Goal: Task Accomplishment & Management: Manage account settings

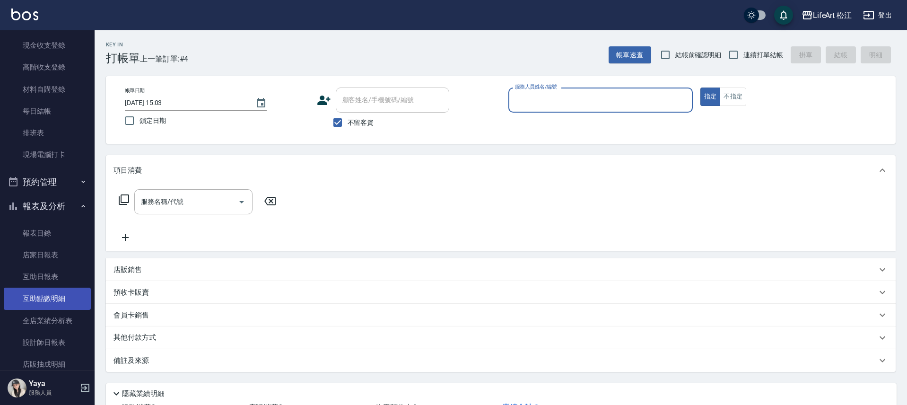
scroll to position [173, 0]
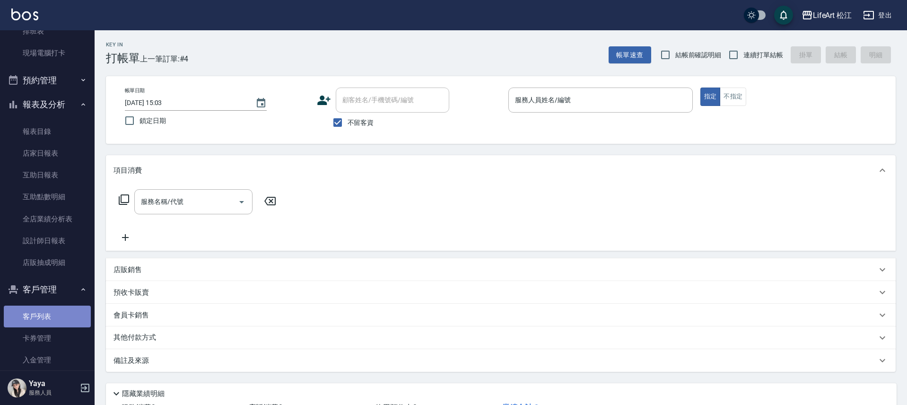
click at [63, 320] on link "客戶列表" at bounding box center [47, 316] width 87 height 22
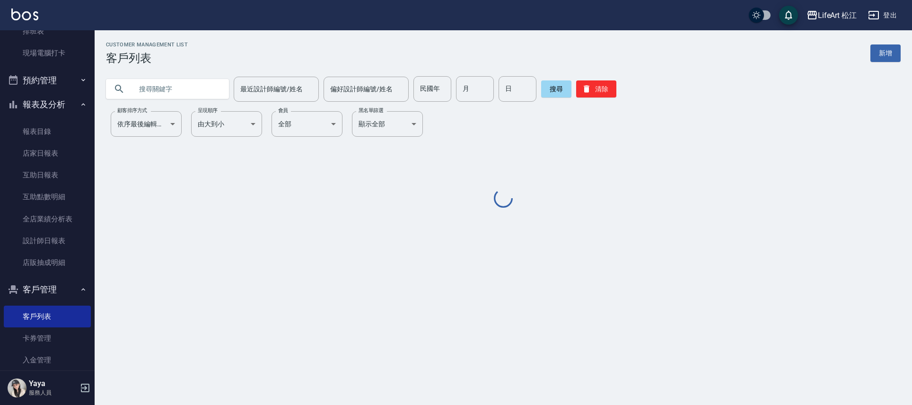
click at [167, 85] on input "text" at bounding box center [176, 89] width 89 height 26
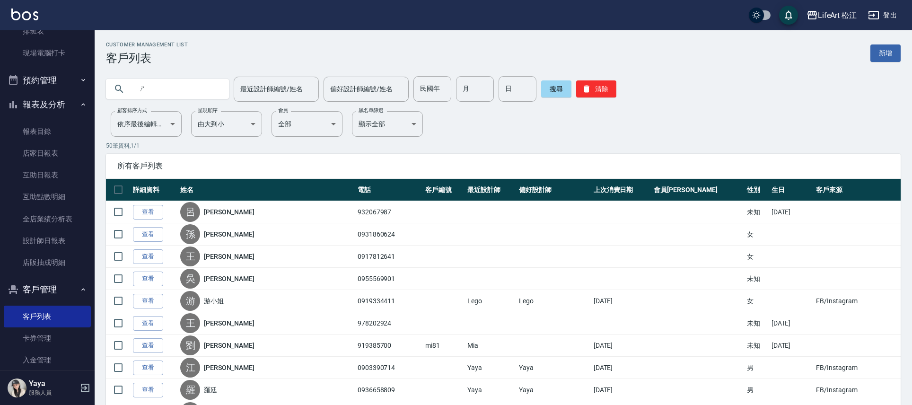
type input "ㄕ"
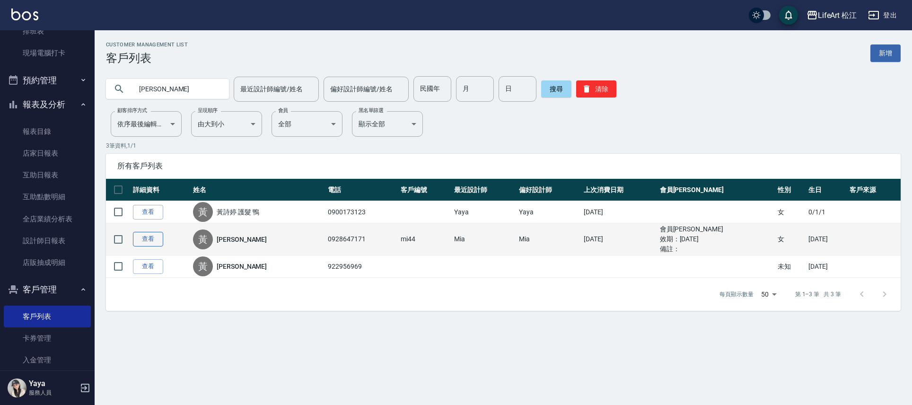
type input "[PERSON_NAME]"
click at [144, 239] on link "查看" at bounding box center [148, 239] width 30 height 15
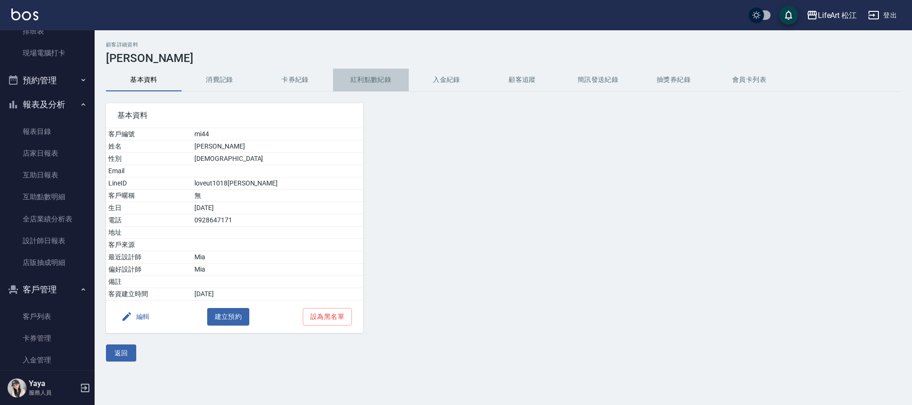
click at [367, 82] on button "紅利點數紀錄" at bounding box center [371, 80] width 76 height 23
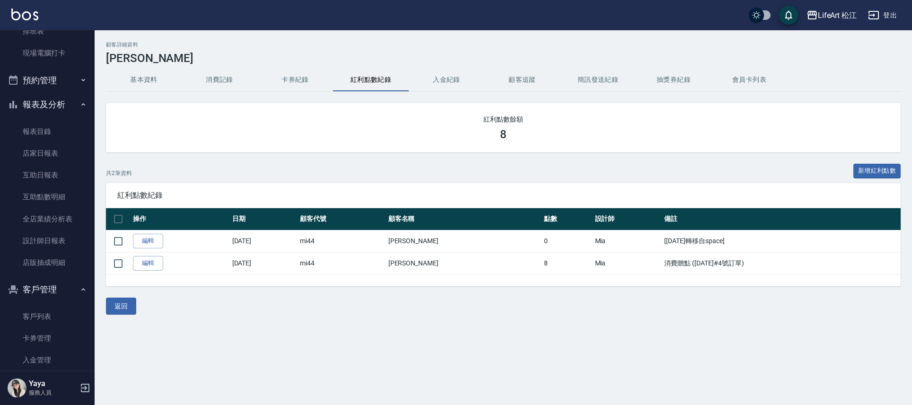
click at [148, 76] on button "基本資料" at bounding box center [144, 80] width 76 height 23
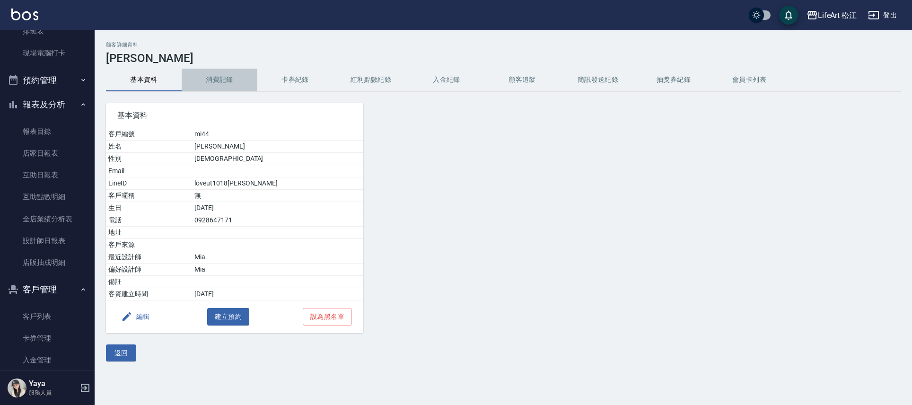
click at [231, 85] on button "消費記錄" at bounding box center [220, 80] width 76 height 23
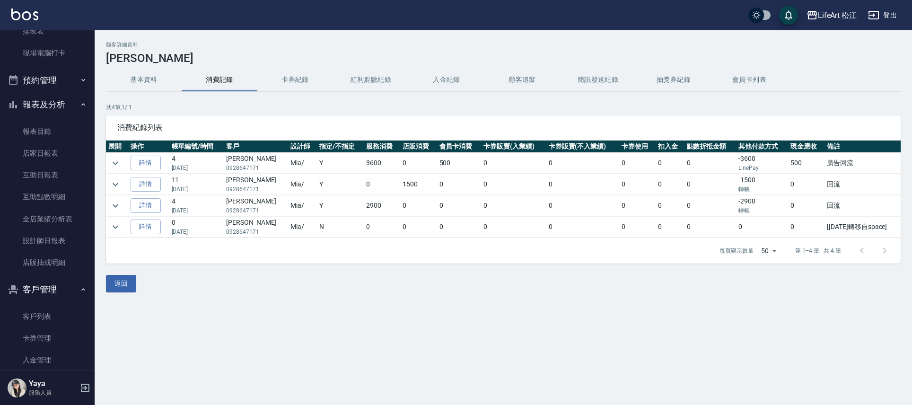
click at [405, 166] on td "0" at bounding box center [418, 163] width 36 height 21
click at [112, 166] on icon "expand row" at bounding box center [115, 162] width 11 height 11
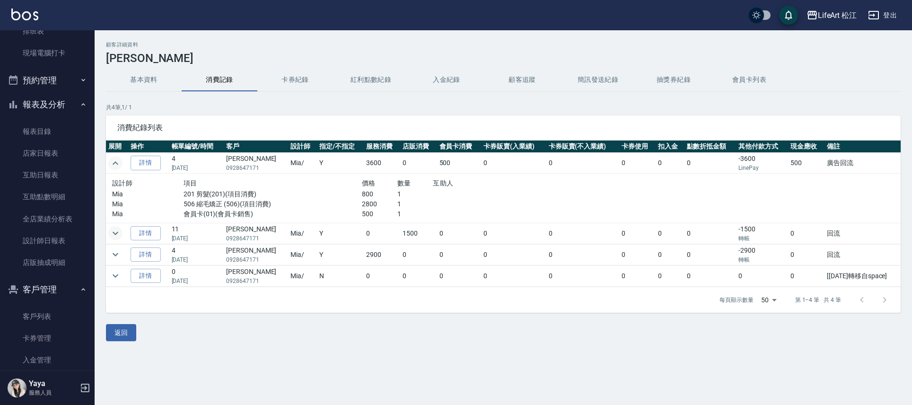
click at [113, 235] on icon "expand row" at bounding box center [115, 232] width 11 height 11
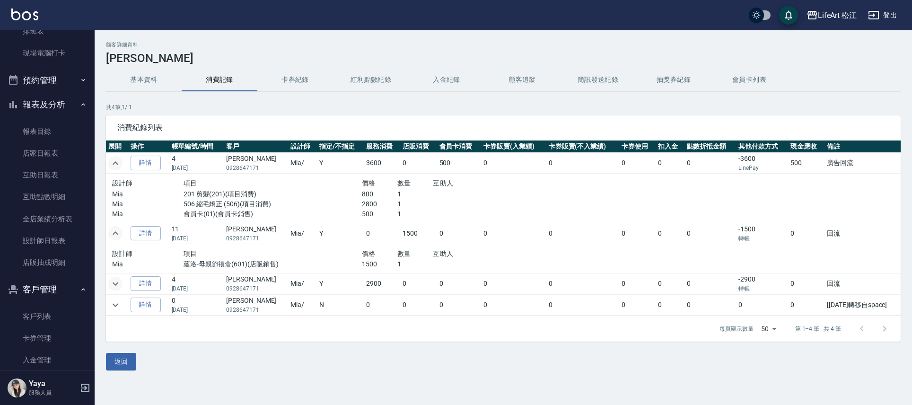
click at [112, 281] on icon "expand row" at bounding box center [115, 283] width 11 height 11
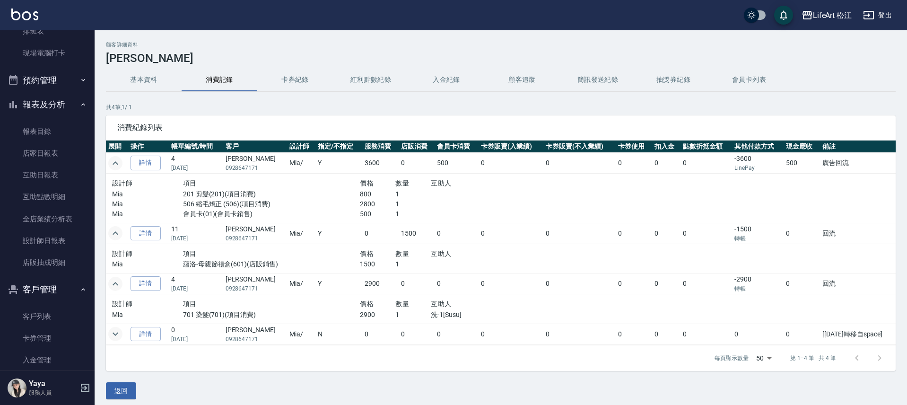
click at [113, 335] on icon "expand row" at bounding box center [115, 333] width 11 height 11
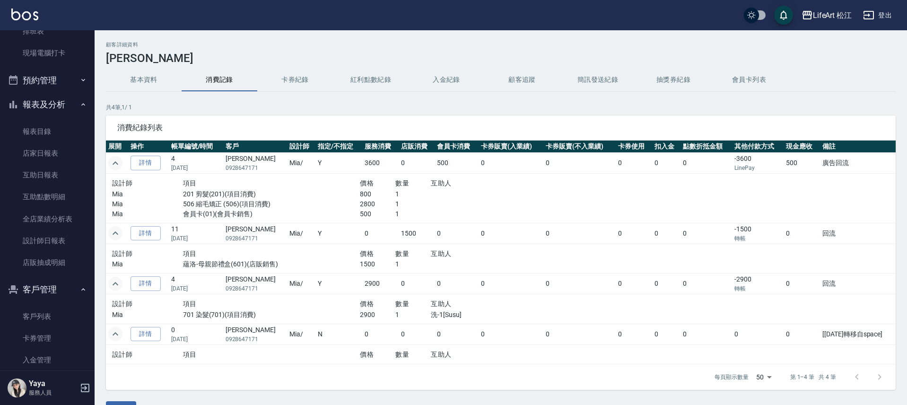
scroll to position [2, 0]
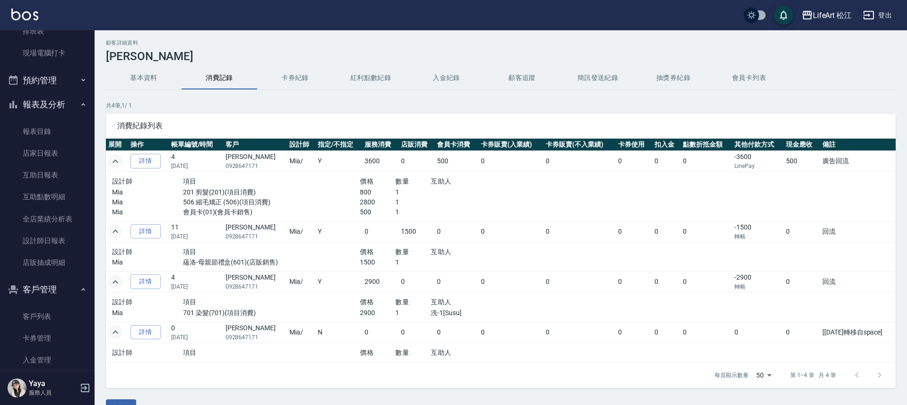
click at [372, 74] on button "紅利點數紀錄" at bounding box center [371, 78] width 76 height 23
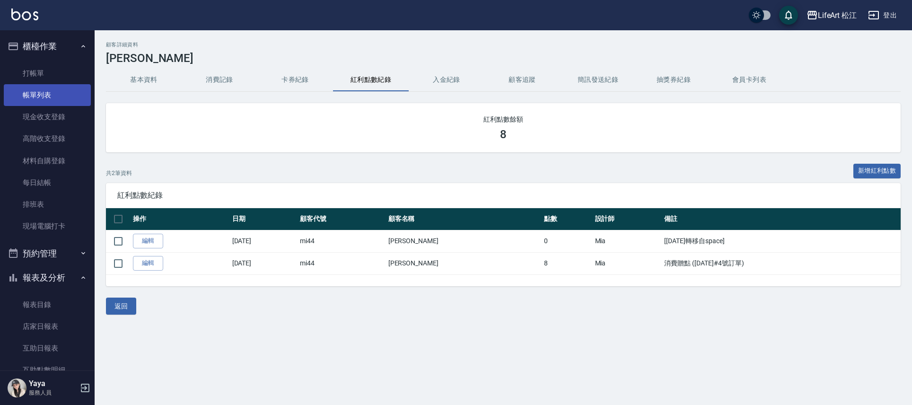
click at [39, 97] on link "帳單列表" at bounding box center [47, 95] width 87 height 22
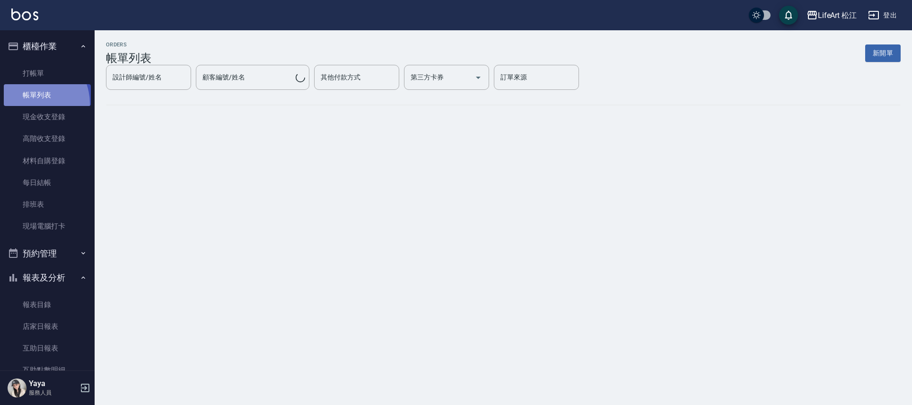
click at [29, 103] on link "帳單列表" at bounding box center [47, 95] width 87 height 22
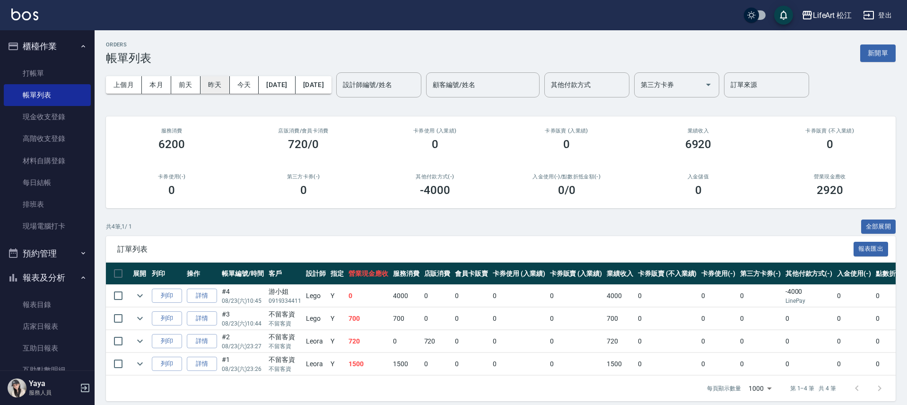
click at [215, 81] on button "昨天" at bounding box center [214, 84] width 29 height 17
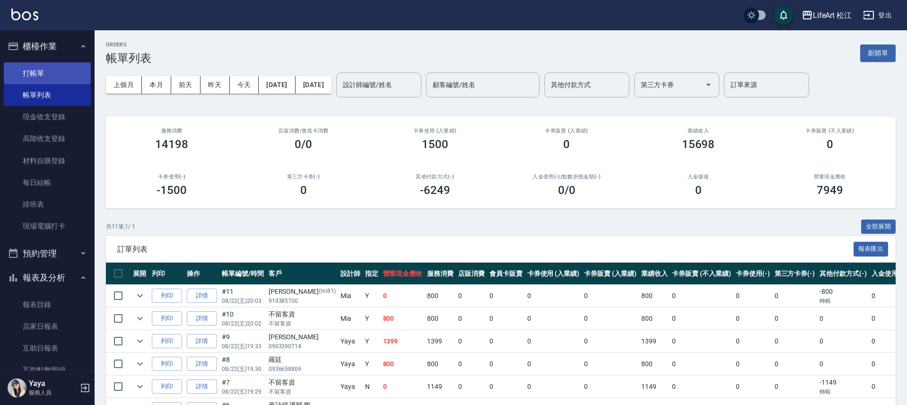
click at [48, 70] on link "打帳單" at bounding box center [47, 73] width 87 height 22
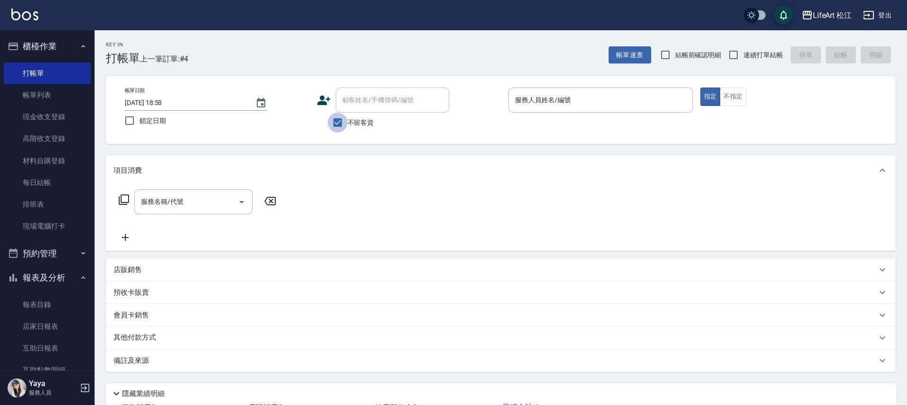
click at [334, 120] on input "不留客資" at bounding box center [338, 123] width 20 height 20
checkbox input "false"
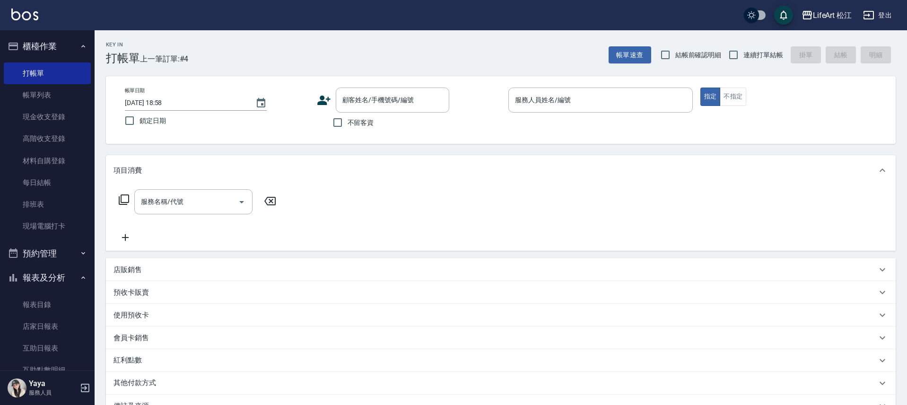
click at [329, 106] on icon at bounding box center [324, 100] width 14 height 14
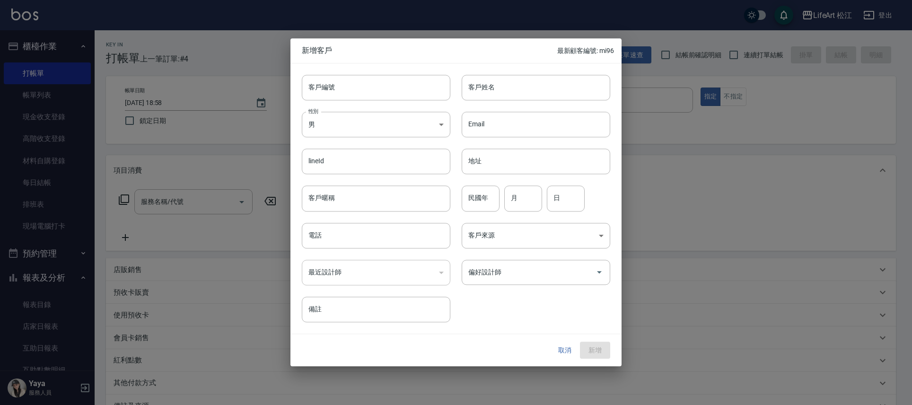
click at [326, 104] on div "性別 男 [DEMOGRAPHIC_DATA] 性別" at bounding box center [370, 118] width 160 height 37
click at [159, 161] on div at bounding box center [456, 202] width 912 height 405
click at [212, 138] on div at bounding box center [456, 202] width 912 height 405
click at [288, 99] on div at bounding box center [456, 202] width 912 height 405
click at [569, 352] on button "取消" at bounding box center [564, 349] width 30 height 17
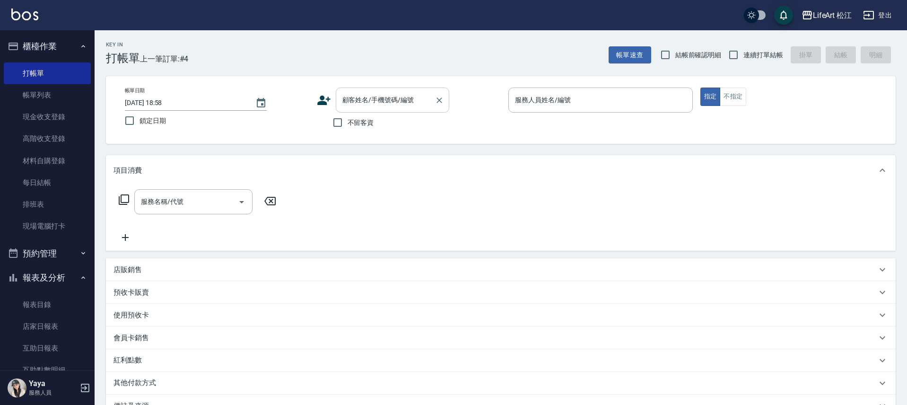
click at [402, 104] on div "顧客姓名/手機號碼/編號 顧客姓名/手機號碼/編號" at bounding box center [392, 99] width 113 height 25
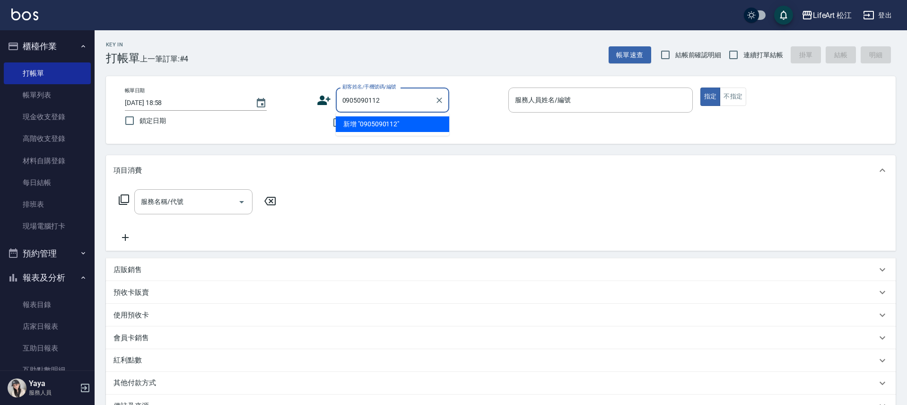
click at [376, 123] on li "新增 "0905090112"" at bounding box center [392, 124] width 113 height 16
type input "0905090112"
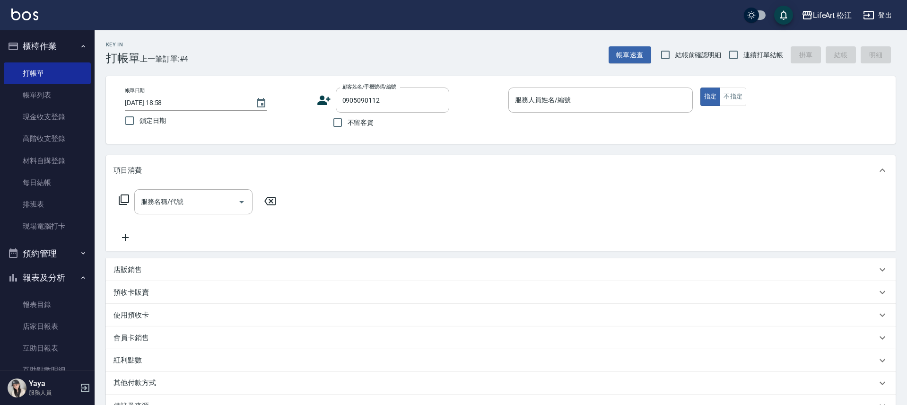
click at [319, 99] on icon at bounding box center [324, 100] width 14 height 14
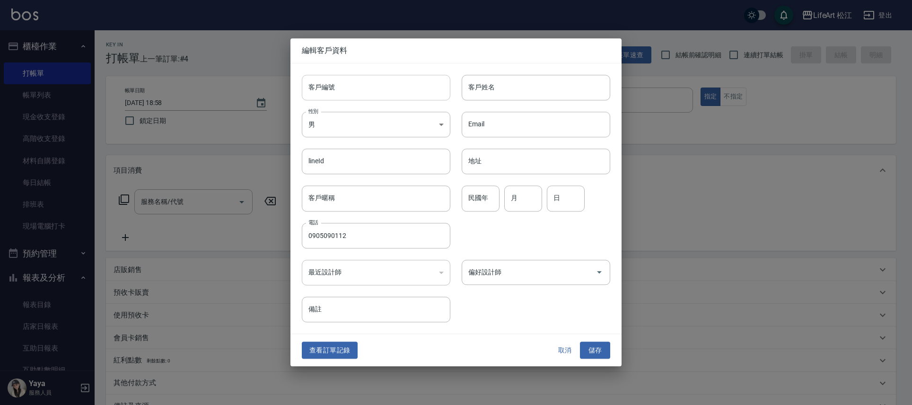
type input "0905090112"
click at [388, 129] on body "LifeArt 松江 登出 櫃檯作業 打帳單 帳單列表 現金收支登錄 高階收支登錄 材料自購登錄 每日結帳 排班表 現場電腦打卡 預約管理 預約管理 單日預約…" at bounding box center [456, 260] width 912 height 520
click at [356, 186] on li "女" at bounding box center [376, 181] width 148 height 16
type input "[DEMOGRAPHIC_DATA]"
click at [406, 84] on input "客戶編號" at bounding box center [376, 88] width 148 height 26
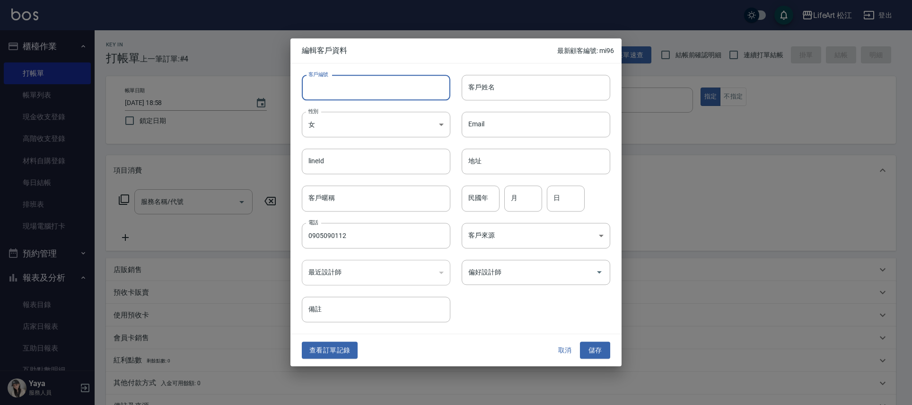
click at [406, 84] on input "客戶編號" at bounding box center [376, 88] width 148 height 26
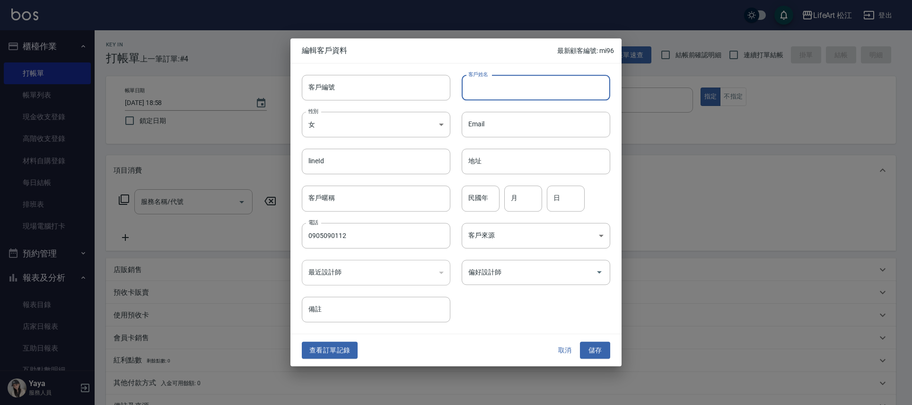
click at [534, 94] on input "客戶姓名" at bounding box center [535, 88] width 148 height 26
click at [495, 95] on input "周" at bounding box center [535, 88] width 148 height 26
type input "[PERSON_NAME]"
click at [477, 232] on body "LifeArt 松江 登出 櫃檯作業 打帳單 帳單列表 現金收支登錄 高階收支登錄 材料自購登錄 每日結帳 排班表 現場電腦打卡 預約管理 預約管理 單日預約…" at bounding box center [456, 260] width 912 height 520
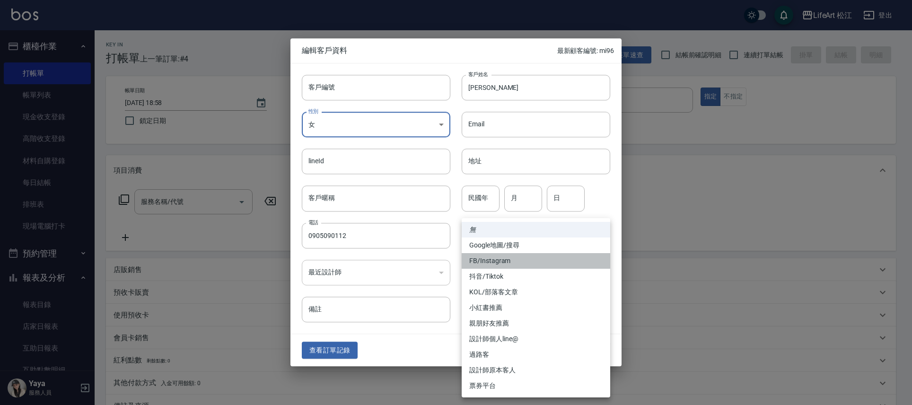
click at [499, 265] on li "FB/Instagram" at bounding box center [535, 261] width 148 height 16
type input "FB/Instagram"
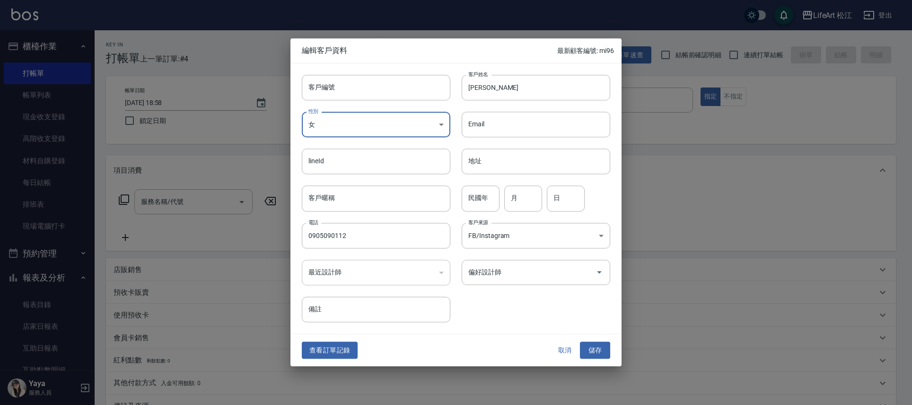
click at [418, 273] on div "​" at bounding box center [376, 273] width 148 height 26
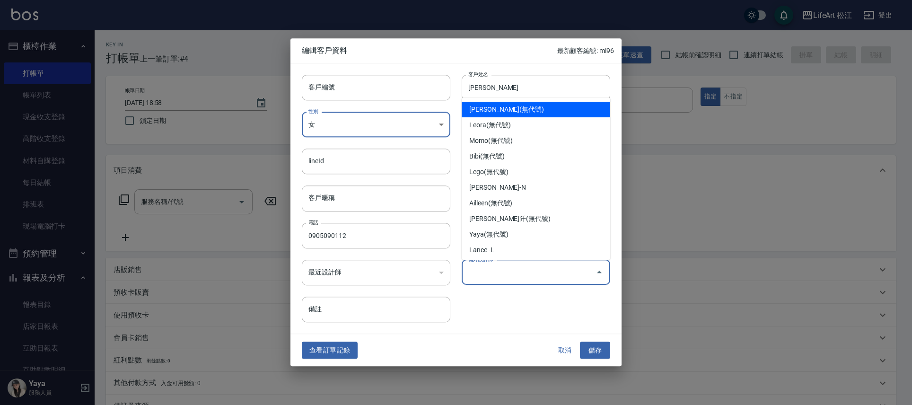
click at [497, 270] on input "偏好設計師" at bounding box center [529, 272] width 126 height 17
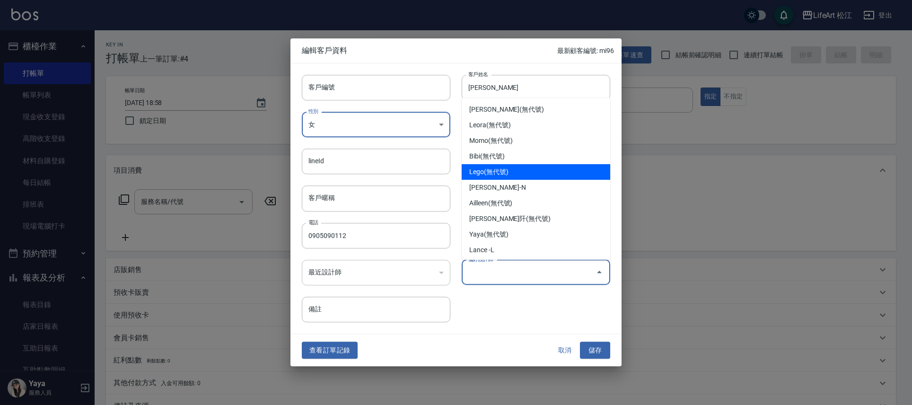
click at [507, 170] on li "Lego(無代號)" at bounding box center [535, 172] width 148 height 16
type input "Lego"
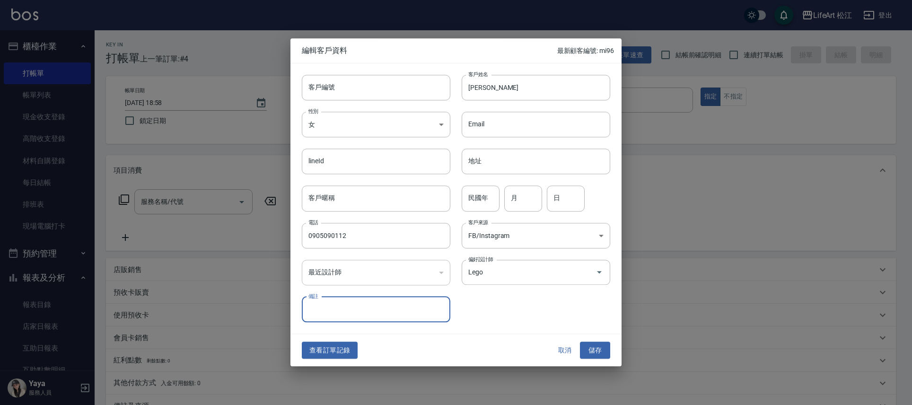
click at [412, 301] on input "備註" at bounding box center [376, 309] width 148 height 26
click at [606, 352] on button "儲存" at bounding box center [595, 349] width 30 height 17
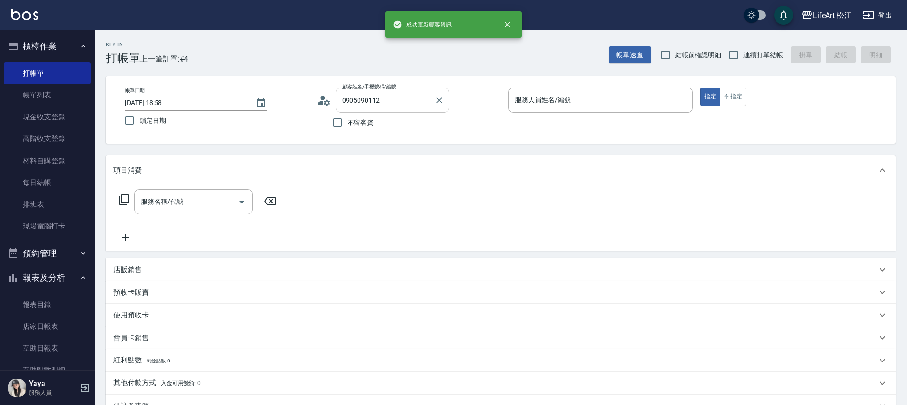
click at [439, 100] on icon "Clear" at bounding box center [439, 100] width 6 height 6
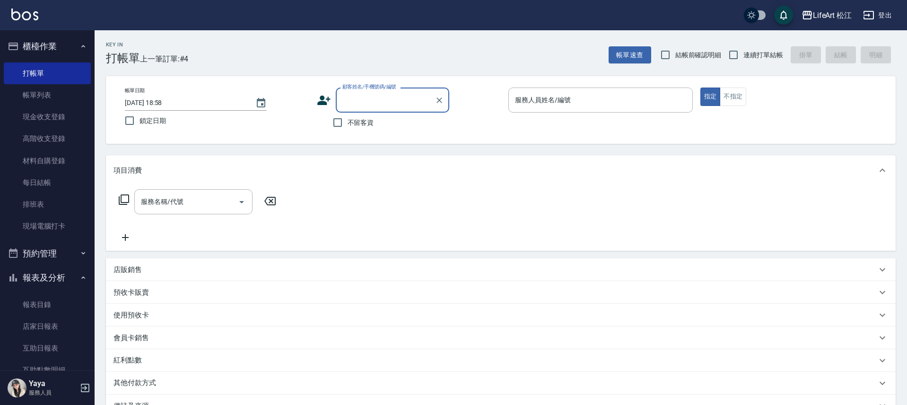
click at [330, 98] on icon at bounding box center [324, 100] width 14 height 14
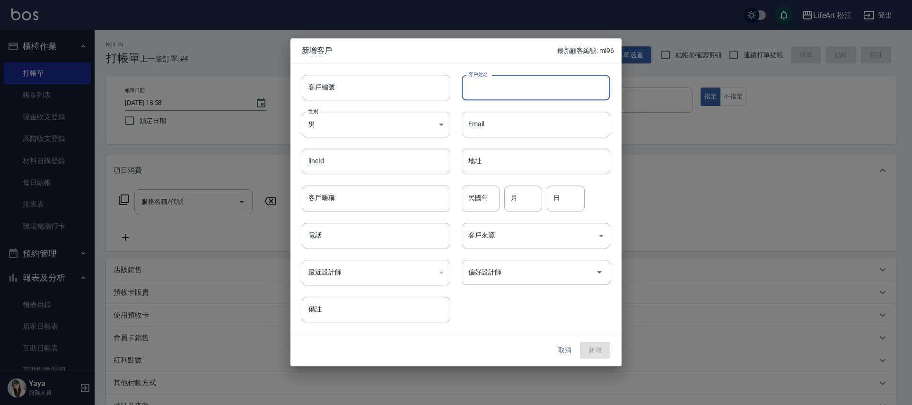
click at [504, 94] on input "客戶姓名" at bounding box center [535, 88] width 148 height 26
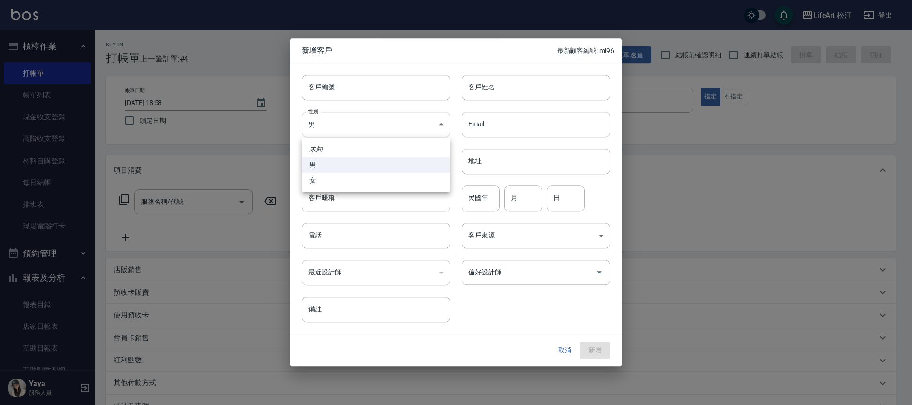
click at [369, 131] on body "LifeArt 松江 登出 櫃檯作業 打帳單 帳單列表 現金收支登錄 高階收支登錄 材料自購登錄 每日結帳 排班表 現場電腦打卡 預約管理 預約管理 單日預約…" at bounding box center [456, 260] width 912 height 520
click at [344, 174] on li "女" at bounding box center [376, 181] width 148 height 16
type input "[DEMOGRAPHIC_DATA]"
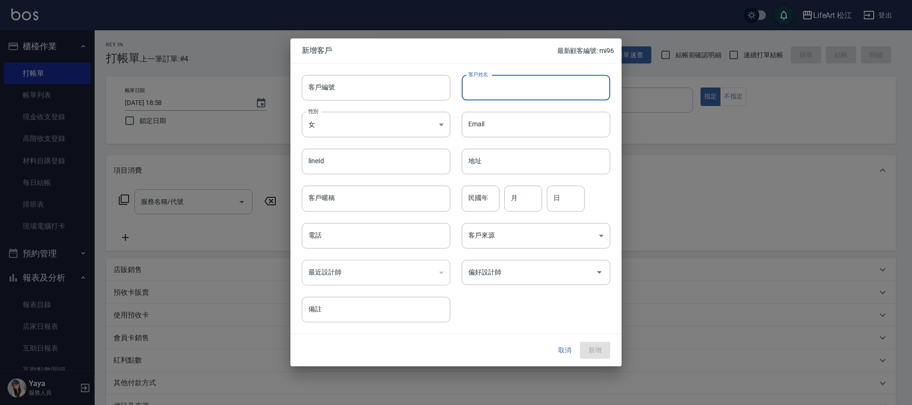
click at [491, 94] on input "客戶姓名" at bounding box center [535, 88] width 148 height 26
type input "e"
click at [304, 237] on input "電話" at bounding box center [376, 236] width 148 height 26
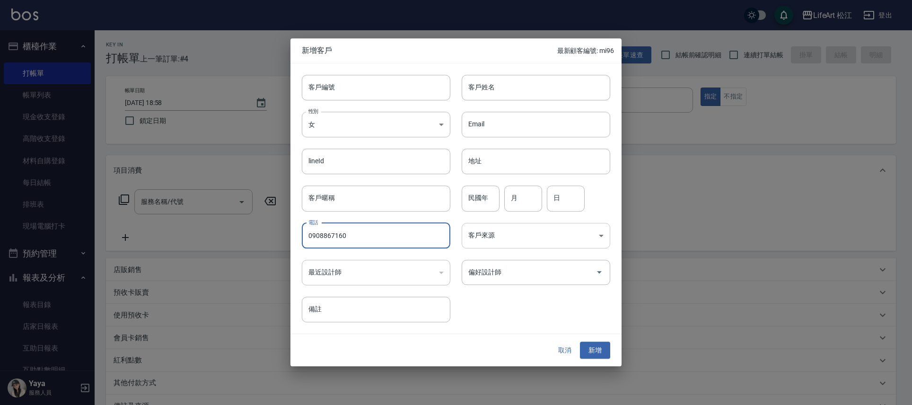
type input "0908867160"
click at [525, 241] on body "LifeArt 松江 登出 櫃檯作業 打帳單 帳單列表 現金收支登錄 高階收支登錄 材料自購登錄 每日結帳 排班表 現場電腦打卡 預約管理 預約管理 單日預約…" at bounding box center [456, 260] width 912 height 520
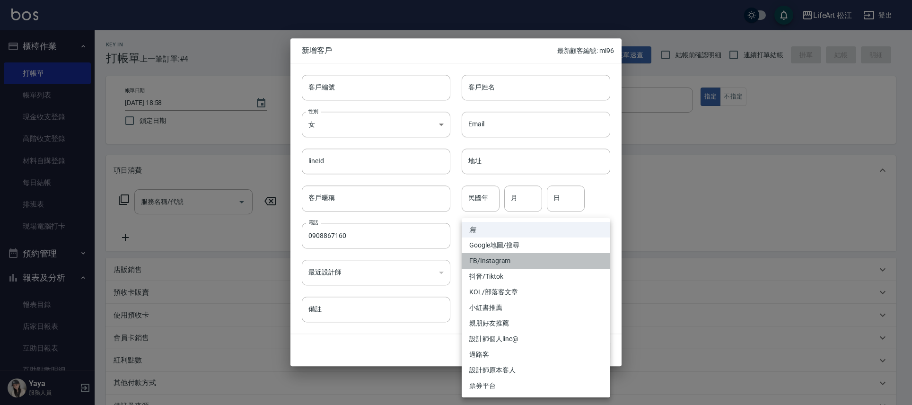
click at [505, 260] on li "FB/Instagram" at bounding box center [535, 261] width 148 height 16
type input "FB/Instagram"
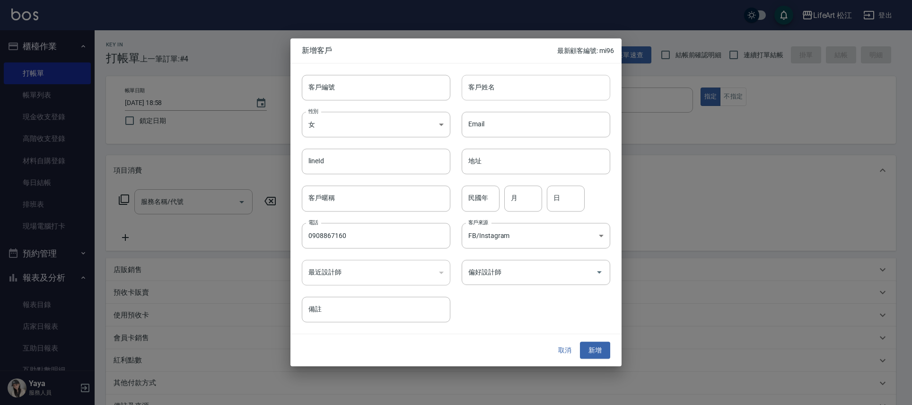
click at [495, 85] on input "客戶姓名" at bounding box center [535, 88] width 148 height 26
type input "ㄎ"
type input "妤"
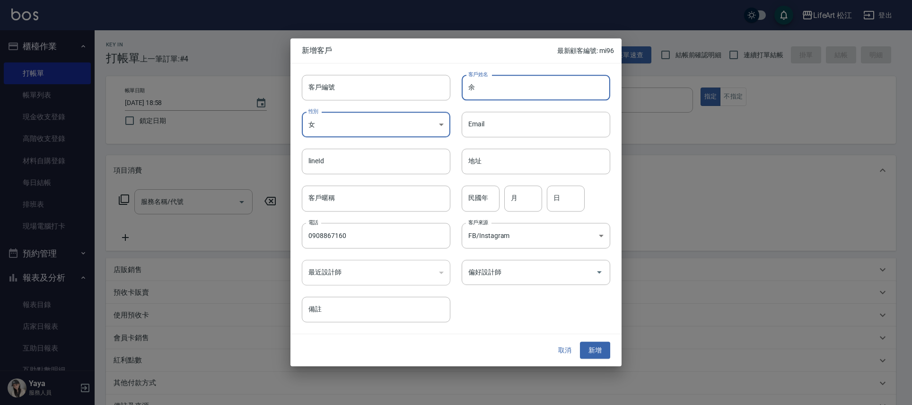
click at [496, 85] on input "余" at bounding box center [535, 88] width 148 height 26
type input "[PERSON_NAME]"
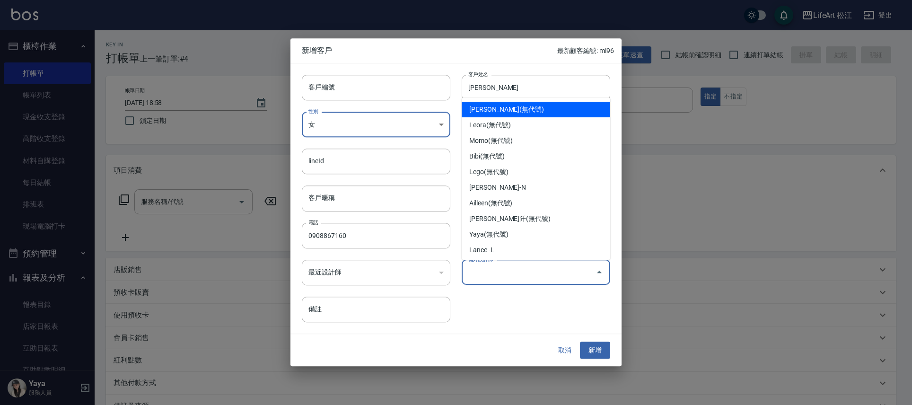
click at [483, 271] on input "偏好設計師" at bounding box center [529, 272] width 126 height 17
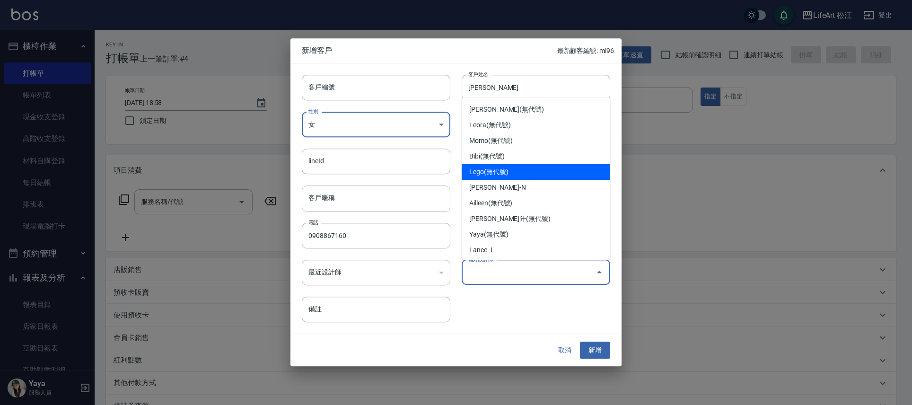
click at [498, 171] on li "Lego(無代號)" at bounding box center [535, 172] width 148 height 16
type input "Lego"
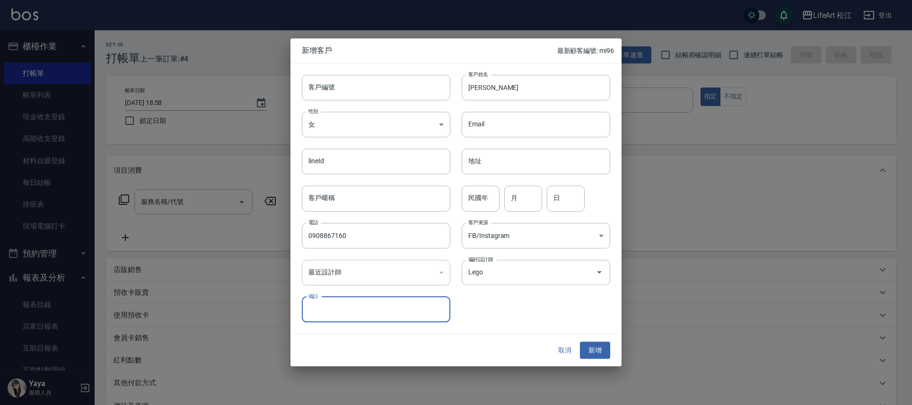
click at [394, 310] on input "備註" at bounding box center [376, 309] width 148 height 26
type input "著"
type input "住淡水做產險"
click at [593, 341] on button "新增" at bounding box center [595, 349] width 30 height 17
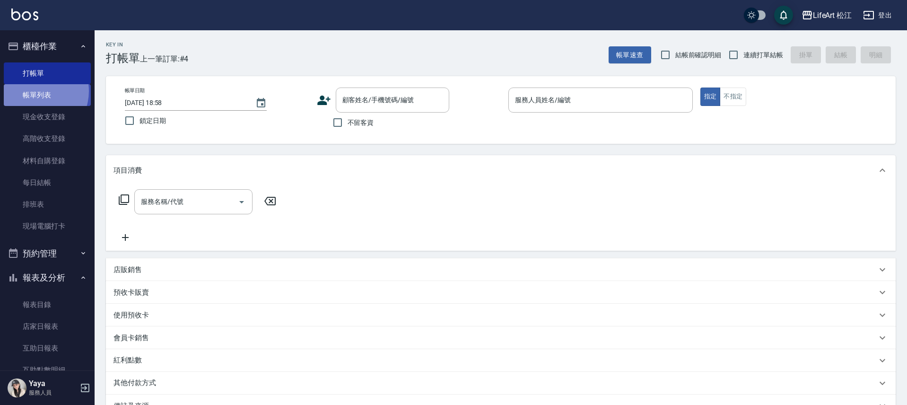
click at [34, 91] on link "帳單列表" at bounding box center [47, 95] width 87 height 22
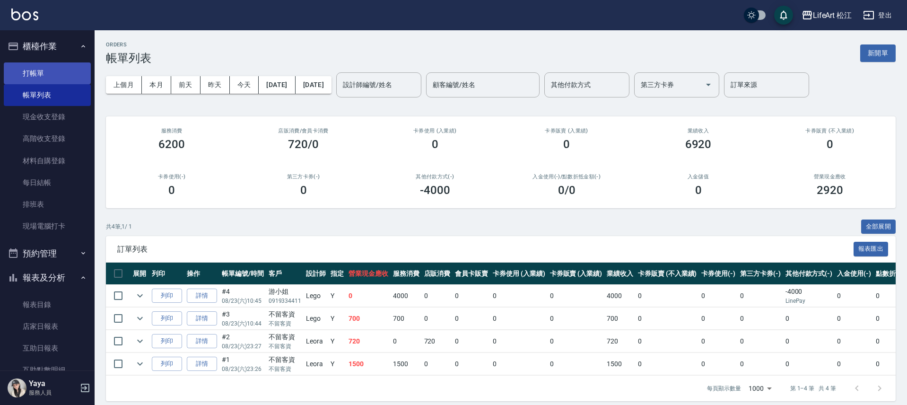
click at [40, 74] on link "打帳單" at bounding box center [47, 73] width 87 height 22
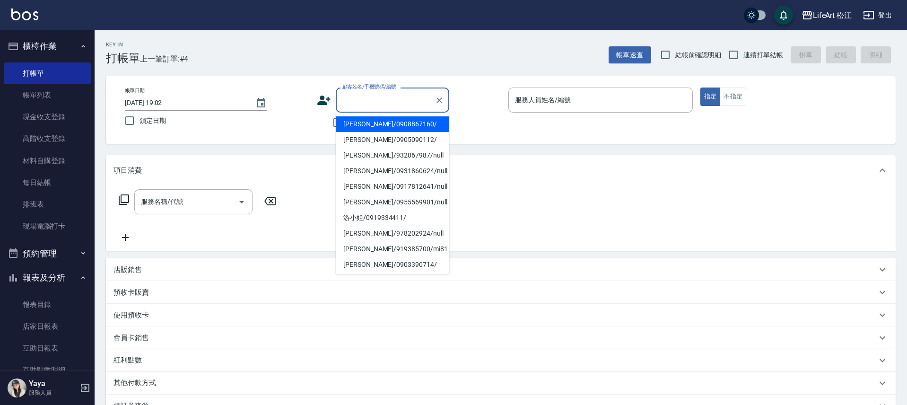
click at [374, 104] on input "顧客姓名/手機號碼/編號" at bounding box center [385, 100] width 91 height 17
click at [371, 140] on li "[PERSON_NAME]/0905090112/" at bounding box center [392, 140] width 113 height 16
type input "[PERSON_NAME]/0905090112/"
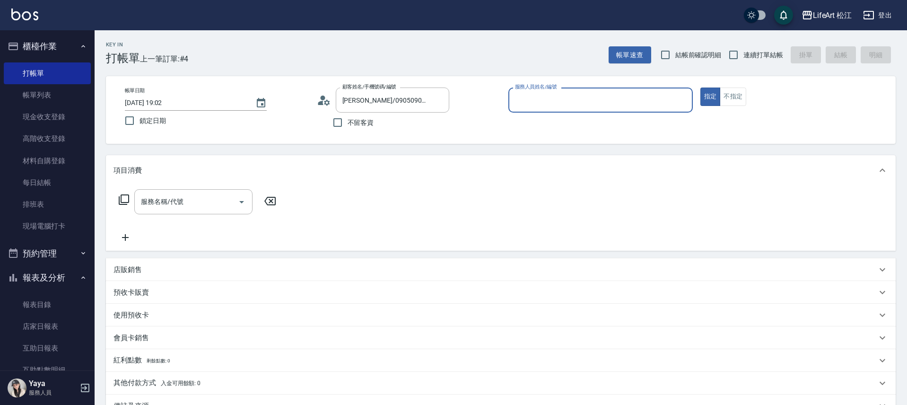
type input "Lego(無代號)"
click at [207, 213] on div "服務名稱/代號" at bounding box center [193, 201] width 118 height 25
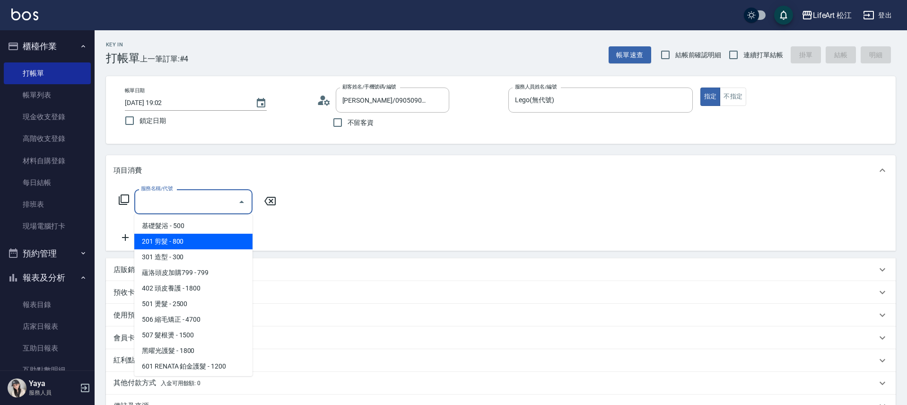
click at [180, 240] on span "201 剪髮 - 800" at bounding box center [193, 242] width 118 height 16
type input "201 剪髮(201)"
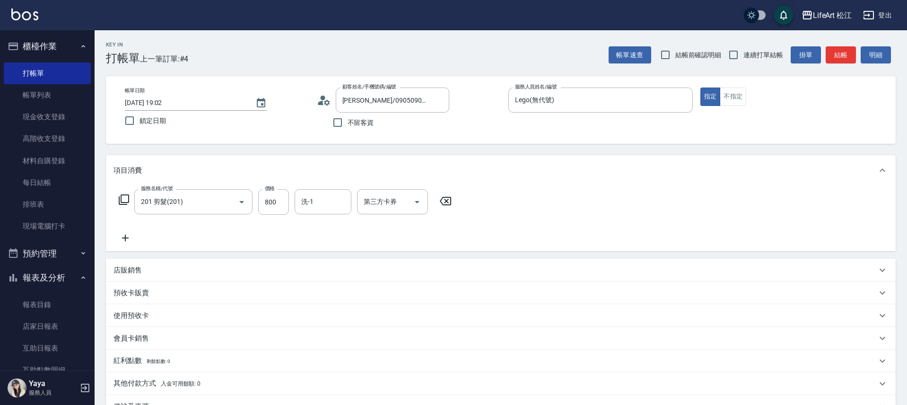
click at [128, 234] on icon at bounding box center [125, 237] width 24 height 11
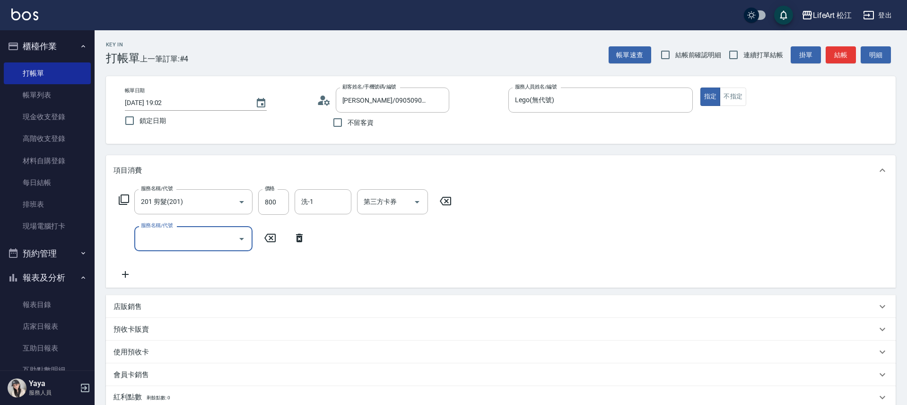
click at [176, 240] on input "服務名稱/代號" at bounding box center [187, 238] width 96 height 17
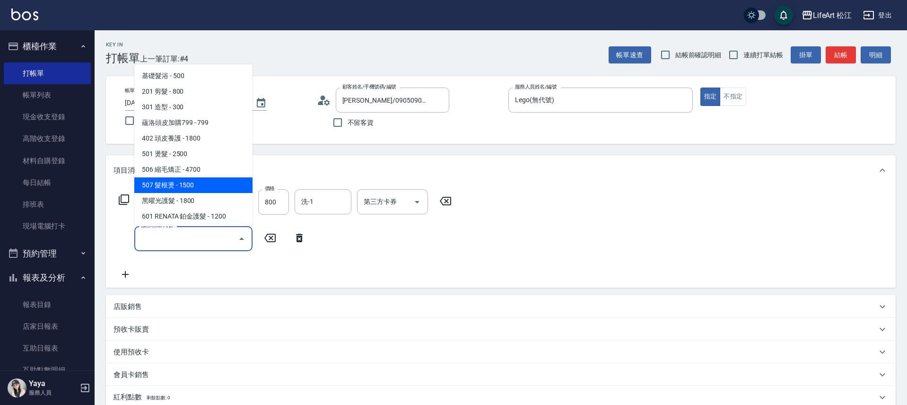
click at [198, 183] on span "507 髮根燙 - 1500" at bounding box center [193, 185] width 118 height 16
click at [198, 183] on div "項目消費" at bounding box center [501, 170] width 790 height 30
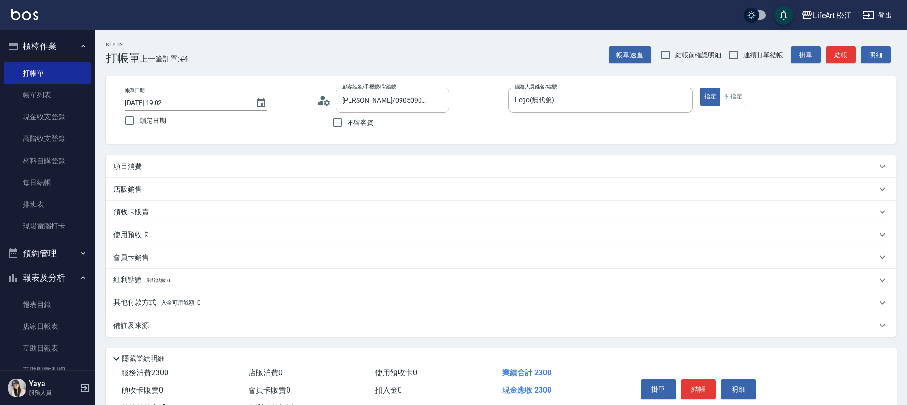
drag, startPoint x: 198, startPoint y: 183, endPoint x: 198, endPoint y: 178, distance: 4.8
click at [198, 181] on div "服務名稱/代號 201 剪髮(201) 服務名稱/代號 價格 800 價格 洗-1 洗-1 第三方卡券 第三方卡券 服務名稱/代號 507 髮根燙(507) …" at bounding box center [501, 229] width 790 height 103
click at [132, 162] on p "項目消費" at bounding box center [127, 167] width 28 height 10
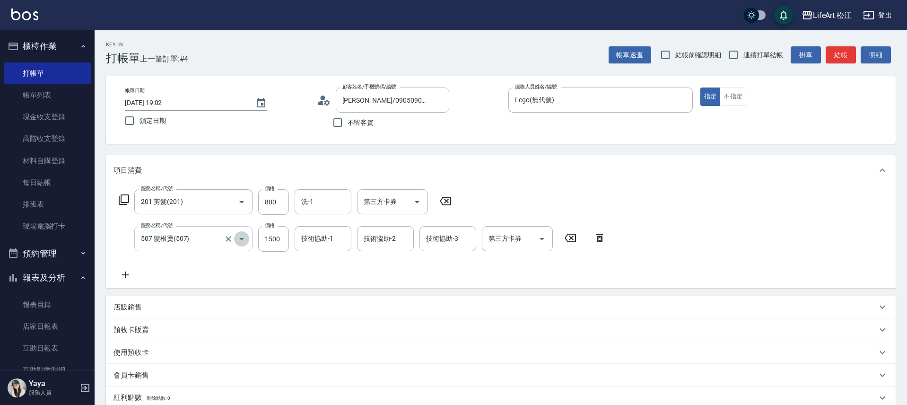
click at [237, 236] on icon "Open" at bounding box center [241, 238] width 11 height 11
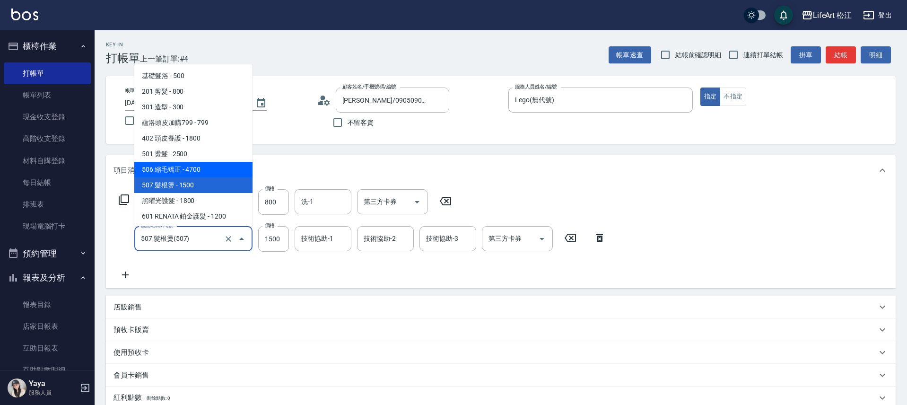
click at [185, 165] on span "506 縮毛矯正 - 4700" at bounding box center [193, 170] width 118 height 16
type input "506 縮毛矯正 (506)"
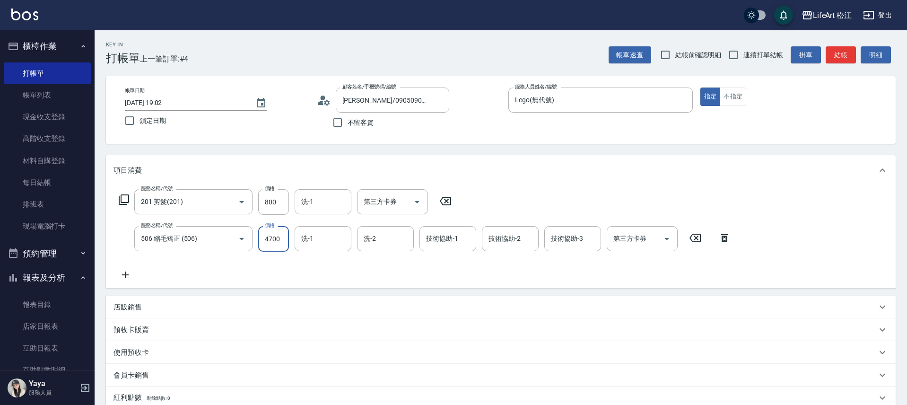
click at [265, 242] on input "4700" at bounding box center [273, 239] width 31 height 26
type input "1200"
click at [124, 274] on icon at bounding box center [125, 274] width 24 height 11
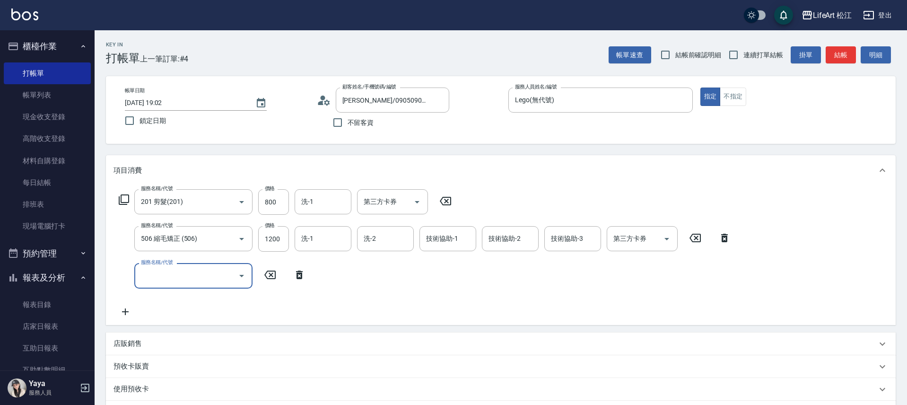
click at [195, 282] on input "服務名稱/代號" at bounding box center [187, 275] width 96 height 17
drag, startPoint x: 254, startPoint y: 186, endPoint x: 253, endPoint y: 197, distance: 11.4
click at [253, 197] on div "服務名稱/代號 201 剪髮(201) 服務名稱/代號 價格 800 價格 洗-1 洗-1 第三方卡券 第三方卡券 服務名稱/代號 506 縮毛矯正 (506…" at bounding box center [501, 254] width 790 height 139
click at [242, 283] on div at bounding box center [241, 275] width 14 height 25
click at [242, 276] on icon "Open" at bounding box center [241, 276] width 5 height 2
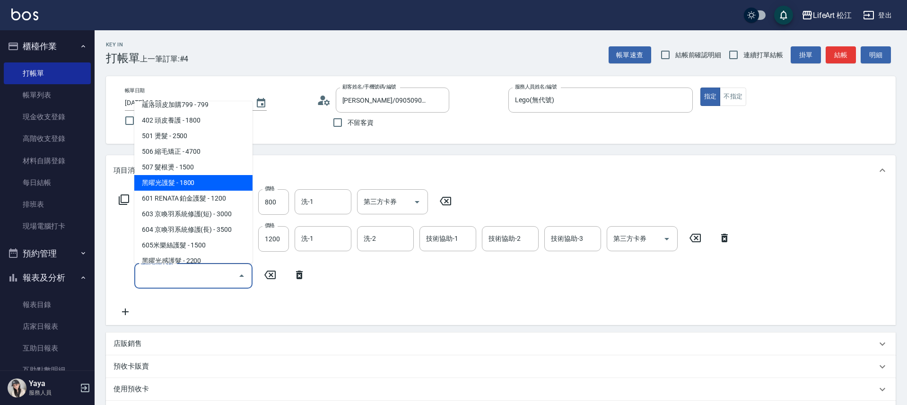
scroll to position [51, 0]
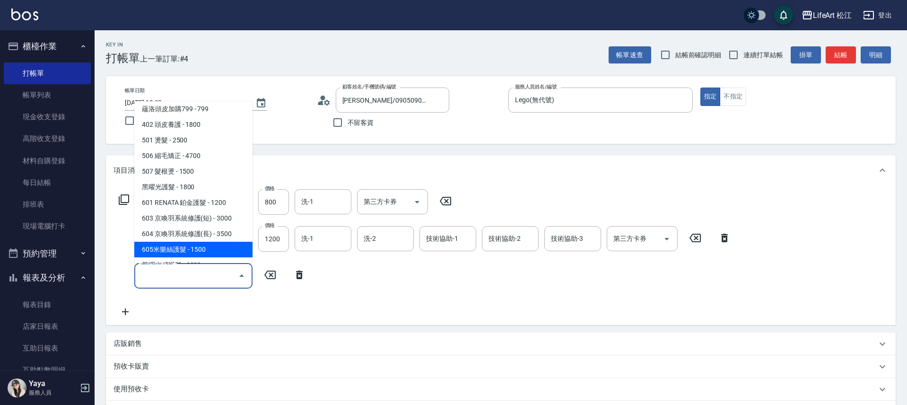
click at [188, 246] on span "605米樂絲護髮 - 1500" at bounding box center [193, 250] width 118 height 16
type input "605米樂絲護髮(605)"
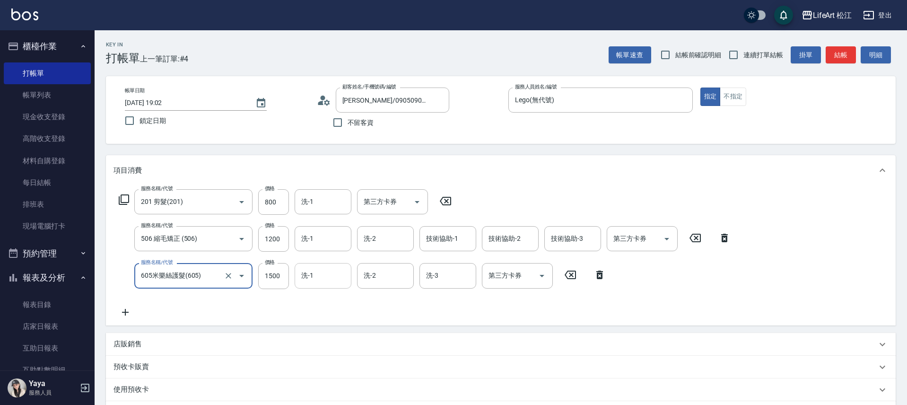
click at [337, 276] on input "洗-1" at bounding box center [323, 275] width 48 height 17
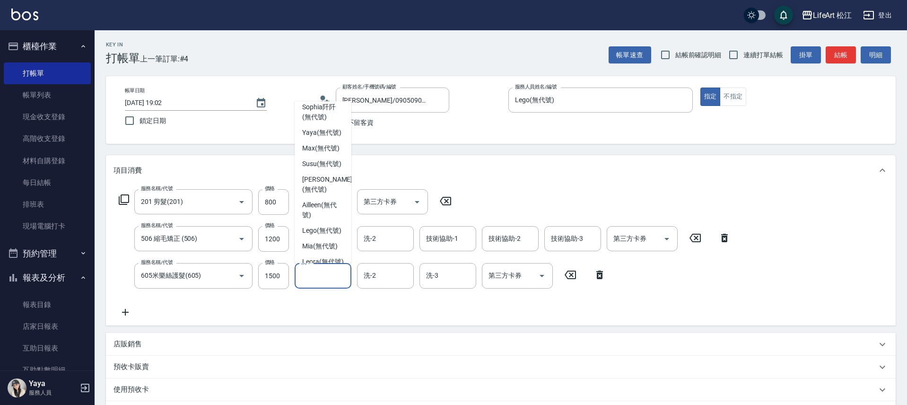
scroll to position [73, 0]
click at [330, 174] on span "Susu (無代號)" at bounding box center [321, 169] width 39 height 10
type input "Susu(無代號)"
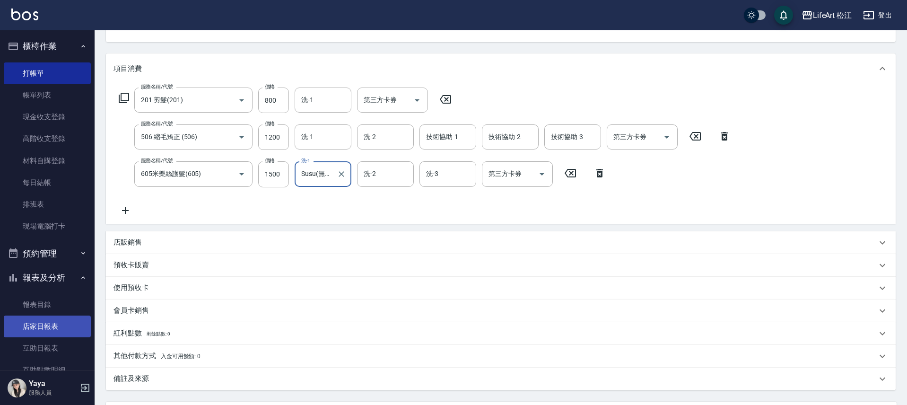
scroll to position [194, 0]
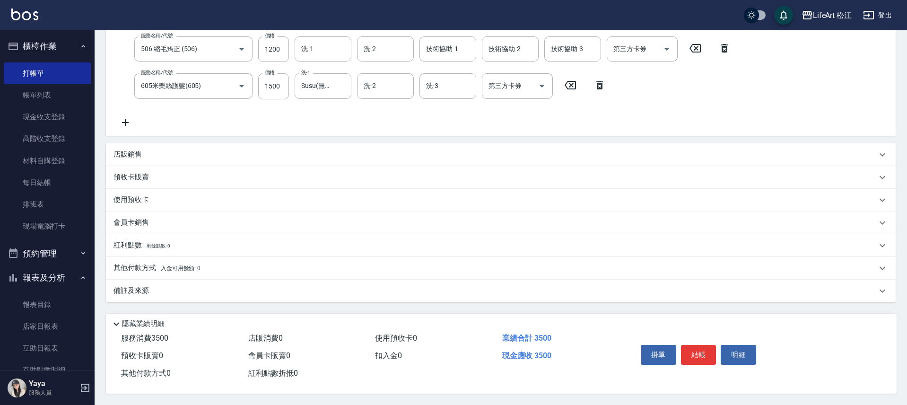
click at [146, 286] on p "備註及來源" at bounding box center [130, 291] width 35 height 10
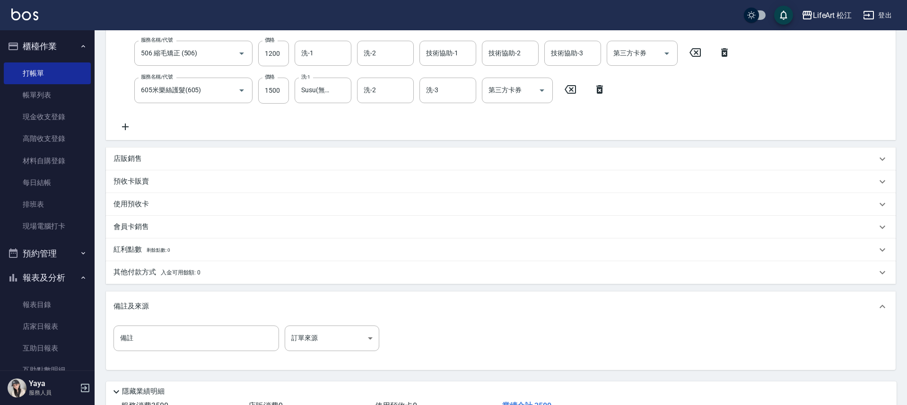
scroll to position [176, 0]
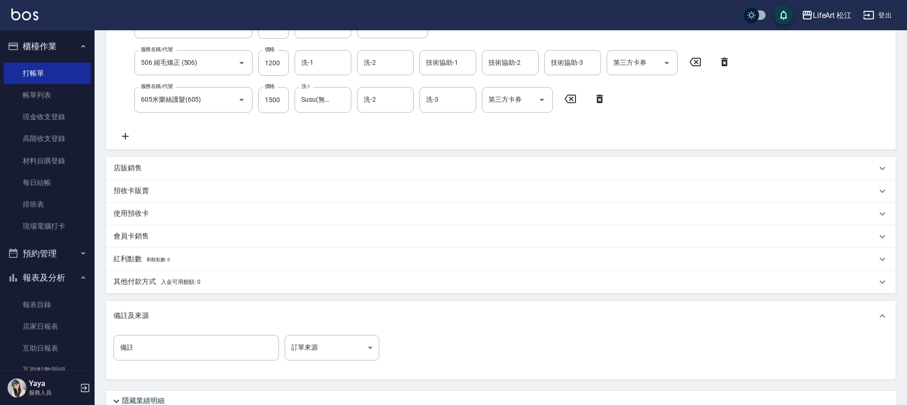
click at [124, 136] on icon at bounding box center [125, 135] width 24 height 11
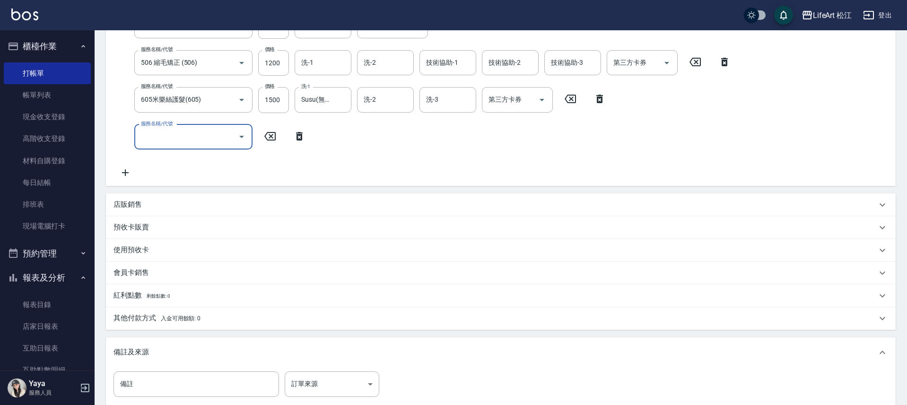
click at [199, 133] on input "服務名稱/代號" at bounding box center [187, 137] width 96 height 17
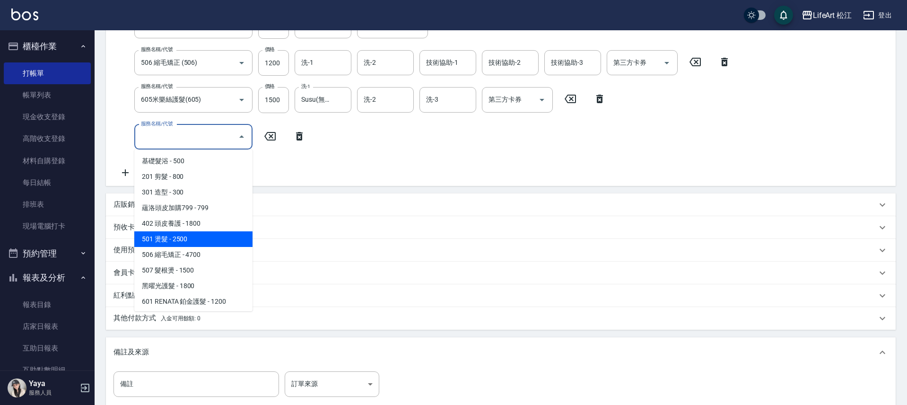
click at [195, 237] on span "501 燙髮 - 2500" at bounding box center [193, 239] width 118 height 16
type input "501 燙髮(501)"
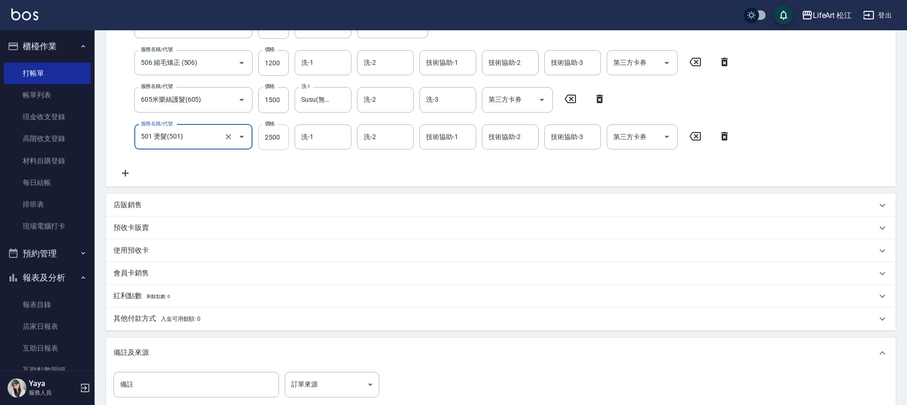
click at [273, 137] on input "2500" at bounding box center [273, 137] width 31 height 26
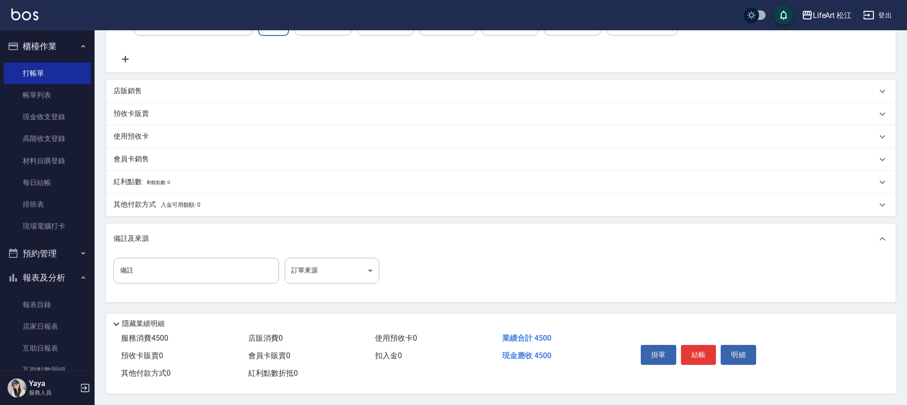
type input "1000"
click at [140, 204] on p "其他付款方式 入金可用餘額: 0" at bounding box center [156, 205] width 87 height 10
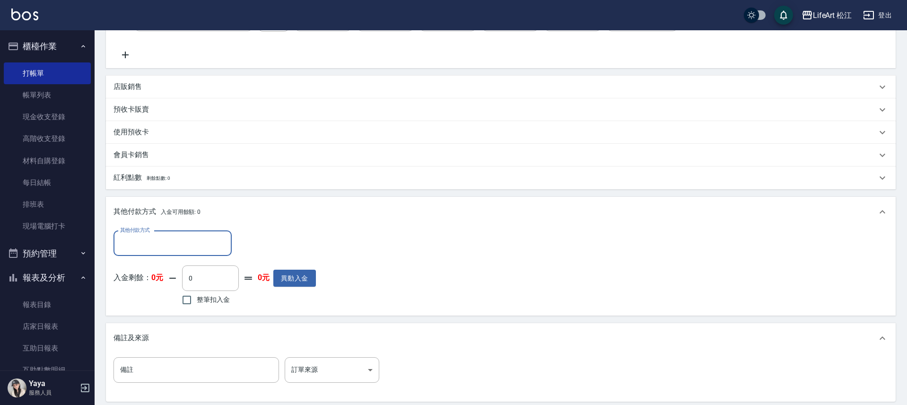
scroll to position [0, 0]
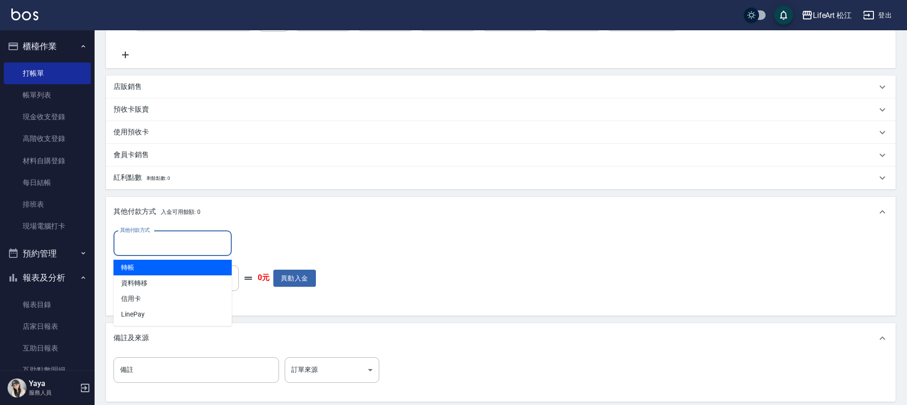
click at [166, 245] on input "其他付款方式" at bounding box center [173, 243] width 110 height 17
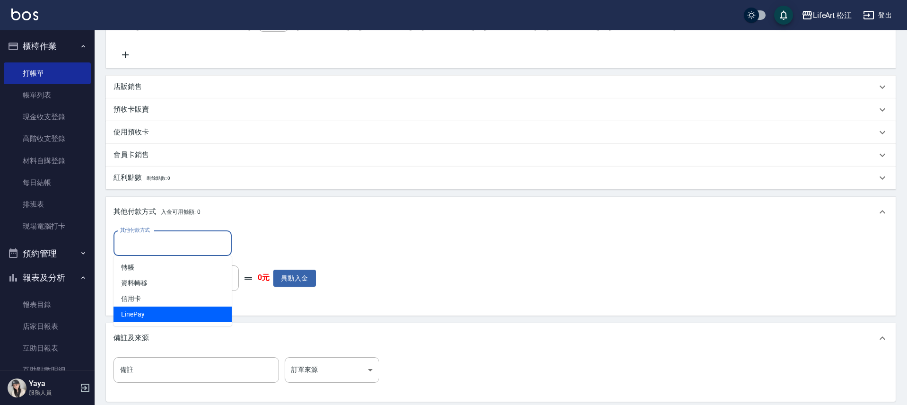
click at [149, 311] on span "LinePay" at bounding box center [172, 314] width 118 height 16
type input "LinePay"
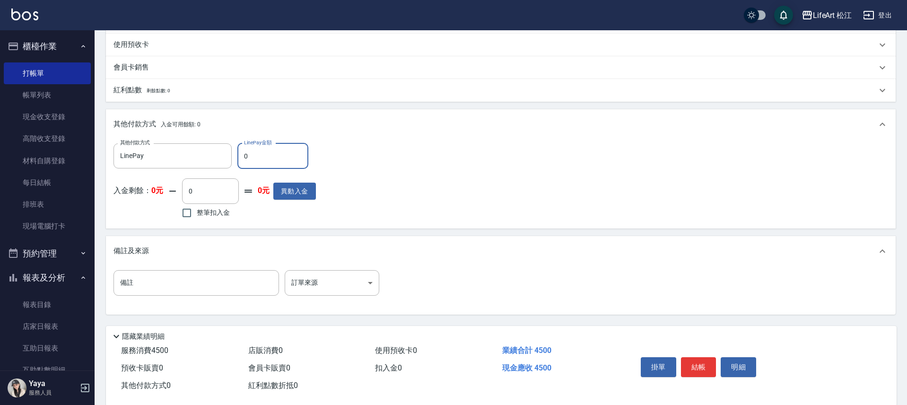
scroll to position [383, 0]
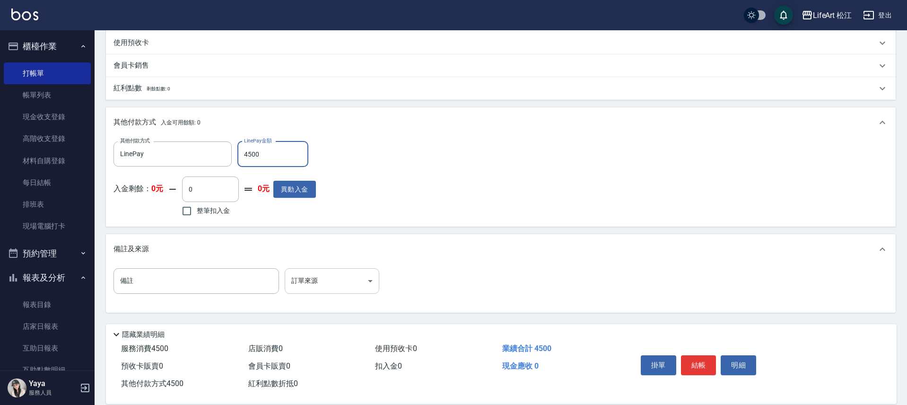
type input "4500"
click at [325, 277] on body "LifeArt 松江 登出 櫃檯作業 打帳單 帳單列表 現金收支登錄 高階收支登錄 材料自購登錄 每日結帳 排班表 現場電腦打卡 預約管理 預約管理 單日預約…" at bounding box center [453, 16] width 907 height 799
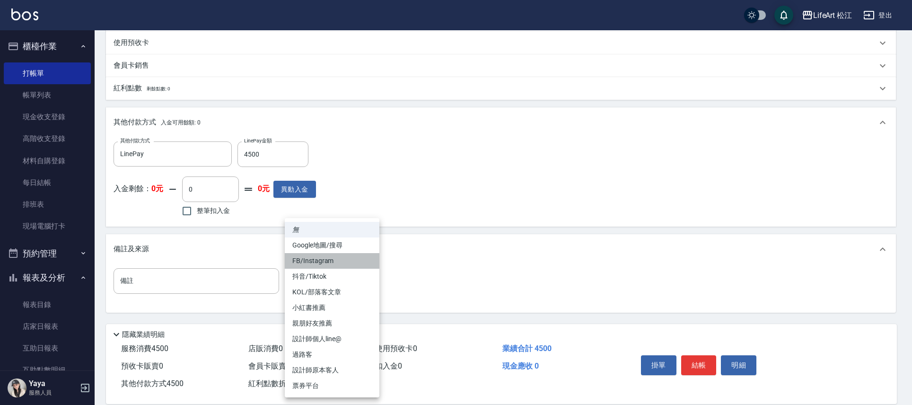
click at [324, 261] on li "FB/Instagram" at bounding box center [332, 261] width 95 height 16
type input "FB/Instagram"
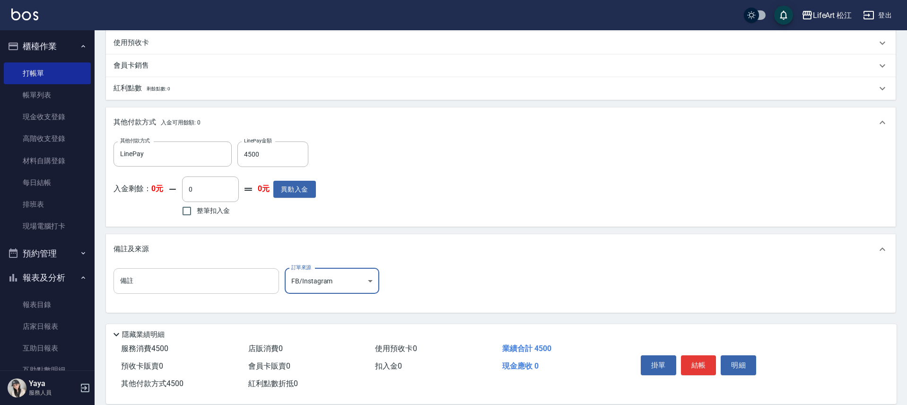
click at [238, 290] on input "備註" at bounding box center [195, 281] width 165 height 26
type input "ㄓ"
type input "頭髮超細容易毛,髮尾燙捲24&27"
click at [696, 363] on button "結帳" at bounding box center [698, 365] width 35 height 20
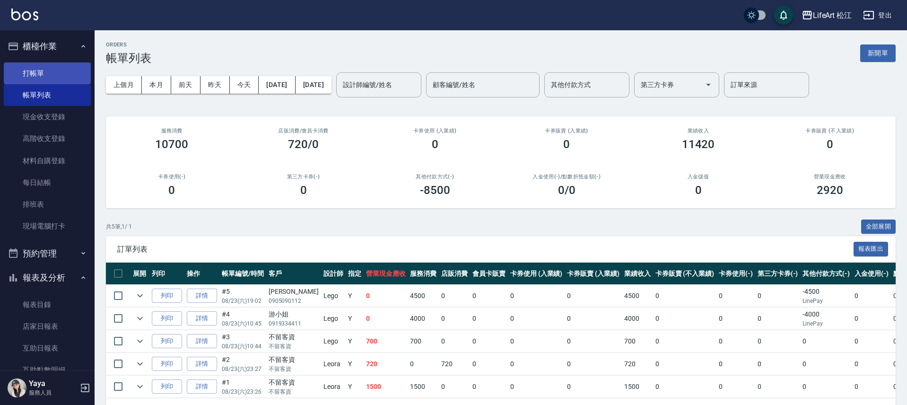
click at [52, 69] on link "打帳單" at bounding box center [47, 73] width 87 height 22
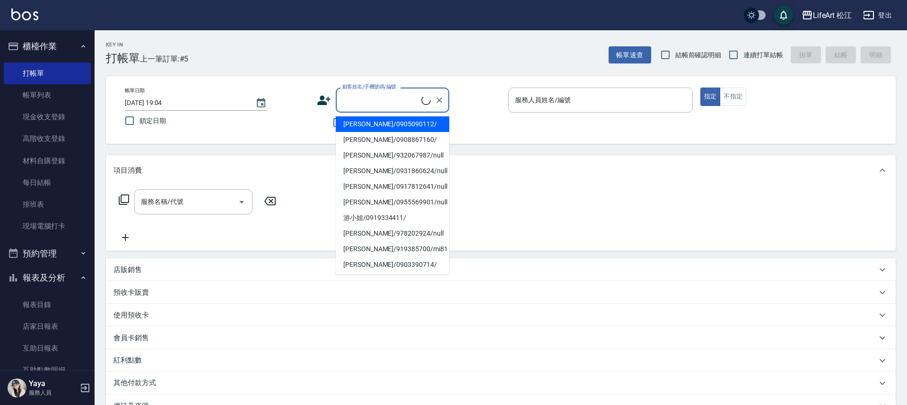
click at [396, 102] on input "顧客姓名/手機號碼/編號" at bounding box center [380, 100] width 81 height 17
click at [392, 132] on li "[PERSON_NAME]/0908867160/" at bounding box center [392, 140] width 113 height 16
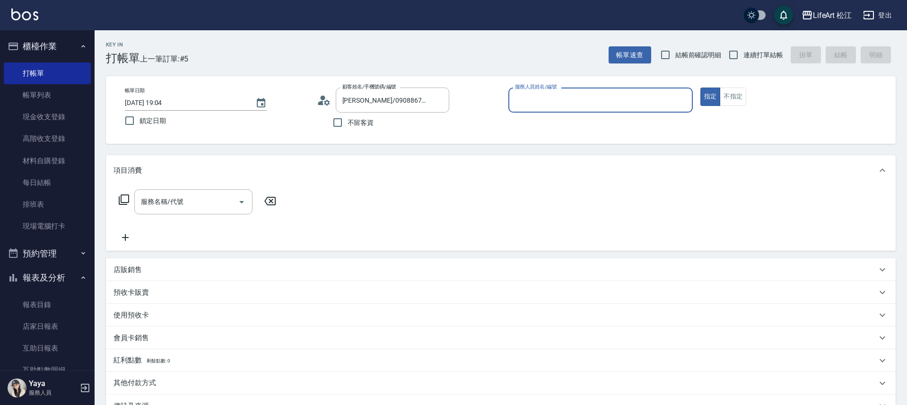
type input "[PERSON_NAME]/0908867160/"
type input "Lego(無代號)"
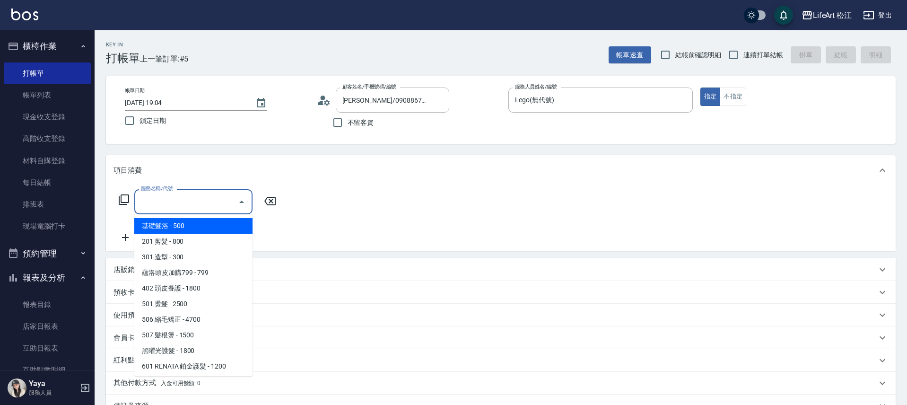
click at [227, 196] on input "服務名稱/代號" at bounding box center [187, 201] width 96 height 17
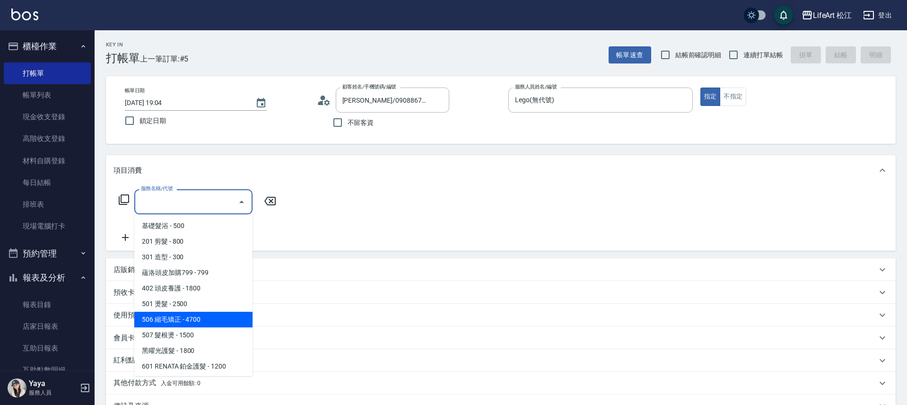
click at [182, 318] on span "506 縮毛矯正 - 4700" at bounding box center [193, 320] width 118 height 16
type input "506 縮毛矯正 (506)"
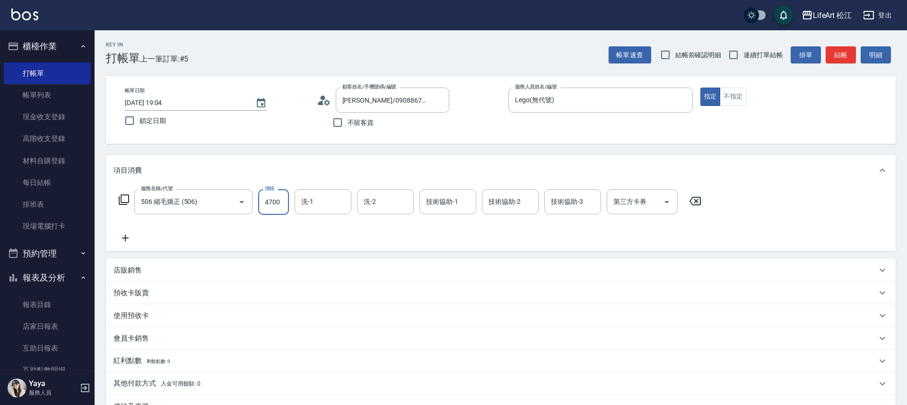
click at [262, 205] on input "4700" at bounding box center [273, 202] width 31 height 26
type input "1500"
click at [426, 201] on div "技術協助-1 技術協助-1" at bounding box center [447, 201] width 57 height 25
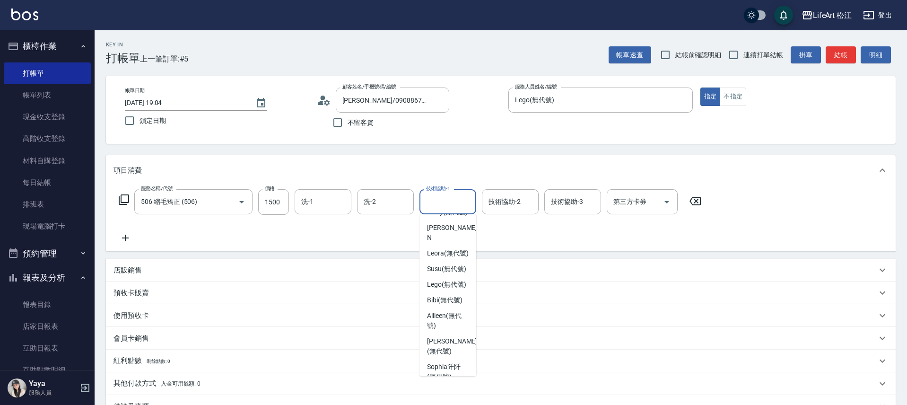
scroll to position [66, 0]
click at [467, 272] on div "Leora (無代號)" at bounding box center [447, 268] width 57 height 16
type input "Leora(無代號)"
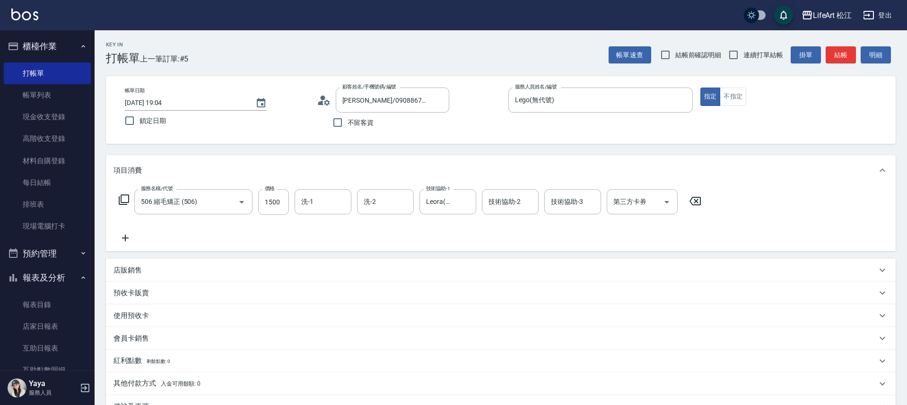
click at [121, 234] on icon at bounding box center [125, 237] width 24 height 11
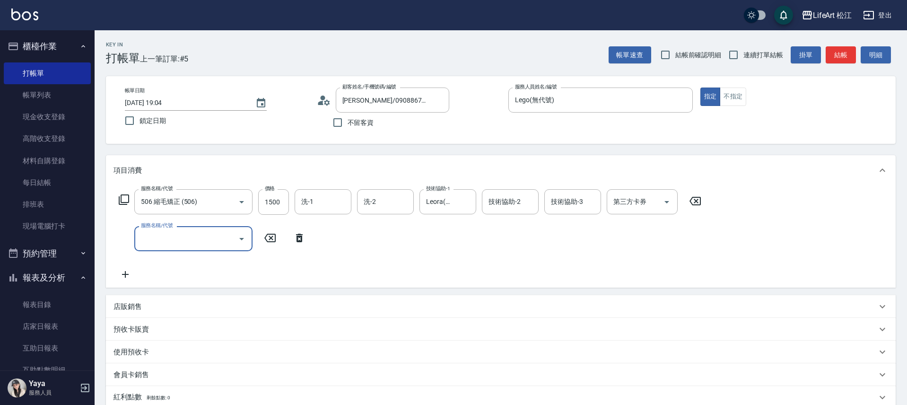
click at [126, 237] on div "服務名稱/代號 服務名稱/代號" at bounding box center [212, 238] width 198 height 25
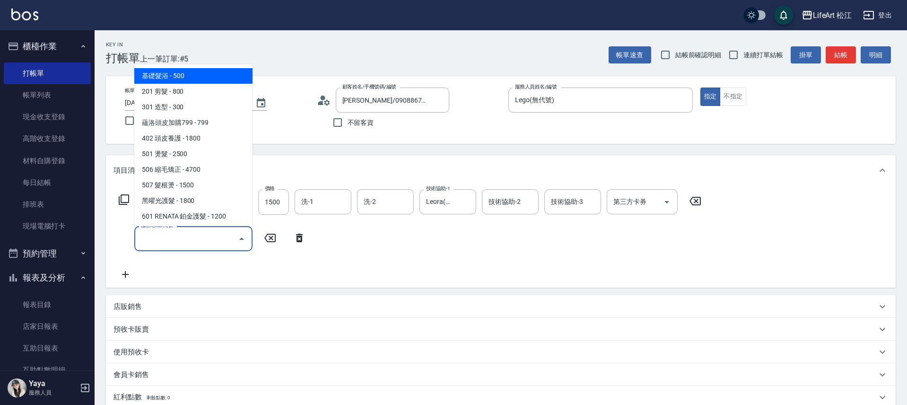
click at [155, 237] on input "服務名稱/代號" at bounding box center [187, 238] width 96 height 17
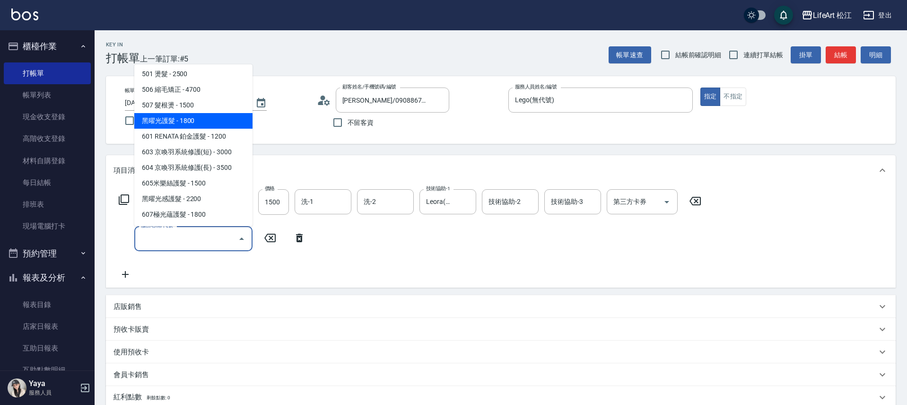
scroll to position [127, 0]
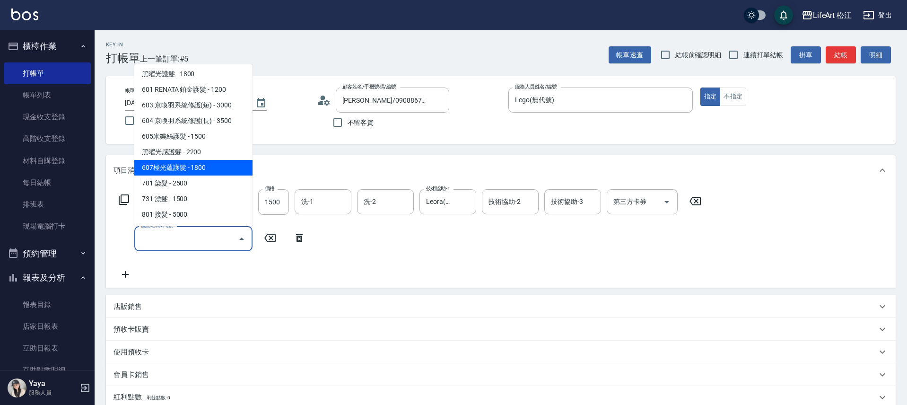
click at [208, 161] on span "607極光蘊護髮 - 1800" at bounding box center [193, 168] width 118 height 16
type input "607極光蘊護髮(607)"
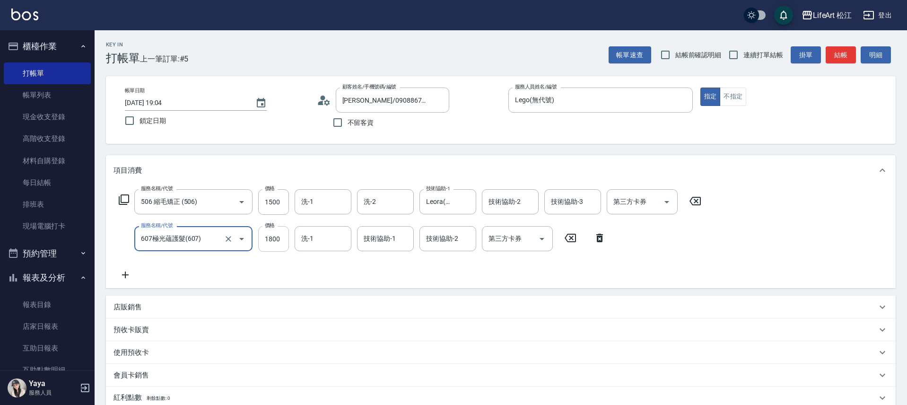
click at [285, 231] on input "1800" at bounding box center [273, 239] width 31 height 26
type input "2200"
click at [324, 243] on input "洗-1" at bounding box center [323, 238] width 48 height 17
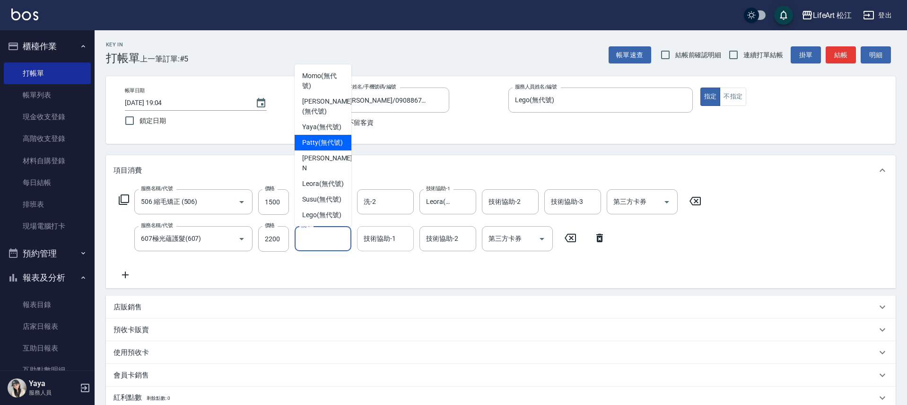
click at [399, 251] on div "服務名稱/代號 506 縮毛矯正 (506) 服務名稱/代號 價格 1500 價格 洗-1 洗-1 洗-2 洗-2 技術協助-1 Leora(無代號) 技術協…" at bounding box center [409, 234] width 593 height 91
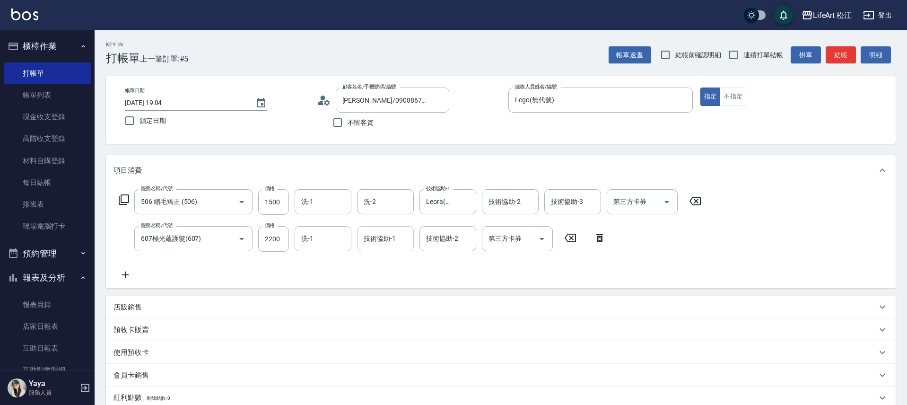
click at [398, 241] on input "技術協助-1" at bounding box center [385, 238] width 48 height 17
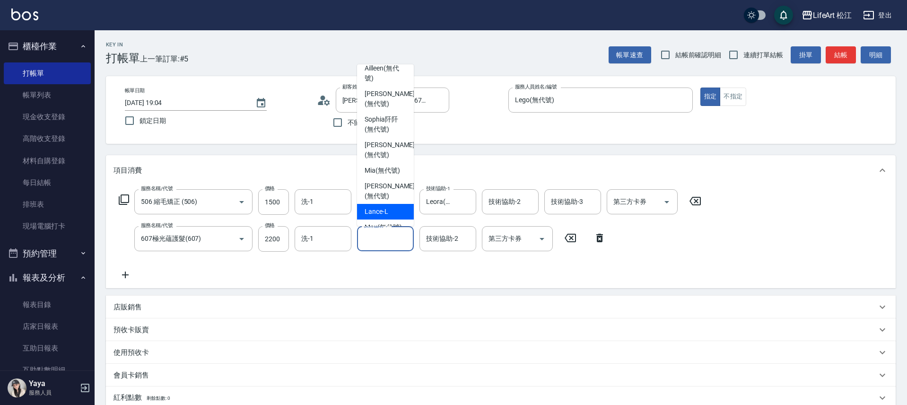
scroll to position [139, 0]
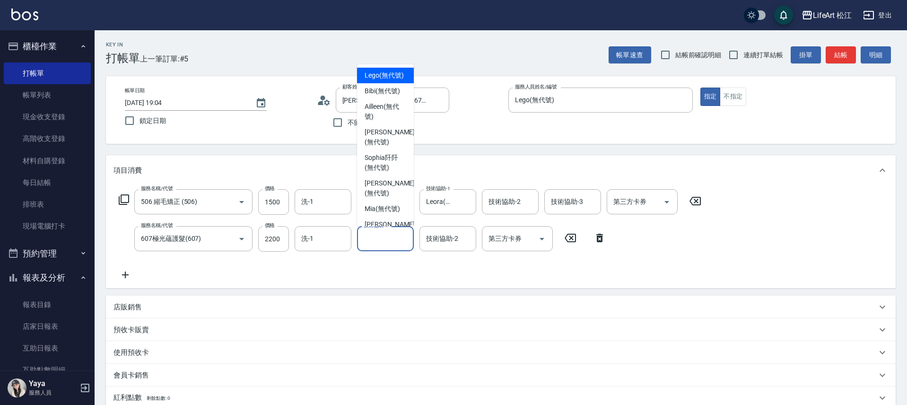
click at [387, 80] on span "Lego (無代號)" at bounding box center [384, 75] width 39 height 10
type input "Lego(無代號)"
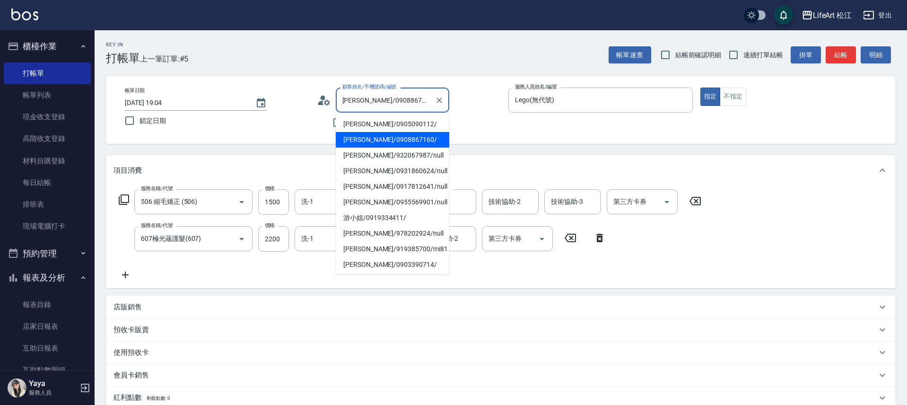
click at [387, 90] on div "顧客姓名/手機號碼/編號 [PERSON_NAME]/0908867160/ 顧客姓名/手機號碼/編號" at bounding box center [392, 99] width 113 height 25
click at [483, 115] on div "顧客姓名/手機號碼/編號 [PERSON_NAME]/0908867160/ 顧客姓名/手機號碼/編號 不留客資" at bounding box center [409, 109] width 184 height 45
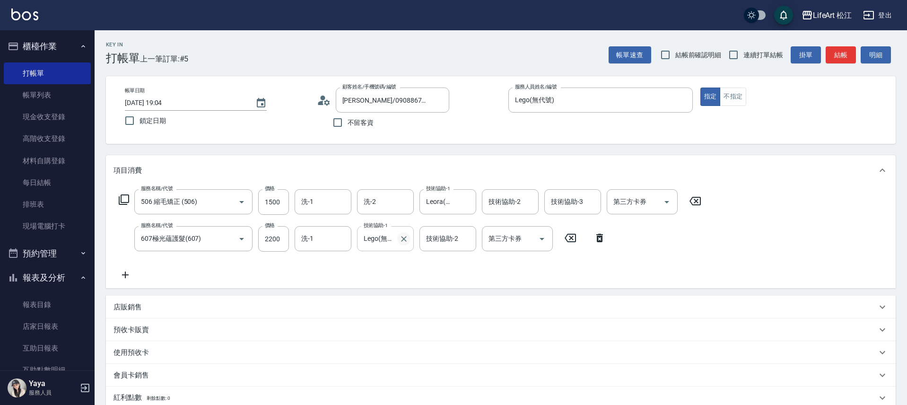
click at [404, 237] on icon "Clear" at bounding box center [403, 238] width 9 height 9
click at [404, 237] on input "技術協助-1" at bounding box center [385, 238] width 48 height 17
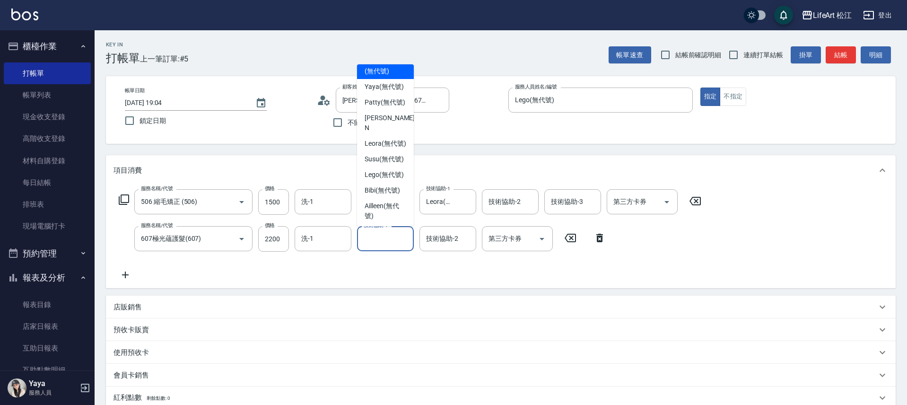
scroll to position [42, 0]
click at [387, 137] on span "Leora (無代號)" at bounding box center [386, 142] width 42 height 10
type input "Leora(無代號)"
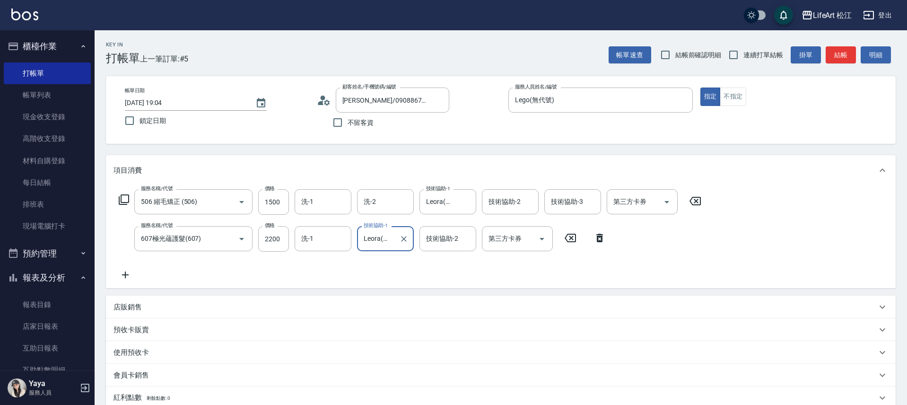
click at [452, 238] on div "技術協助-2 技術協助-2" at bounding box center [447, 238] width 57 height 25
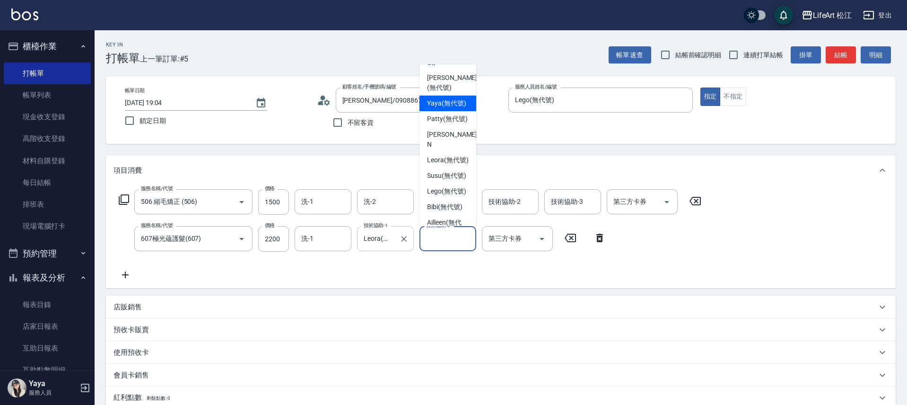
scroll to position [0, 0]
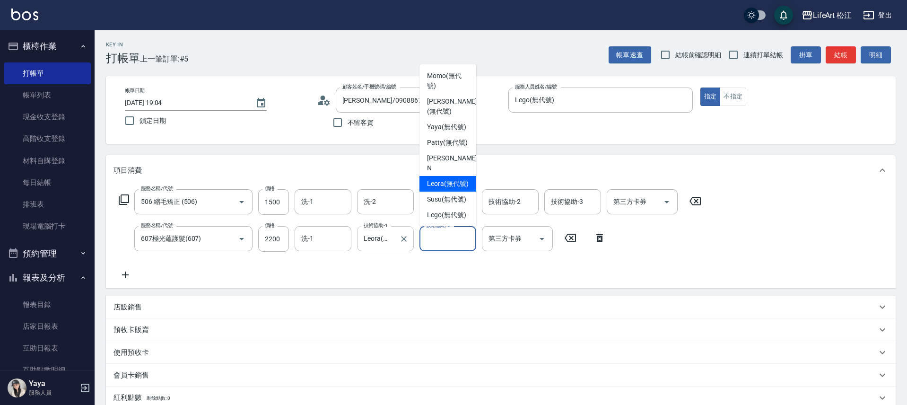
click at [452, 182] on span "Leora (無代號)" at bounding box center [448, 184] width 42 height 10
type input "Leora(無代號)"
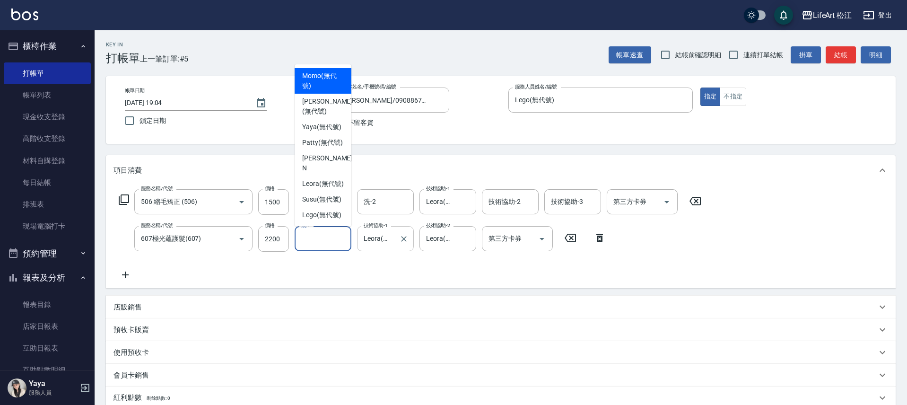
click at [323, 233] on input "洗-1" at bounding box center [323, 238] width 48 height 17
click at [327, 189] on span "Leora (無代號)" at bounding box center [323, 184] width 42 height 10
type input "Leora(無代號)"
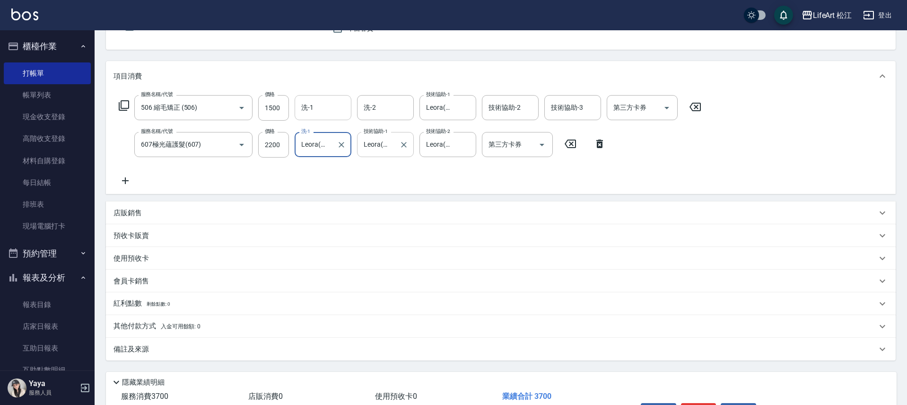
scroll to position [156, 0]
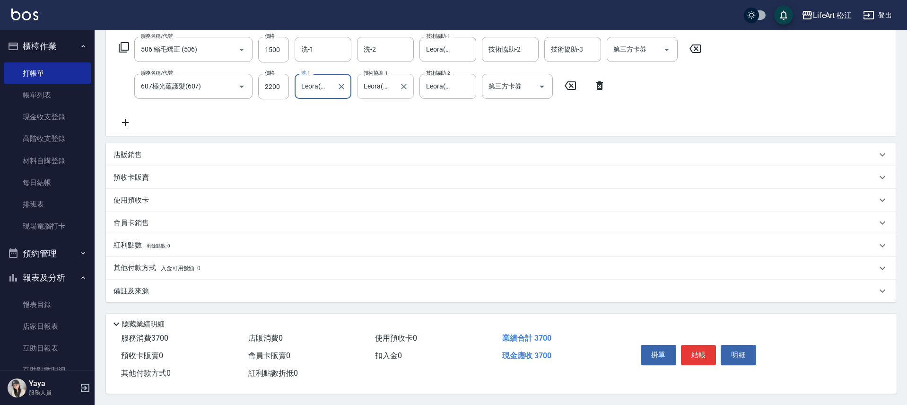
click at [122, 286] on p "備註及來源" at bounding box center [130, 291] width 35 height 10
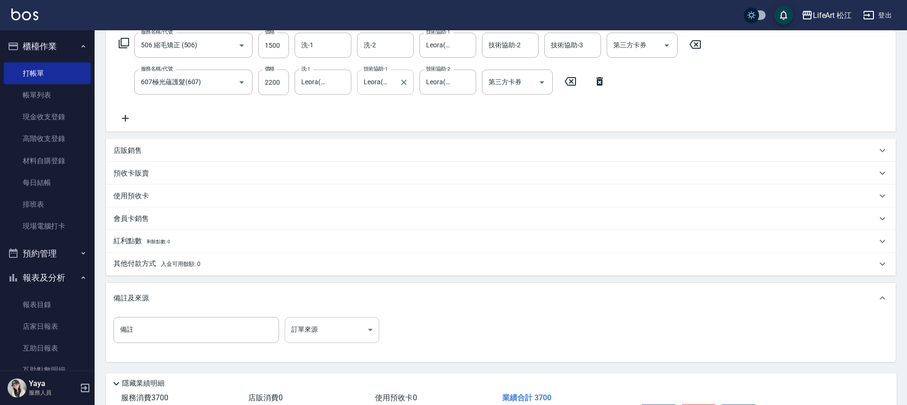
click at [312, 324] on body "LifeArt 松江 登出 櫃檯作業 打帳單 帳單列表 現金收支登錄 高階收支登錄 材料自購登錄 每日結帳 排班表 現場電腦打卡 預約管理 預約管理 單日預約…" at bounding box center [453, 154] width 907 height 621
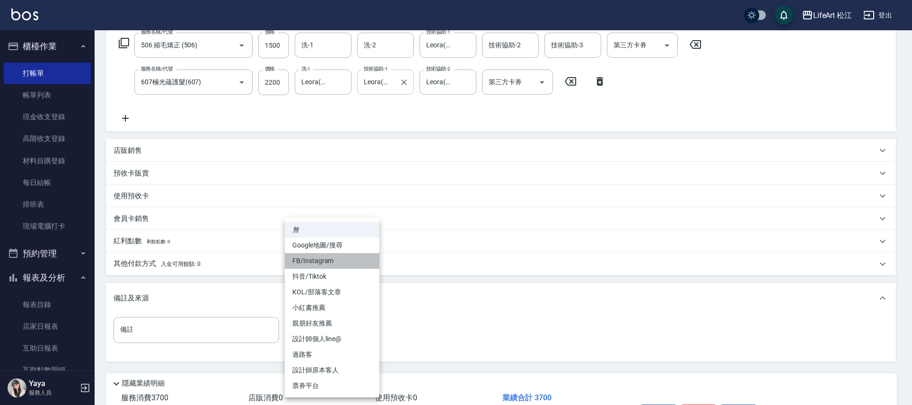
click at [321, 263] on li "FB/Instagram" at bounding box center [332, 261] width 95 height 16
type input "FB/Instagram"
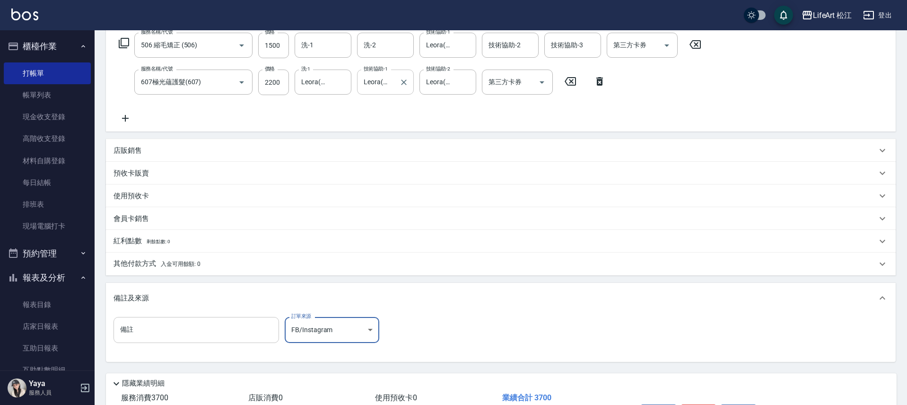
click at [249, 335] on input "備註" at bounding box center [195, 330] width 165 height 26
type input "z"
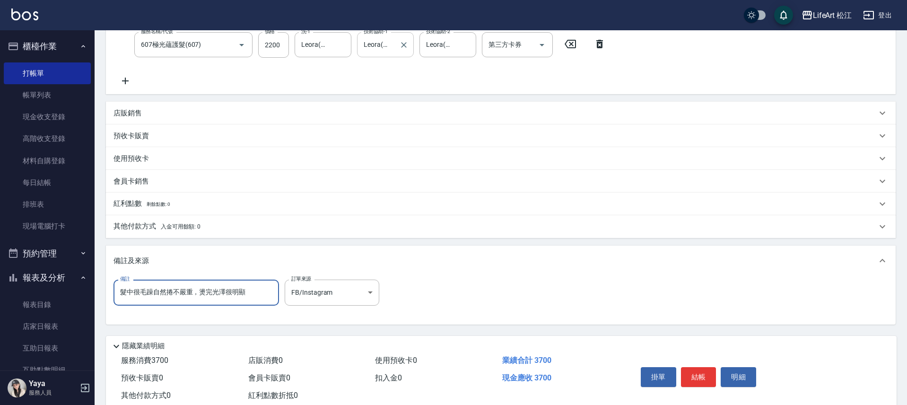
scroll to position [220, 0]
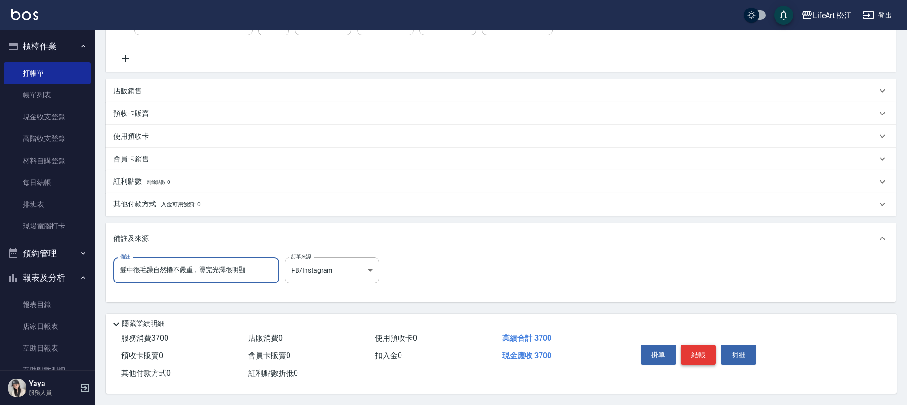
type input "髮中很毛躁自然捲不嚴重，燙完光澤很明顯"
click at [707, 357] on button "結帳" at bounding box center [698, 355] width 35 height 20
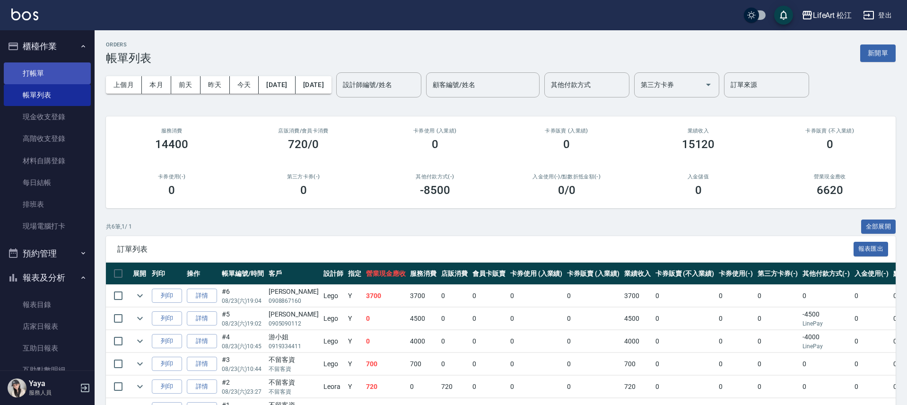
click at [35, 74] on link "打帳單" at bounding box center [47, 73] width 87 height 22
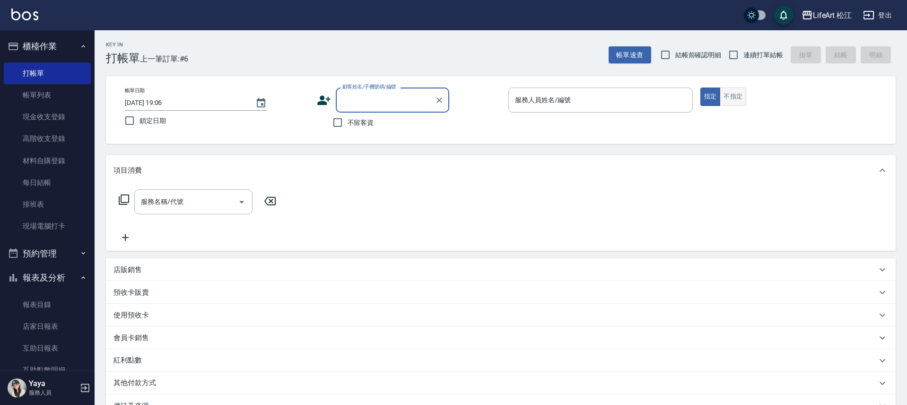
click at [728, 94] on button "不指定" at bounding box center [733, 96] width 26 height 18
click at [684, 102] on input "服務人員姓名/編號" at bounding box center [601, 100] width 176 height 17
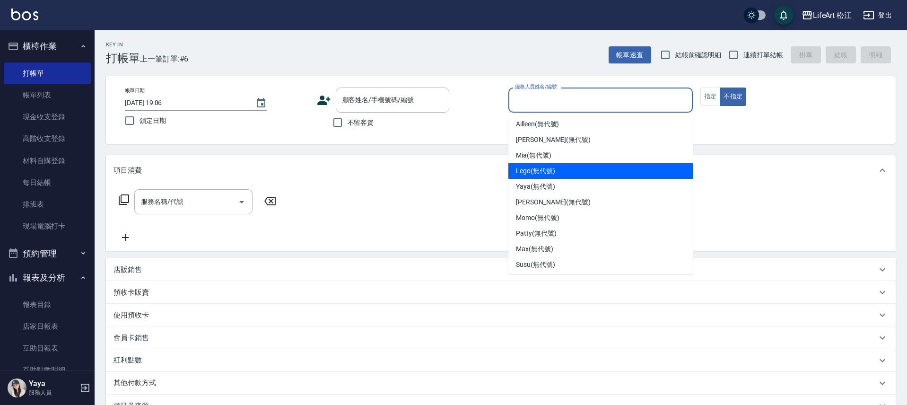
click at [554, 166] on span "Lego (無代號)" at bounding box center [535, 171] width 39 height 10
type input "Lego(無代號)"
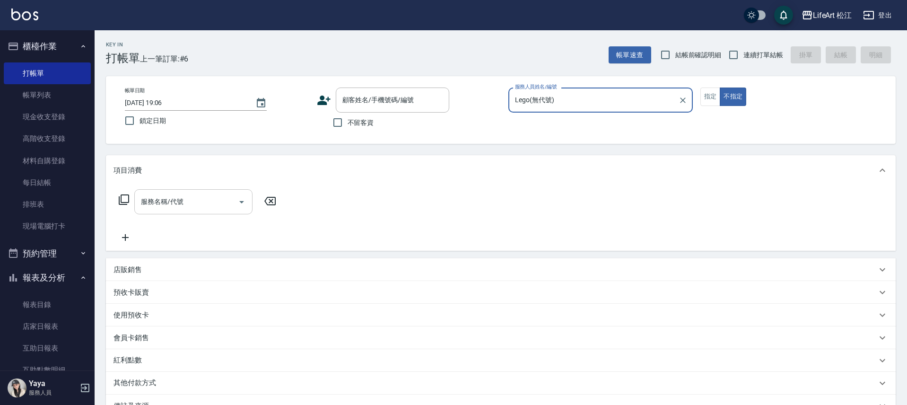
click at [155, 204] on input "服務名稱/代號" at bounding box center [187, 201] width 96 height 17
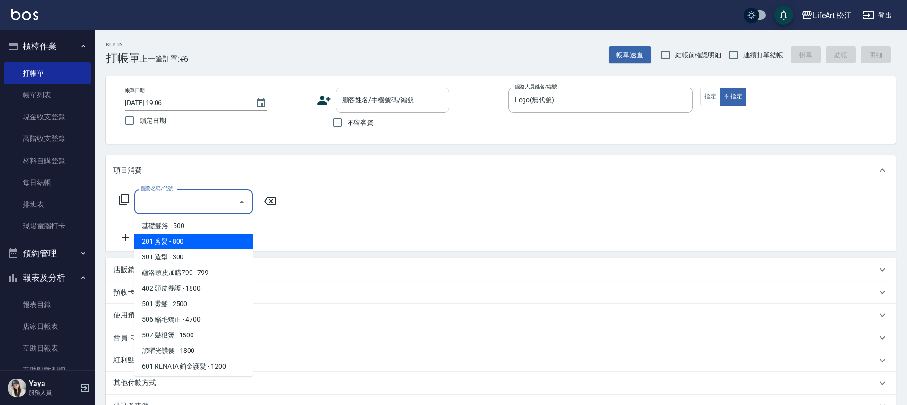
click at [200, 243] on span "201 剪髮 - 800" at bounding box center [193, 242] width 118 height 16
type input "201 剪髮(201)"
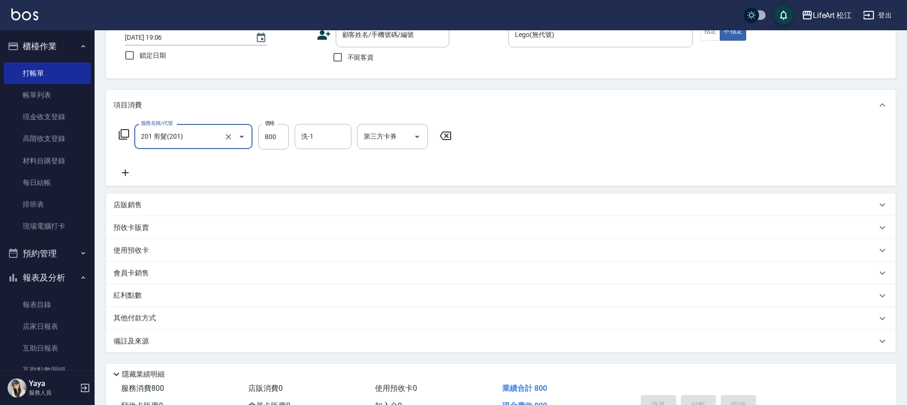
scroll to position [96, 0]
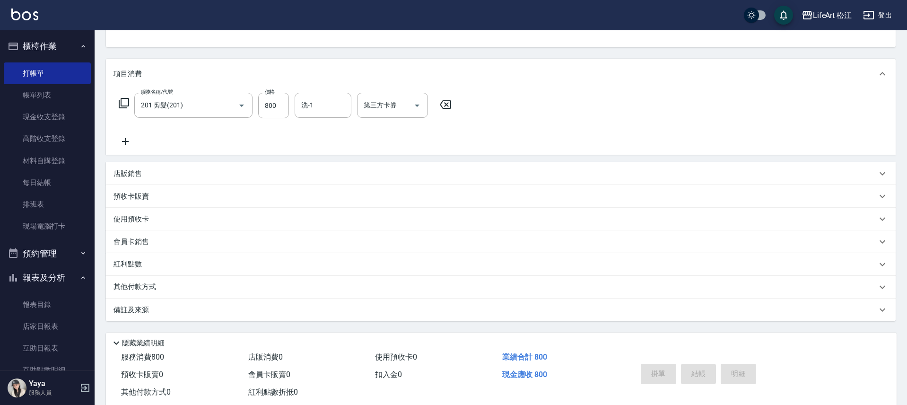
click at [140, 305] on p "備註及來源" at bounding box center [130, 310] width 35 height 10
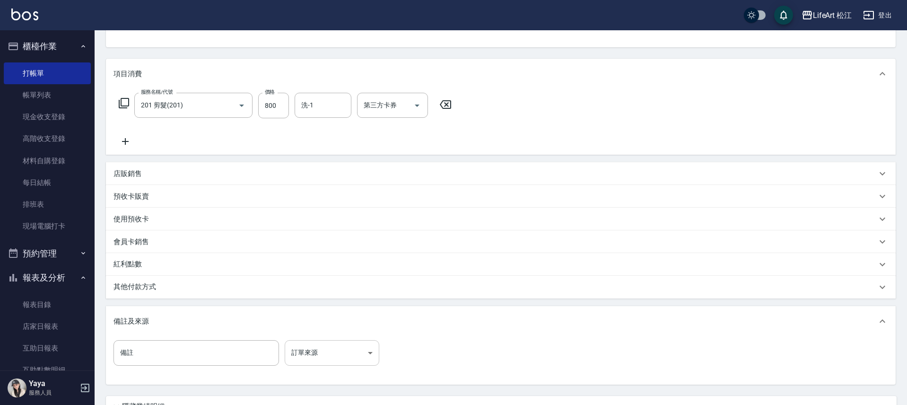
click at [356, 342] on body "LifeArt 松江 登出 櫃檯作業 打帳單 帳單列表 現金收支登錄 高階收支登錄 材料自購登錄 每日結帳 排班表 現場電腦打卡 預約管理 預約管理 單日預約…" at bounding box center [453, 195] width 907 height 583
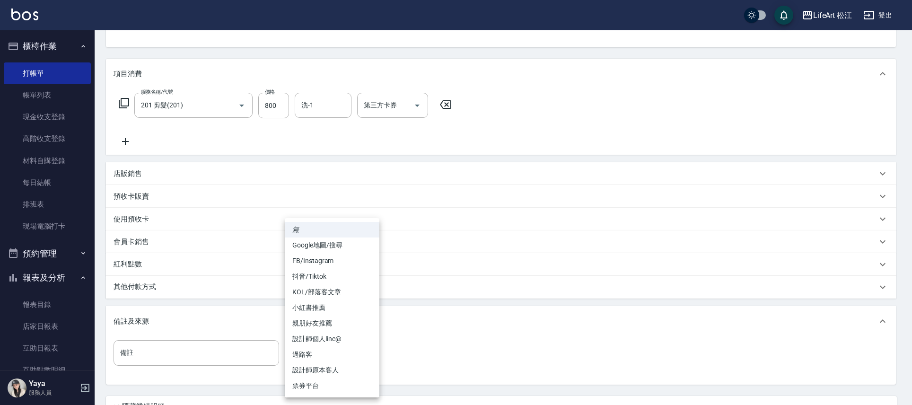
click at [325, 238] on li "Google地圖/搜尋" at bounding box center [332, 245] width 95 height 16
type input "Google地圖/搜尋"
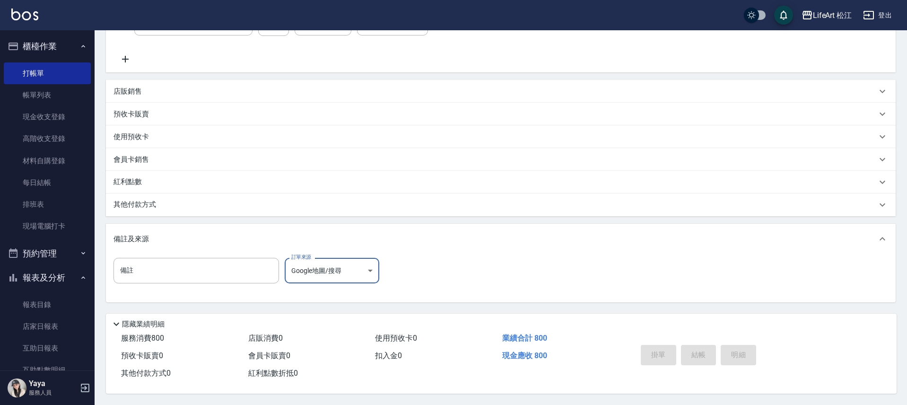
scroll to position [0, 0]
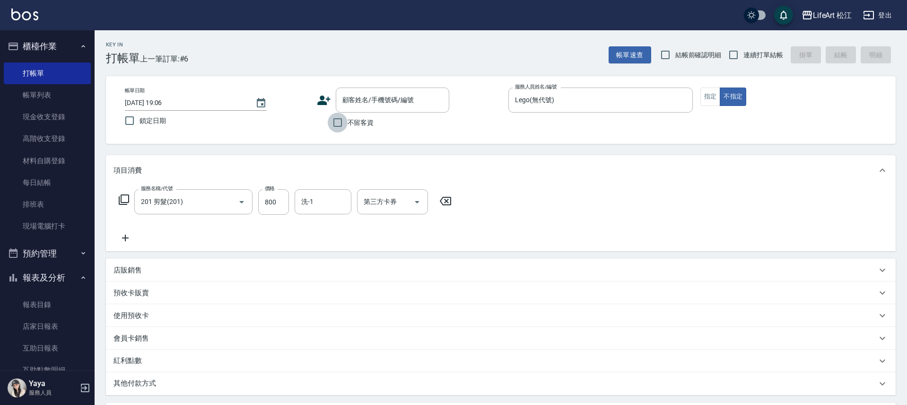
click at [336, 126] on input "不留客資" at bounding box center [338, 123] width 20 height 20
checkbox input "true"
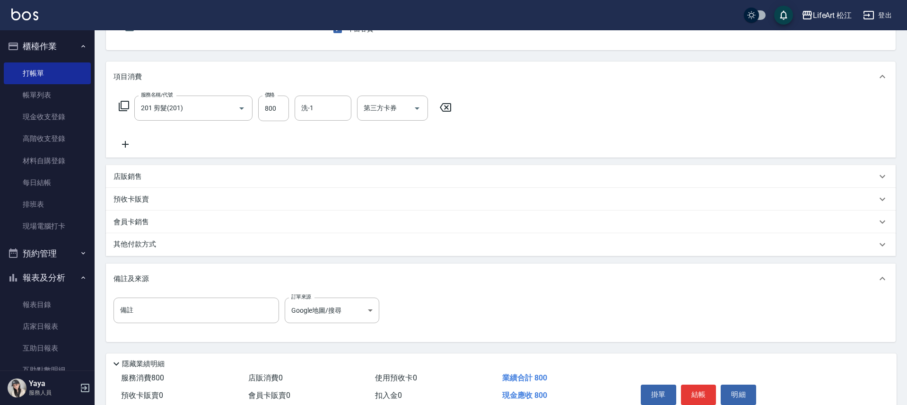
scroll to position [138, 0]
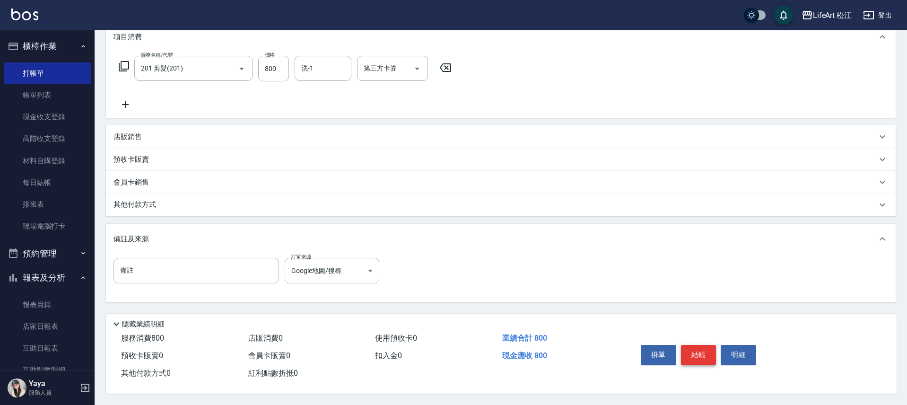
click at [706, 353] on button "結帳" at bounding box center [698, 355] width 35 height 20
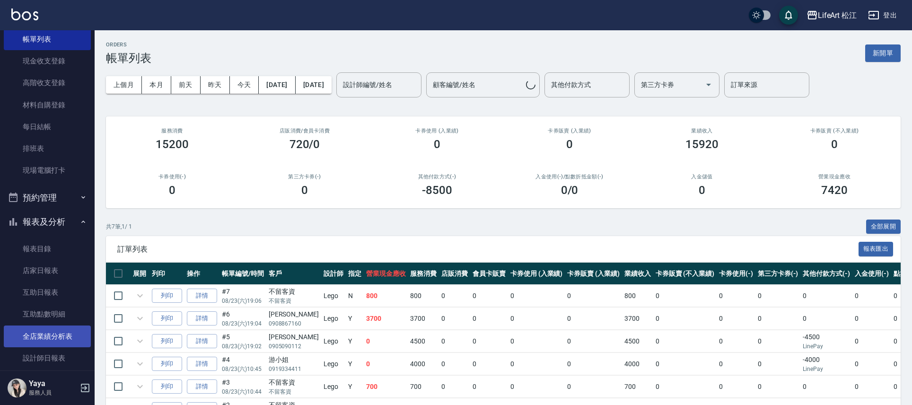
scroll to position [83, 0]
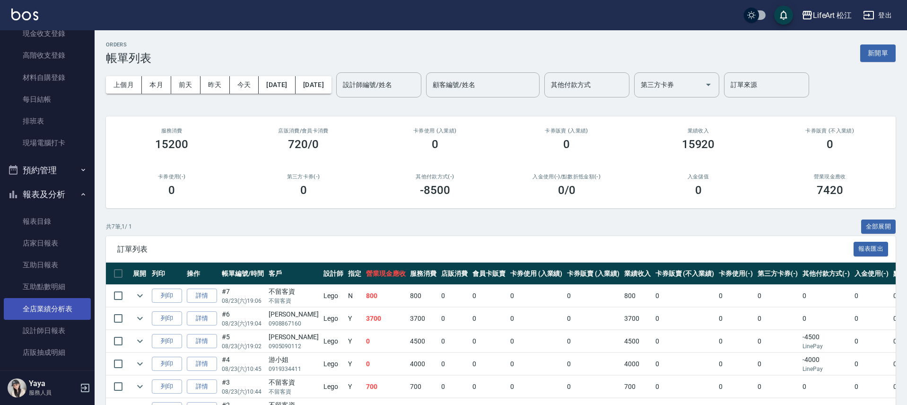
click at [62, 312] on link "全店業績分析表" at bounding box center [47, 309] width 87 height 22
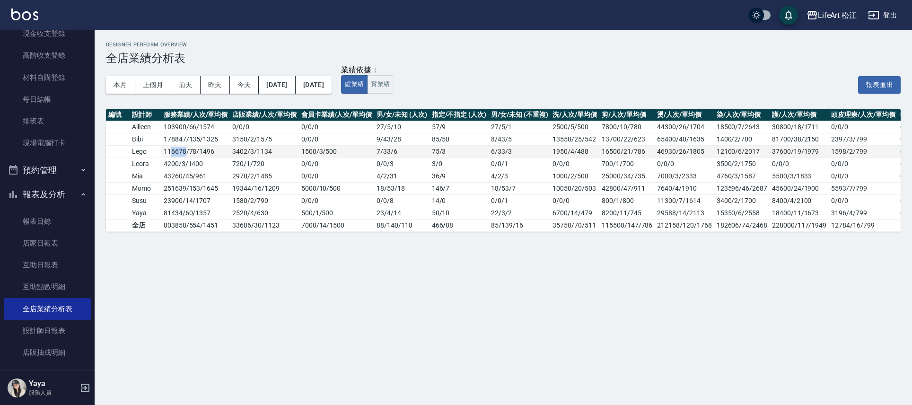
drag, startPoint x: 172, startPoint y: 151, endPoint x: 184, endPoint y: 149, distance: 12.4
click at [184, 149] on td "116678 / 78 / 1496" at bounding box center [195, 151] width 69 height 12
drag, startPoint x: 164, startPoint y: 176, endPoint x: 188, endPoint y: 176, distance: 24.1
click at [188, 176] on td "43260 / 45 / 961" at bounding box center [195, 176] width 69 height 12
click at [178, 184] on td "251639 / 153 / 1645" at bounding box center [195, 188] width 69 height 12
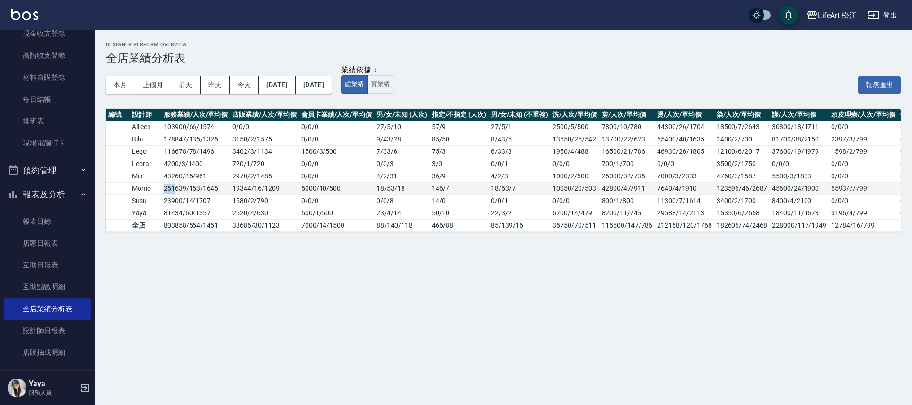
drag, startPoint x: 174, startPoint y: 188, endPoint x: 159, endPoint y: 189, distance: 15.2
click at [159, 189] on tr "Momo 251639 / 153 / 1645 19344 / 16 / 1209 5000 / 10 / 500 18 / 53 / 18 146 / 7…" at bounding box center [557, 188] width 903 height 12
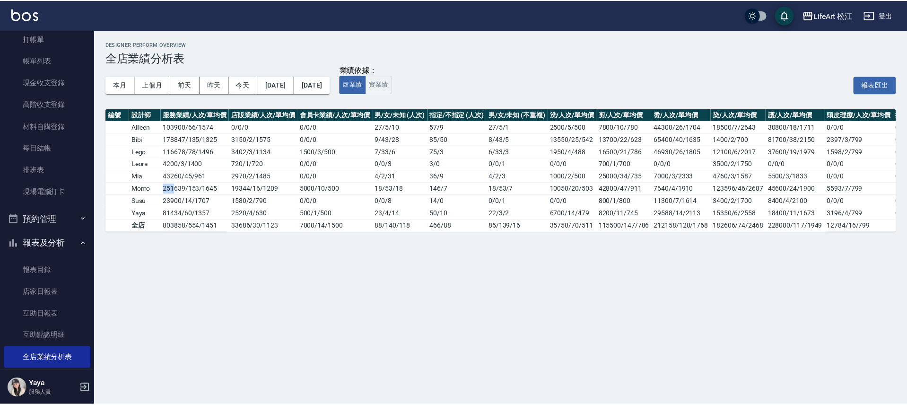
scroll to position [258, 0]
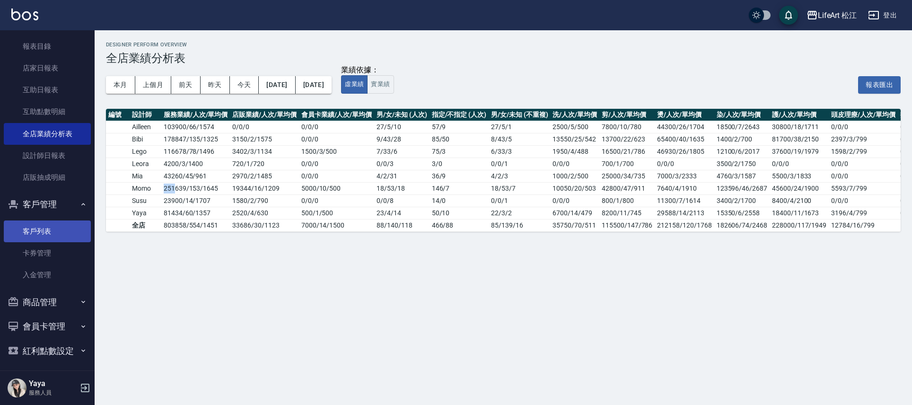
click at [65, 235] on link "客戶列表" at bounding box center [47, 231] width 87 height 22
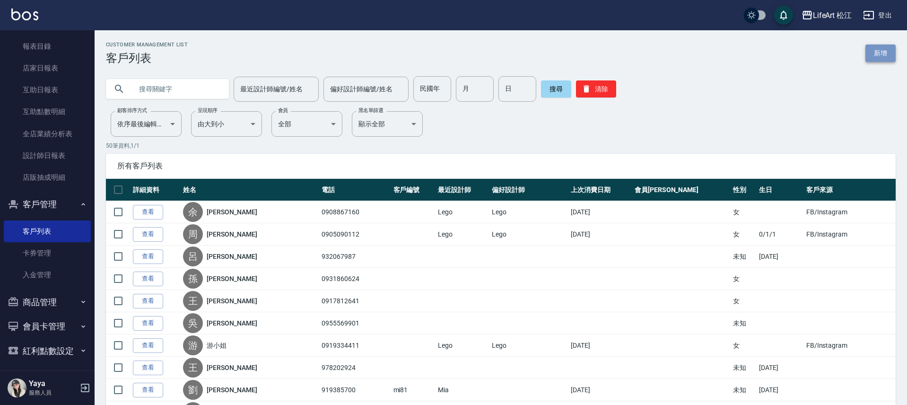
click at [888, 58] on link "新增" at bounding box center [880, 52] width 30 height 17
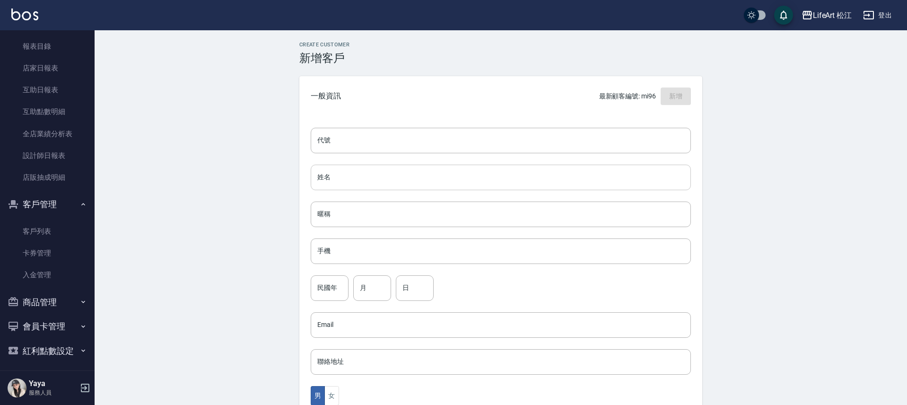
click at [398, 187] on input "姓名" at bounding box center [501, 178] width 380 height 26
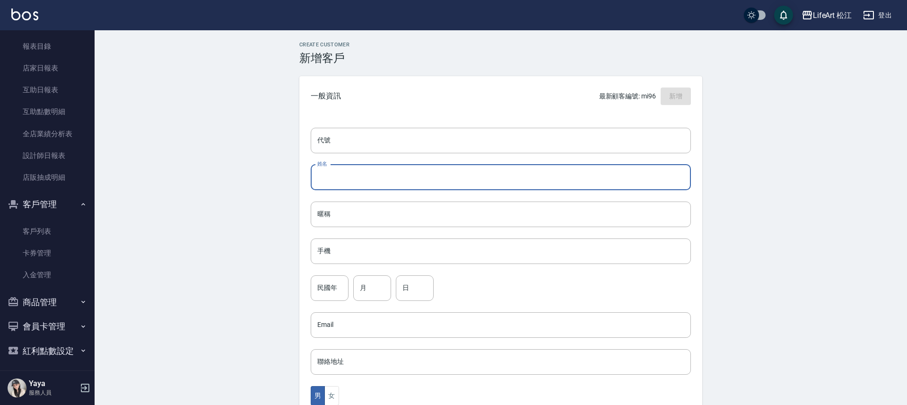
type input "ㄨ"
type input "[PERSON_NAME]"
click at [352, 252] on input "手機" at bounding box center [501, 251] width 380 height 26
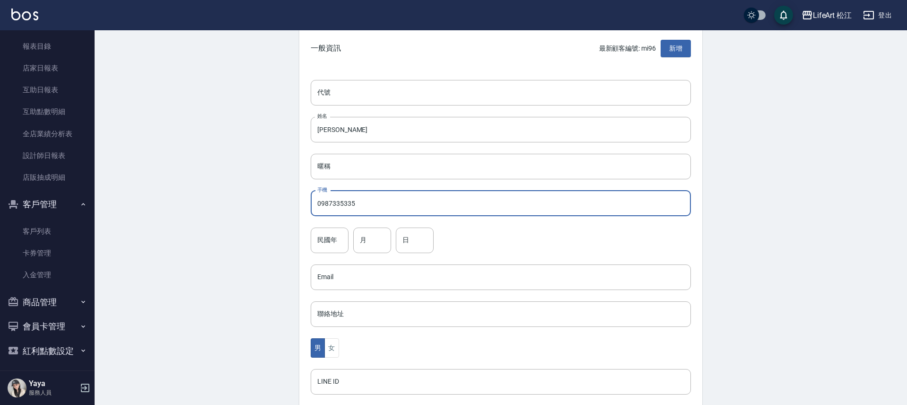
scroll to position [207, 0]
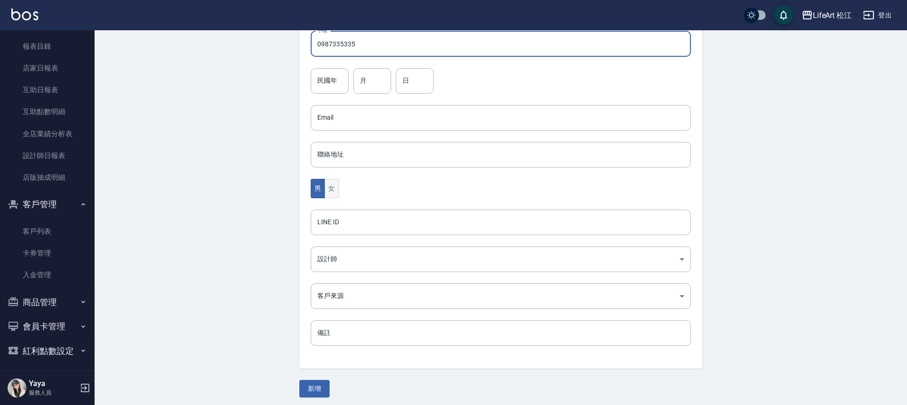
type input "0987335335"
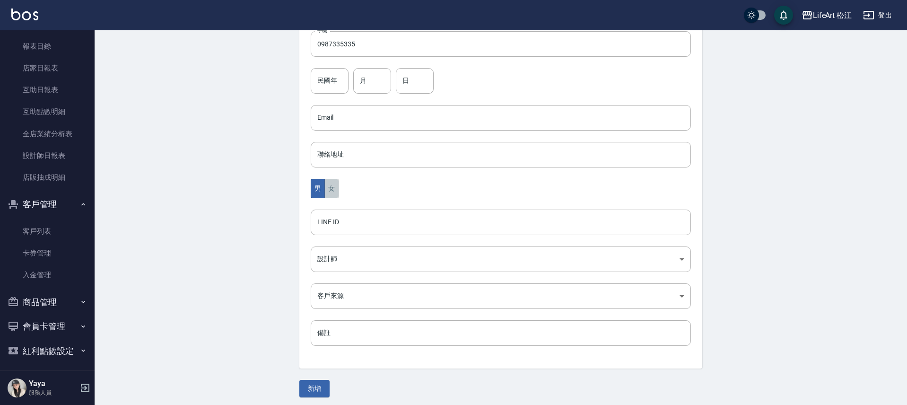
click at [330, 190] on button "女" at bounding box center [331, 188] width 14 height 19
click at [349, 257] on body "LifeArt 松江 登出 櫃檯作業 打帳單 帳單列表 現金收支登錄 高階收支登錄 材料自購登錄 每日結帳 排班表 現場電腦打卡 預約管理 預約管理 單日預約…" at bounding box center [453, 101] width 907 height 616
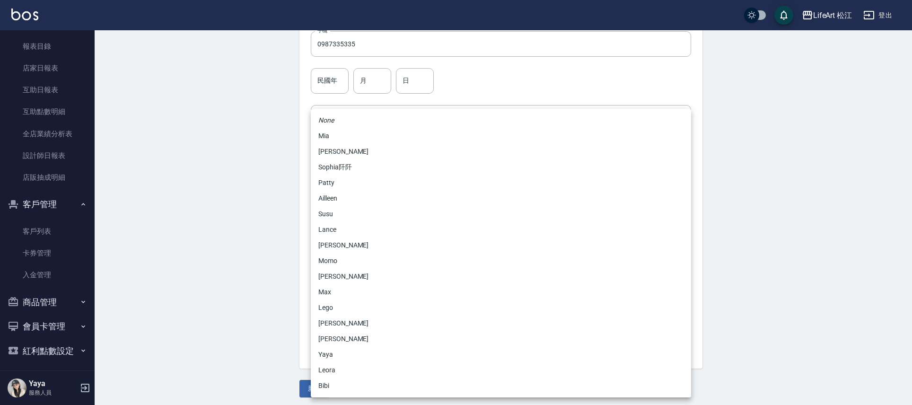
click at [348, 263] on li "Momo" at bounding box center [501, 261] width 380 height 16
type input "e84b7556-3071-4136-b765-65514d721750"
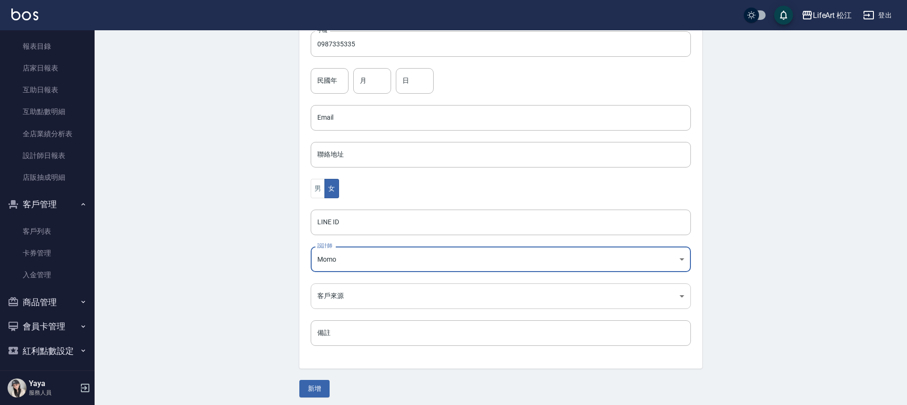
click at [344, 293] on body "LifeArt 松江 登出 櫃檯作業 打帳單 帳單列表 現金收支登錄 高階收支登錄 材料自購登錄 每日結帳 排班表 現場電腦打卡 預約管理 預約管理 單日預約…" at bounding box center [453, 101] width 907 height 616
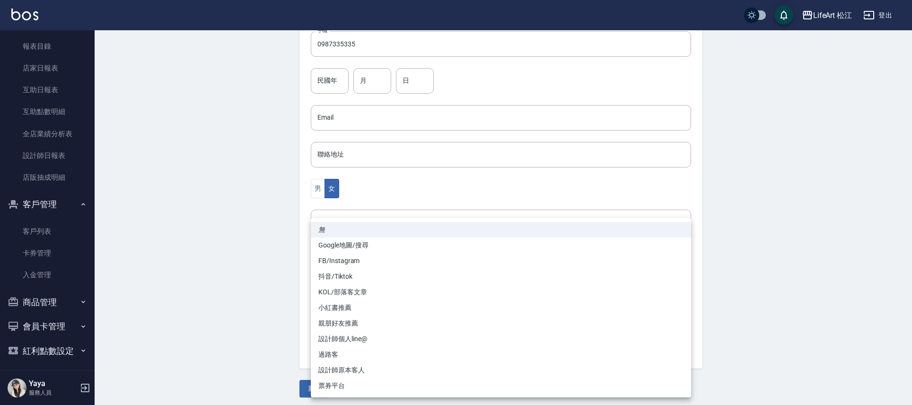
click at [344, 262] on li "FB/Instagram" at bounding box center [501, 261] width 380 height 16
type input "FB/Instagram"
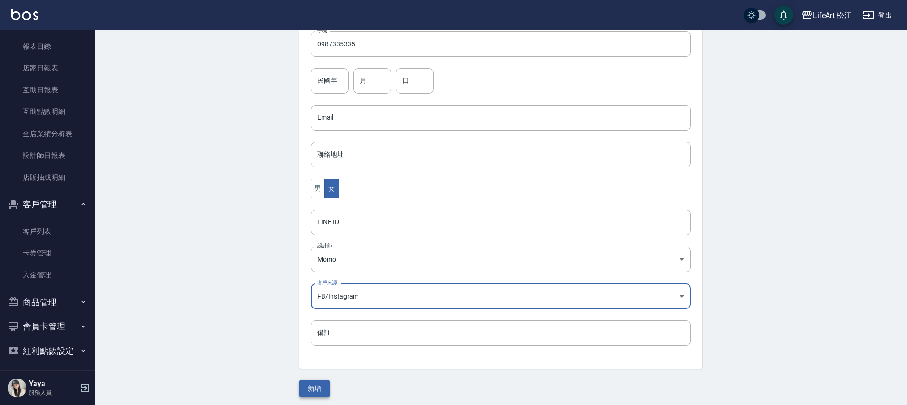
click at [329, 388] on button "新增" at bounding box center [314, 388] width 30 height 17
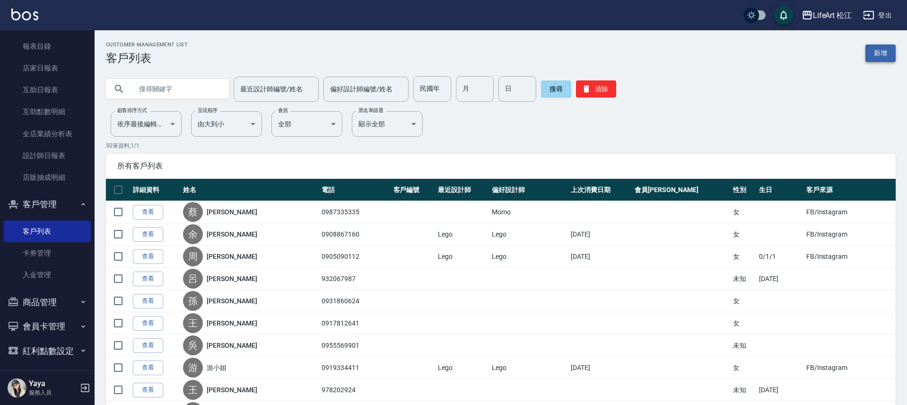
click at [879, 55] on link "新增" at bounding box center [880, 52] width 30 height 17
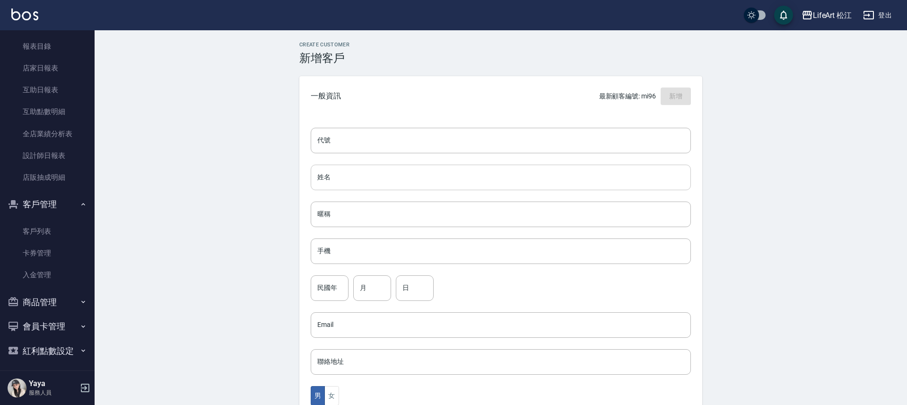
click at [328, 180] on input "姓名" at bounding box center [501, 178] width 380 height 26
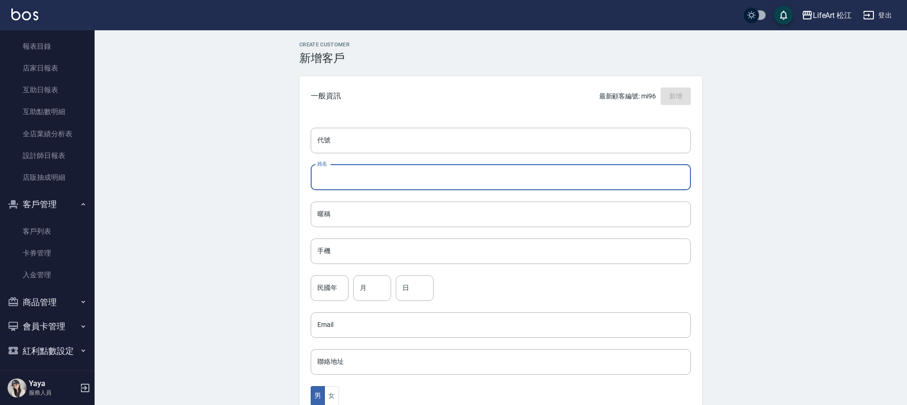
type input "d"
type input "[PERSON_NAME]"
click at [367, 248] on input "手機" at bounding box center [501, 251] width 380 height 26
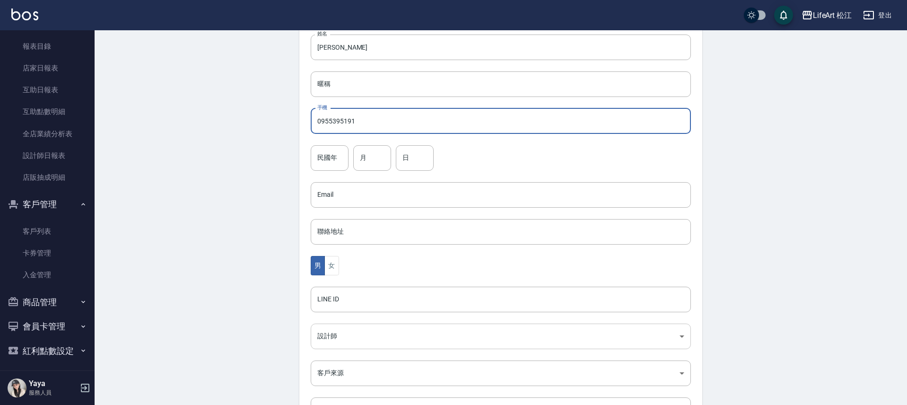
scroll to position [207, 0]
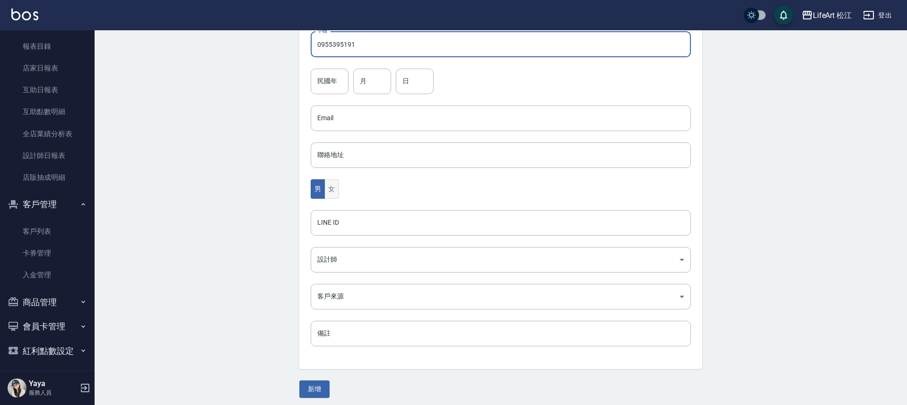
type input "0955395191"
click at [336, 189] on button "女" at bounding box center [331, 188] width 14 height 19
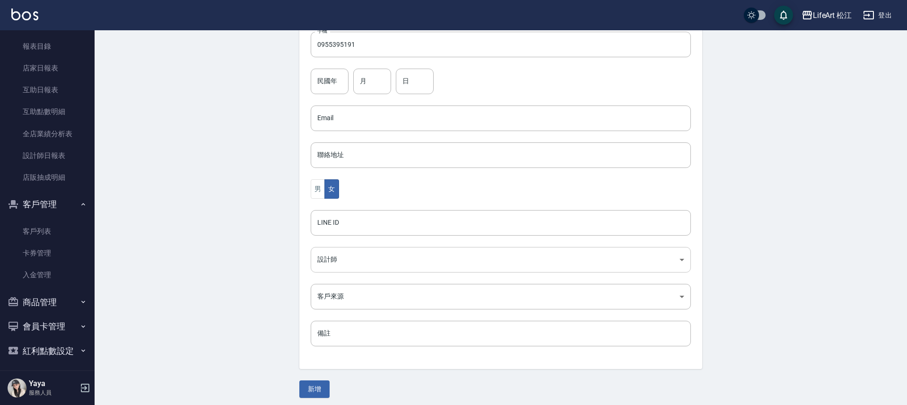
click at [359, 255] on body "LifeArt 松江 登出 櫃檯作業 打帳單 帳單列表 現金收支登錄 高階收支登錄 材料自購登錄 每日結帳 排班表 現場電腦打卡 預約管理 預約管理 單日預約…" at bounding box center [453, 101] width 907 height 616
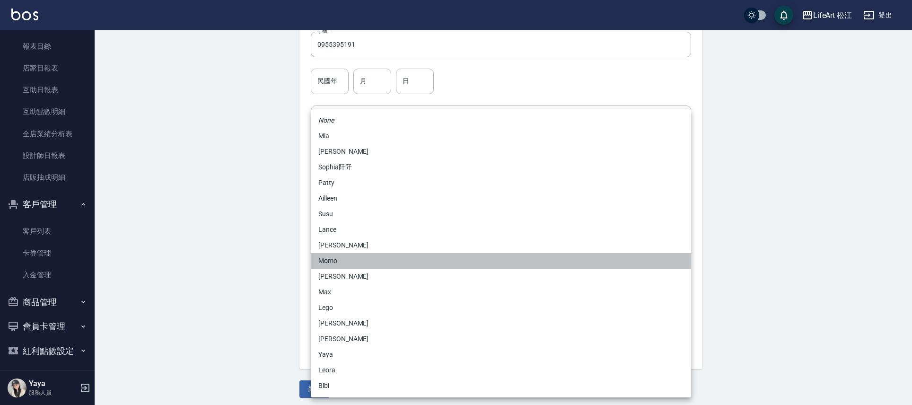
click at [353, 262] on li "Momo" at bounding box center [501, 261] width 380 height 16
type input "e84b7556-3071-4136-b765-65514d721750"
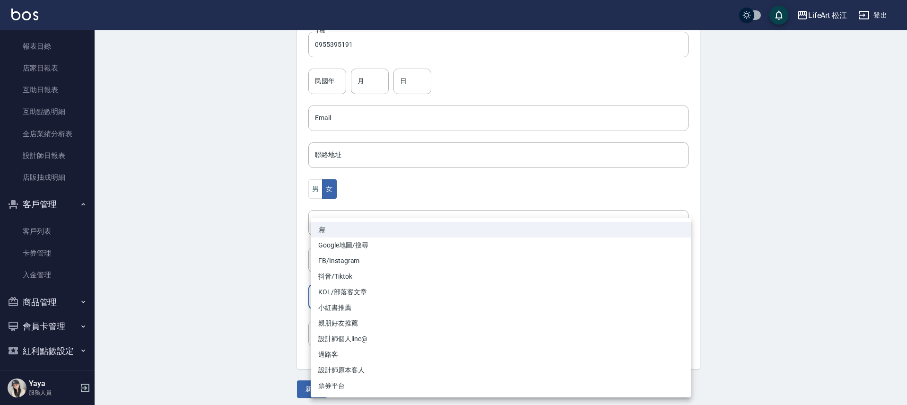
click at [350, 292] on body "LifeArt 松江 登出 櫃檯作業 打帳單 帳單列表 現金收支登錄 高階收支登錄 材料自購登錄 每日結帳 排班表 現場電腦打卡 預約管理 預約管理 單日預約…" at bounding box center [453, 101] width 907 height 616
click at [338, 258] on li "FB/Instagram" at bounding box center [501, 261] width 380 height 16
type input "FB/Instagram"
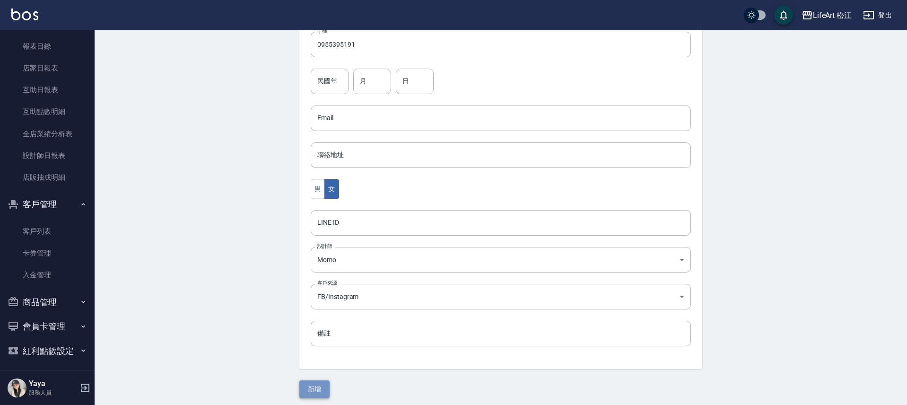
click at [319, 390] on button "新增" at bounding box center [314, 388] width 30 height 17
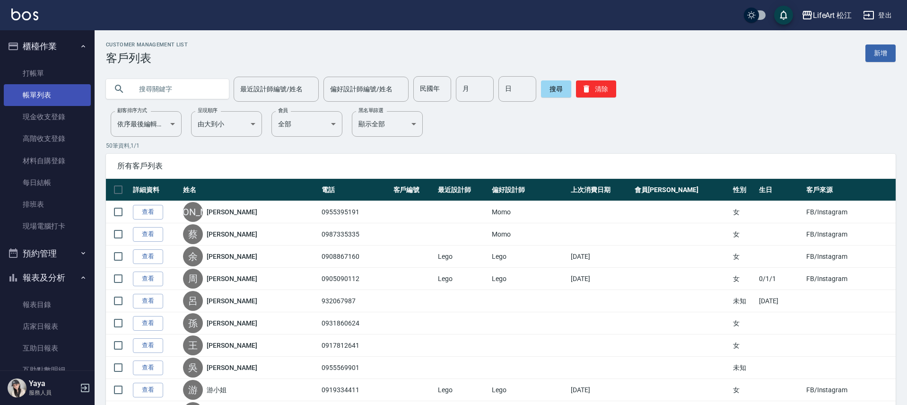
click at [31, 86] on link "帳單列表" at bounding box center [47, 95] width 87 height 22
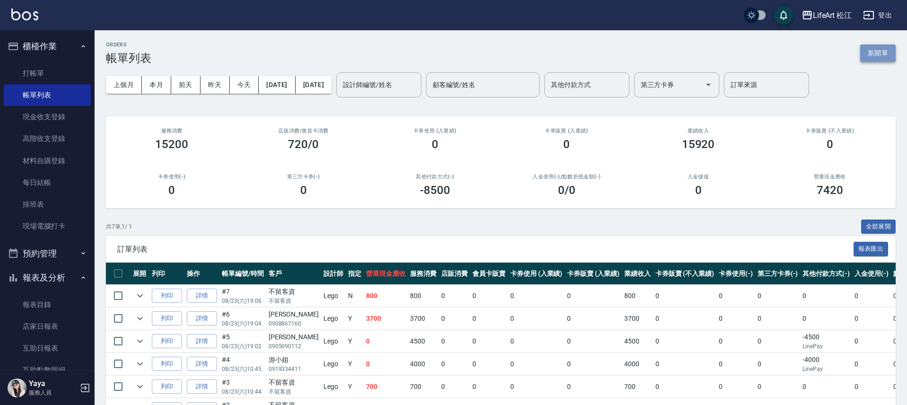
click at [885, 50] on button "新開單" at bounding box center [877, 52] width 35 height 17
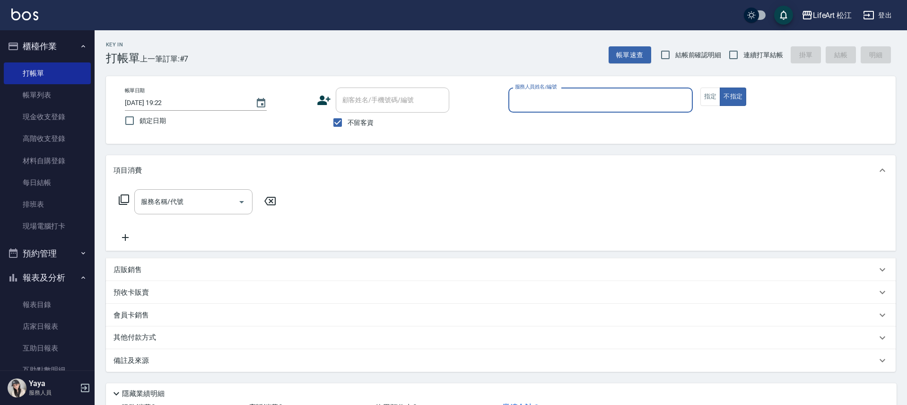
click at [338, 120] on input "不留客資" at bounding box center [338, 123] width 20 height 20
checkbox input "false"
click at [360, 104] on div "顧客姓名/手機號碼/編號 顧客姓名/手機號碼/編號" at bounding box center [392, 99] width 113 height 25
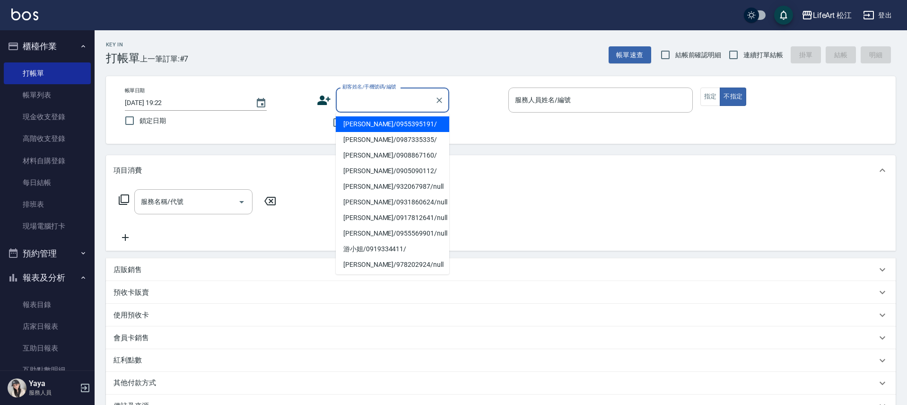
click at [360, 104] on div "顧客姓名/手機號碼/編號 顧客姓名/手機號碼/編號" at bounding box center [392, 99] width 113 height 25
type input "c"
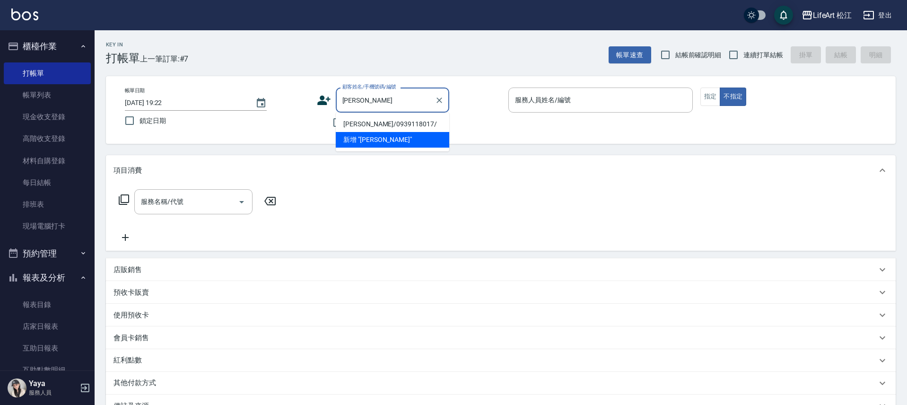
click at [386, 118] on li "[PERSON_NAME]/0939118017/" at bounding box center [392, 124] width 113 height 16
type input "[PERSON_NAME]/0939118017/"
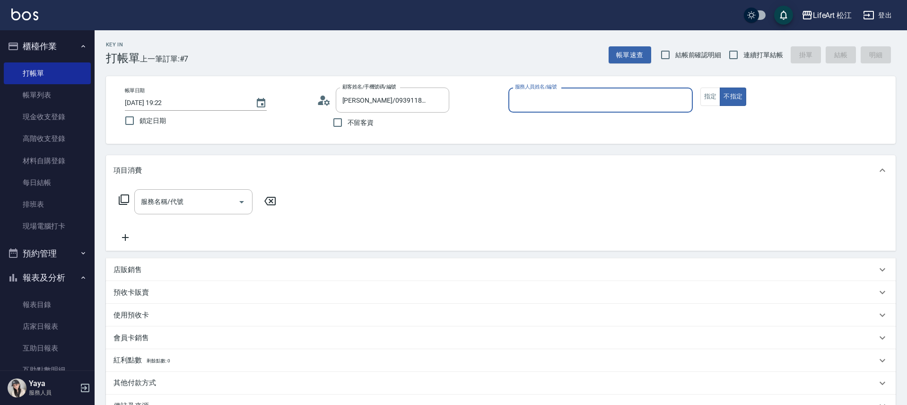
type input "Momo(無代號)"
click at [717, 96] on button "指定" at bounding box center [710, 96] width 20 height 18
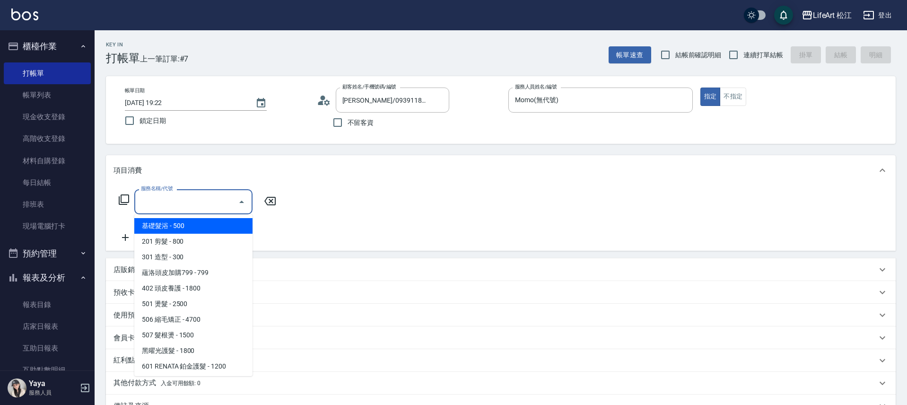
click at [205, 202] on input "服務名稱/代號" at bounding box center [187, 201] width 96 height 17
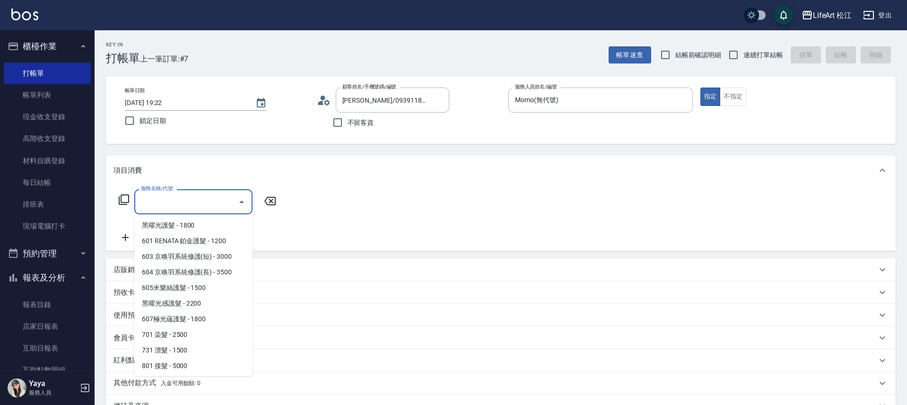
scroll to position [127, 0]
click at [200, 288] on span "605米樂絲護髮 - 1500" at bounding box center [193, 286] width 118 height 16
type input "605米樂絲護髮(605)"
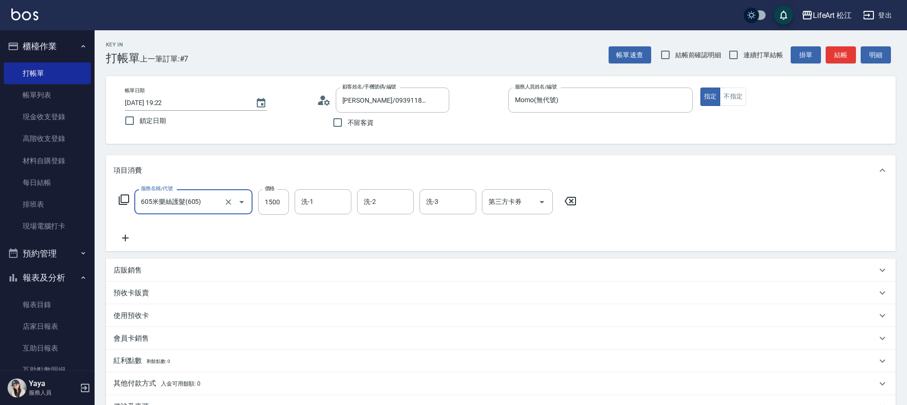
click at [121, 240] on icon at bounding box center [125, 237] width 24 height 11
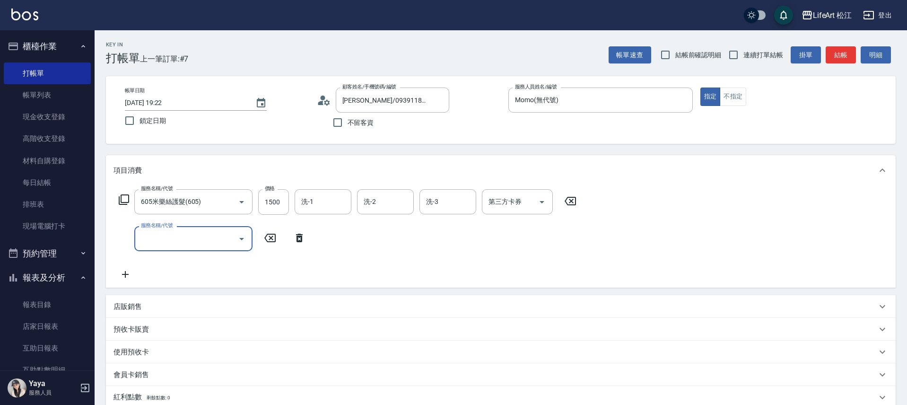
click at [214, 240] on input "服務名稱/代號" at bounding box center [187, 238] width 96 height 17
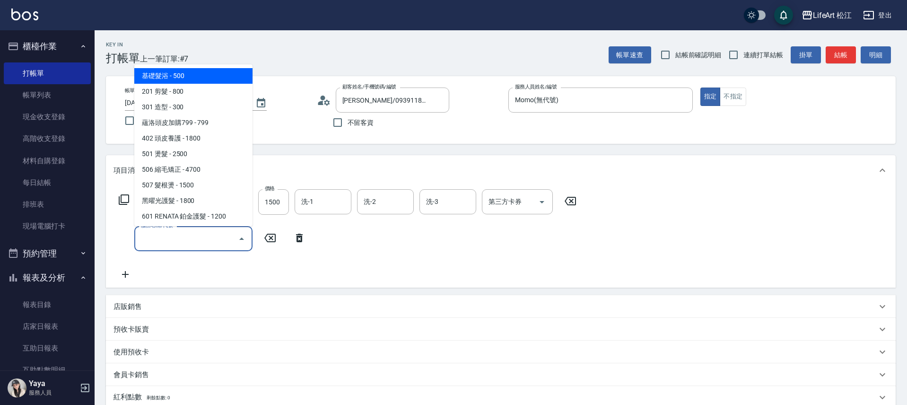
drag, startPoint x: 186, startPoint y: 74, endPoint x: 186, endPoint y: 82, distance: 8.5
click at [186, 74] on span "基礎髮浴 - 500" at bounding box center [193, 76] width 118 height 16
type input "基礎髮浴 (101)"
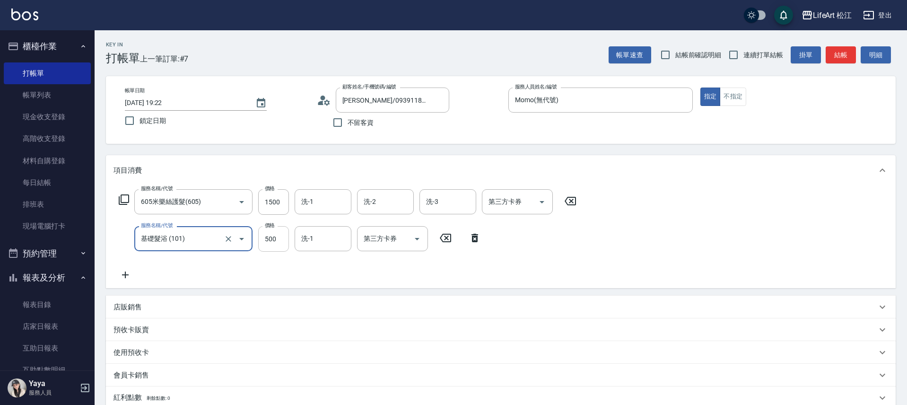
click at [283, 242] on input "500" at bounding box center [273, 239] width 31 height 26
type input "350"
click at [128, 278] on icon at bounding box center [125, 274] width 24 height 11
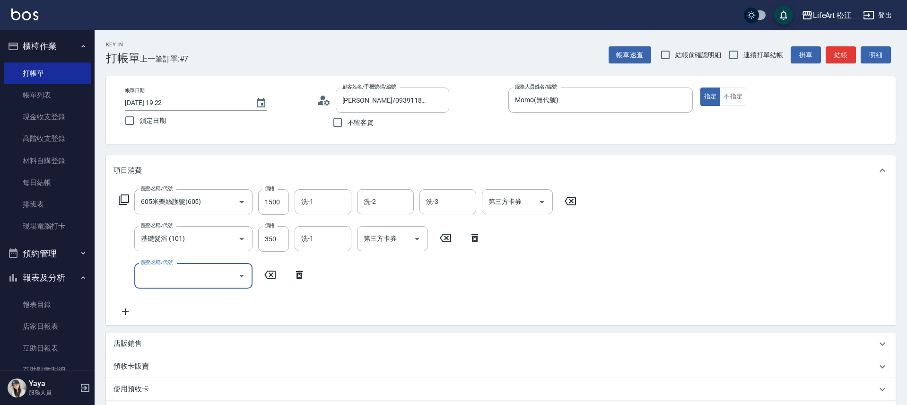
click at [161, 279] on input "服務名稱/代號" at bounding box center [187, 275] width 96 height 17
drag, startPoint x: 161, startPoint y: 279, endPoint x: 159, endPoint y: 269, distance: 11.0
click at [161, 278] on input "服務名稱/代號" at bounding box center [187, 275] width 96 height 17
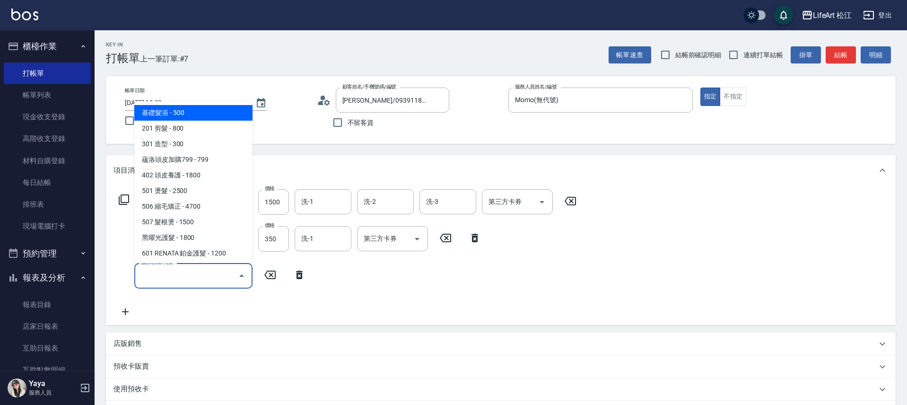
click at [175, 278] on input "服務名稱/代號" at bounding box center [187, 275] width 96 height 17
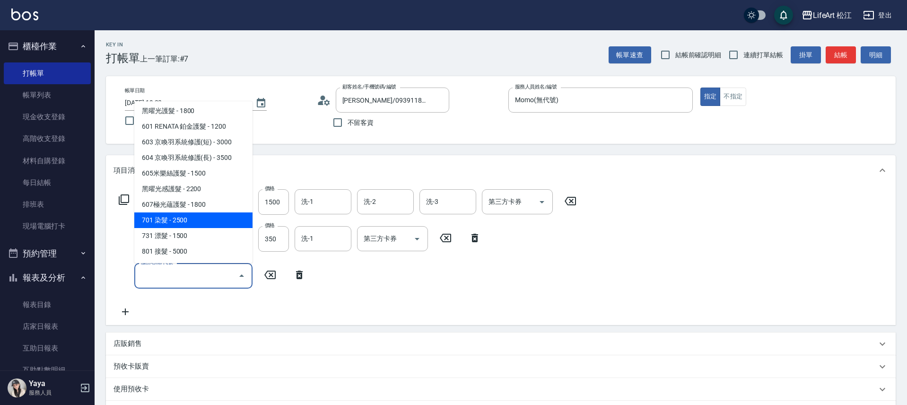
click at [191, 222] on span "701 染髮 - 2500" at bounding box center [193, 220] width 118 height 16
type input "701 染髮(701)"
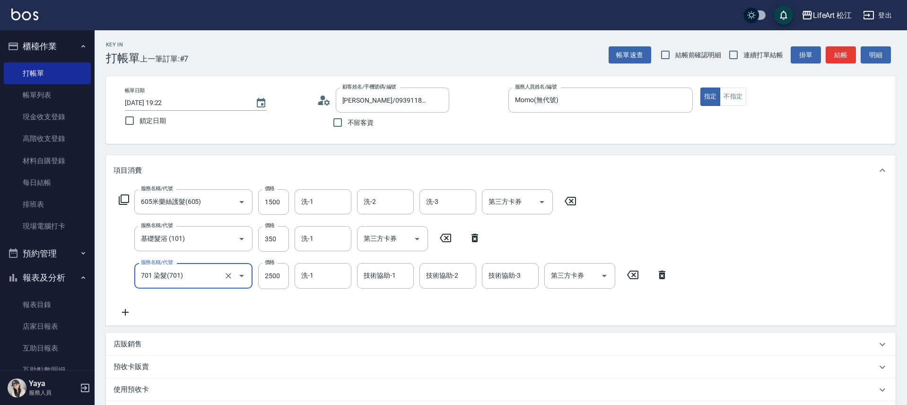
click at [289, 279] on div "服務名稱/代號 701 染髮(701) 服務名稱/代號 價格 2500 價格 洗-1 洗-1 技術協助-1 技術協助-1 技術協助-2 技術協助-2 技術協助…" at bounding box center [393, 276] width 560 height 26
click at [272, 274] on input "2500" at bounding box center [273, 276] width 31 height 26
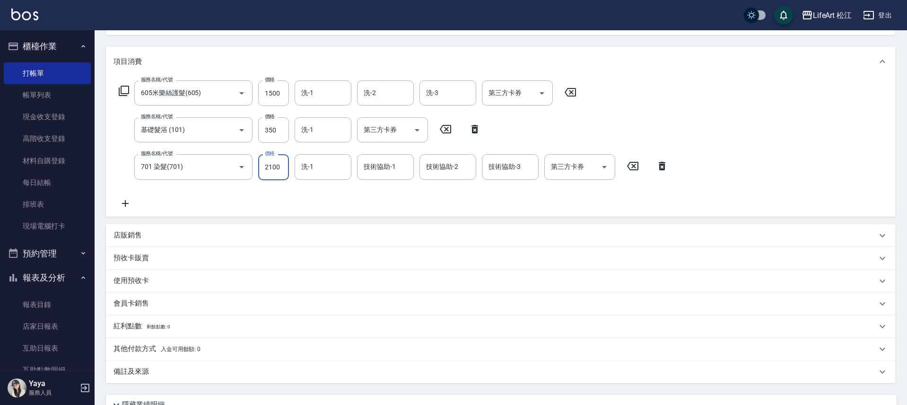
scroll to position [194, 0]
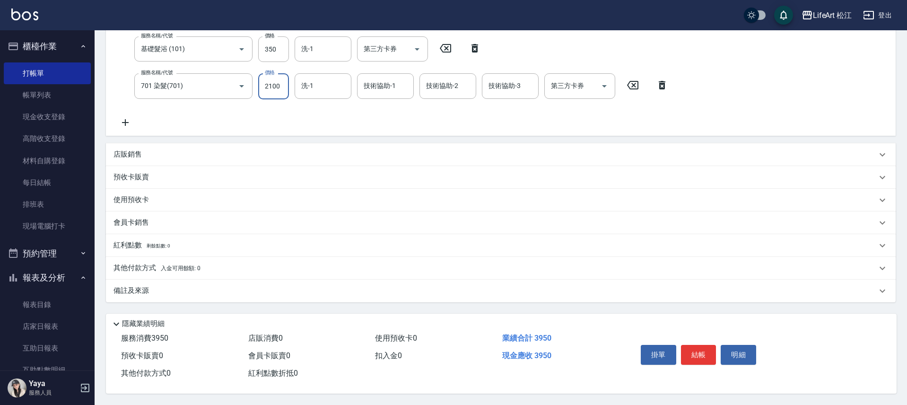
type input "2100"
click at [151, 149] on div "店販銷售" at bounding box center [494, 154] width 763 height 10
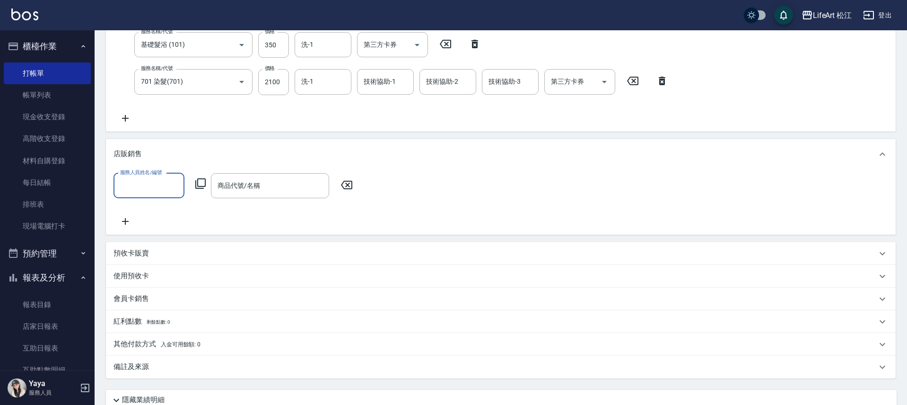
scroll to position [0, 0]
click at [135, 184] on input "服務人員姓名/編號" at bounding box center [149, 185] width 62 height 17
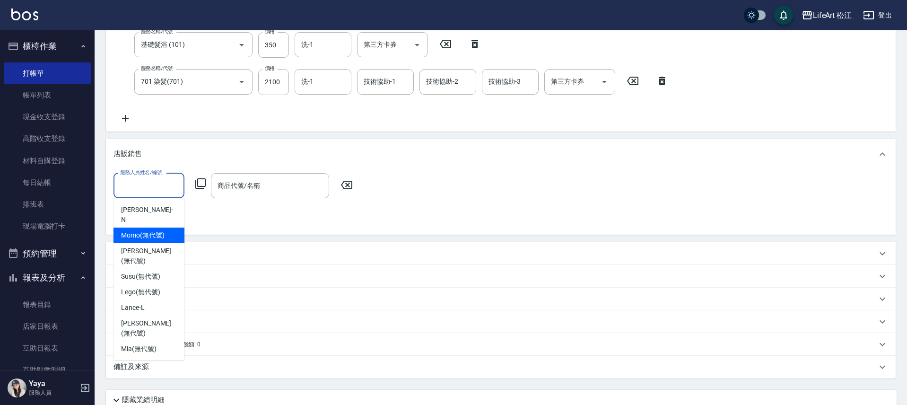
click at [145, 230] on span "Momo (無代號)" at bounding box center [142, 235] width 43 height 10
type input "Momo(無代號)"
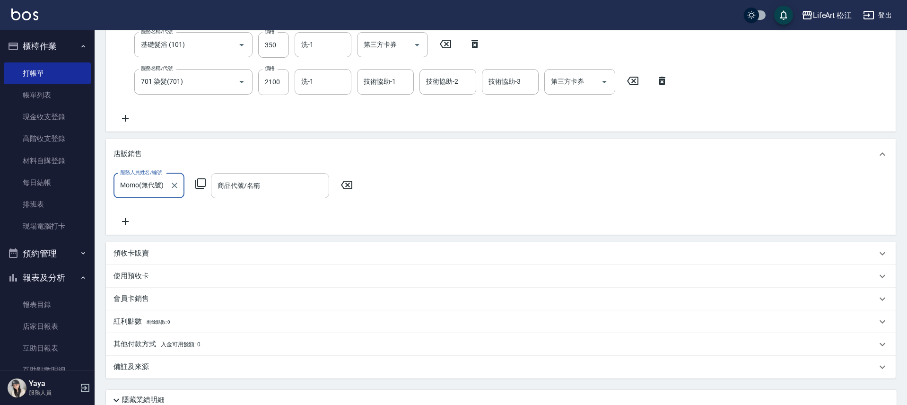
click at [261, 192] on input "商品代號/名稱" at bounding box center [270, 185] width 110 height 17
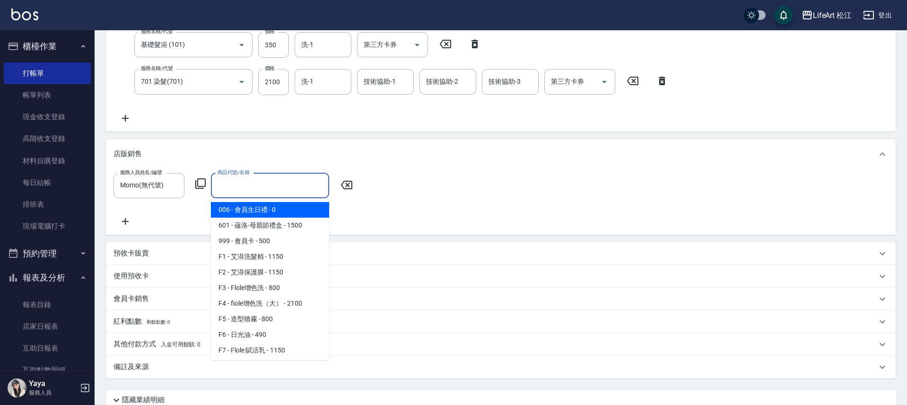
click at [270, 215] on span "006 - 會員生日禮 - 0" at bounding box center [270, 210] width 118 height 16
type input "會員生日禮"
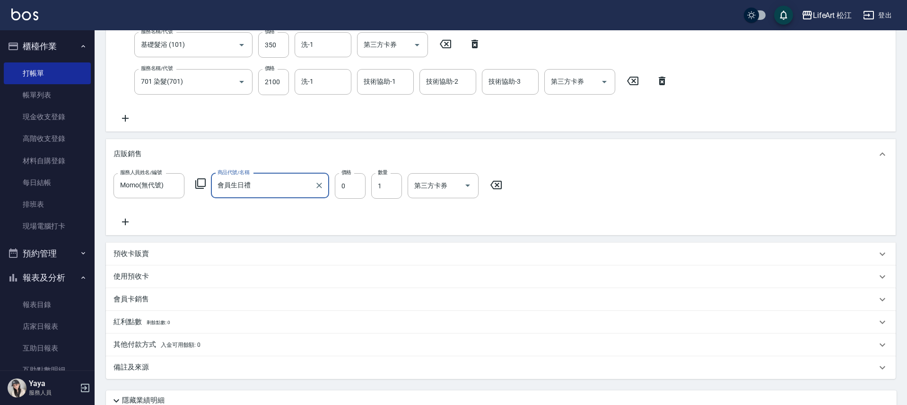
click at [253, 189] on input "會員生日禮" at bounding box center [263, 185] width 96 height 17
click at [144, 291] on div "會員卡銷售" at bounding box center [501, 299] width 790 height 23
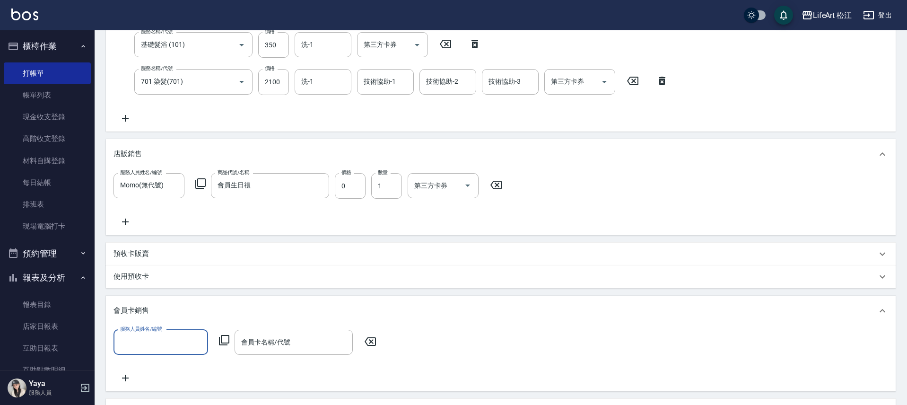
click at [156, 351] on div "服務人員姓名/編號" at bounding box center [160, 342] width 95 height 25
click at [148, 339] on input "服務人員姓名/編號" at bounding box center [161, 342] width 86 height 17
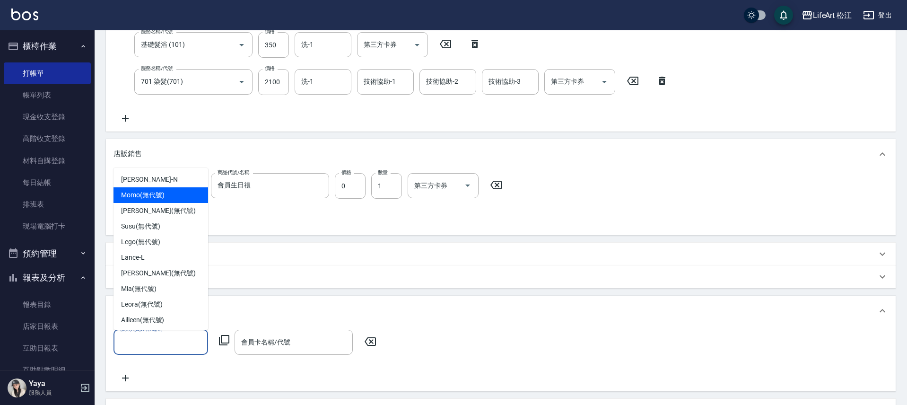
click at [166, 189] on div "Momo (無代號)" at bounding box center [160, 195] width 95 height 16
type input "Momo(無代號)"
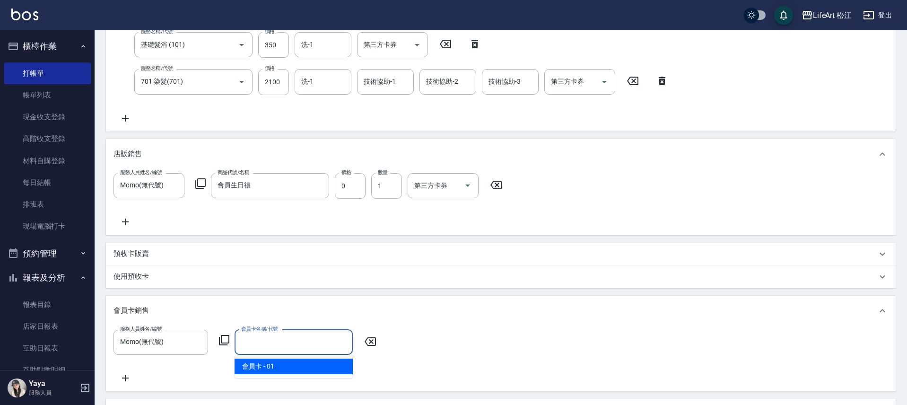
click at [287, 345] on input "會員卡名稱/代號" at bounding box center [294, 342] width 110 height 17
click at [289, 360] on span "會員卡 - 01" at bounding box center [294, 366] width 118 height 16
type input "會員卡-0天"
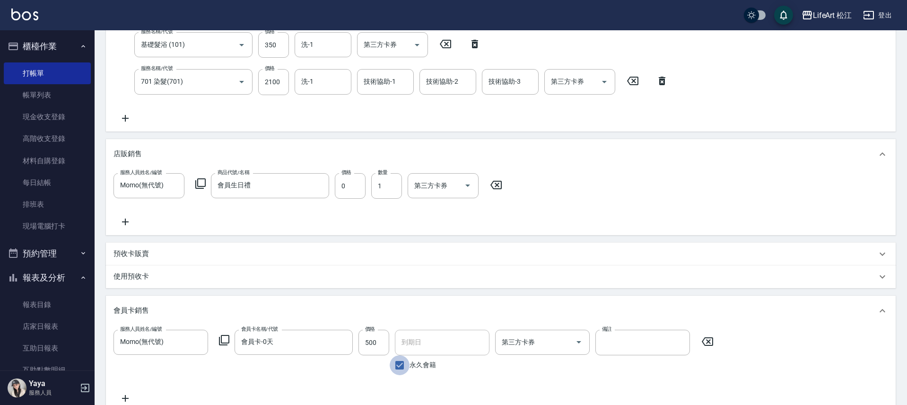
click at [401, 363] on input "永久會籍" at bounding box center [400, 365] width 20 height 20
checkbox input "false"
click at [414, 345] on input "[DATE]" at bounding box center [439, 343] width 88 height 26
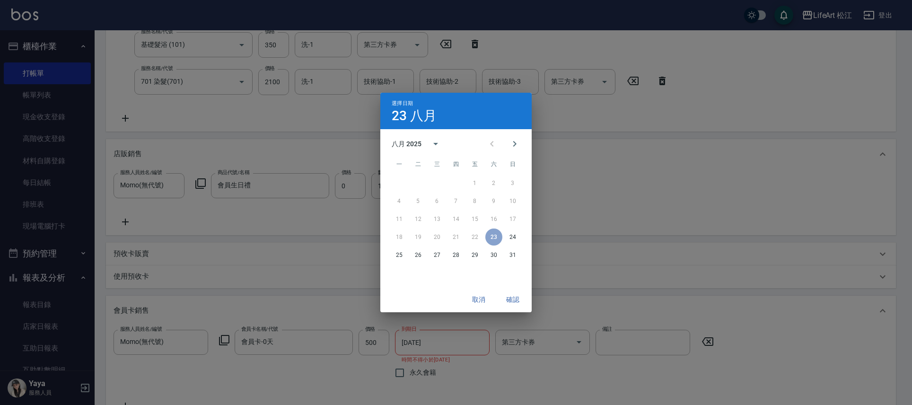
click at [423, 140] on div "八月 2025" at bounding box center [407, 144] width 33 height 10
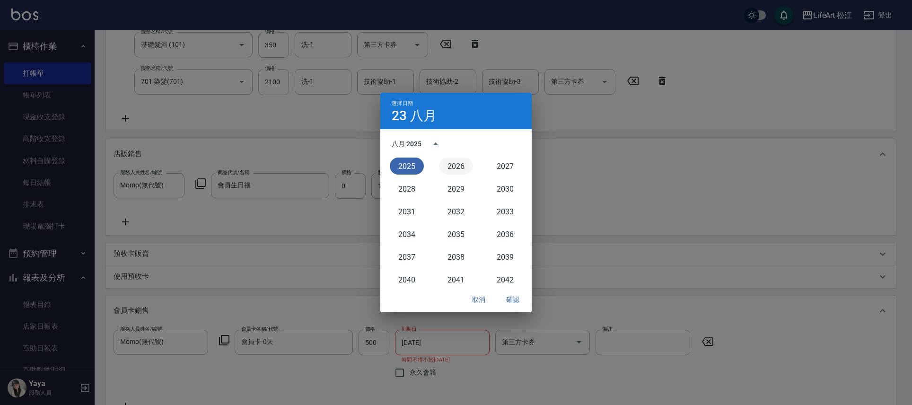
click at [443, 159] on button "2026" at bounding box center [456, 165] width 34 height 17
type input "[DATE]"
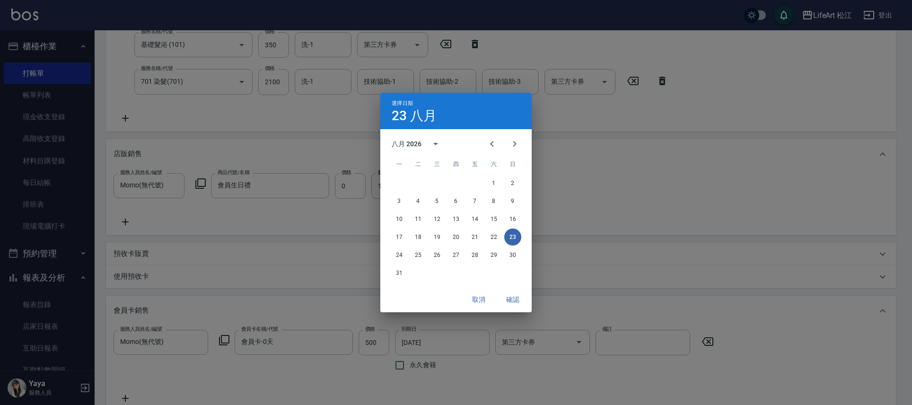
click at [515, 300] on button "確認" at bounding box center [512, 299] width 30 height 17
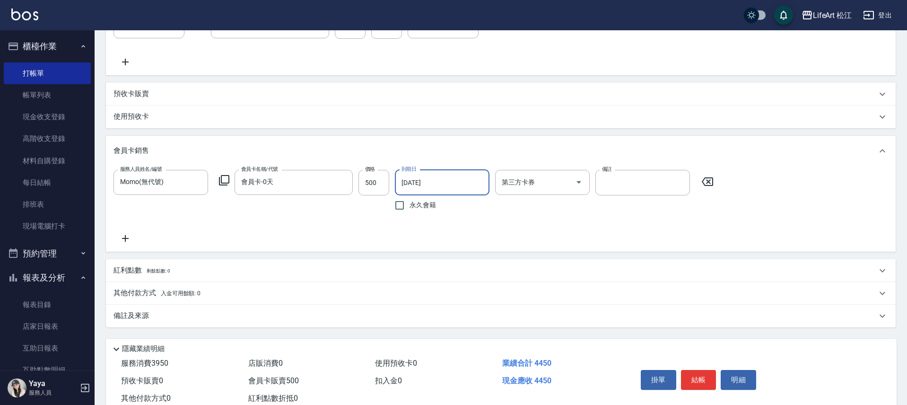
scroll to position [383, 0]
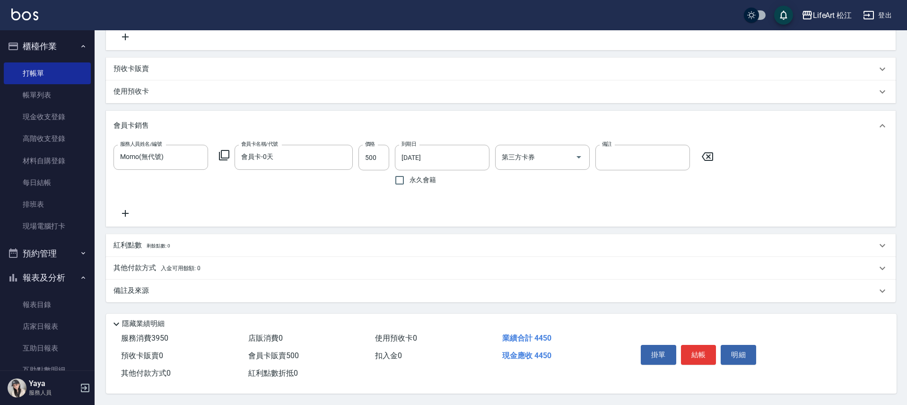
click at [198, 286] on div "備註及來源" at bounding box center [494, 291] width 763 height 10
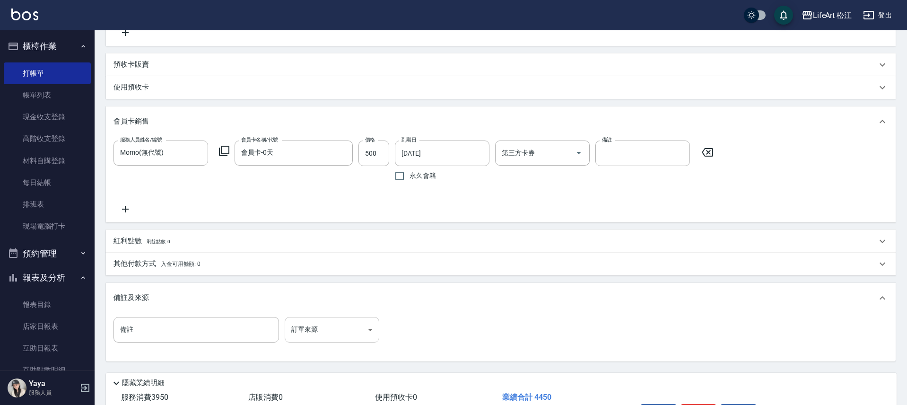
click at [328, 325] on body "LifeArt 松江 登出 櫃檯作業 打帳單 帳單列表 現金收支登錄 高階收支登錄 材料自購登錄 每日結帳 排班表 現場電腦打卡 預約管理 預約管理 單日預約…" at bounding box center [453, 40] width 907 height 847
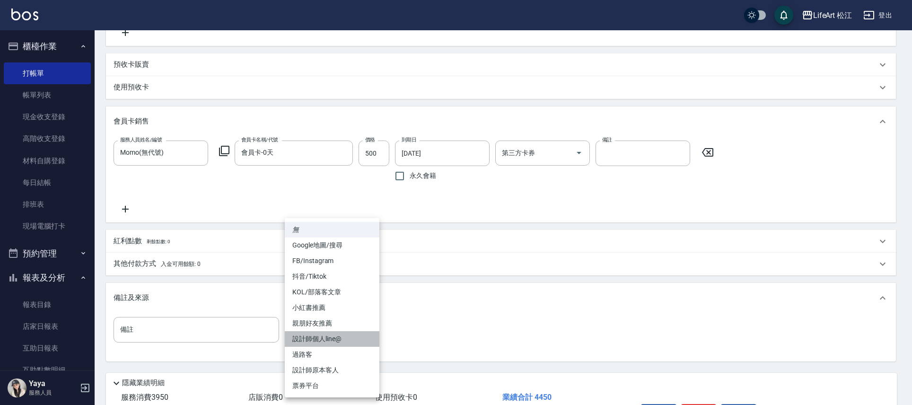
click at [329, 332] on li "設計師個人line@" at bounding box center [332, 339] width 95 height 16
type input "設計師個人line@"
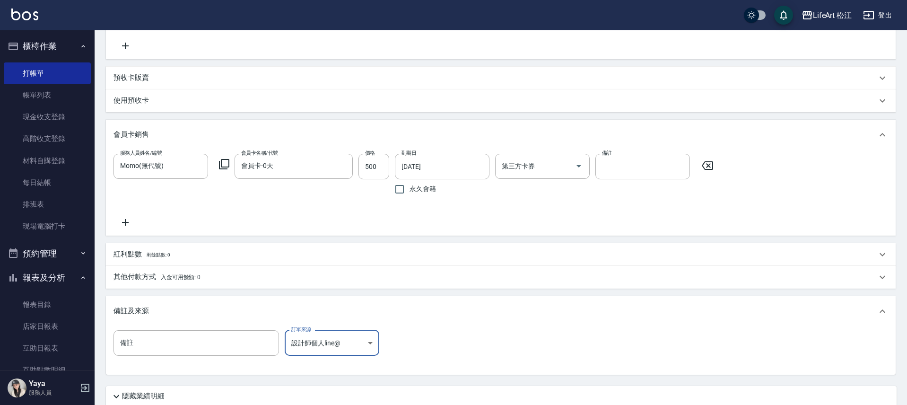
scroll to position [446, 0]
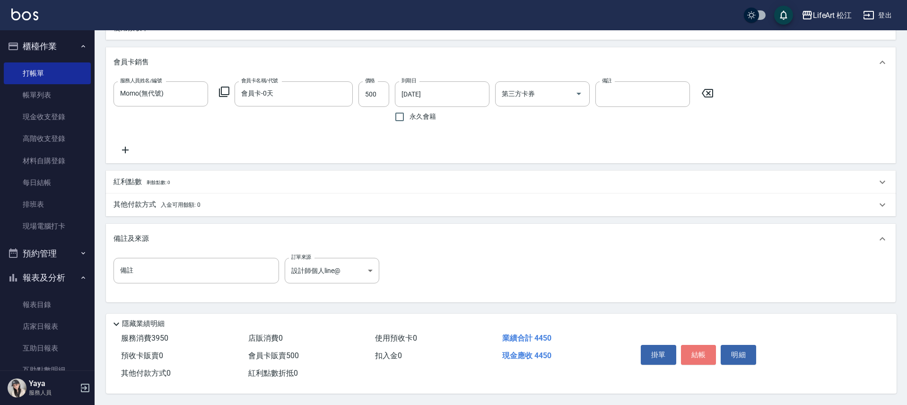
click at [695, 348] on button "結帳" at bounding box center [698, 355] width 35 height 20
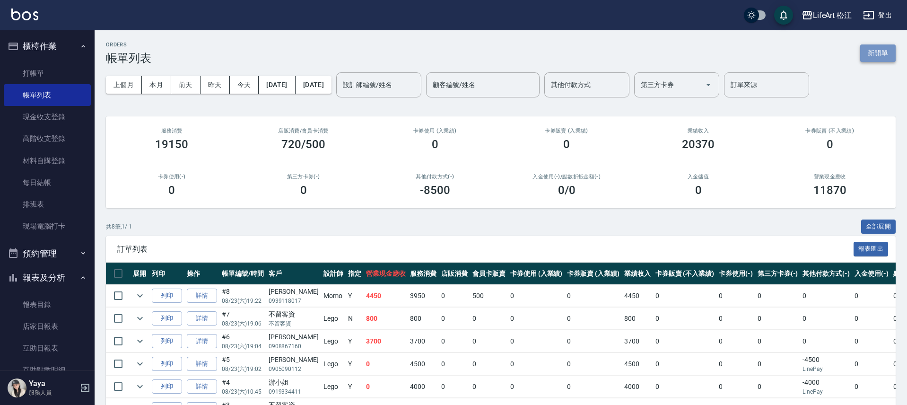
click at [869, 54] on button "新開單" at bounding box center [877, 52] width 35 height 17
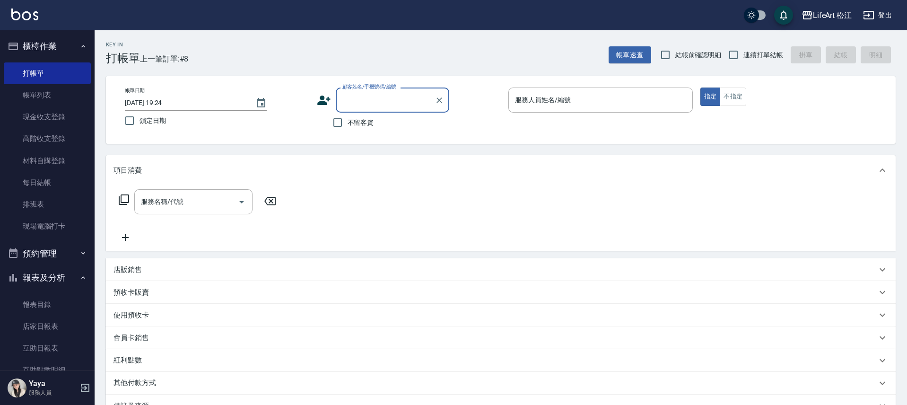
click at [386, 97] on input "顧客姓名/手機號碼/編號" at bounding box center [385, 100] width 91 height 17
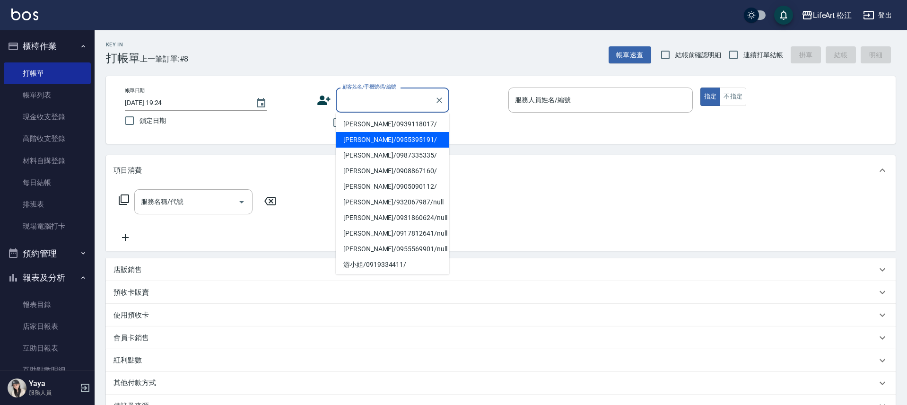
click at [372, 135] on li "[PERSON_NAME]/0955395191/" at bounding box center [392, 140] width 113 height 16
type input "[PERSON_NAME]/0955395191/"
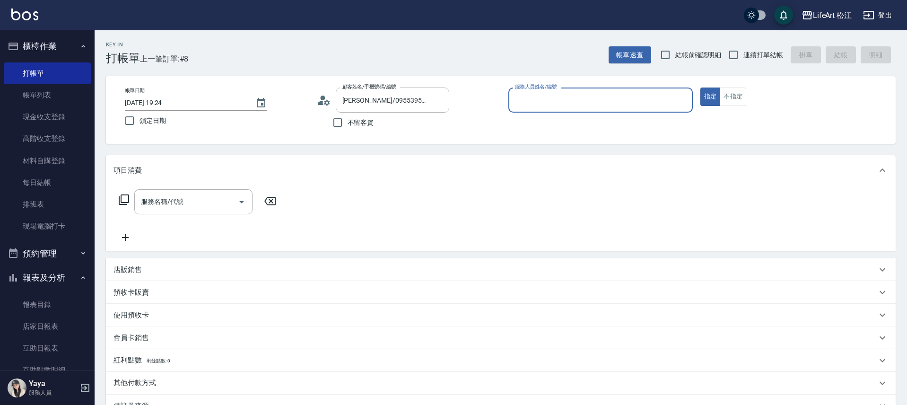
type input "Momo(無代號)"
click at [173, 202] on div "服務名稱/代號 服務名稱/代號" at bounding box center [193, 201] width 118 height 25
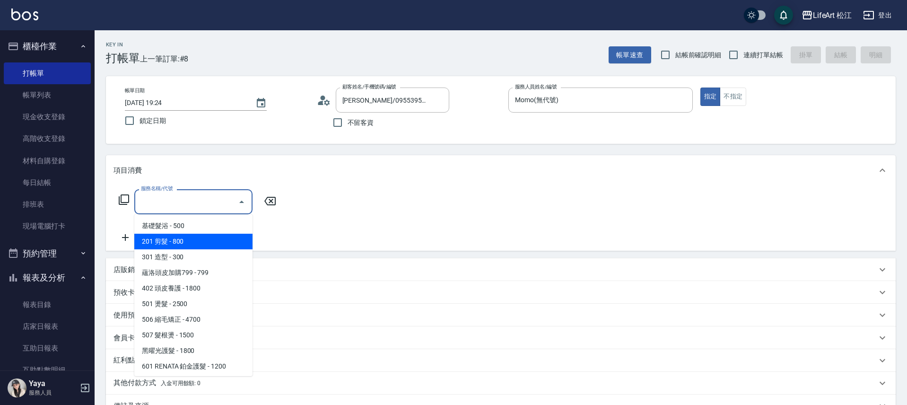
click at [174, 245] on span "201 剪髮 - 800" at bounding box center [193, 242] width 118 height 16
type input "201 剪髮(201)"
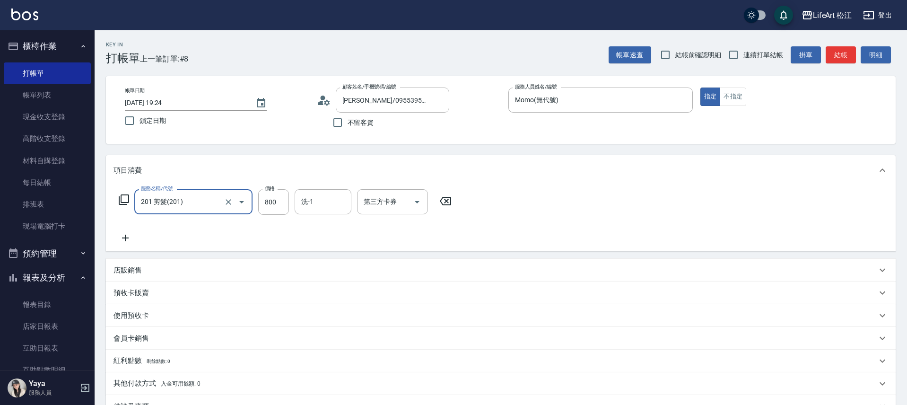
click at [128, 236] on icon at bounding box center [125, 237] width 24 height 11
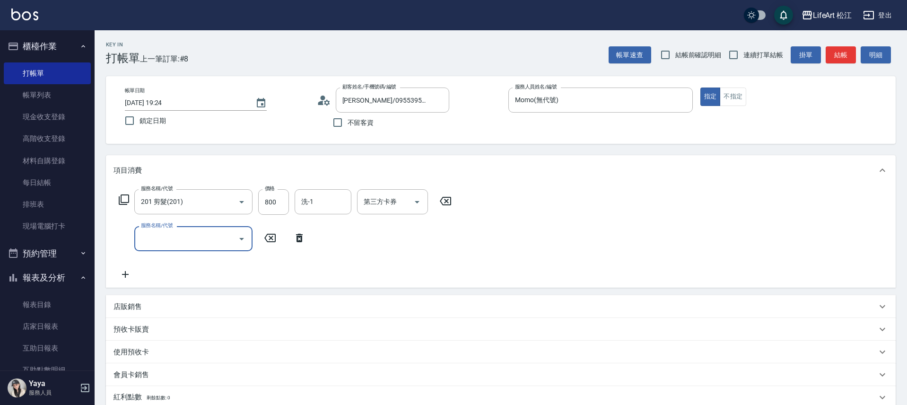
click at [199, 243] on input "服務名稱/代號" at bounding box center [187, 238] width 96 height 17
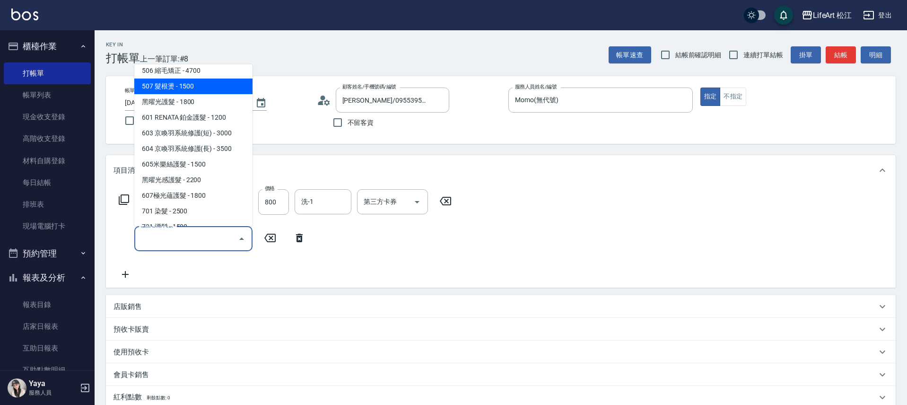
scroll to position [127, 0]
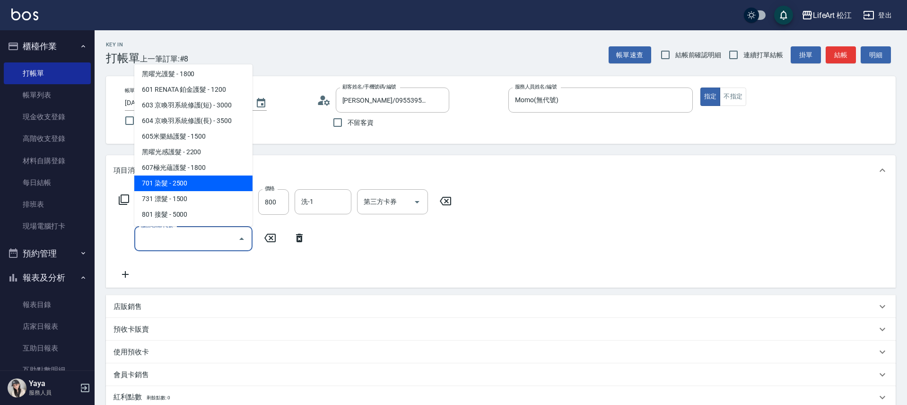
click at [182, 185] on span "701 染髮 - 2500" at bounding box center [193, 183] width 118 height 16
type input "701 染髮(701)"
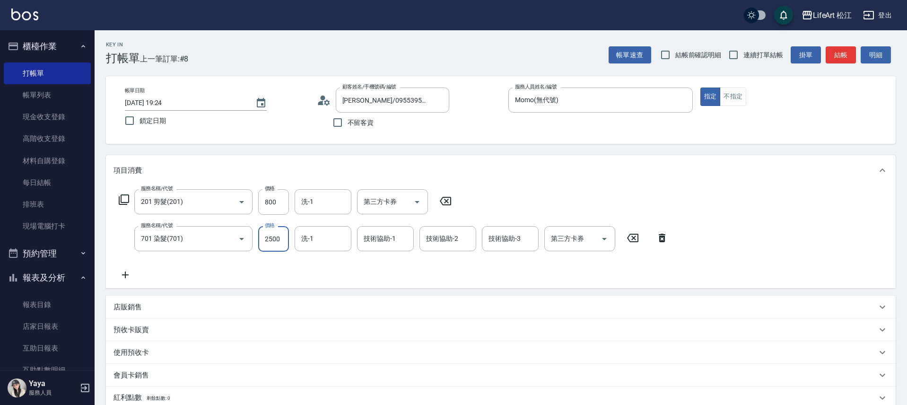
click at [283, 247] on input "2500" at bounding box center [273, 239] width 31 height 26
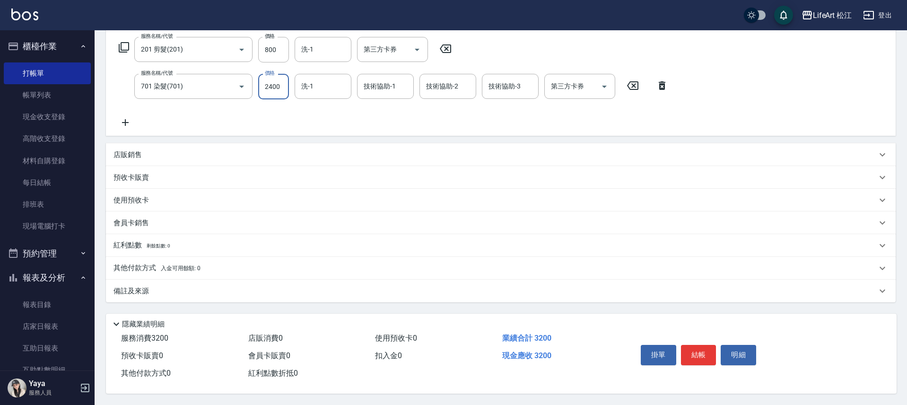
scroll to position [134, 0]
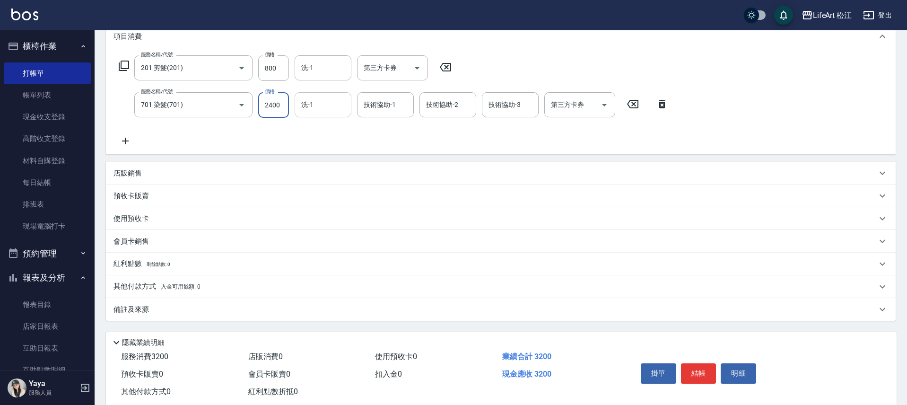
type input "2400"
click at [318, 110] on input "洗-1" at bounding box center [323, 104] width 48 height 17
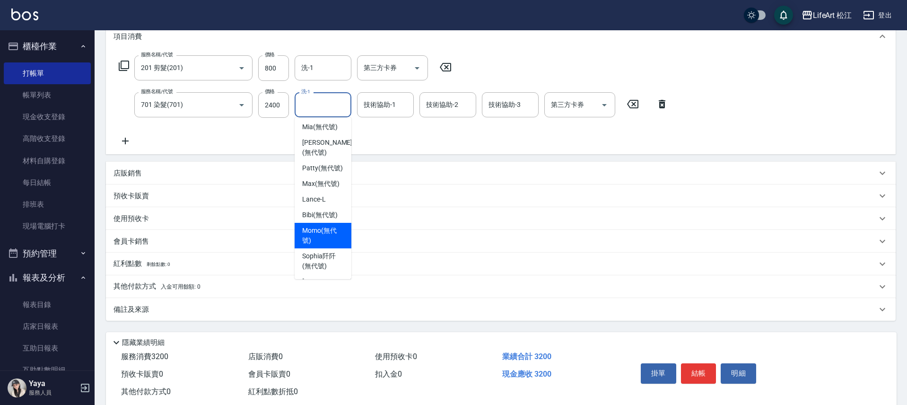
scroll to position [0, 0]
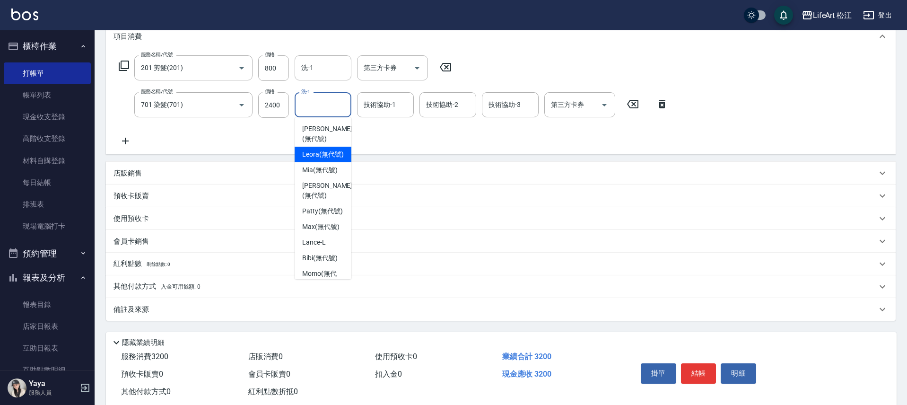
click at [321, 149] on span "Leora (無代號)" at bounding box center [323, 154] width 42 height 10
type input "Leora(無代號)"
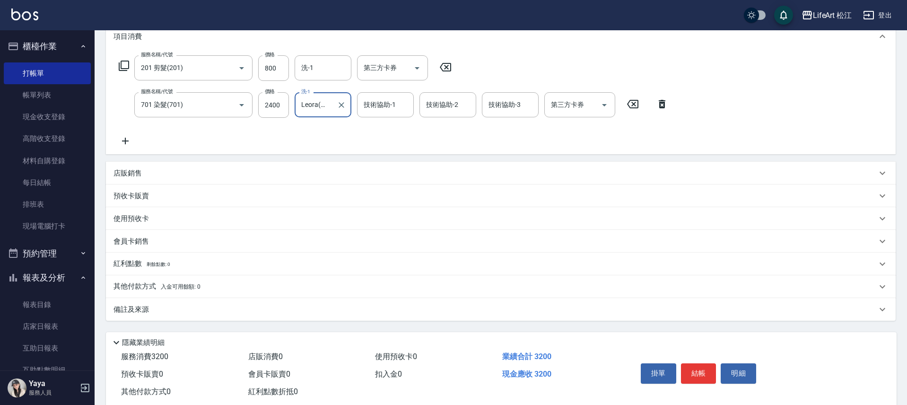
click at [305, 310] on div "備註及來源" at bounding box center [494, 309] width 763 height 10
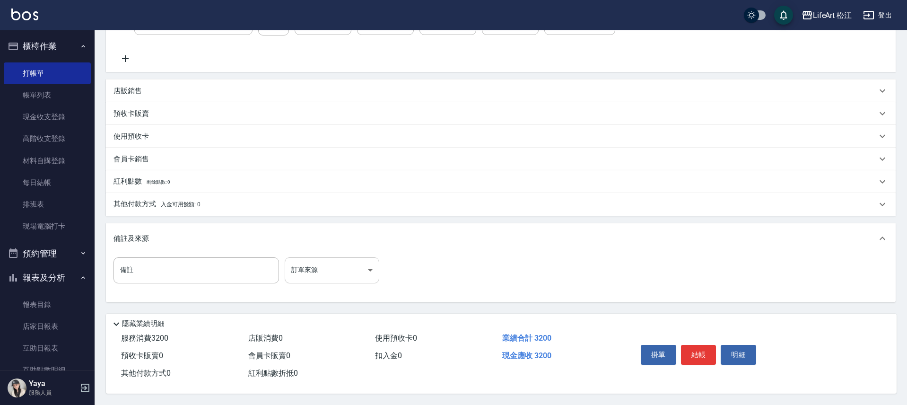
scroll to position [220, 0]
click at [333, 271] on body "LifeArt 松江 登出 櫃檯作業 打帳單 帳單列表 現金收支登錄 高階收支登錄 材料自購登錄 每日結帳 排班表 現場電腦打卡 預約管理 預約管理 單日預約…" at bounding box center [453, 94] width 907 height 621
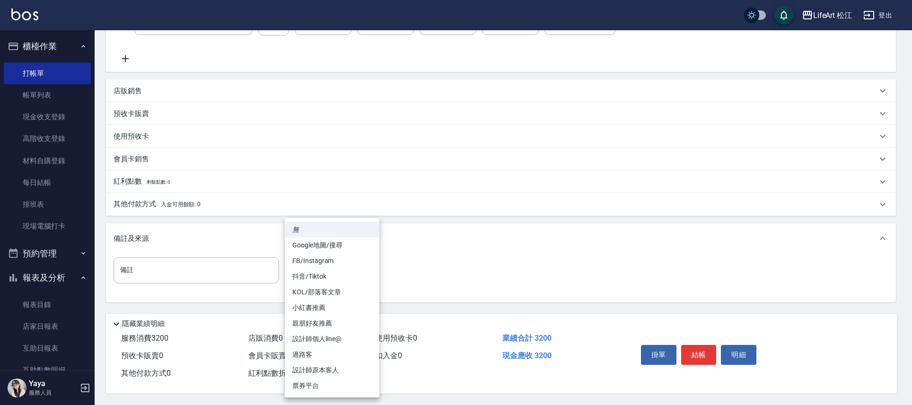
click at [333, 333] on li "設計師個人line@" at bounding box center [332, 339] width 95 height 16
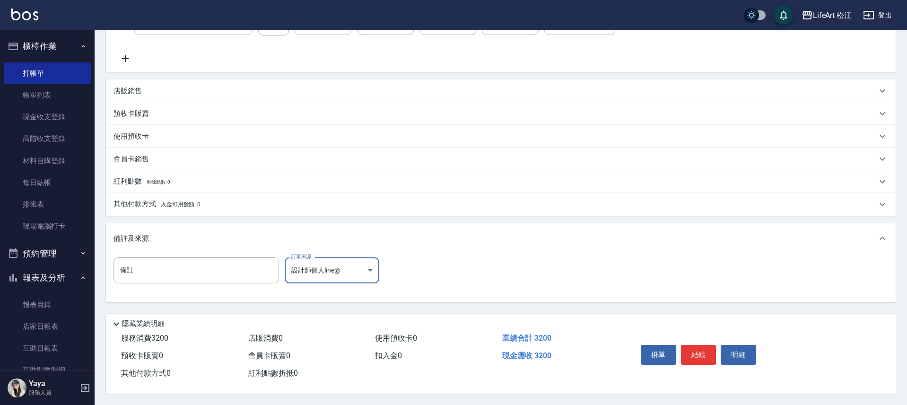
click at [316, 268] on body "LifeArt 松江 登出 櫃檯作業 打帳單 帳單列表 現金收支登錄 高階收支登錄 材料自購登錄 每日結帳 排班表 現場電腦打卡 預約管理 預約管理 單日預約…" at bounding box center [453, 94] width 907 height 621
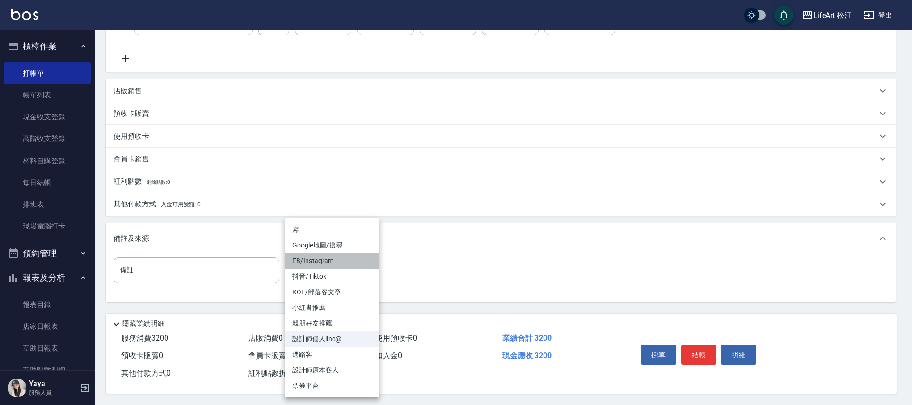
click at [315, 263] on li "FB/Instagram" at bounding box center [332, 261] width 95 height 16
type input "FB/Instagram"
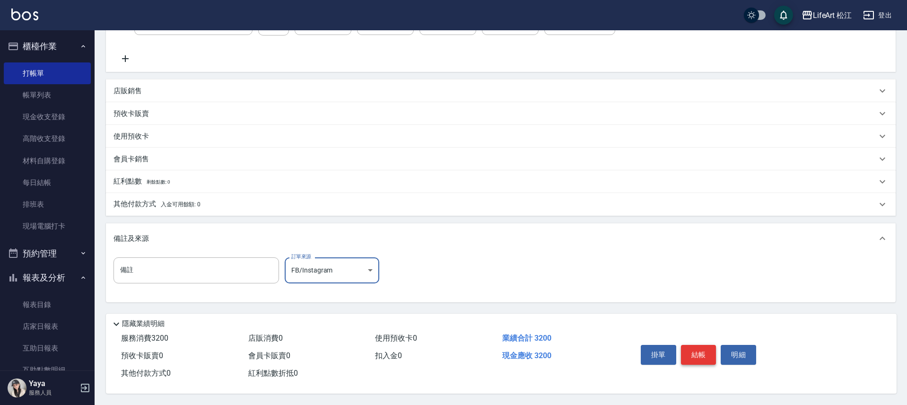
click at [697, 356] on button "結帳" at bounding box center [698, 355] width 35 height 20
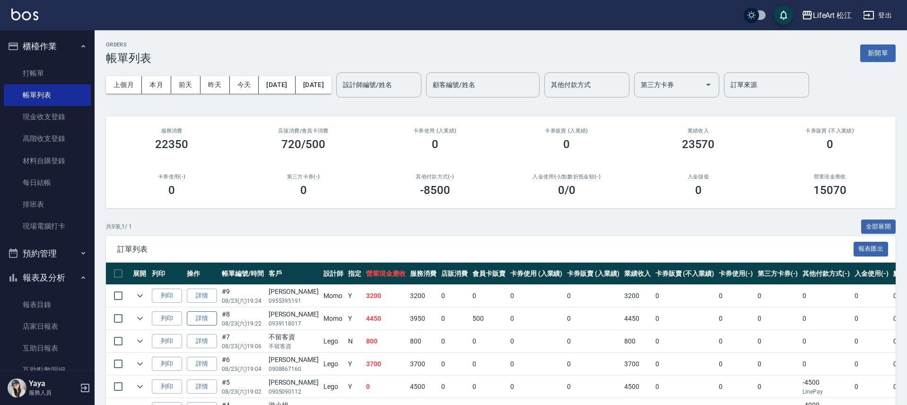
click at [207, 319] on link "詳情" at bounding box center [202, 318] width 30 height 15
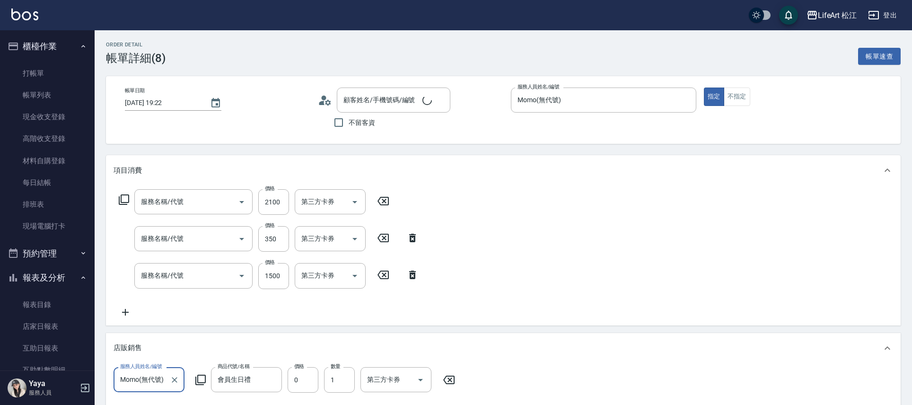
type input "[DATE] 19:22"
type input "Momo(無代號)"
type input "設計師個人line@"
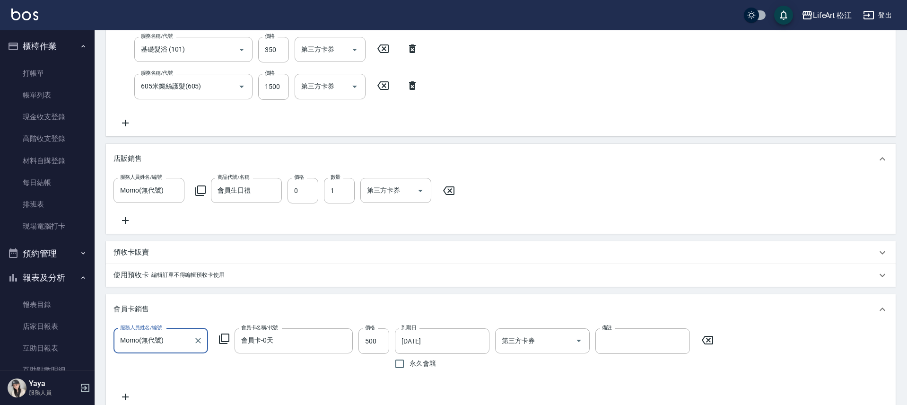
type input "701 染髮(701)"
type input "基礎髮浴 (101)"
type input "605米樂絲護髮(605)"
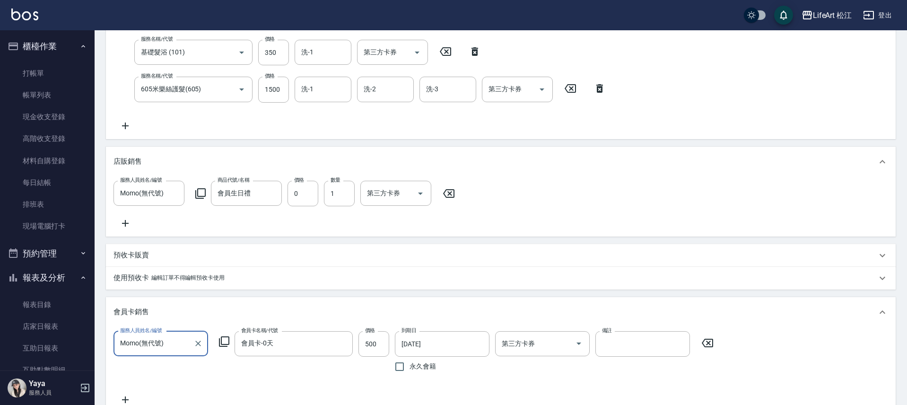
type input "[PERSON_NAME]/0939118017/"
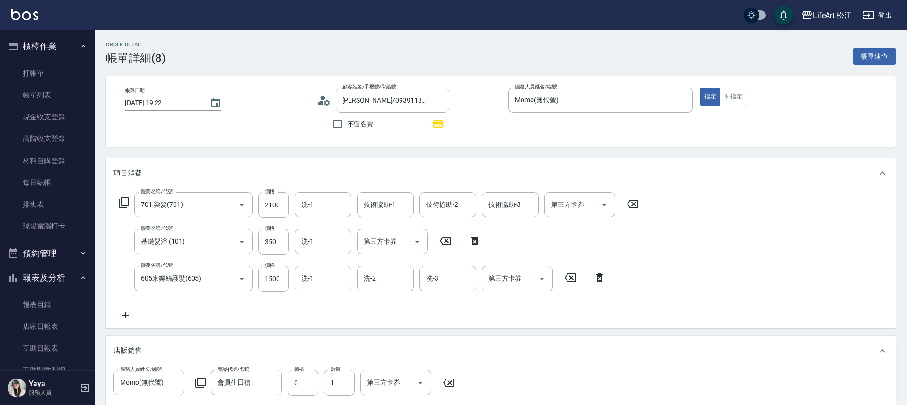
click at [311, 277] on div "洗-1 洗-1" at bounding box center [323, 278] width 57 height 25
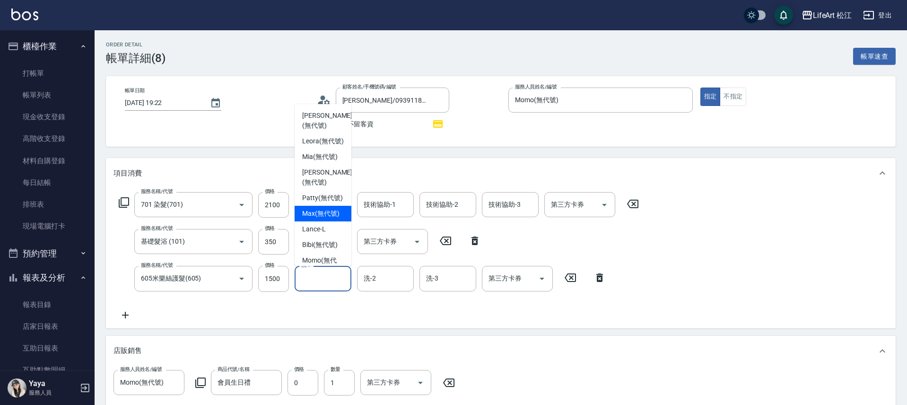
click at [283, 328] on div "服務名稱/代號 701 染髮(701) 服務名稱/代號 價格 2100 價格 洗-1 洗-1 技術協助-1 技術協助-1 技術協助-2 技術協助-2 技術協助…" at bounding box center [501, 257] width 790 height 139
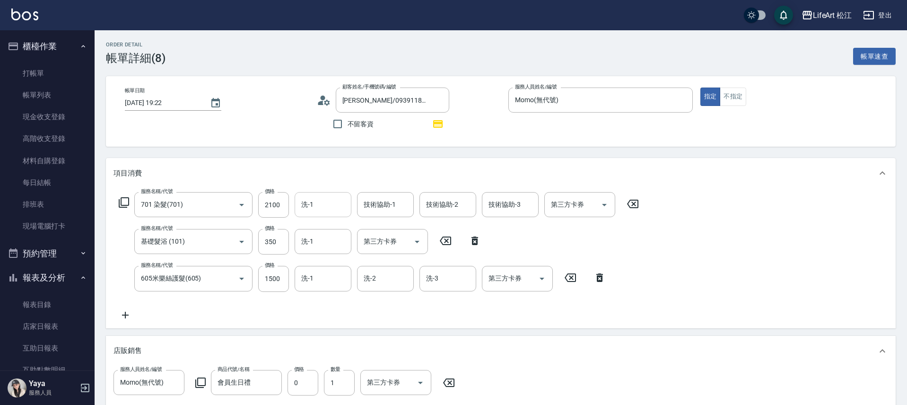
click at [313, 200] on input "洗-1" at bounding box center [323, 204] width 48 height 17
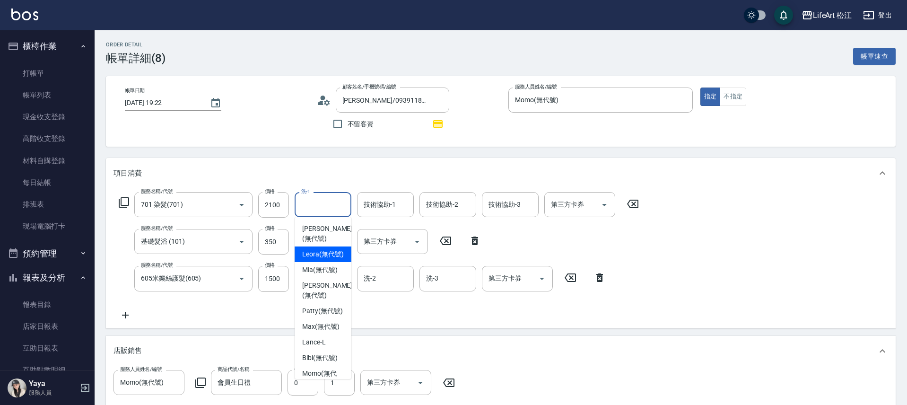
click at [339, 252] on div "Leora (無代號)" at bounding box center [323, 254] width 57 height 16
type input "Leora(無代號)"
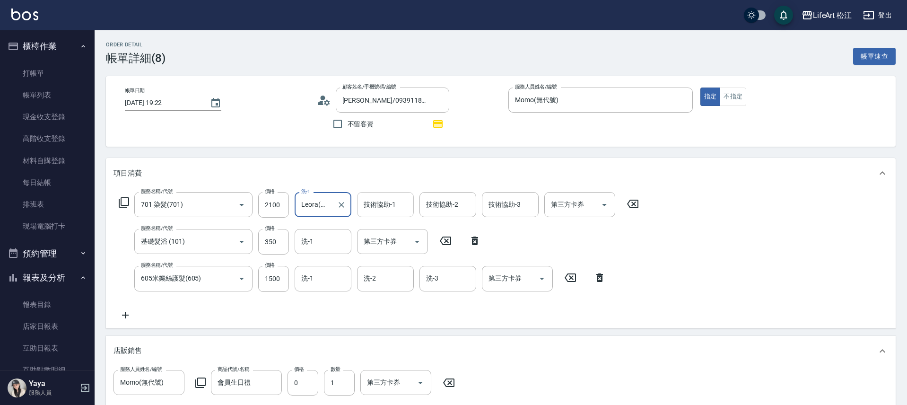
click at [359, 217] on div "技術協助-1 技術協助-1" at bounding box center [385, 204] width 57 height 25
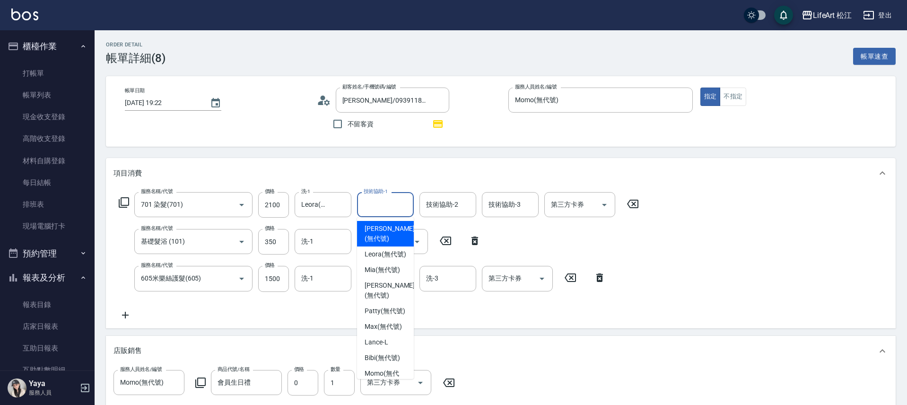
click at [362, 210] on input "技術協助-1" at bounding box center [385, 204] width 48 height 17
click at [374, 249] on span "Leora (無代號)" at bounding box center [386, 254] width 42 height 10
type input "Leora(無代號)"
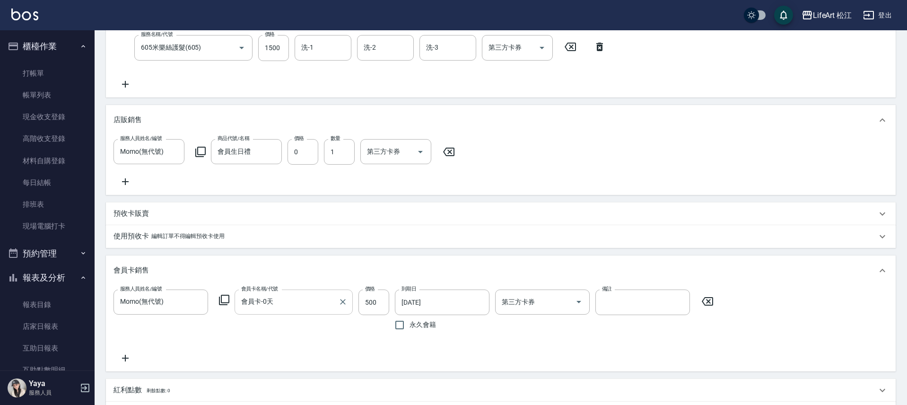
scroll to position [399, 0]
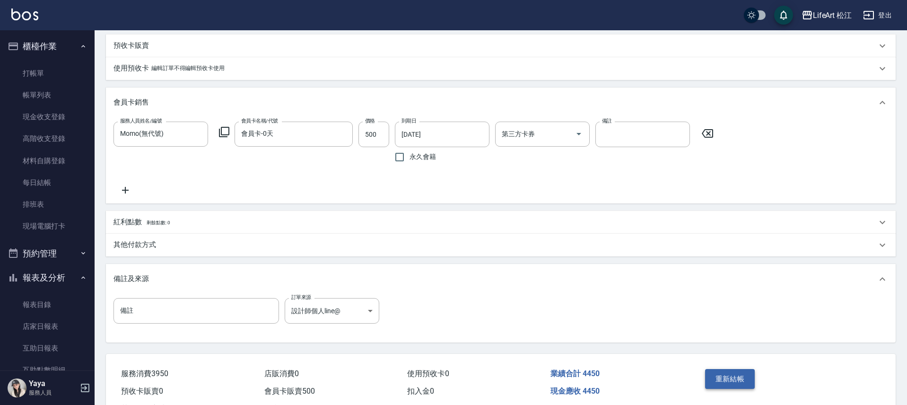
click at [721, 389] on button "重新結帳" at bounding box center [730, 379] width 50 height 20
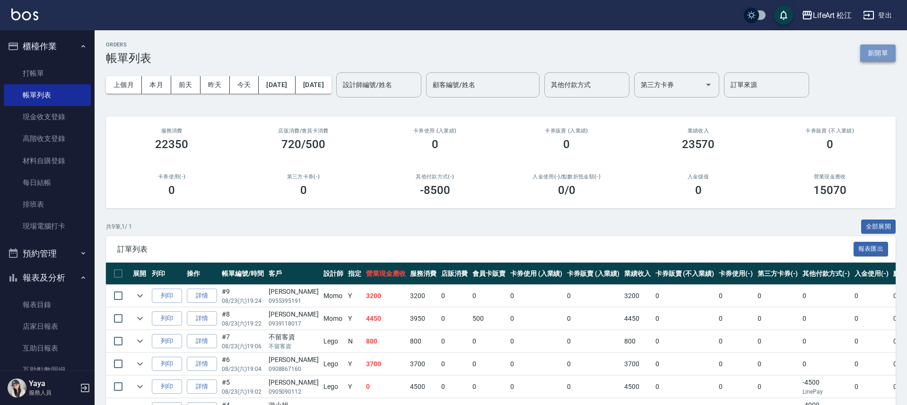
click at [886, 52] on button "新開單" at bounding box center [877, 52] width 35 height 17
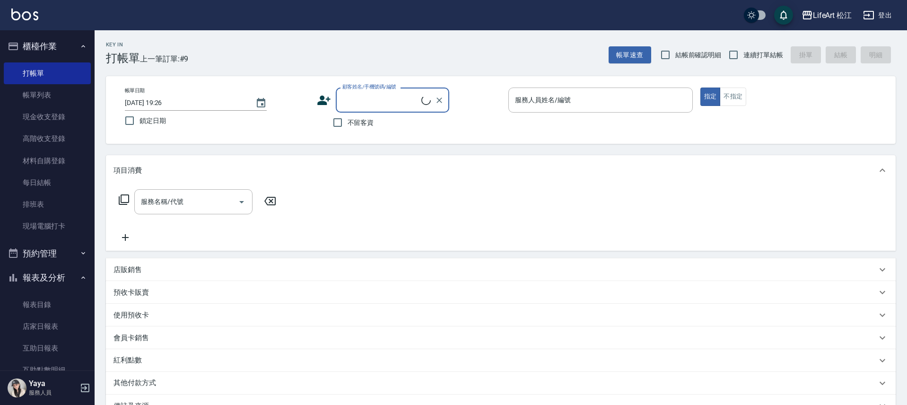
click at [378, 95] on input "顧客姓名/手機號碼/編號" at bounding box center [380, 100] width 81 height 17
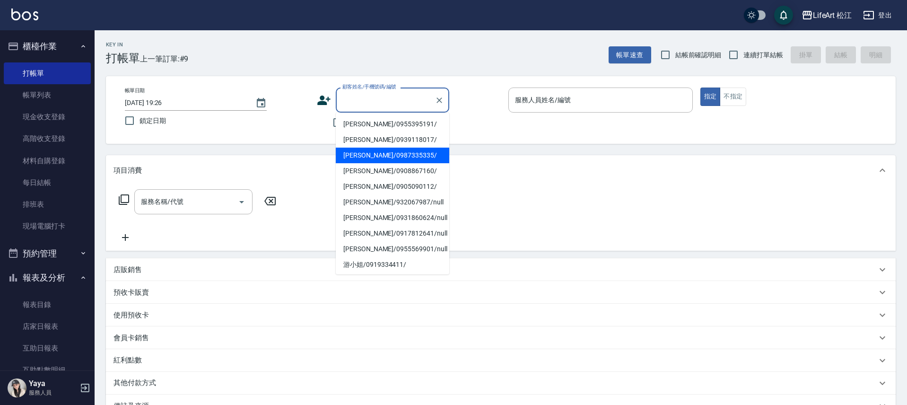
click at [365, 150] on li "[PERSON_NAME]/0987335335/" at bounding box center [392, 156] width 113 height 16
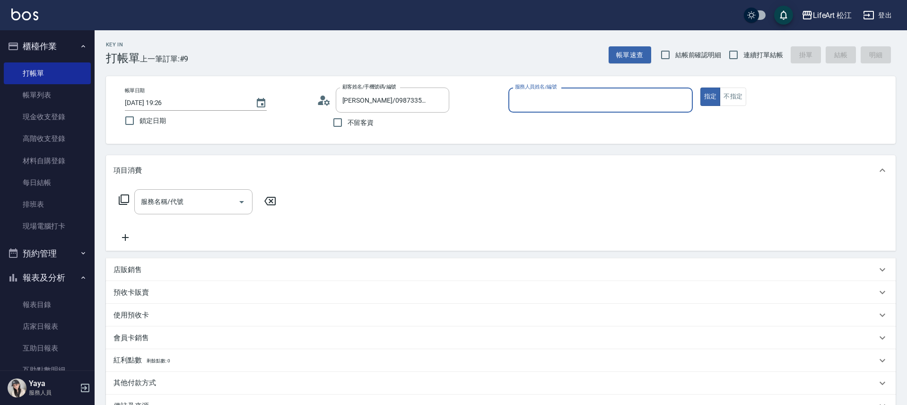
type input "[PERSON_NAME]/0987335335/"
type input "Momo(無代號)"
click at [189, 208] on input "服務名稱/代號" at bounding box center [187, 201] width 96 height 17
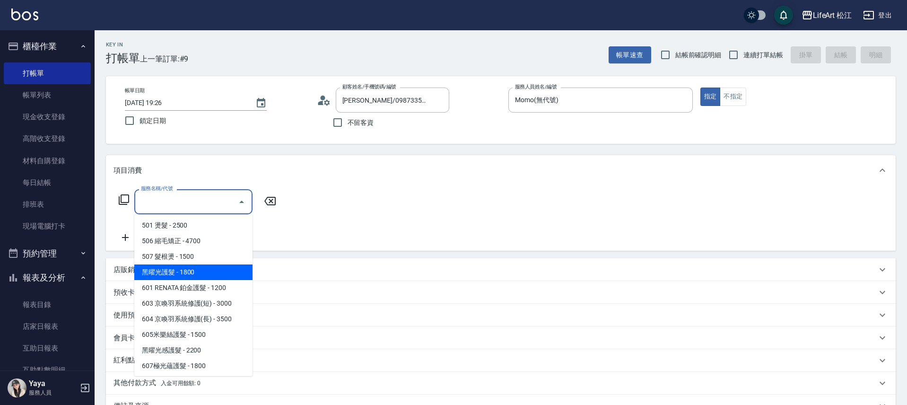
scroll to position [127, 0]
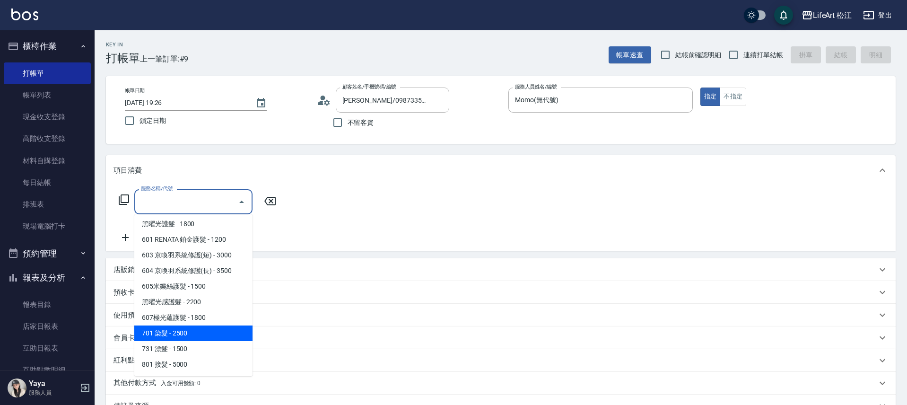
click at [209, 334] on span "701 染髮 - 2500" at bounding box center [193, 333] width 118 height 16
type input "701 染髮(701)"
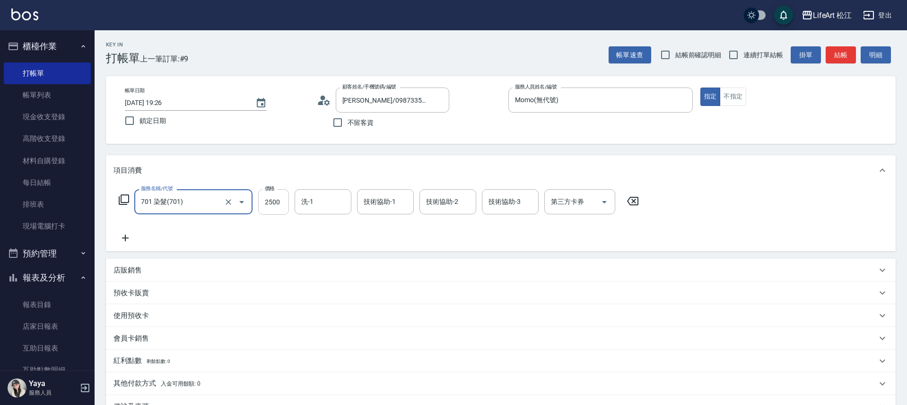
click at [268, 211] on input "2500" at bounding box center [273, 202] width 31 height 26
click at [283, 204] on input "2500" at bounding box center [273, 202] width 31 height 26
type input "2850"
click at [127, 240] on icon at bounding box center [125, 237] width 24 height 11
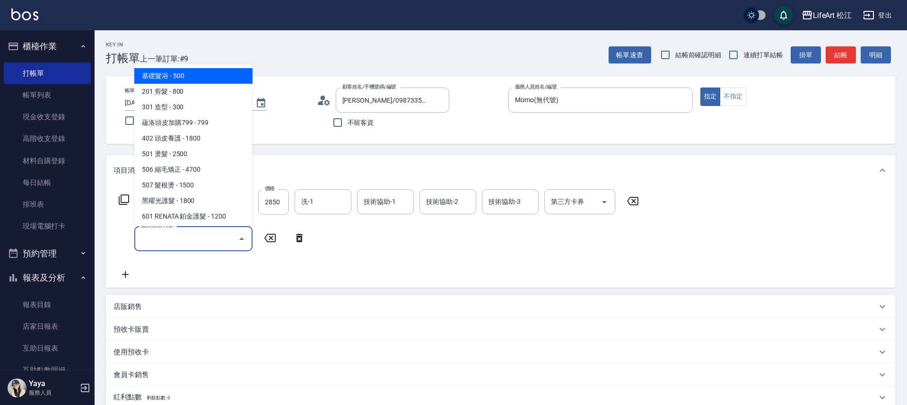
click at [180, 238] on input "服務名稱/代號" at bounding box center [187, 238] width 96 height 17
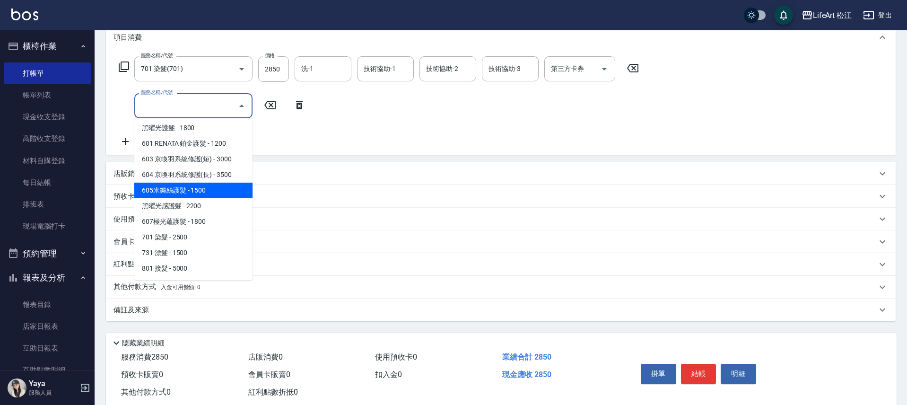
click at [205, 191] on span "605米樂絲護髮 - 1500" at bounding box center [193, 191] width 118 height 16
type input "605米樂絲護髮(605)"
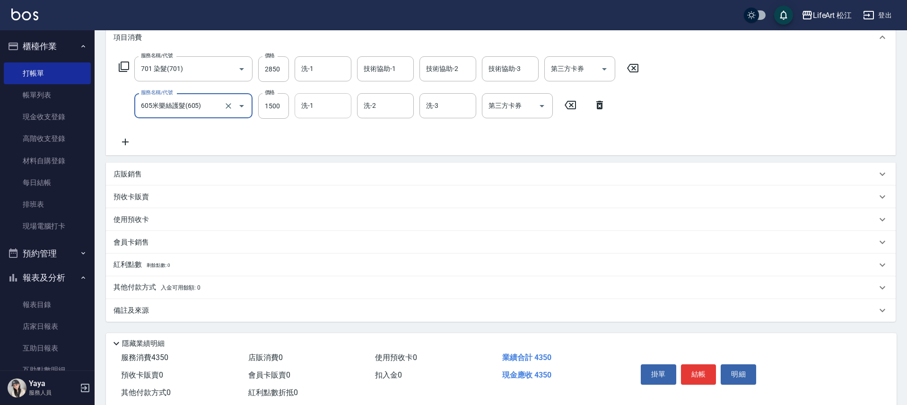
click at [306, 102] on div "洗-1 洗-1" at bounding box center [323, 105] width 57 height 25
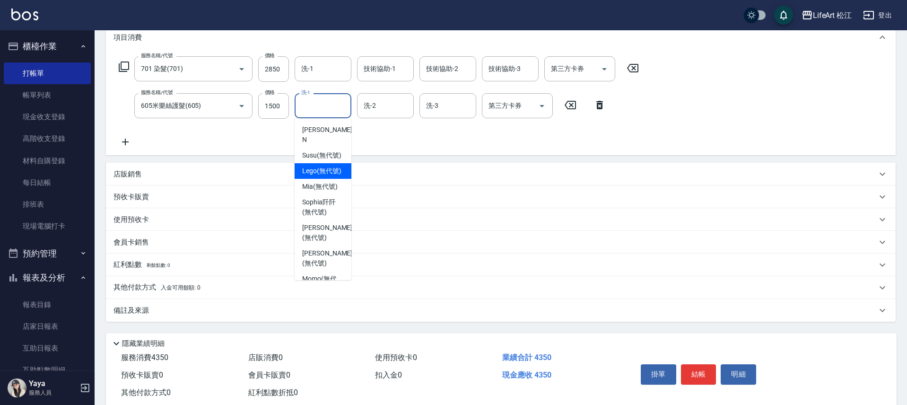
click at [319, 176] on span "Lego (無代號)" at bounding box center [321, 171] width 39 height 10
click at [325, 109] on input "Lego(無代號)" at bounding box center [316, 105] width 34 height 17
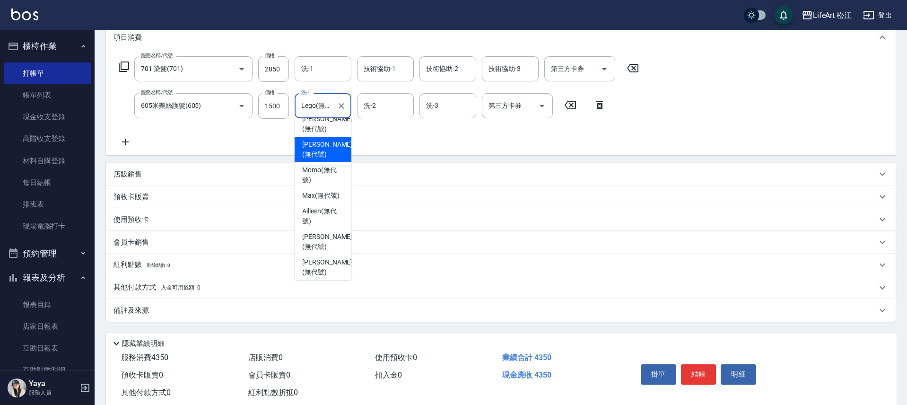
scroll to position [195, 0]
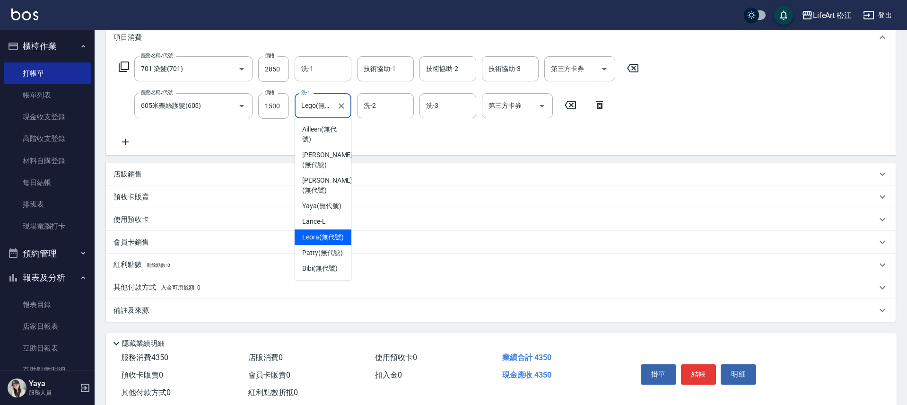
click at [325, 242] on span "Leora (無代號)" at bounding box center [323, 237] width 42 height 10
type input "Leora(無代號)"
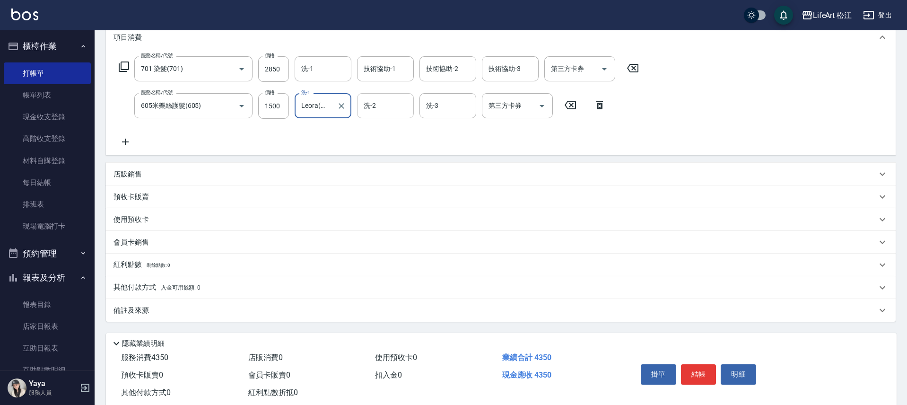
click at [382, 105] on input "洗-2" at bounding box center [385, 105] width 48 height 17
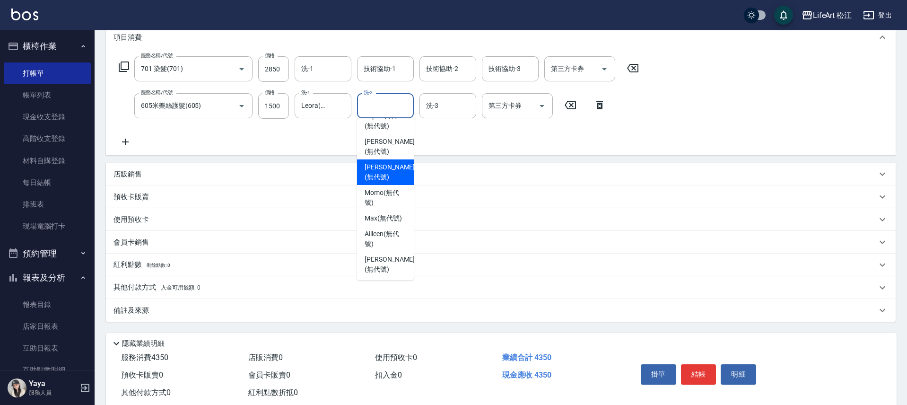
scroll to position [230, 0]
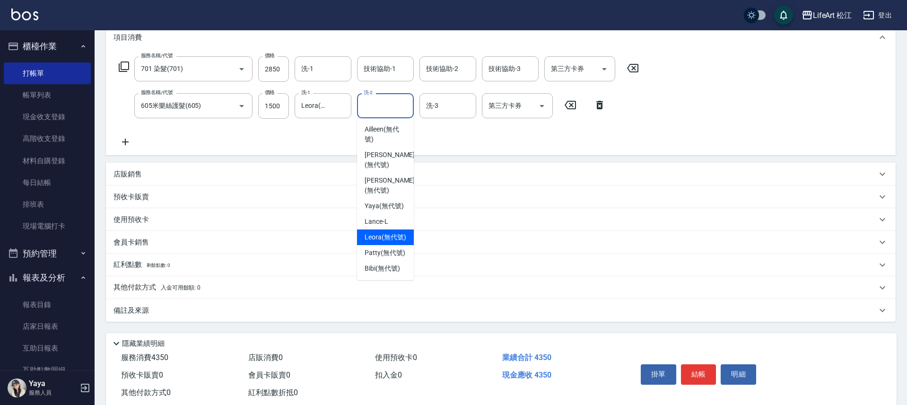
click at [382, 232] on span "Leora (無代號)" at bounding box center [386, 237] width 42 height 10
type input "Leora(無代號)"
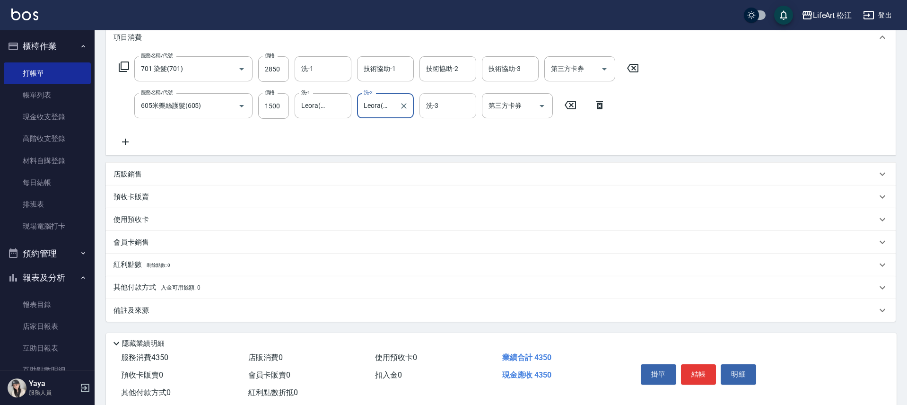
click at [448, 107] on input "洗-3" at bounding box center [448, 105] width 48 height 17
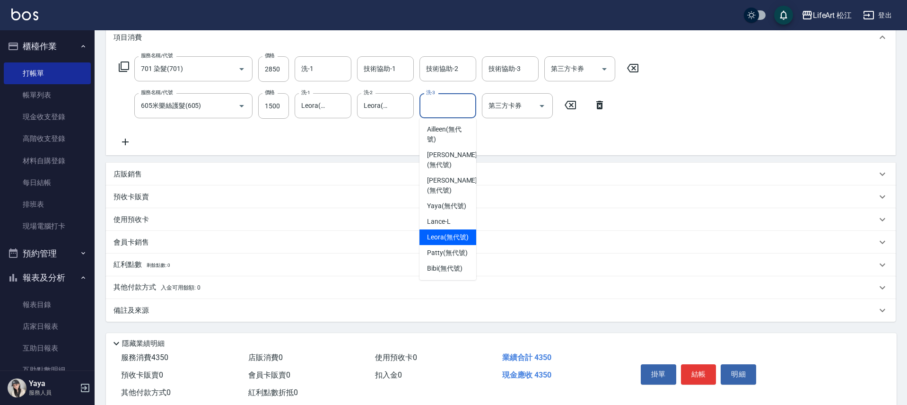
click at [443, 232] on span "Leora (無代號)" at bounding box center [448, 237] width 42 height 10
type input "Leora(無代號)"
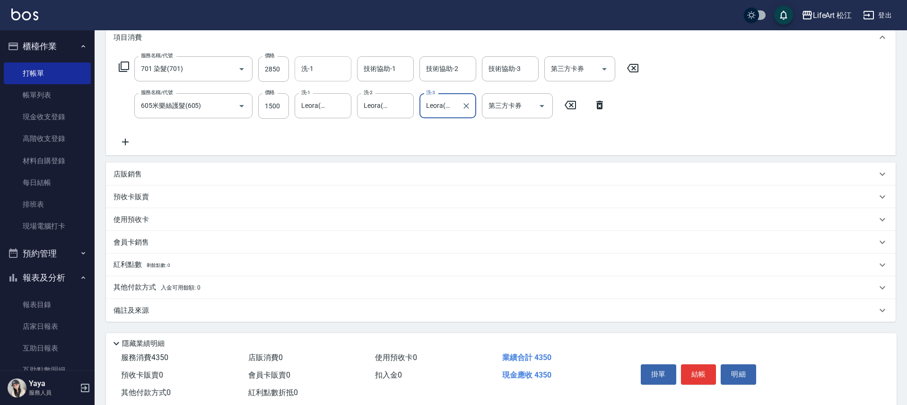
click at [320, 66] on input "洗-1" at bounding box center [323, 69] width 48 height 17
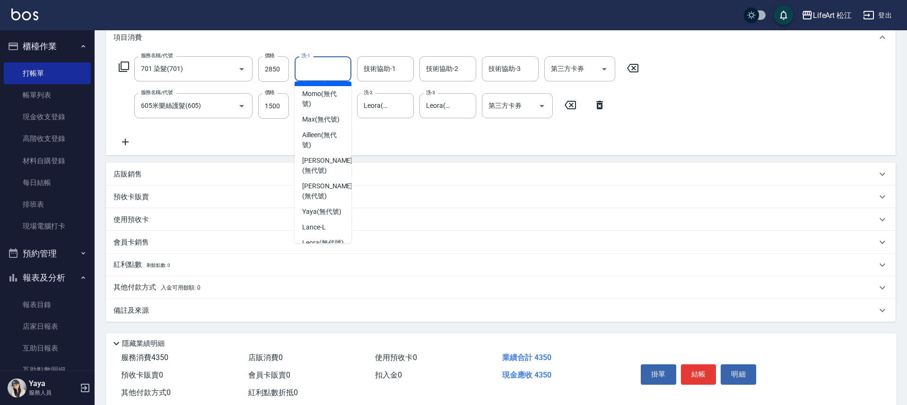
scroll to position [195, 0]
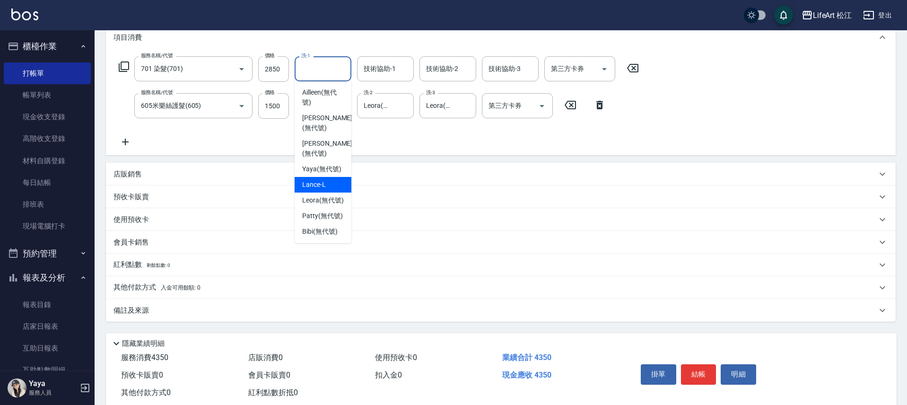
click at [314, 190] on span "Lance -L" at bounding box center [314, 185] width 24 height 10
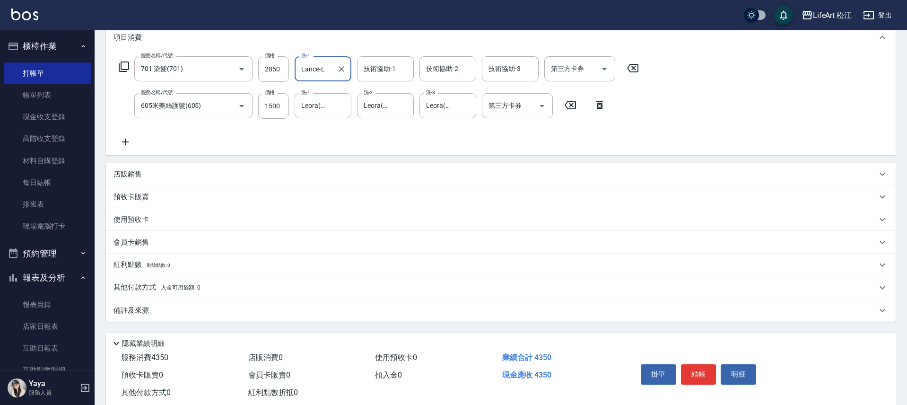
click at [328, 72] on input "Lance-L" at bounding box center [316, 69] width 34 height 17
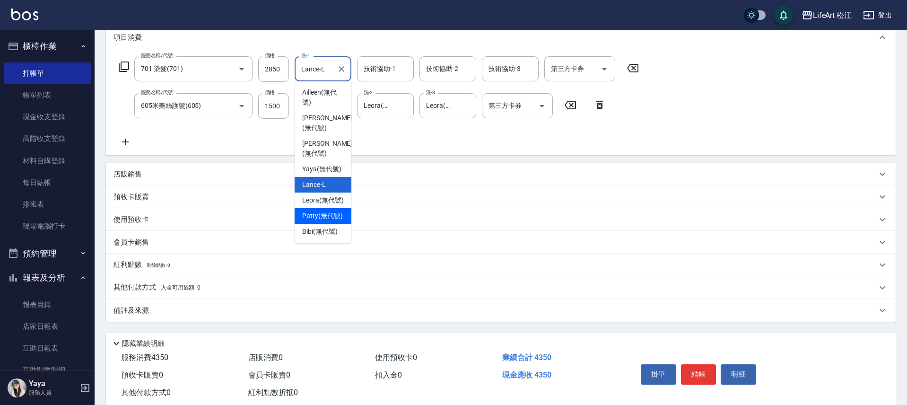
scroll to position [226, 0]
click at [321, 195] on span "Leora (無代號)" at bounding box center [323, 200] width 42 height 10
type input "Leora(無代號)"
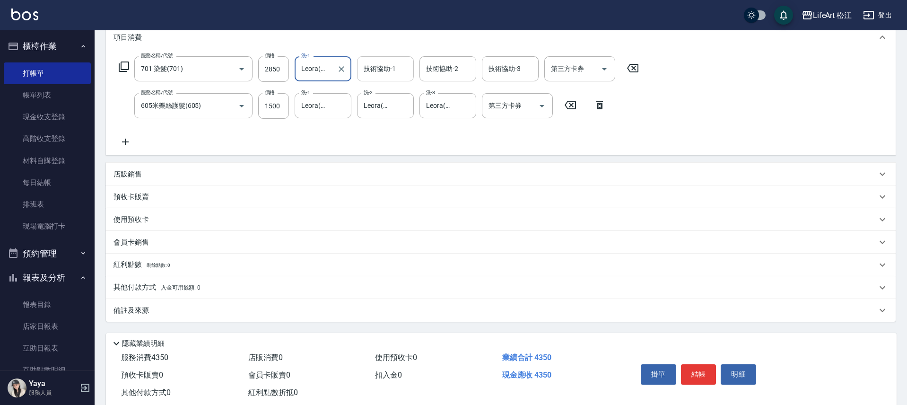
click at [380, 69] on div "技術協助-1 技術協助-1" at bounding box center [385, 68] width 57 height 25
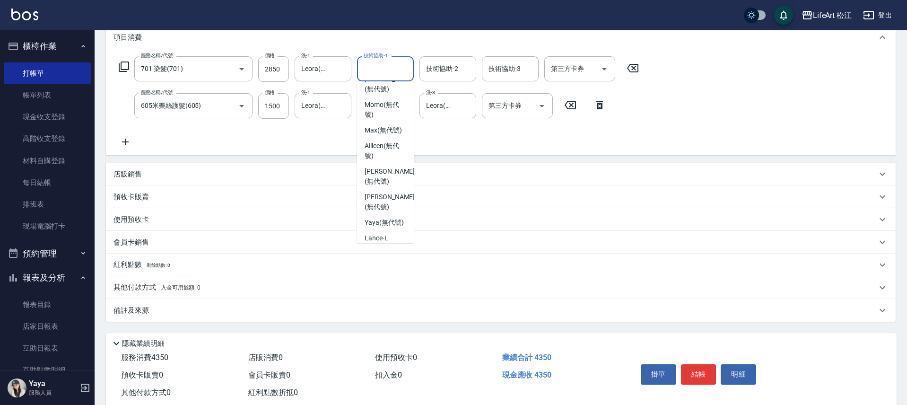
scroll to position [230, 0]
click at [380, 195] on span "Leora (無代號)" at bounding box center [386, 200] width 42 height 10
type input "Leora(無代號)"
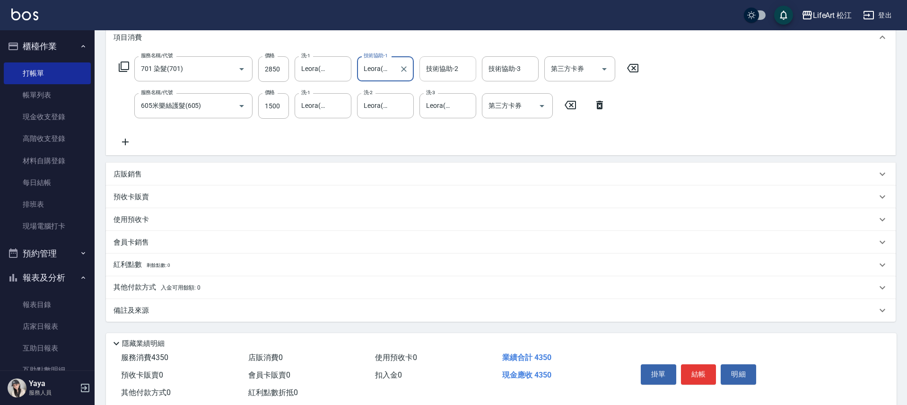
click at [443, 69] on div "技術協助-2 技術協助-2" at bounding box center [447, 68] width 57 height 25
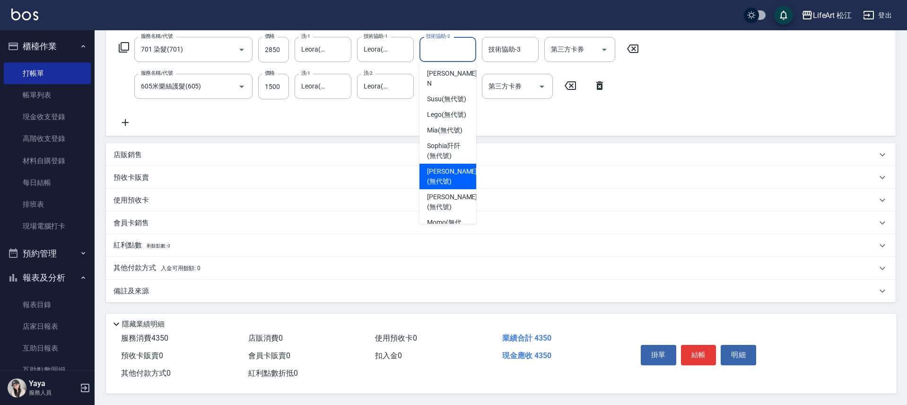
scroll to position [203, 0]
click at [437, 185] on span "Leora (無代號)" at bounding box center [448, 181] width 42 height 10
type input "Leora(無代號)"
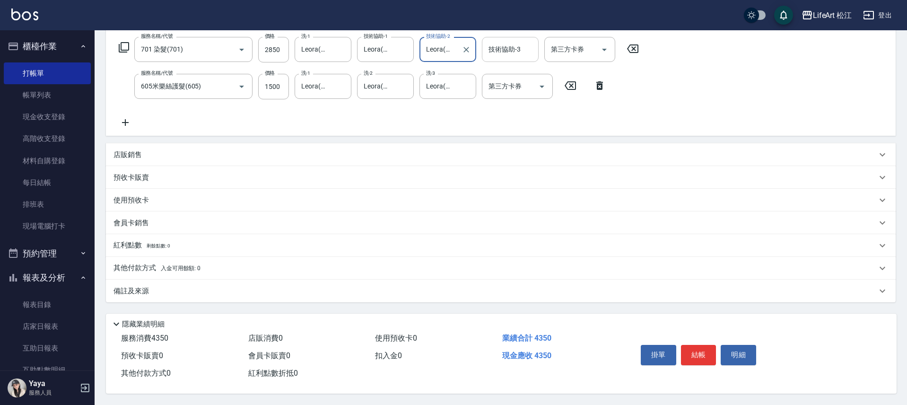
click at [507, 44] on div "技術協助-3 技術協助-3" at bounding box center [510, 49] width 57 height 25
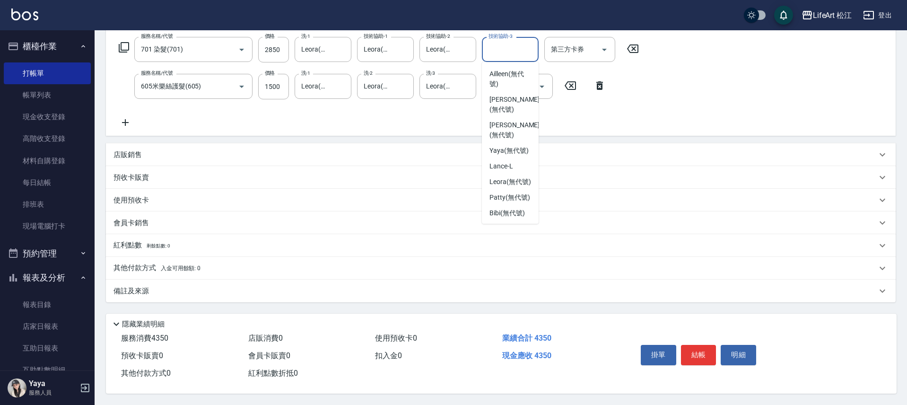
scroll to position [209, 0]
click at [501, 178] on span "Leora (無代號)" at bounding box center [510, 181] width 42 height 10
type input "Leora(無代號)"
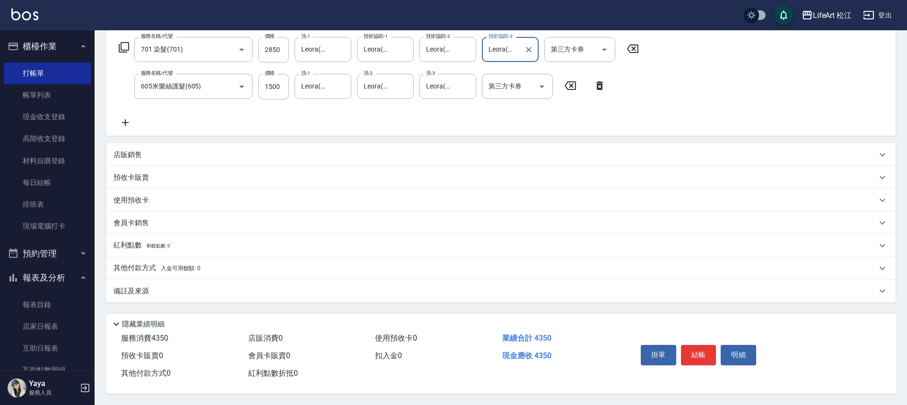
click at [162, 293] on div "備註及來源" at bounding box center [501, 290] width 790 height 23
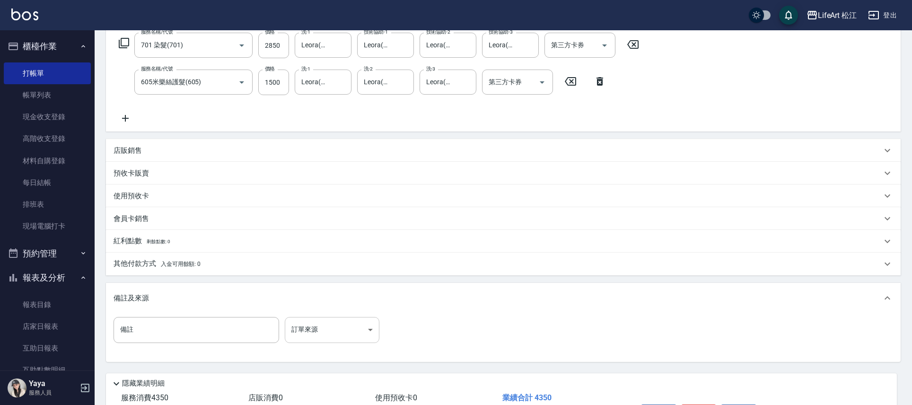
click at [338, 331] on body "LifeArt 松江 登出 櫃檯作業 打帳單 帳單列表 現金收支登錄 高階收支登錄 材料自購登錄 每日結帳 排班表 現場電腦打卡 預約管理 預約管理 單日預約…" at bounding box center [456, 154] width 912 height 621
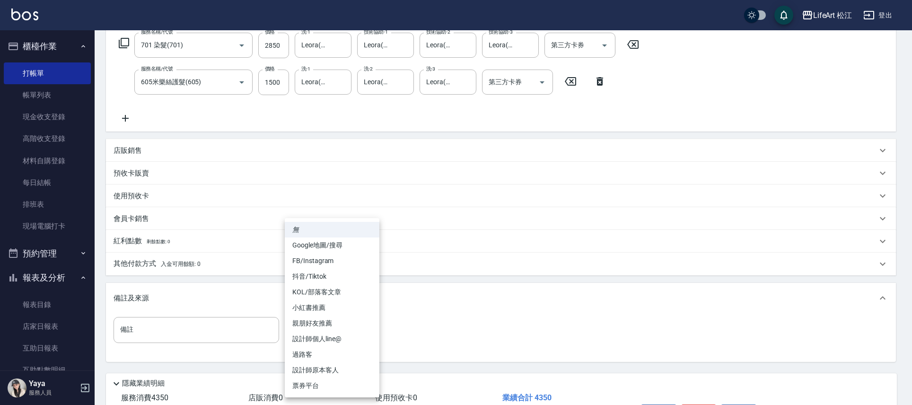
click at [337, 262] on li "FB/Instagram" at bounding box center [332, 261] width 95 height 16
type input "FB/Instagram"
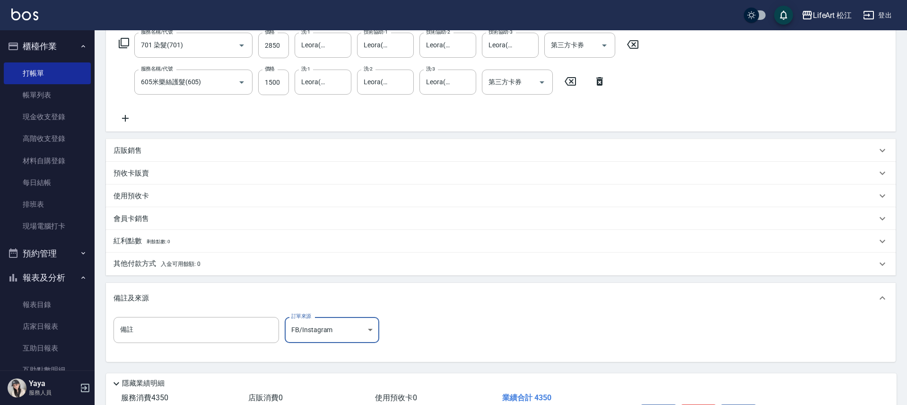
click at [236, 264] on div "其他付款方式 入金可用餘額: 0" at bounding box center [494, 264] width 763 height 10
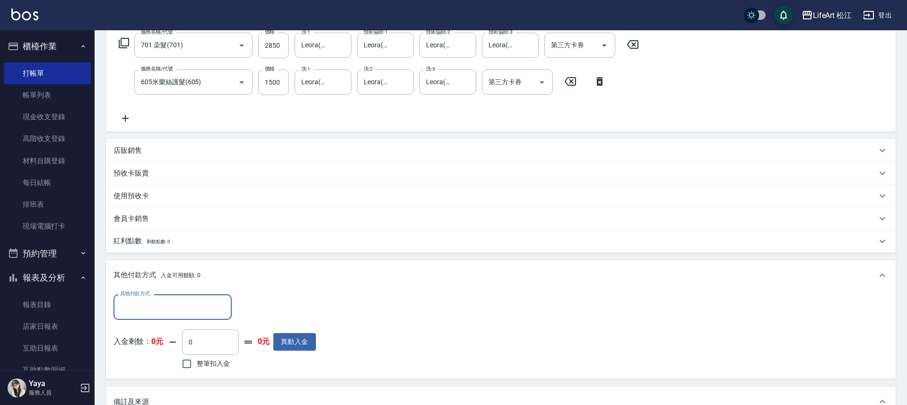
scroll to position [0, 0]
click at [148, 295] on label "其他付款方式" at bounding box center [135, 293] width 30 height 7
click at [148, 298] on input "其他付款方式" at bounding box center [173, 306] width 110 height 17
click at [147, 313] on input "其他付款方式" at bounding box center [173, 306] width 110 height 17
click at [173, 375] on span "LinePay" at bounding box center [172, 378] width 118 height 16
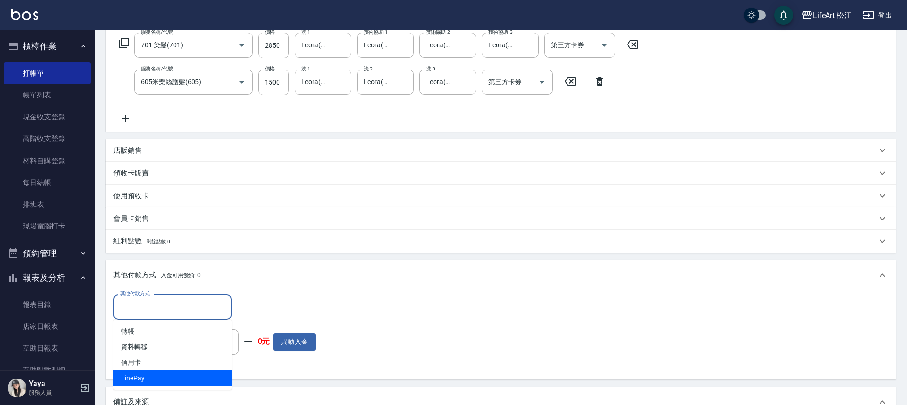
type input "LinePay"
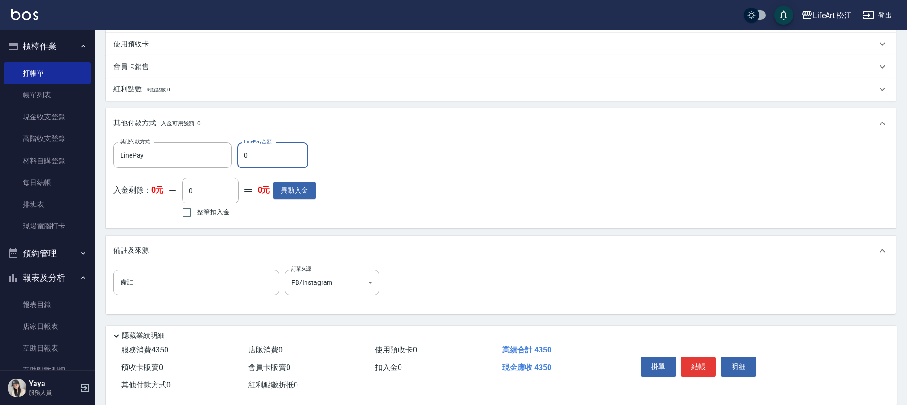
scroll to position [324, 0]
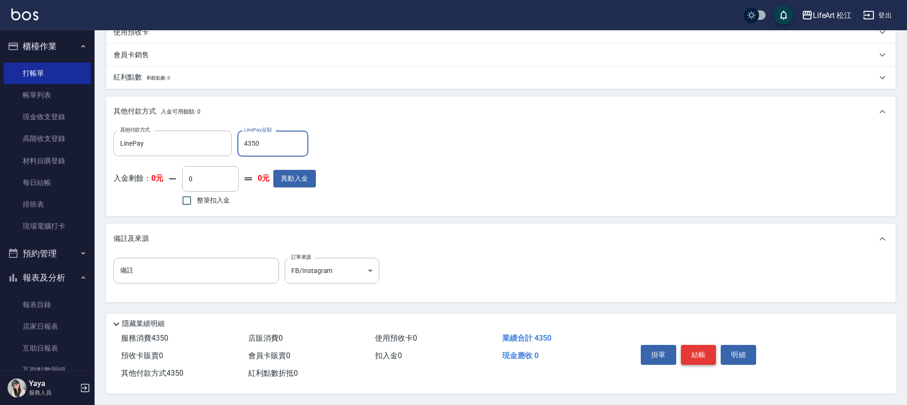
type input "4350"
click at [690, 349] on button "結帳" at bounding box center [698, 355] width 35 height 20
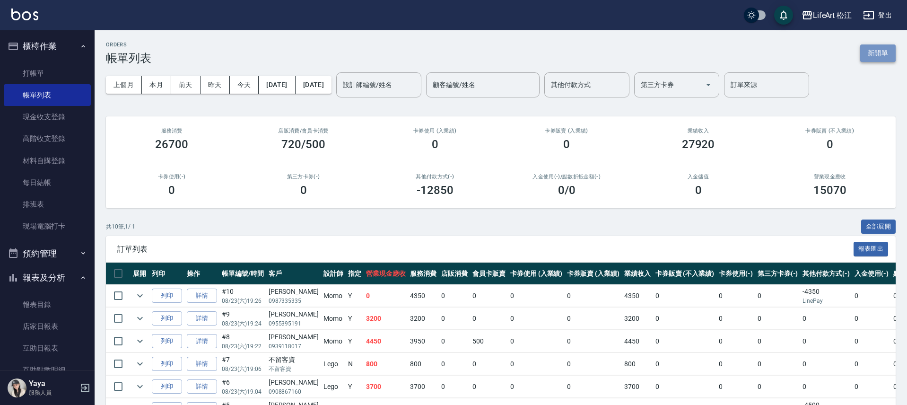
click at [883, 48] on button "新開單" at bounding box center [877, 52] width 35 height 17
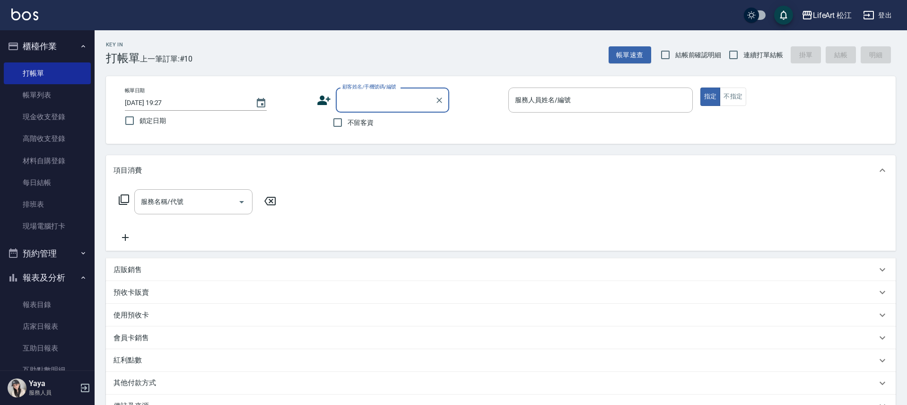
click at [370, 98] on input "顧客姓名/手機號碼/編號" at bounding box center [385, 100] width 91 height 17
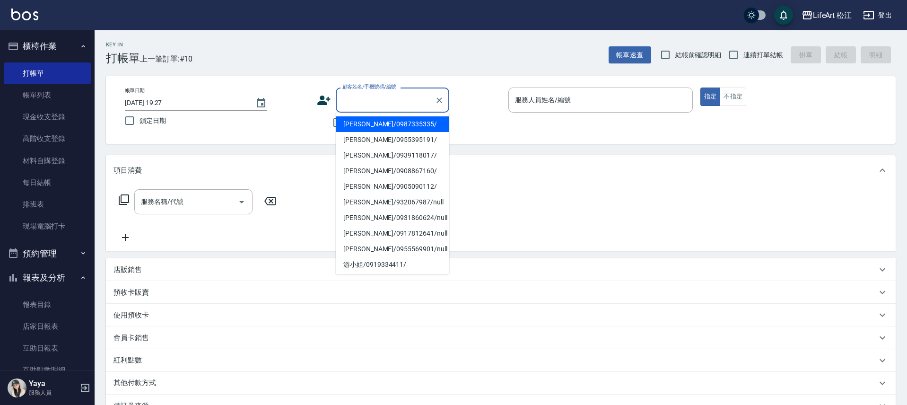
click at [560, 148] on div "Key In 打帳單 上一筆訂單:#10 帳單速查 結帳前確認明細 連續打單結帳 掛單 結帳 明細 帳單日期 [DATE] 19:27 鎖定日期 顧客姓名/手…" at bounding box center [501, 274] width 812 height 489
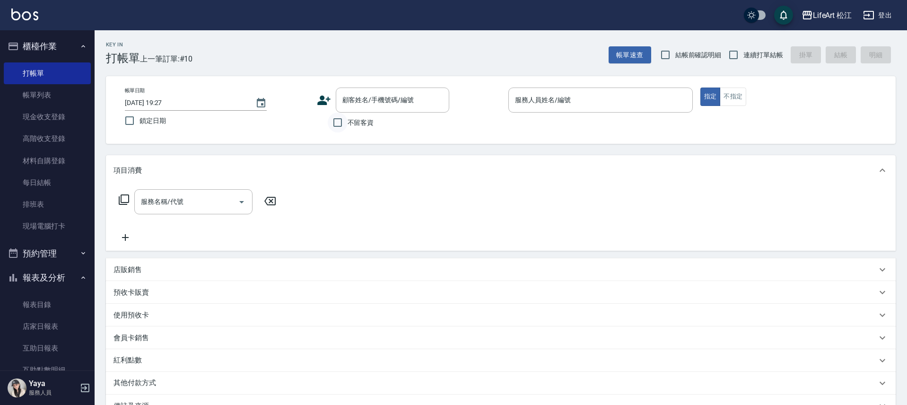
click at [342, 124] on input "不留客資" at bounding box center [338, 123] width 20 height 20
checkbox input "true"
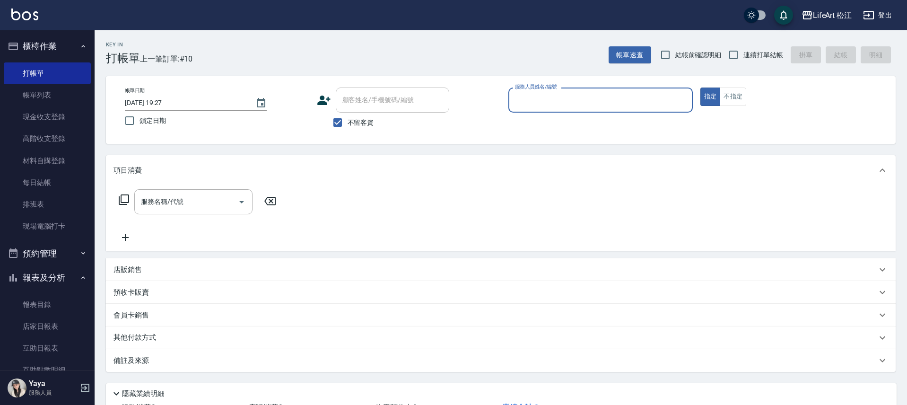
click at [566, 95] on input "服務人員姓名/編號" at bounding box center [601, 100] width 176 height 17
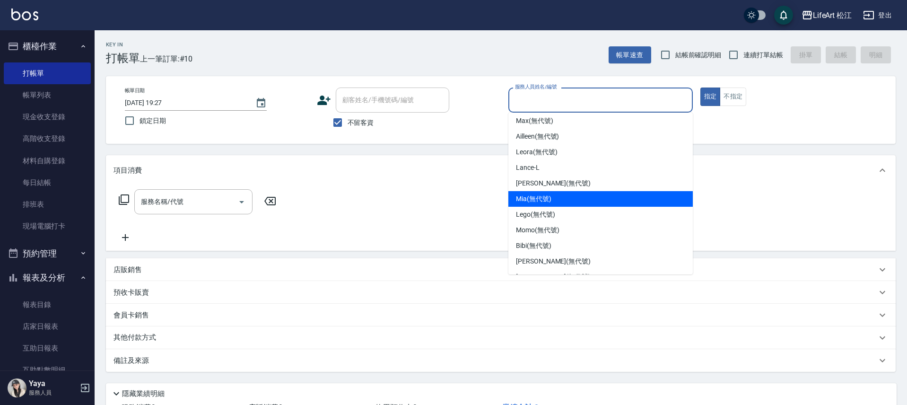
scroll to position [99, 0]
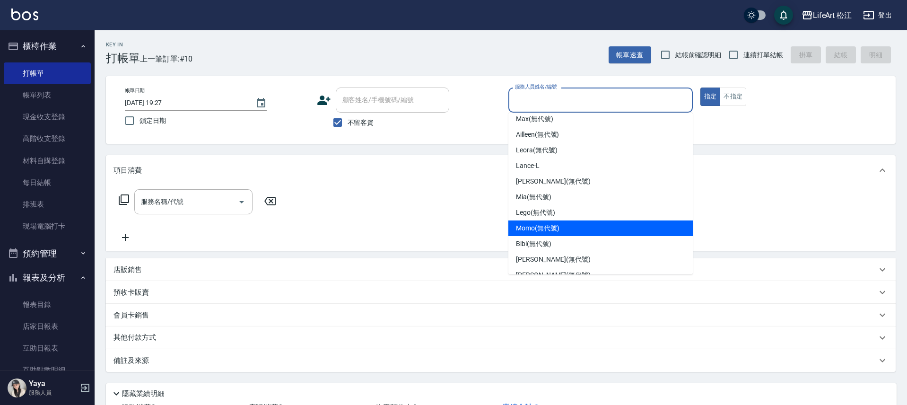
click at [539, 234] on div "Momo (無代號)" at bounding box center [600, 228] width 184 height 16
type input "Momo(無代號)"
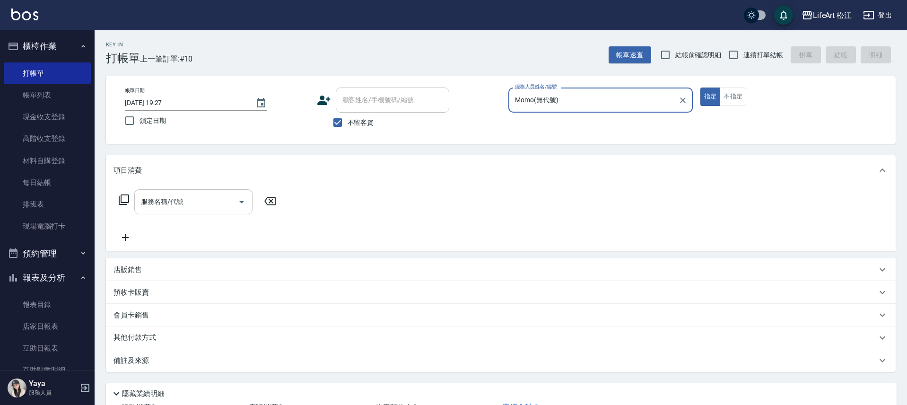
click at [186, 205] on input "服務名稱/代號" at bounding box center [187, 201] width 96 height 17
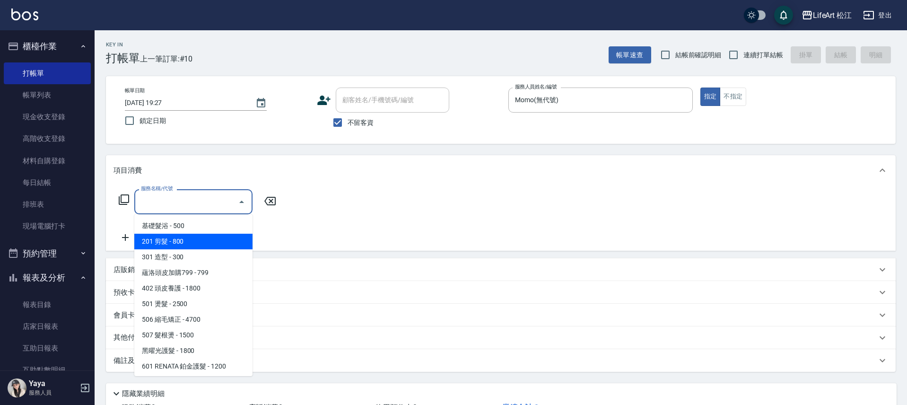
click at [181, 239] on span "201 剪髮 - 800" at bounding box center [193, 242] width 118 height 16
type input "201 剪髮(201)"
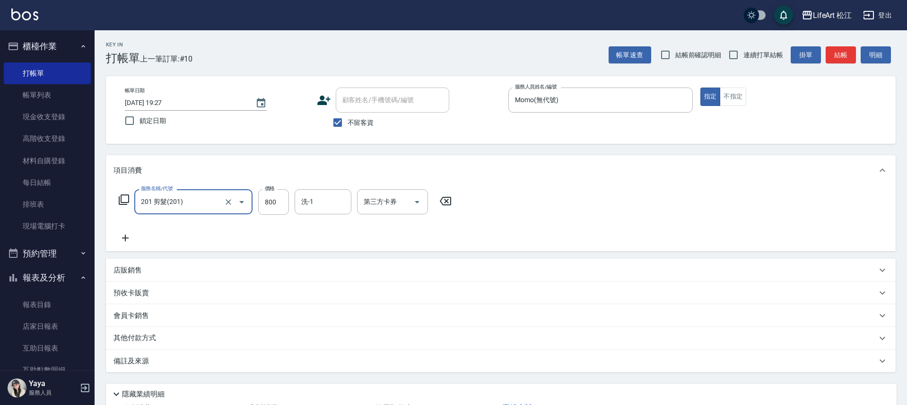
click at [117, 235] on icon at bounding box center [125, 237] width 24 height 11
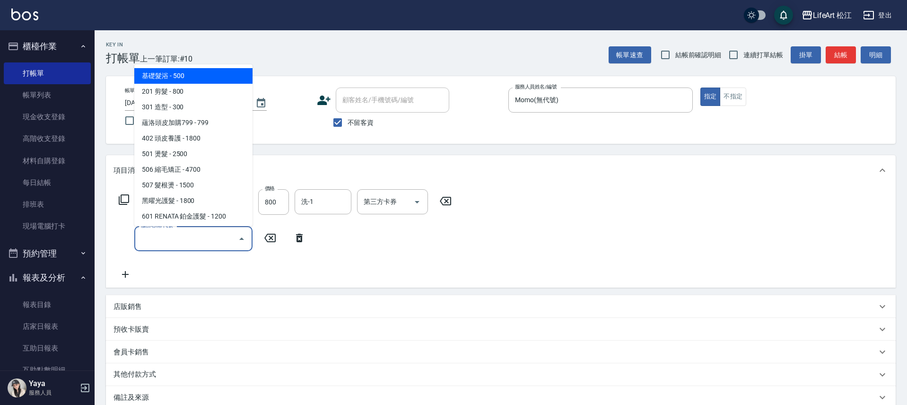
click at [179, 246] on input "服務名稱/代號" at bounding box center [187, 238] width 96 height 17
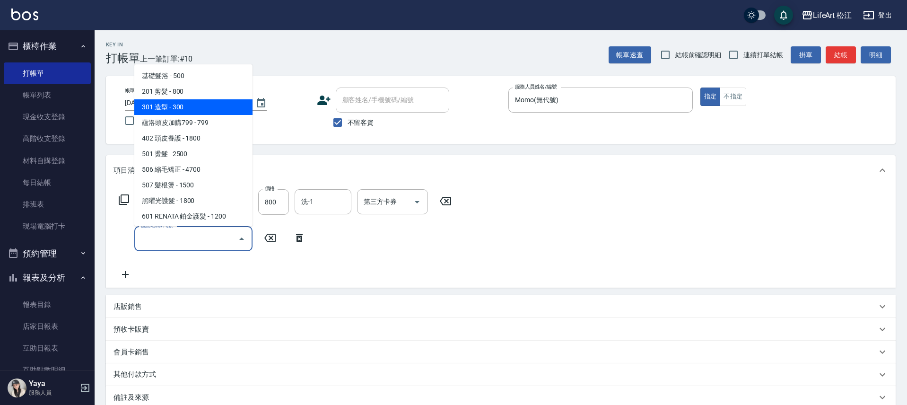
click at [207, 97] on span "201 剪髮 - 800" at bounding box center [193, 92] width 118 height 16
type input "201 剪髮(201)"
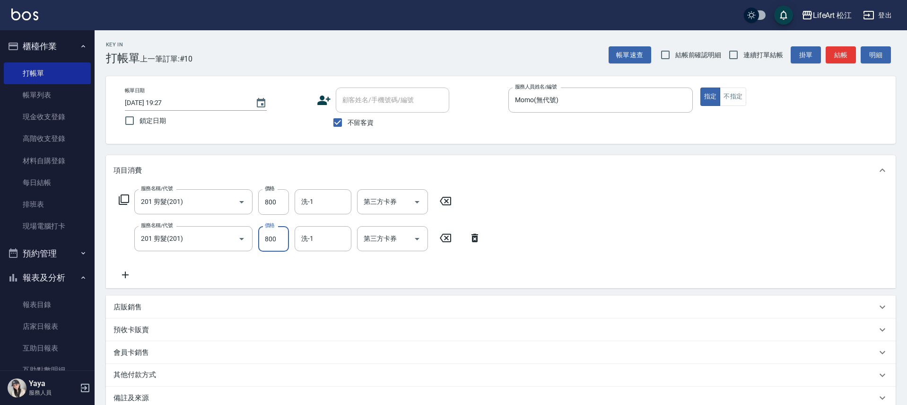
click at [284, 243] on input "800" at bounding box center [273, 239] width 31 height 26
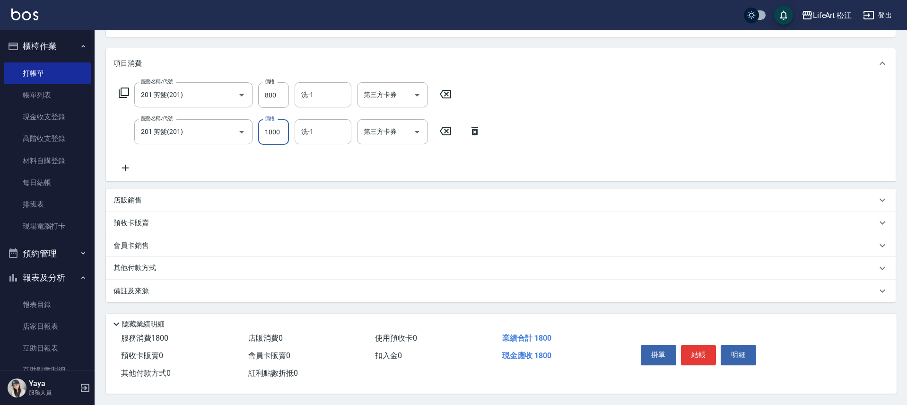
type input "1000"
click at [224, 287] on div "備註及來源" at bounding box center [494, 291] width 763 height 10
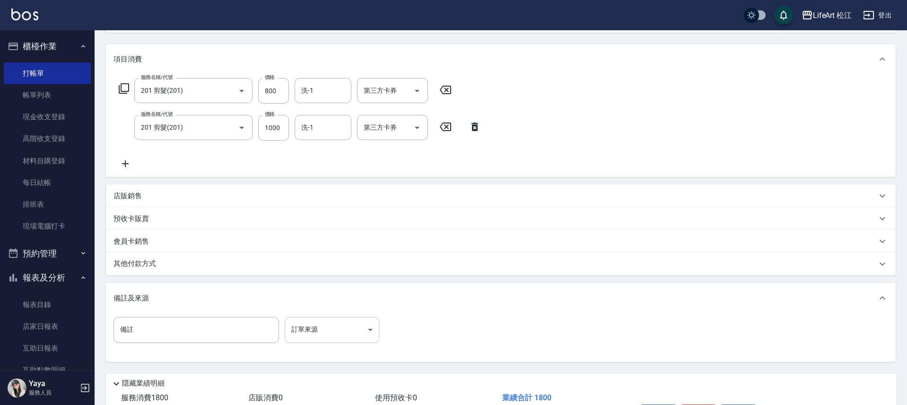
click at [331, 328] on body "LifeArt 松江 登出 櫃檯作業 打帳單 帳單列表 現金收支登錄 高階收支登錄 材料自購登錄 每日結帳 排班表 現場電腦打卡 預約管理 預約管理 單日預約…" at bounding box center [453, 176] width 907 height 575
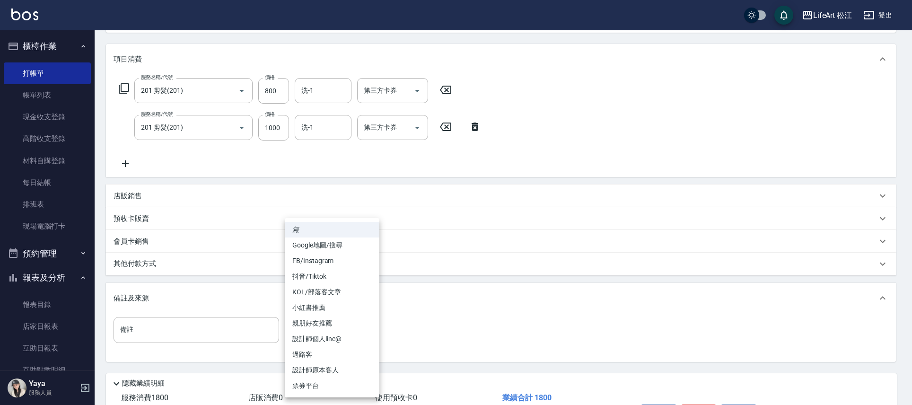
click at [332, 334] on li "設計師個人line@" at bounding box center [332, 339] width 95 height 16
type input "設計師個人line@"
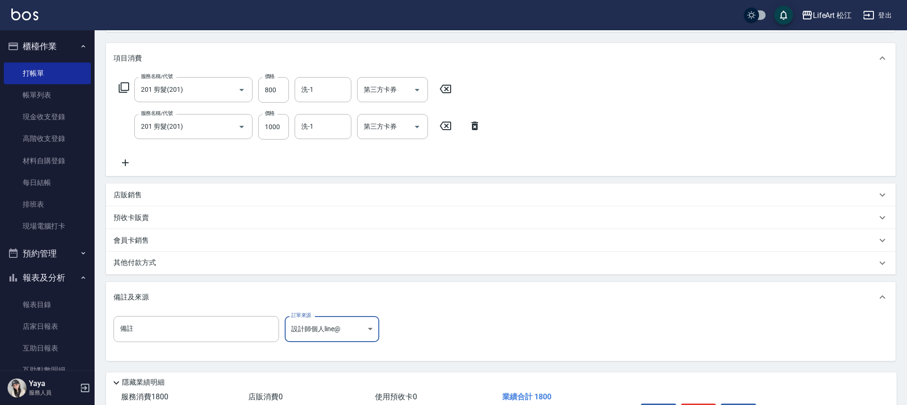
scroll to position [175, 0]
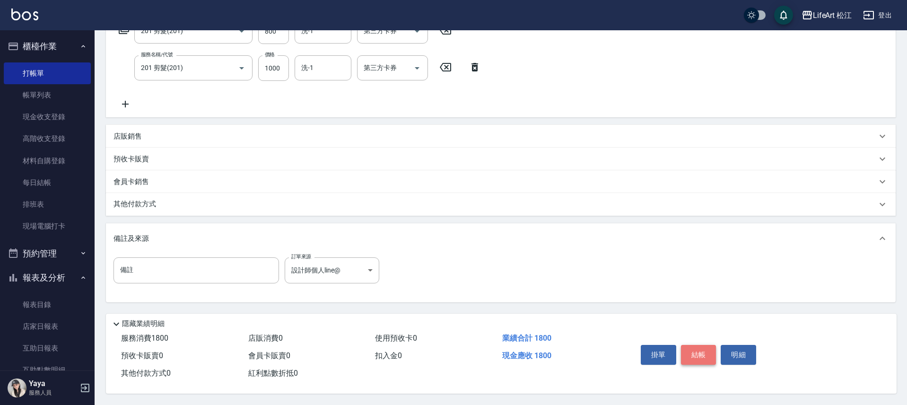
click at [693, 350] on button "結帳" at bounding box center [698, 355] width 35 height 20
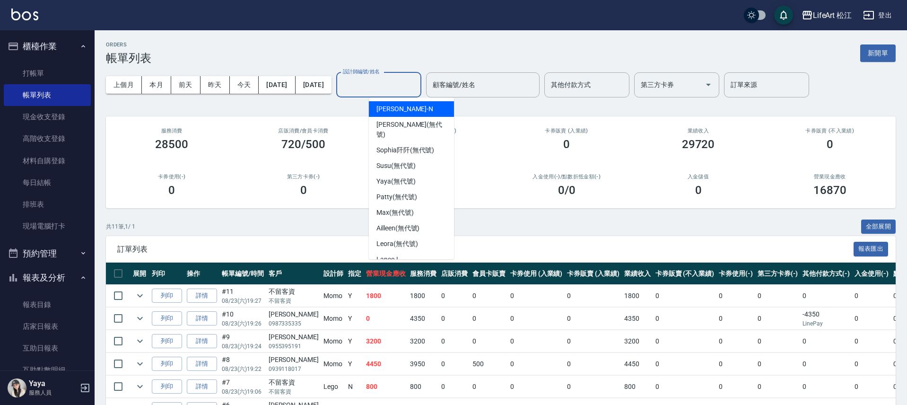
click at [406, 80] on div "設計師編號/姓名 設計師編號/姓名" at bounding box center [378, 84] width 85 height 25
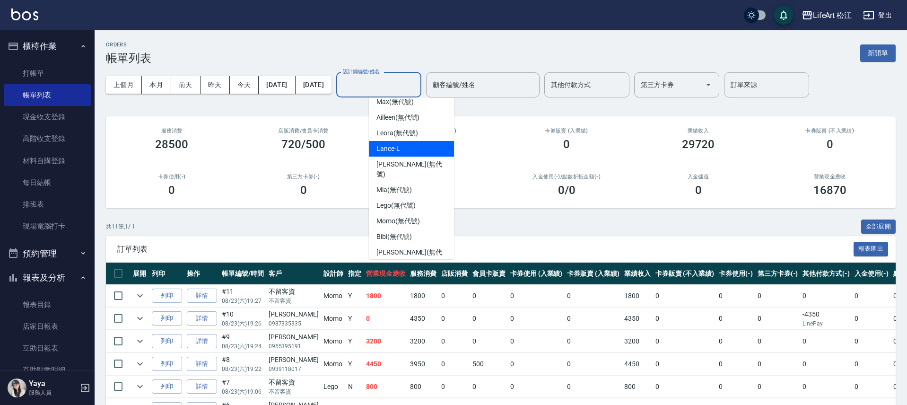
scroll to position [111, 0]
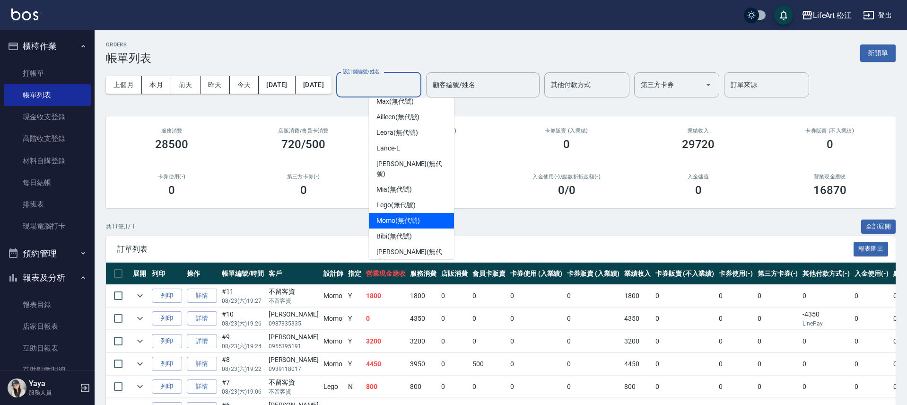
click at [402, 213] on div "Momo (無代號)" at bounding box center [411, 221] width 85 height 16
type input "Momo(無代號)"
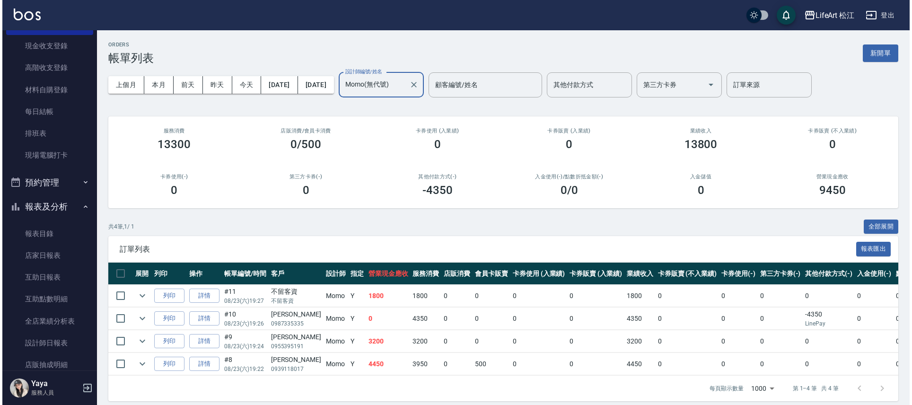
scroll to position [180, 0]
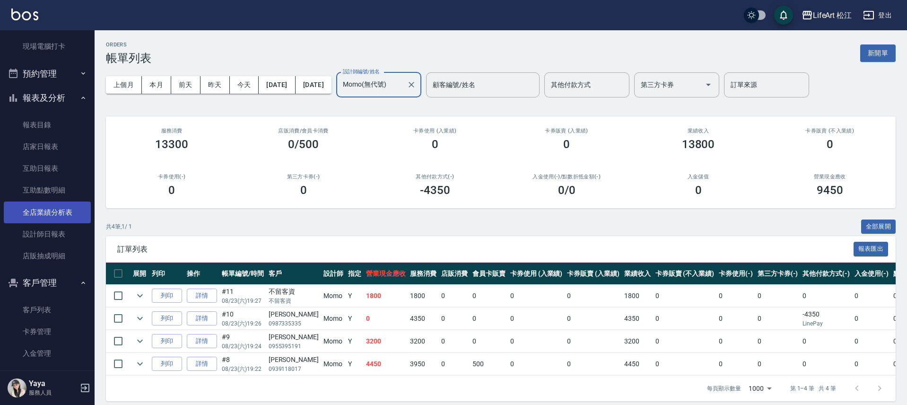
click at [68, 206] on link "全店業績分析表" at bounding box center [47, 212] width 87 height 22
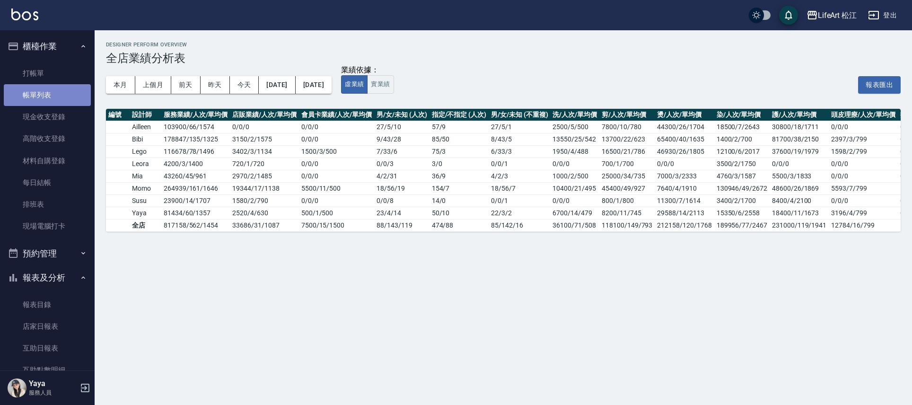
click at [57, 96] on link "帳單列表" at bounding box center [47, 95] width 87 height 22
click at [58, 99] on link "帳單列表" at bounding box center [47, 95] width 87 height 22
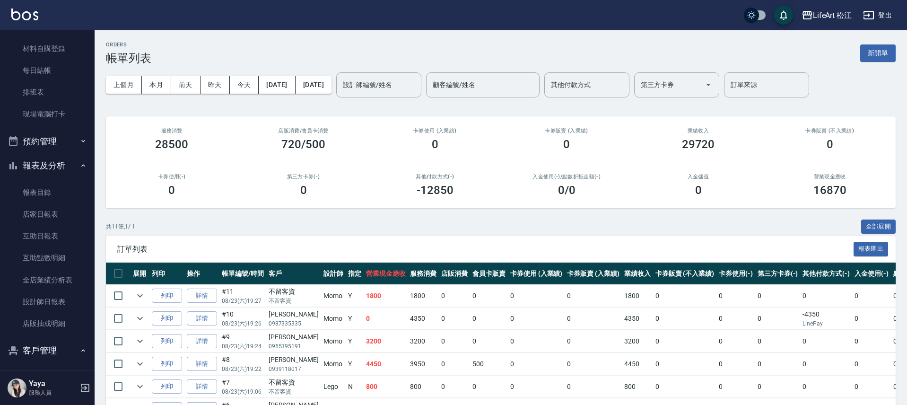
scroll to position [262, 0]
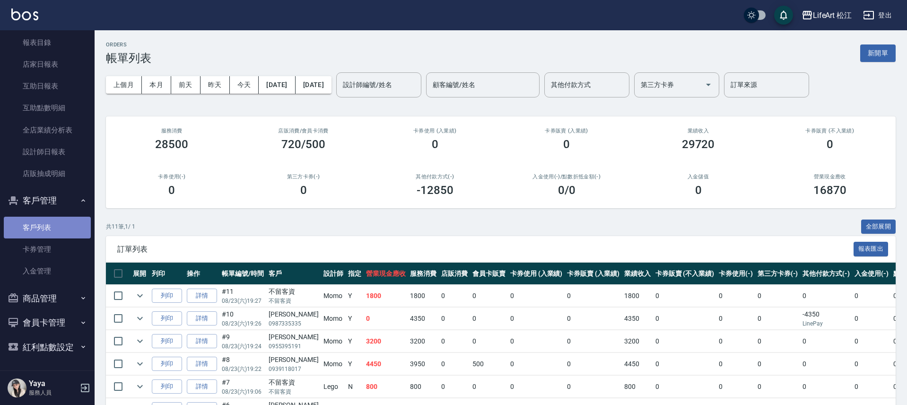
click at [69, 228] on link "客戶列表" at bounding box center [47, 228] width 87 height 22
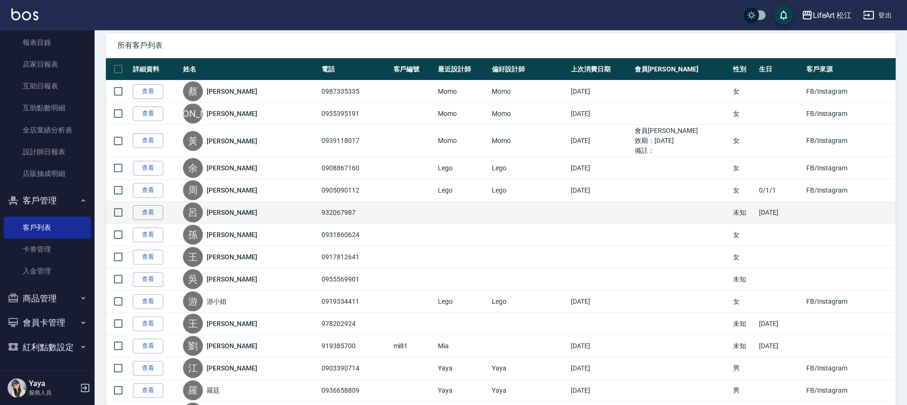
scroll to position [19, 0]
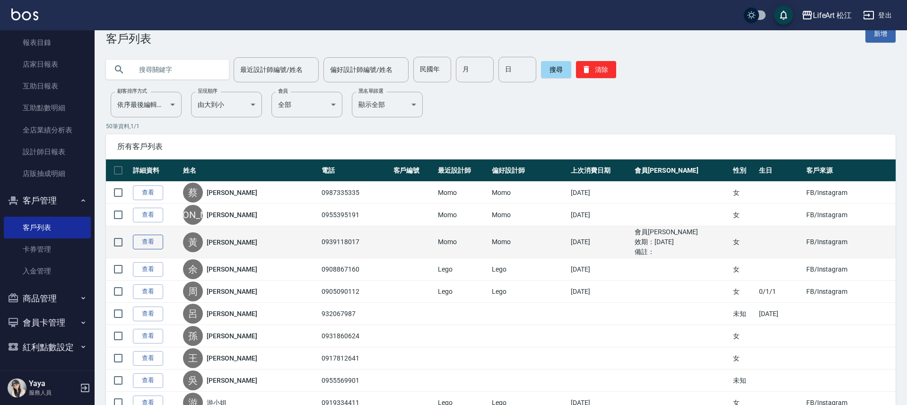
click at [144, 242] on link "查看" at bounding box center [148, 242] width 30 height 15
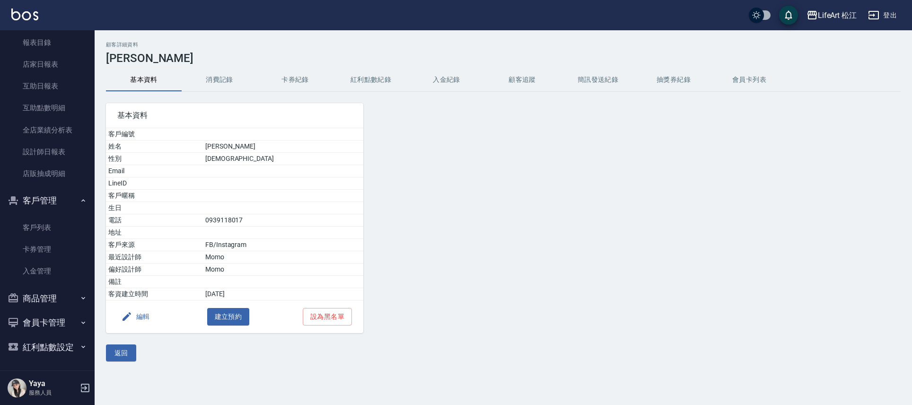
click at [151, 320] on button "編輯" at bounding box center [135, 316] width 36 height 17
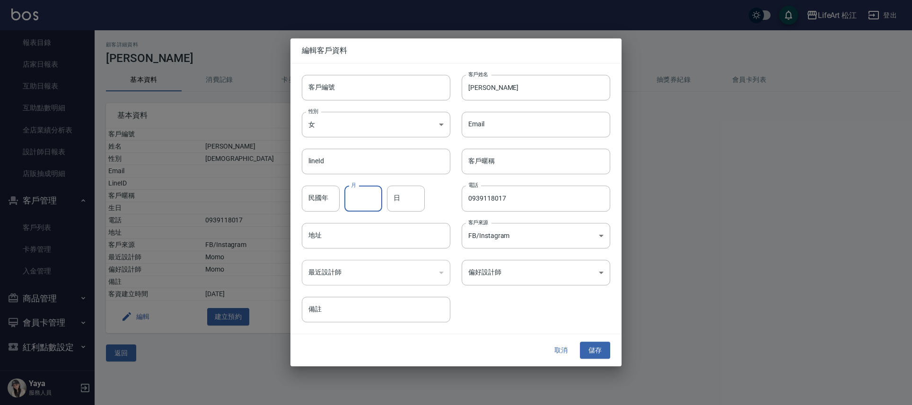
click at [361, 193] on input "月" at bounding box center [363, 199] width 38 height 26
type input "6"
click at [398, 201] on input "日" at bounding box center [406, 199] width 38 height 26
type input "4"
click at [585, 348] on button "儲存" at bounding box center [595, 349] width 30 height 17
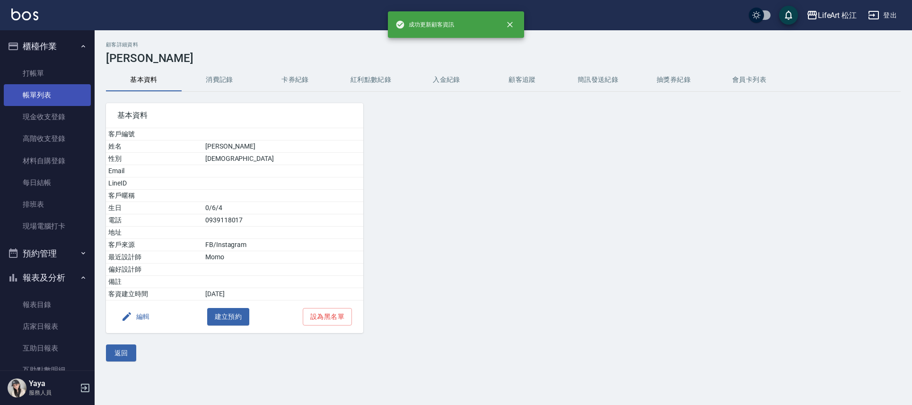
click at [30, 94] on link "帳單列表" at bounding box center [47, 95] width 87 height 22
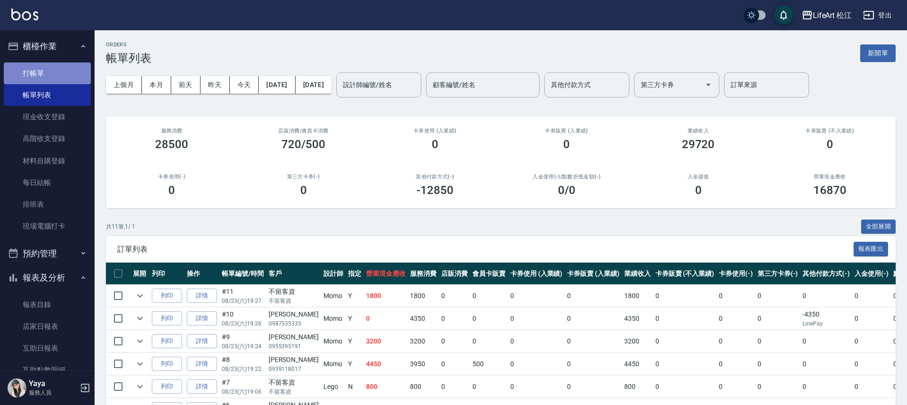
click at [51, 63] on link "打帳單" at bounding box center [47, 73] width 87 height 22
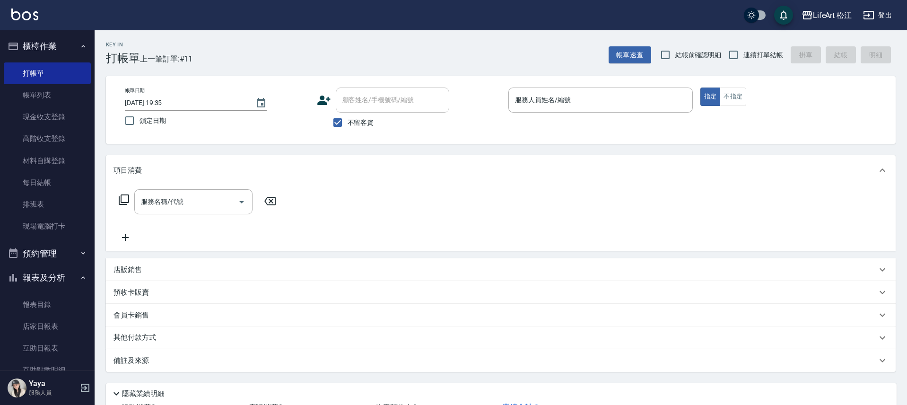
click at [329, 104] on icon at bounding box center [324, 100] width 14 height 14
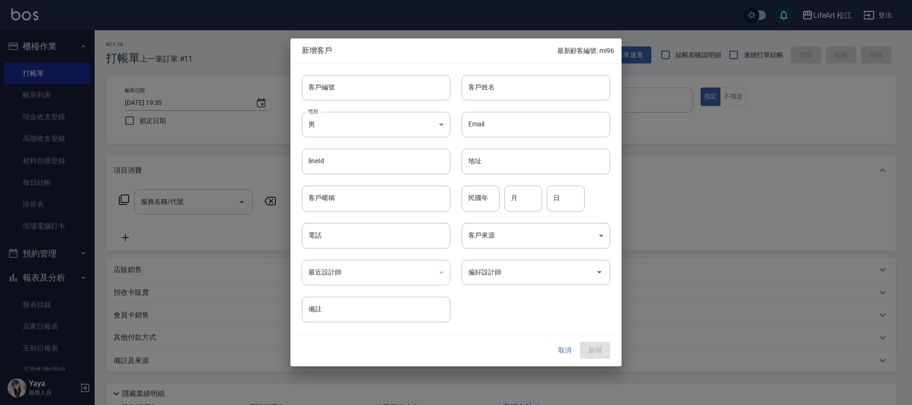
click at [477, 103] on div "Email Email" at bounding box center [530, 118] width 160 height 37
click at [479, 96] on input "客戶姓名" at bounding box center [535, 88] width 148 height 26
type input "v"
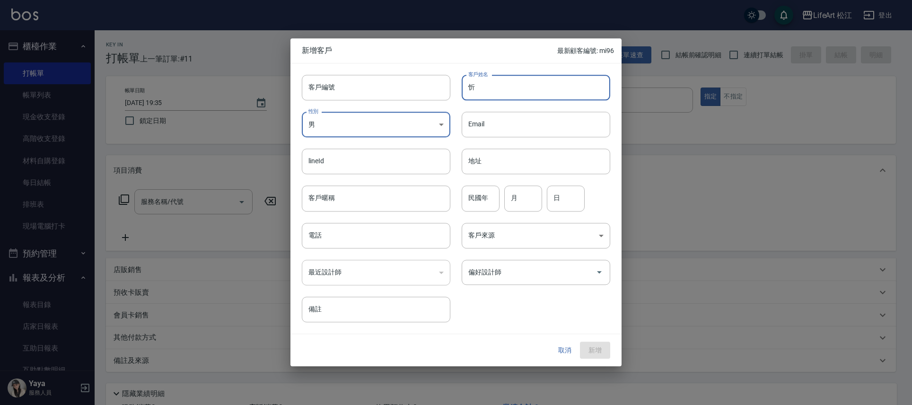
type input "ㄙ"
type input "[PERSON_NAME]"
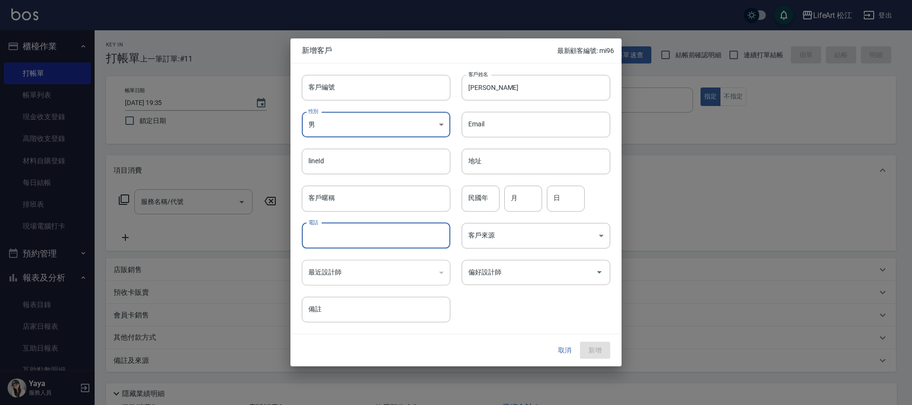
click at [388, 231] on input "電話" at bounding box center [376, 236] width 148 height 26
type input "0968768322"
click at [553, 265] on input "偏好設計師" at bounding box center [529, 272] width 126 height 17
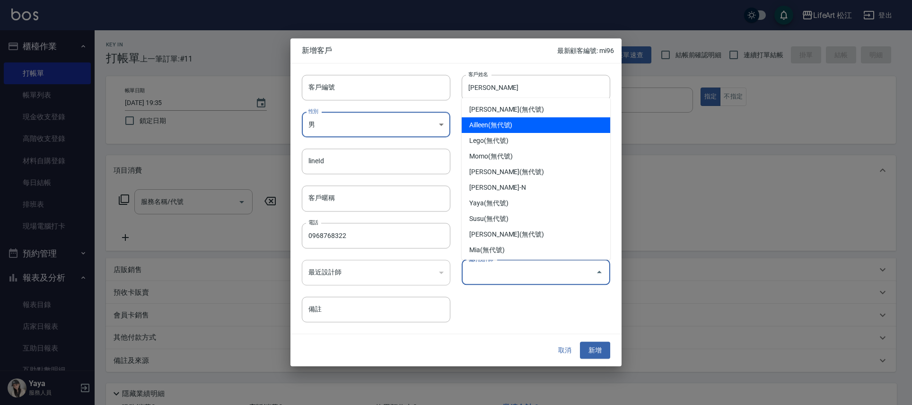
click at [516, 128] on li "Ailleen(無代號)" at bounding box center [535, 125] width 148 height 16
type input "Ailleen"
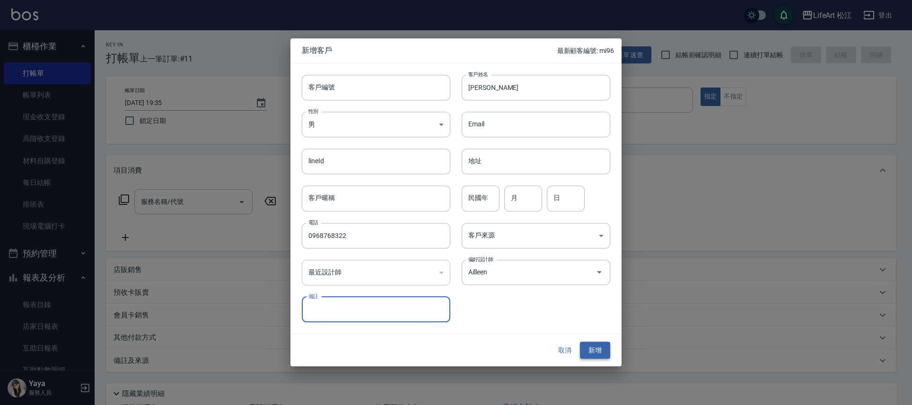
click at [586, 347] on button "新增" at bounding box center [595, 349] width 30 height 17
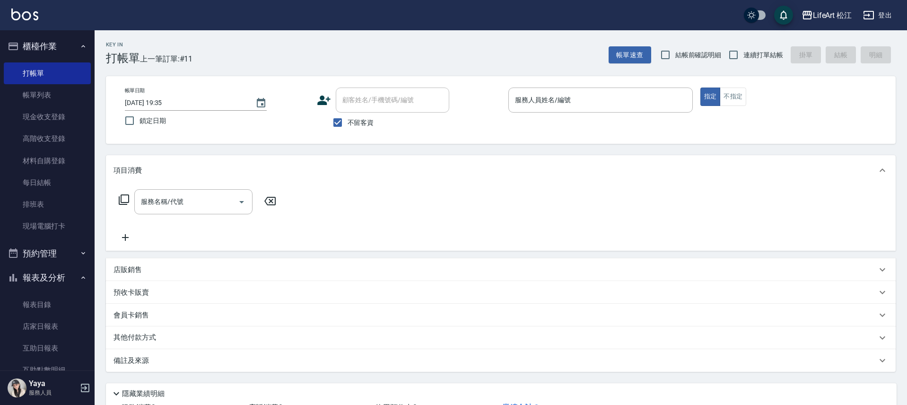
click at [325, 101] on icon at bounding box center [324, 100] width 14 height 14
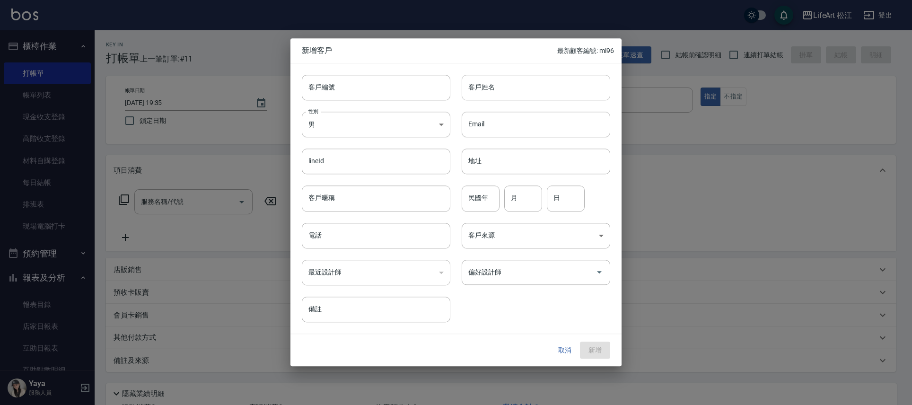
click at [487, 87] on input "客戶姓名" at bounding box center [535, 88] width 148 height 26
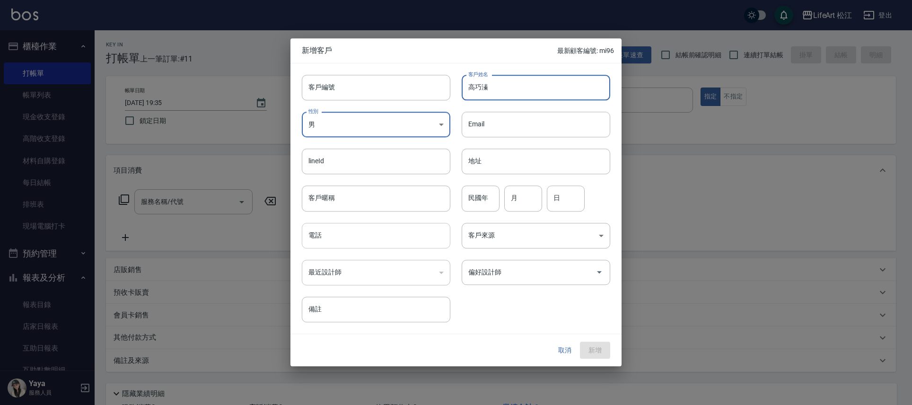
type input "高巧溱"
click at [346, 232] on input "電話" at bounding box center [376, 236] width 148 height 26
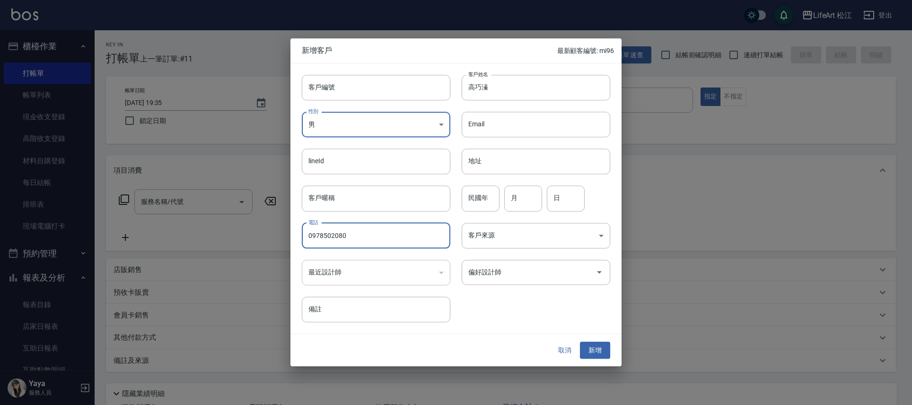
type input "0978502080"
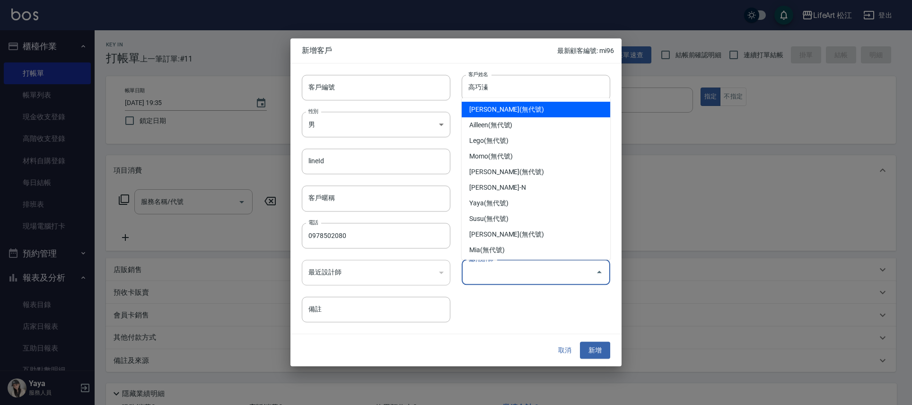
click at [553, 278] on input "偏好設計師" at bounding box center [529, 272] width 126 height 17
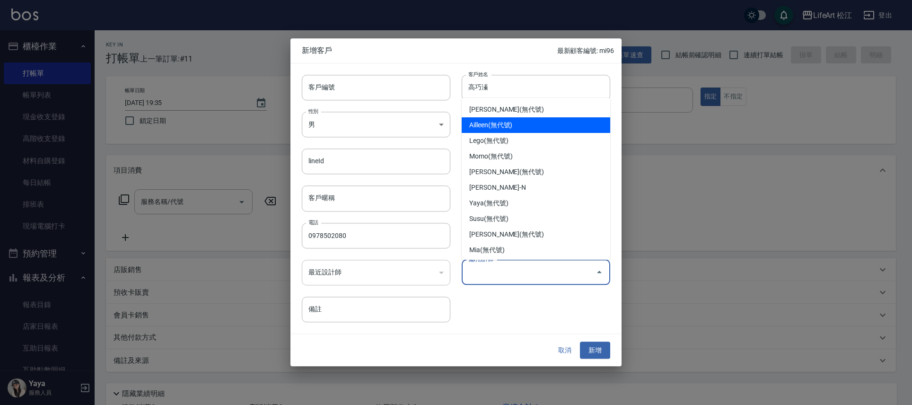
click at [548, 120] on li "Ailleen(無代號)" at bounding box center [535, 125] width 148 height 16
type input "Ailleen"
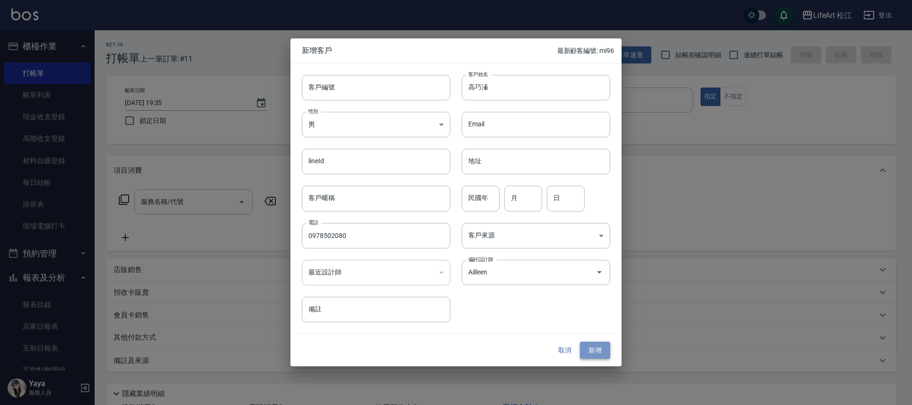
click at [598, 348] on button "新增" at bounding box center [595, 349] width 30 height 17
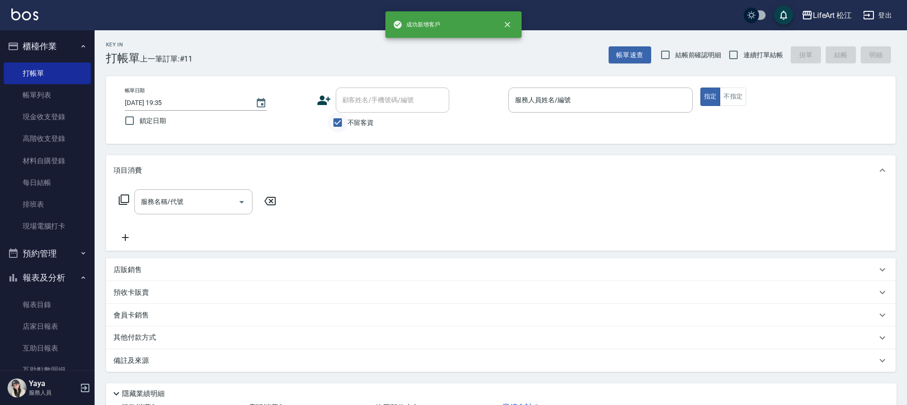
click at [341, 130] on input "不留客資" at bounding box center [338, 123] width 20 height 20
checkbox input "false"
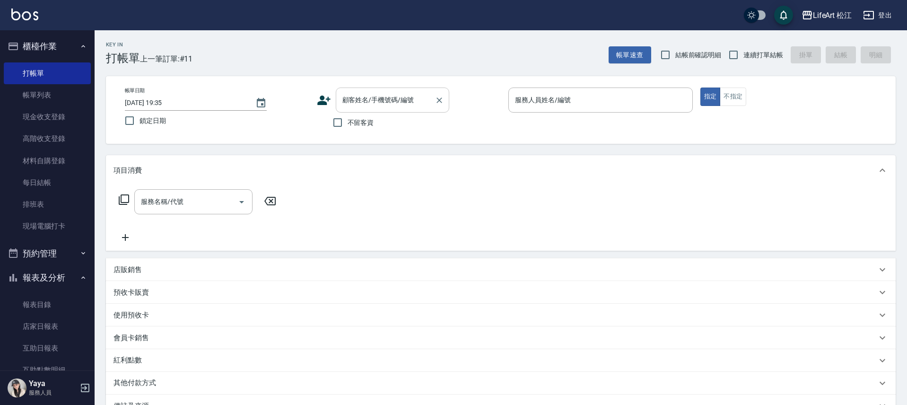
click at [362, 102] on input "顧客姓名/手機號碼/編號" at bounding box center [385, 100] width 91 height 17
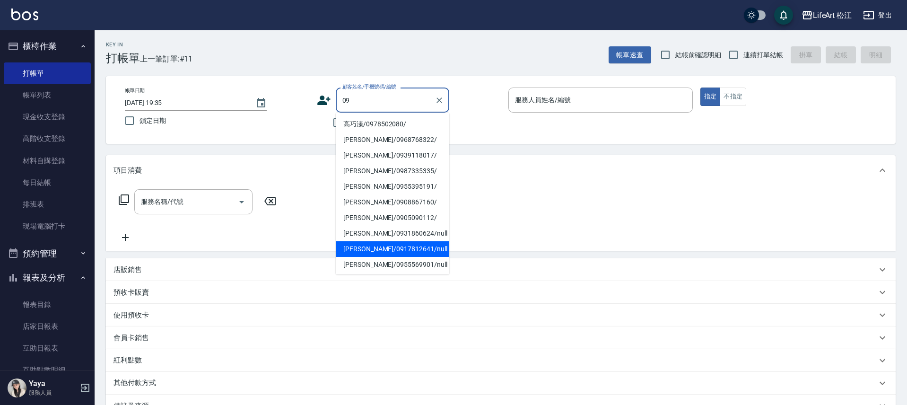
click at [371, 136] on li "[PERSON_NAME]/0968768322/" at bounding box center [392, 140] width 113 height 16
type input "[PERSON_NAME]/0968768322/"
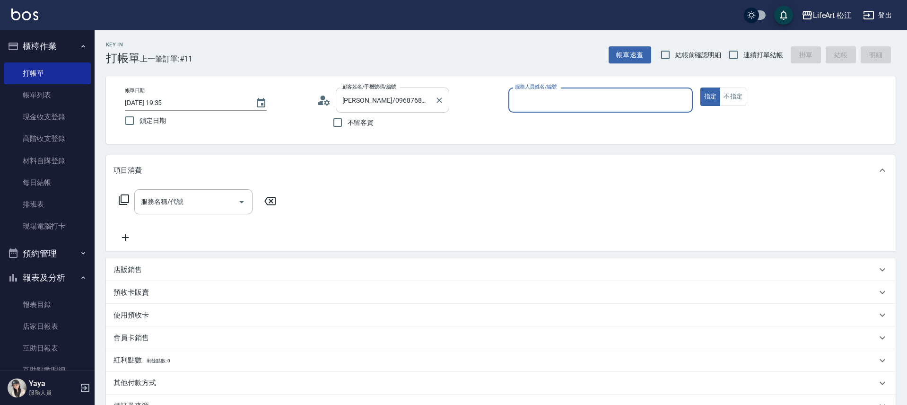
type input "Ailleen(無代號)"
click at [160, 210] on div "服務名稱/代號" at bounding box center [193, 201] width 118 height 25
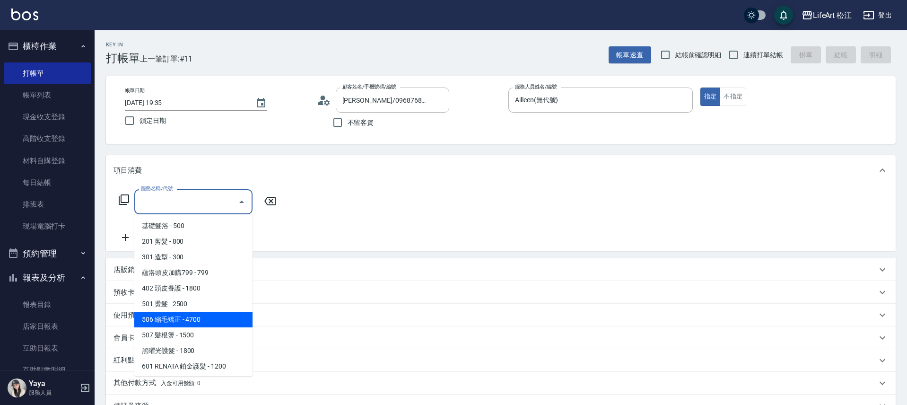
click at [182, 320] on span "506 縮毛矯正 - 4700" at bounding box center [193, 320] width 118 height 16
type input "506 縮毛矯正 (506)"
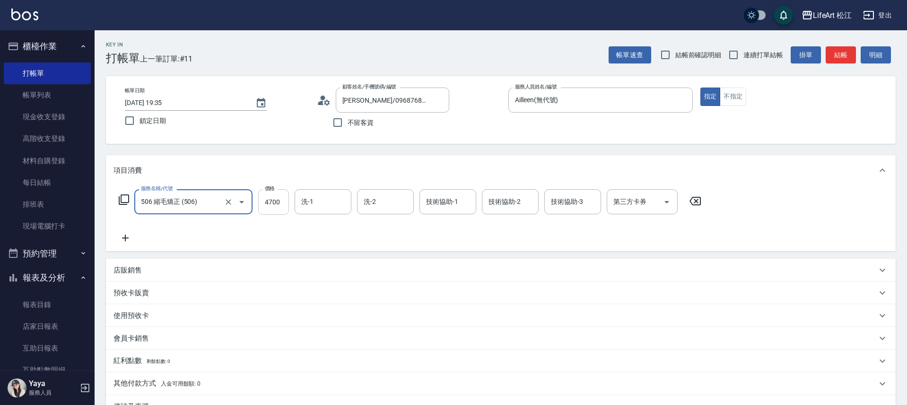
click at [279, 209] on input "4700" at bounding box center [273, 202] width 31 height 26
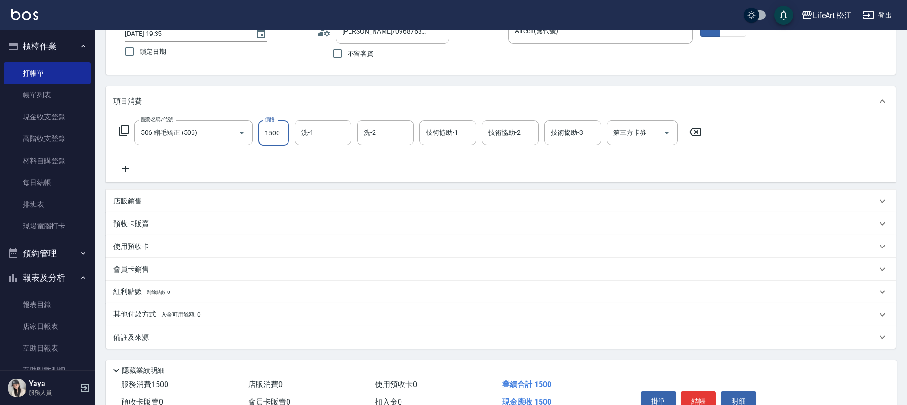
scroll to position [120, 0]
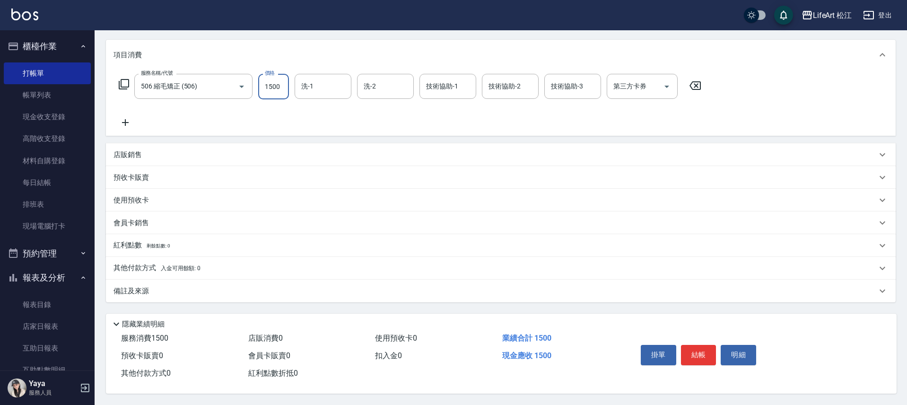
type input "1500"
click at [201, 286] on div "備註及來源" at bounding box center [494, 291] width 763 height 10
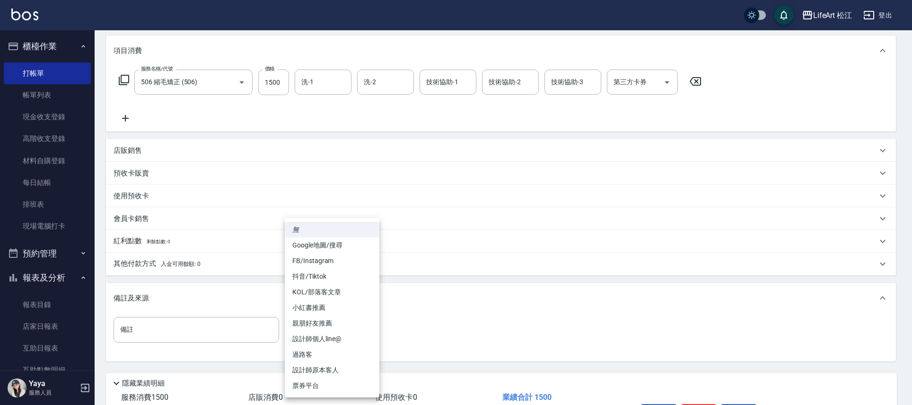
click at [332, 339] on body "LifeArt 松江 登出 櫃檯作業 打帳單 帳單列表 現金收支登錄 高階收支登錄 材料自購登錄 每日結帳 排班表 現場電腦打卡 預約管理 預約管理 單日預約…" at bounding box center [456, 171] width 912 height 583
click at [330, 254] on li "FB/Instagram" at bounding box center [332, 261] width 95 height 16
type input "FB/Instagram"
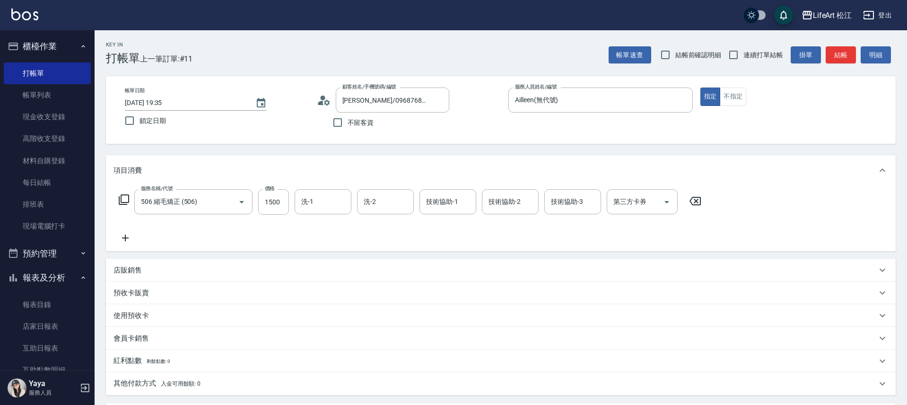
scroll to position [183, 0]
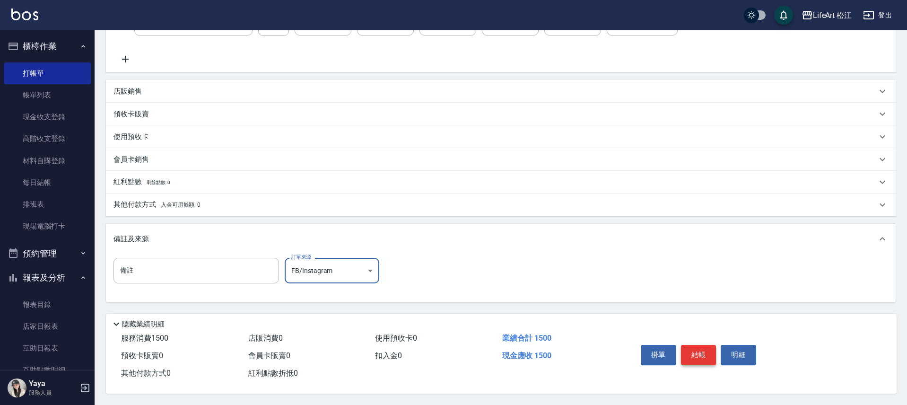
click at [714, 352] on button "結帳" at bounding box center [698, 355] width 35 height 20
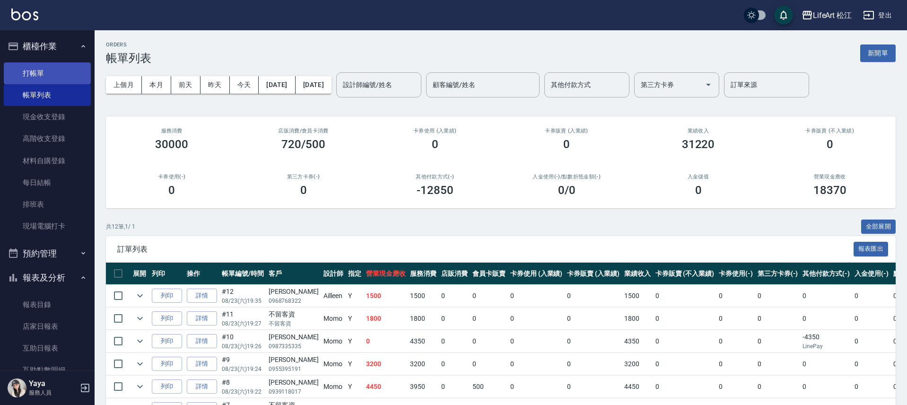
click at [75, 76] on link "打帳單" at bounding box center [47, 73] width 87 height 22
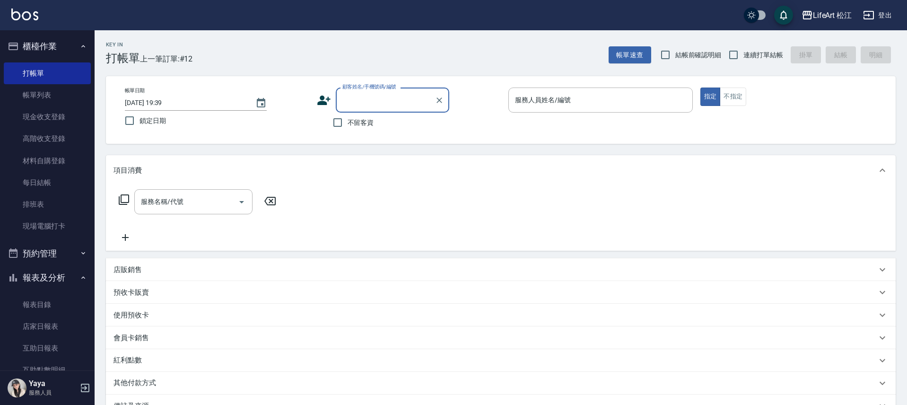
click at [382, 100] on input "顧客姓名/手機號碼/編號" at bounding box center [385, 100] width 91 height 17
click at [382, 123] on ul "新增 "0967371"" at bounding box center [392, 124] width 113 height 23
click at [382, 122] on li "[PERSON_NAME]/0967371108/" at bounding box center [392, 124] width 113 height 16
type input "[PERSON_NAME]/0967371108/"
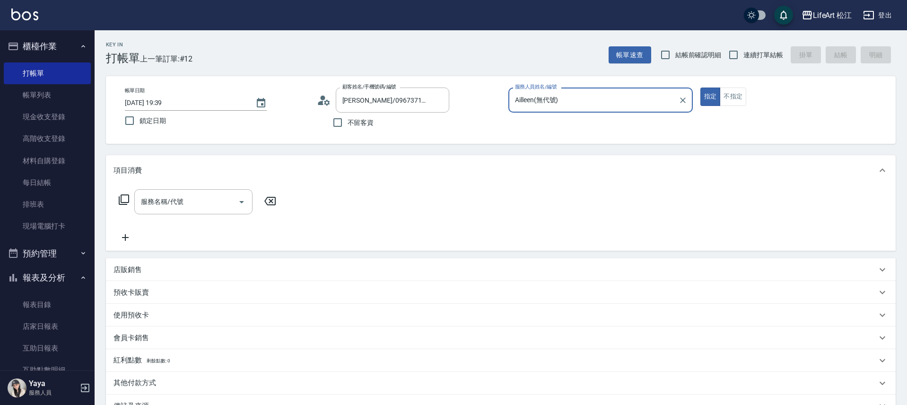
type input "Ailleen(無代號)"
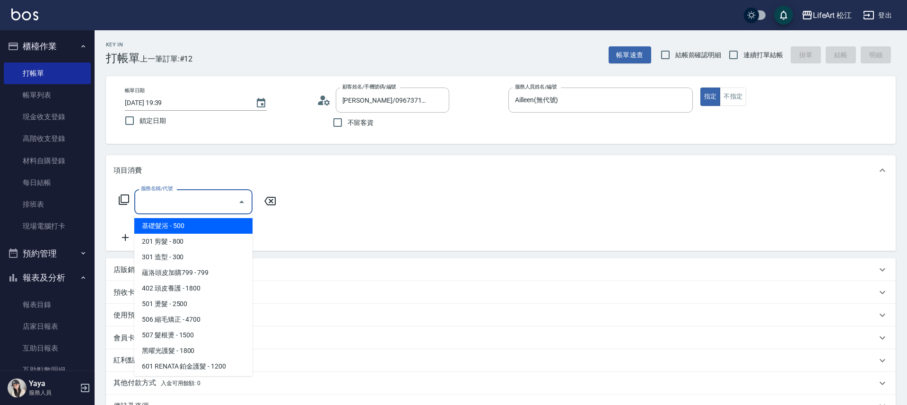
click at [219, 197] on input "服務名稱/代號" at bounding box center [187, 201] width 96 height 17
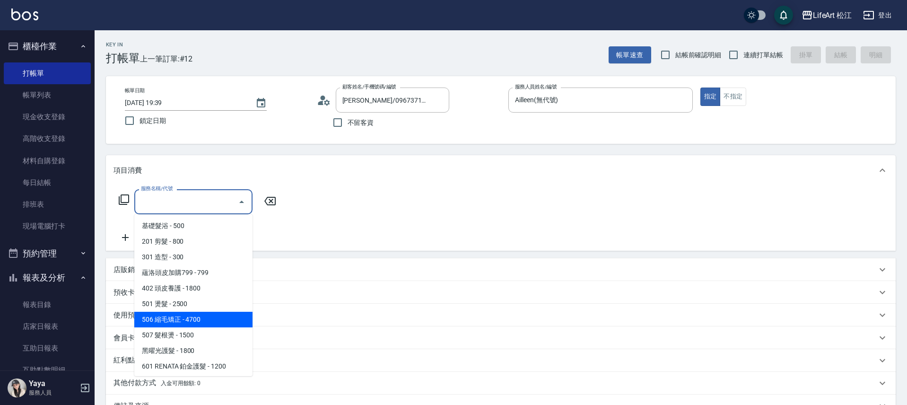
click at [201, 314] on span "506 縮毛矯正 - 4700" at bounding box center [193, 320] width 118 height 16
type input "506 縮毛矯正 (506)"
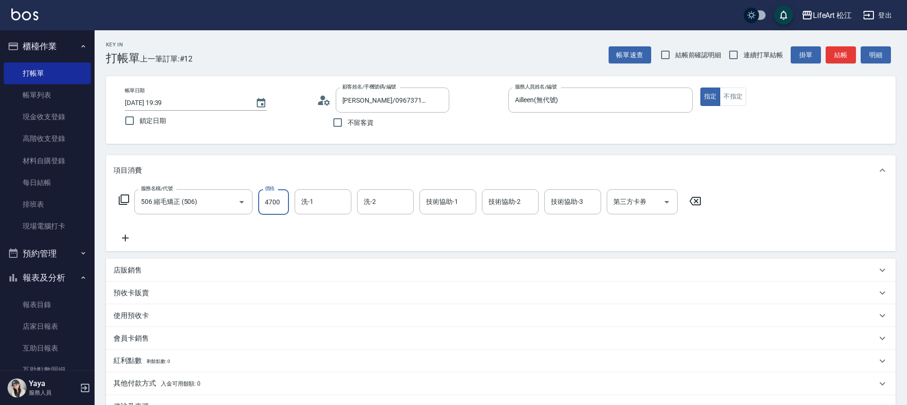
click at [270, 202] on input "4700" at bounding box center [273, 202] width 31 height 26
type input "2800"
click at [135, 231] on div "服務名稱/代號 506 縮毛矯正 (506) 服務名稱/代號 價格 2800 價格 洗-1 洗-1 洗-2 洗-2 技術協助-1 技術協助-1 技術協助-2 …" at bounding box center [409, 216] width 593 height 54
click at [130, 240] on icon at bounding box center [125, 237] width 24 height 11
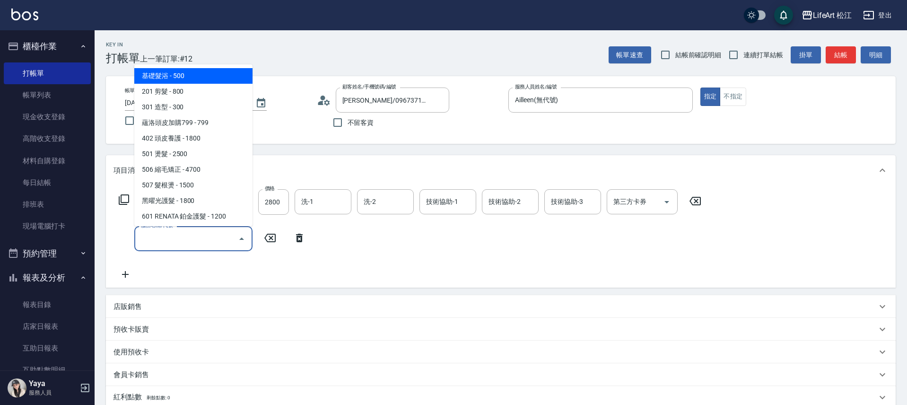
click at [187, 241] on input "服務名稱/代號" at bounding box center [187, 238] width 96 height 17
click at [192, 94] on span "201 剪髮 - 800" at bounding box center [193, 92] width 118 height 16
type input "201 剪髮(201)"
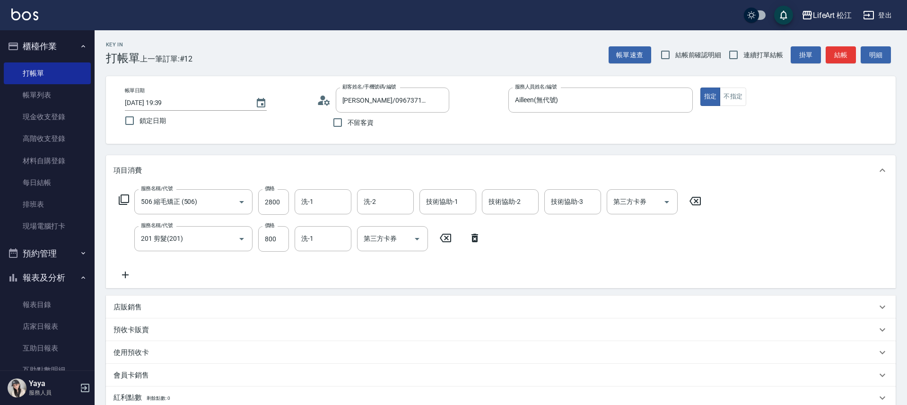
click at [128, 278] on icon at bounding box center [125, 274] width 24 height 11
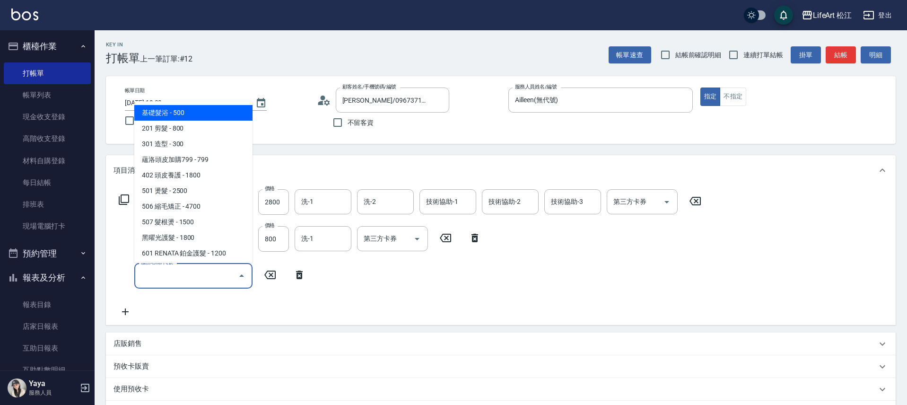
click at [177, 283] on input "服務名稱/代號" at bounding box center [187, 275] width 96 height 17
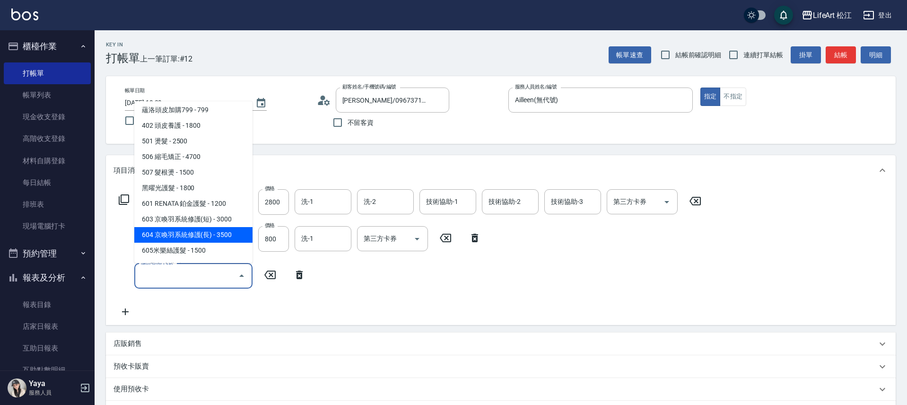
scroll to position [116, 0]
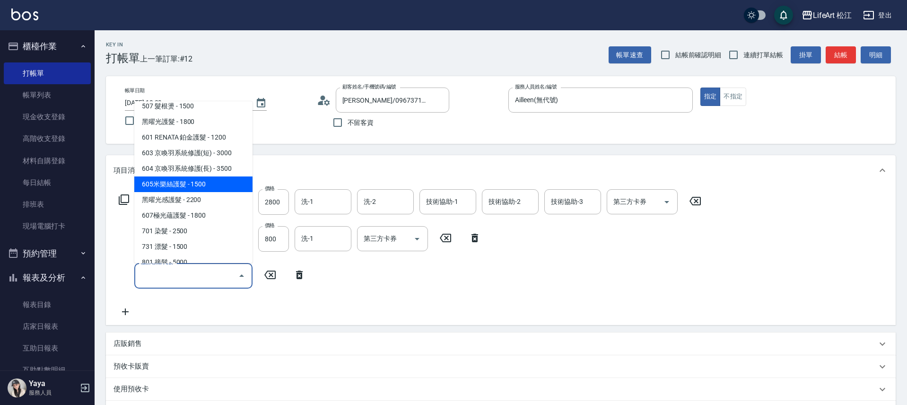
drag, startPoint x: 195, startPoint y: 184, endPoint x: 219, endPoint y: 162, distance: 32.5
click at [195, 184] on span "605米樂絲護髮 - 1500" at bounding box center [193, 184] width 118 height 16
type input "605米樂絲護髮(605)"
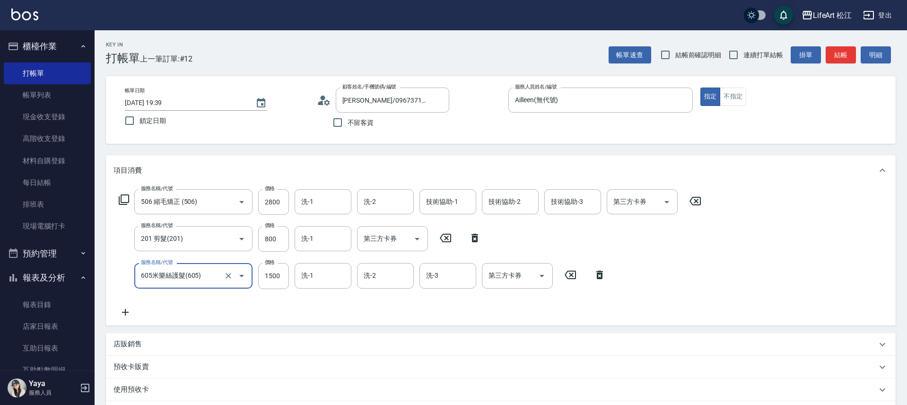
scroll to position [194, 0]
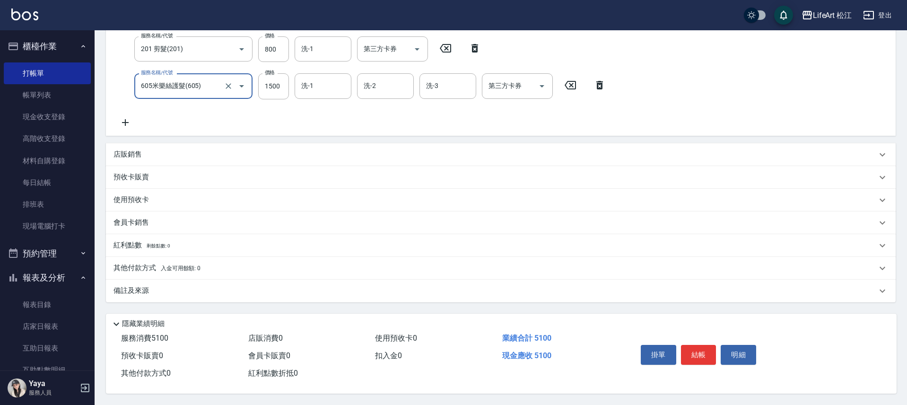
click at [167, 266] on span "入金可用餘額: 0" at bounding box center [181, 268] width 40 height 7
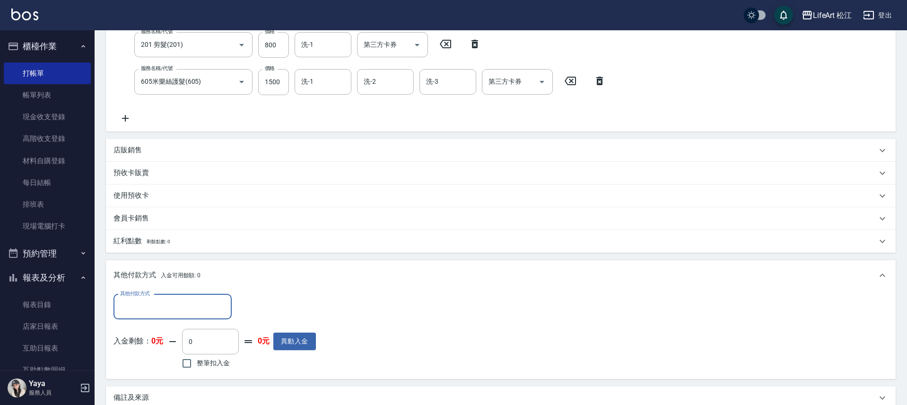
scroll to position [0, 0]
click at [212, 307] on input "其他付款方式" at bounding box center [173, 306] width 110 height 17
click at [191, 375] on span "LinePay" at bounding box center [172, 378] width 118 height 16
type input "LinePay"
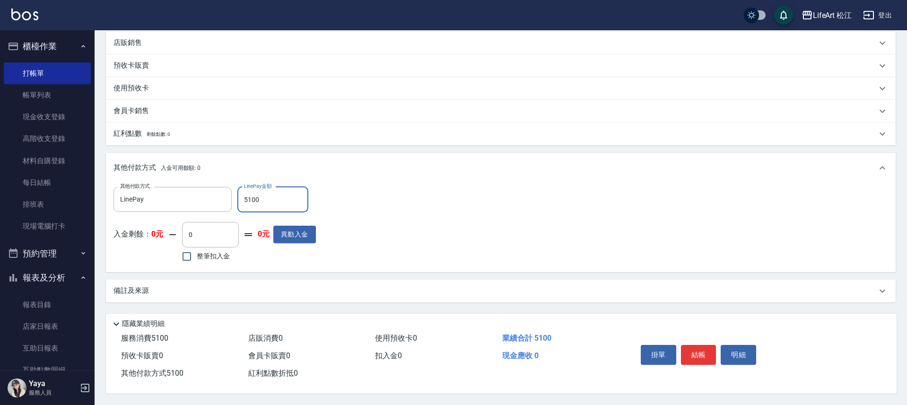
type input "5100"
click at [279, 290] on div "備註及來源" at bounding box center [494, 291] width 763 height 10
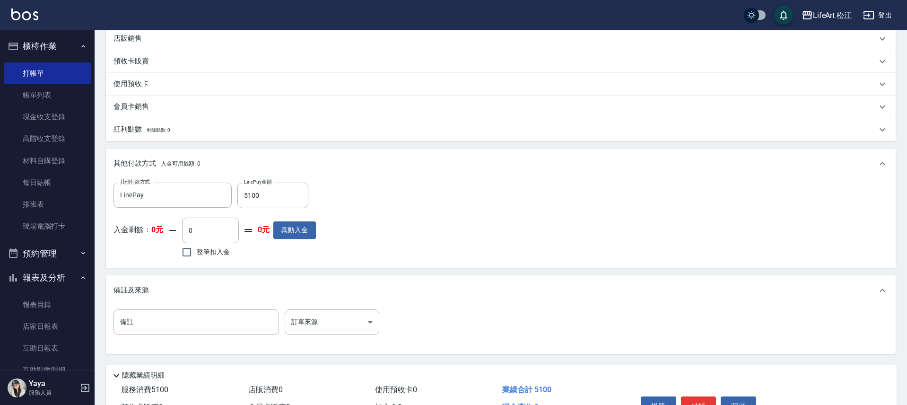
click at [352, 307] on div "備註 備註 訂單來源 ​ 訂單來源" at bounding box center [501, 329] width 790 height 48
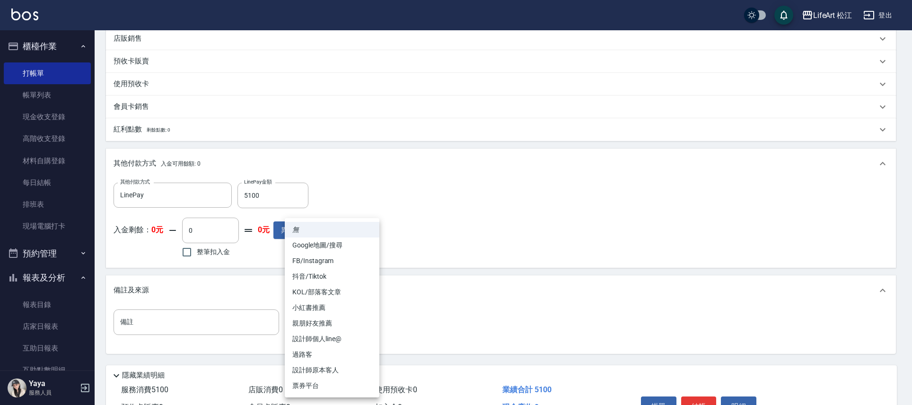
click at [355, 319] on body "LifeArt 松江 登出 櫃檯作業 打帳單 帳單列表 現金收支登錄 高階收支登錄 材料自購登錄 每日結帳 排班表 現場電腦打卡 預約管理 預約管理 單日預約…" at bounding box center [456, 76] width 912 height 762
click at [353, 369] on li "設計師原本客人" at bounding box center [332, 370] width 95 height 16
type input "設計師原本客人"
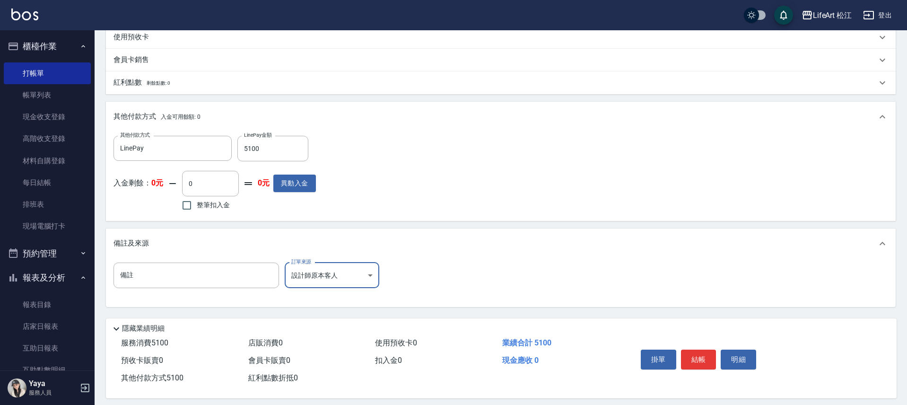
scroll to position [361, 0]
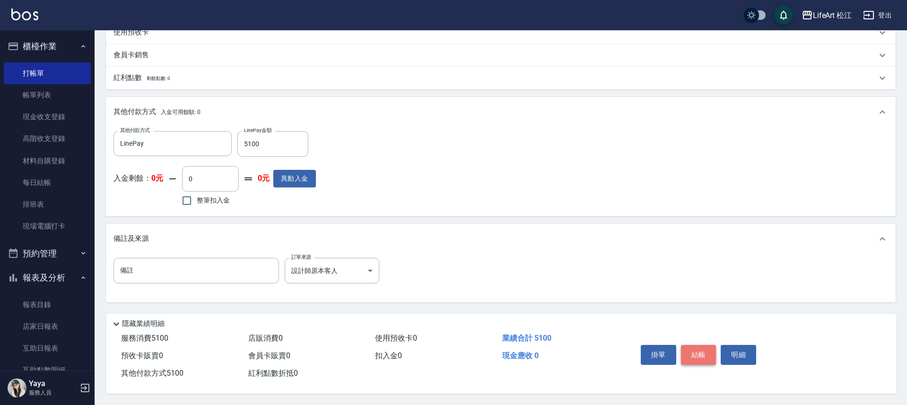
click at [696, 346] on button "結帳" at bounding box center [698, 355] width 35 height 20
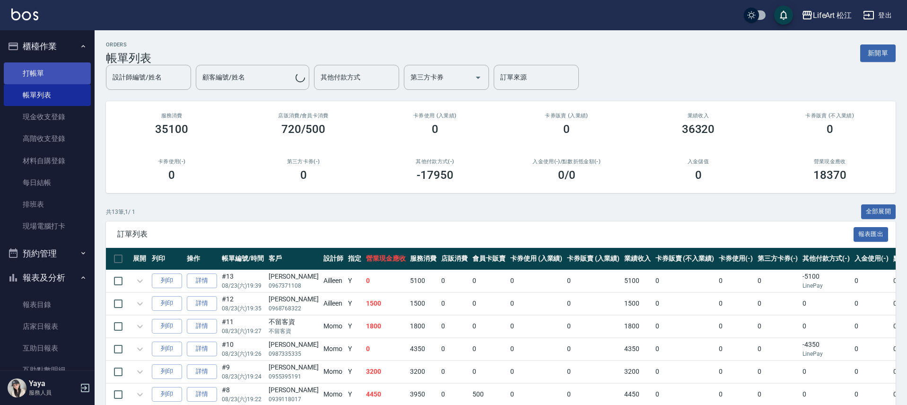
click at [34, 69] on link "打帳單" at bounding box center [47, 73] width 87 height 22
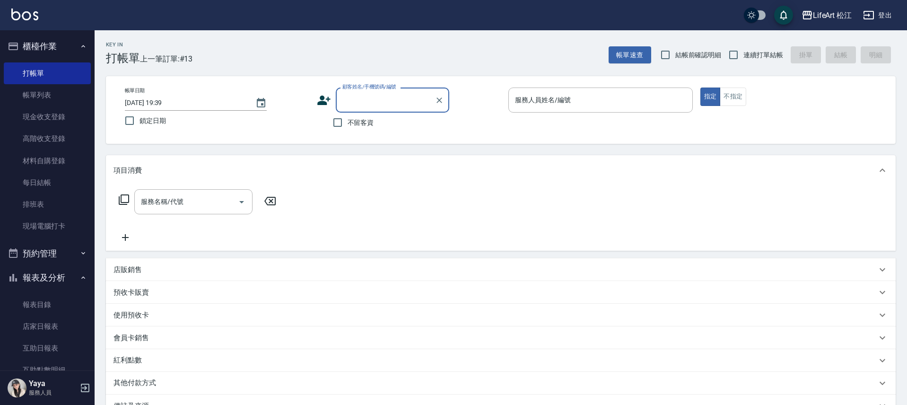
click at [386, 101] on input "顧客姓名/手機號碼/編號" at bounding box center [385, 100] width 91 height 17
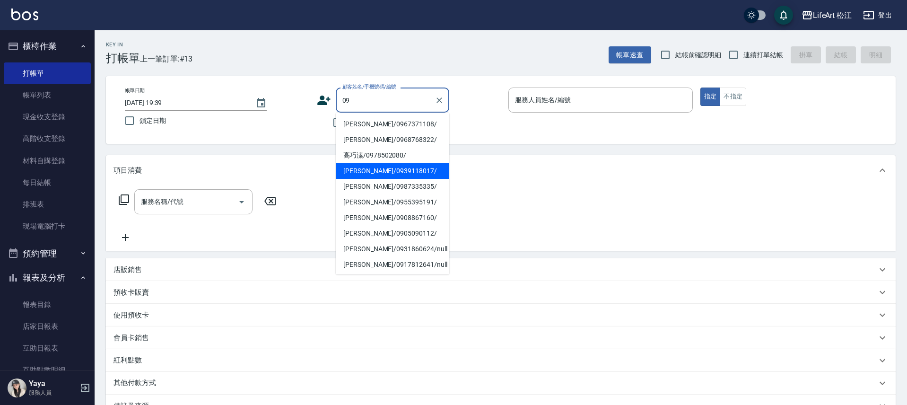
click at [377, 159] on ul "[PERSON_NAME]/0967371108/ [PERSON_NAME]/0968768322/ 高巧溱/0978502080/ [PERSON_NAM…" at bounding box center [392, 194] width 113 height 162
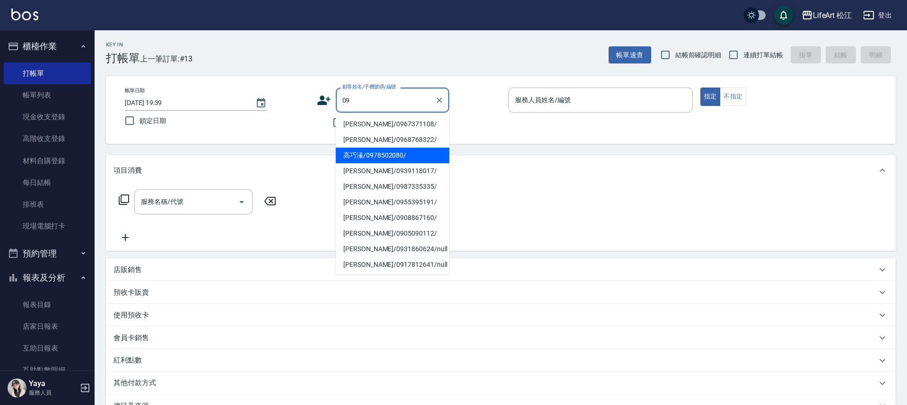
click at [379, 155] on li "高巧溱/0978502080/" at bounding box center [392, 156] width 113 height 16
type input "高巧溱/0978502080/"
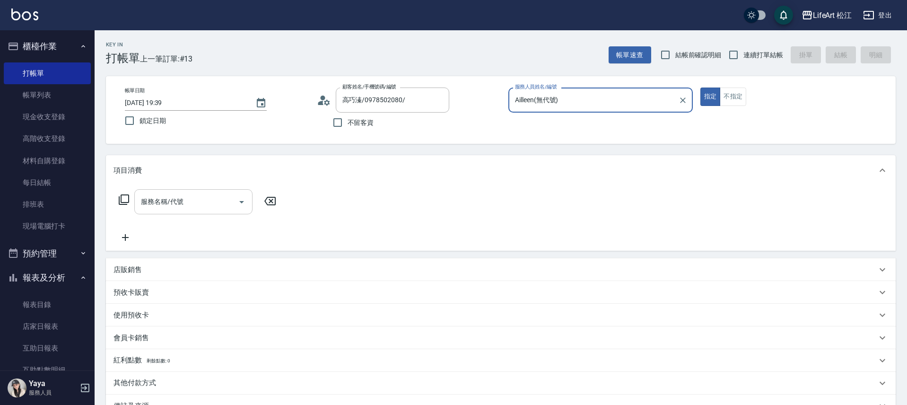
type input "Ailleen(無代號)"
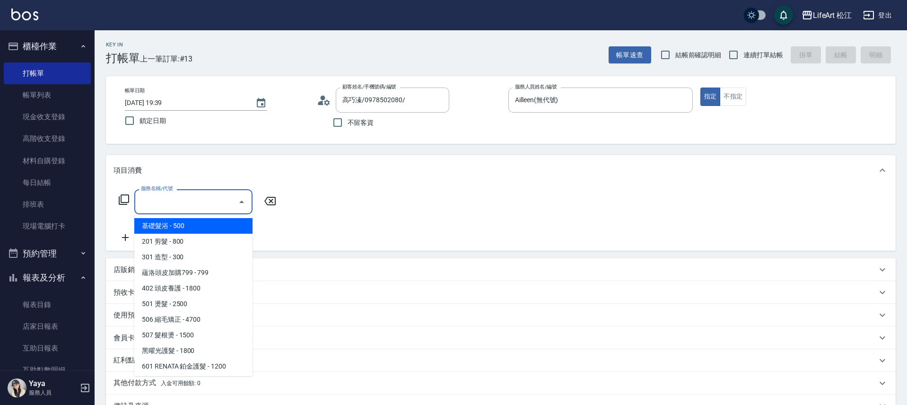
click at [207, 209] on input "服務名稱/代號" at bounding box center [187, 201] width 96 height 17
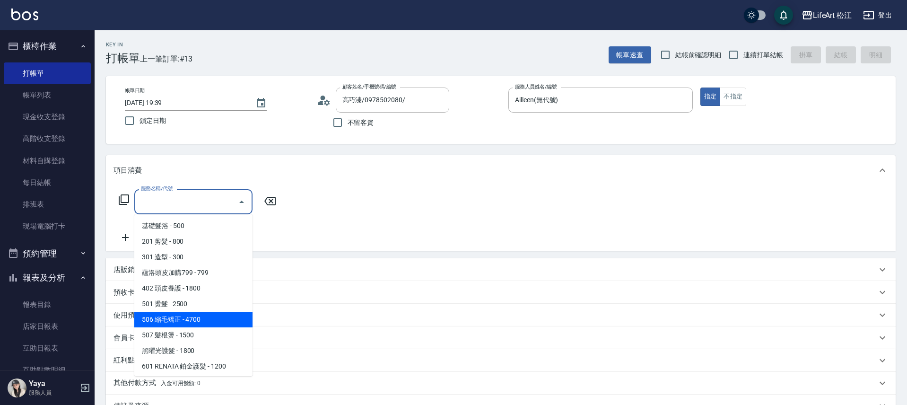
click at [197, 322] on span "506 縮毛矯正 - 4700" at bounding box center [193, 320] width 118 height 16
type input "506 縮毛矯正 (506)"
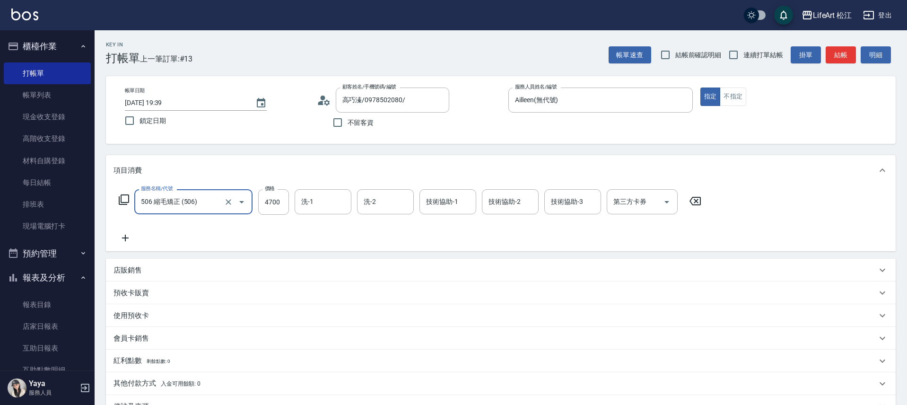
click at [126, 236] on icon at bounding box center [125, 237] width 24 height 11
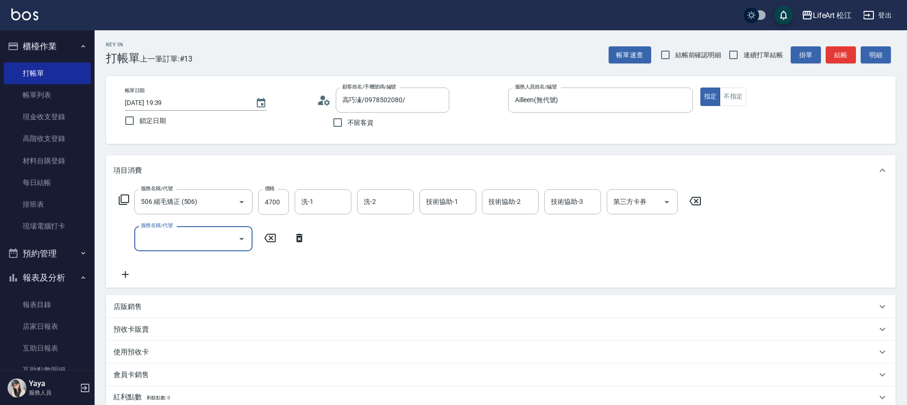
click at [184, 231] on input "服務名稱/代號" at bounding box center [187, 238] width 96 height 17
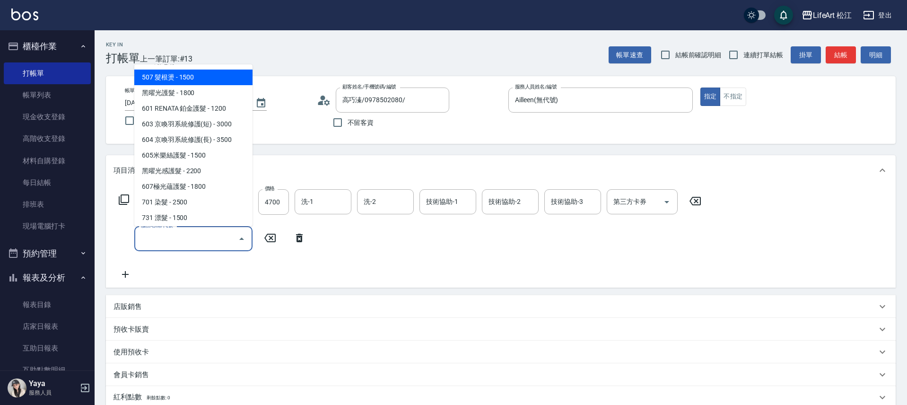
scroll to position [127, 0]
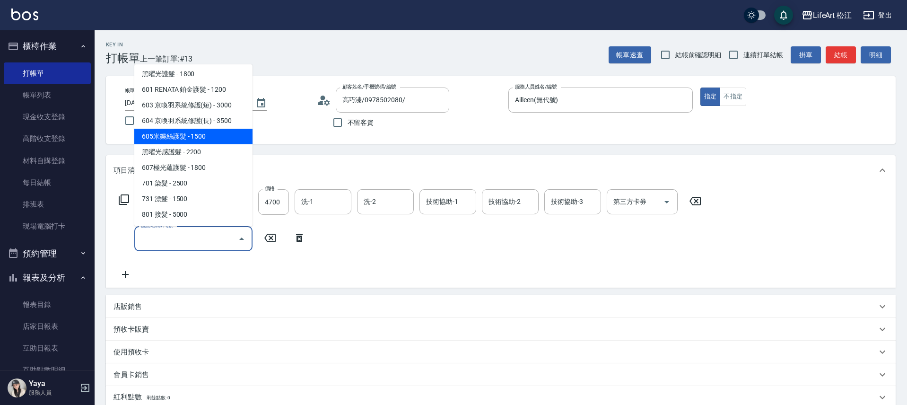
click at [203, 129] on span "605米樂絲護髮 - 1500" at bounding box center [193, 137] width 118 height 16
type input "605米樂絲護髮(605)"
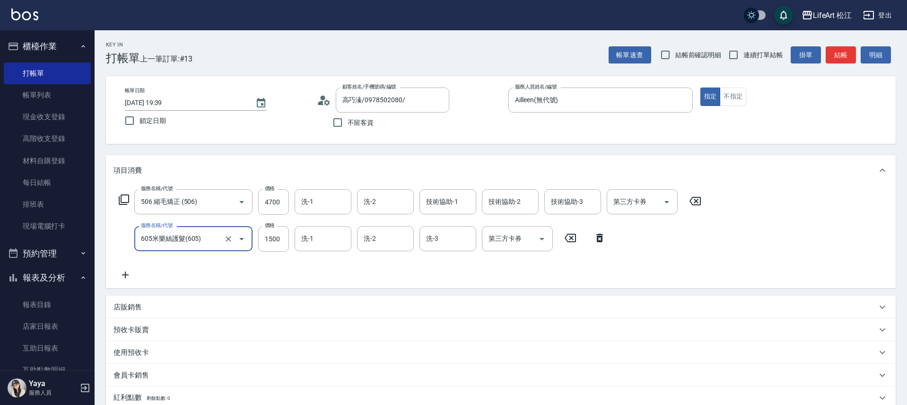
click at [205, 134] on div "帳單日期 [DATE] 19:39 鎖定日期 顧客姓名/手機號碼/編號 高巧溱/0978502080/ 顧客姓名/手機號碼/編號 不留客資 服務人員姓名/編號…" at bounding box center [501, 110] width 790 height 68
click at [266, 205] on input "4700" at bounding box center [273, 202] width 31 height 26
click at [254, 195] on div "服務名稱/代號 506 縮毛矯正 (506) 服務名稱/代號 價格 4700 價格 洗-1 洗-1 洗-2 洗-2 技術協助-1 技術協助-1 技術協助-2 …" at bounding box center [409, 202] width 593 height 26
click at [261, 197] on input "4700" at bounding box center [273, 202] width 31 height 26
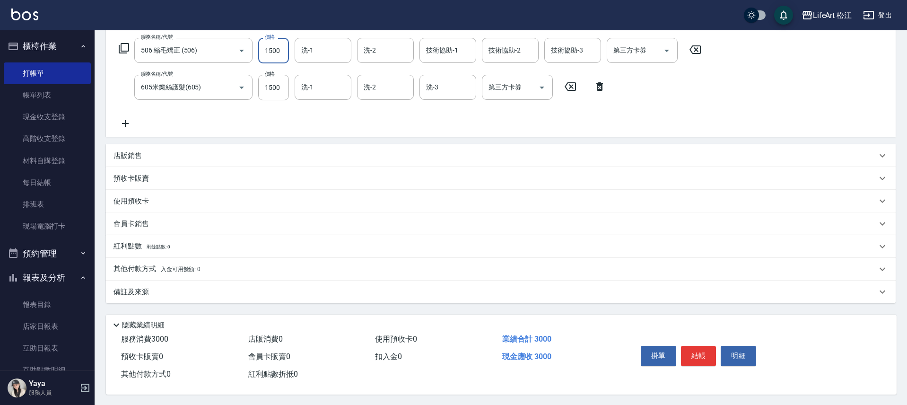
scroll to position [156, 0]
type input "1500"
click at [213, 287] on div "備註及來源" at bounding box center [494, 291] width 763 height 10
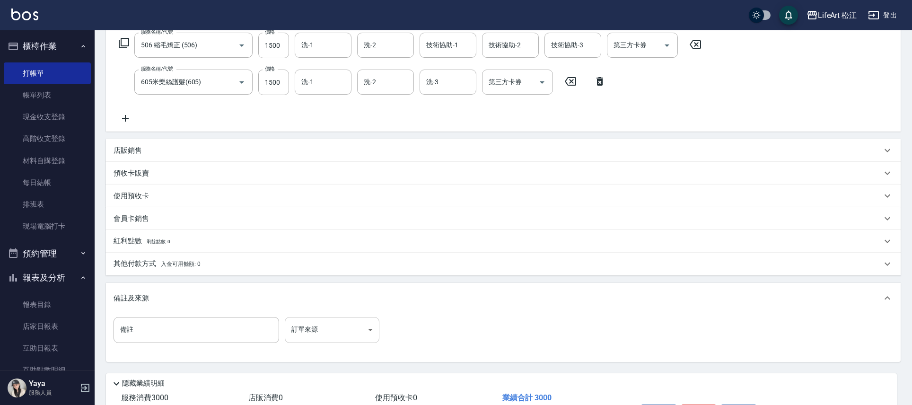
click at [312, 324] on body "LifeArt 松江 登出 櫃檯作業 打帳單 帳單列表 現金收支登錄 高階收支登錄 材料自購登錄 每日結帳 排班表 現場電腦打卡 預約管理 預約管理 單日預約…" at bounding box center [456, 154] width 912 height 621
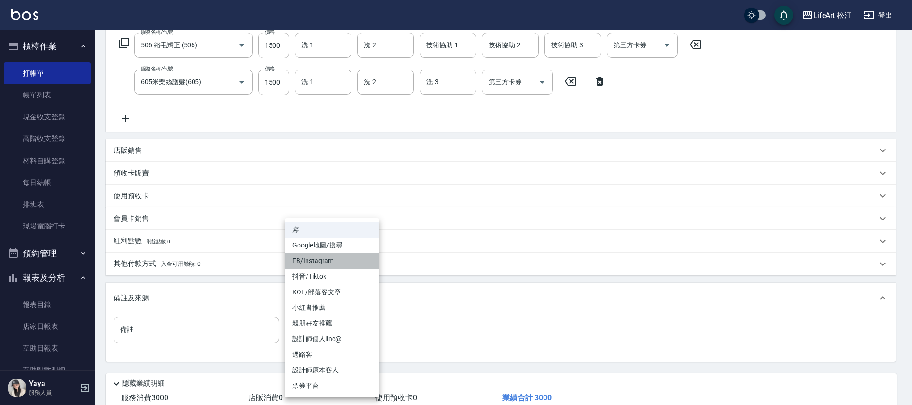
click at [326, 261] on li "FB/Instagram" at bounding box center [332, 261] width 95 height 16
type input "FB/Instagram"
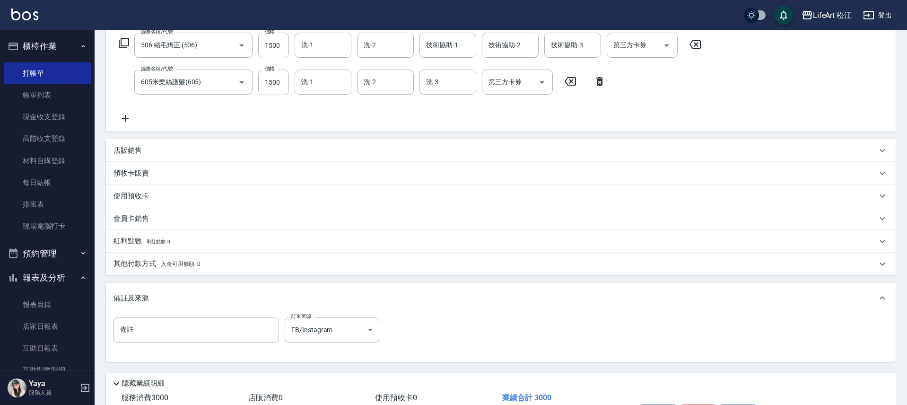
click at [198, 270] on div "其他付款方式 入金可用餘額: 0" at bounding box center [501, 263] width 790 height 23
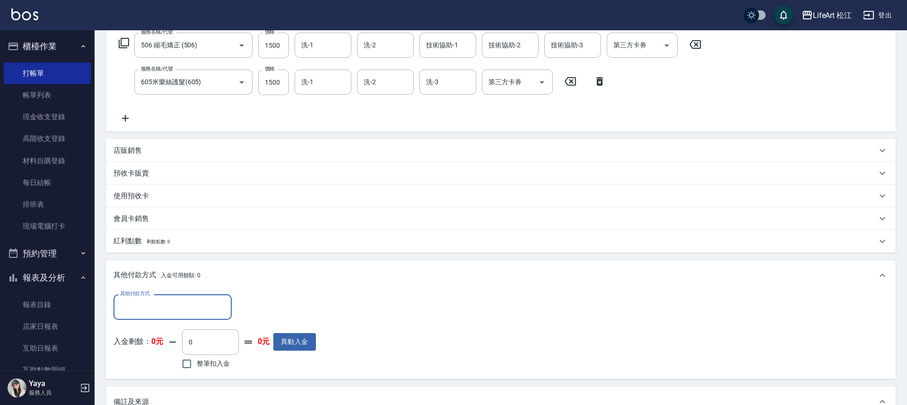
scroll to position [0, 0]
click at [191, 309] on input "其他付款方式" at bounding box center [173, 306] width 110 height 17
click at [180, 381] on span "LinePay" at bounding box center [172, 378] width 118 height 16
type input "LinePay"
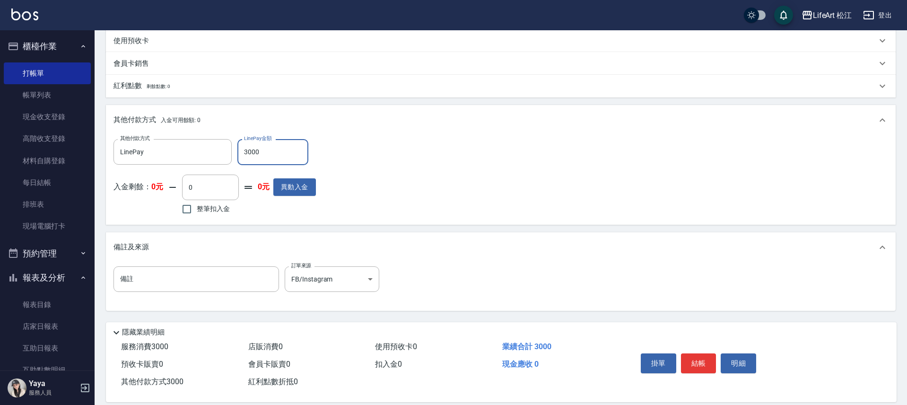
scroll to position [324, 0]
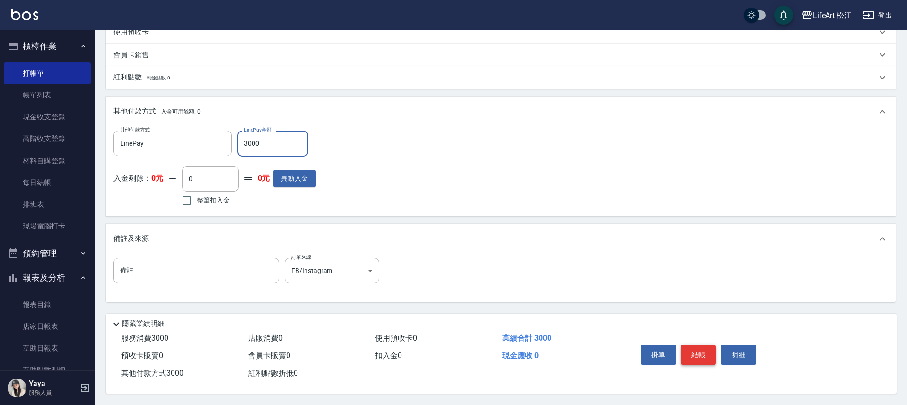
type input "3000"
click at [700, 348] on button "結帳" at bounding box center [698, 355] width 35 height 20
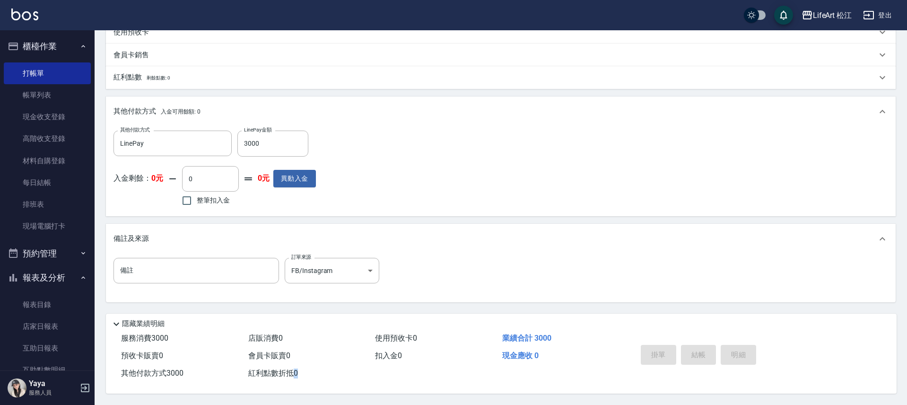
click at [700, 348] on div "掛單 結帳 明細" at bounding box center [698, 356] width 123 height 30
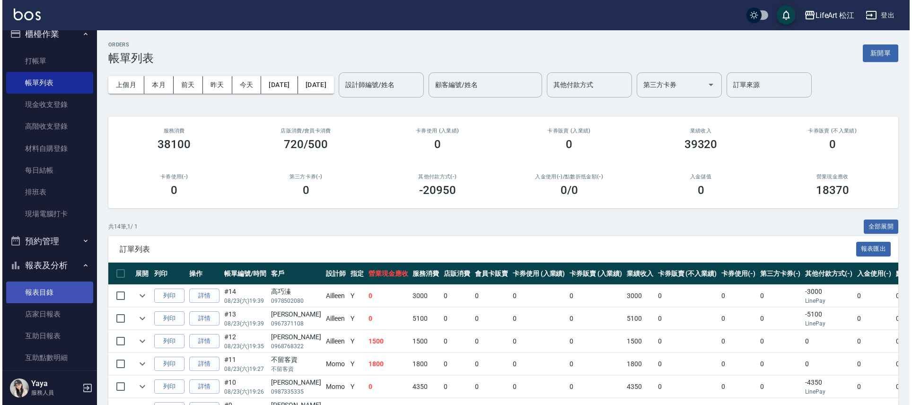
scroll to position [99, 0]
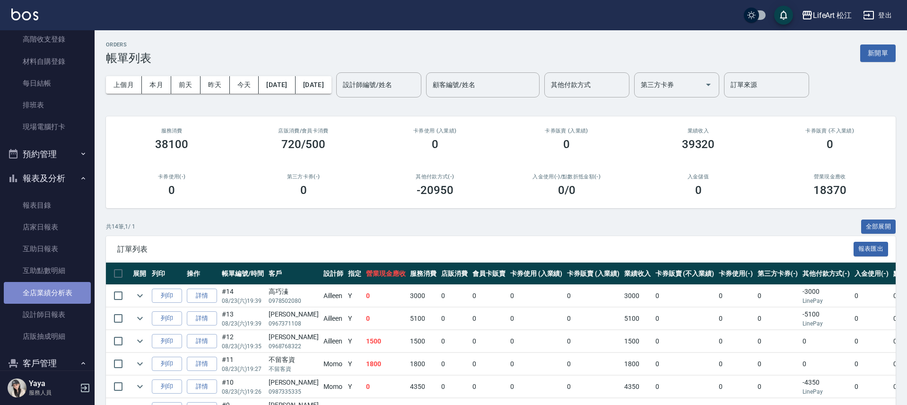
click at [53, 300] on link "全店業績分析表" at bounding box center [47, 293] width 87 height 22
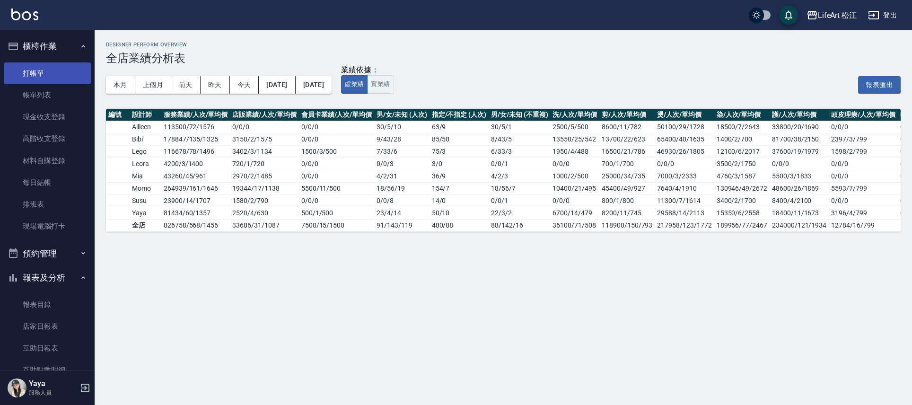
click at [42, 71] on link "打帳單" at bounding box center [47, 73] width 87 height 22
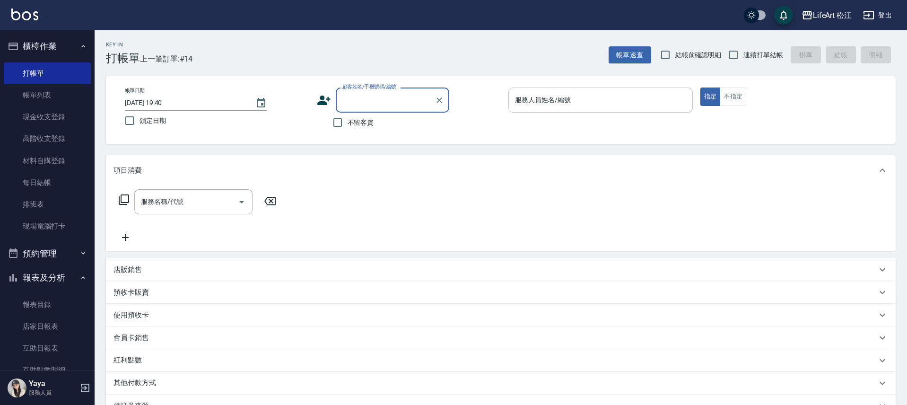
click at [595, 103] on input "服務人員姓名/編號" at bounding box center [601, 100] width 176 height 17
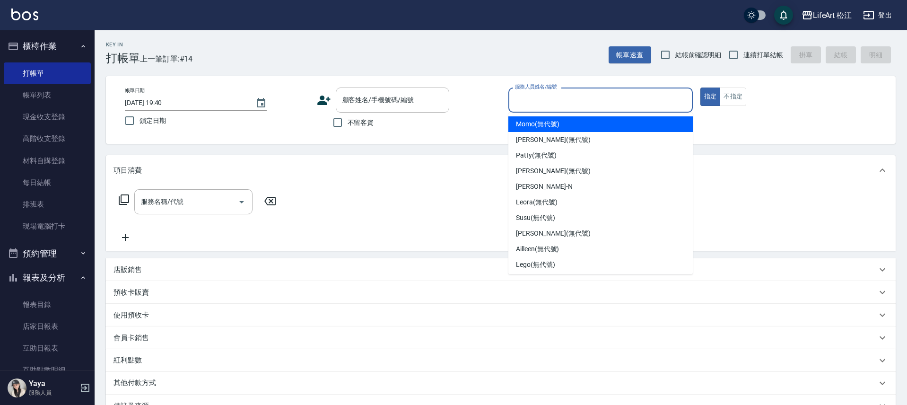
click at [425, 152] on div "Key In 打帳單 上一筆訂單:#14 帳單速查 結帳前確認明細 連續打單結帳 掛單 結帳 明細 帳單日期 [DATE] 19:40 鎖定日期 顧客姓名/手…" at bounding box center [501, 274] width 812 height 489
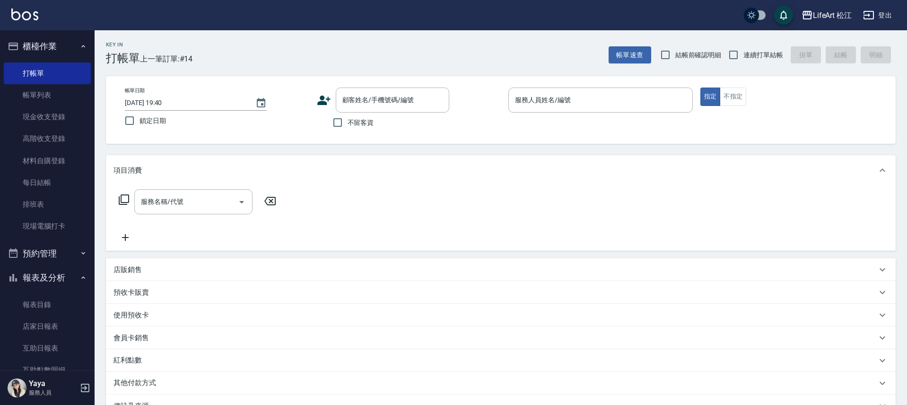
click at [408, 139] on div "帳單日期 [DATE] 19:40 鎖定日期 顧客姓名/手機號碼/編號 顧客姓名/手機號碼/編號 不留客資 服務人員姓名/編號 服務人員姓名/編號 指定 不指定" at bounding box center [501, 110] width 790 height 68
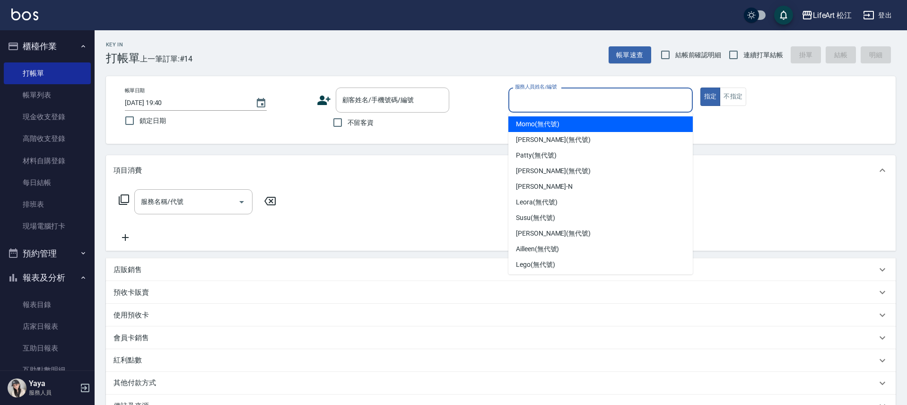
click at [548, 104] on input "服務人員姓名/編號" at bounding box center [601, 100] width 176 height 17
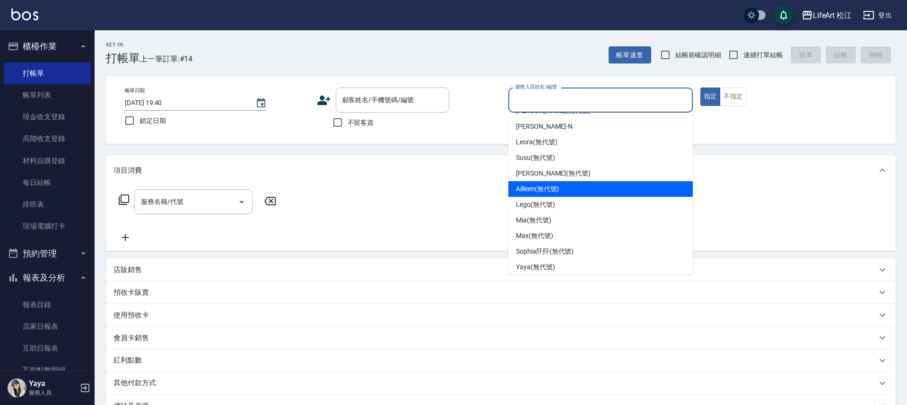
scroll to position [111, 0]
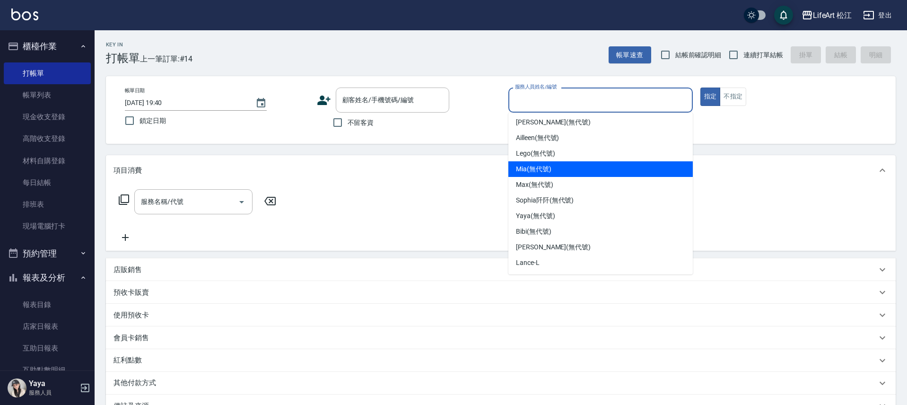
click at [537, 174] on div "Mia (無代號)" at bounding box center [600, 169] width 184 height 16
type input "Mia(無代號)"
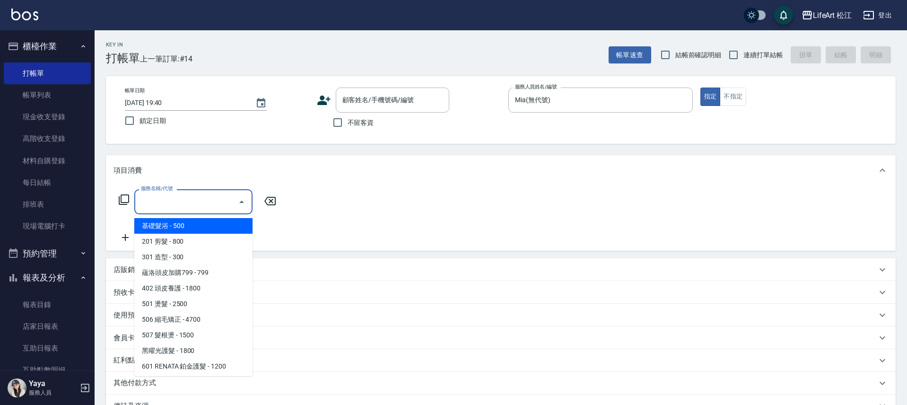
click at [195, 203] on input "服務名稱/代號" at bounding box center [187, 201] width 96 height 17
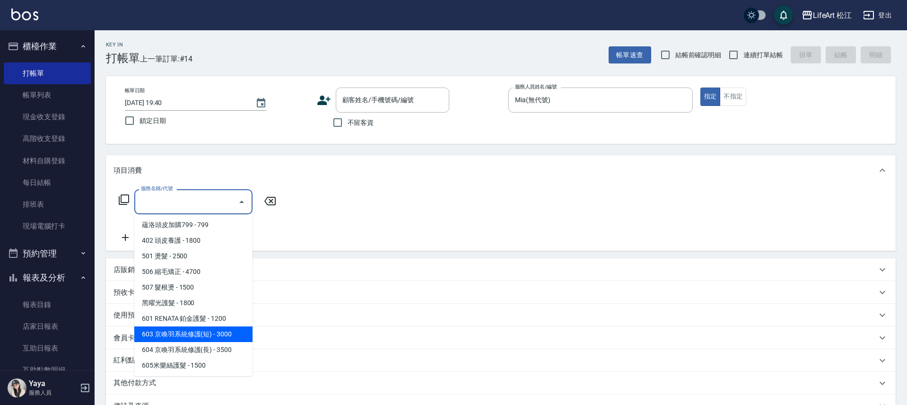
scroll to position [127, 0]
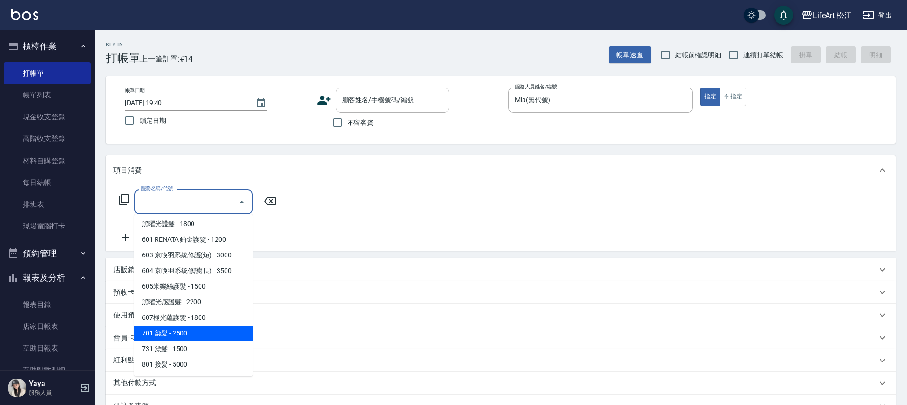
click at [197, 330] on span "701 染髮 - 2500" at bounding box center [193, 333] width 118 height 16
type input "701 染髮(701)"
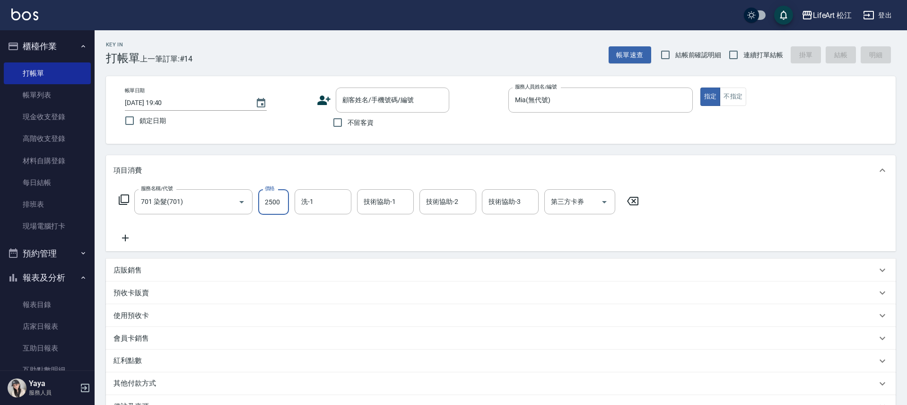
click at [285, 205] on input "2500" at bounding box center [273, 202] width 31 height 26
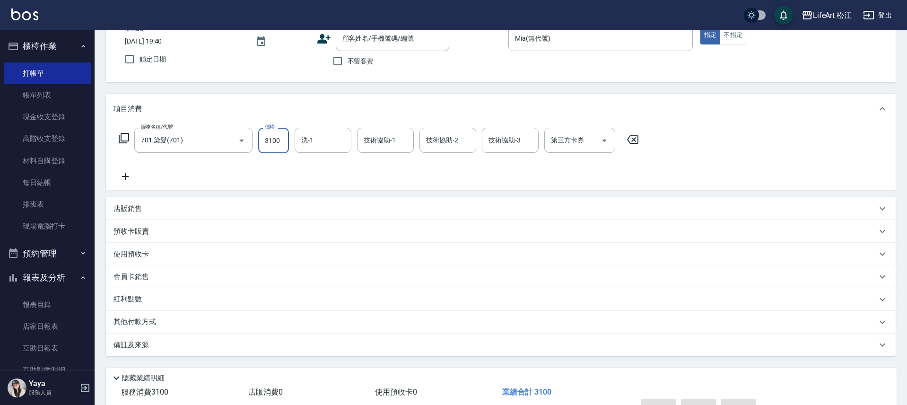
scroll to position [96, 0]
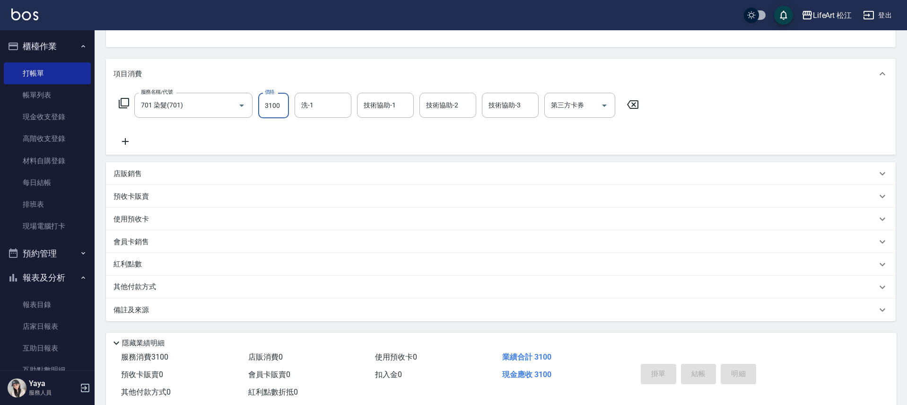
type input "3100"
click at [130, 308] on p "備註及來源" at bounding box center [130, 310] width 35 height 10
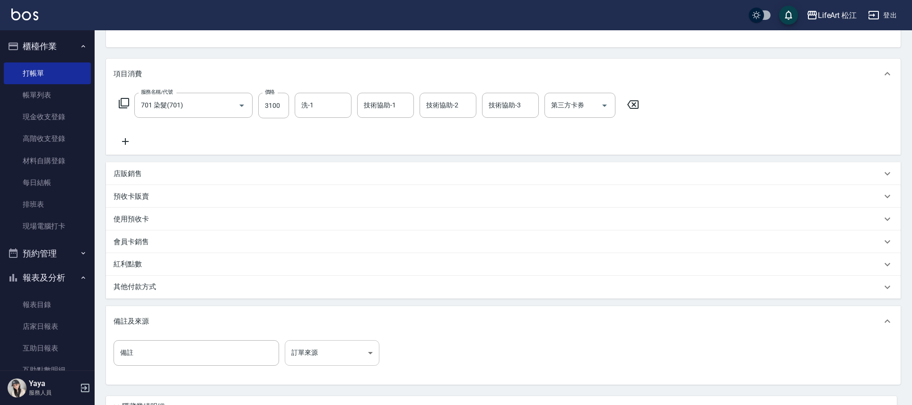
click at [288, 340] on body "LifeArt 松江 登出 櫃檯作業 打帳單 帳單列表 現金收支登錄 高階收支登錄 材料自購登錄 每日結帳 排班表 現場電腦打卡 預約管理 預約管理 單日預約…" at bounding box center [456, 195] width 912 height 583
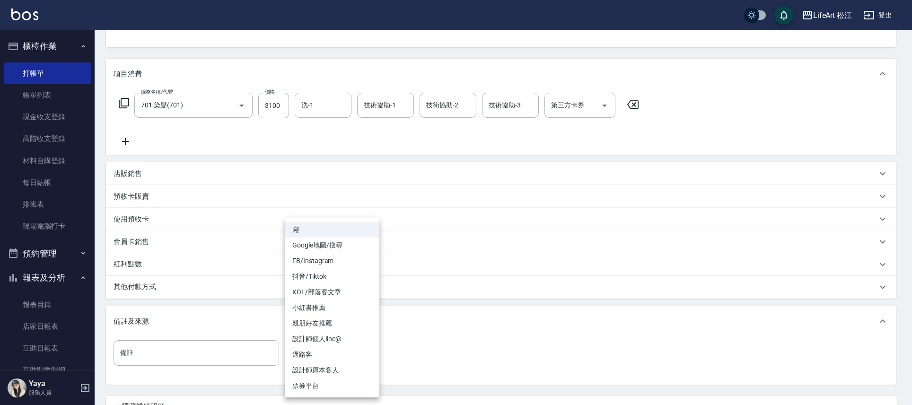
click at [324, 324] on li "親朋好友推薦" at bounding box center [332, 323] width 95 height 16
type input "親朋好友推薦"
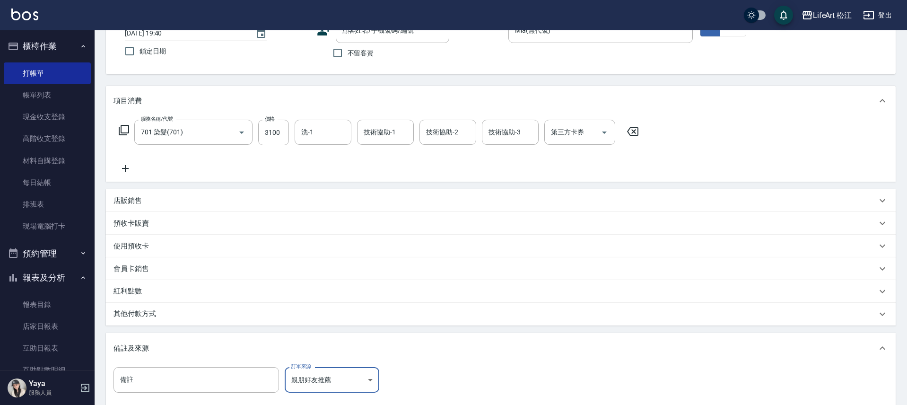
scroll to position [183, 0]
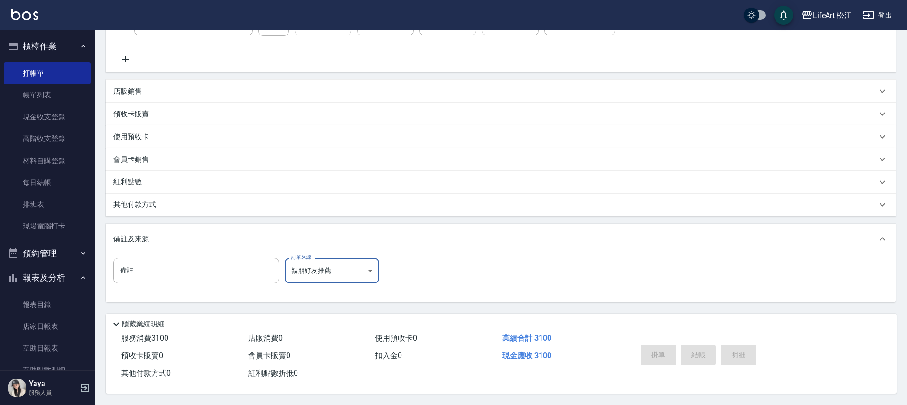
click at [140, 206] on div "其他付款方式" at bounding box center [501, 204] width 790 height 23
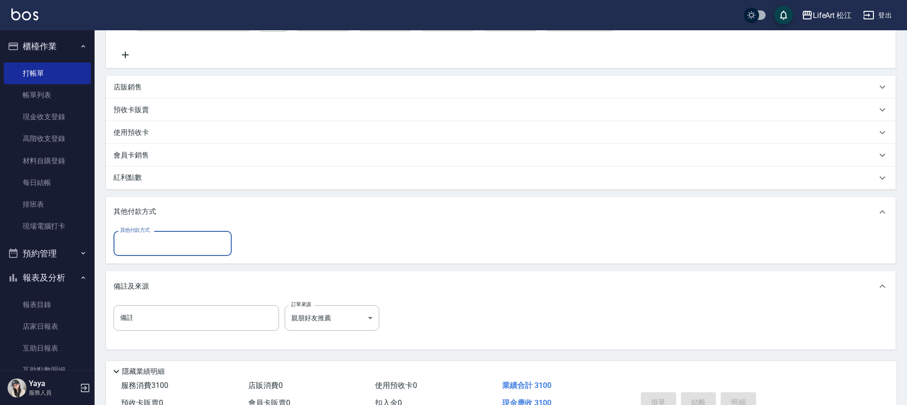
scroll to position [0, 0]
click at [209, 243] on input "其他付款方式" at bounding box center [173, 243] width 110 height 17
click at [172, 299] on span "信用卡" at bounding box center [172, 299] width 118 height 16
type input "信用卡"
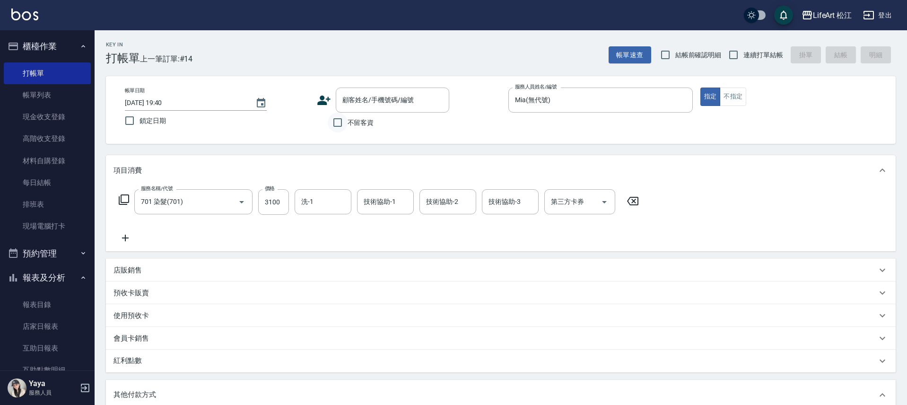
type input "3100"
click at [341, 122] on input "不留客資" at bounding box center [338, 123] width 20 height 20
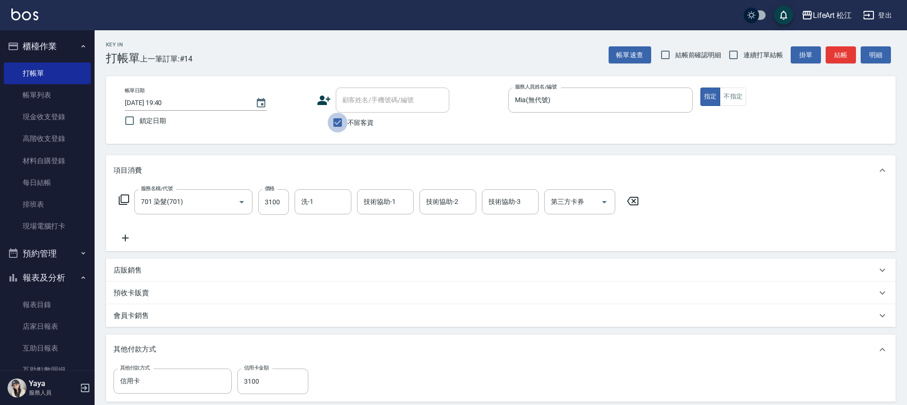
click at [342, 124] on input "不留客資" at bounding box center [338, 123] width 20 height 20
checkbox input "false"
type input "0"
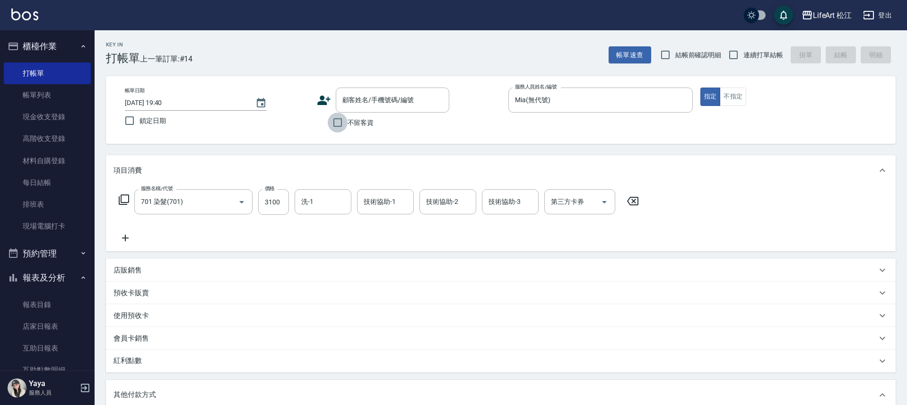
click at [342, 125] on input "不留客資" at bounding box center [338, 123] width 20 height 20
checkbox input "true"
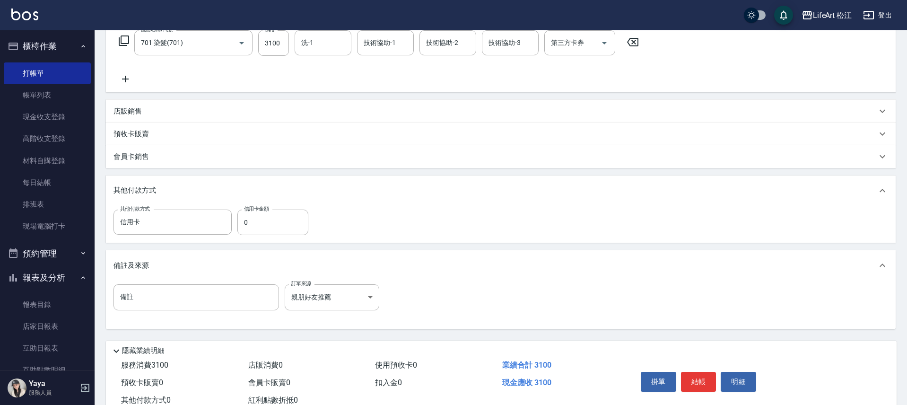
scroll to position [190, 0]
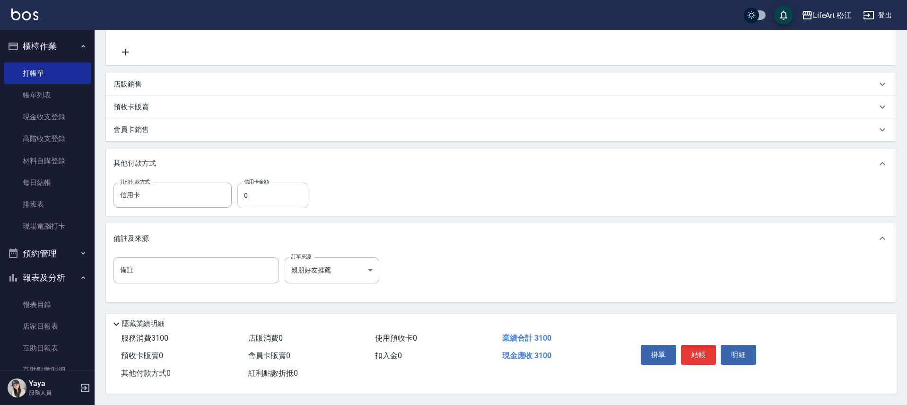
click at [265, 199] on input "0" at bounding box center [272, 196] width 71 height 26
type input "3100"
click at [702, 351] on button "結帳" at bounding box center [698, 355] width 35 height 20
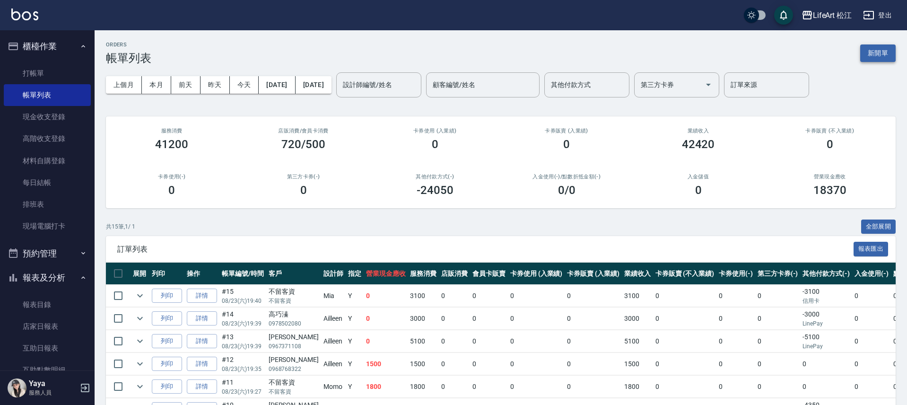
click at [873, 51] on button "新開單" at bounding box center [877, 52] width 35 height 17
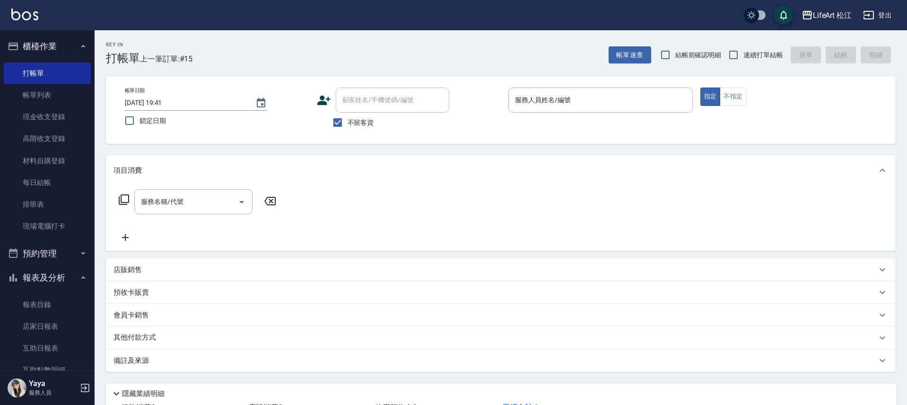
drag, startPoint x: 354, startPoint y: 124, endPoint x: 379, endPoint y: 108, distance: 29.4
click at [355, 123] on span "不留客資" at bounding box center [361, 123] width 26 height 10
click at [348, 123] on input "不留客資" at bounding box center [338, 123] width 20 height 20
checkbox input "false"
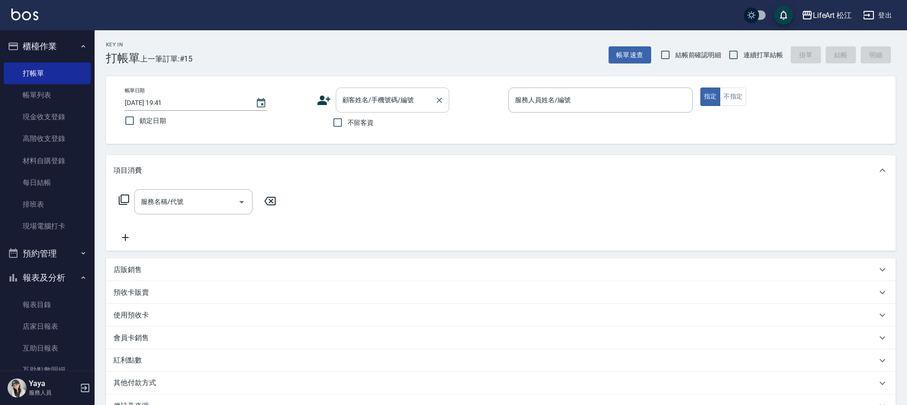
click at [381, 107] on input "顧客姓名/手機號碼/編號" at bounding box center [385, 100] width 91 height 17
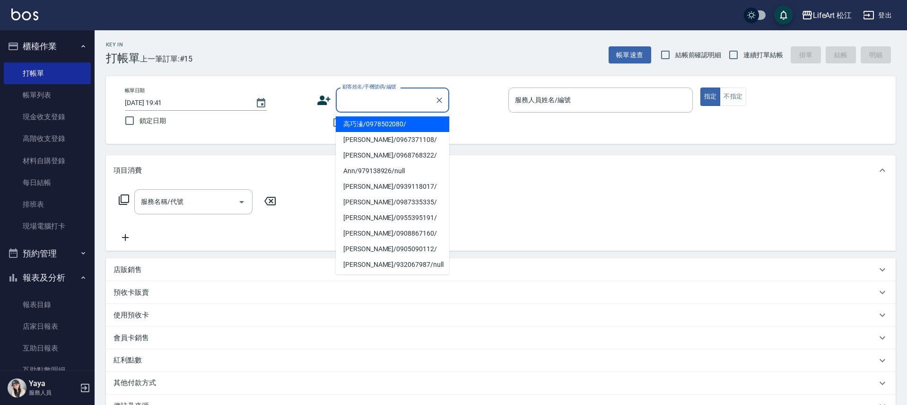
type input "f"
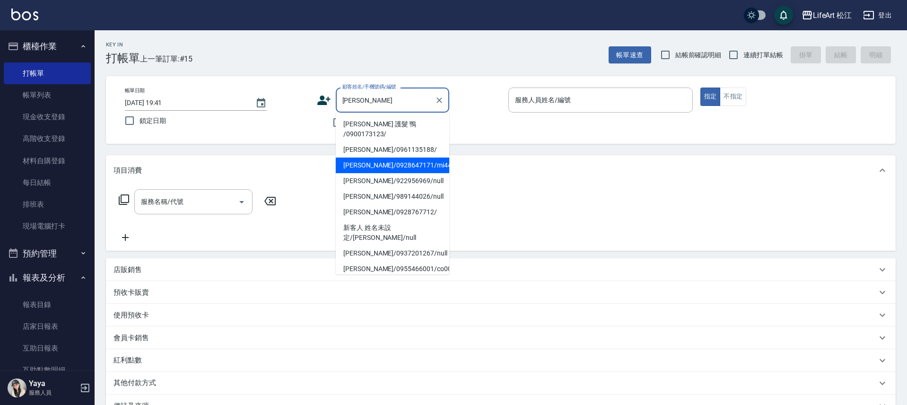
click at [381, 157] on li "[PERSON_NAME]/0928647171/mi44" at bounding box center [392, 165] width 113 height 16
type input "[PERSON_NAME]/0928647171/mi44"
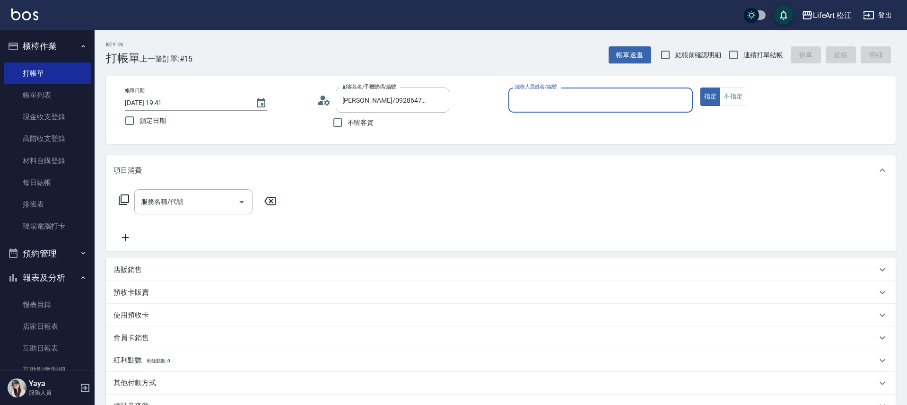
type input "Mia(無代號)"
click at [181, 208] on input "服務名稱/代號" at bounding box center [187, 204] width 96 height 17
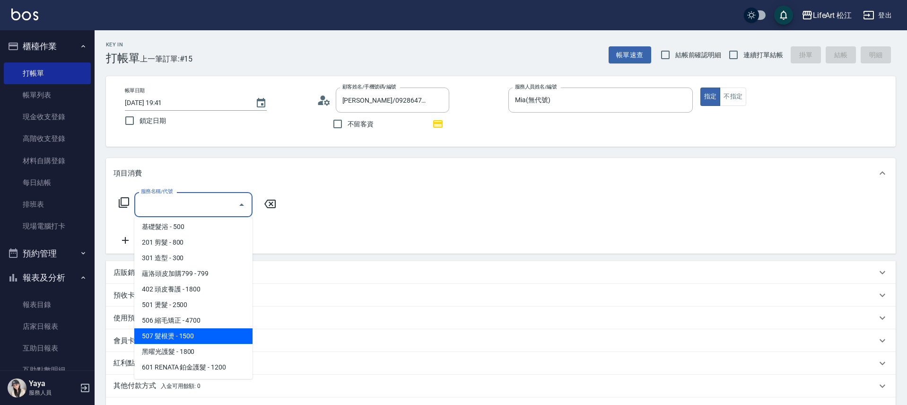
scroll to position [95, 0]
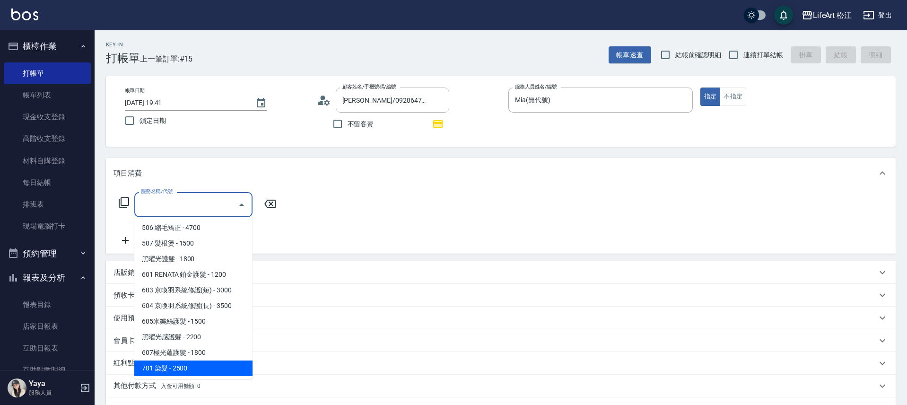
click at [179, 362] on span "701 染髮 - 2500" at bounding box center [193, 368] width 118 height 16
type input "701 染髮(701)"
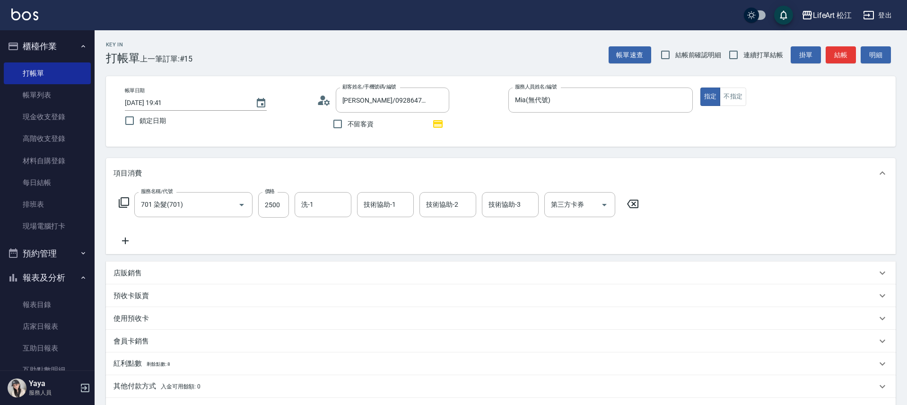
click at [125, 243] on icon at bounding box center [125, 240] width 7 height 7
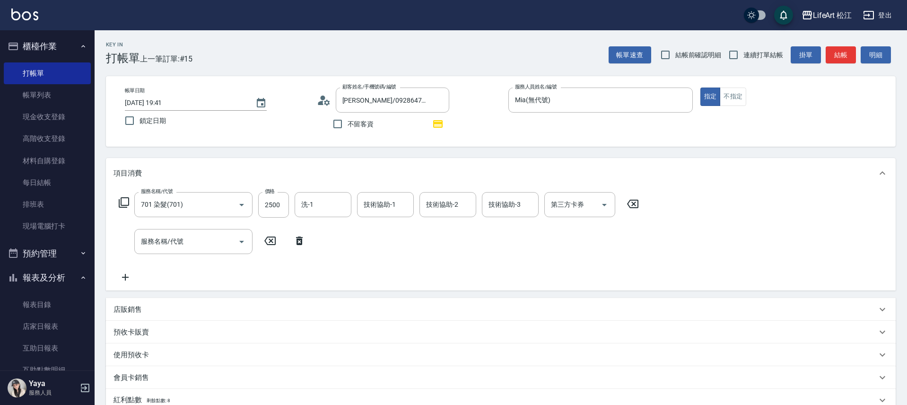
click at [179, 254] on div "服務名稱/代號 701 染髮(701) 服務名稱/代號 價格 2500 價格 洗-1 洗-1 技術協助-1 技術協助-1 技術協助-2 技術協助-2 技術協助…" at bounding box center [378, 237] width 531 height 91
click at [186, 245] on input "服務名稱/代號" at bounding box center [187, 241] width 96 height 17
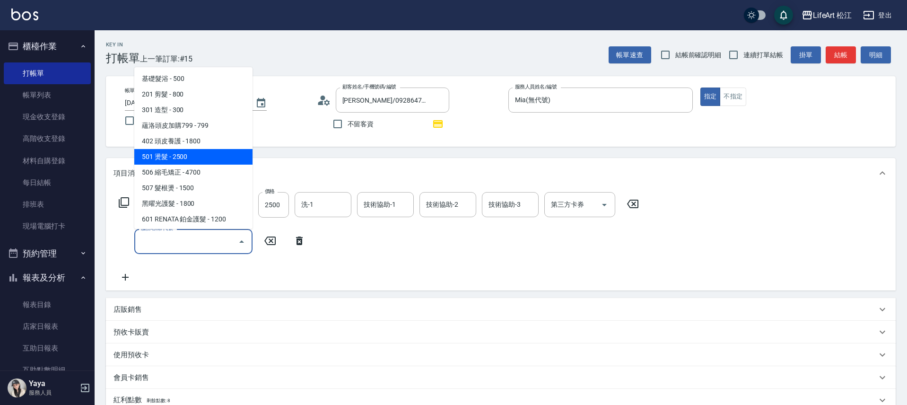
click at [197, 155] on span "501 燙髮 - 2500" at bounding box center [193, 157] width 118 height 16
type input "501 燙髮(501)"
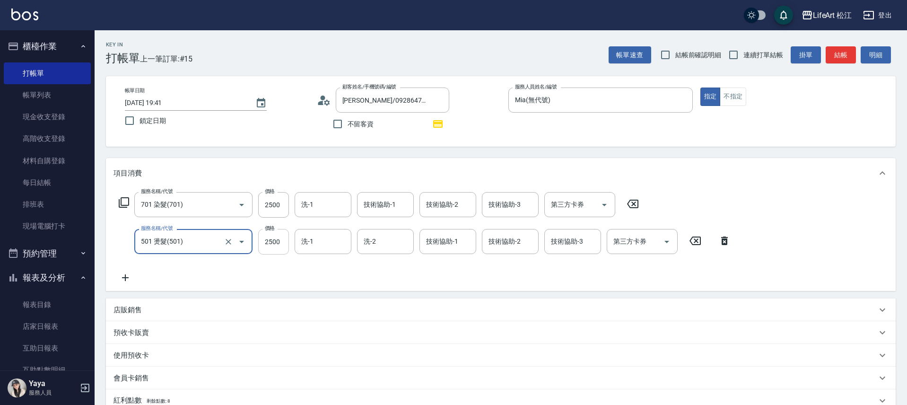
click at [277, 243] on input "2500" at bounding box center [273, 242] width 31 height 26
type input "2000"
click at [278, 209] on input "2500" at bounding box center [273, 205] width 31 height 26
type input "1500"
click at [138, 307] on p "店販銷售" at bounding box center [127, 310] width 28 height 10
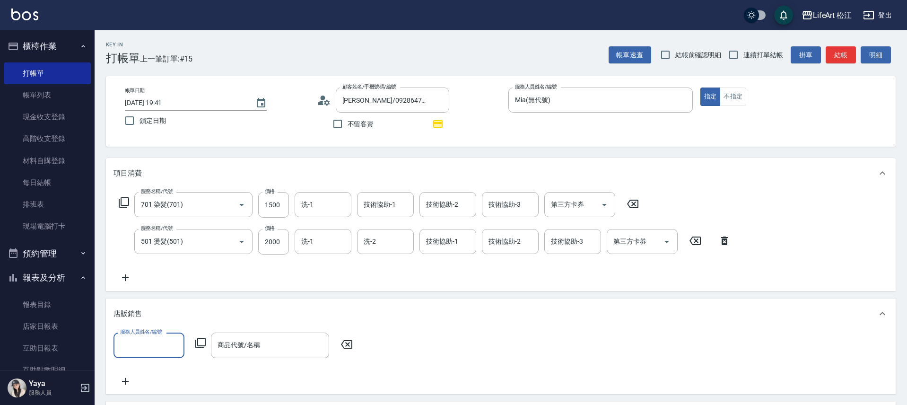
scroll to position [0, 0]
click at [143, 349] on input "服務人員姓名/編號" at bounding box center [149, 345] width 62 height 17
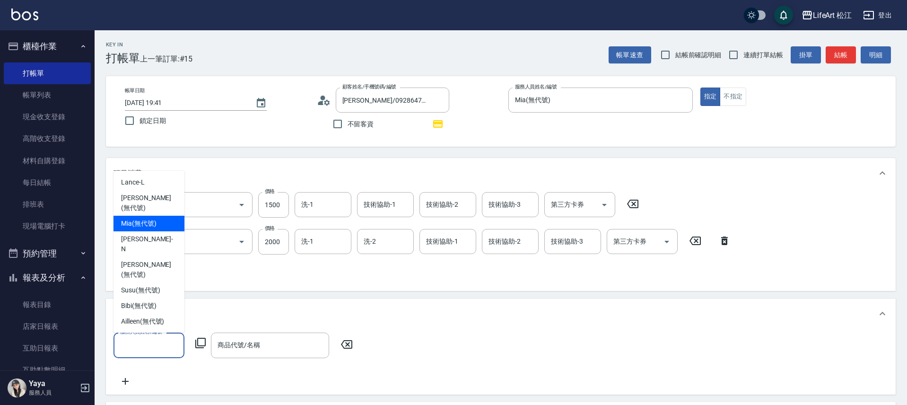
click at [150, 216] on div "Mia (無代號)" at bounding box center [148, 224] width 71 height 16
type input "Mia(無代號)"
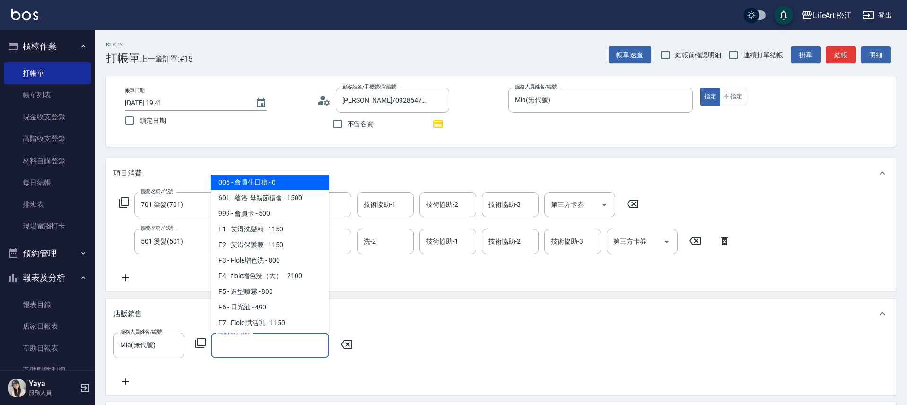
click at [253, 346] on input "商品代號/名稱" at bounding box center [270, 345] width 110 height 17
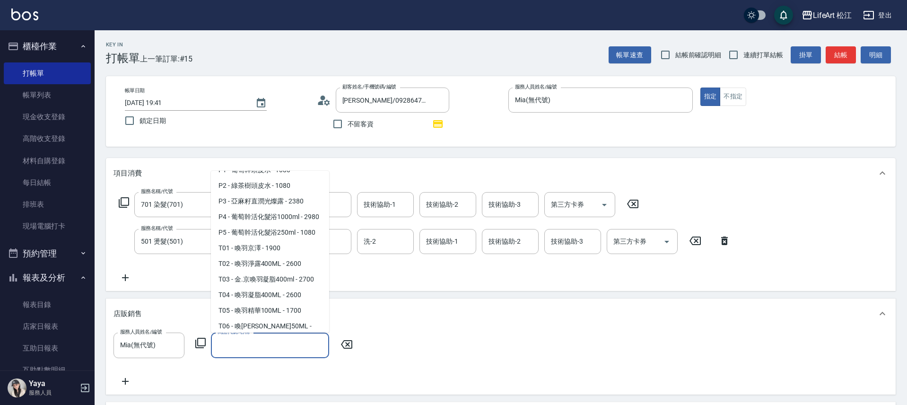
scroll to position [445, 0]
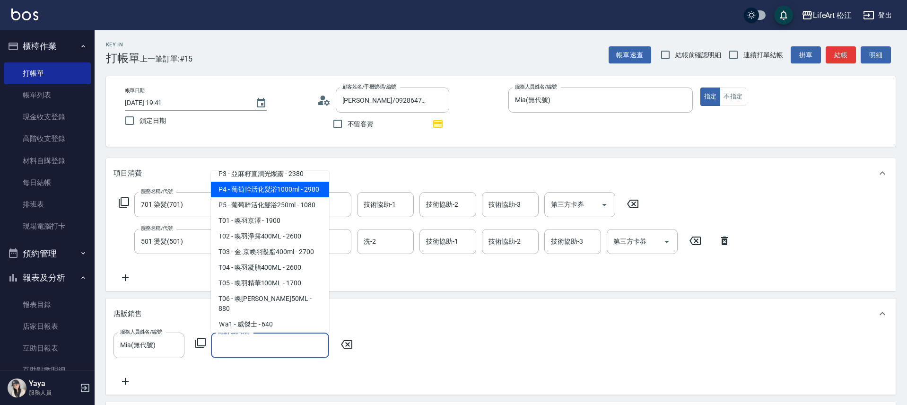
click at [291, 197] on span "P4 - 葡萄幹活化髮浴1000ml - 2980" at bounding box center [270, 190] width 118 height 16
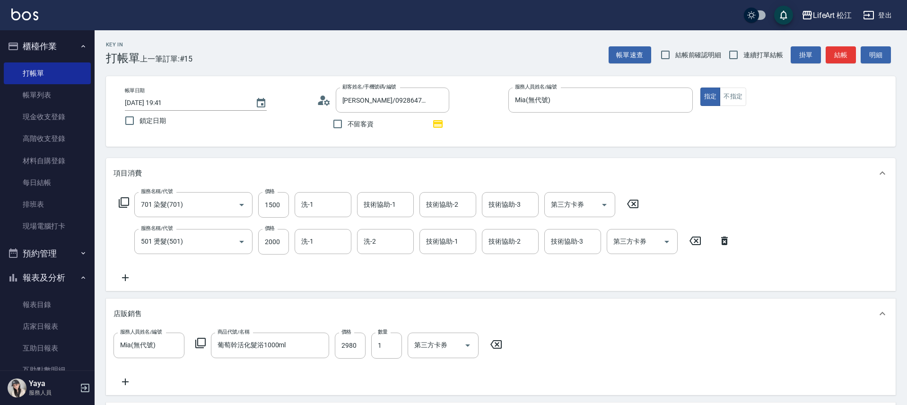
click at [291, 222] on div "服務名稱/代號 701 染髮(701) 服務名稱/代號 價格 1500 價格 洗-1 洗-1 技術協助-1 技術協助-1 技術協助-2 技術協助-2 技術協助…" at bounding box center [424, 237] width 623 height 91
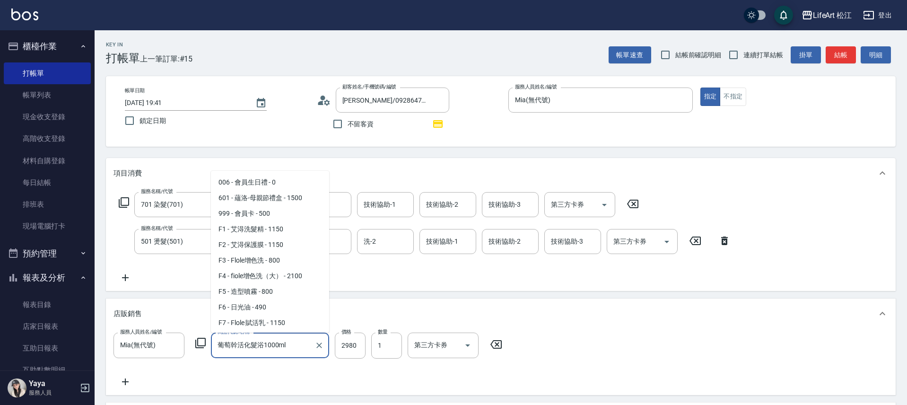
click at [297, 344] on input "葡萄幹活化髮浴1000ml" at bounding box center [263, 345] width 96 height 17
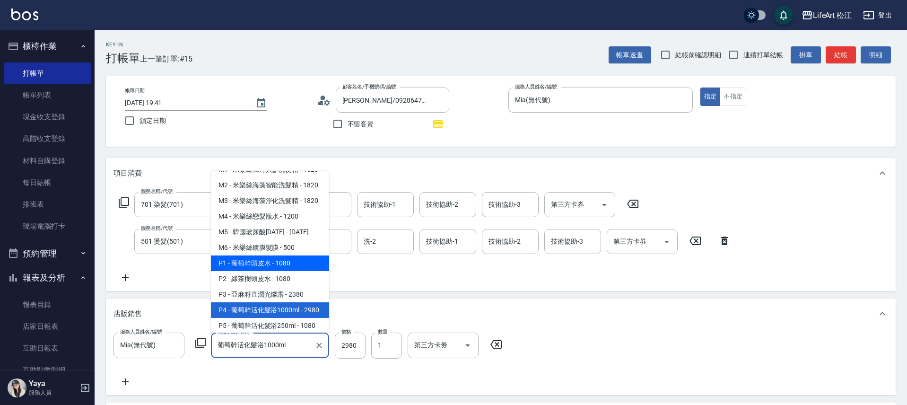
scroll to position [323, 0]
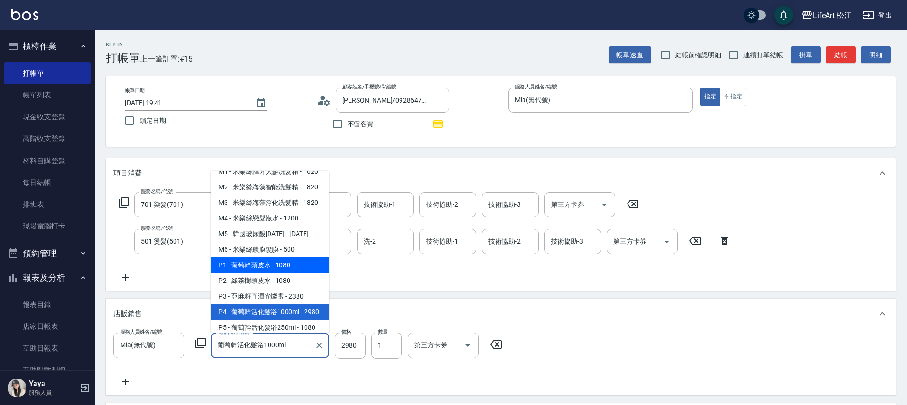
click at [288, 273] on span "P1 - 葡萄幹頭皮水 - 1080" at bounding box center [270, 265] width 118 height 16
type input "葡萄幹頭皮水"
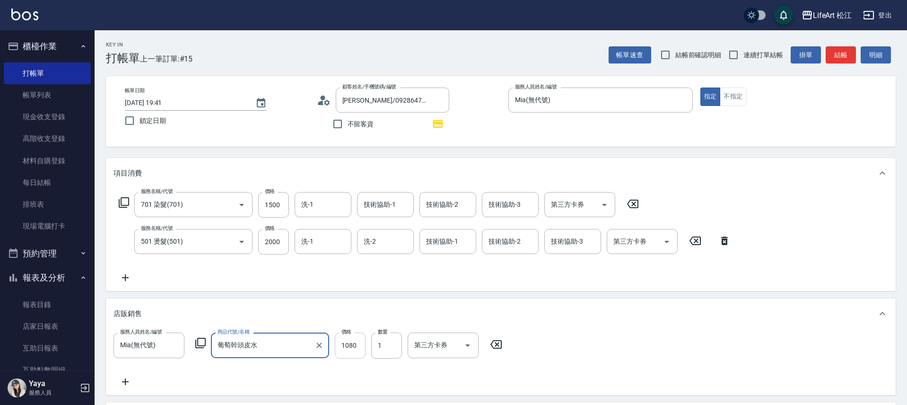
click at [363, 345] on input "1080" at bounding box center [350, 345] width 31 height 26
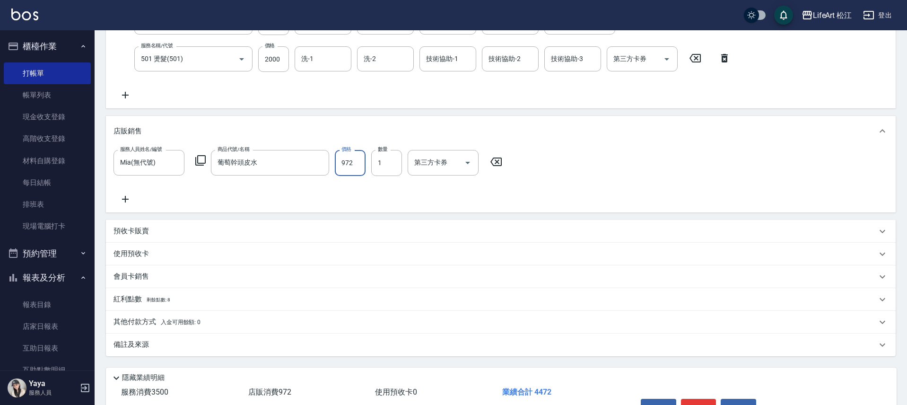
scroll to position [185, 0]
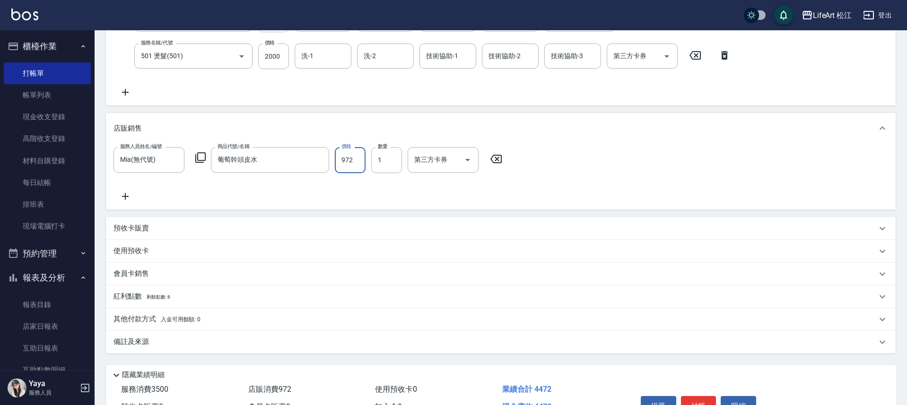
type input "972"
click at [149, 314] on p "其他付款方式 入金可用餘額: 0" at bounding box center [156, 319] width 87 height 10
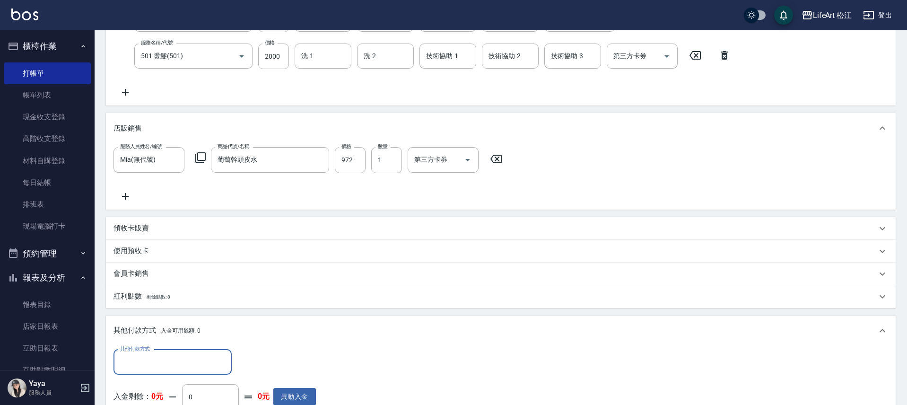
scroll to position [0, 0]
click at [182, 346] on div "其他付款方式 其他付款方式 入金剩餘： 0元 0 ​ 整筆扣入金 0元 異動入金" at bounding box center [501, 390] width 790 height 88
click at [177, 359] on input "其他付款方式" at bounding box center [173, 362] width 110 height 17
click at [176, 292] on span "轉帳" at bounding box center [172, 291] width 118 height 16
type input "轉帳"
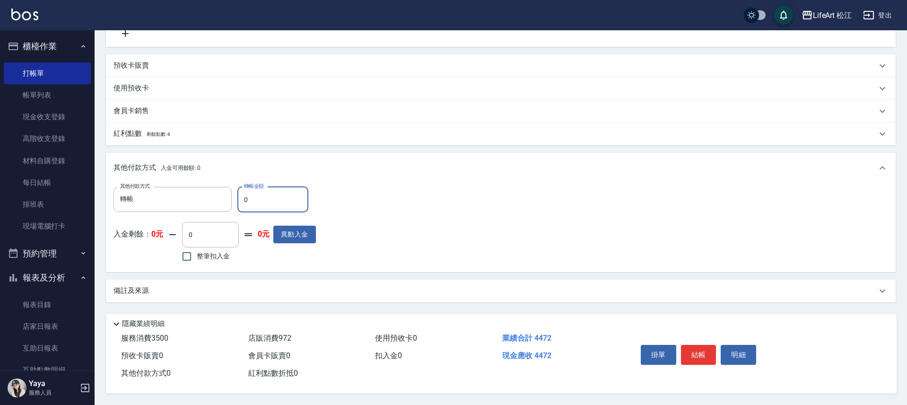
scroll to position [352, 0]
click at [286, 193] on input "0" at bounding box center [272, 200] width 71 height 26
type input "4472"
click at [136, 289] on p "備註及來源" at bounding box center [130, 291] width 35 height 10
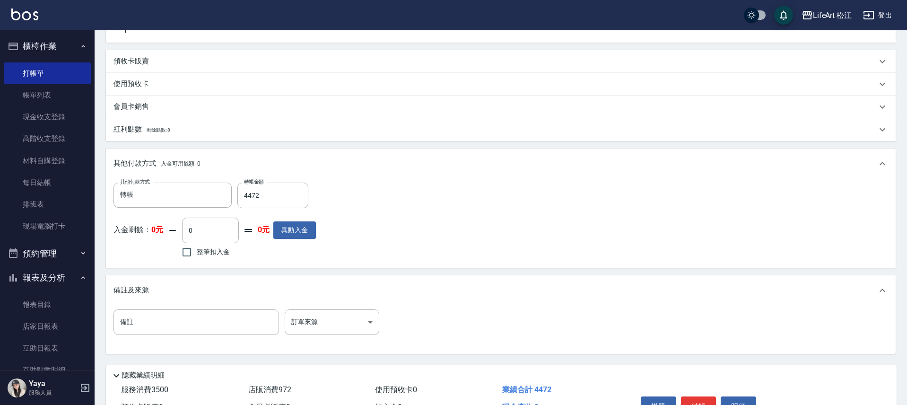
click at [127, 128] on p "紅利點數 剩餘點數: 8" at bounding box center [141, 129] width 56 height 10
click at [127, 128] on div "紅利點數 剩餘點數: 8" at bounding box center [501, 129] width 790 height 23
click at [126, 130] on p "紅利點數 剩餘點數: 8" at bounding box center [141, 129] width 56 height 10
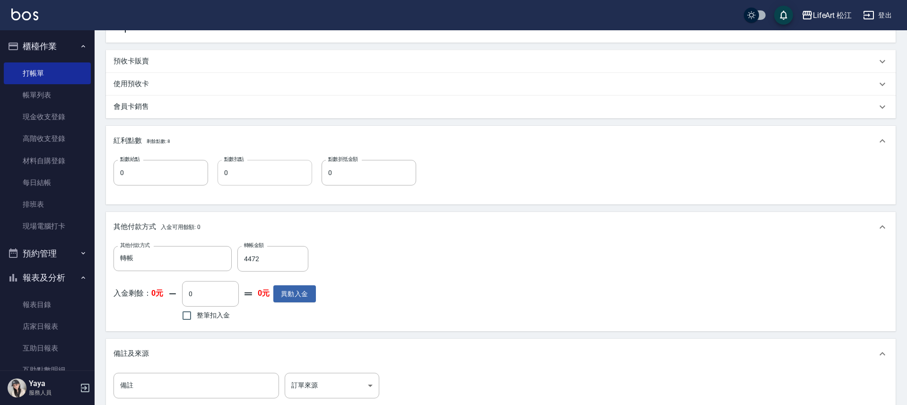
click at [242, 178] on input "0" at bounding box center [264, 173] width 95 height 26
click at [191, 175] on input "0" at bounding box center [160, 173] width 95 height 26
type input "7"
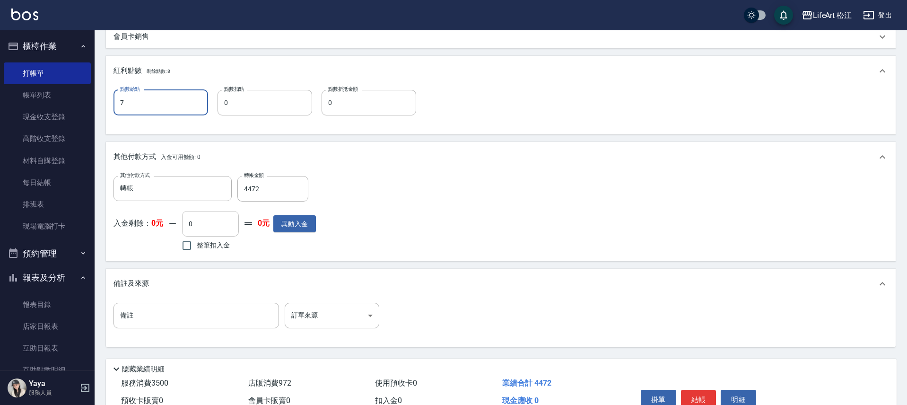
scroll to position [452, 0]
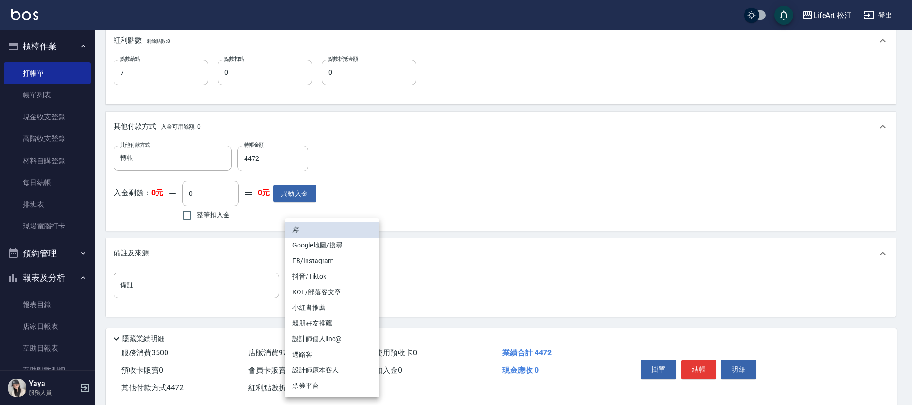
click at [356, 365] on li "設計師原本客人" at bounding box center [332, 370] width 95 height 16
type input "設計師原本客人"
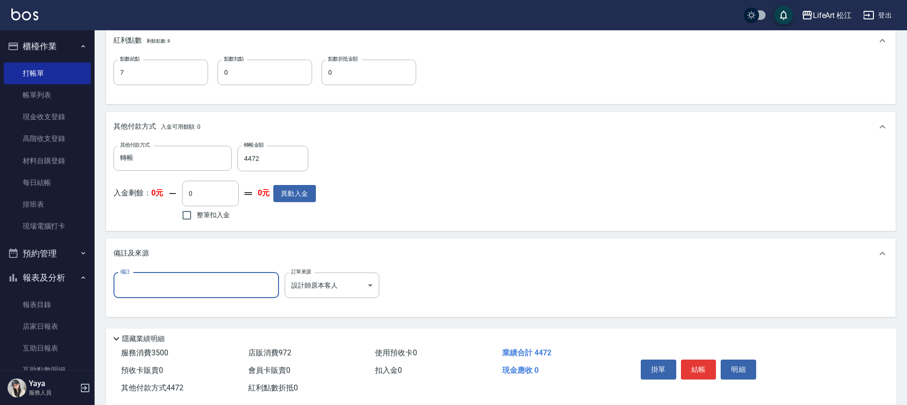
click at [179, 280] on input "備註" at bounding box center [195, 285] width 165 height 26
type input "d"
type input "ㄎ"
type input "回流"
click at [704, 365] on button "結帳" at bounding box center [698, 369] width 35 height 20
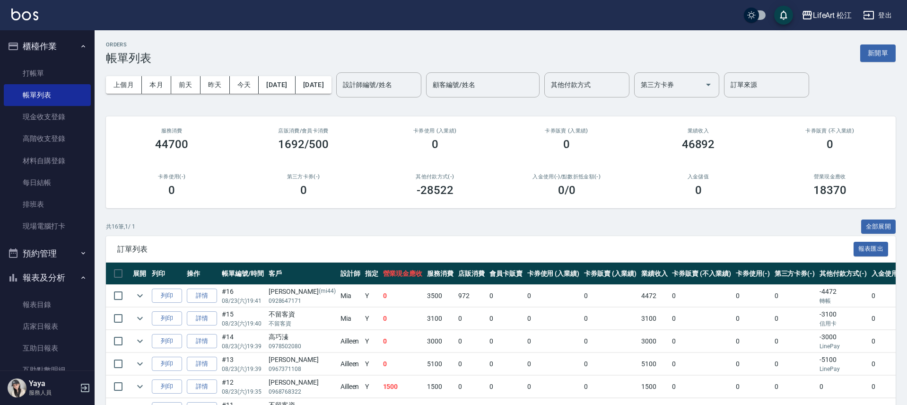
click at [851, 54] on div "ORDERS 帳單列表 新開單" at bounding box center [501, 53] width 790 height 23
click at [863, 54] on button "新開單" at bounding box center [877, 52] width 35 height 17
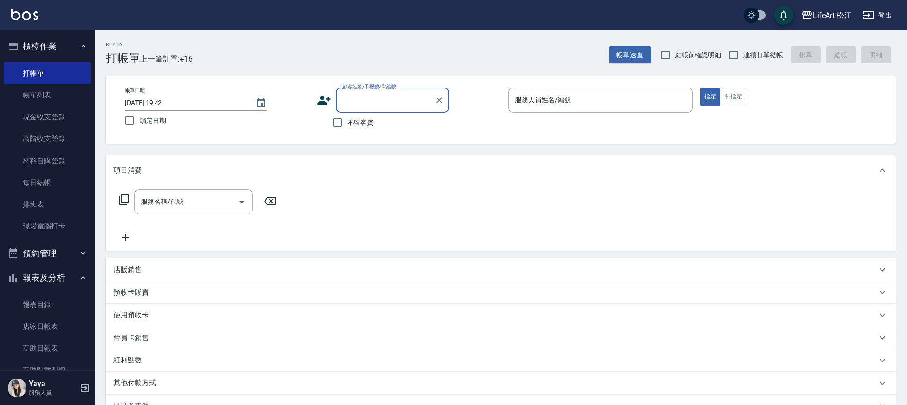
click at [369, 120] on span "不留客資" at bounding box center [361, 123] width 26 height 10
click at [348, 120] on input "不留客資" at bounding box center [338, 123] width 20 height 20
checkbox input "true"
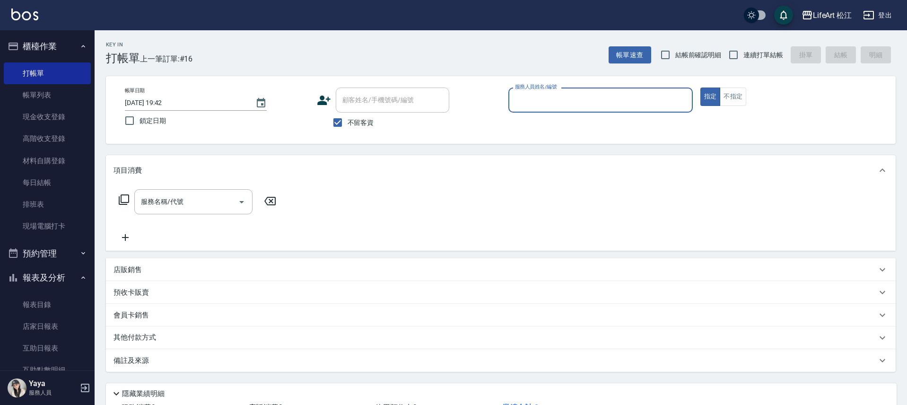
click at [533, 106] on input "服務人員姓名/編號" at bounding box center [601, 100] width 176 height 17
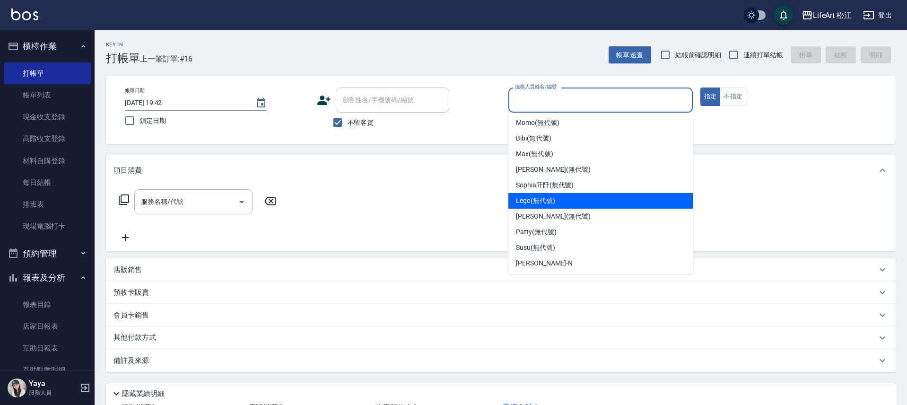
scroll to position [64, 0]
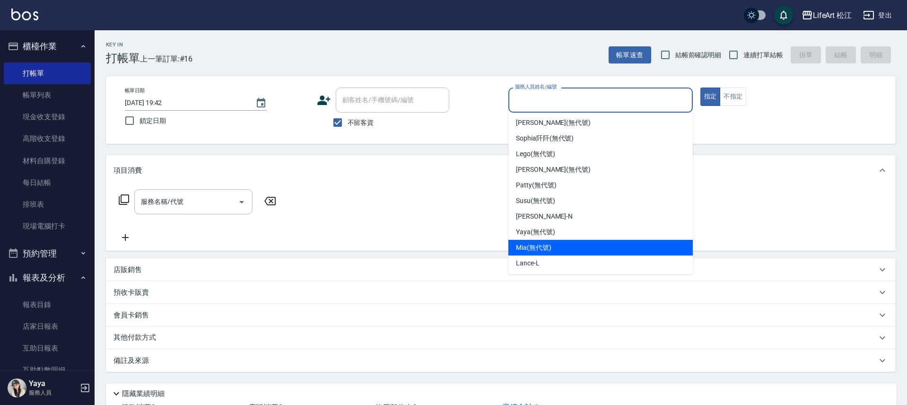
click at [536, 247] on span "Mia (無代號)" at bounding box center [533, 248] width 35 height 10
type input "Mia(無代號)"
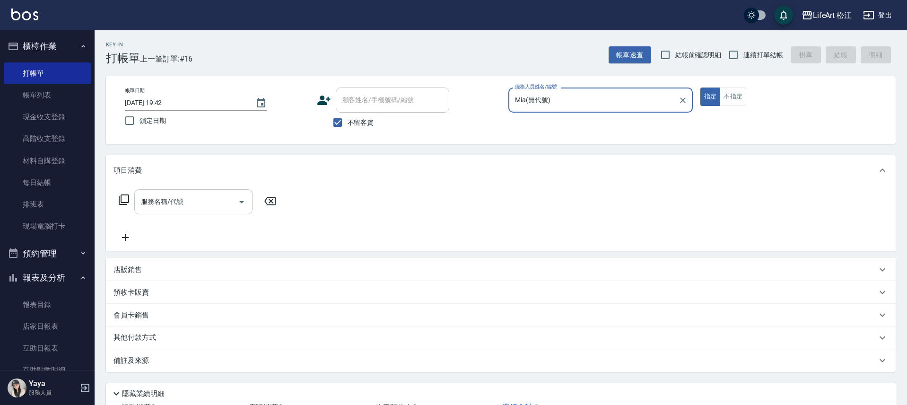
click at [173, 207] on input "服務名稱/代號" at bounding box center [187, 201] width 96 height 17
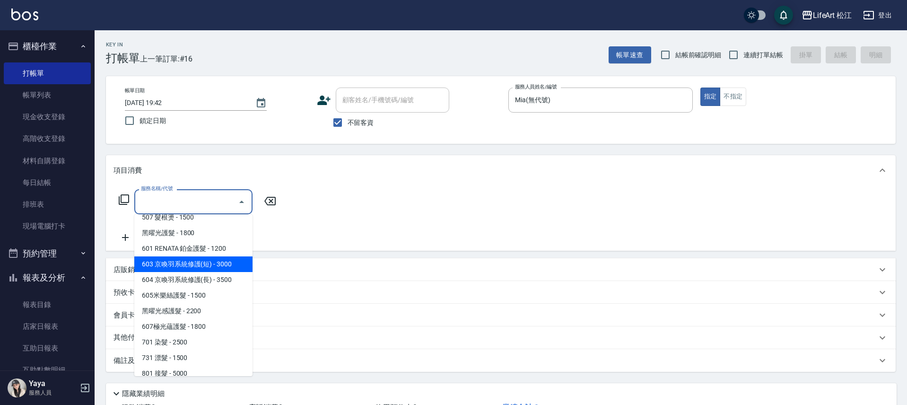
scroll to position [127, 0]
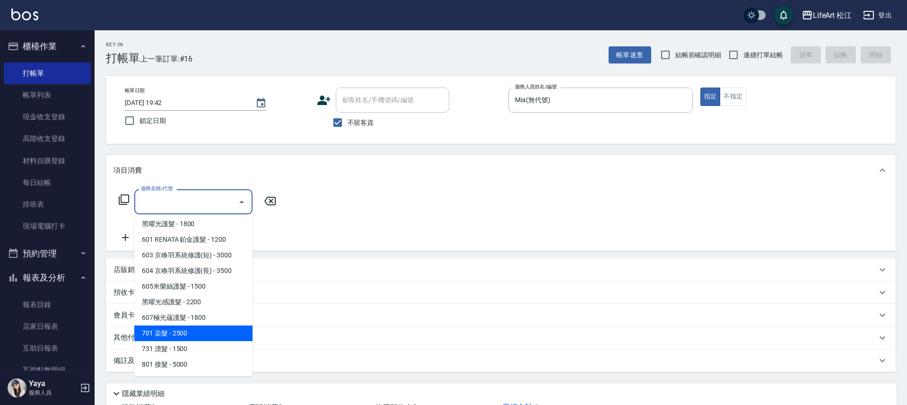
click at [189, 333] on span "701 染髮 - 2500" at bounding box center [193, 333] width 118 height 16
type input "701 染髮(701)"
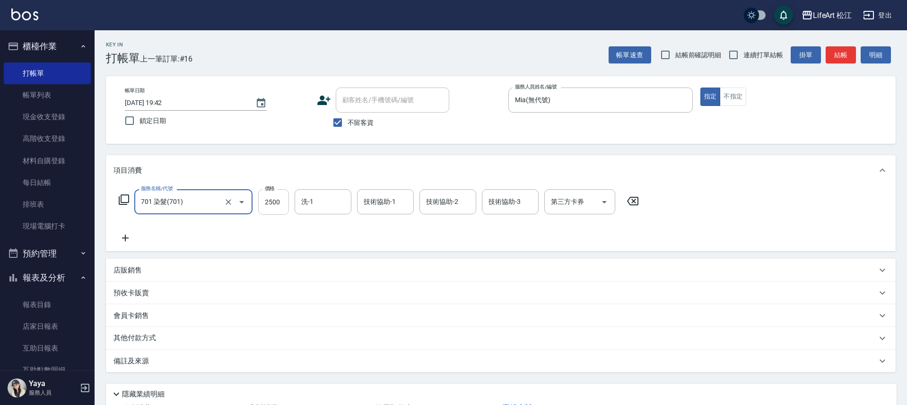
click at [284, 200] on input "2500" at bounding box center [273, 202] width 31 height 26
click at [268, 212] on input "0" at bounding box center [273, 202] width 31 height 26
type input "3280"
click at [143, 362] on p "備註及來源" at bounding box center [130, 361] width 35 height 10
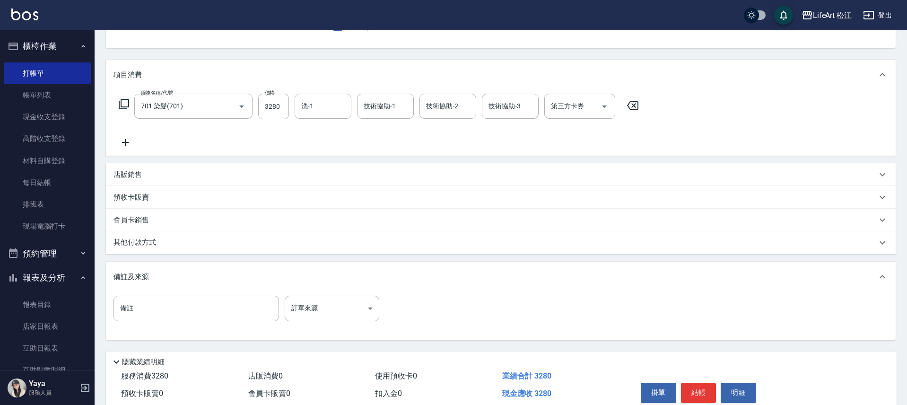
scroll to position [96, 0]
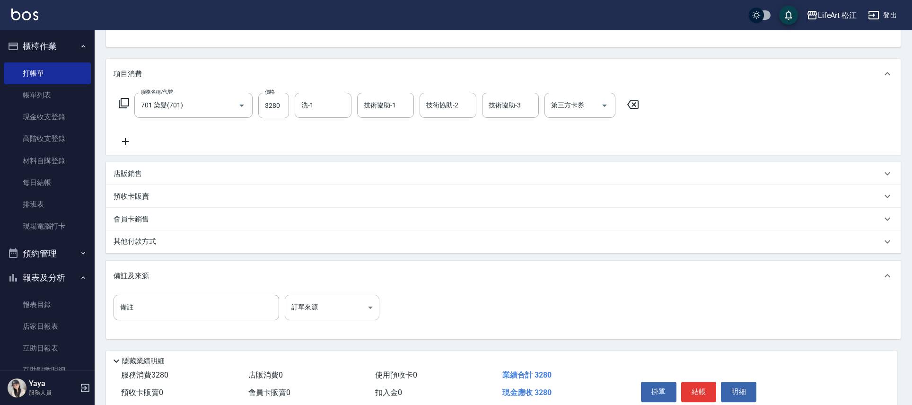
click at [335, 314] on body "LifeArt 松江 登出 櫃檯作業 打帳單 帳單列表 現金收支登錄 高階收支登錄 材料自購登錄 每日結帳 排班表 現場電腦打卡 預約管理 預約管理 單日預約…" at bounding box center [456, 173] width 912 height 538
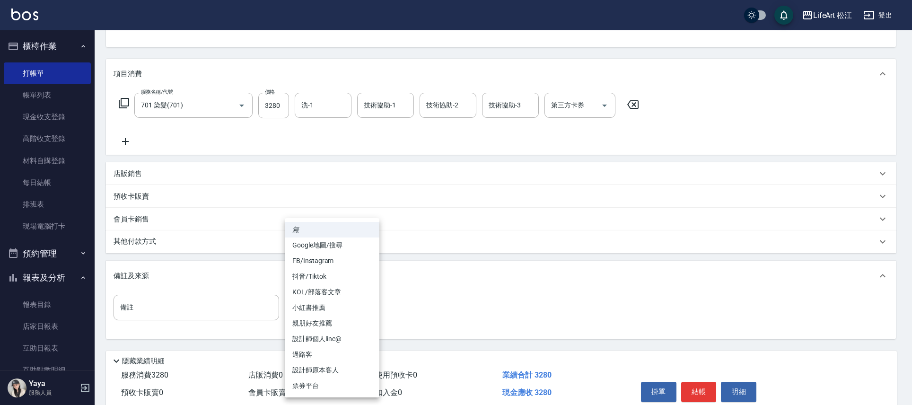
click at [344, 341] on li "設計師個人line@" at bounding box center [332, 339] width 95 height 16
type input "設計師個人line@"
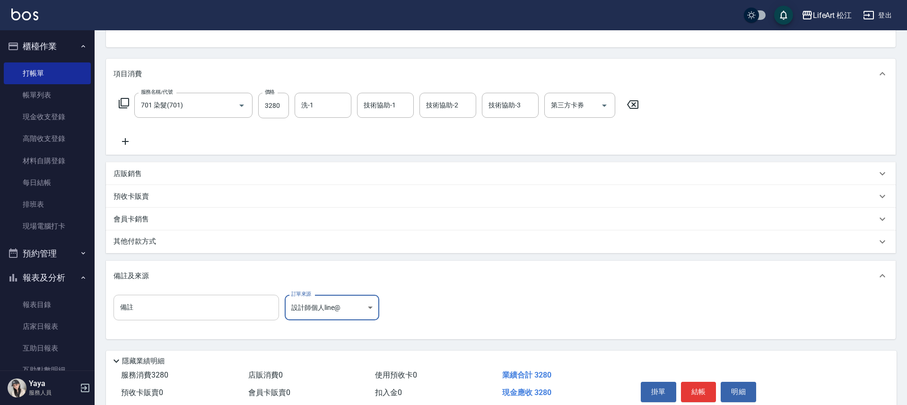
click at [233, 316] on input "備註" at bounding box center [195, 308] width 165 height 26
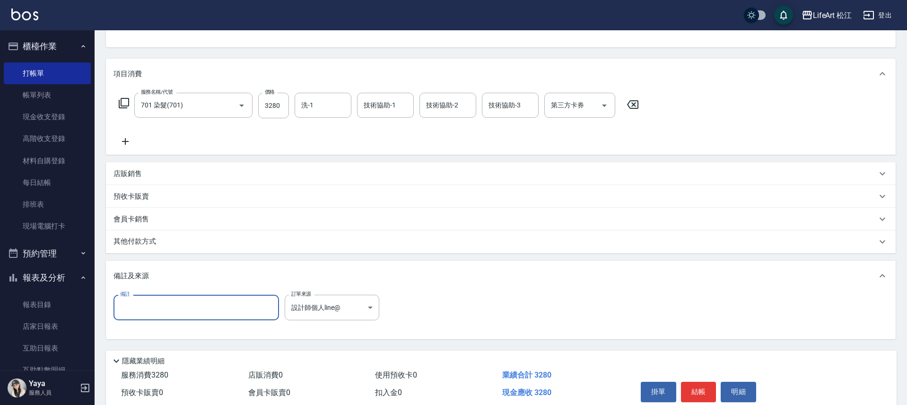
type input "d"
type input "ㄎ"
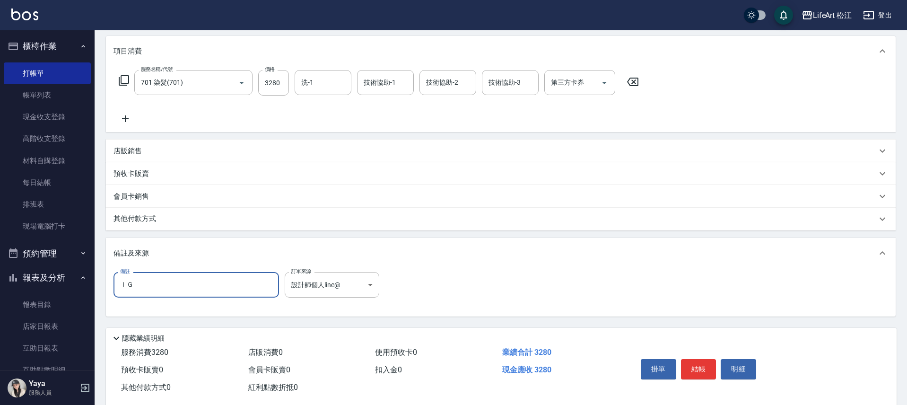
scroll to position [138, 0]
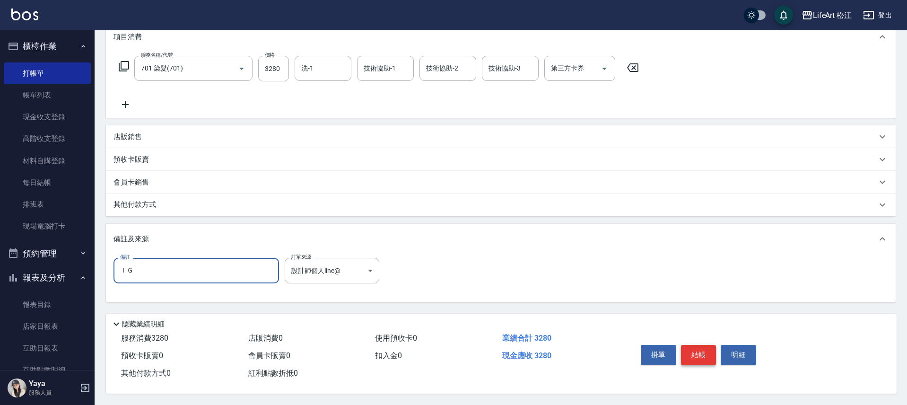
type input "ＩＧ"
click at [695, 355] on button "結帳" at bounding box center [698, 355] width 35 height 20
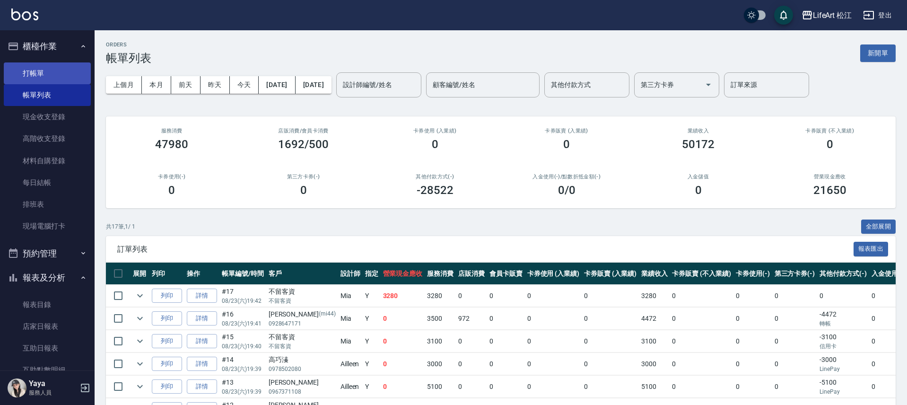
click at [22, 72] on link "打帳單" at bounding box center [47, 73] width 87 height 22
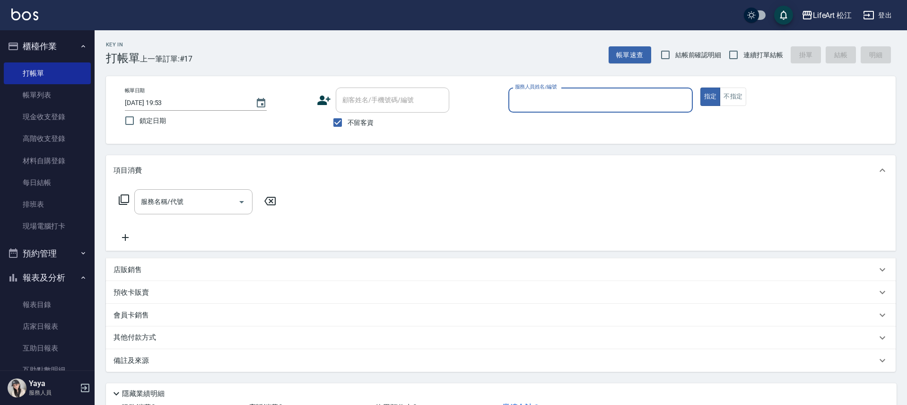
click at [626, 105] on input "服務人員姓名/編號" at bounding box center [601, 100] width 176 height 17
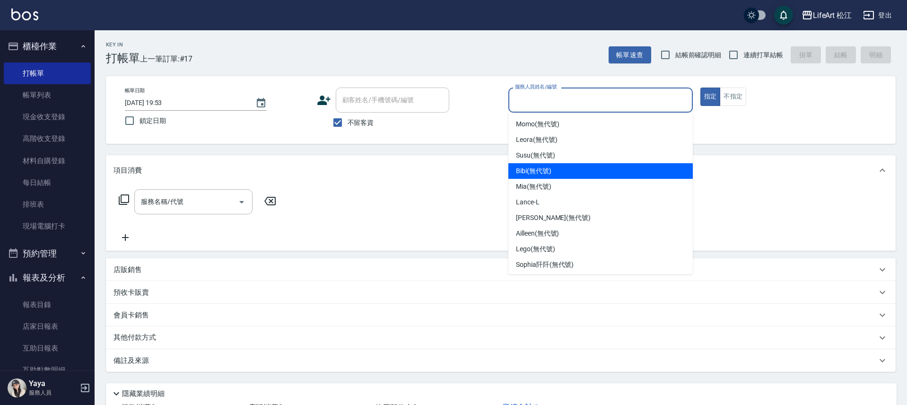
click at [600, 165] on div "Bibi (無代號)" at bounding box center [600, 171] width 184 height 16
type input "Bibi(無代號)"
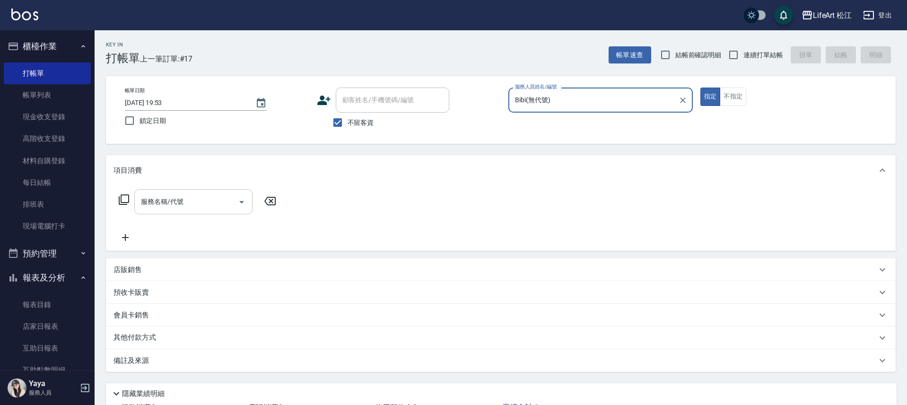
click at [206, 202] on input "服務名稱/代號" at bounding box center [187, 201] width 96 height 17
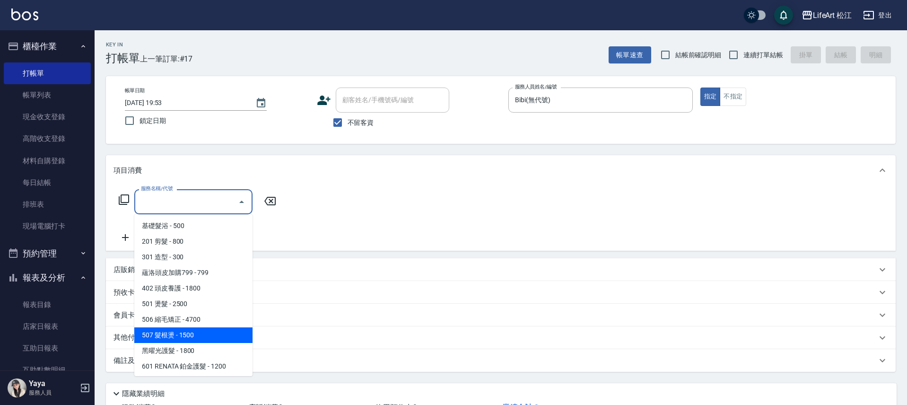
scroll to position [127, 0]
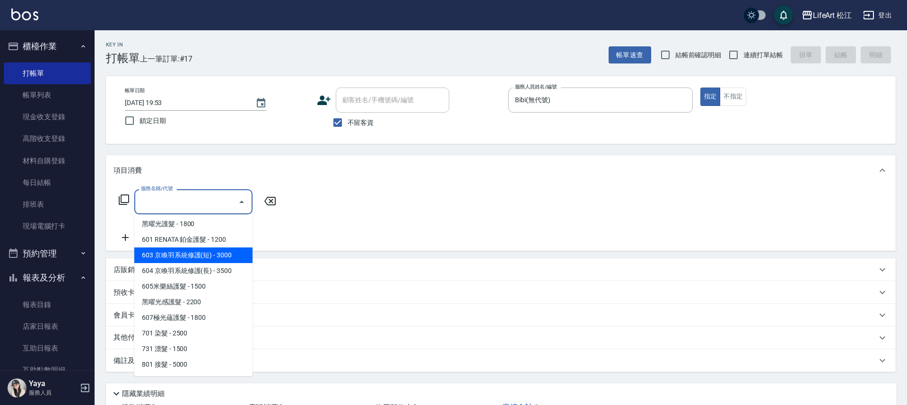
click at [226, 257] on span "603 京喚羽系統修護(短) - 3000" at bounding box center [193, 255] width 118 height 16
type input "603 京喚羽系統修護(短)(603)"
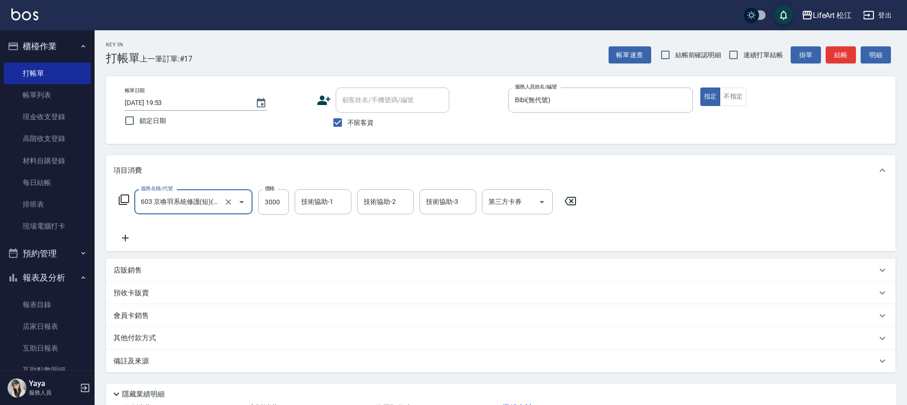
click at [291, 197] on div "服務名稱/代號 603 京喚羽系統修護(短)(603) 服務名稱/代號 價格 3000 價格 技術協助-1 技術協助-1 技術協助-2 技術協助-2 技術協助…" at bounding box center [347, 202] width 469 height 26
click at [274, 200] on input "3000" at bounding box center [273, 202] width 31 height 26
type input "2500"
click at [303, 205] on div "技術協助-1 技術協助-1" at bounding box center [323, 201] width 57 height 25
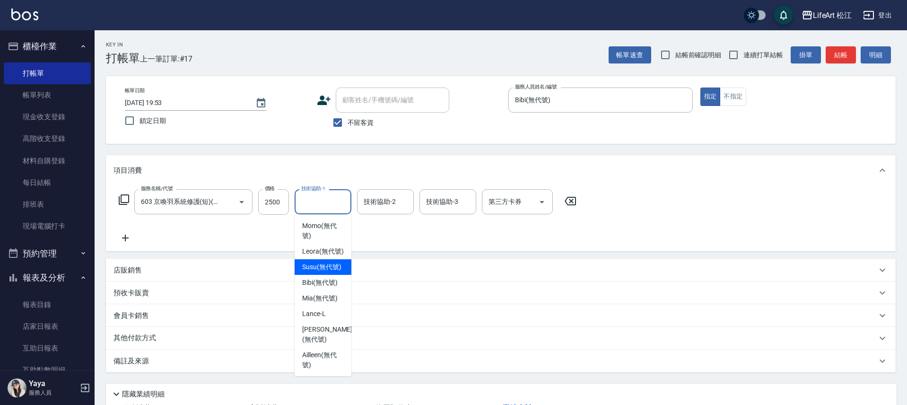
click at [320, 272] on span "Susu (無代號)" at bounding box center [321, 267] width 39 height 10
type input "Susu(無代號)"
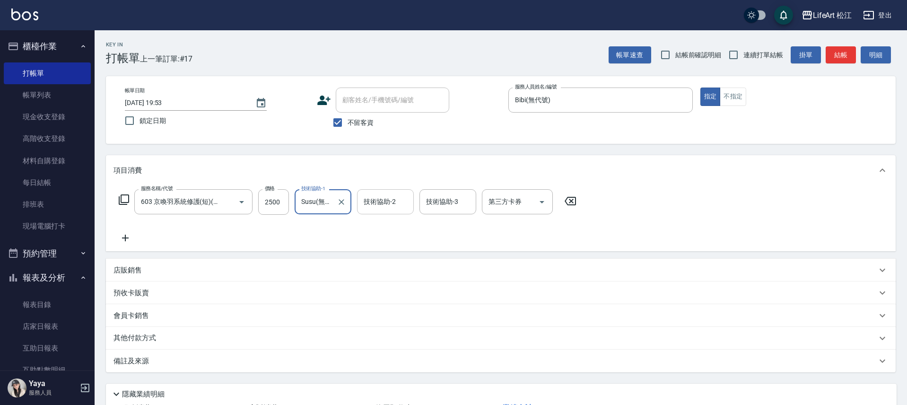
click at [378, 191] on div "技術協助-2" at bounding box center [385, 201] width 57 height 25
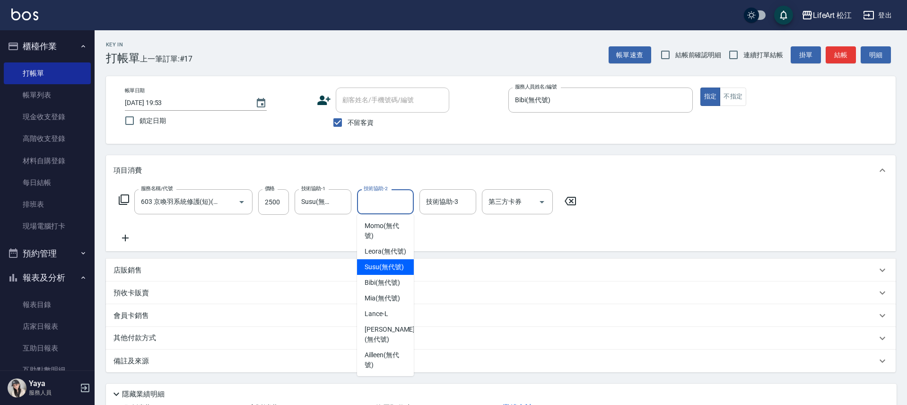
click at [378, 272] on span "Susu (無代號)" at bounding box center [384, 267] width 39 height 10
type input "Susu(無代號)"
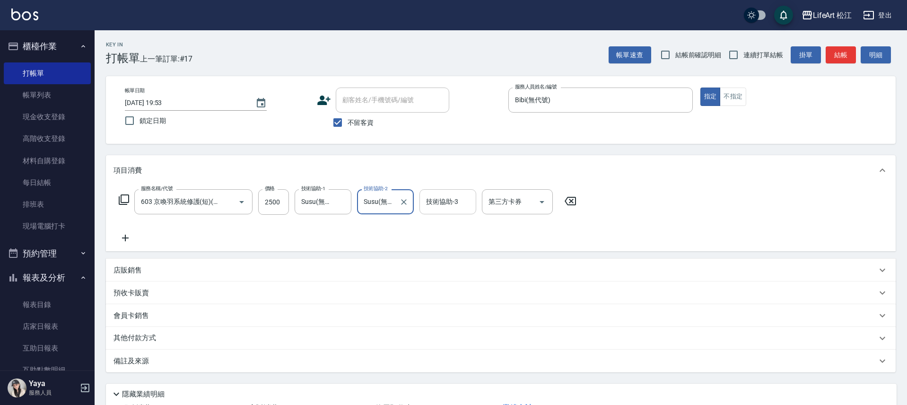
click at [446, 197] on div "技術協助-3 技術協助-3" at bounding box center [447, 201] width 57 height 25
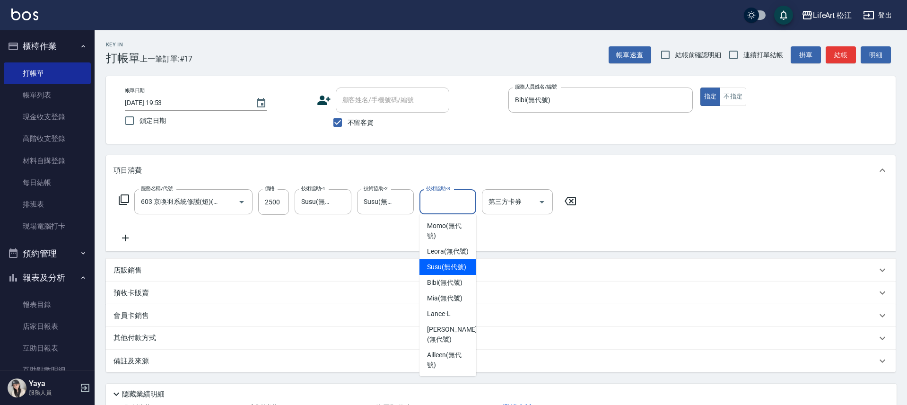
click at [442, 272] on span "Susu (無代號)" at bounding box center [446, 267] width 39 height 10
type input "Susu(無代號)"
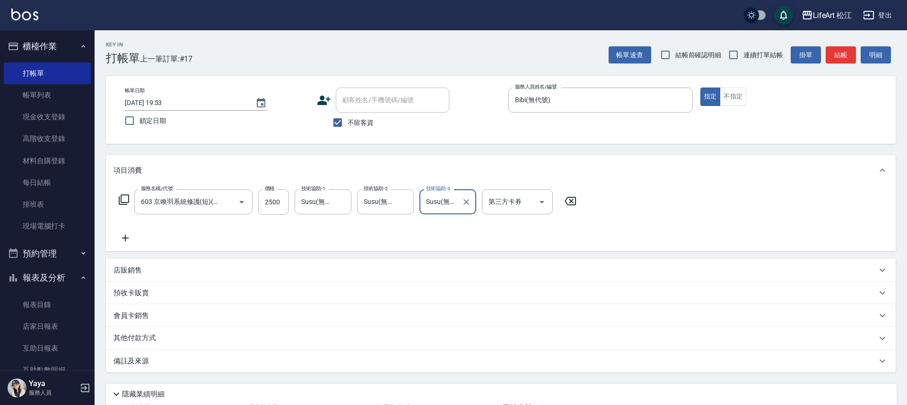
click at [124, 234] on icon at bounding box center [125, 237] width 24 height 11
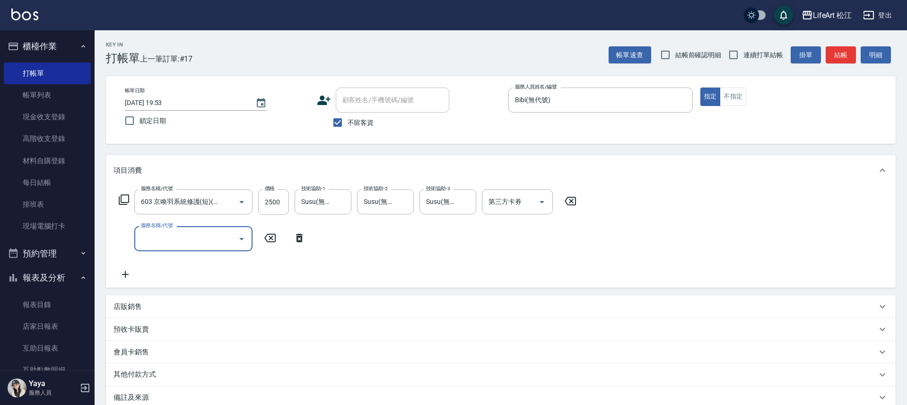
scroll to position [0, 0]
click at [157, 238] on input "服務名稱/代號" at bounding box center [187, 238] width 96 height 17
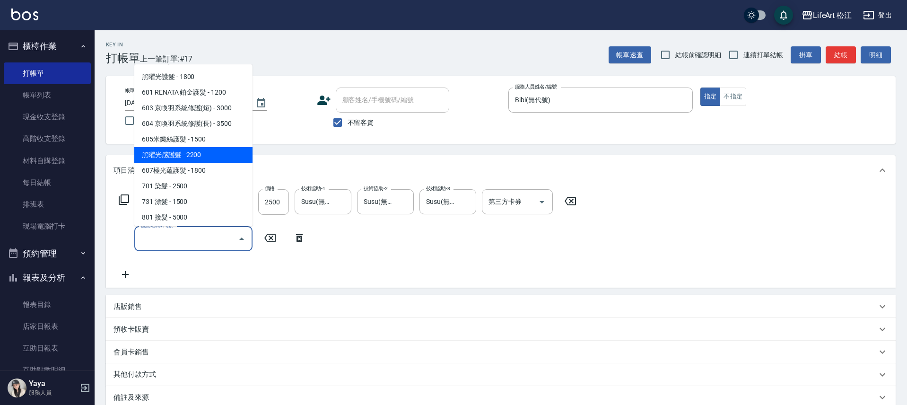
scroll to position [127, 0]
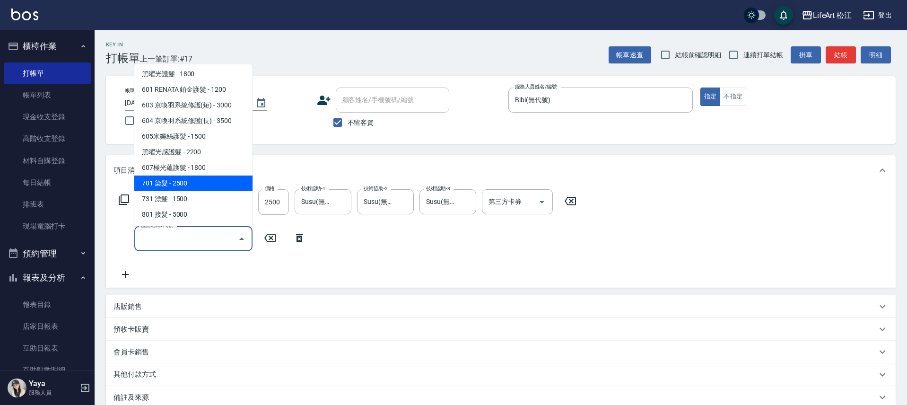
click at [196, 180] on span "701 染髮 - 2500" at bounding box center [193, 183] width 118 height 16
type input "701 染髮(701)"
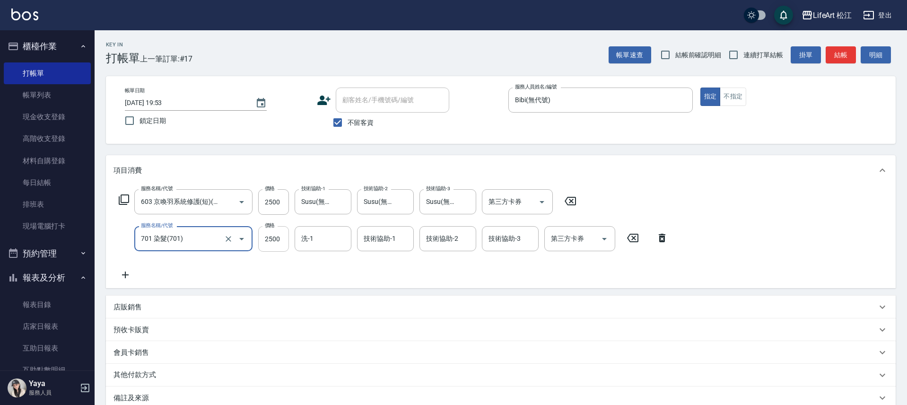
click at [280, 242] on input "2500" at bounding box center [273, 239] width 31 height 26
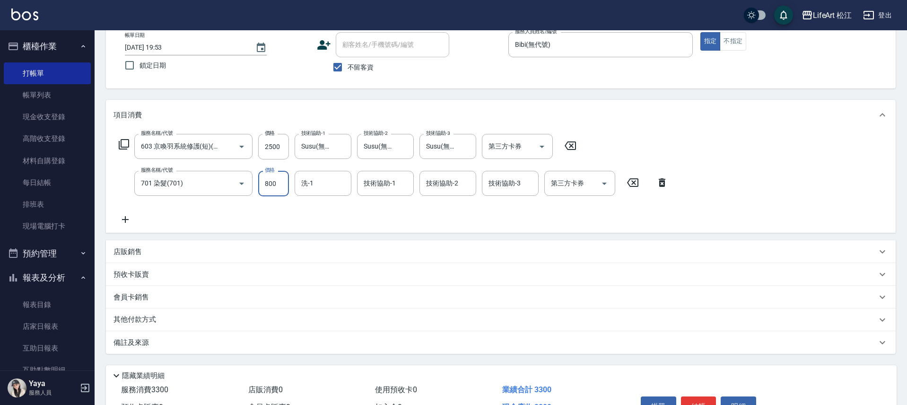
scroll to position [111, 0]
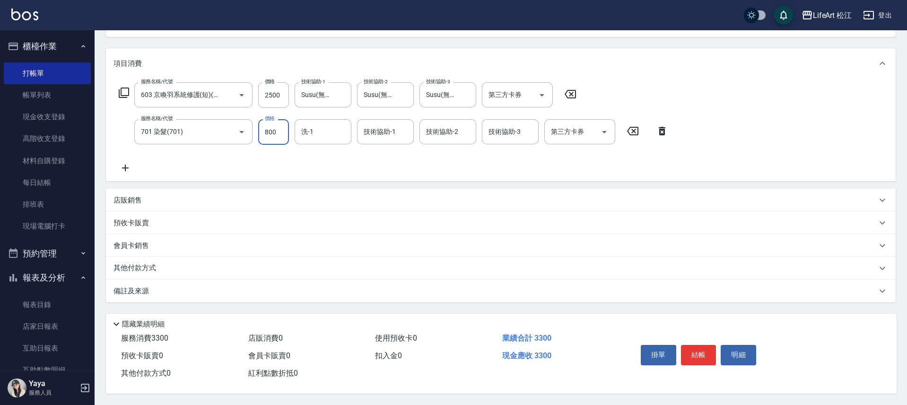
type input "800"
click at [179, 280] on div "備註及來源" at bounding box center [501, 290] width 790 height 23
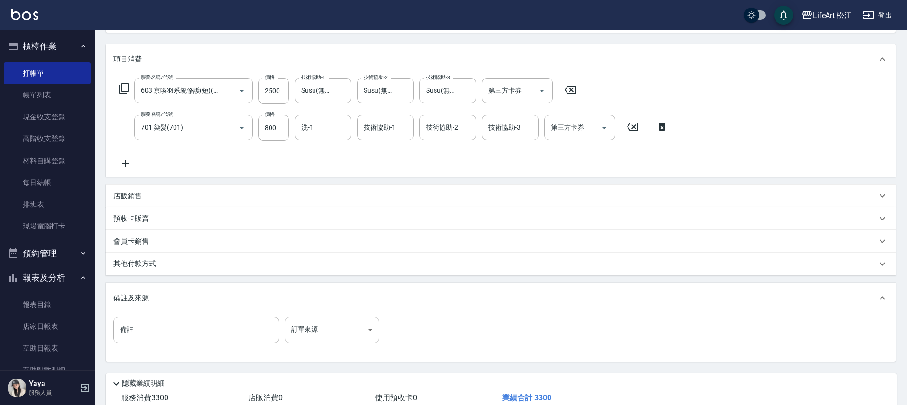
click at [331, 325] on body "LifeArt 松江 登出 櫃檯作業 打帳單 帳單列表 現金收支登錄 高階收支登錄 材料自購登錄 每日結帳 排班表 現場電腦打卡 預約管理 預約管理 單日預約…" at bounding box center [453, 176] width 907 height 575
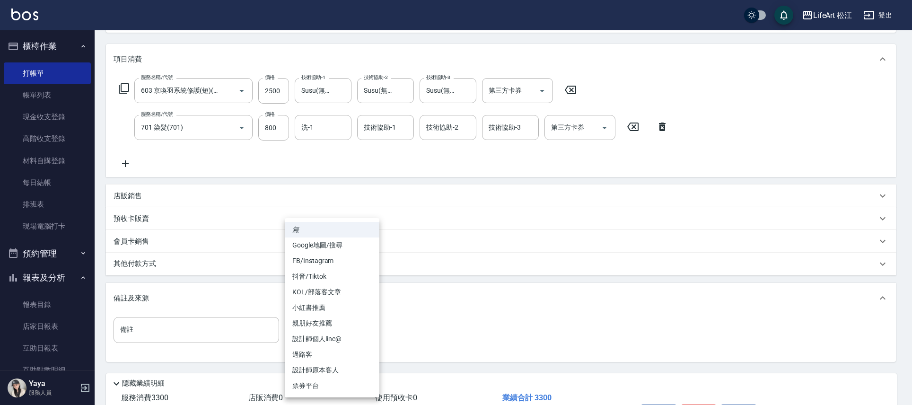
click at [330, 263] on li "FB/Instagram" at bounding box center [332, 261] width 95 height 16
type input "FB/Instagram"
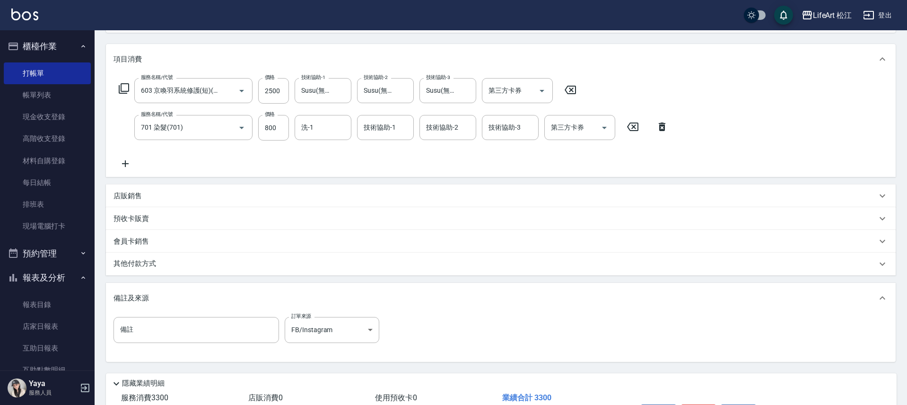
click at [186, 269] on div "其他付款方式" at bounding box center [494, 264] width 763 height 10
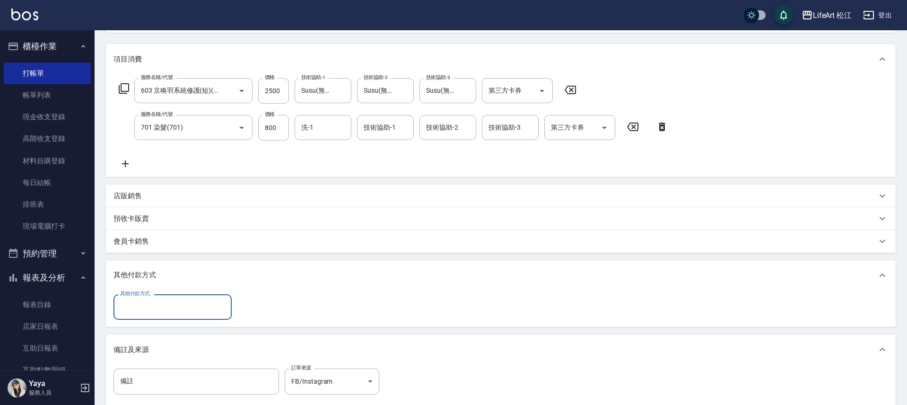
scroll to position [0, 0]
click at [189, 299] on input "其他付款方式" at bounding box center [173, 306] width 110 height 17
click at [174, 377] on span "LinePay" at bounding box center [172, 378] width 118 height 16
type input "LinePay"
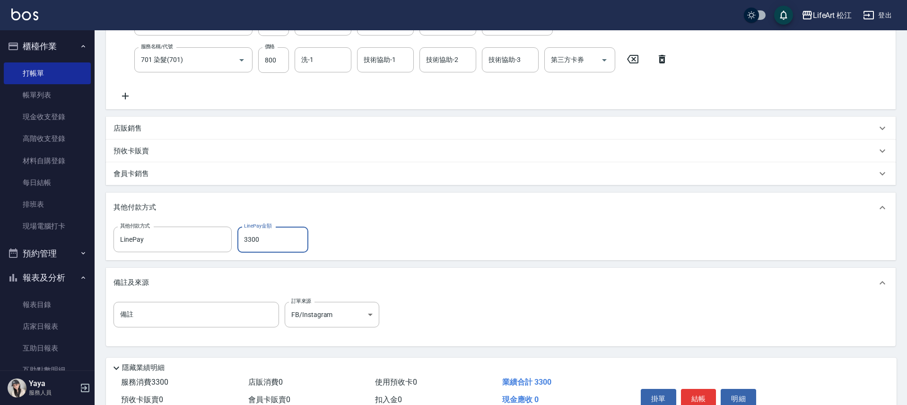
scroll to position [227, 0]
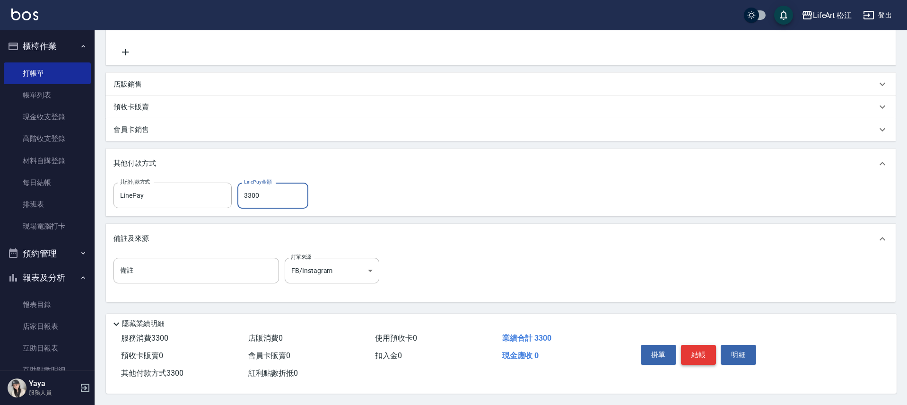
type input "3300"
click at [699, 351] on button "結帳" at bounding box center [698, 355] width 35 height 20
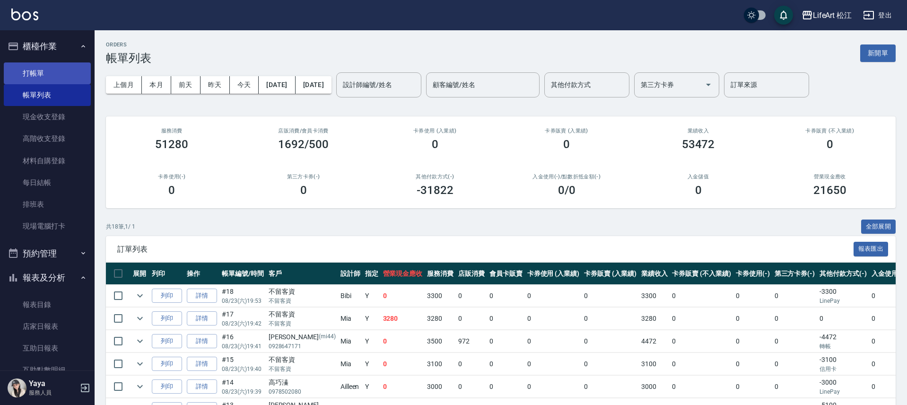
click at [43, 71] on link "打帳單" at bounding box center [47, 73] width 87 height 22
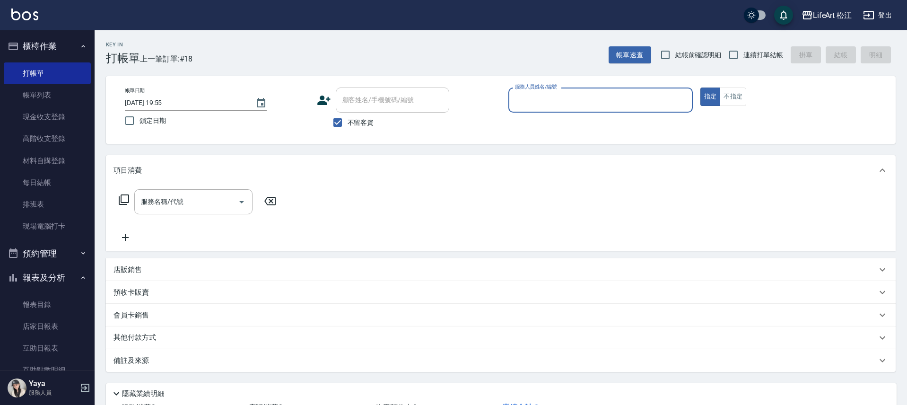
click at [369, 121] on span "不留客資" at bounding box center [361, 123] width 26 height 10
click at [348, 121] on input "不留客資" at bounding box center [338, 123] width 20 height 20
checkbox input "false"
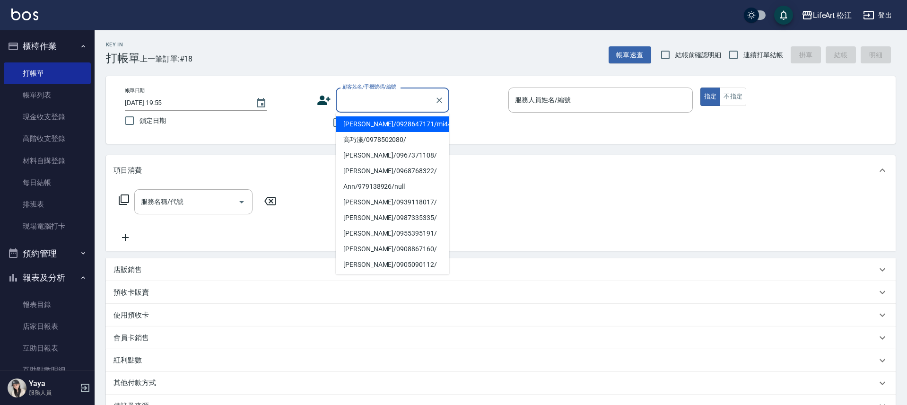
click at [382, 98] on div "顧客姓名/手機號碼/編號 顧客姓名/手機號碼/編號" at bounding box center [392, 99] width 113 height 25
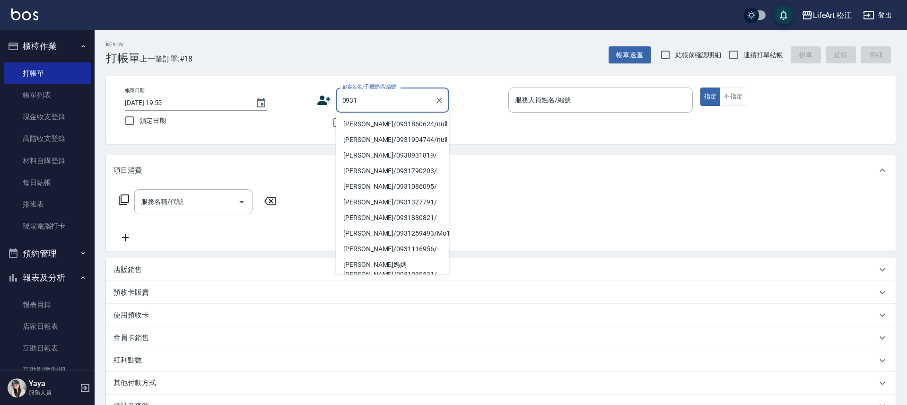
click at [418, 126] on li "[PERSON_NAME]/0931860624/null" at bounding box center [392, 124] width 113 height 16
type input "[PERSON_NAME]/0931860624/null"
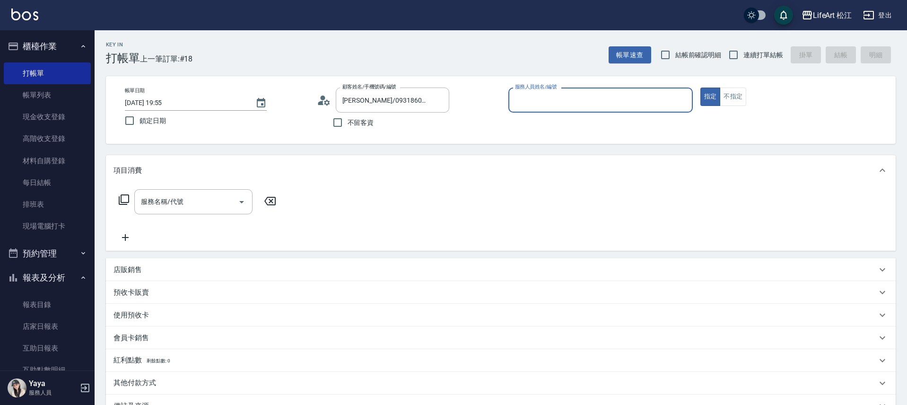
click at [567, 96] on input "服務人員姓名/編號" at bounding box center [601, 100] width 176 height 17
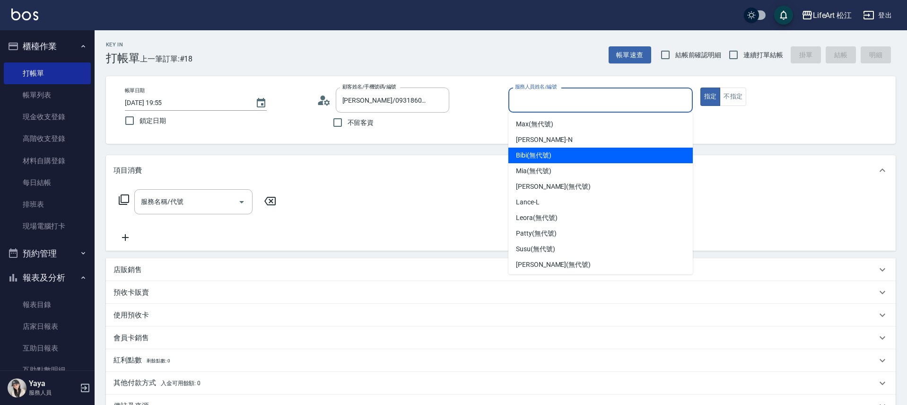
click at [577, 150] on div "Bibi (無代號)" at bounding box center [600, 156] width 184 height 16
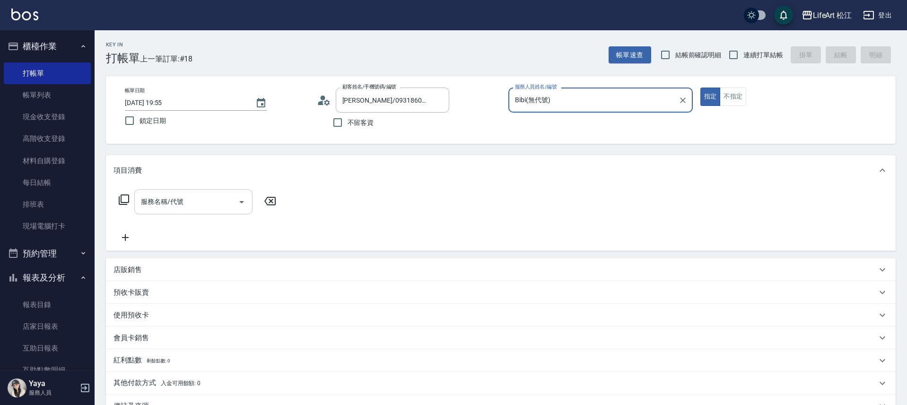
click at [201, 206] on input "服務名稱/代號" at bounding box center [187, 201] width 96 height 17
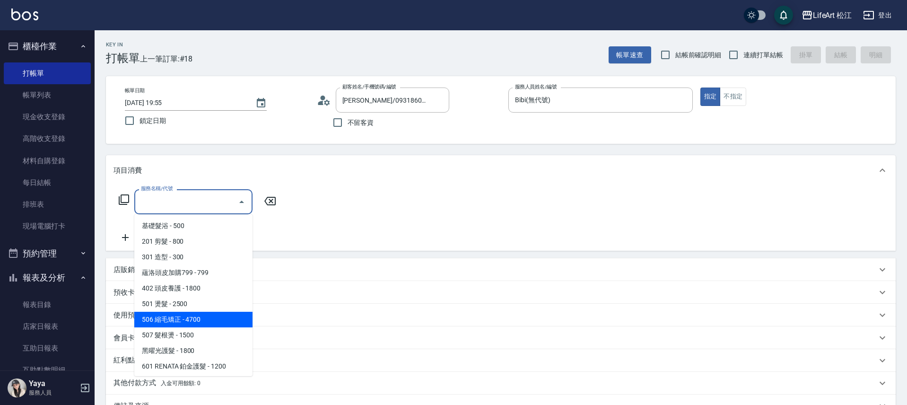
click at [196, 324] on span "506 縮毛矯正 - 4700" at bounding box center [193, 320] width 118 height 16
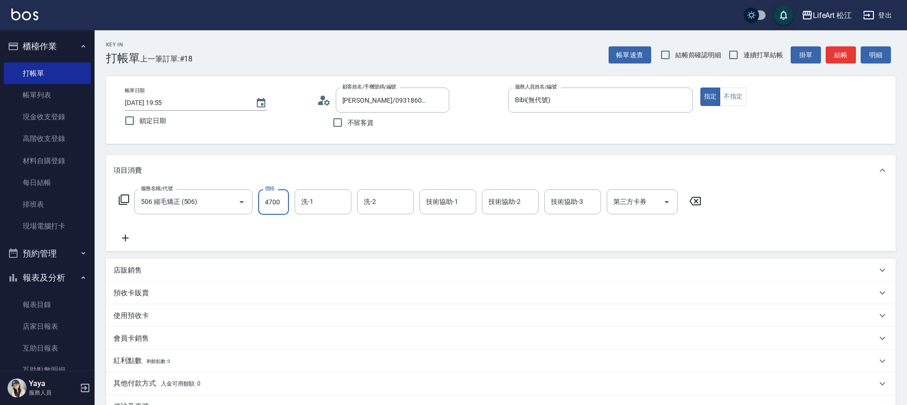
click at [277, 205] on input "4700" at bounding box center [273, 202] width 31 height 26
click at [330, 201] on input "洗-1" at bounding box center [323, 201] width 48 height 17
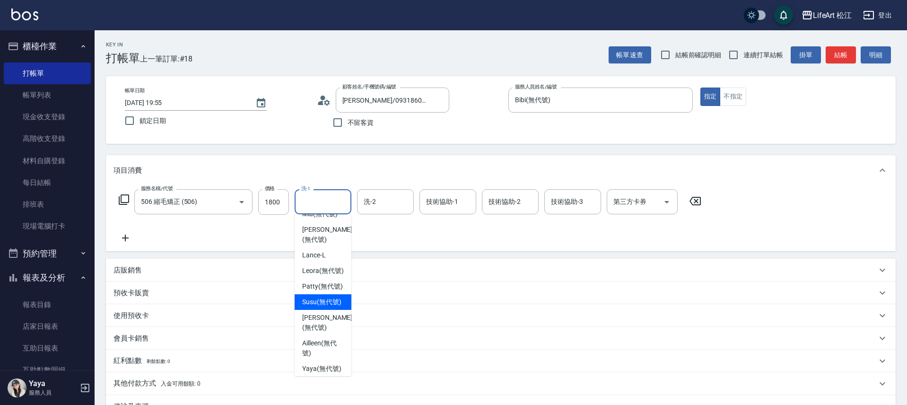
scroll to position [73, 0]
click at [317, 303] on span "Susu (無代號)" at bounding box center [321, 298] width 39 height 10
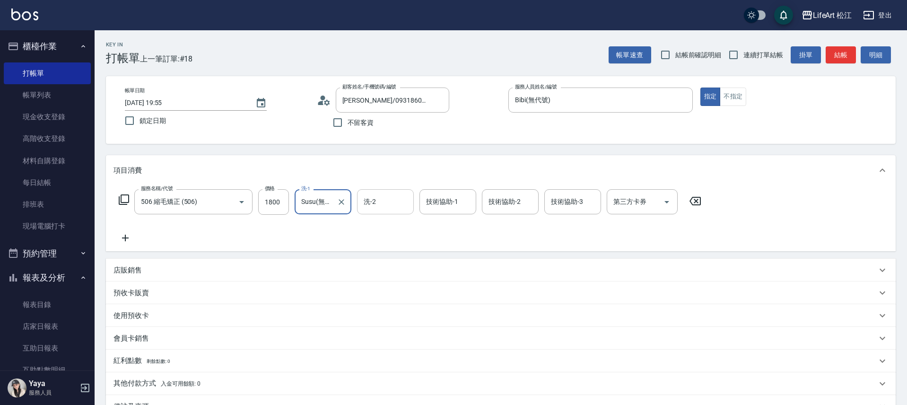
click at [373, 201] on div "洗-2 洗-2" at bounding box center [385, 201] width 57 height 25
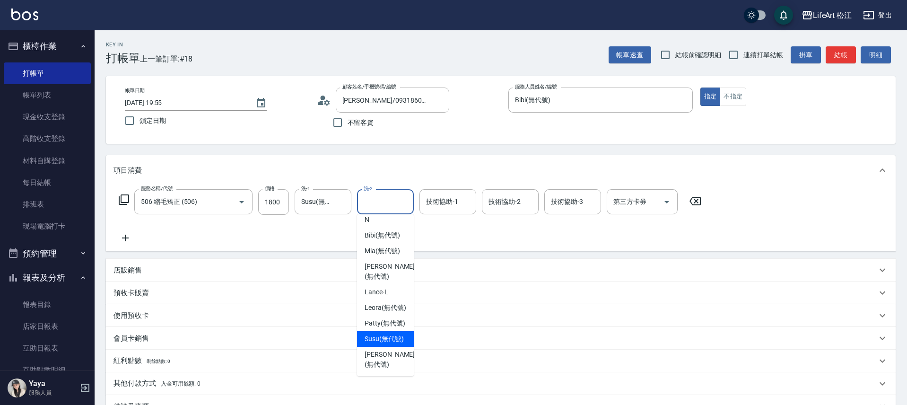
scroll to position [83, 0]
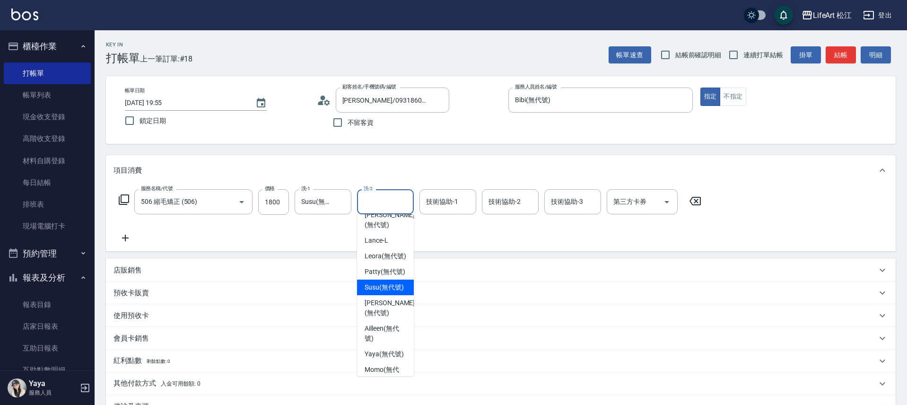
click at [392, 292] on span "Susu (無代號)" at bounding box center [384, 287] width 39 height 10
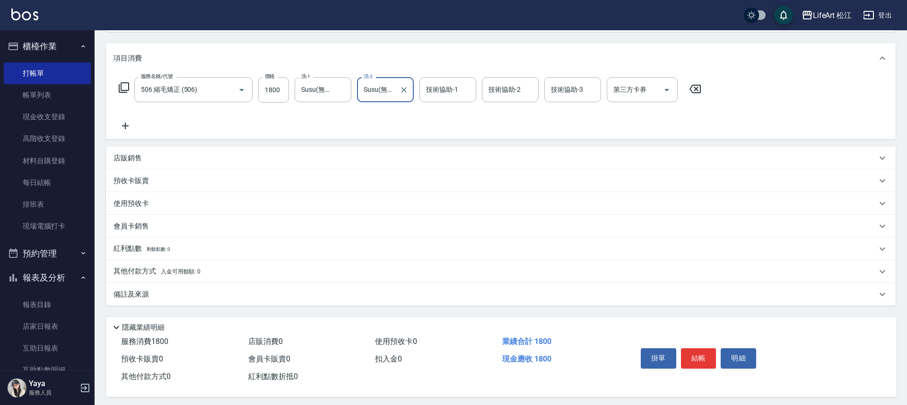
scroll to position [120, 0]
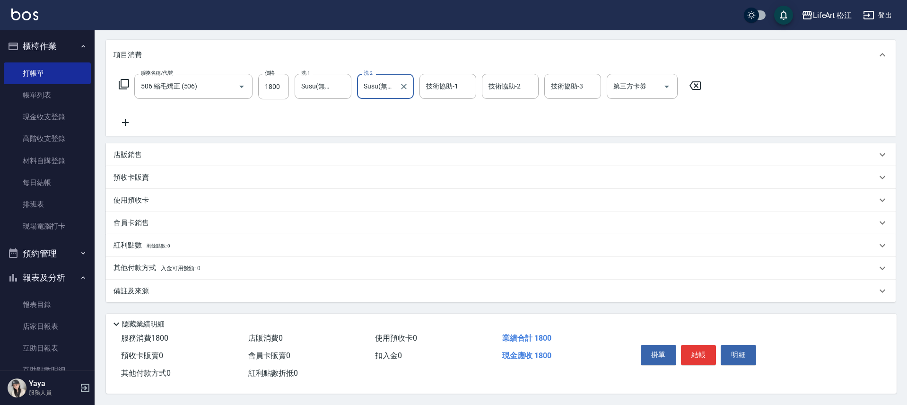
click at [187, 286] on div "備註及來源" at bounding box center [494, 291] width 763 height 10
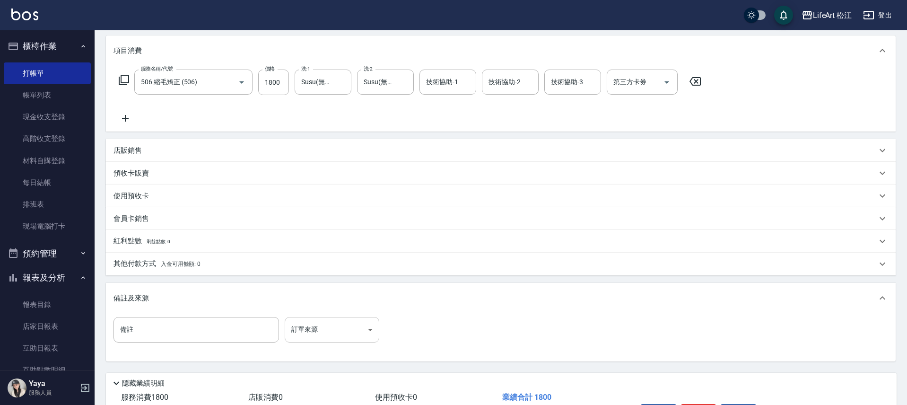
click at [321, 325] on body "LifeArt 松江 登出 櫃檯作業 打帳單 帳單列表 現金收支登錄 高階收支登錄 材料自購登錄 每日結帳 排班表 現場電腦打卡 預約管理 預約管理 單日預約…" at bounding box center [453, 171] width 907 height 583
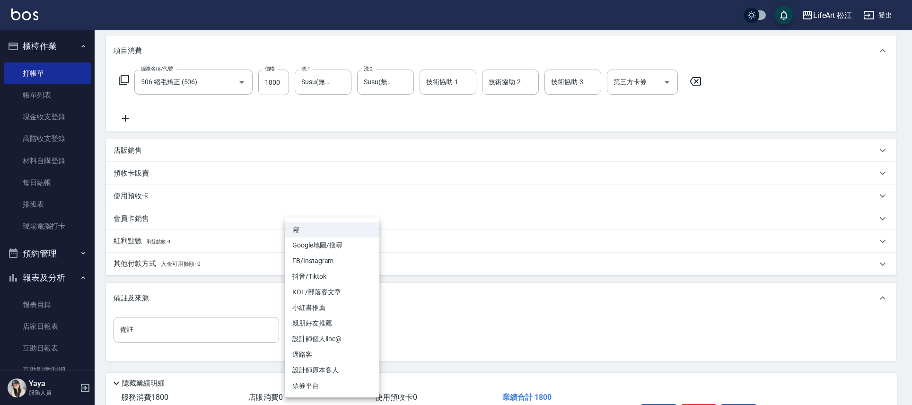
click at [331, 261] on li "FB/Instagram" at bounding box center [332, 261] width 95 height 16
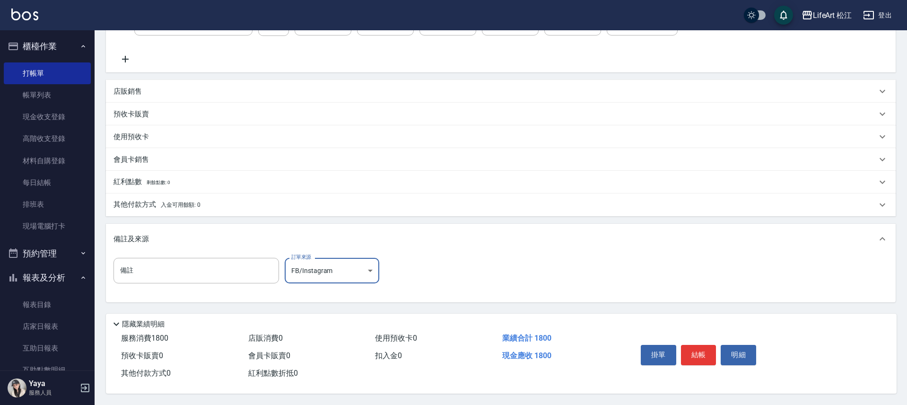
scroll to position [183, 0]
click at [187, 201] on span "入金可用餘額: 0" at bounding box center [181, 204] width 40 height 7
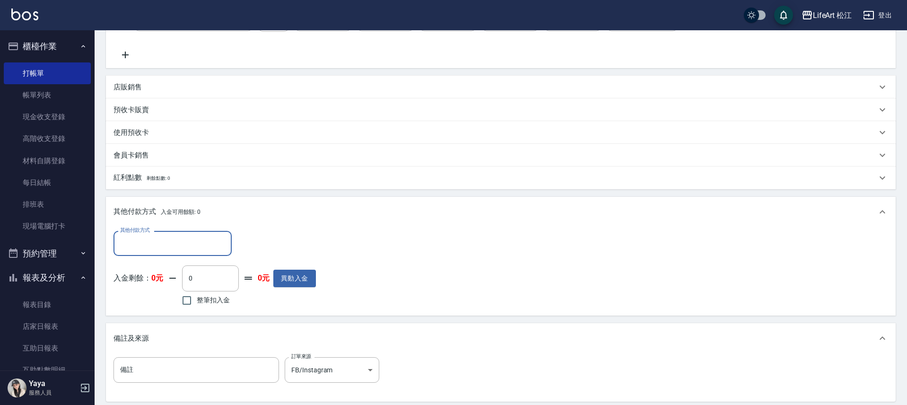
scroll to position [0, 0]
click at [222, 251] on input "其他付款方式" at bounding box center [173, 243] width 110 height 17
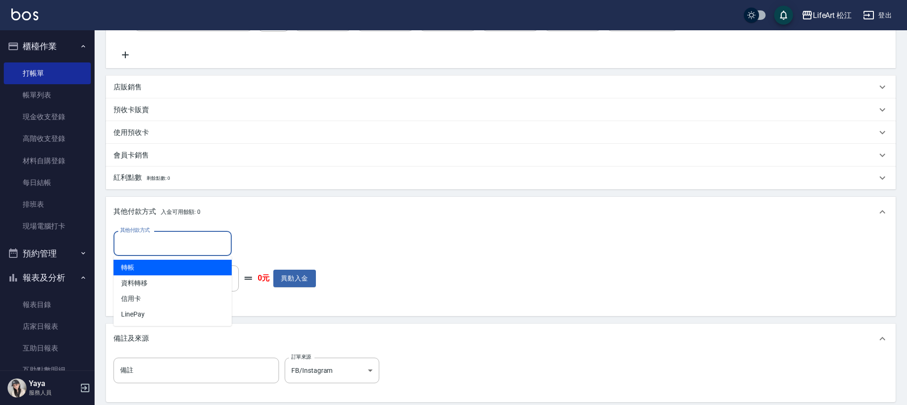
click at [209, 268] on span "轉帳" at bounding box center [172, 268] width 118 height 16
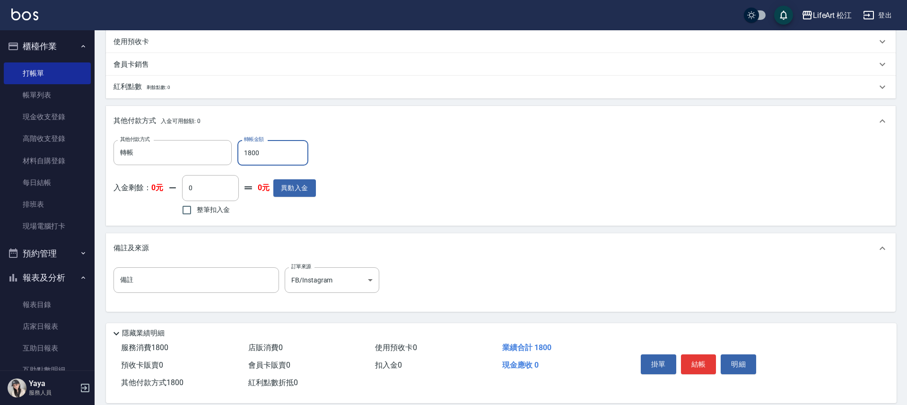
scroll to position [287, 0]
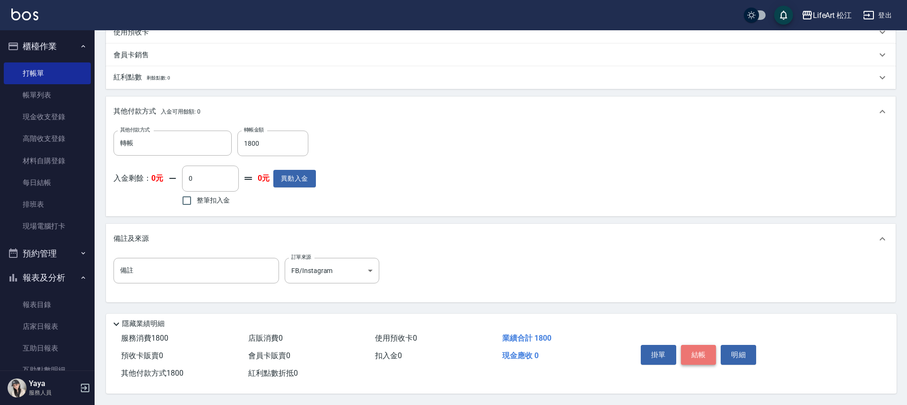
click at [694, 351] on button "結帳" at bounding box center [698, 355] width 35 height 20
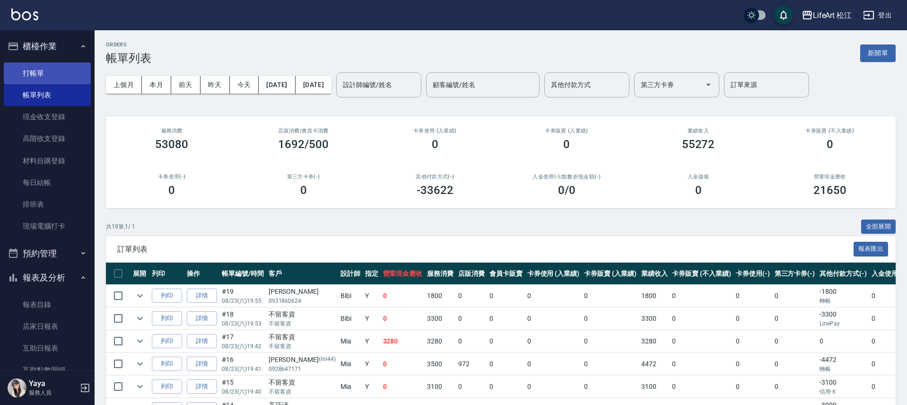
click at [52, 73] on link "打帳單" at bounding box center [47, 73] width 87 height 22
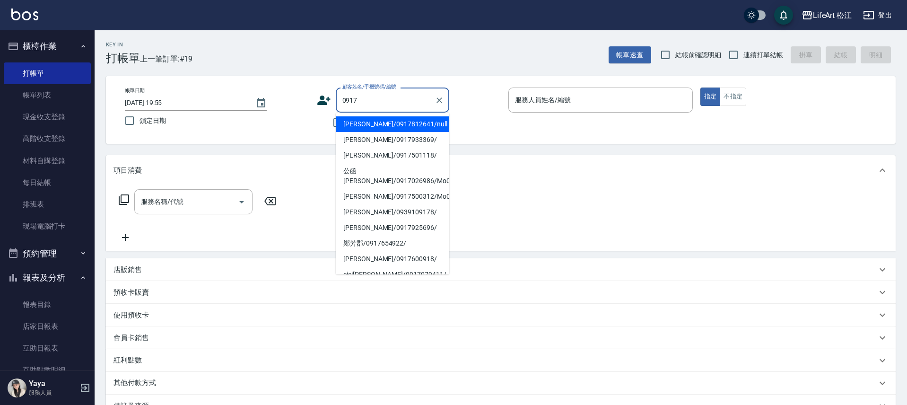
click at [399, 127] on li "[PERSON_NAME]/0917812641/null" at bounding box center [392, 124] width 113 height 16
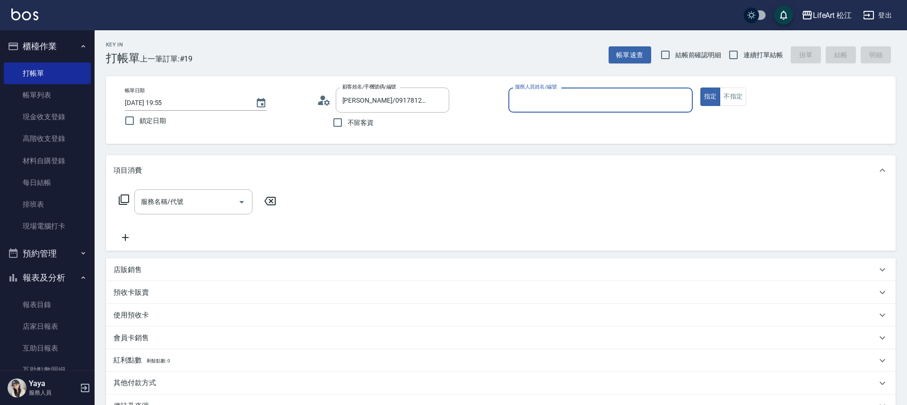
click at [633, 95] on input "服務人員姓名/編號" at bounding box center [601, 100] width 176 height 17
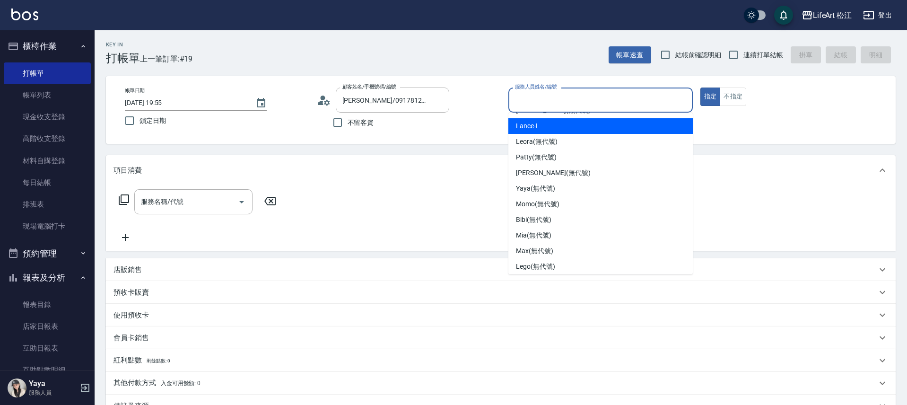
scroll to position [111, 0]
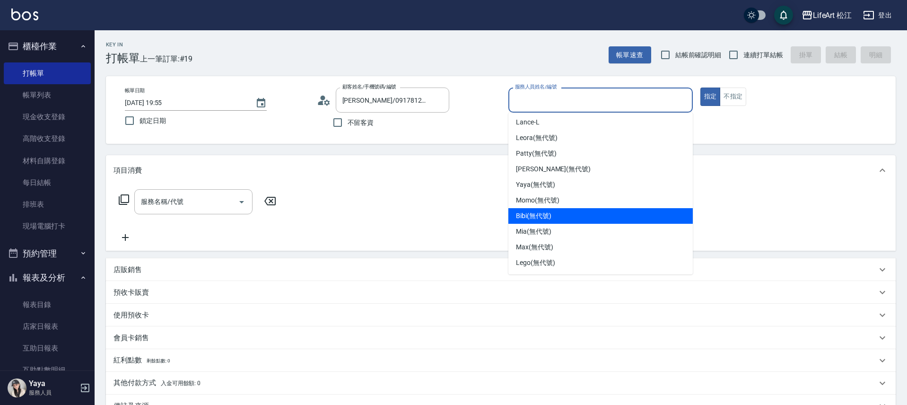
click at [567, 217] on div "Bibi (無代號)" at bounding box center [600, 216] width 184 height 16
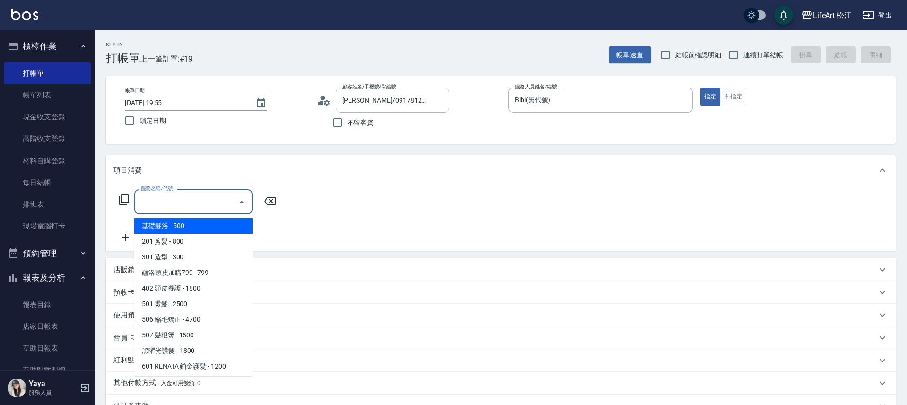
click at [197, 205] on input "服務名稱/代號" at bounding box center [187, 201] width 96 height 17
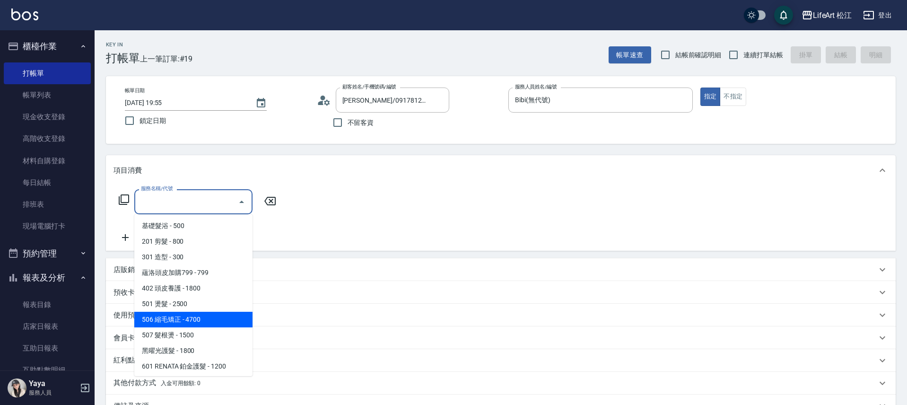
click at [200, 316] on span "506 縮毛矯正 - 4700" at bounding box center [193, 320] width 118 height 16
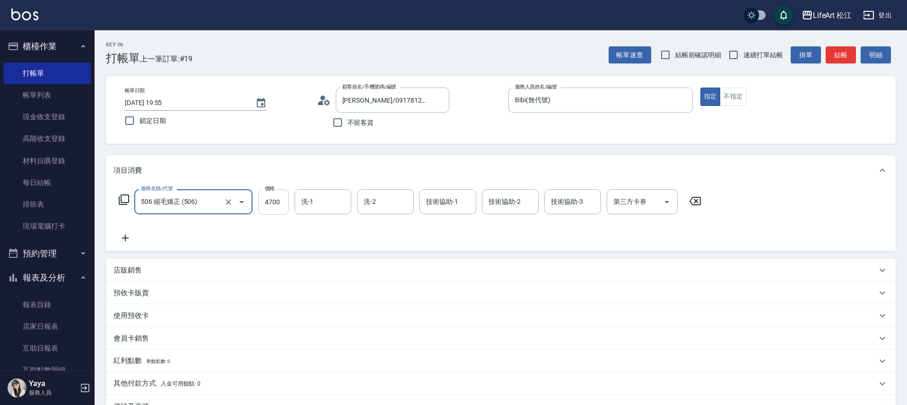
click at [277, 206] on input "4700" at bounding box center [273, 202] width 31 height 26
click at [365, 206] on input "洗-2" at bounding box center [385, 201] width 48 height 17
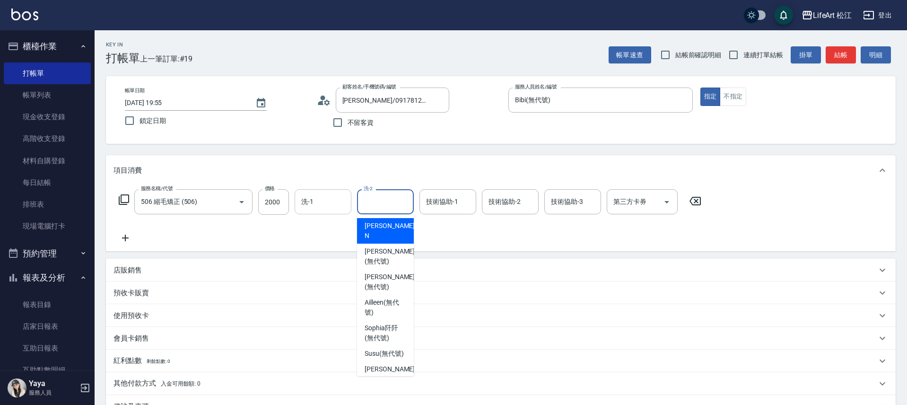
click at [340, 201] on input "洗-1" at bounding box center [323, 201] width 48 height 17
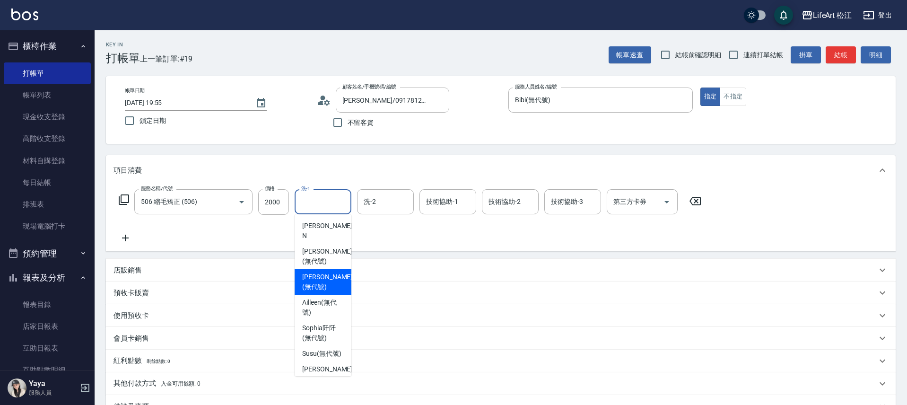
click at [405, 250] on div "服務名稱/代號 506 縮毛矯正 (506) 服務名稱/代號 價格 2000 價格 洗-1 洗-1 洗-2 洗-2 技術協助-1 技術協助-1 技術協助-2 …" at bounding box center [501, 218] width 790 height 66
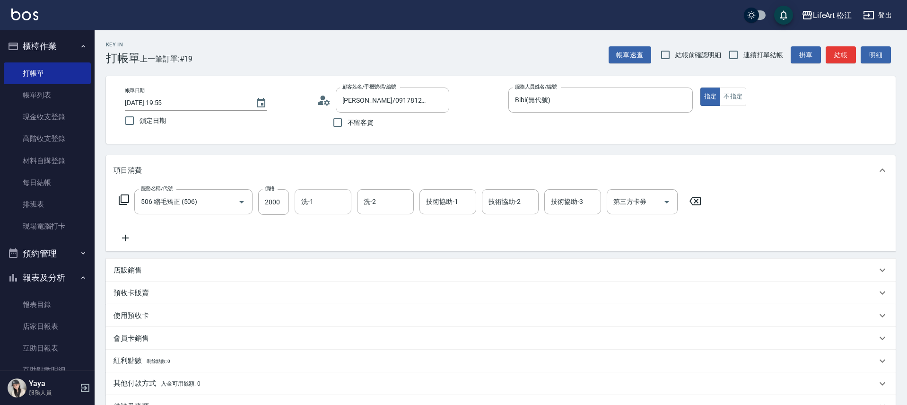
click at [303, 205] on input "洗-1" at bounding box center [323, 201] width 48 height 17
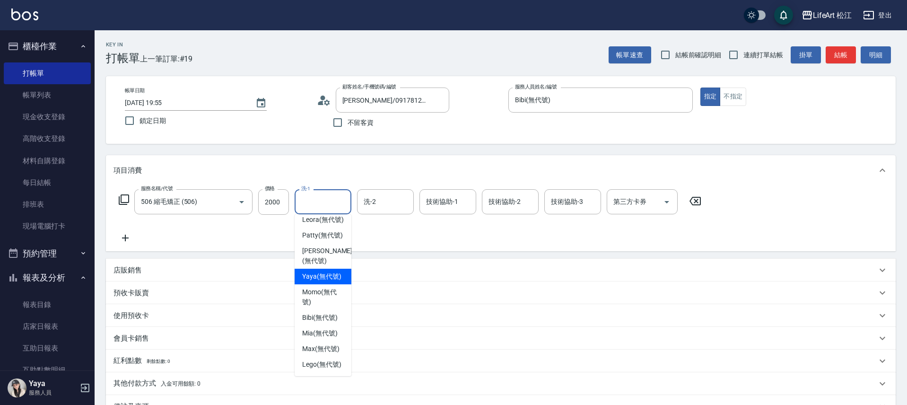
scroll to position [230, 0]
click at [321, 359] on span "Lego (無代號)" at bounding box center [321, 364] width 39 height 10
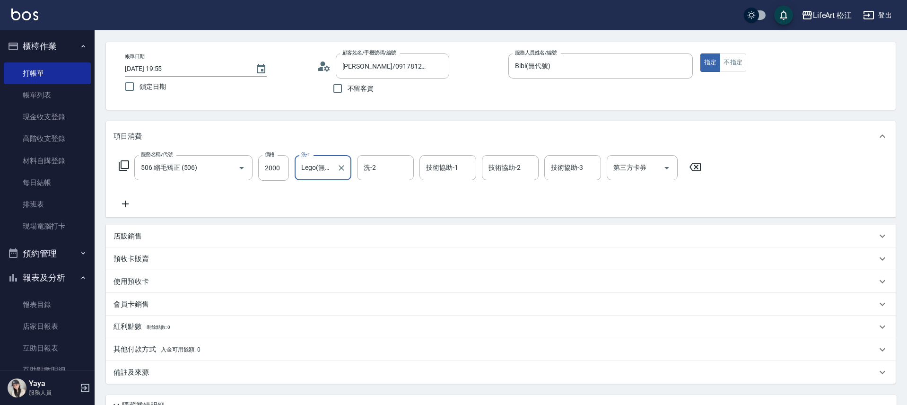
scroll to position [91, 0]
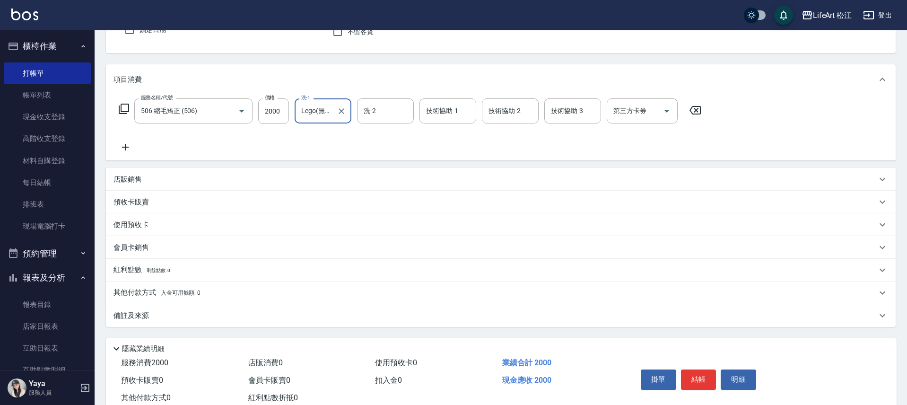
click at [190, 316] on div "備註及來源" at bounding box center [494, 316] width 763 height 10
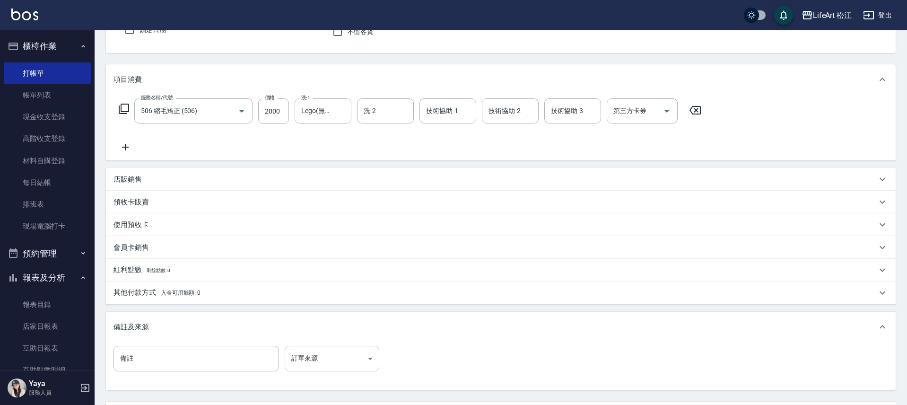
click at [329, 354] on body "LifeArt 松江 登出 櫃檯作業 打帳單 帳單列表 現金收支登錄 高階收支登錄 材料自購登錄 每日結帳 排班表 現場電腦打卡 預約管理 預約管理 單日預約…" at bounding box center [453, 200] width 907 height 583
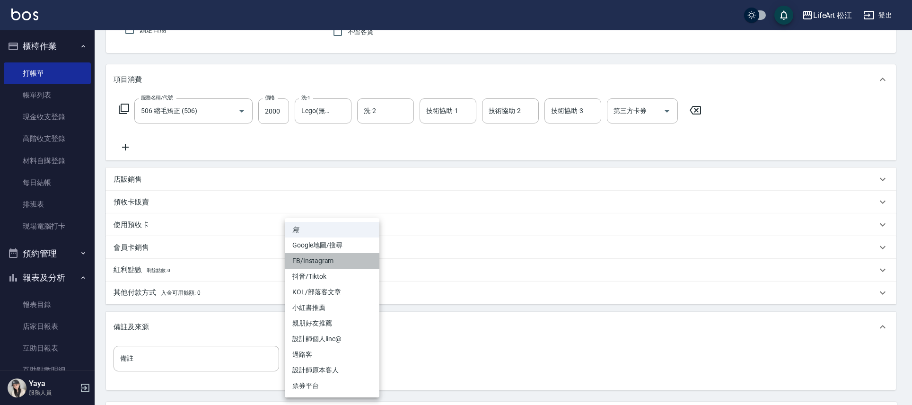
click at [343, 259] on li "FB/Instagram" at bounding box center [332, 261] width 95 height 16
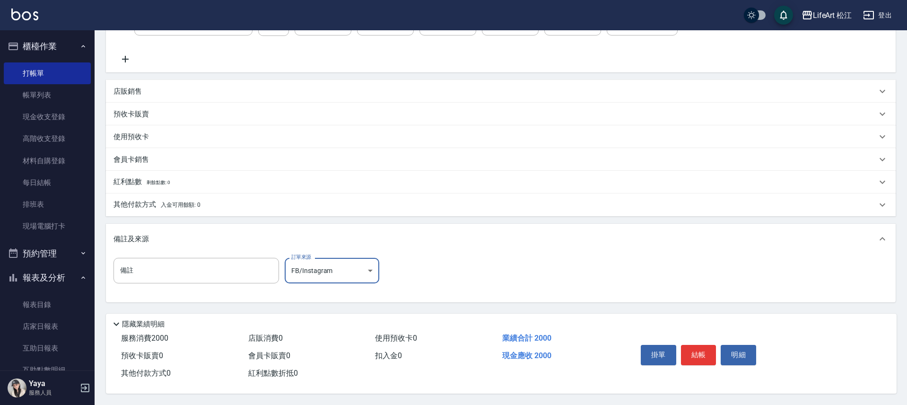
scroll to position [183, 0]
click at [694, 350] on button "結帳" at bounding box center [698, 355] width 35 height 20
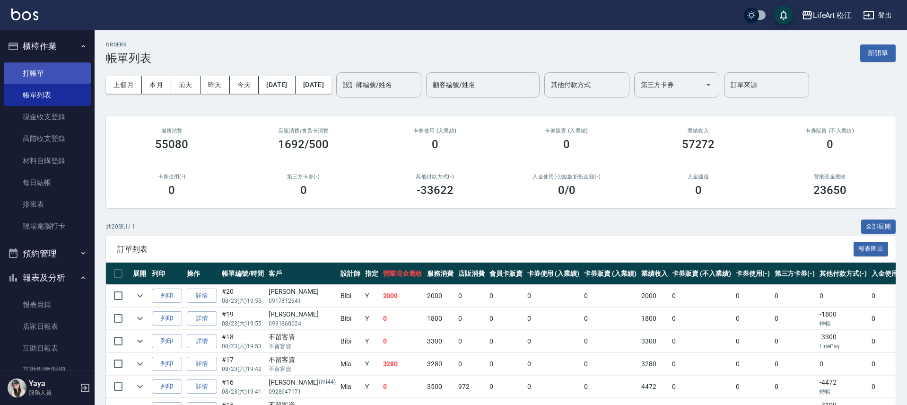
click at [69, 73] on link "打帳單" at bounding box center [47, 73] width 87 height 22
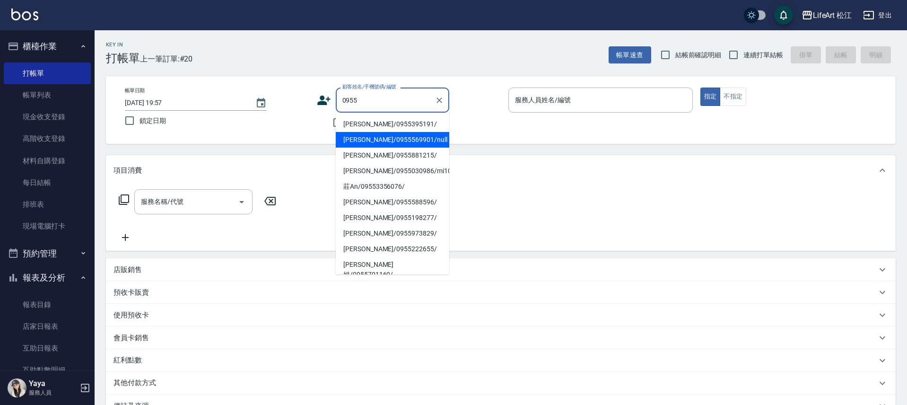
click at [405, 144] on li "[PERSON_NAME]/0955569901/null" at bounding box center [392, 140] width 113 height 16
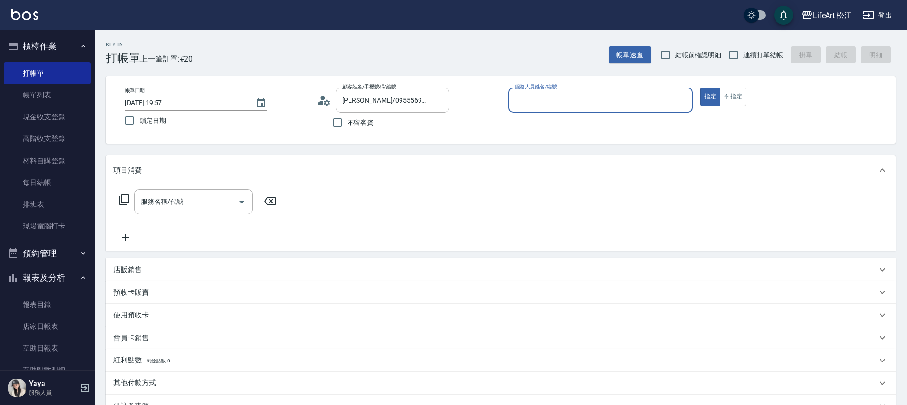
click at [593, 99] on input "服務人員姓名/編號" at bounding box center [601, 100] width 176 height 17
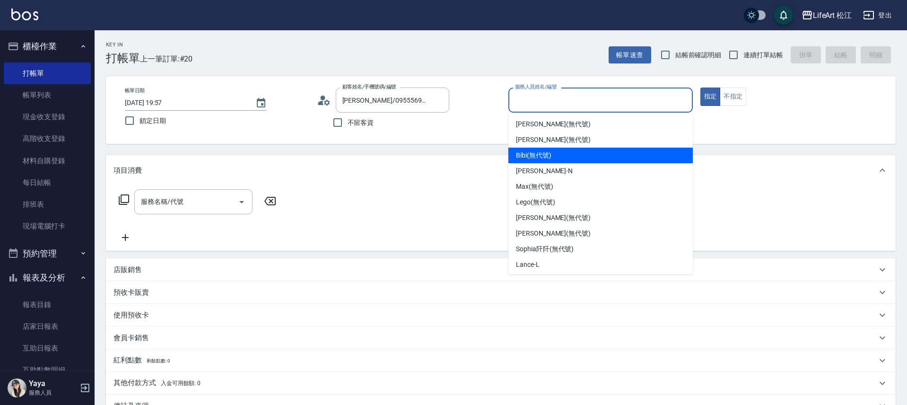
click at [574, 151] on div "Bibi (無代號)" at bounding box center [600, 156] width 184 height 16
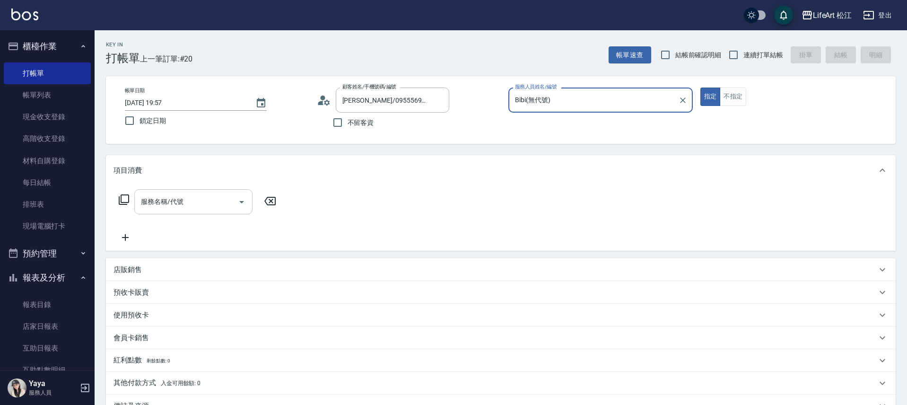
click at [227, 200] on input "服務名稱/代號" at bounding box center [187, 201] width 96 height 17
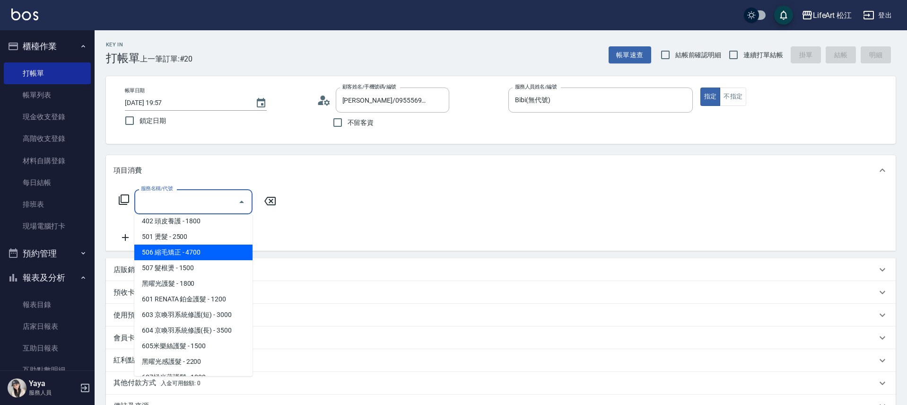
scroll to position [127, 0]
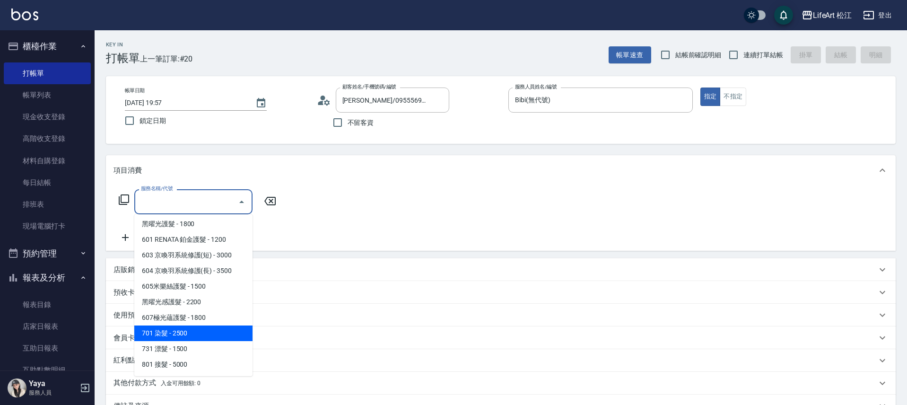
click at [213, 333] on span "701 染髮 - 2500" at bounding box center [193, 333] width 118 height 16
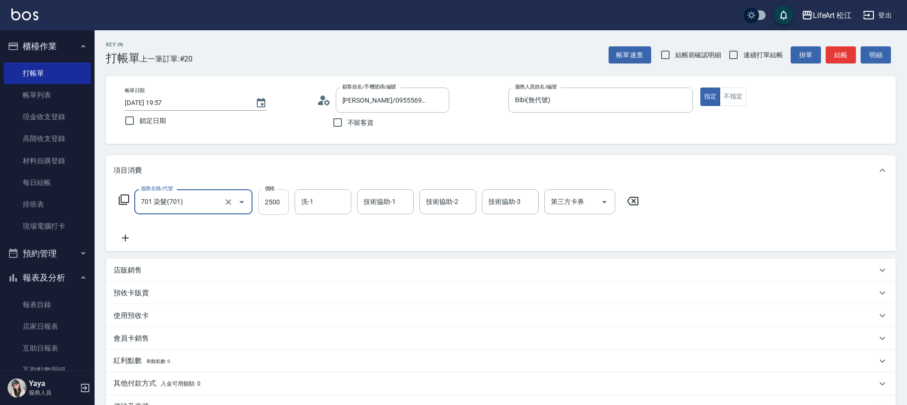
click at [263, 205] on input "2500" at bounding box center [273, 202] width 31 height 26
click at [125, 239] on icon at bounding box center [125, 238] width 7 height 7
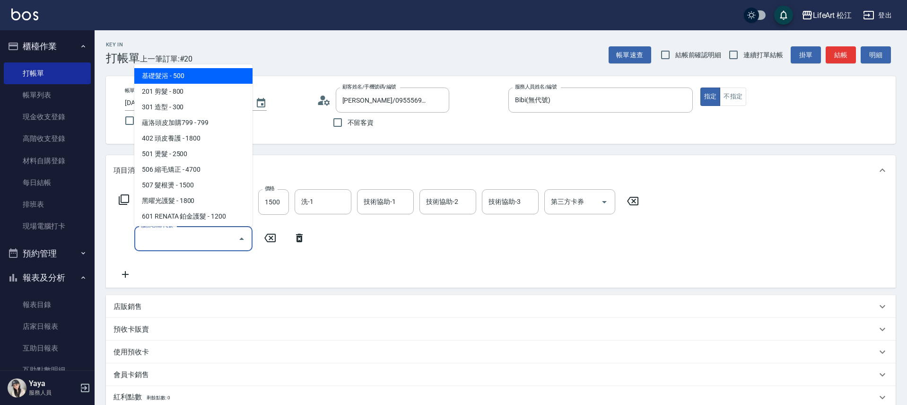
click at [196, 241] on input "服務名稱/代號" at bounding box center [187, 238] width 96 height 17
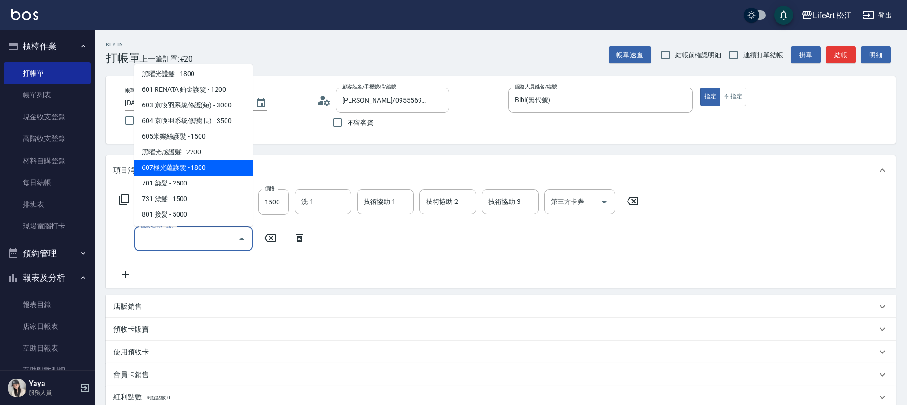
click at [207, 169] on span "607極光蘊護髮 - 1800" at bounding box center [193, 168] width 118 height 16
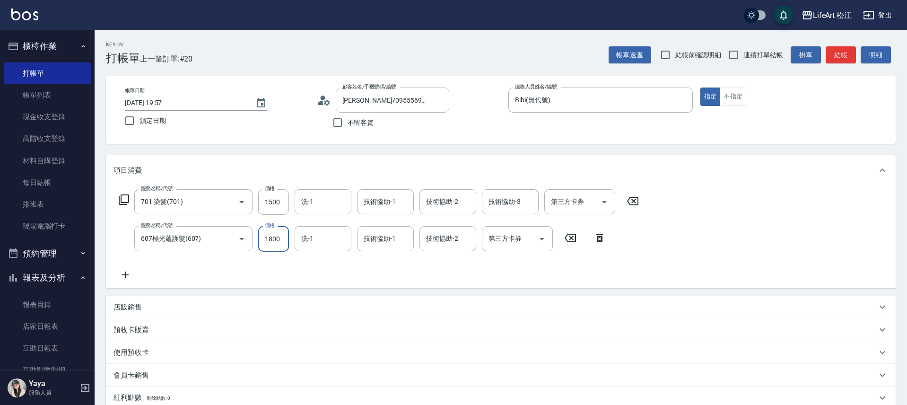
click at [282, 238] on input "1800" at bounding box center [273, 239] width 31 height 26
click at [130, 277] on icon at bounding box center [125, 274] width 24 height 11
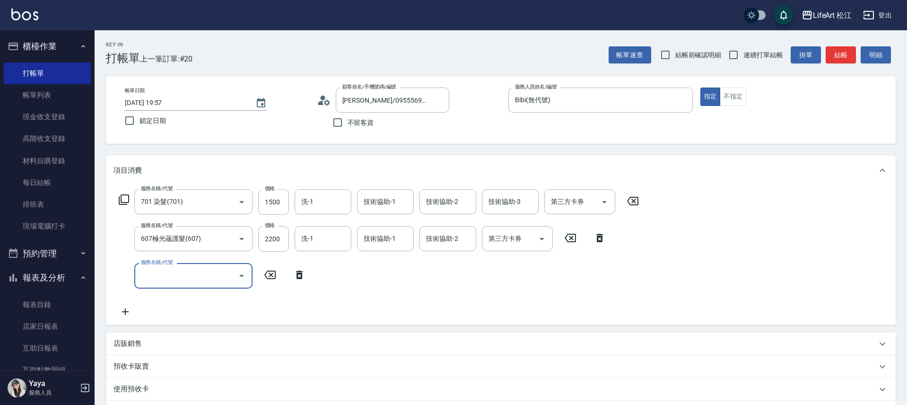
click at [182, 278] on input "服務名稱/代號" at bounding box center [187, 275] width 96 height 17
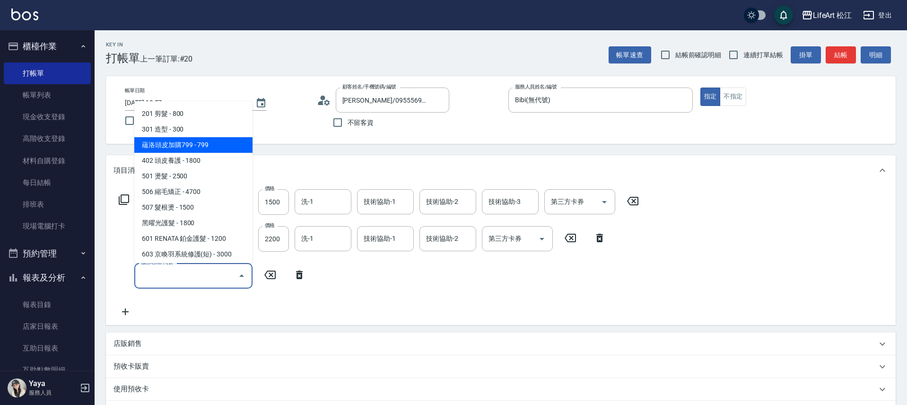
scroll to position [15, 0]
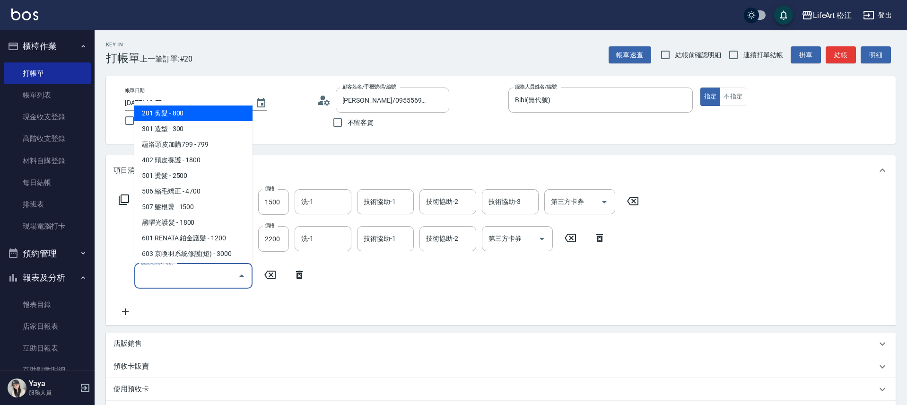
click at [219, 116] on span "201 剪髮 - 800" at bounding box center [193, 113] width 118 height 16
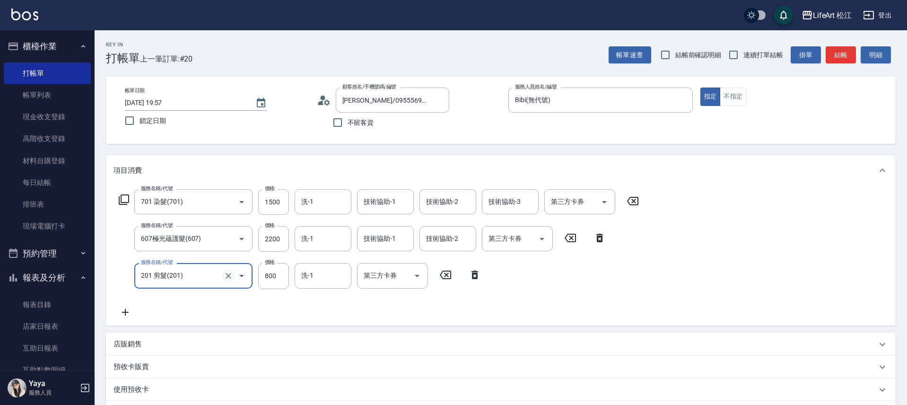
click at [229, 278] on icon "Clear" at bounding box center [228, 275] width 9 height 9
drag, startPoint x: 469, startPoint y: 275, endPoint x: 464, endPoint y: 270, distance: 7.4
click at [469, 275] on icon at bounding box center [475, 274] width 24 height 11
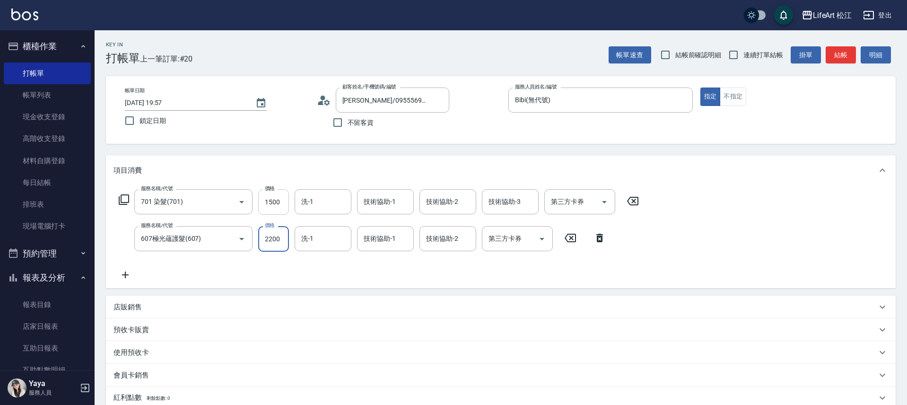
click at [283, 210] on input "1500" at bounding box center [273, 202] width 31 height 26
click at [285, 209] on input "1500" at bounding box center [273, 202] width 31 height 26
click at [321, 205] on input "洗-1" at bounding box center [323, 201] width 48 height 17
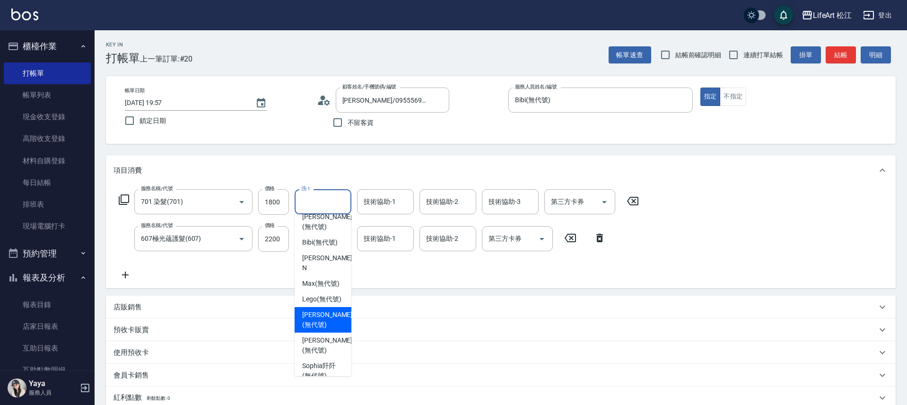
scroll to position [159, 0]
click at [330, 327] on span "Leora (無代號)" at bounding box center [323, 324] width 42 height 10
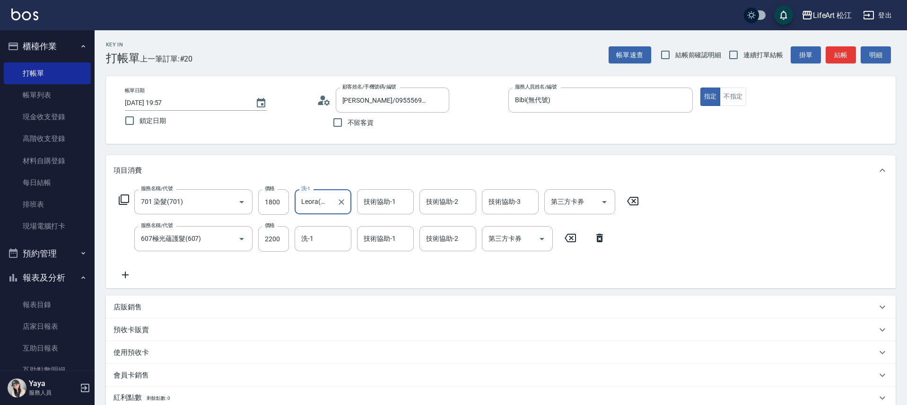
click at [391, 203] on div "技術協助-1 技術協助-1" at bounding box center [385, 201] width 57 height 25
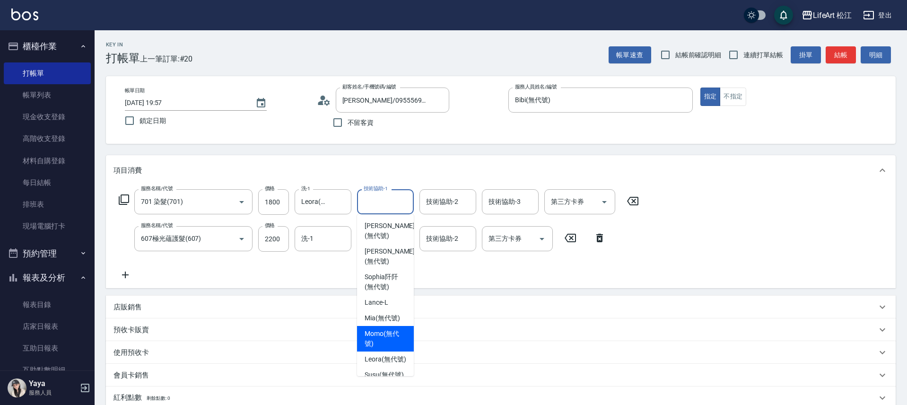
scroll to position [124, 0]
click at [324, 246] on input "洗-1" at bounding box center [323, 238] width 48 height 17
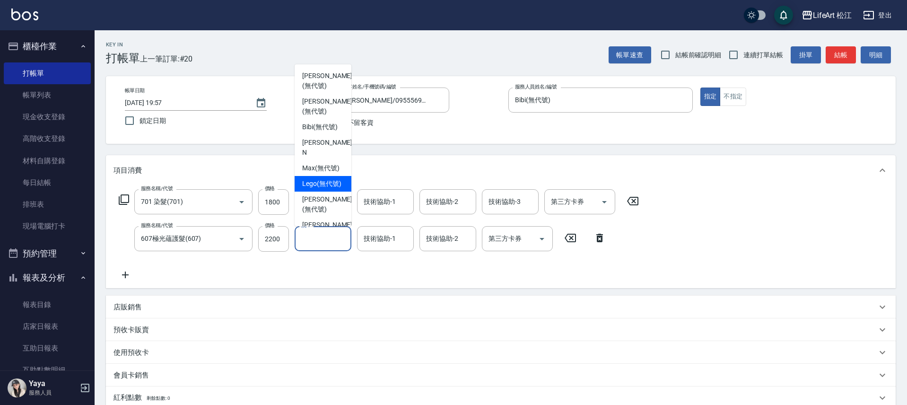
scroll to position [183, 0]
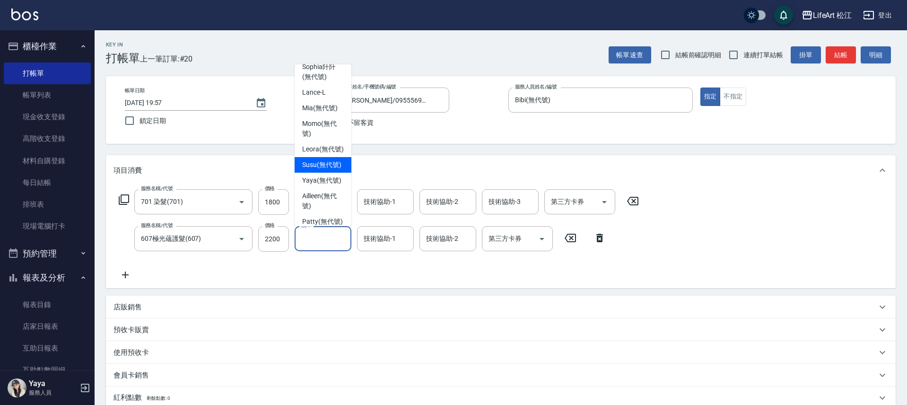
click at [322, 170] on span "Susu (無代號)" at bounding box center [321, 165] width 39 height 10
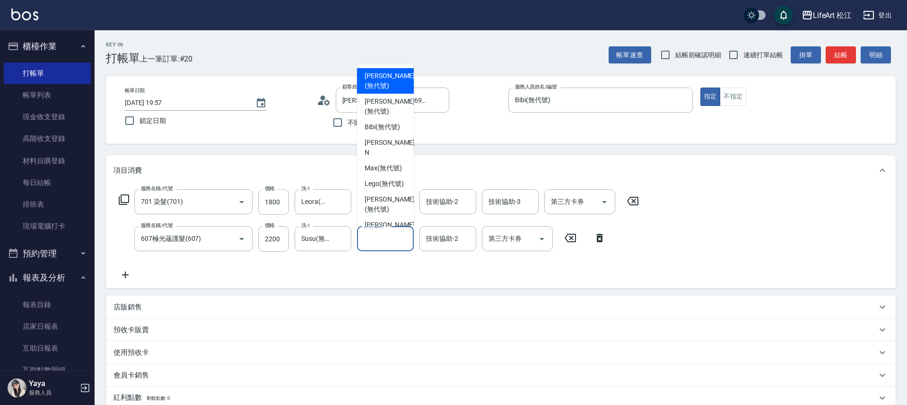
click at [381, 246] on input "技術協助-1" at bounding box center [385, 238] width 48 height 17
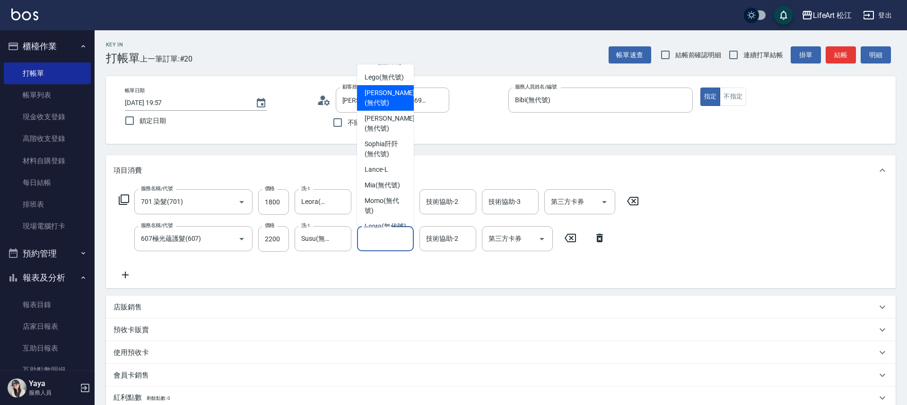
scroll to position [189, 0]
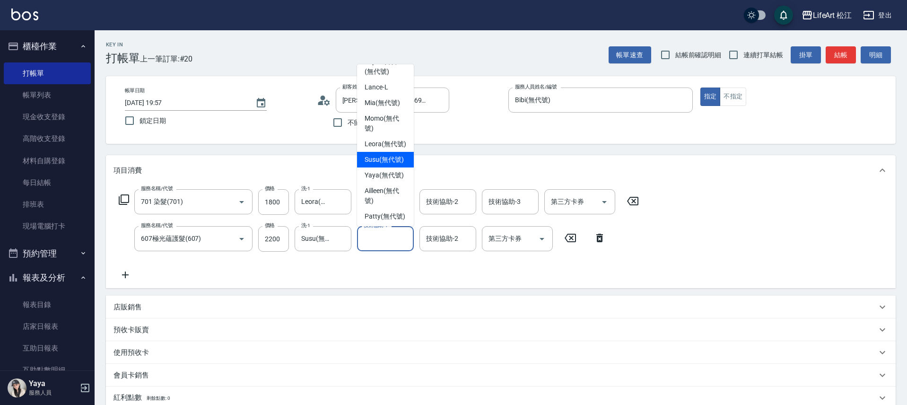
click at [393, 165] on span "Susu (無代號)" at bounding box center [384, 160] width 39 height 10
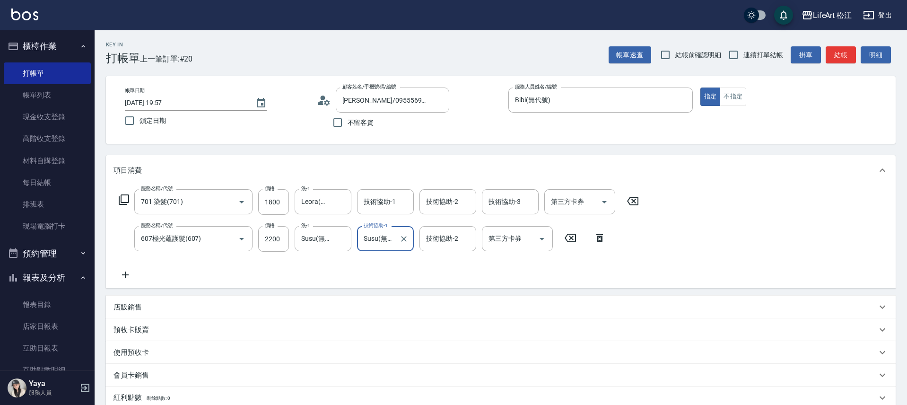
click at [381, 205] on input "技術協助-1" at bounding box center [385, 201] width 48 height 17
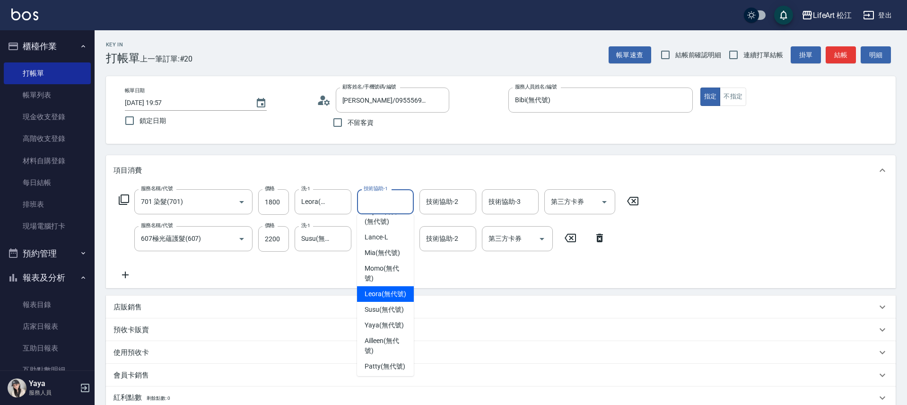
click at [388, 299] on span "Leora (無代號)" at bounding box center [386, 294] width 42 height 10
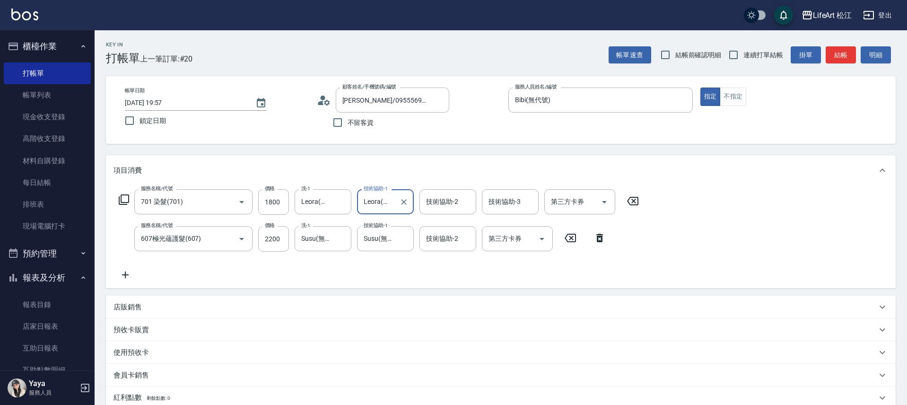
click at [300, 282] on div "服務名稱/代號 701 染髮(701) 服務名稱/代號 價格 1800 價格 洗-1 Leora(無代號) 洗-1 技術協助-1 Leora(無代號) 技術協…" at bounding box center [501, 236] width 790 height 103
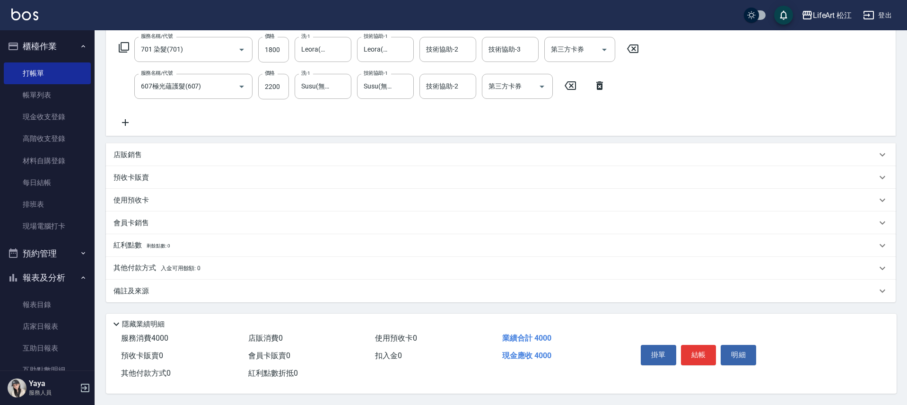
scroll to position [156, 0]
click at [201, 290] on div "備註及來源" at bounding box center [494, 291] width 763 height 10
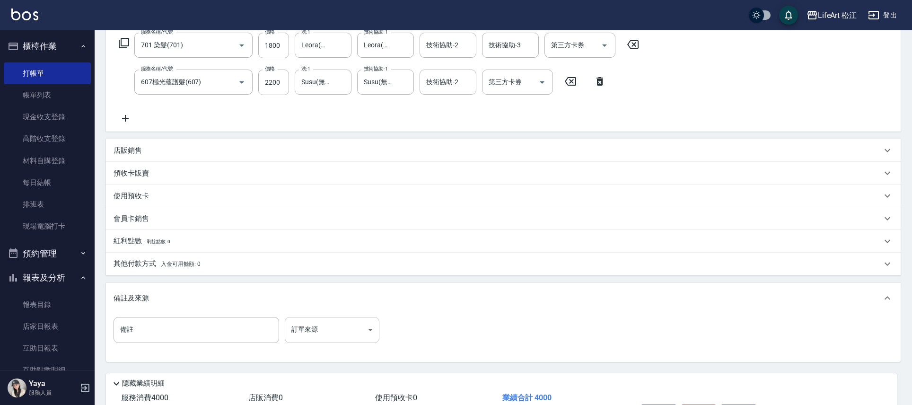
click at [344, 332] on body "LifeArt 松江 登出 櫃檯作業 打帳單 帳單列表 現金收支登錄 高階收支登錄 材料自購登錄 每日結帳 排班表 現場電腦打卡 預約管理 預約管理 單日預約…" at bounding box center [456, 154] width 912 height 621
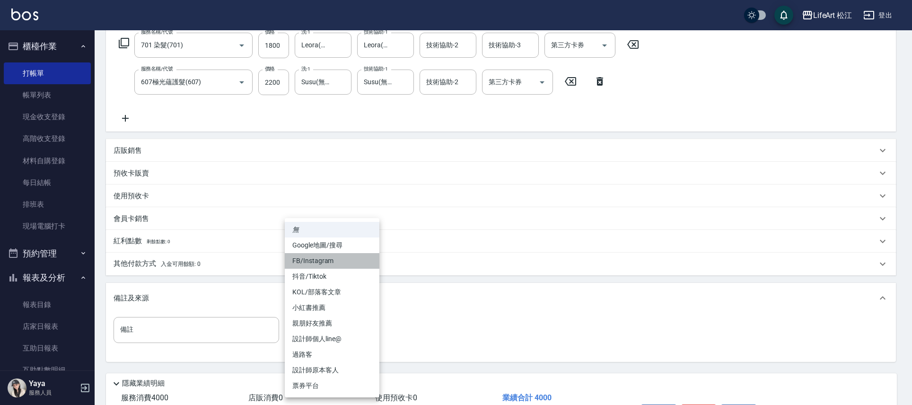
click at [346, 257] on li "FB/Instagram" at bounding box center [332, 261] width 95 height 16
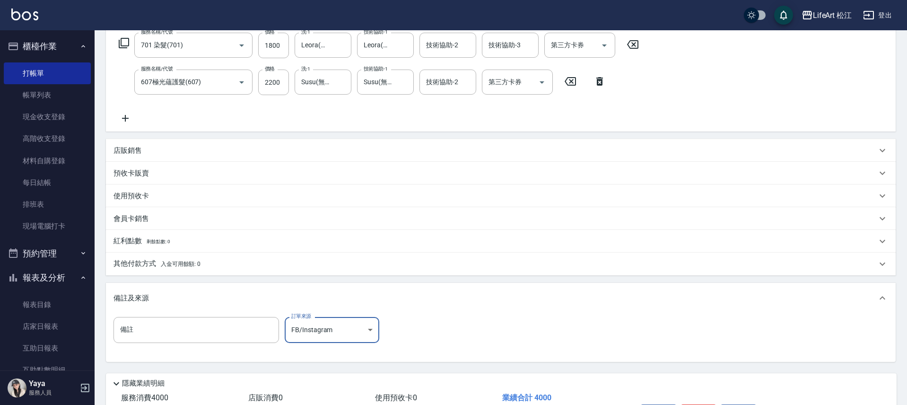
click at [173, 265] on span "入金可用餘額: 0" at bounding box center [181, 264] width 40 height 7
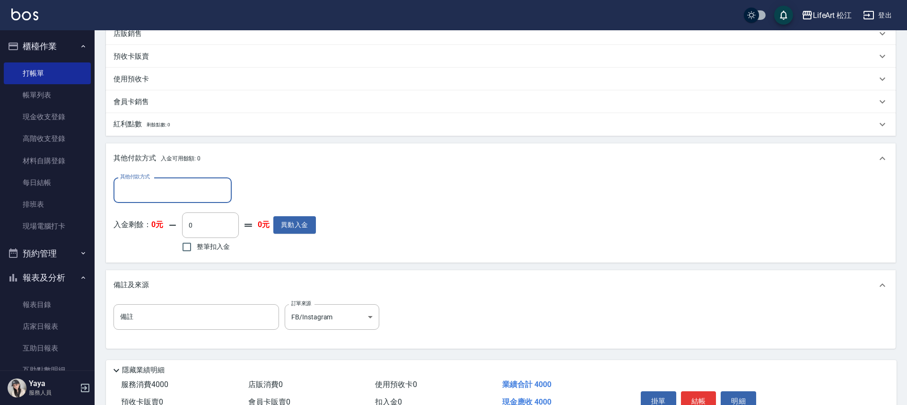
scroll to position [324, 0]
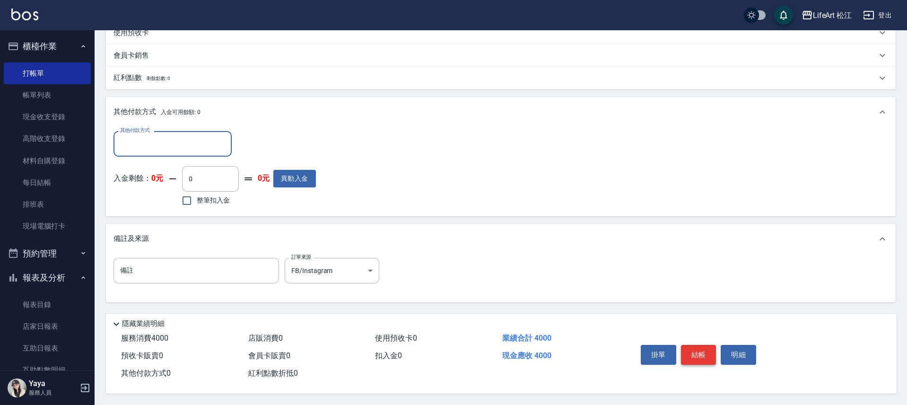
click at [695, 349] on button "結帳" at bounding box center [698, 355] width 35 height 20
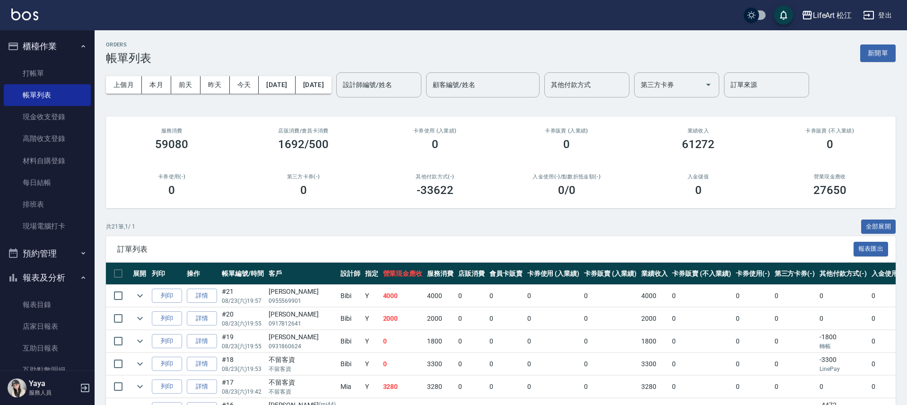
scroll to position [87, 0]
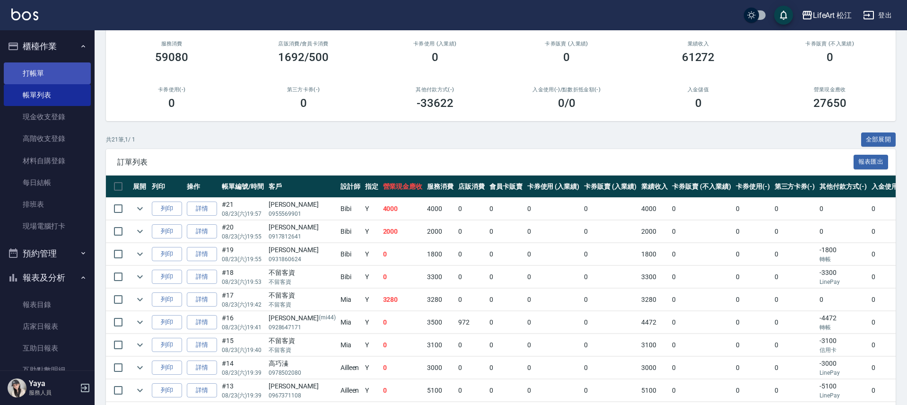
click at [50, 78] on link "打帳單" at bounding box center [47, 73] width 87 height 22
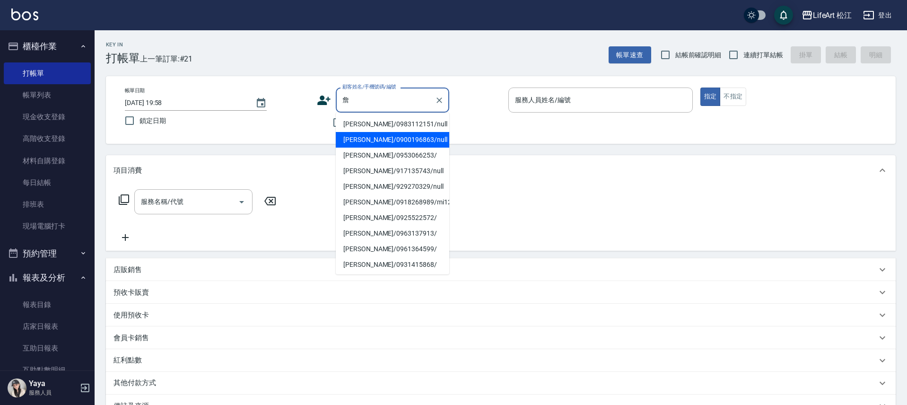
click at [422, 139] on li "[PERSON_NAME]/0900196863/null" at bounding box center [392, 140] width 113 height 16
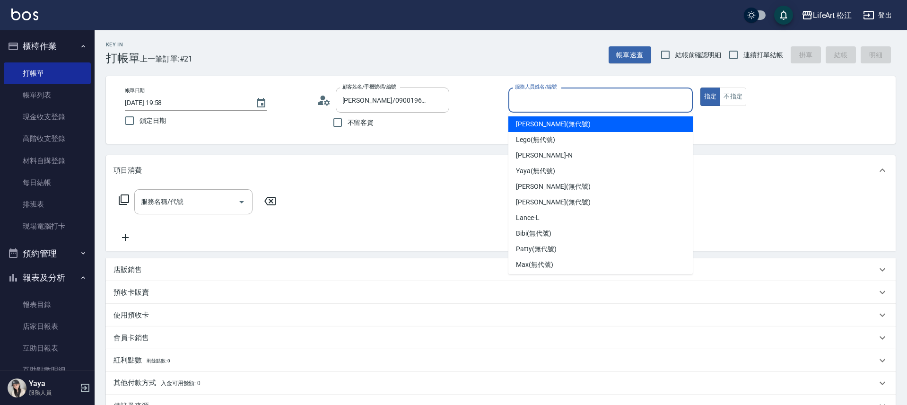
click at [585, 94] on input "服務人員姓名/編號" at bounding box center [601, 100] width 176 height 17
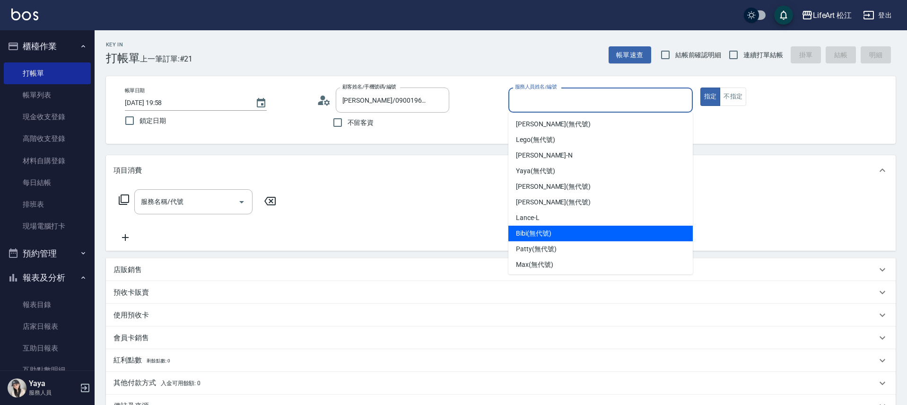
click at [584, 232] on div "Bibi (無代號)" at bounding box center [600, 234] width 184 height 16
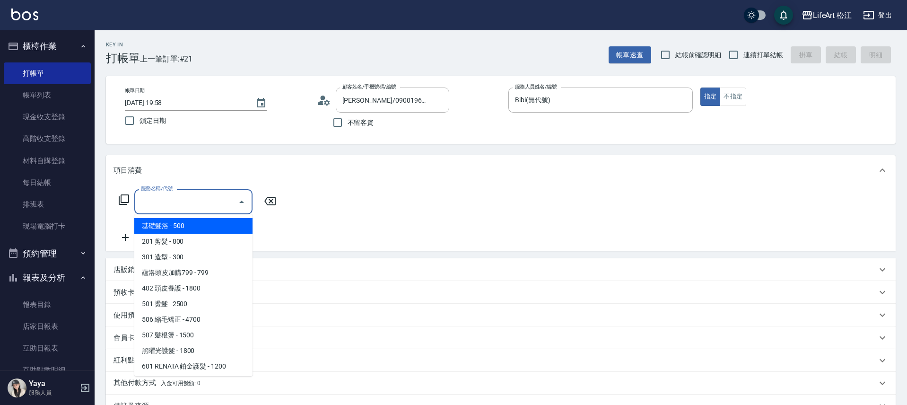
click at [179, 203] on input "服務名稱/代號" at bounding box center [187, 201] width 96 height 17
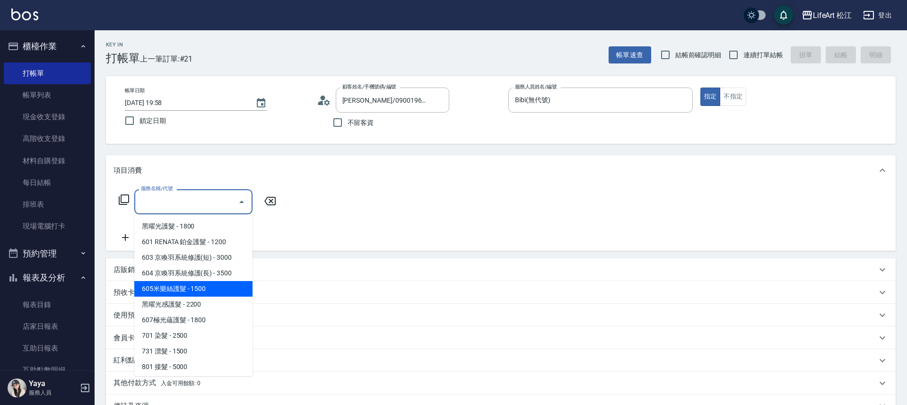
scroll to position [127, 0]
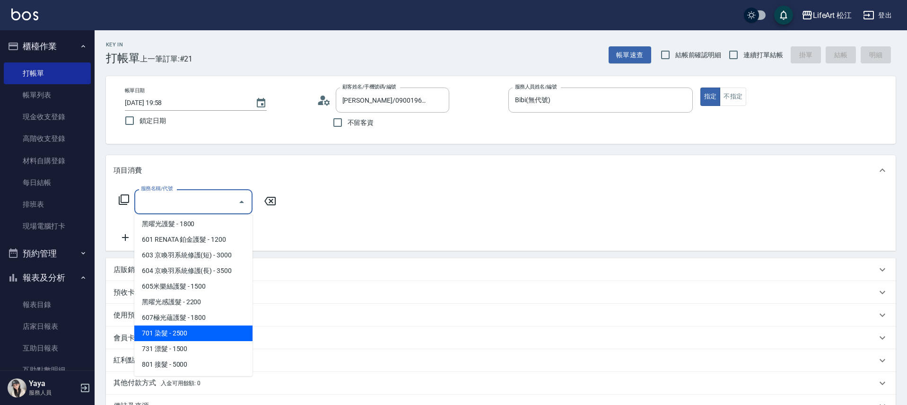
click at [205, 327] on span "701 染髮 - 2500" at bounding box center [193, 333] width 118 height 16
click at [205, 326] on div "會員卡銷售" at bounding box center [501, 337] width 790 height 23
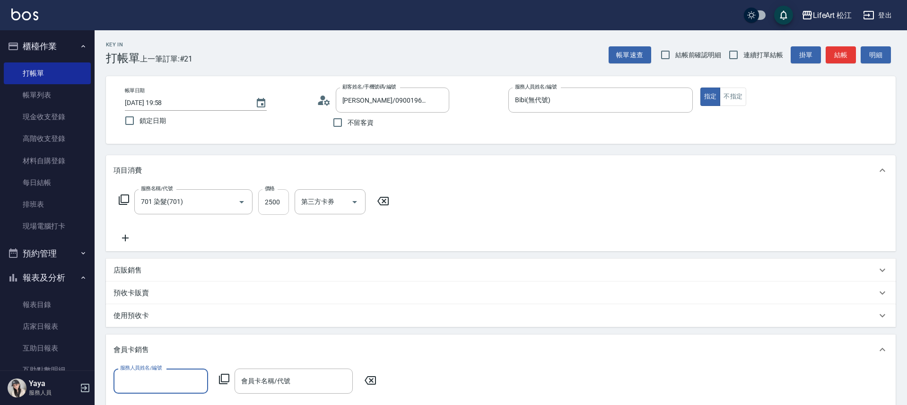
scroll to position [13, 0]
click at [286, 206] on input "2500" at bounding box center [273, 202] width 31 height 26
click at [285, 204] on input "2500" at bounding box center [273, 202] width 31 height 26
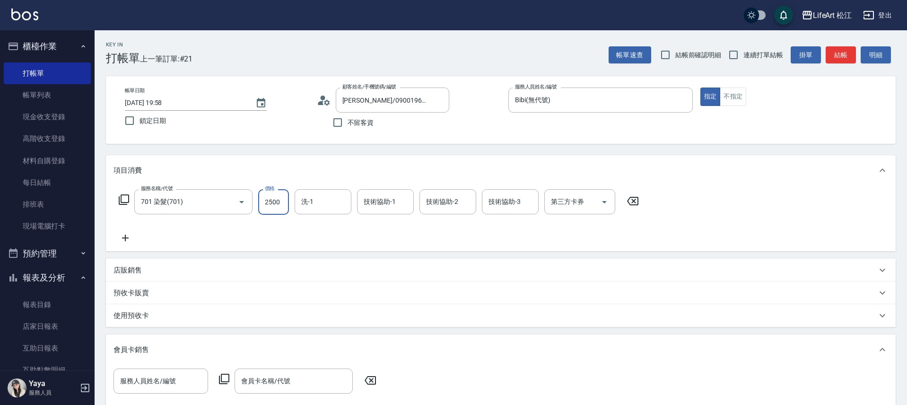
click at [285, 204] on input "2500" at bounding box center [273, 202] width 31 height 26
click at [284, 204] on input "2500" at bounding box center [273, 202] width 31 height 26
click at [268, 206] on input "2500" at bounding box center [273, 202] width 31 height 26
click at [272, 202] on input "2500" at bounding box center [273, 202] width 31 height 26
click at [272, 201] on input "2500" at bounding box center [273, 202] width 31 height 26
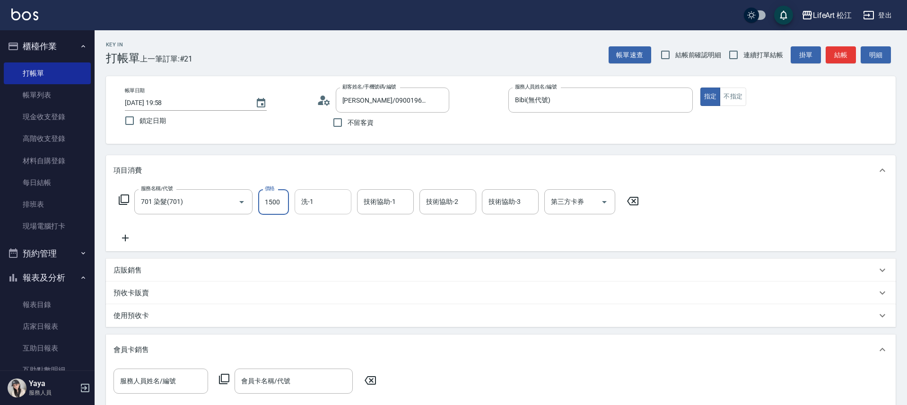
click at [330, 206] on input "洗-1" at bounding box center [323, 201] width 48 height 17
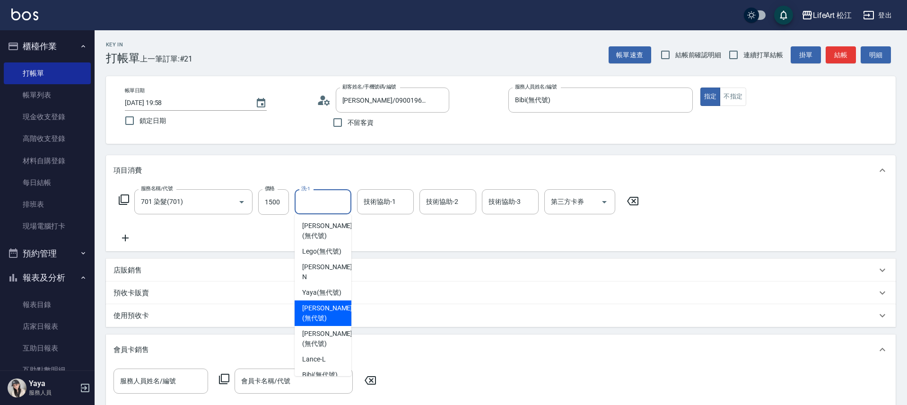
scroll to position [183, 0]
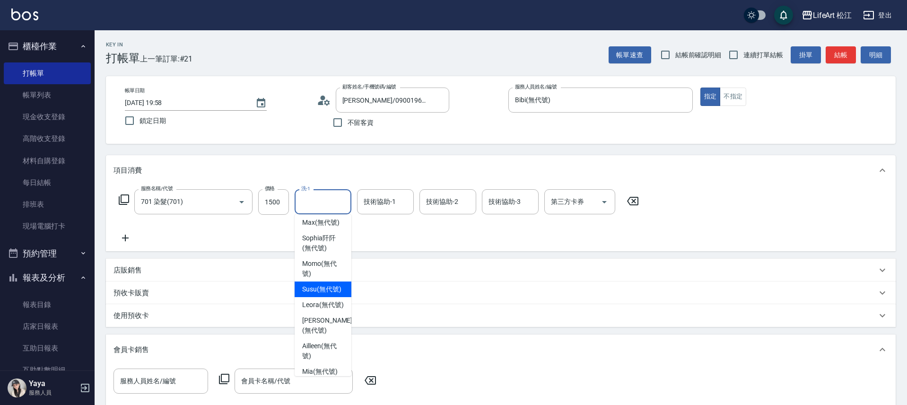
click at [335, 294] on span "Susu (無代號)" at bounding box center [321, 289] width 39 height 10
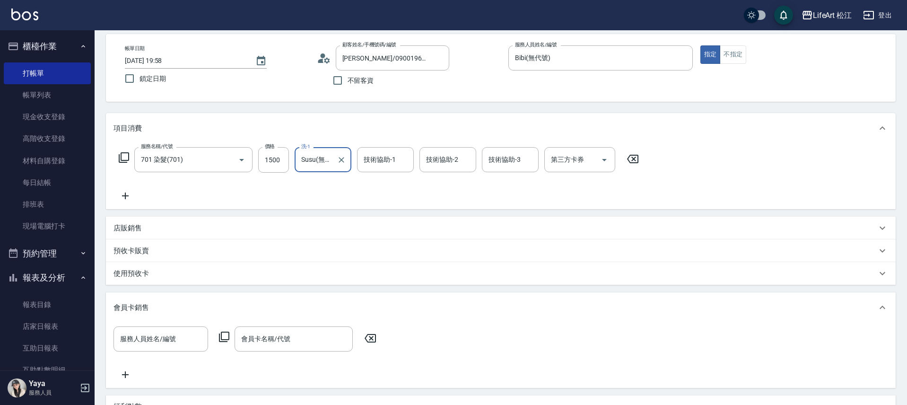
scroll to position [201, 0]
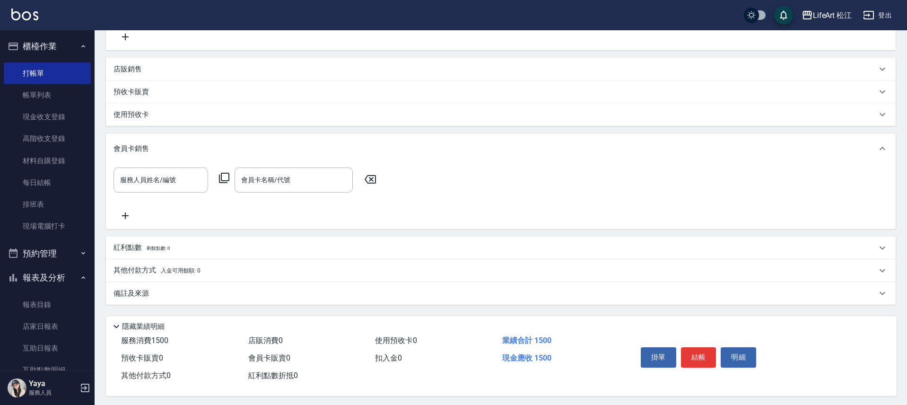
click at [200, 303] on div "備註及來源" at bounding box center [501, 293] width 790 height 23
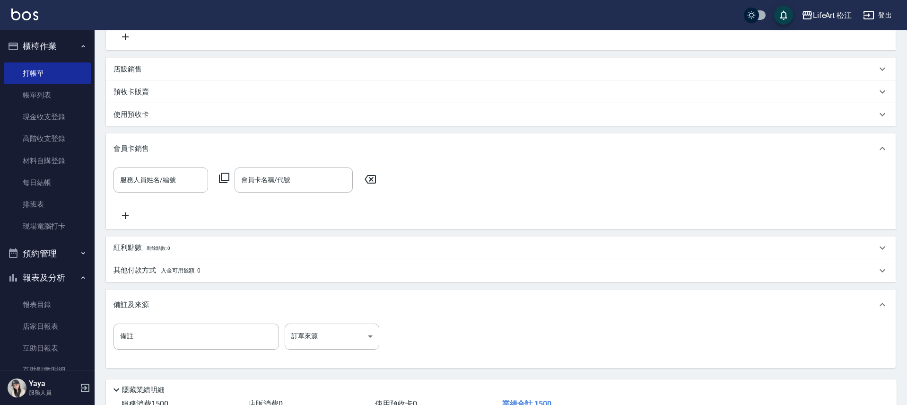
click at [203, 297] on div "備註及來源" at bounding box center [501, 304] width 790 height 30
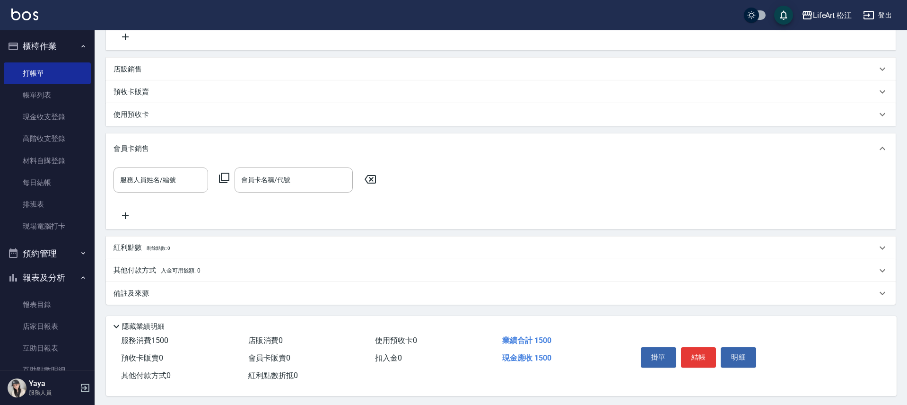
click at [261, 296] on div "備註及來源" at bounding box center [494, 293] width 763 height 10
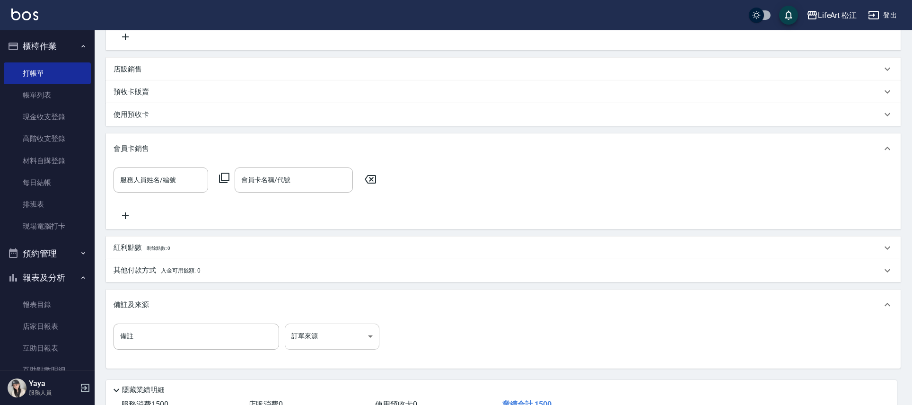
click at [338, 334] on body "LifeArt 松江 登出 櫃檯作業 打帳單 帳單列表 現金收支登錄 高階收支登錄 材料自購登錄 每日結帳 排班表 現場電腦打卡 預約管理 預約管理 單日預約…" at bounding box center [456, 135] width 912 height 672
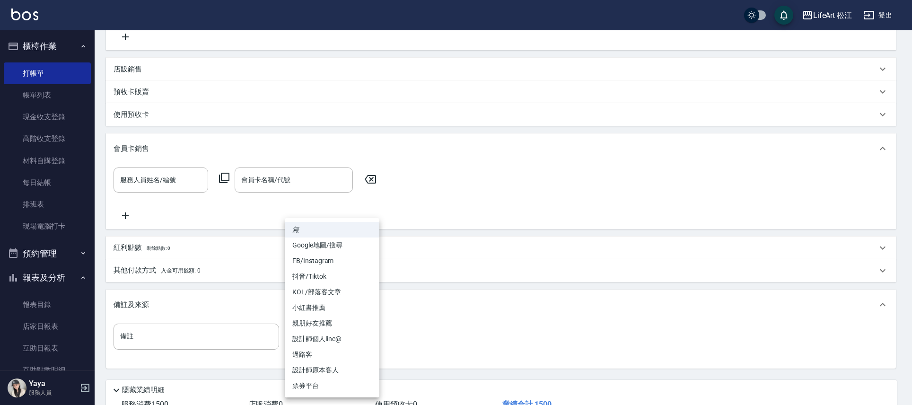
click at [337, 263] on li "FB/Instagram" at bounding box center [332, 261] width 95 height 16
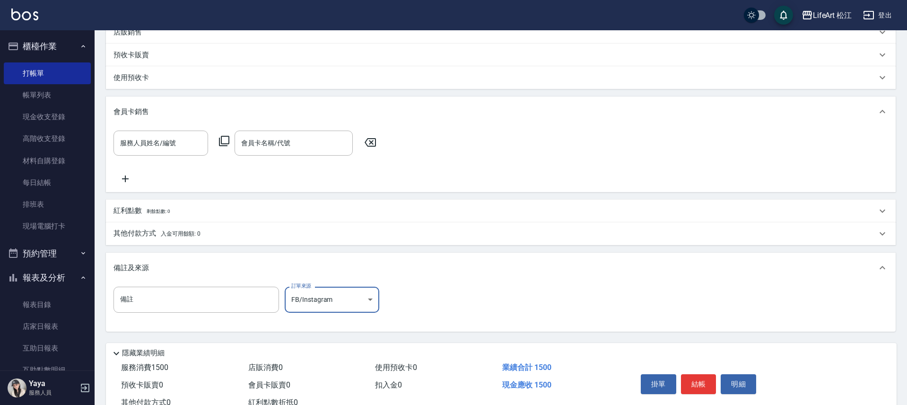
scroll to position [271, 0]
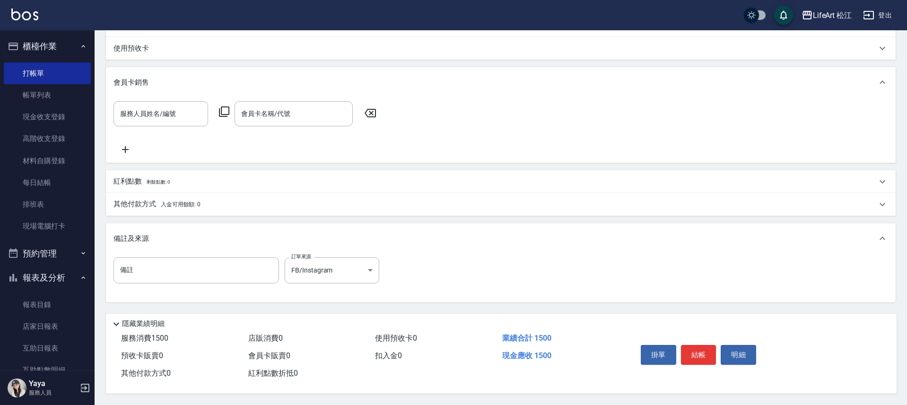
click at [190, 205] on div "其他付款方式 入金可用餘額: 0" at bounding box center [501, 204] width 790 height 23
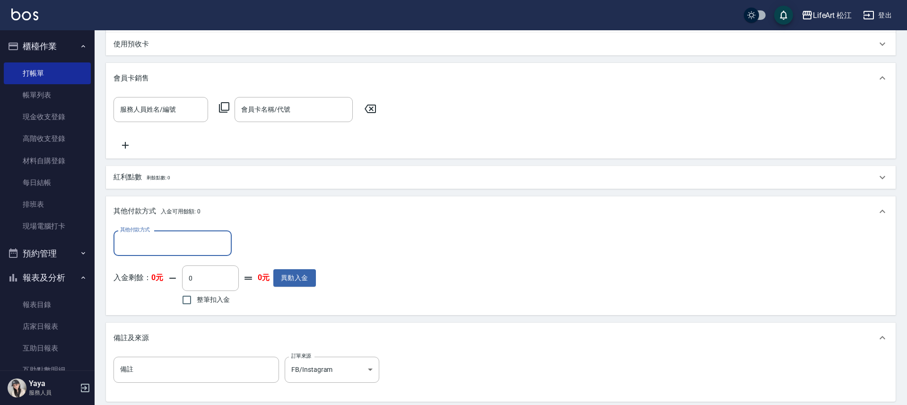
scroll to position [0, 0]
click at [180, 233] on div "其他付款方式" at bounding box center [172, 242] width 118 height 25
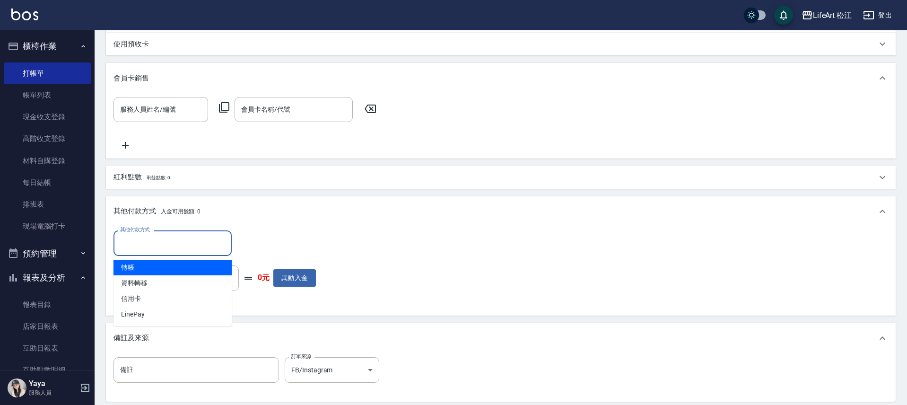
click at [169, 261] on span "轉帳" at bounding box center [172, 268] width 118 height 16
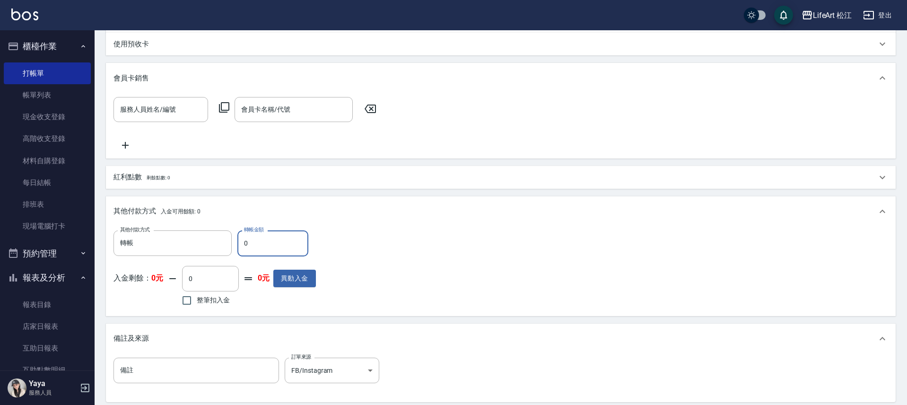
click at [269, 251] on input "0" at bounding box center [272, 243] width 71 height 26
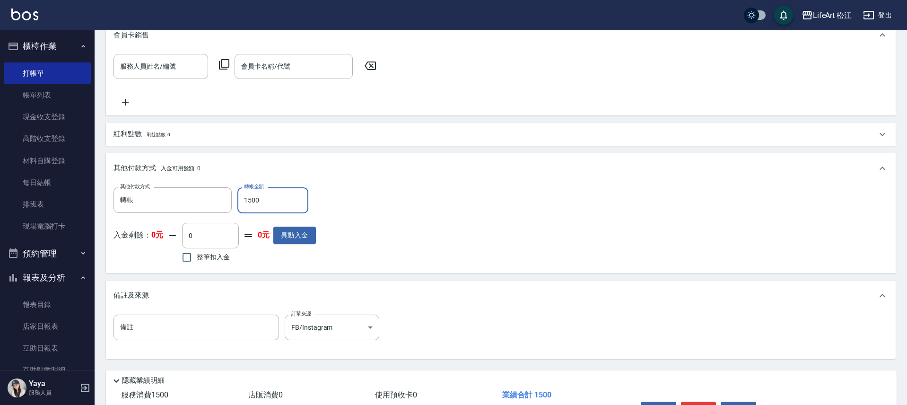
scroll to position [375, 0]
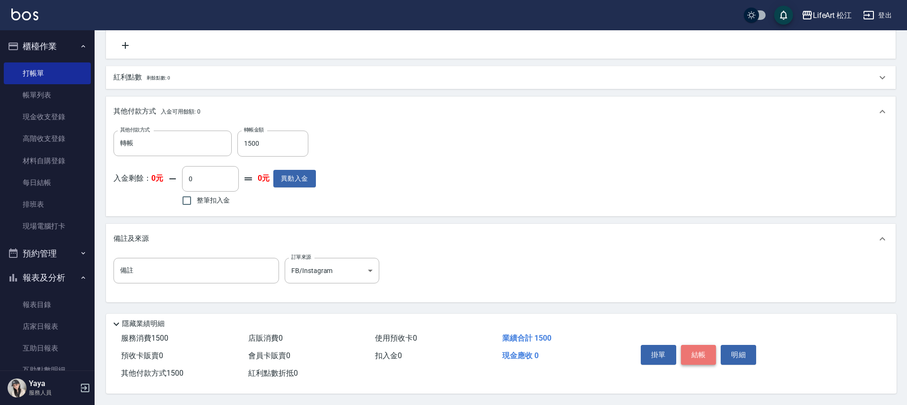
click at [696, 348] on button "結帳" at bounding box center [698, 355] width 35 height 20
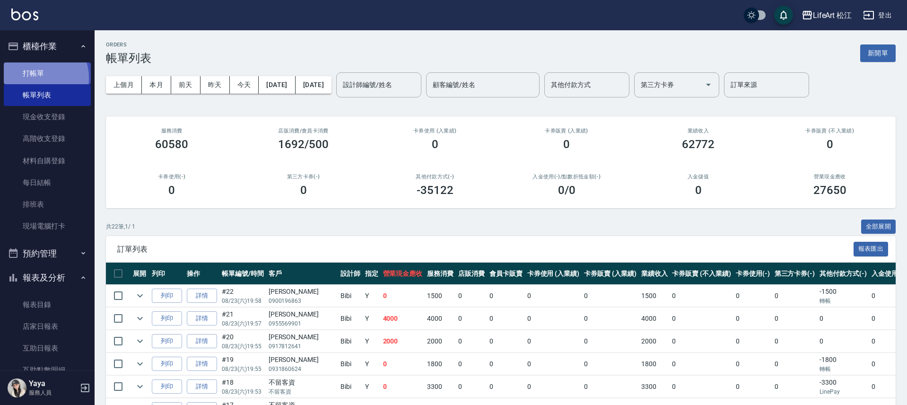
click at [36, 78] on link "打帳單" at bounding box center [47, 73] width 87 height 22
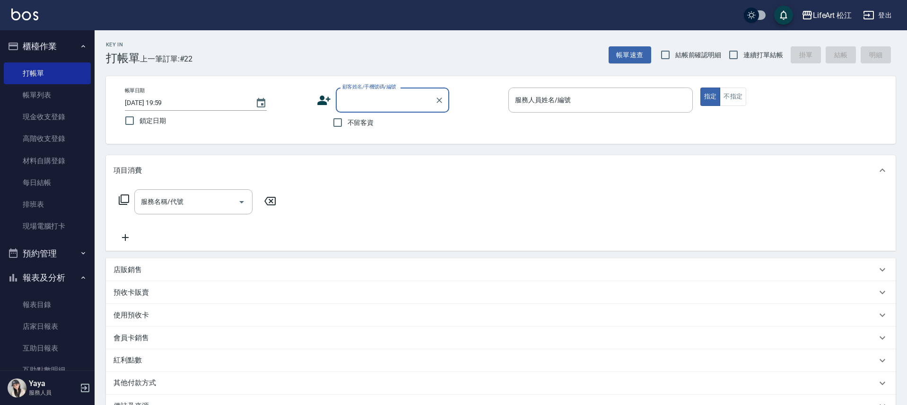
click at [361, 125] on span "不留客資" at bounding box center [361, 123] width 26 height 10
click at [348, 125] on input "不留客資" at bounding box center [338, 123] width 20 height 20
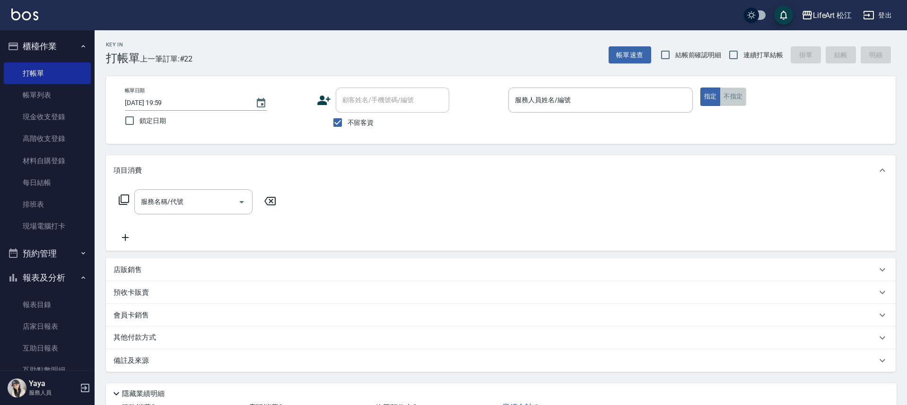
click at [734, 101] on button "不指定" at bounding box center [733, 96] width 26 height 18
click at [596, 108] on div "服務人員姓名/編號" at bounding box center [600, 99] width 184 height 25
click at [590, 105] on input "服務人員姓名/編號" at bounding box center [601, 100] width 176 height 17
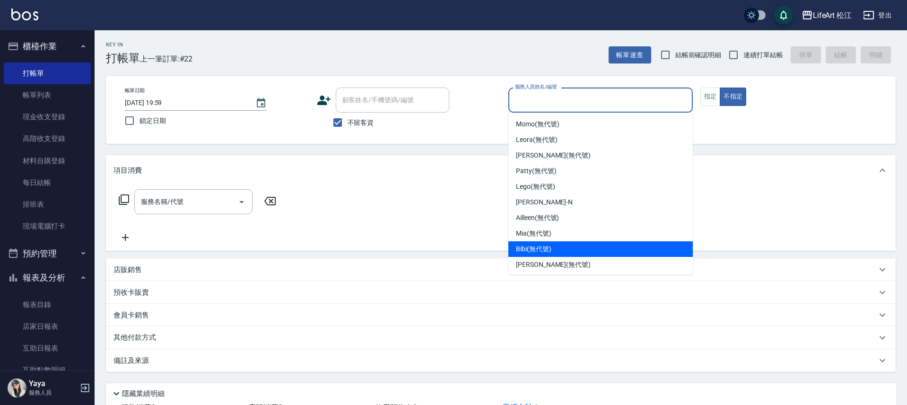
click at [586, 244] on div "Bibi (無代號)" at bounding box center [600, 249] width 184 height 16
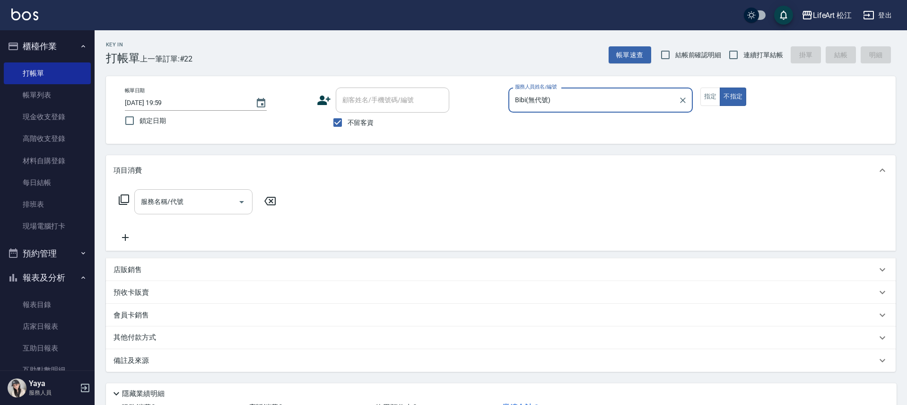
click at [222, 209] on input "服務名稱/代號" at bounding box center [187, 201] width 96 height 17
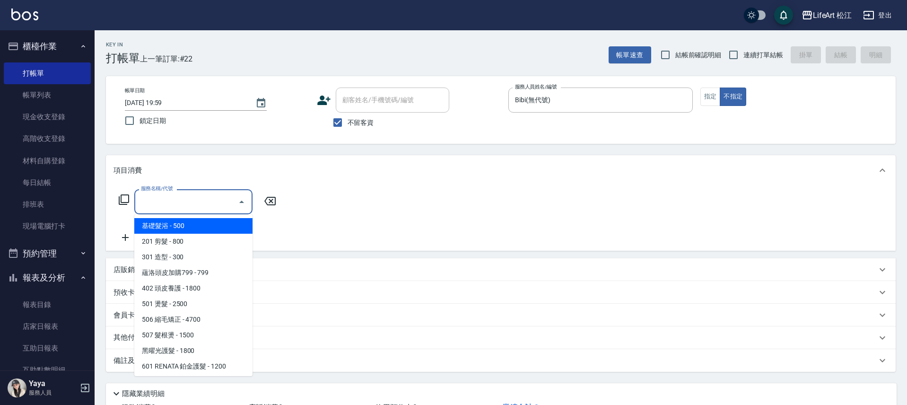
click at [219, 229] on span "基礎髮浴 - 500" at bounding box center [193, 226] width 118 height 16
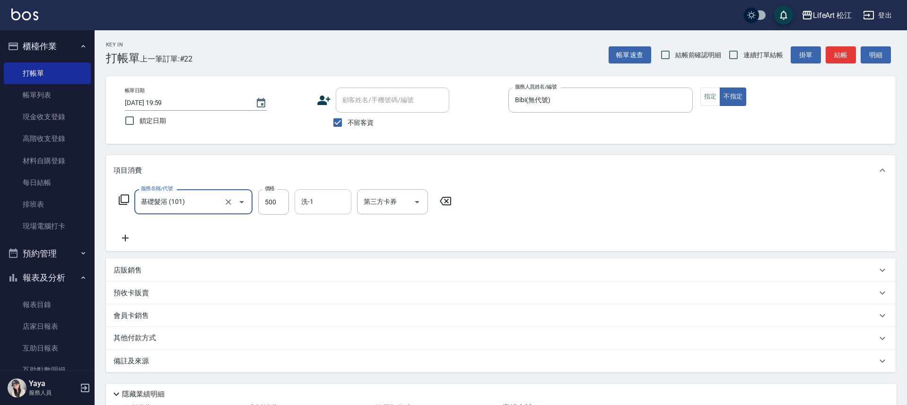
click at [327, 206] on input "洗-1" at bounding box center [323, 201] width 48 height 17
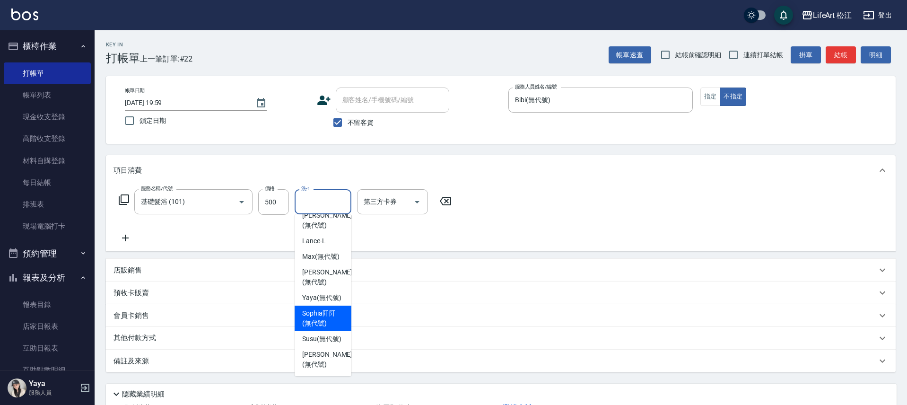
scroll to position [230, 0]
click at [325, 334] on span "Susu (無代號)" at bounding box center [321, 339] width 39 height 10
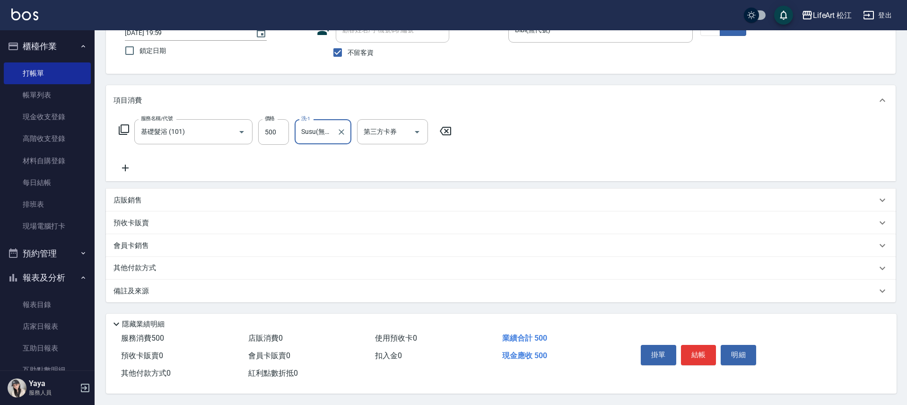
scroll to position [74, 0]
click at [614, 299] on div "Key In 打帳單 上一筆訂單:#22 帳單速查 結帳前確認明細 連續打單結帳 掛單 結帳 明細 帳單日期 [DATE] 19:59 鎖定日期 顧客姓名/手…" at bounding box center [501, 182] width 812 height 444
click at [595, 294] on div "備註及來源" at bounding box center [501, 290] width 790 height 23
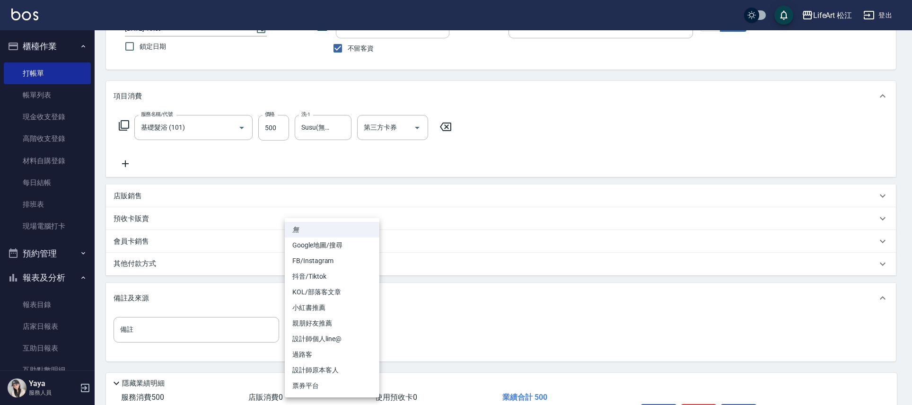
click at [369, 336] on body "LifeArt 松江 登出 櫃檯作業 打帳單 帳單列表 現金收支登錄 高階收支登錄 材料自購登錄 每日結帳 排班表 現場電腦打卡 預約管理 預約管理 單日預約…" at bounding box center [456, 195] width 912 height 538
click at [338, 356] on li "過路客" at bounding box center [332, 355] width 95 height 16
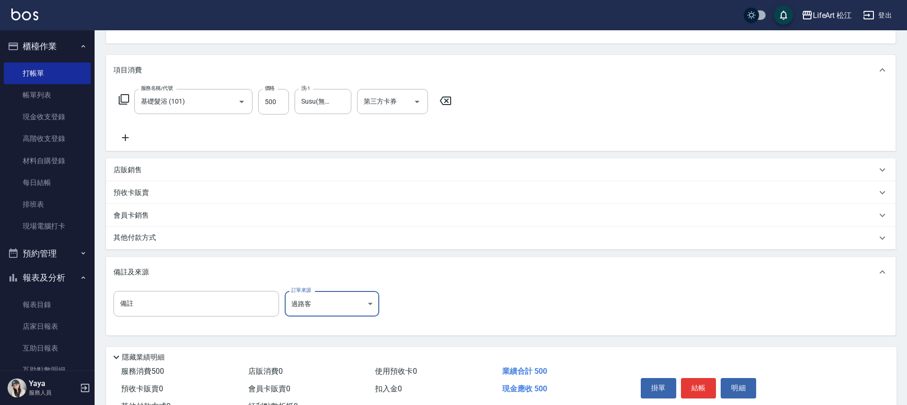
scroll to position [138, 0]
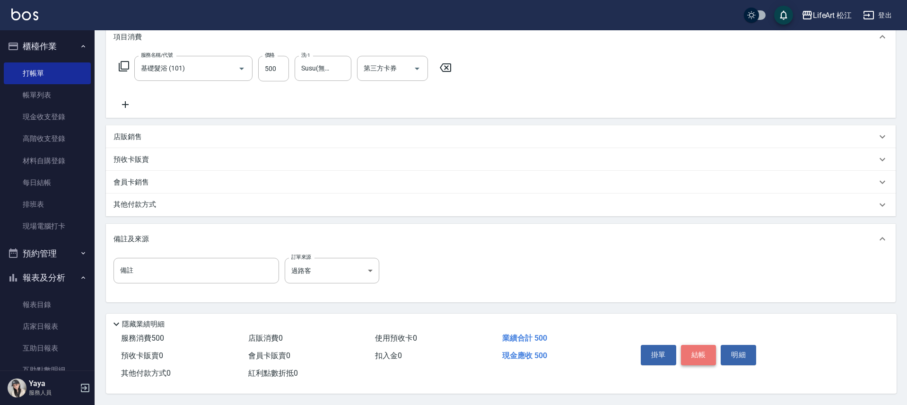
click at [704, 352] on button "結帳" at bounding box center [698, 355] width 35 height 20
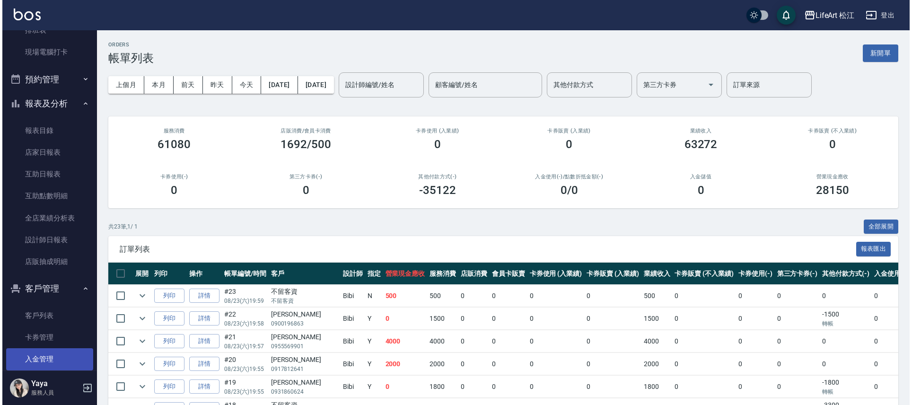
scroll to position [203, 0]
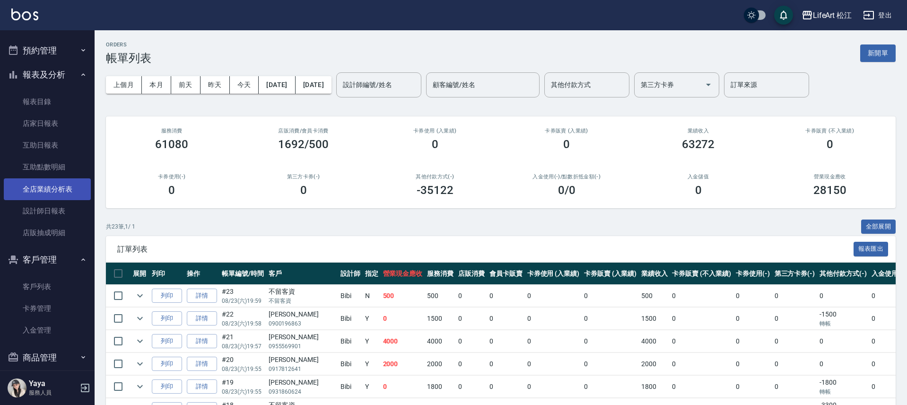
click at [58, 195] on link "全店業績分析表" at bounding box center [47, 189] width 87 height 22
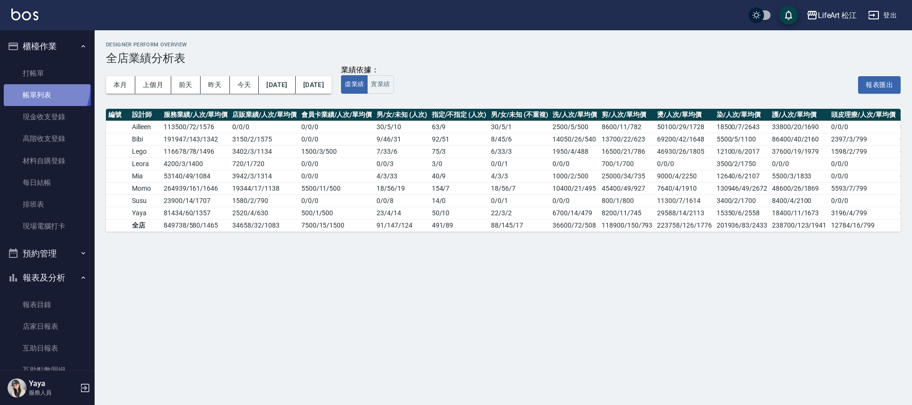
drag, startPoint x: 33, startPoint y: 86, endPoint x: 7, endPoint y: 102, distance: 30.2
click at [33, 87] on link "帳單列表" at bounding box center [47, 95] width 87 height 22
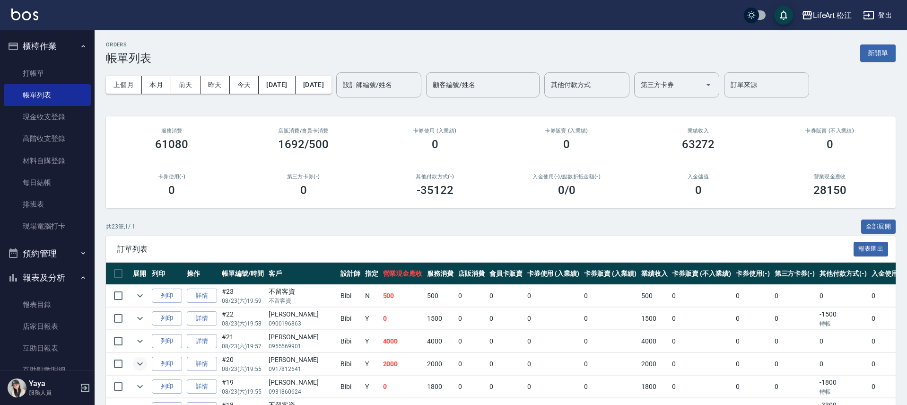
click at [145, 363] on icon "expand row" at bounding box center [139, 363] width 11 height 11
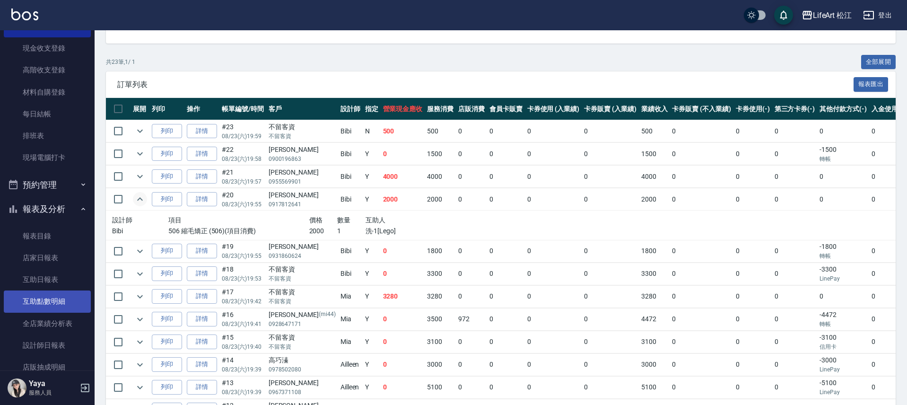
scroll to position [75, 0]
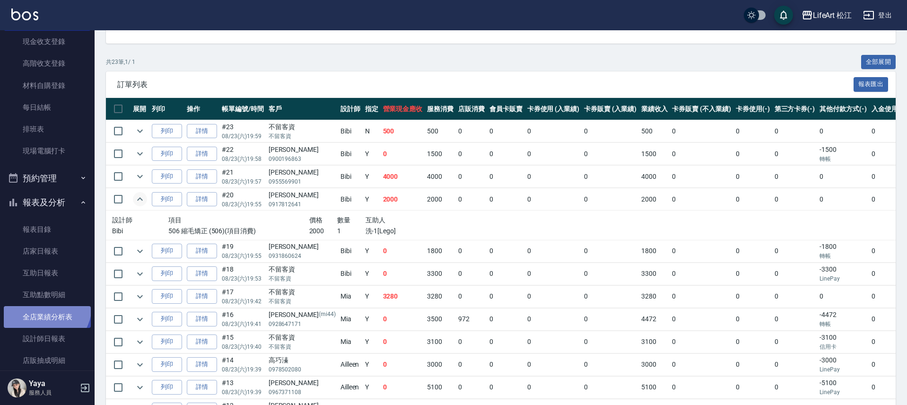
click at [43, 306] on link "全店業績分析表" at bounding box center [47, 317] width 87 height 22
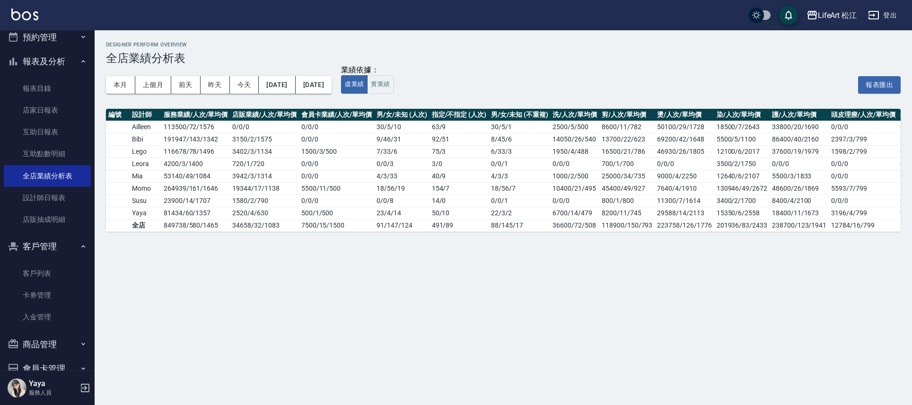
scroll to position [262, 0]
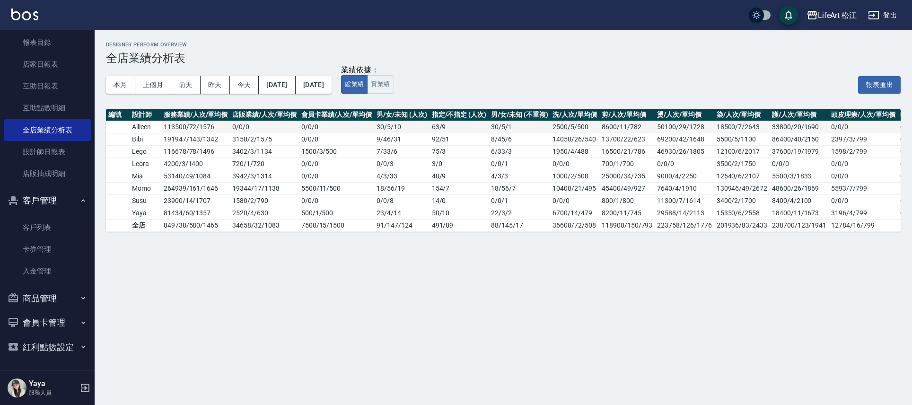
click at [187, 126] on td "113500 / 72 / 1576" at bounding box center [195, 127] width 69 height 12
drag, startPoint x: 176, startPoint y: 130, endPoint x: 168, endPoint y: 130, distance: 8.1
click at [168, 130] on td "113500 / 72 / 1576" at bounding box center [195, 127] width 69 height 12
drag, startPoint x: 158, startPoint y: 130, endPoint x: 151, endPoint y: 130, distance: 7.6
click at [155, 130] on tr "Ailleen 113500 / 72 / 1576 0 / 0 / 0 0 / 0 / 0 [DATE] 63 / 9 [DATE] 2500/5/500 …" at bounding box center [557, 127] width 903 height 12
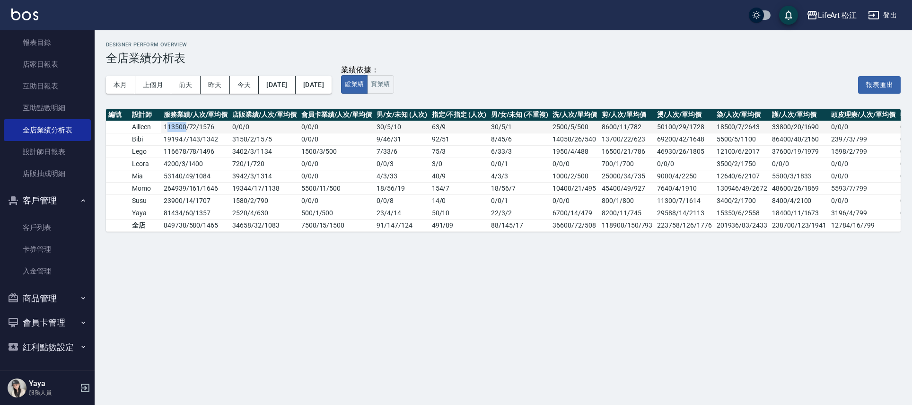
click at [149, 130] on td "Ailleen" at bounding box center [146, 127] width 32 height 12
drag, startPoint x: 159, startPoint y: 224, endPoint x: 170, endPoint y: 226, distance: 10.7
click at [170, 226] on tr "全店 849738 / 580 / 1465 34658 / 32 / 1083 7500 / 15 / 1500 91 / 147 / 124 491 / …" at bounding box center [557, 225] width 903 height 12
drag, startPoint x: 170, startPoint y: 226, endPoint x: 187, endPoint y: 225, distance: 17.6
click at [187, 225] on td "849738 / 580 / 1465" at bounding box center [195, 225] width 69 height 12
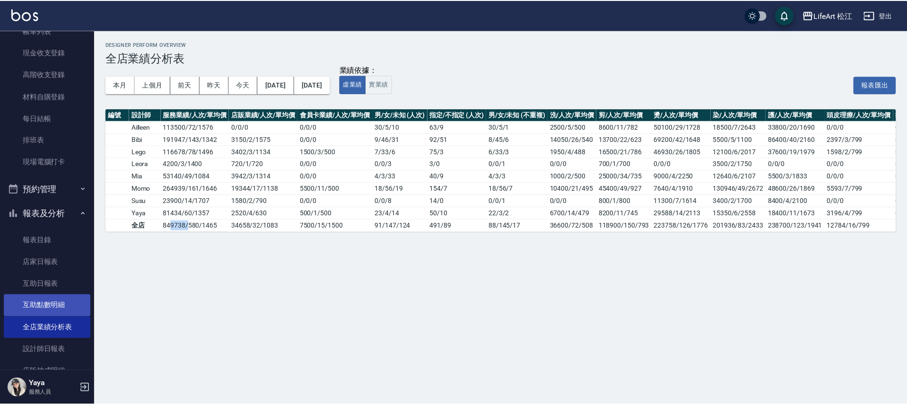
scroll to position [0, 0]
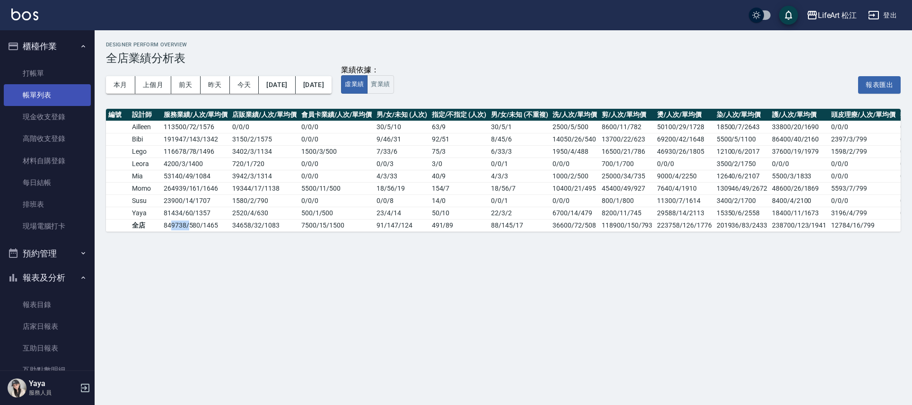
click at [59, 92] on link "帳單列表" at bounding box center [47, 95] width 87 height 22
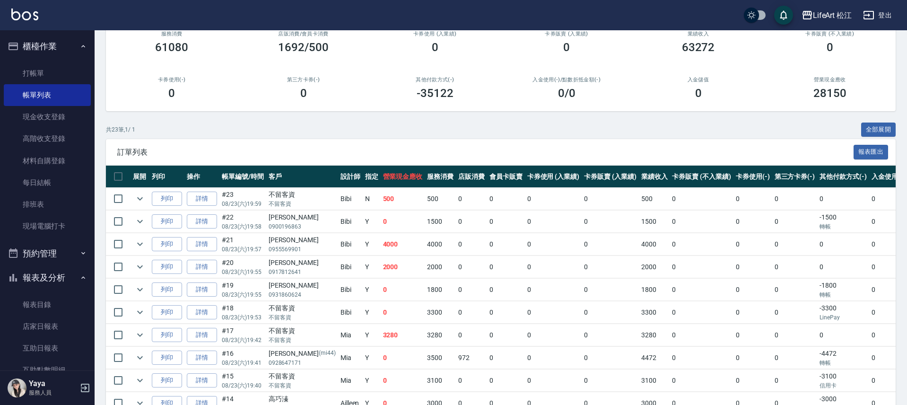
scroll to position [294, 0]
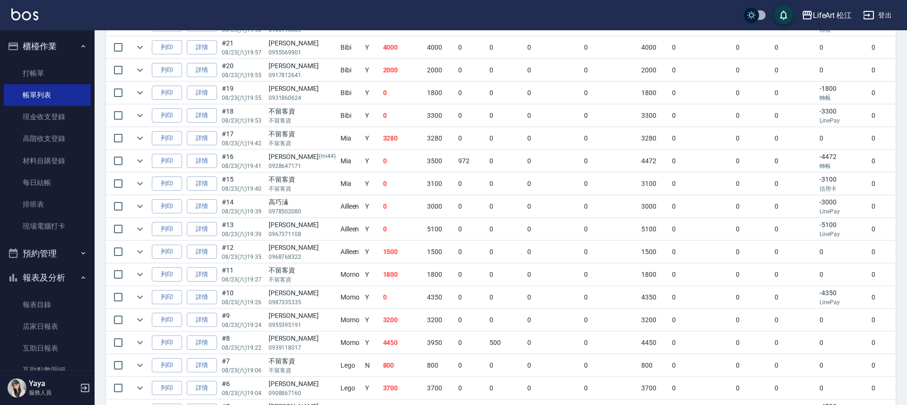
click at [238, 140] on p "08/23 (六) 19:42" at bounding box center [243, 143] width 42 height 9
click at [210, 139] on link "詳情" at bounding box center [202, 138] width 30 height 15
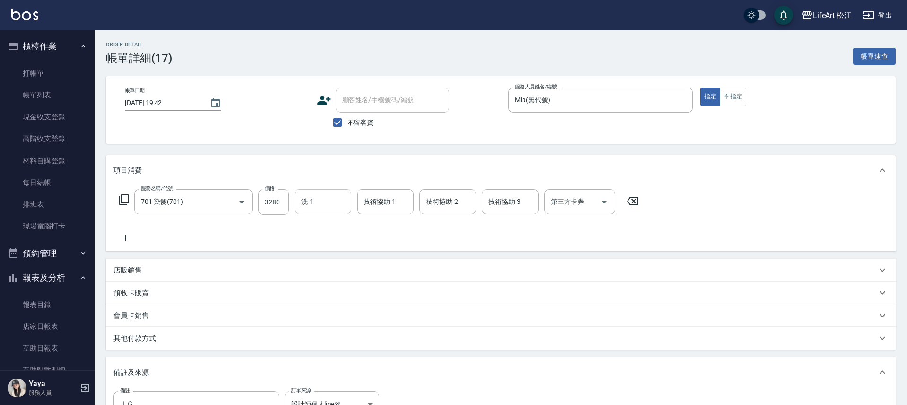
click at [316, 204] on input "洗-1" at bounding box center [323, 201] width 48 height 17
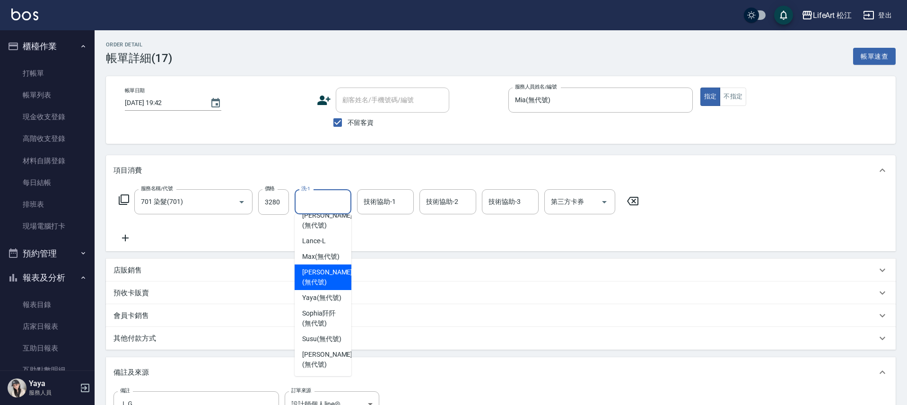
scroll to position [229, 0]
click at [323, 334] on span "Susu (無代號)" at bounding box center [321, 339] width 39 height 10
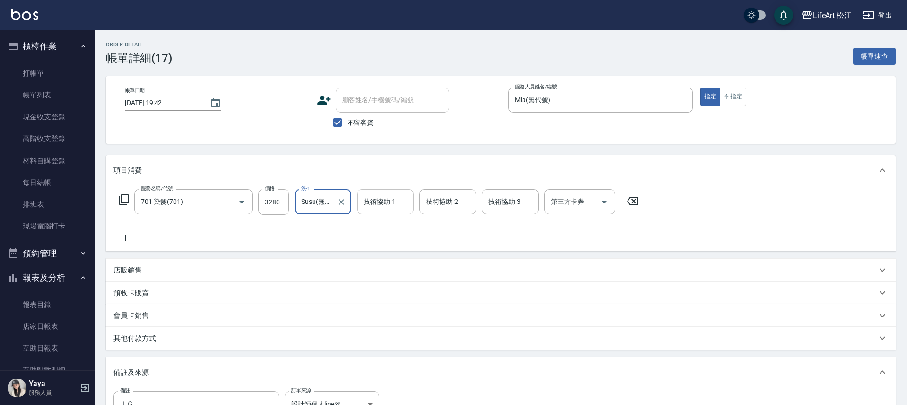
click at [378, 208] on input "技術協助-1" at bounding box center [385, 201] width 48 height 17
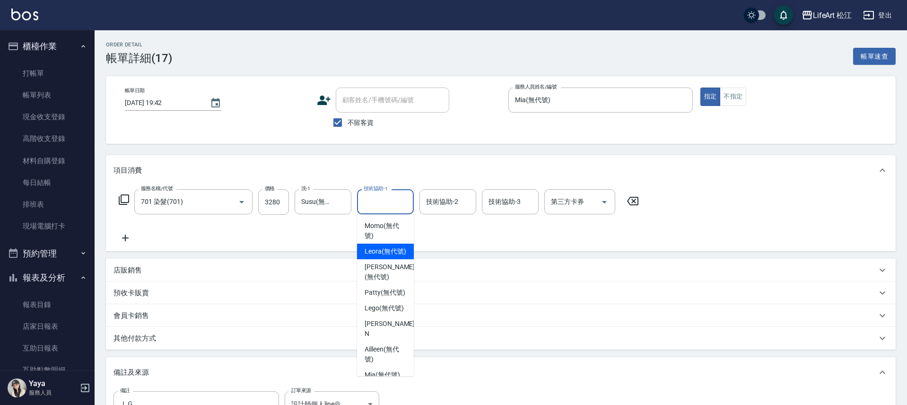
scroll to position [203, 0]
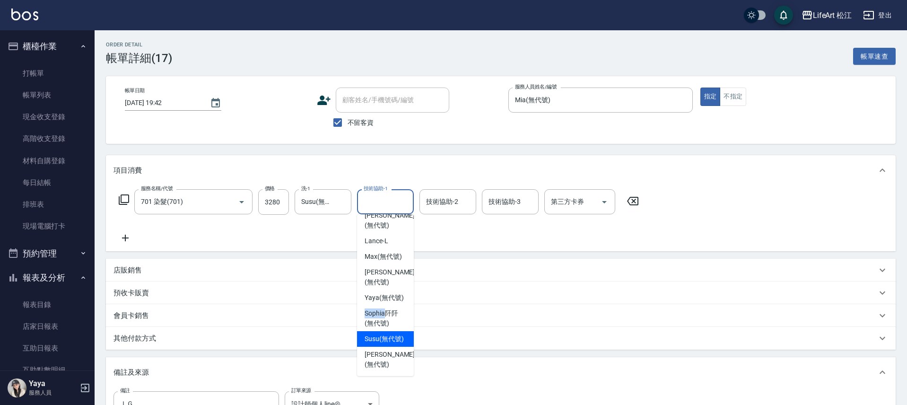
click at [388, 344] on span "Susu (無代號)" at bounding box center [384, 339] width 39 height 10
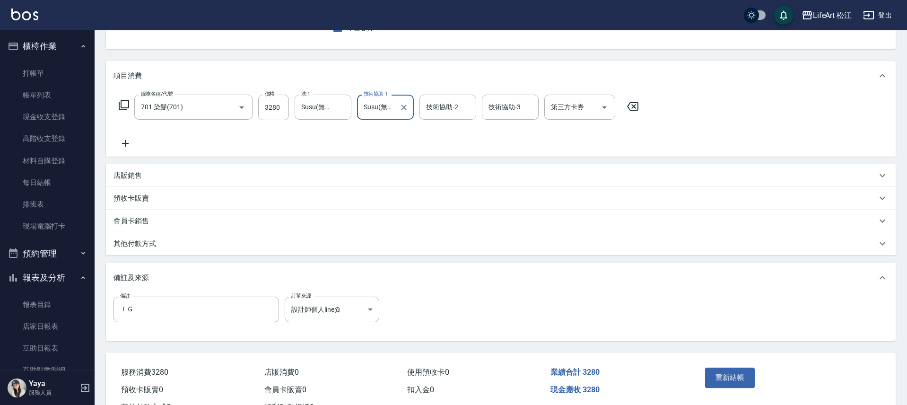
scroll to position [133, 0]
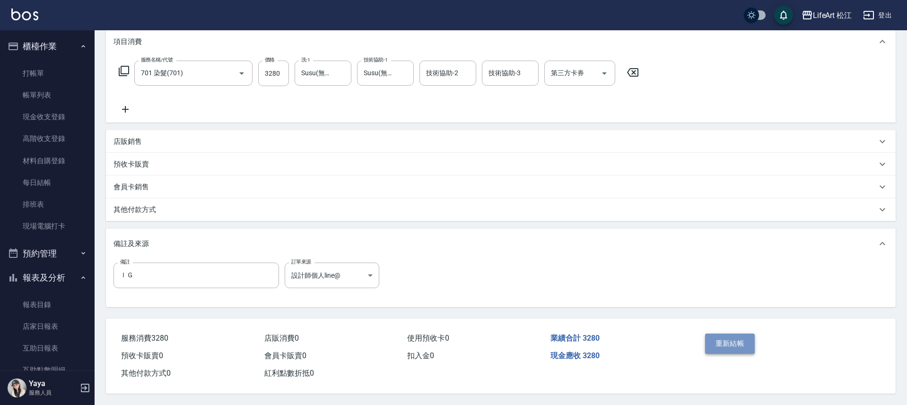
click at [727, 340] on button "重新結帳" at bounding box center [730, 343] width 50 height 20
click at [727, 340] on div "重新結帳" at bounding box center [744, 350] width 86 height 41
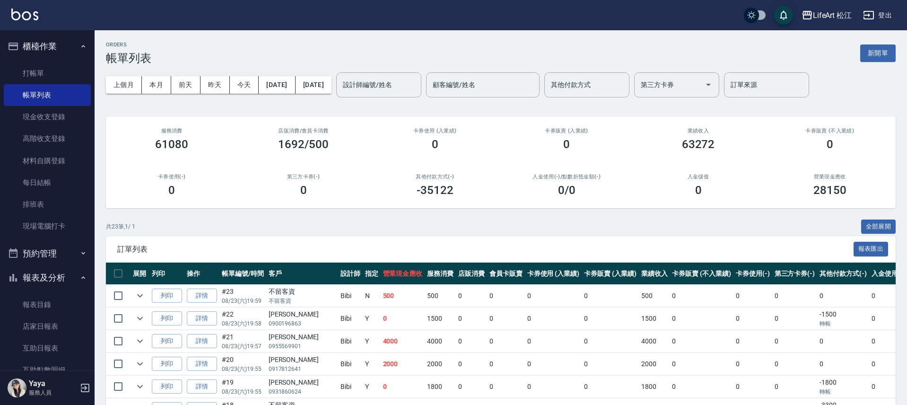
click at [281, 51] on div "ORDERS 帳單列表 新開單" at bounding box center [501, 53] width 790 height 23
click at [387, 86] on input "設計師編號/姓名" at bounding box center [378, 85] width 77 height 17
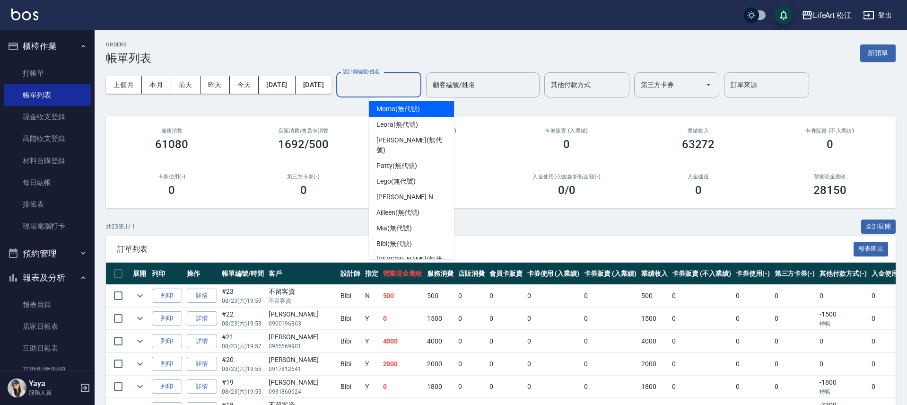
click at [402, 111] on span "Momo (無代號)" at bounding box center [397, 109] width 43 height 10
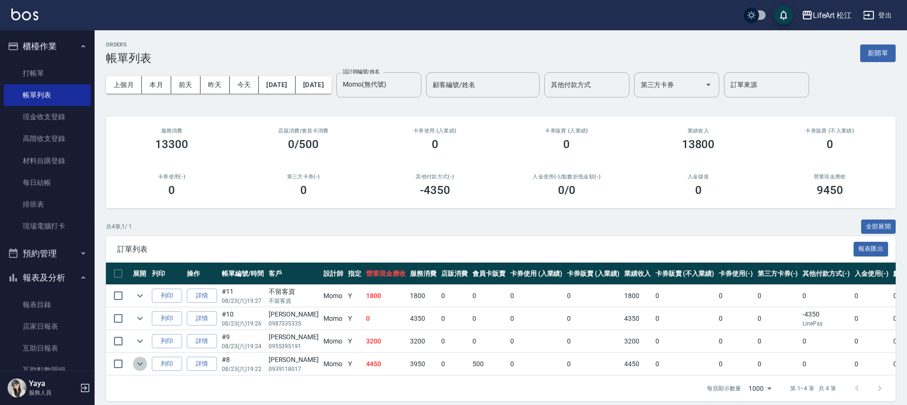
click at [139, 365] on icon "expand row" at bounding box center [140, 363] width 6 height 3
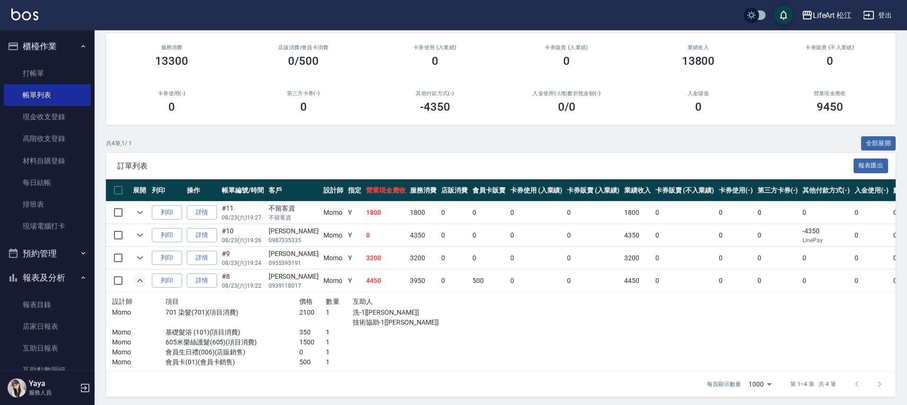
scroll to position [94, 0]
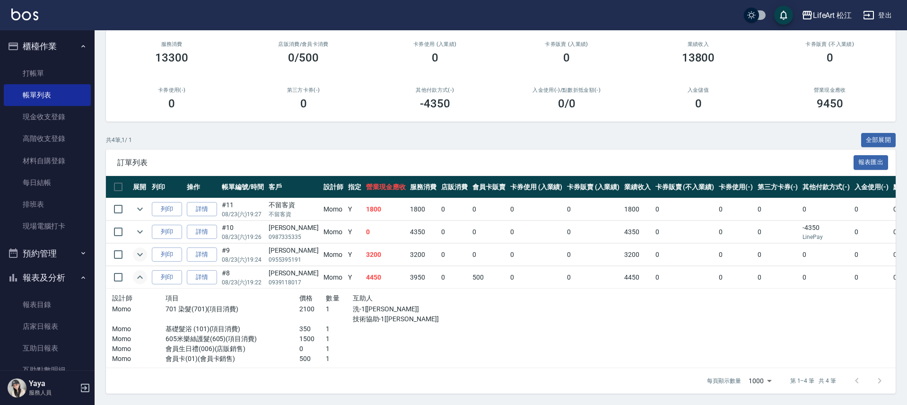
click at [138, 249] on icon "expand row" at bounding box center [139, 254] width 11 height 11
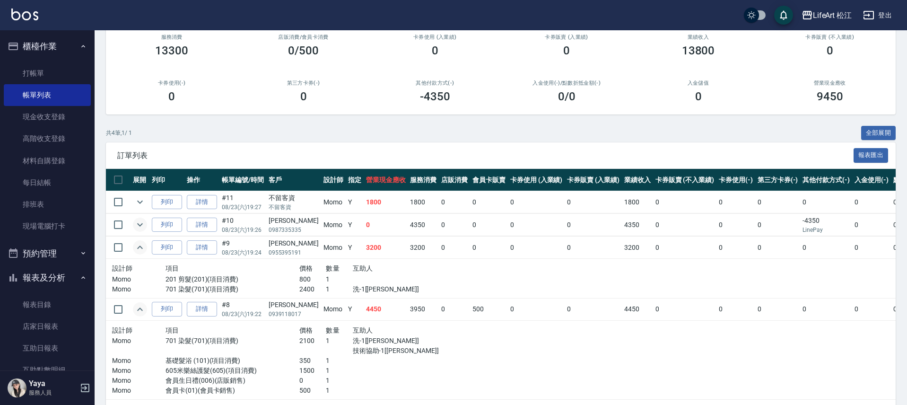
click at [139, 225] on icon "expand row" at bounding box center [140, 224] width 6 height 3
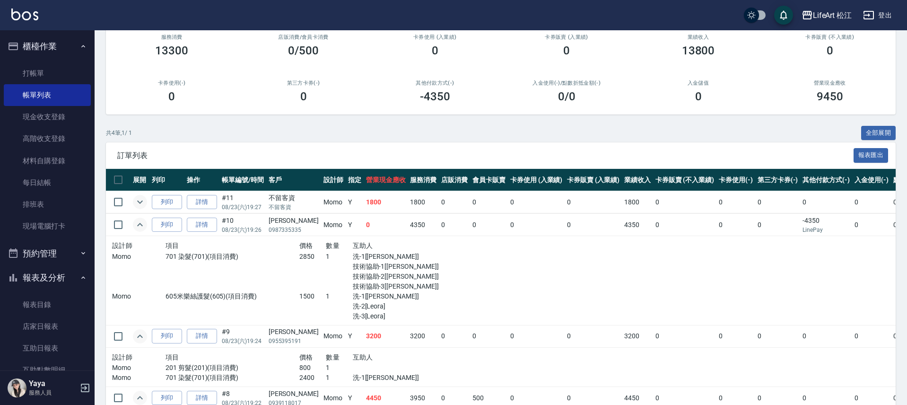
click at [140, 204] on icon "expand row" at bounding box center [139, 201] width 11 height 11
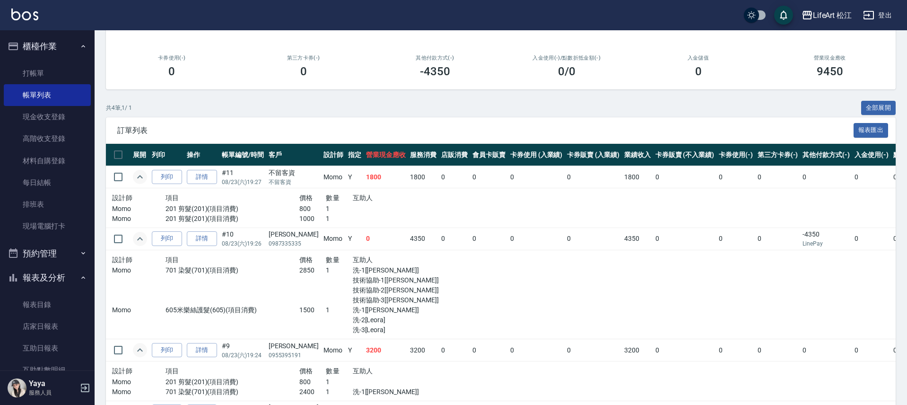
scroll to position [124, 0]
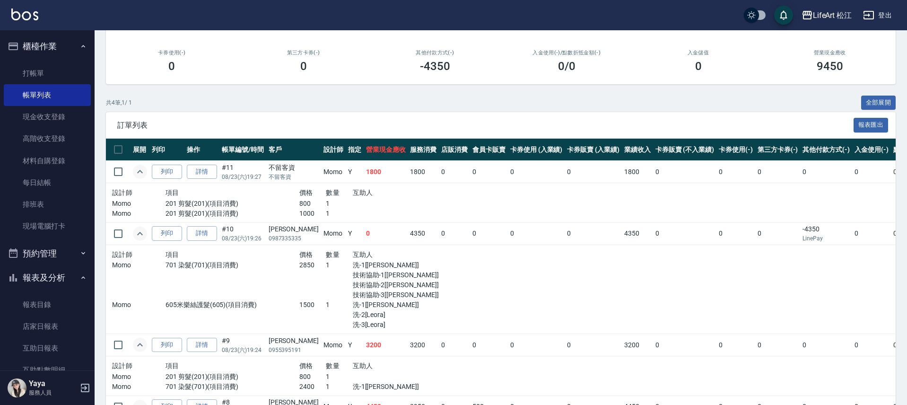
click at [136, 169] on icon "expand row" at bounding box center [139, 171] width 11 height 11
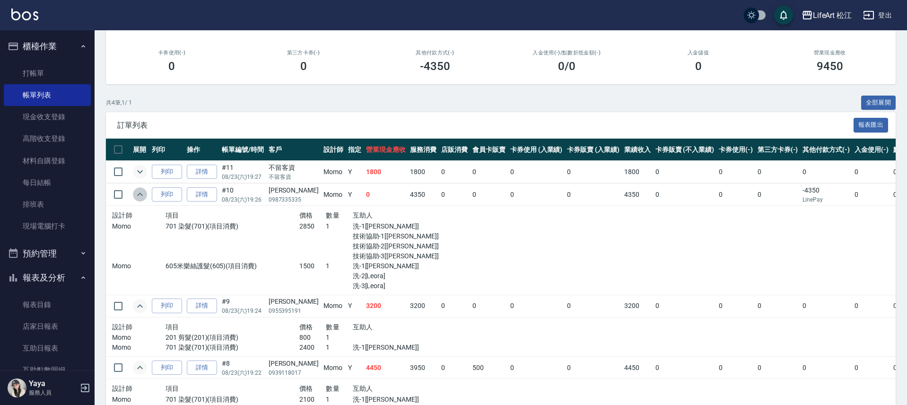
click at [140, 195] on icon "expand row" at bounding box center [139, 194] width 11 height 11
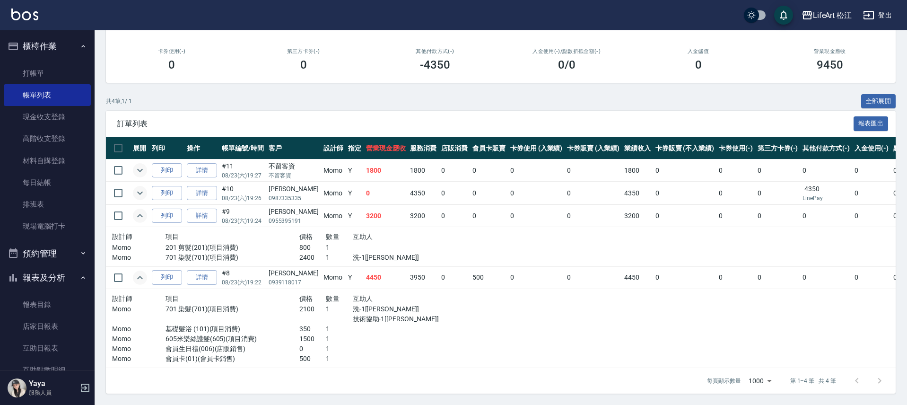
scroll to position [128, 0]
click at [141, 214] on icon "expand row" at bounding box center [140, 215] width 6 height 3
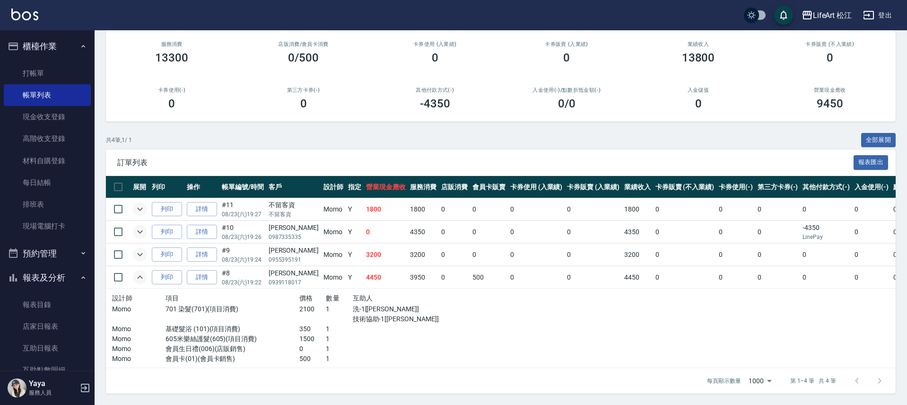
scroll to position [0, 0]
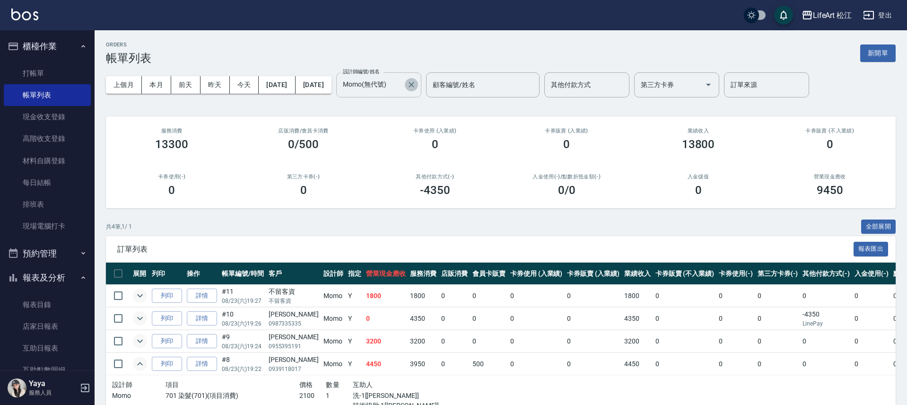
click at [416, 84] on icon "Clear" at bounding box center [411, 84] width 9 height 9
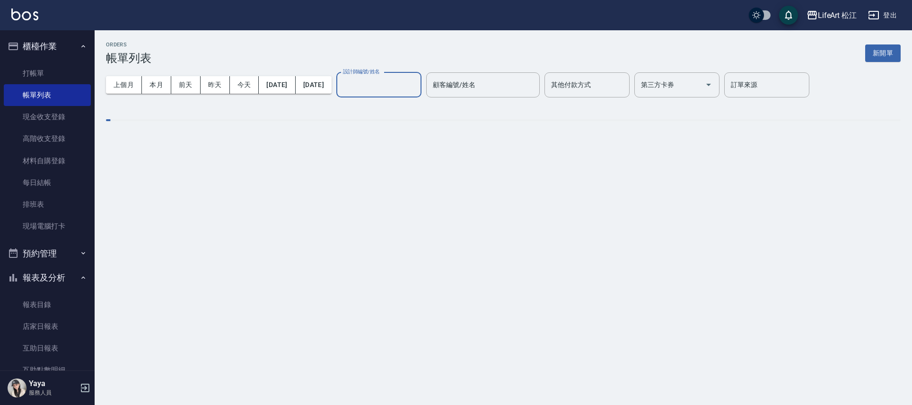
click at [412, 84] on input "設計師編號/姓名" at bounding box center [378, 85] width 77 height 17
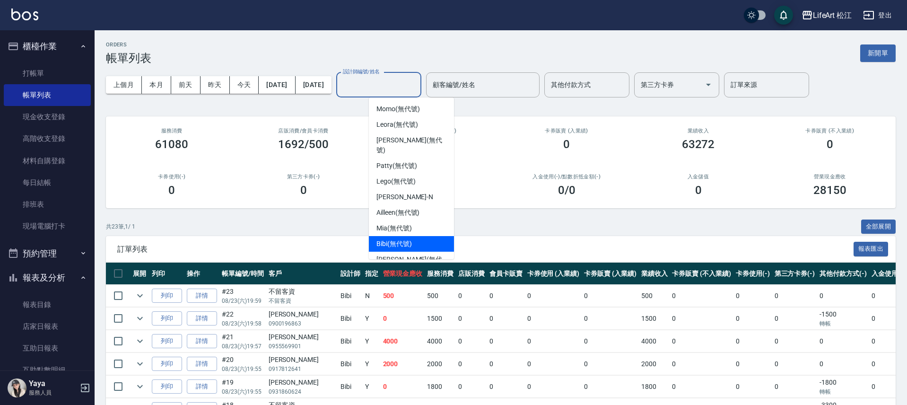
click at [419, 236] on div "Bibi (無代號)" at bounding box center [411, 244] width 85 height 16
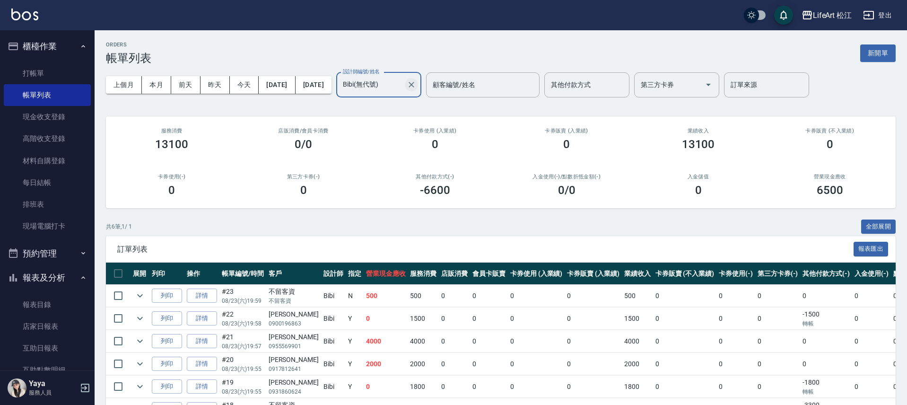
click at [416, 85] on icon "Clear" at bounding box center [411, 84] width 9 height 9
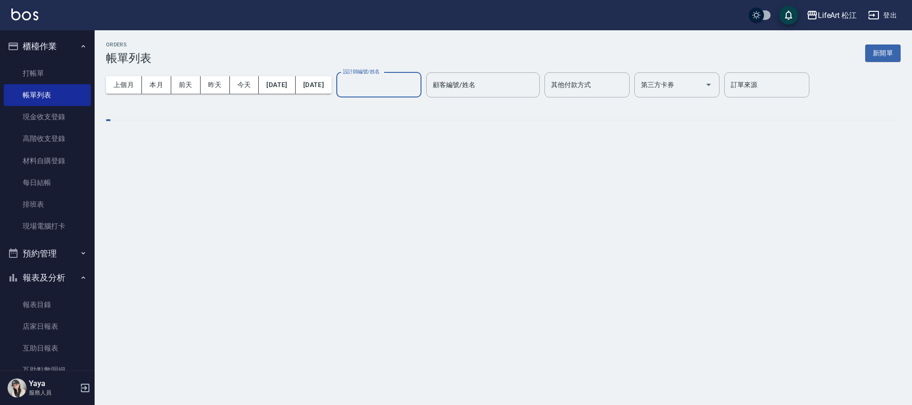
click at [413, 88] on input "設計師編號/姓名" at bounding box center [378, 85] width 77 height 17
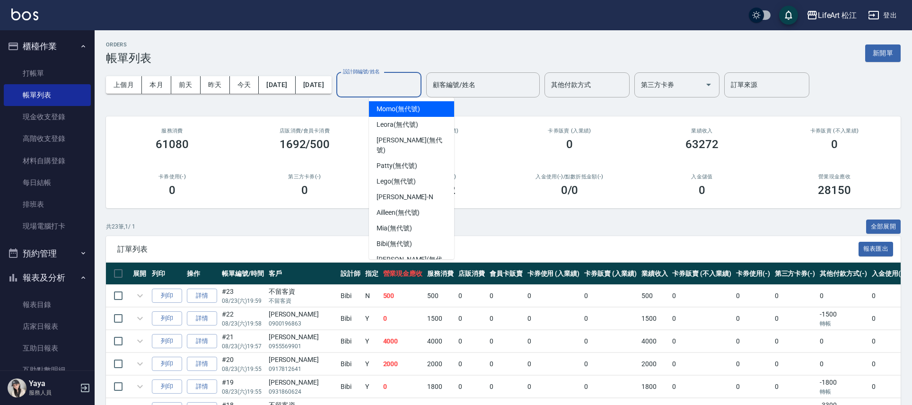
click at [410, 88] on input "設計師編號/姓名" at bounding box center [378, 85] width 77 height 17
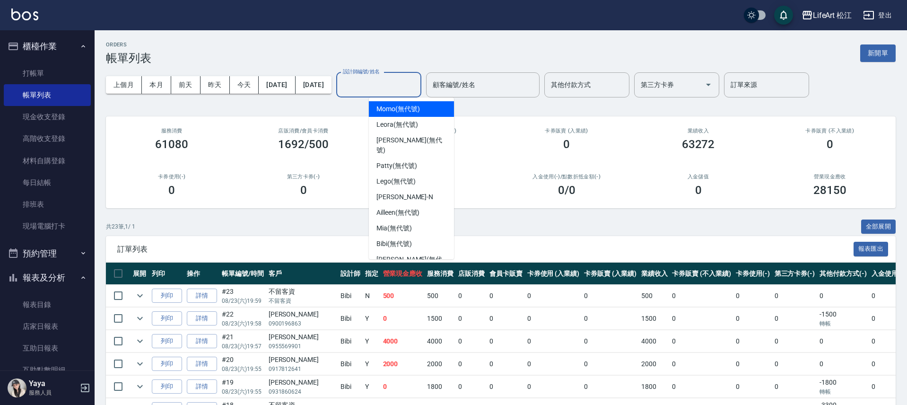
click at [410, 88] on input "設計師編號/姓名" at bounding box center [378, 85] width 77 height 17
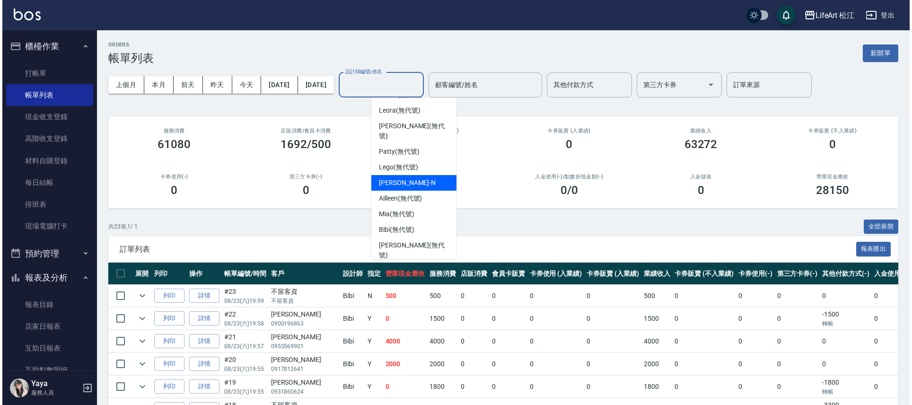
scroll to position [26, 0]
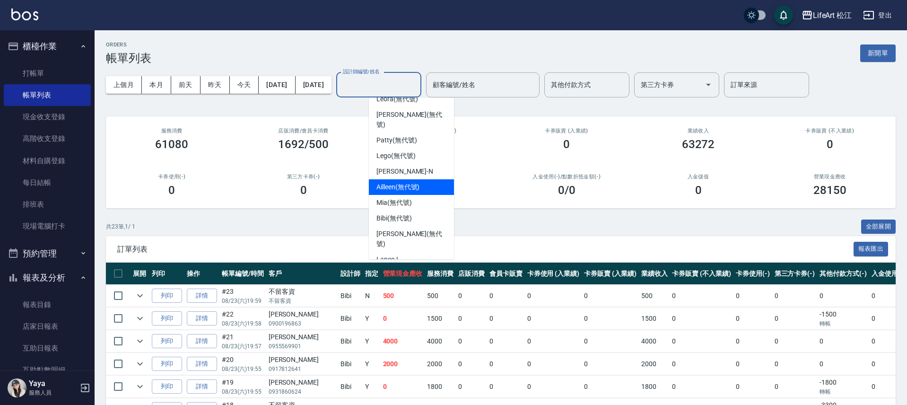
click at [425, 179] on div "Ailleen (無代號)" at bounding box center [411, 187] width 85 height 16
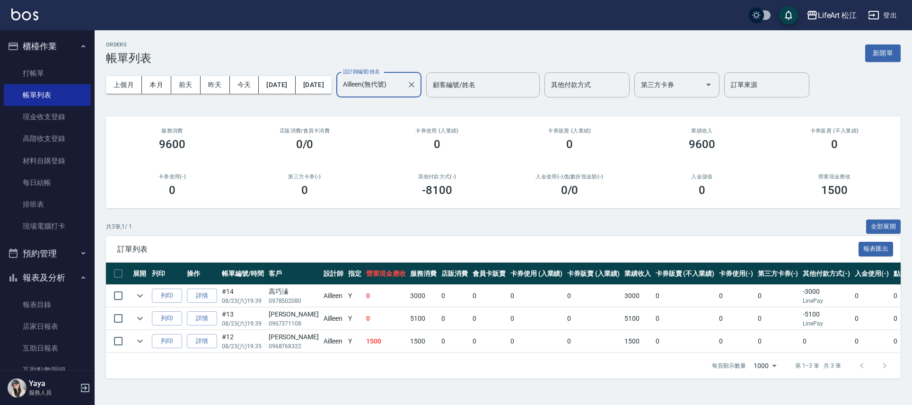
click at [403, 81] on input "Ailleen(無代號)" at bounding box center [371, 85] width 62 height 17
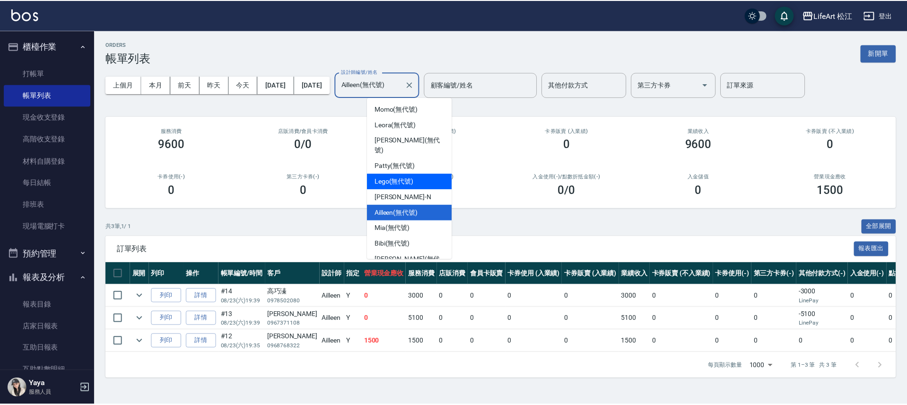
scroll to position [2, 0]
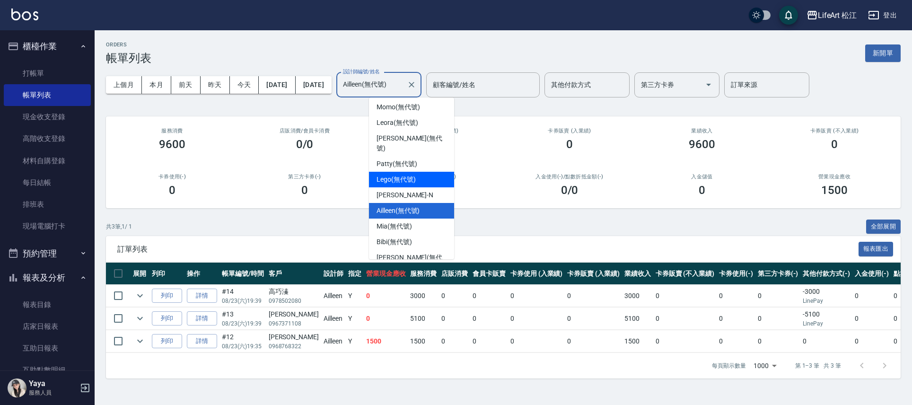
click at [423, 172] on div "Lego (無代號)" at bounding box center [411, 180] width 85 height 16
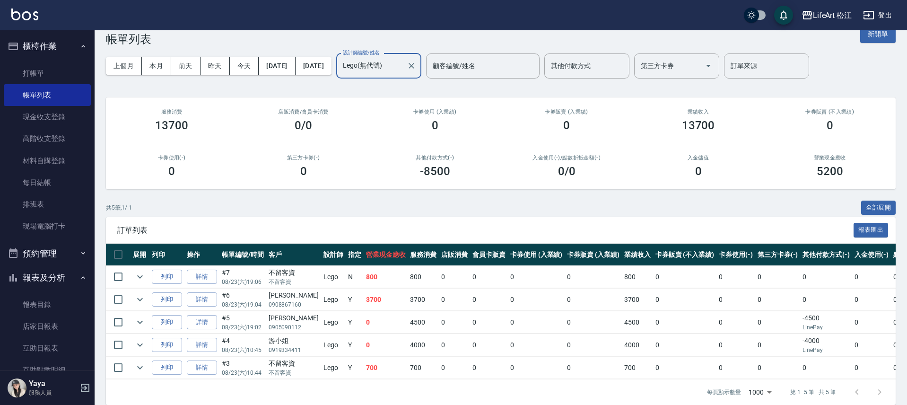
scroll to position [37, 0]
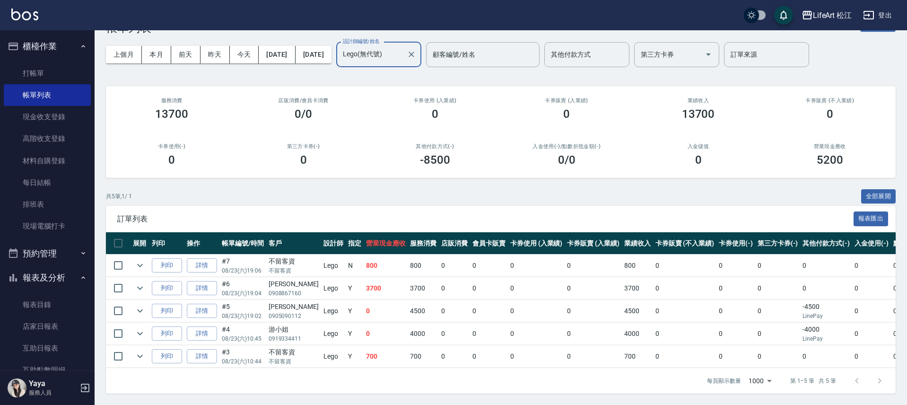
click at [414, 57] on div "Lego(無代號) 設計師編號/姓名" at bounding box center [378, 54] width 85 height 25
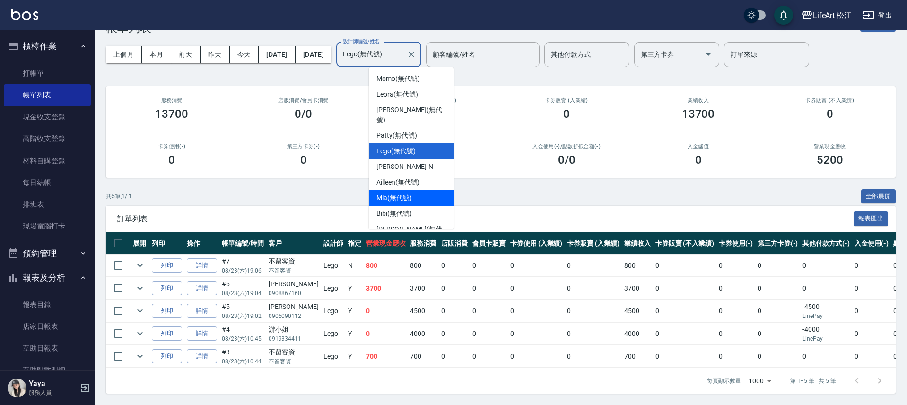
click at [425, 190] on div "Mia (無代號)" at bounding box center [411, 198] width 85 height 16
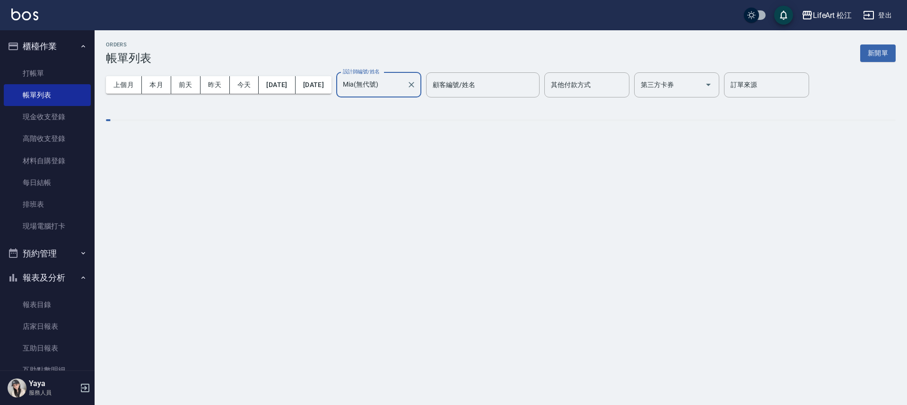
scroll to position [0, 0]
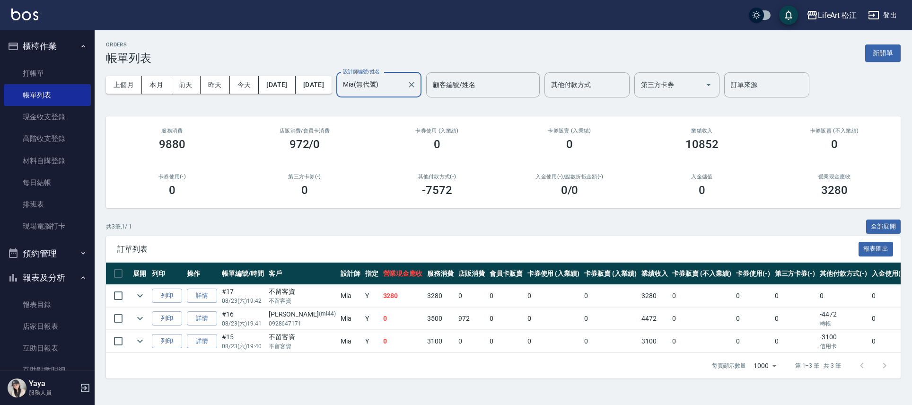
click at [403, 90] on input "Mia(無代號)" at bounding box center [371, 85] width 62 height 17
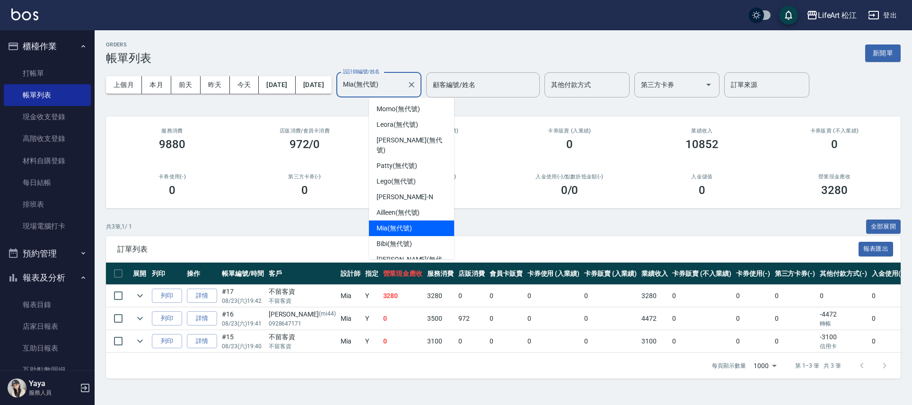
click at [403, 89] on input "Mia(無代號)" at bounding box center [371, 85] width 62 height 17
click at [416, 85] on icon "Clear" at bounding box center [411, 84] width 9 height 9
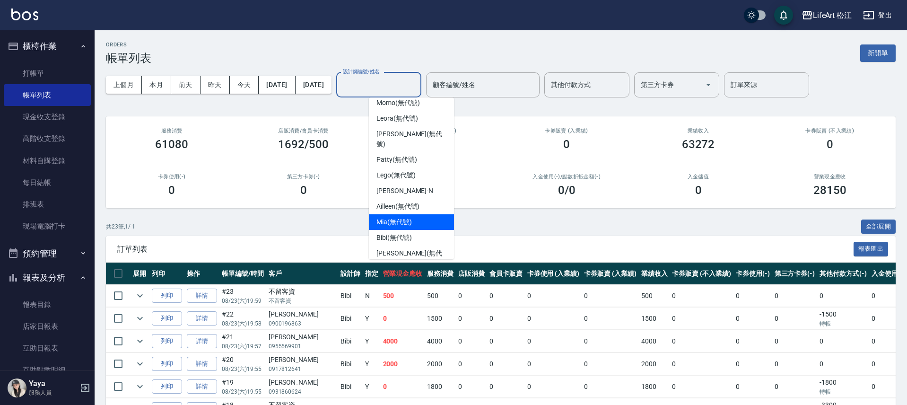
scroll to position [7, 0]
click at [426, 229] on div "Bibi (無代號)" at bounding box center [411, 237] width 85 height 16
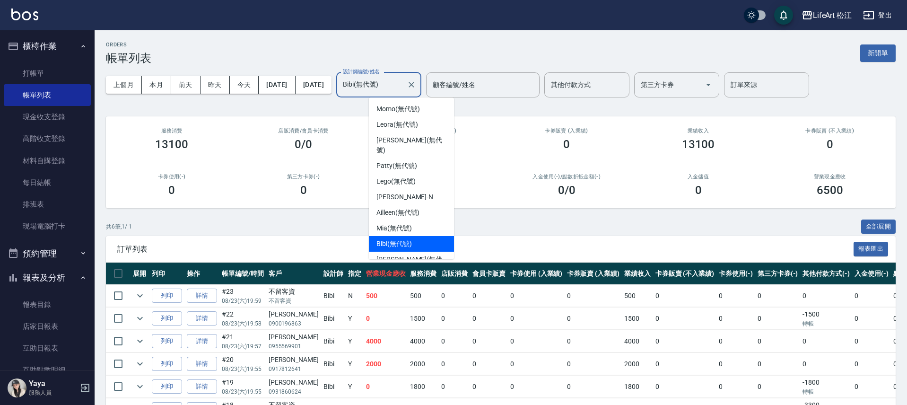
click at [403, 84] on input "Bibi(無代號)" at bounding box center [371, 85] width 62 height 17
click at [417, 131] on div "Leora (無代號)" at bounding box center [411, 125] width 85 height 16
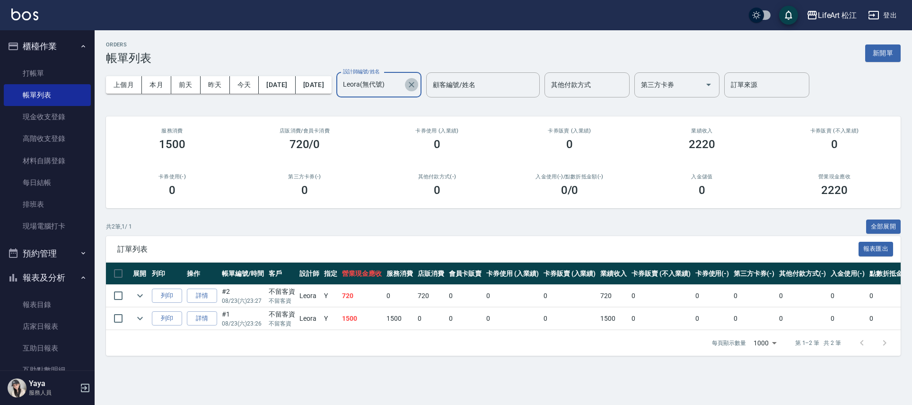
click at [416, 87] on icon "Clear" at bounding box center [411, 84] width 9 height 9
click at [403, 85] on input "設計師編號/姓名" at bounding box center [371, 85] width 62 height 17
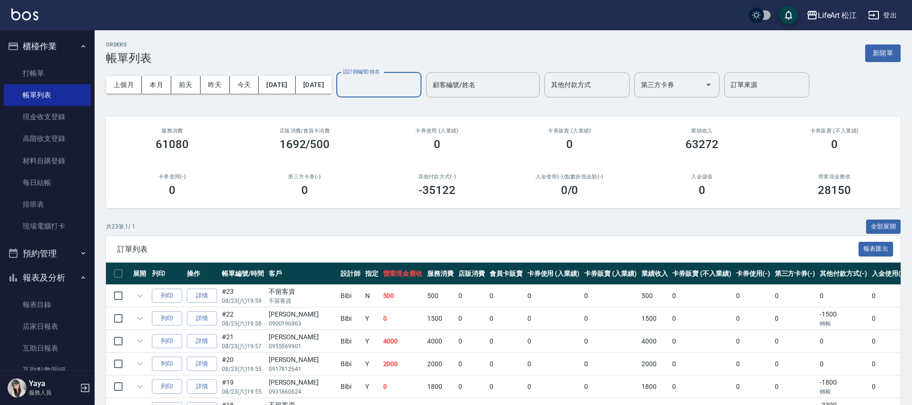
click at [417, 85] on input "設計師編號/姓名" at bounding box center [378, 85] width 77 height 17
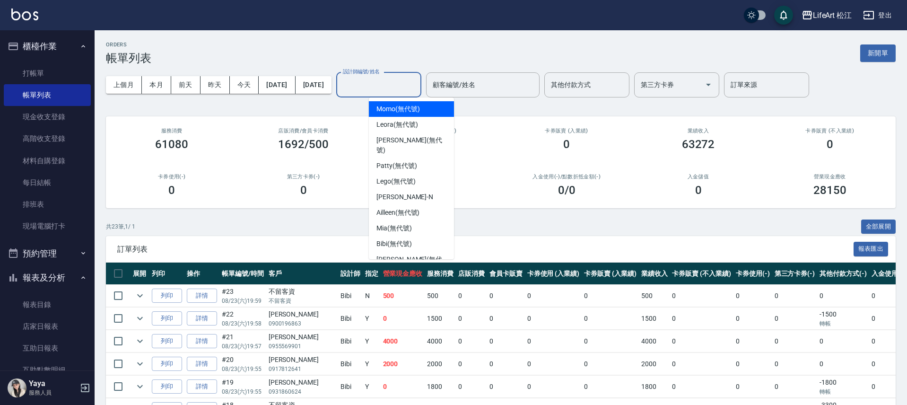
click at [417, 85] on input "設計師編號/姓名" at bounding box center [378, 85] width 77 height 17
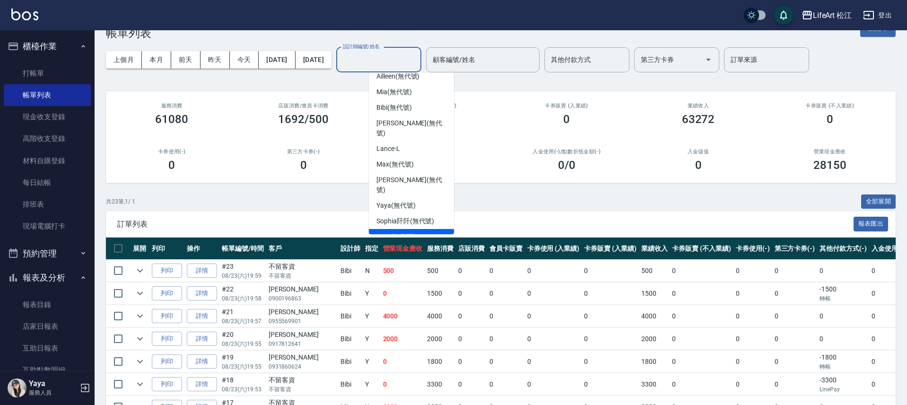
scroll to position [34, 0]
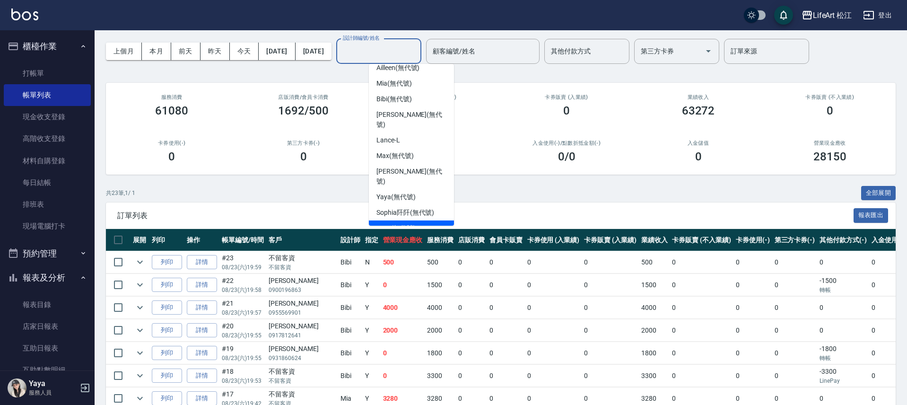
click at [422, 220] on div "Susu (無代號)" at bounding box center [411, 228] width 85 height 16
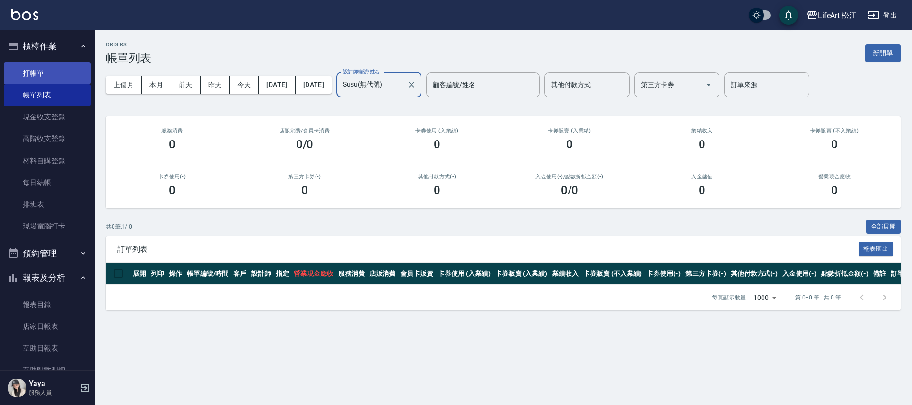
click at [36, 72] on link "打帳單" at bounding box center [47, 73] width 87 height 22
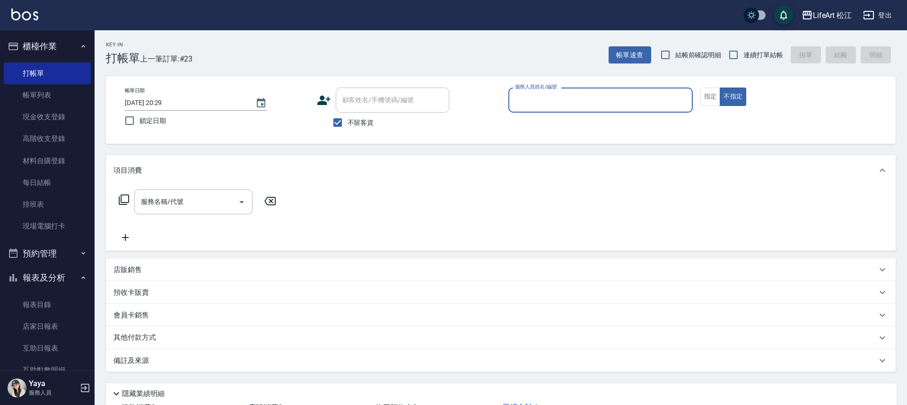
click at [348, 119] on span "不留客資" at bounding box center [361, 123] width 26 height 10
click at [348, 119] on input "不留客資" at bounding box center [338, 123] width 20 height 20
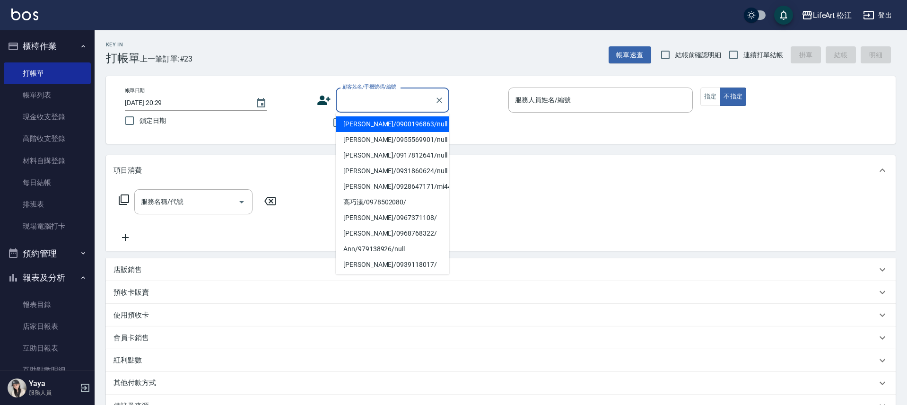
click at [353, 104] on input "顧客姓名/手機號碼/編號" at bounding box center [385, 100] width 91 height 17
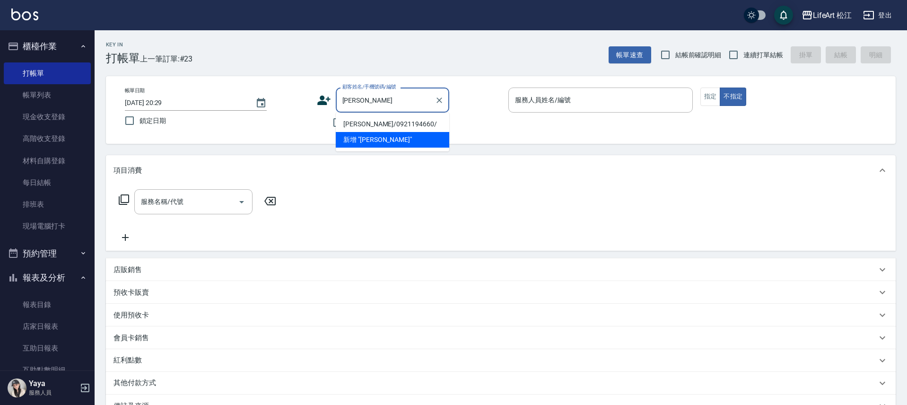
click at [379, 129] on li "[PERSON_NAME]/0921194660/" at bounding box center [392, 124] width 113 height 16
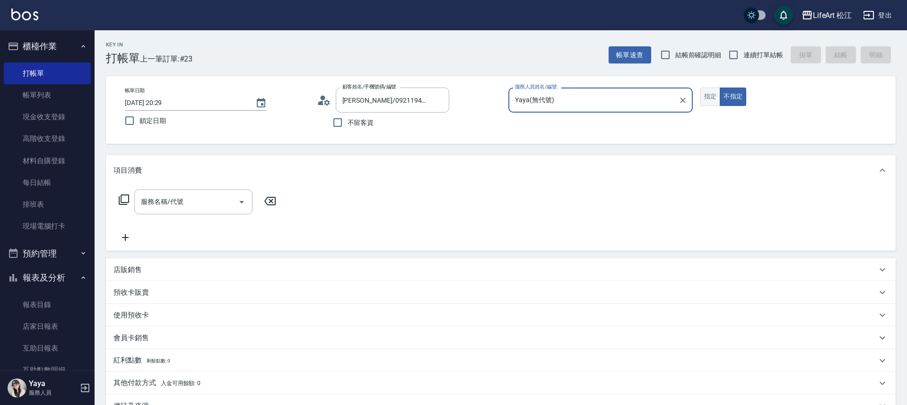
click at [706, 104] on button "指定" at bounding box center [710, 96] width 20 height 18
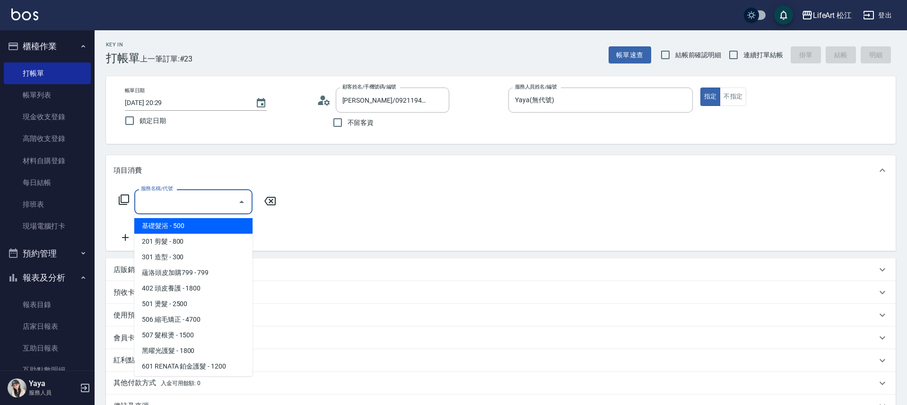
click at [209, 199] on input "服務名稱/代號" at bounding box center [187, 201] width 96 height 17
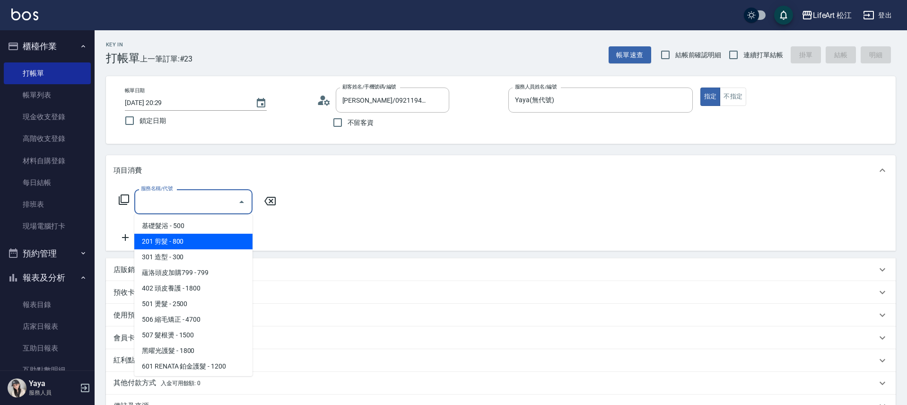
click at [193, 240] on span "201 剪髮 - 800" at bounding box center [193, 242] width 118 height 16
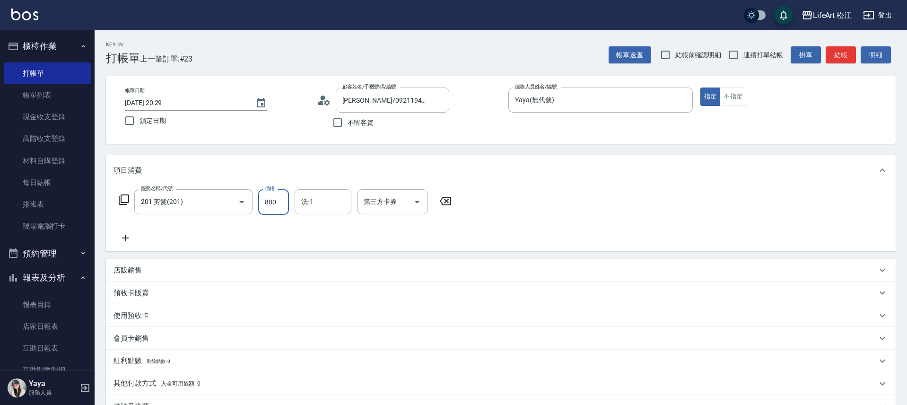
click at [272, 204] on input "800" at bounding box center [273, 202] width 31 height 26
click at [120, 237] on icon at bounding box center [125, 237] width 24 height 11
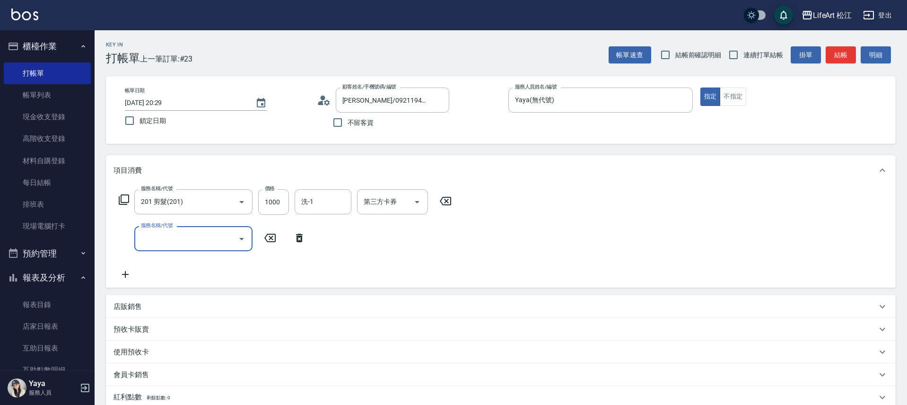
click at [173, 237] on input "服務名稱/代號" at bounding box center [187, 238] width 96 height 17
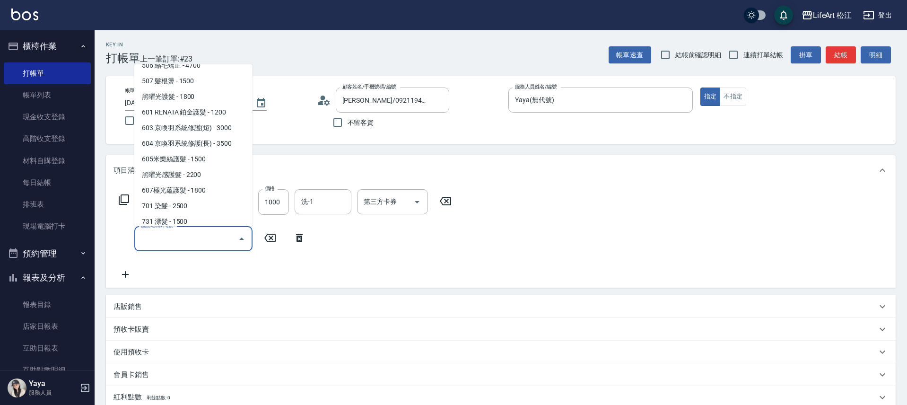
scroll to position [127, 0]
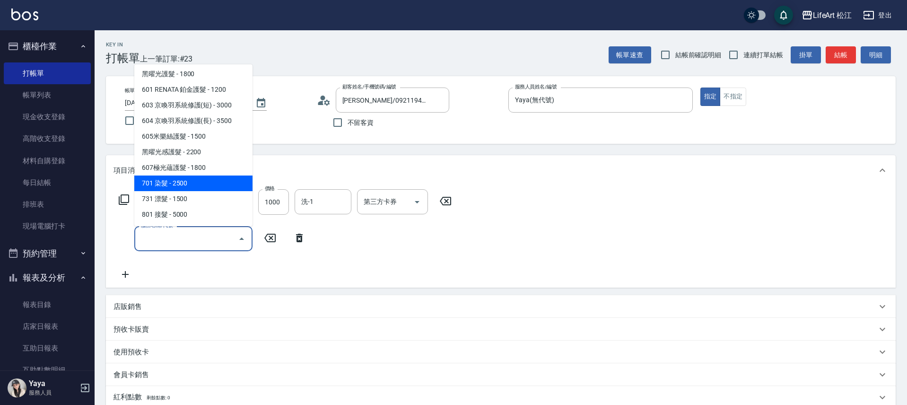
click at [232, 188] on span "701 染髮 - 2500" at bounding box center [193, 183] width 118 height 16
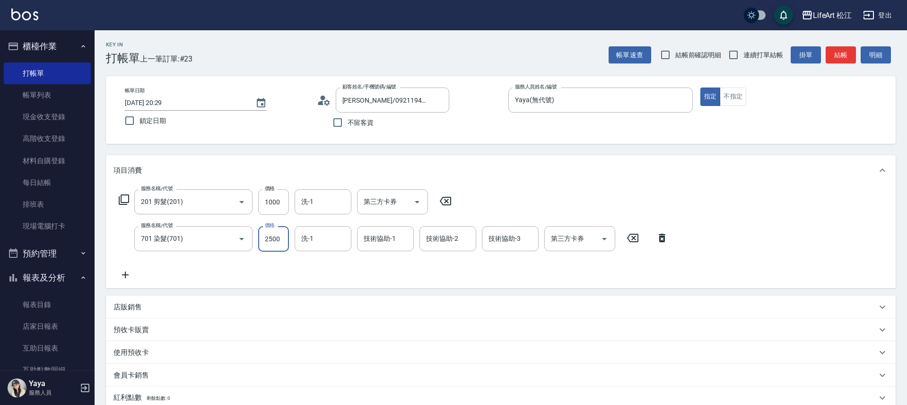
click at [275, 239] on input "2500" at bounding box center [273, 239] width 31 height 26
click at [302, 274] on div "服務名稱/代號 201 剪髮(201) 服務名稱/代號 價格 1000 價格 洗-1 洗-1 第三方卡券 第三方卡券 服務名稱/代號 701 染髮(701) …" at bounding box center [393, 234] width 560 height 91
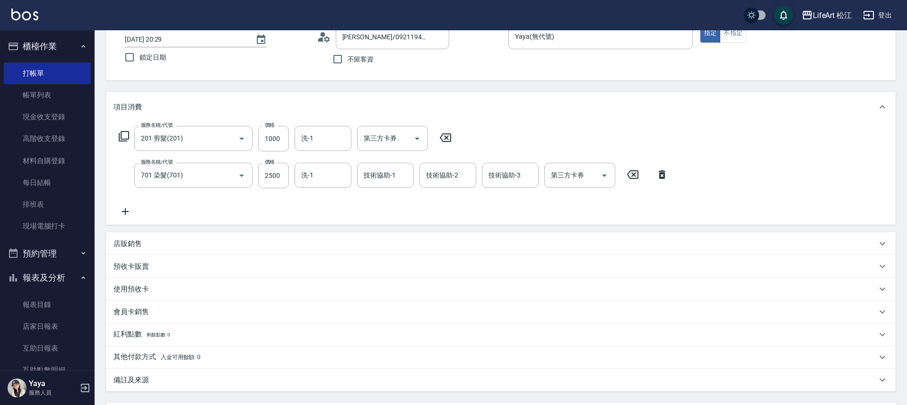
scroll to position [156, 0]
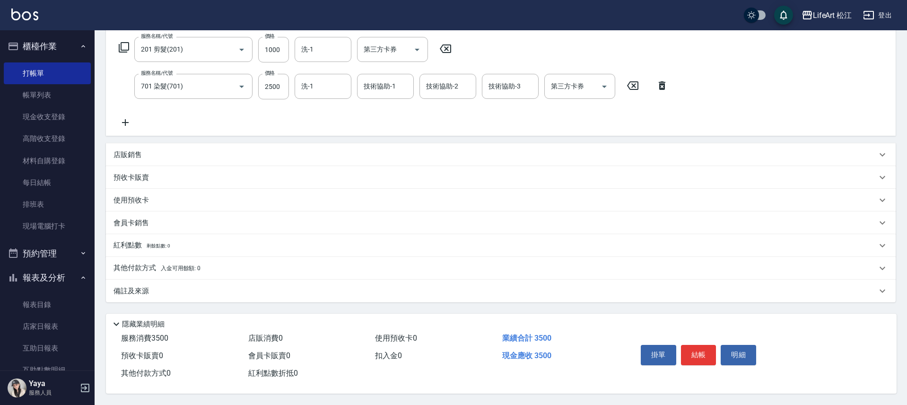
click at [291, 292] on div "備註及來源" at bounding box center [501, 290] width 790 height 23
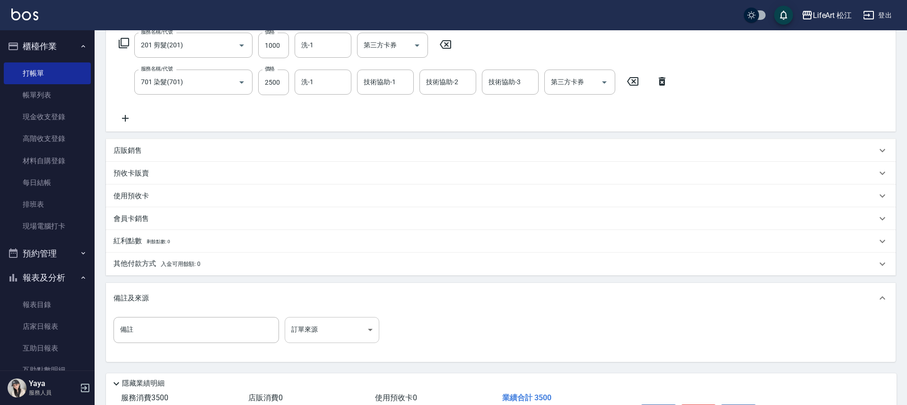
click at [351, 333] on body "LifeArt 松江 登出 櫃檯作業 打帳單 帳單列表 現金收支登錄 高階收支登錄 材料自購登錄 每日結帳 排班表 現場電腦打卡 預約管理 預約管理 單日預約…" at bounding box center [453, 154] width 907 height 621
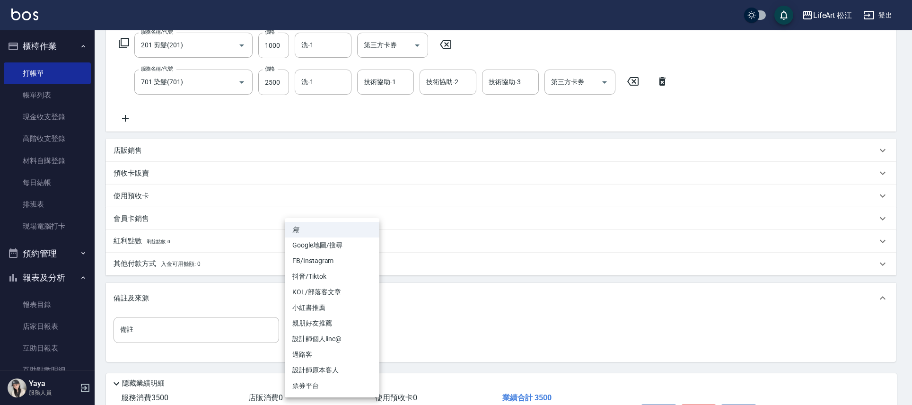
click at [346, 372] on li "設計師原本客人" at bounding box center [332, 370] width 95 height 16
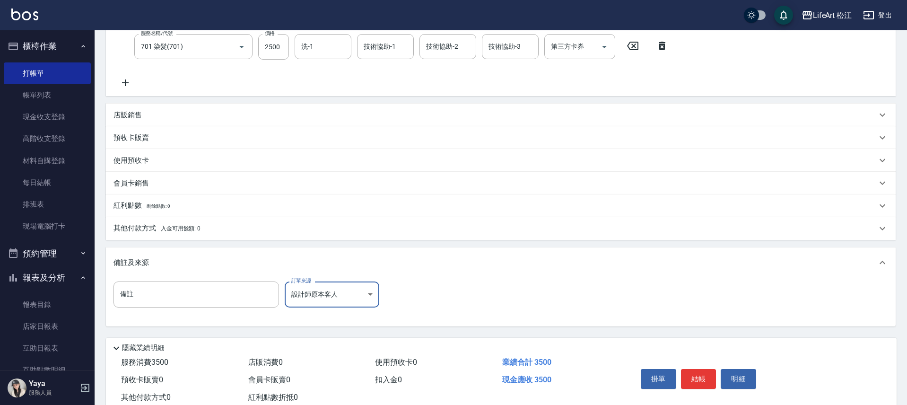
scroll to position [220, 0]
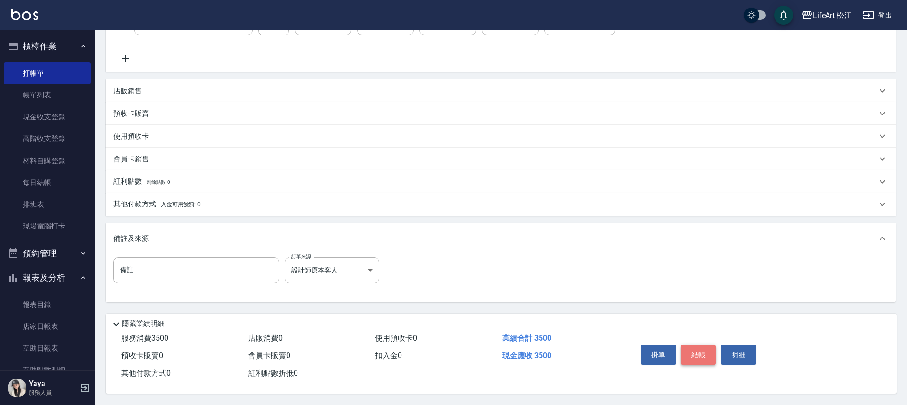
click at [691, 345] on button "結帳" at bounding box center [698, 355] width 35 height 20
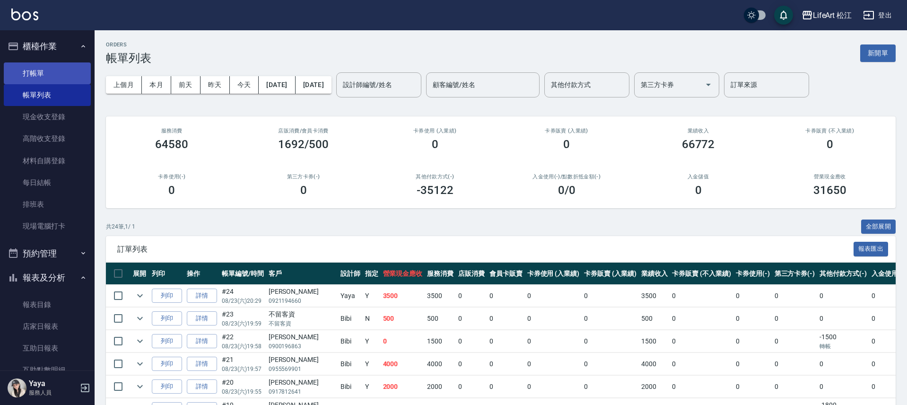
click at [39, 73] on link "打帳單" at bounding box center [47, 73] width 87 height 22
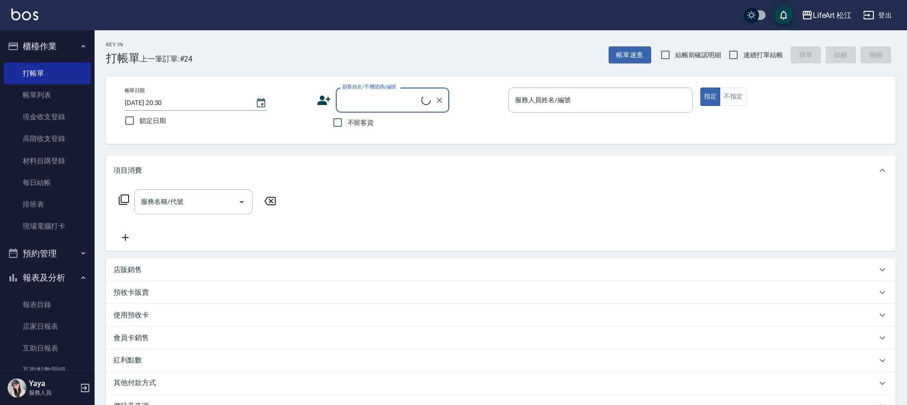
click at [363, 99] on input "顧客姓名/手機號碼/編號" at bounding box center [380, 100] width 81 height 17
click at [377, 126] on li "[PERSON_NAME]/0965389945/null" at bounding box center [392, 124] width 113 height 16
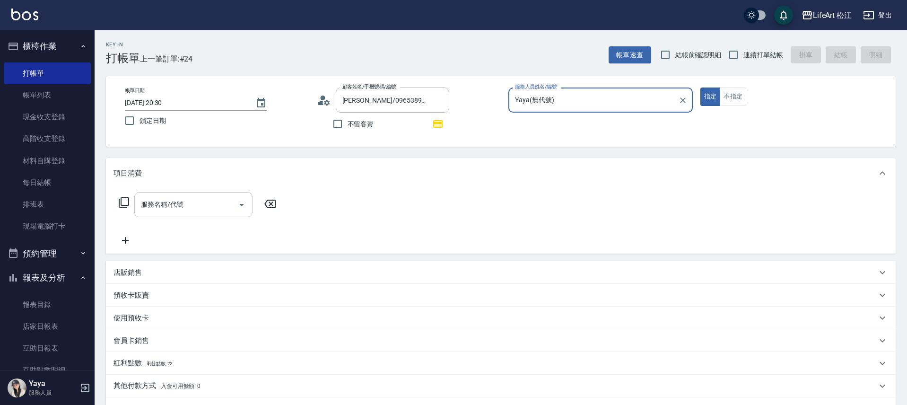
click at [142, 208] on input "服務名稱/代號" at bounding box center [187, 204] width 96 height 17
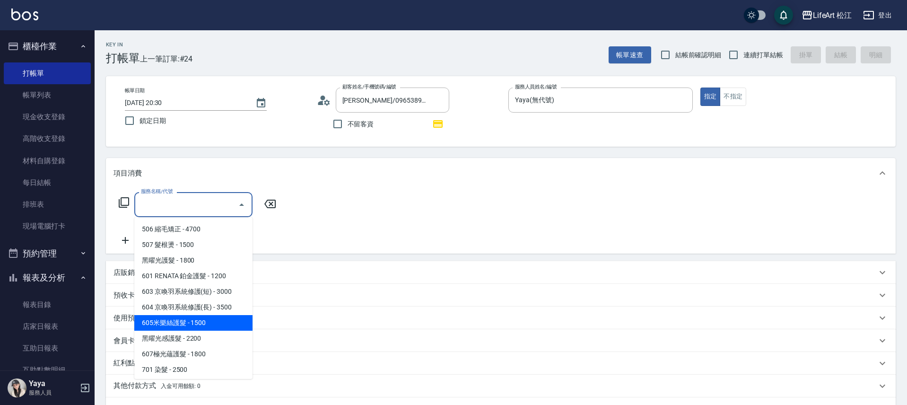
scroll to position [97, 0]
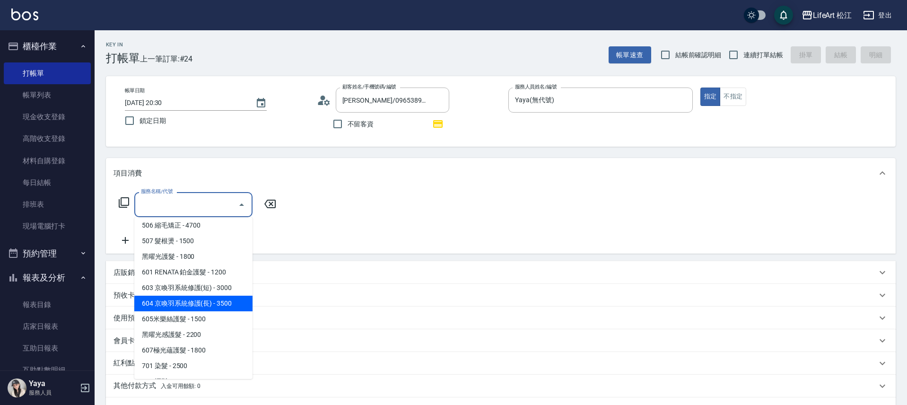
click at [211, 305] on span "604 京喚羽系統修護(長) - 3500" at bounding box center [193, 303] width 118 height 16
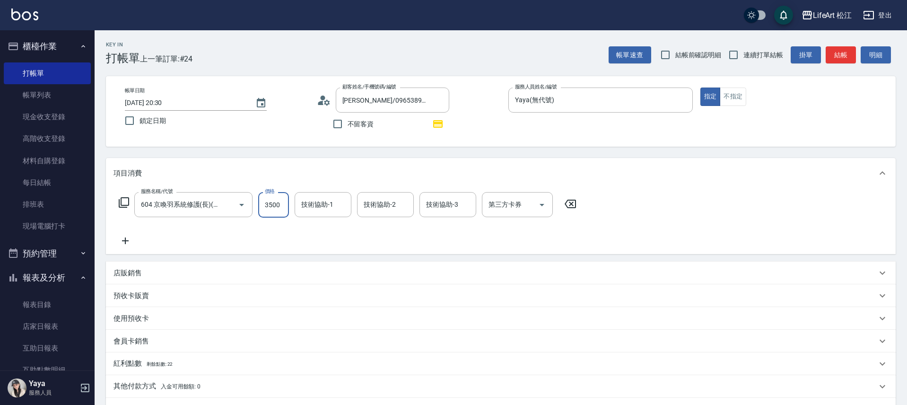
click at [271, 204] on input "3500" at bounding box center [273, 205] width 31 height 26
click at [129, 240] on icon at bounding box center [125, 240] width 24 height 11
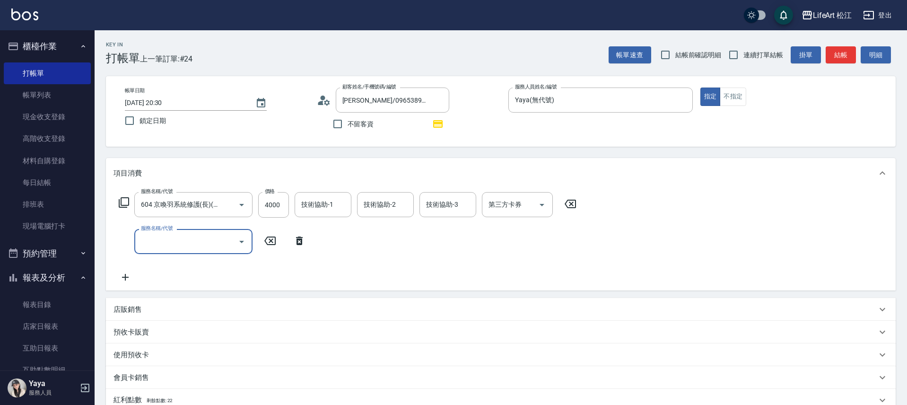
scroll to position [0, 0]
click at [167, 241] on input "服務名稱/代號" at bounding box center [187, 241] width 96 height 17
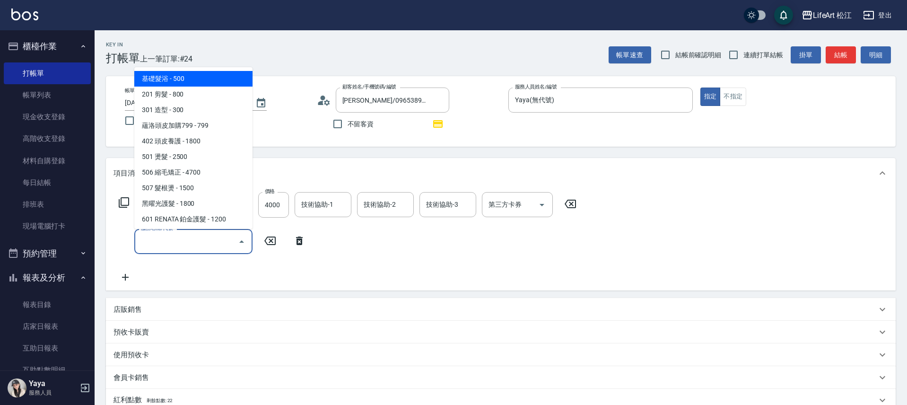
click at [227, 78] on span "基礎髮浴 - 500" at bounding box center [193, 79] width 118 height 16
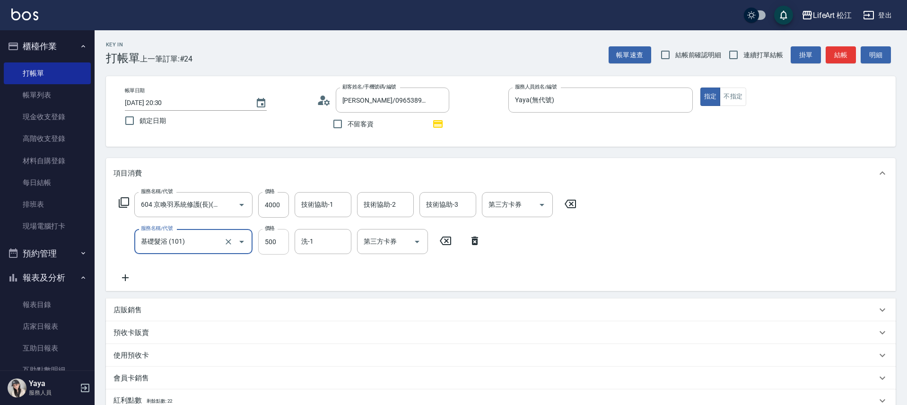
click at [274, 241] on input "500" at bounding box center [273, 242] width 31 height 26
click at [154, 310] on div "店販銷售" at bounding box center [494, 310] width 763 height 10
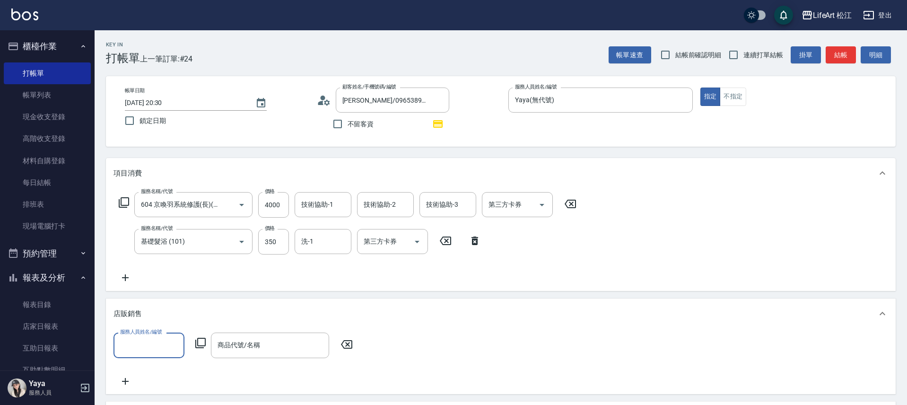
click at [174, 327] on div "店販銷售" at bounding box center [501, 313] width 790 height 30
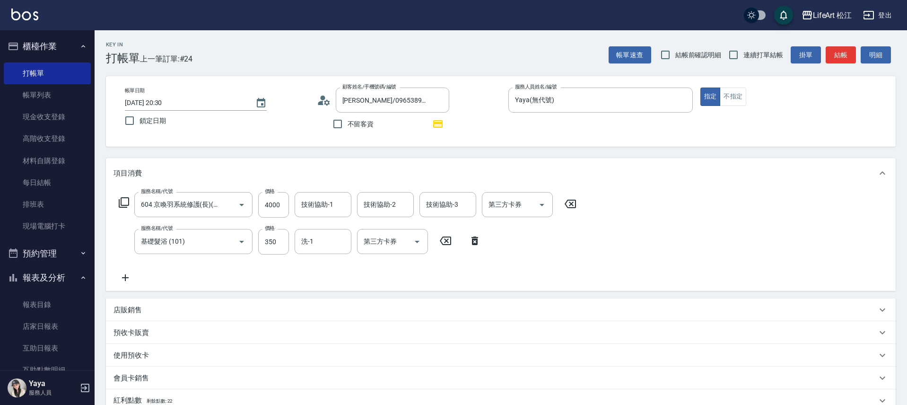
click at [171, 340] on div "預收卡販賣" at bounding box center [501, 332] width 790 height 23
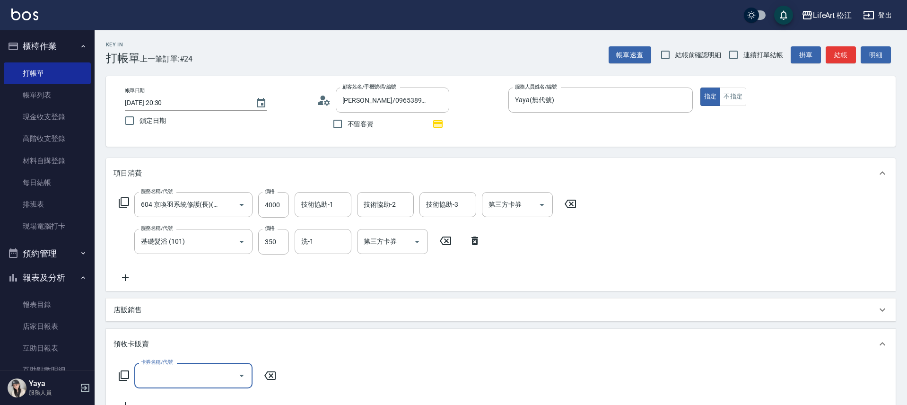
click at [158, 314] on div "店販銷售" at bounding box center [494, 310] width 763 height 10
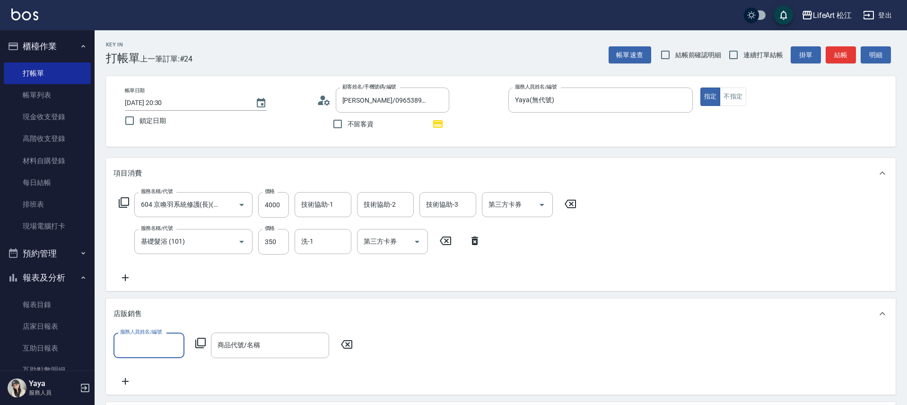
click at [156, 344] on input "服務人員姓名/編號" at bounding box center [149, 345] width 62 height 17
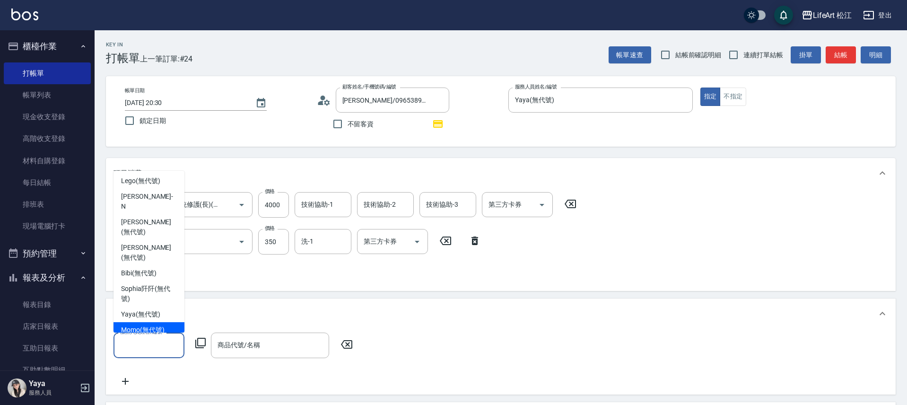
scroll to position [121, 0]
click at [158, 306] on div "Yaya (無代號)" at bounding box center [148, 314] width 71 height 16
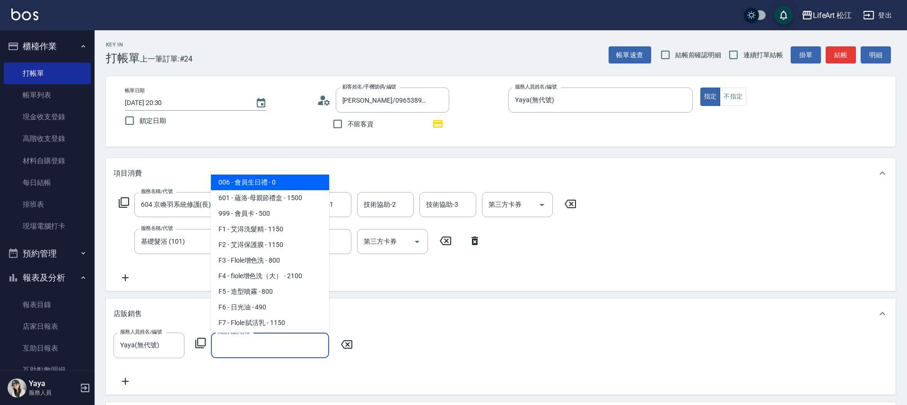
click at [266, 347] on input "商品代號/名稱" at bounding box center [270, 345] width 110 height 17
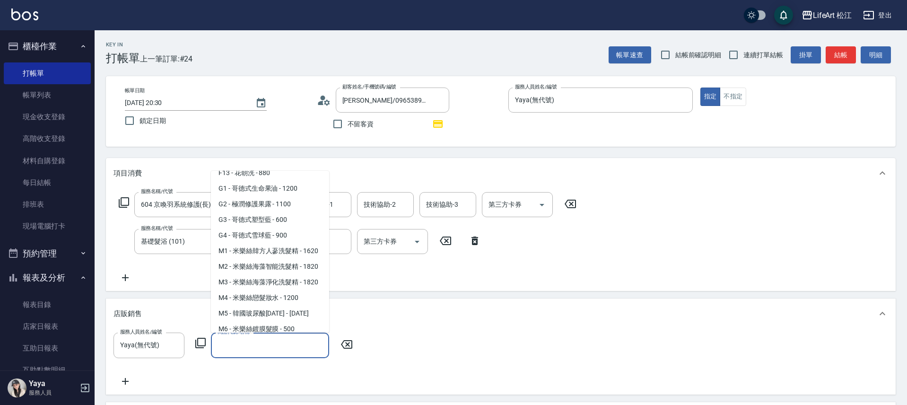
scroll to position [246, 0]
click at [330, 252] on div "洗-1" at bounding box center [323, 241] width 57 height 25
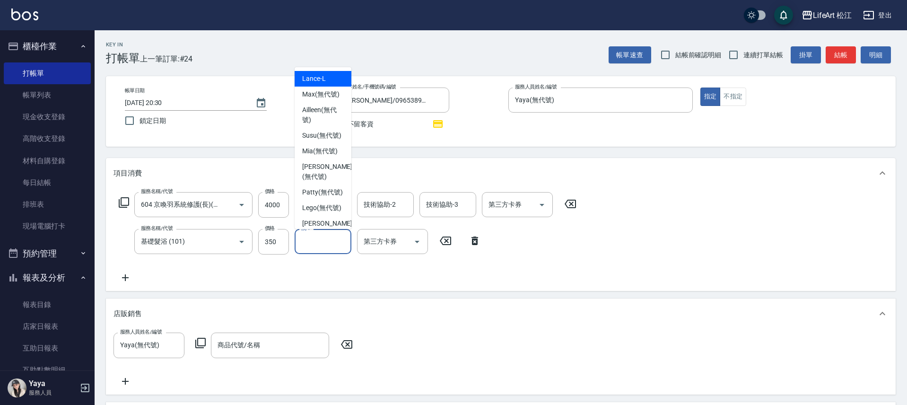
click at [330, 252] on div "洗-1" at bounding box center [323, 241] width 57 height 25
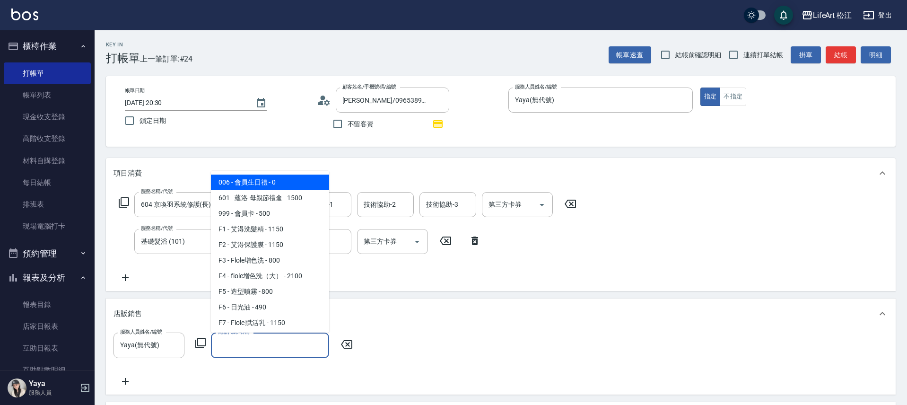
click at [291, 344] on input "商品代號/名稱" at bounding box center [270, 345] width 110 height 17
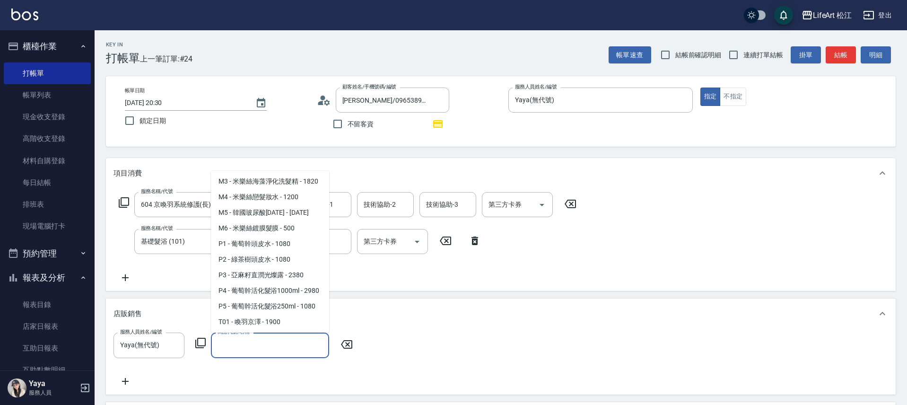
scroll to position [347, 0]
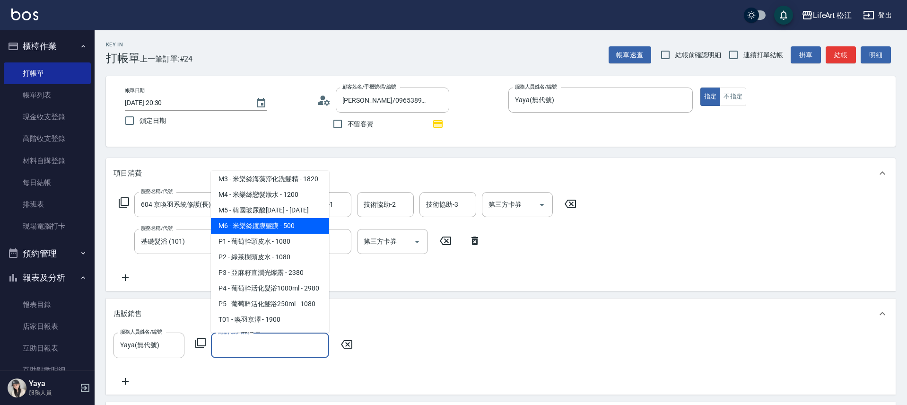
click at [311, 234] on span "M6 - 米樂絲鍍膜髮膜 - 500" at bounding box center [270, 226] width 118 height 16
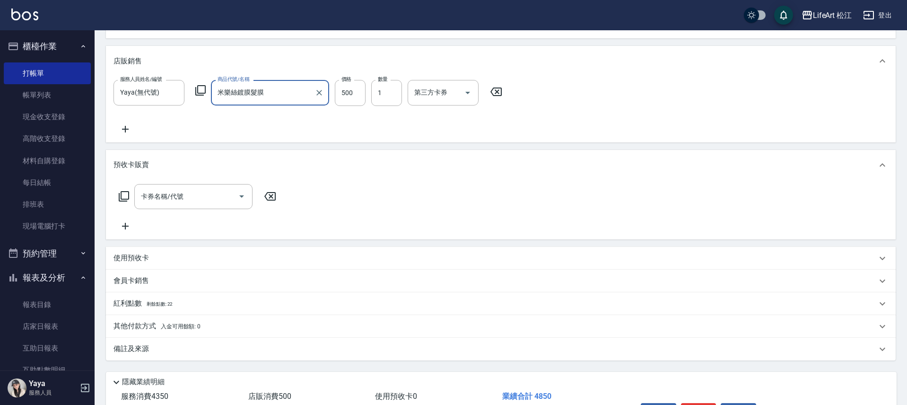
scroll to position [315, 0]
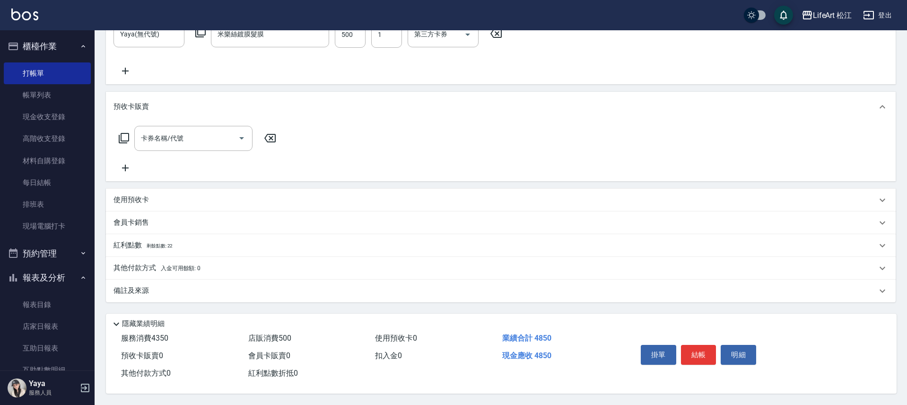
click at [209, 263] on div "其他付款方式 入金可用餘額: 0" at bounding box center [494, 268] width 763 height 10
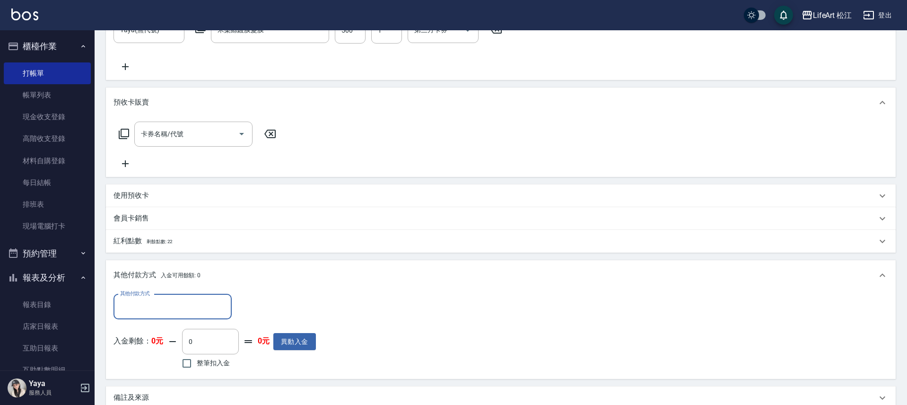
scroll to position [0, 0]
click at [194, 297] on div "其他付款方式" at bounding box center [172, 306] width 118 height 25
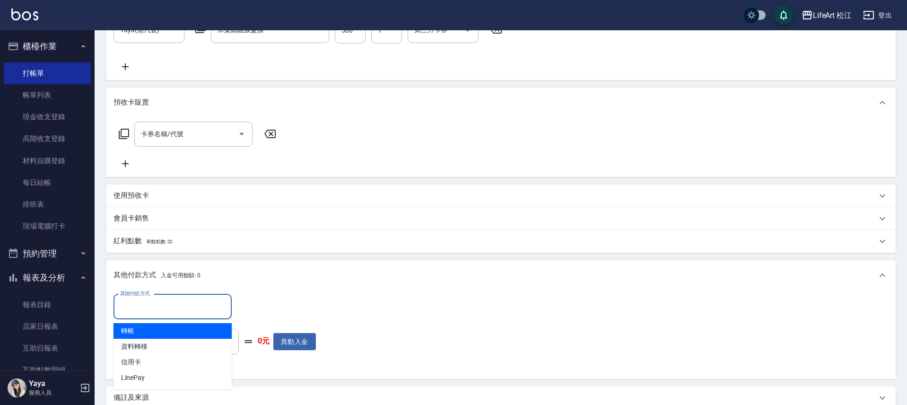
click at [185, 332] on span "轉帳" at bounding box center [172, 331] width 118 height 16
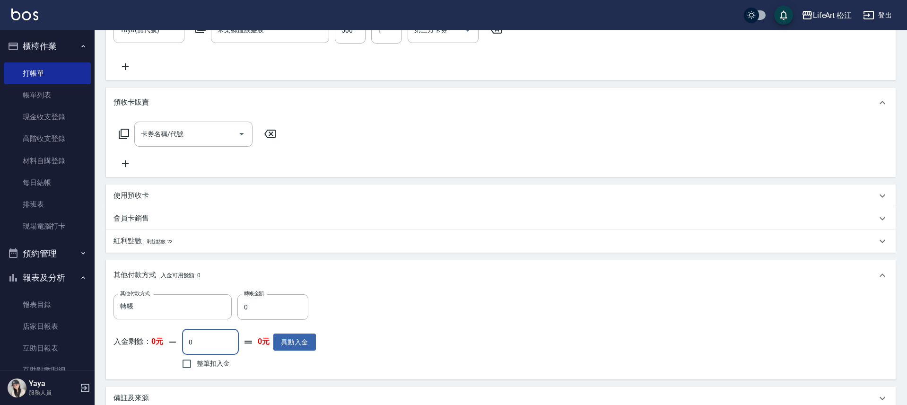
click at [185, 332] on input "0" at bounding box center [210, 342] width 57 height 26
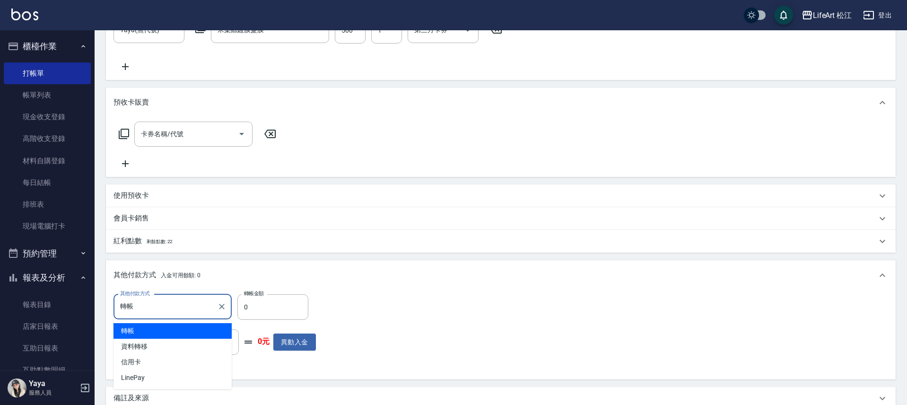
click at [200, 306] on input "轉帳" at bounding box center [166, 306] width 96 height 17
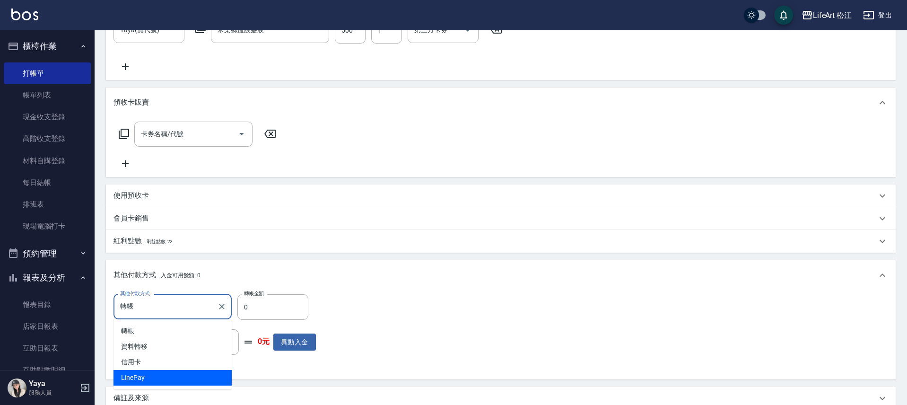
click at [179, 376] on span "LinePay" at bounding box center [172, 378] width 118 height 16
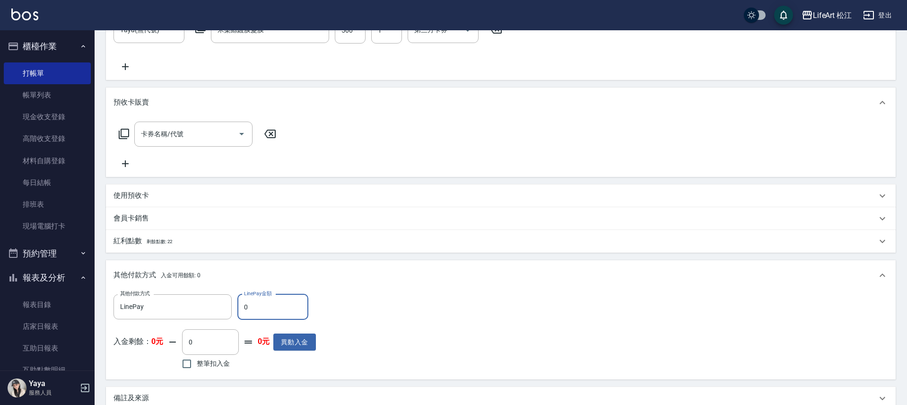
click at [262, 308] on input "0" at bounding box center [272, 307] width 71 height 26
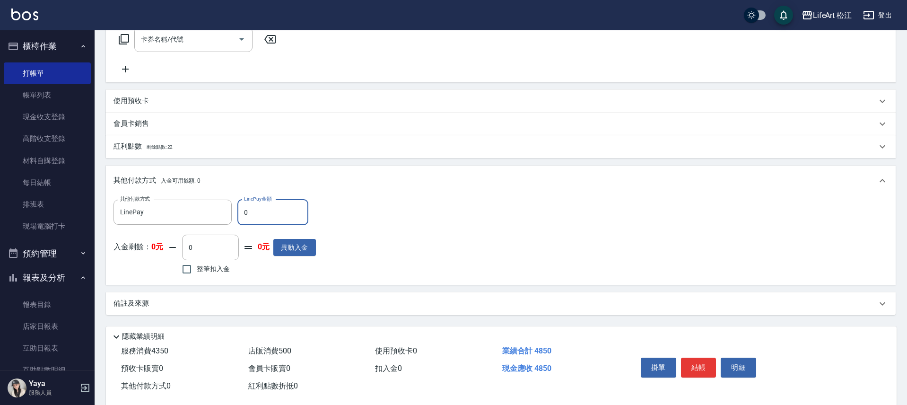
scroll to position [426, 0]
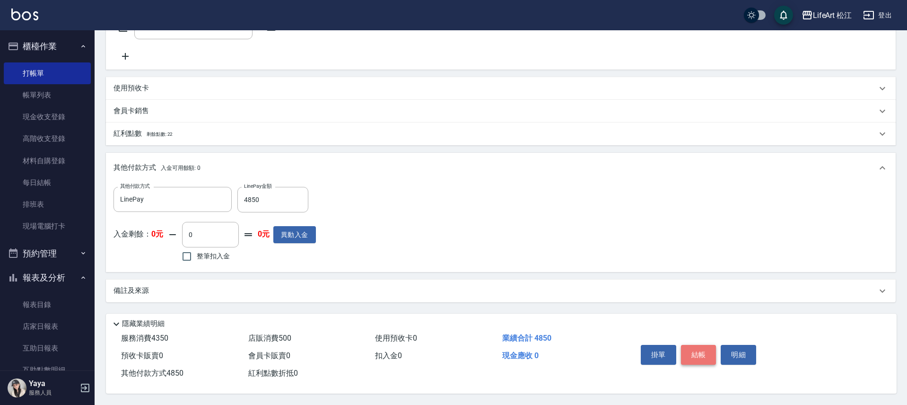
click at [694, 348] on button "結帳" at bounding box center [698, 355] width 35 height 20
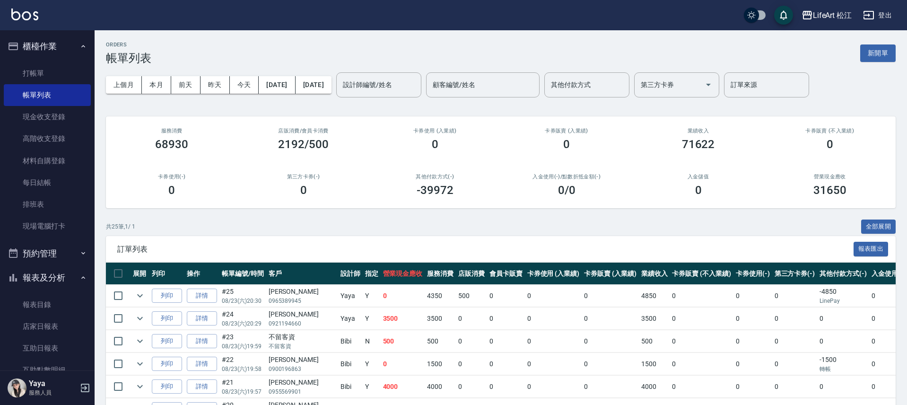
scroll to position [54, 0]
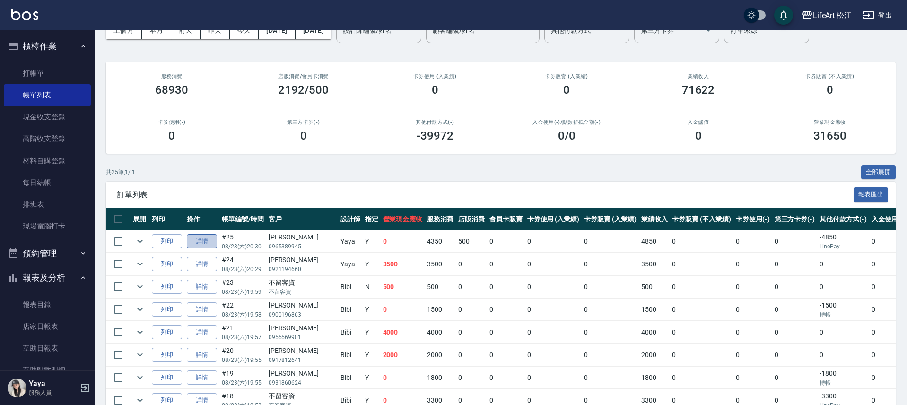
click at [204, 244] on link "詳情" at bounding box center [202, 241] width 30 height 15
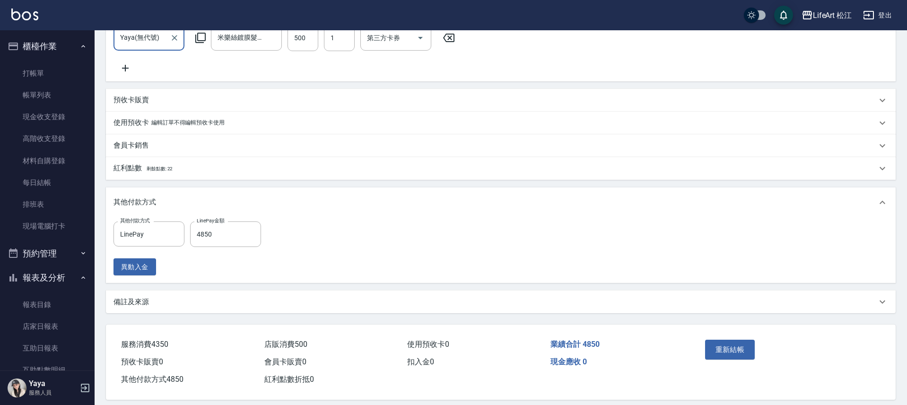
scroll to position [319, 0]
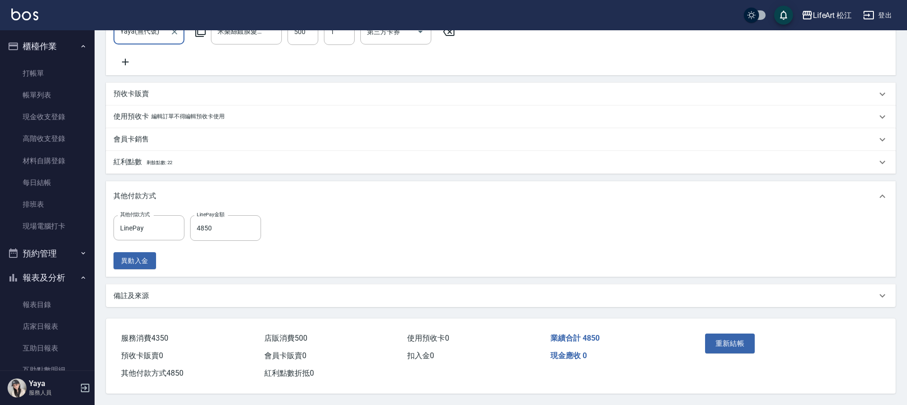
click at [153, 298] on div "備註及來源" at bounding box center [494, 296] width 763 height 10
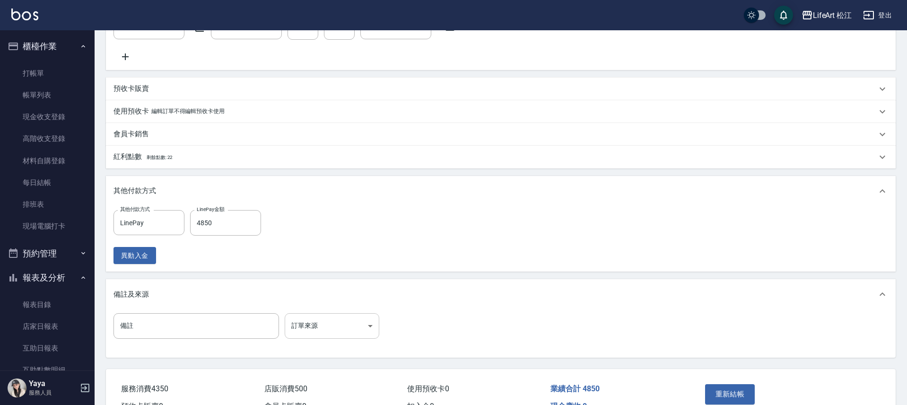
click at [308, 338] on body "LifeArt 松江 登出 櫃檯作業 打帳單 帳單列表 現金收支登錄 高階收支登錄 材料自購登錄 每日結帳 排班表 現場電腦打卡 預約管理 預約管理 單日預約…" at bounding box center [453, 68] width 907 height 774
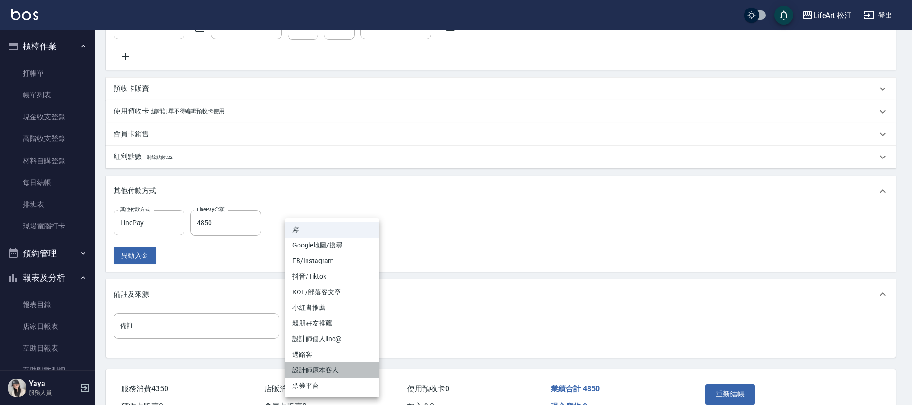
click at [331, 373] on li "設計師原本客人" at bounding box center [332, 370] width 95 height 16
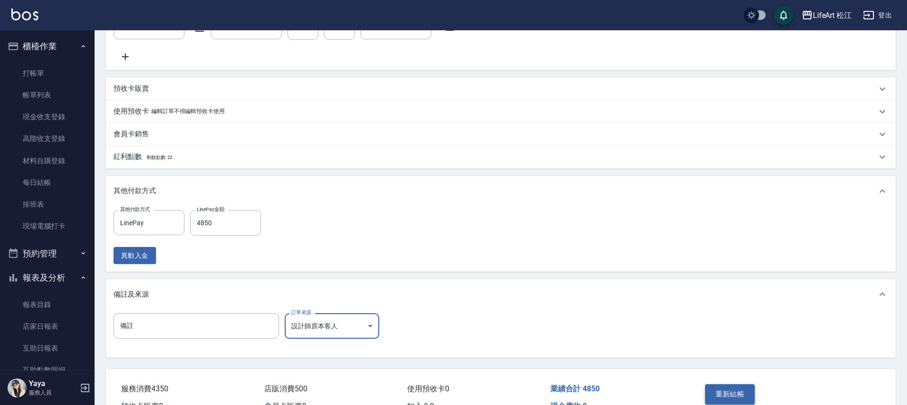
click at [738, 400] on button "重新結帳" at bounding box center [730, 394] width 50 height 20
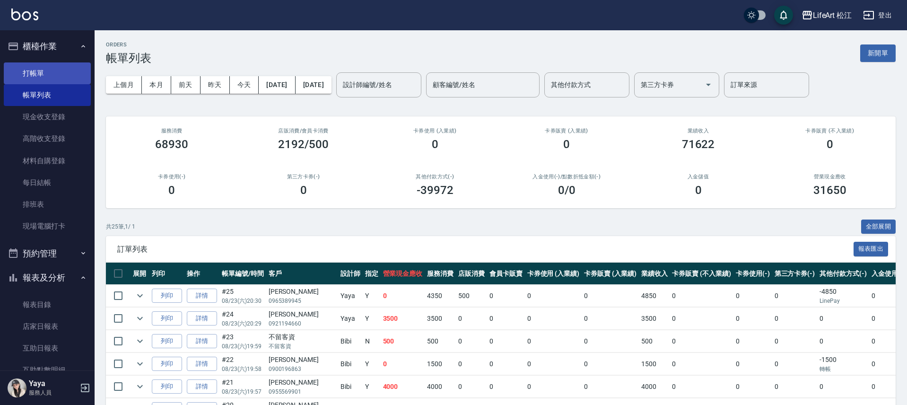
click at [52, 74] on link "打帳單" at bounding box center [47, 73] width 87 height 22
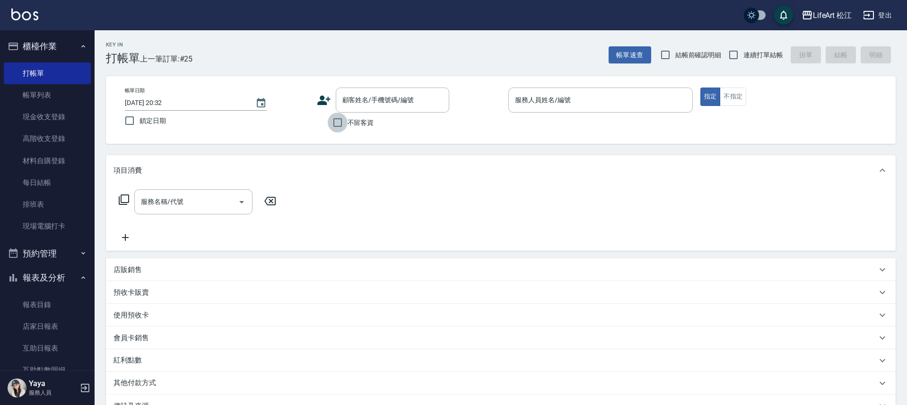
click at [335, 124] on input "不留客資" at bounding box center [338, 123] width 20 height 20
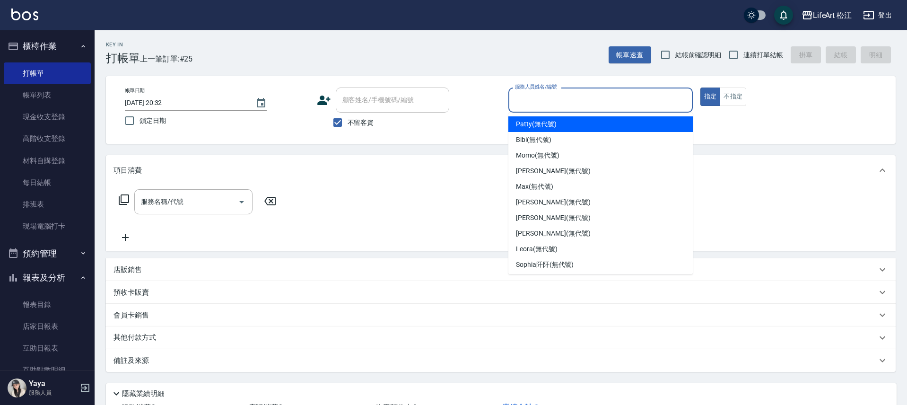
click at [522, 94] on input "服務人員姓名/編號" at bounding box center [601, 100] width 176 height 17
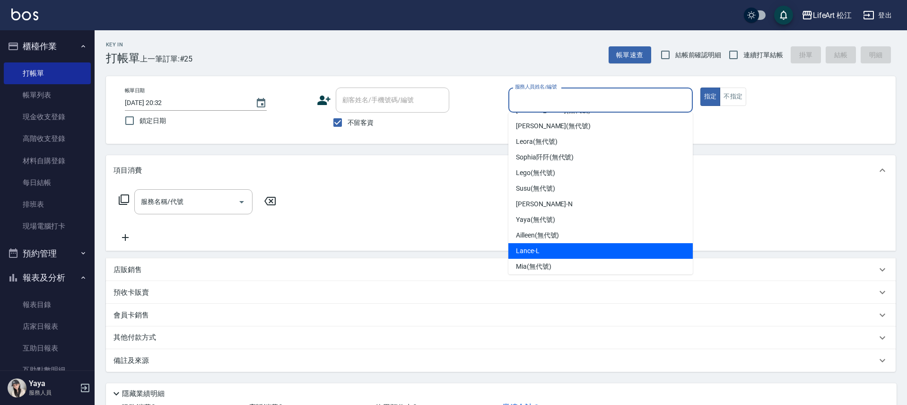
scroll to position [111, 0]
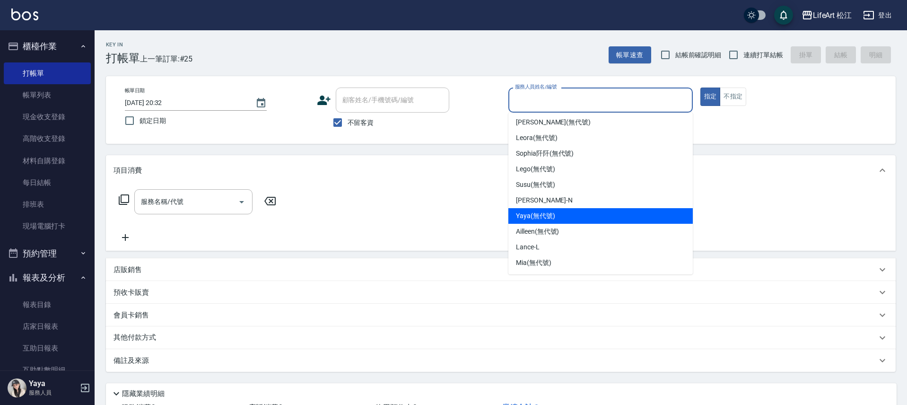
drag, startPoint x: 546, startPoint y: 207, endPoint x: 549, endPoint y: 220, distance: 13.1
click at [549, 220] on ul "[PERSON_NAME] (無代號) Bibi (無代號) Momo (無代號) [PERSON_NAME] (無代號) [PERSON_NAME] (無代…" at bounding box center [600, 194] width 184 height 162
click at [549, 220] on span "Yaya (無代號)" at bounding box center [535, 216] width 39 height 10
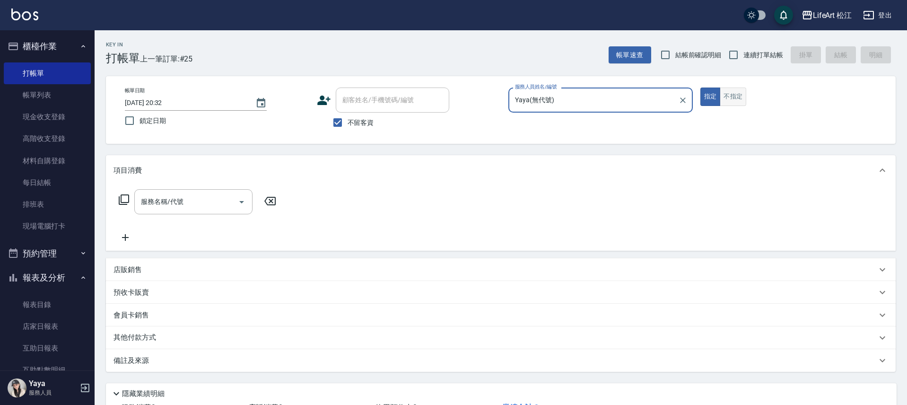
click at [736, 100] on button "不指定" at bounding box center [733, 96] width 26 height 18
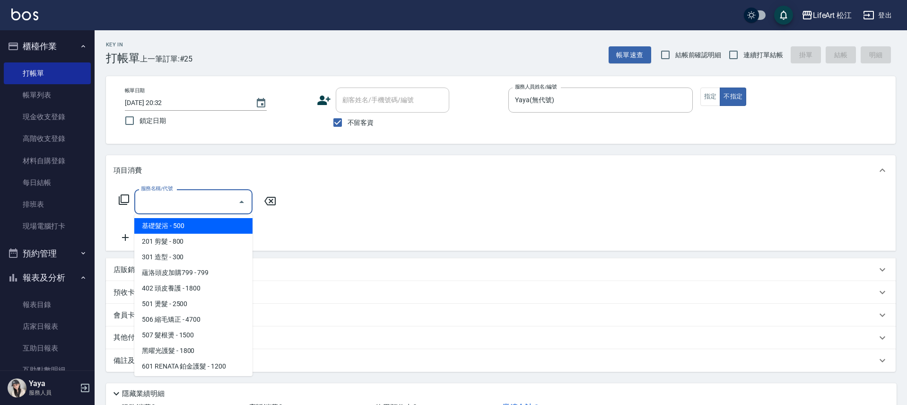
click at [150, 203] on input "服務名稱/代號" at bounding box center [187, 201] width 96 height 17
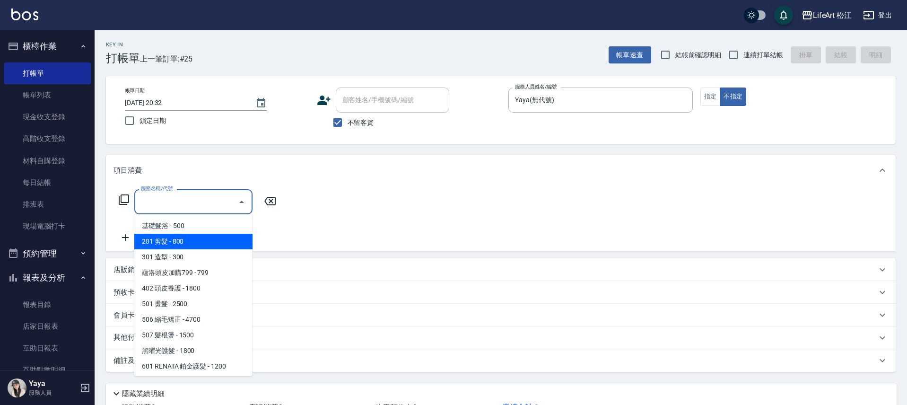
click at [165, 239] on span "201 剪髮 - 800" at bounding box center [193, 242] width 118 height 16
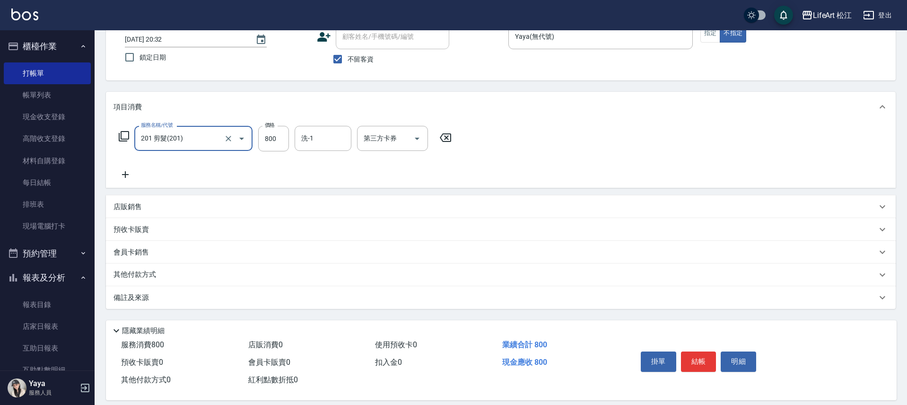
scroll to position [74, 0]
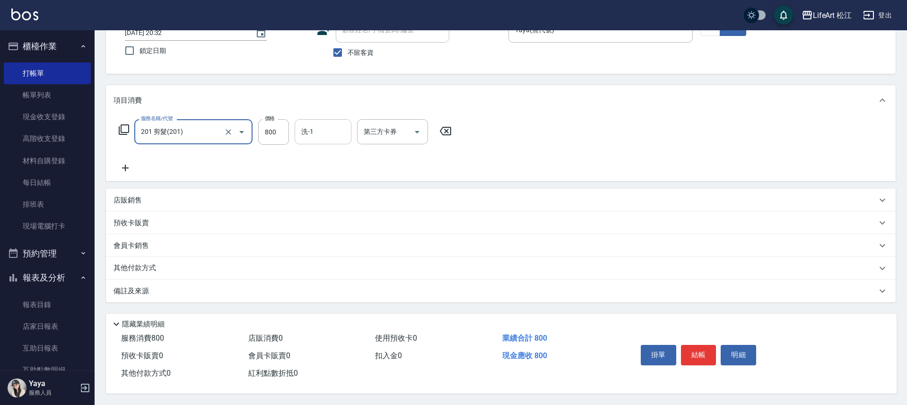
click at [309, 132] on input "洗-1" at bounding box center [323, 131] width 48 height 17
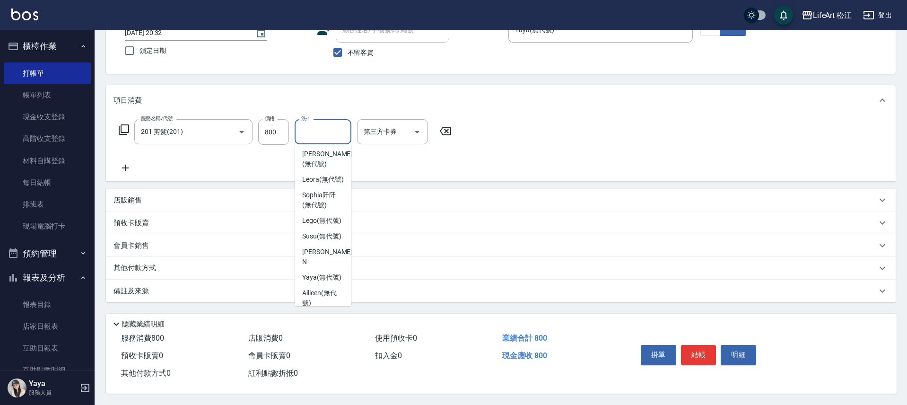
scroll to position [152, 0]
click at [324, 183] on span "Leora (無代號)" at bounding box center [323, 178] width 42 height 10
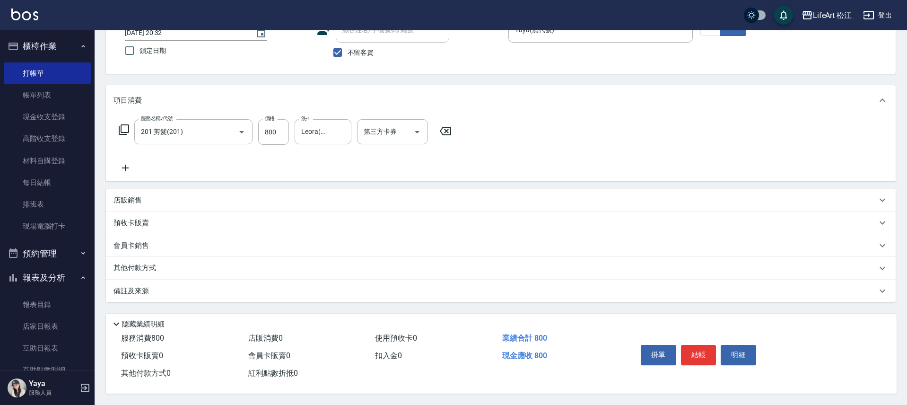
click at [258, 287] on div "備註及來源" at bounding box center [494, 291] width 763 height 10
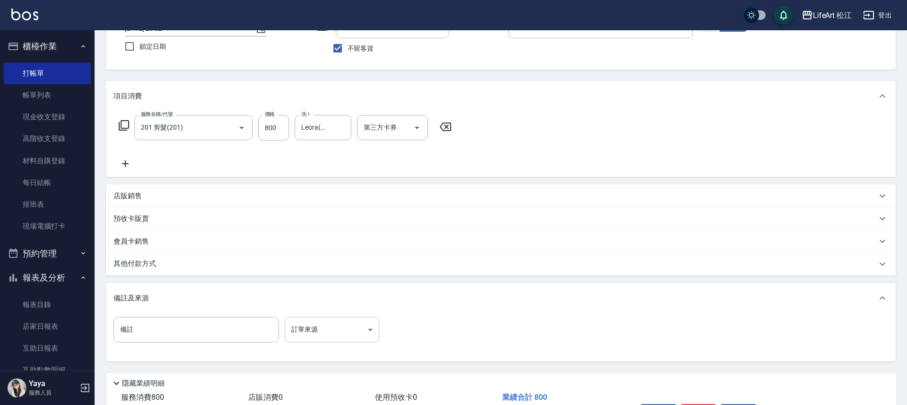
click at [352, 324] on body "LifeArt 松江 登出 櫃檯作業 打帳單 帳單列表 現金收支登錄 高階收支登錄 材料自購登錄 每日結帳 排班表 現場電腦打卡 預約管理 預約管理 單日預約…" at bounding box center [453, 195] width 907 height 538
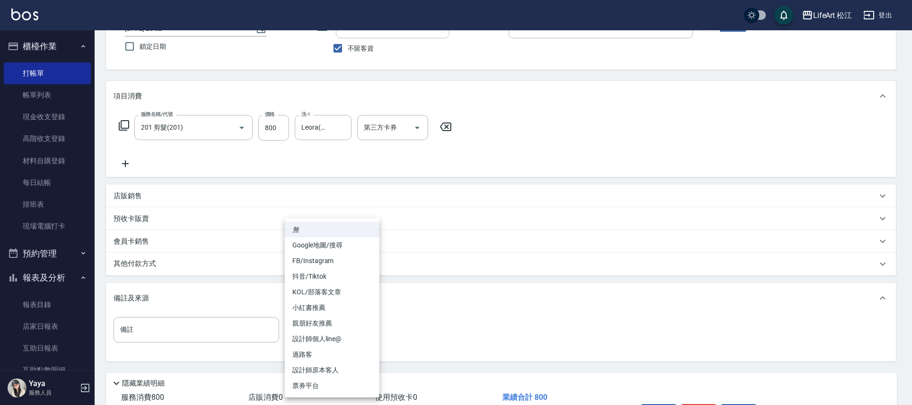
click at [345, 246] on li "Google地圖/搜尋" at bounding box center [332, 245] width 95 height 16
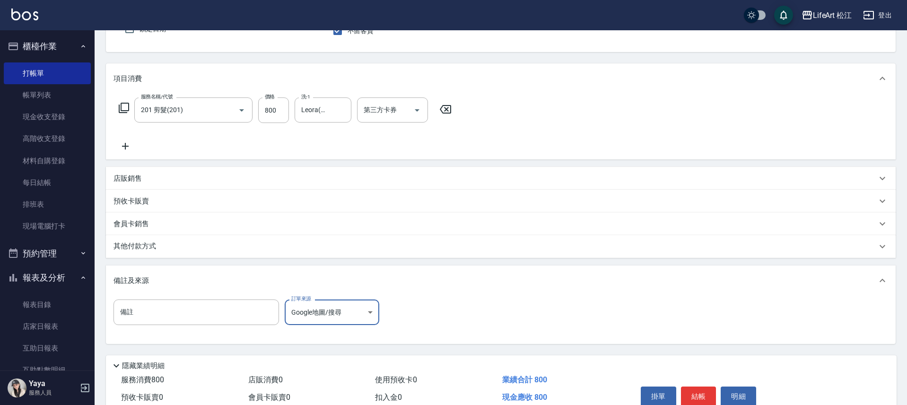
scroll to position [138, 0]
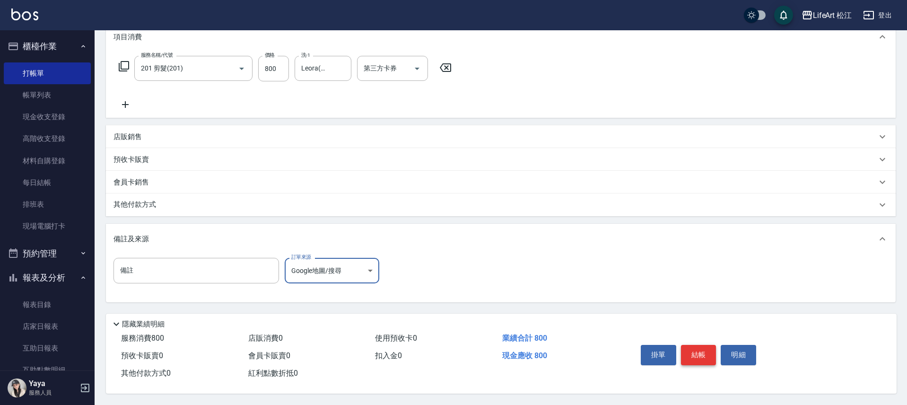
click at [701, 345] on button "結帳" at bounding box center [698, 355] width 35 height 20
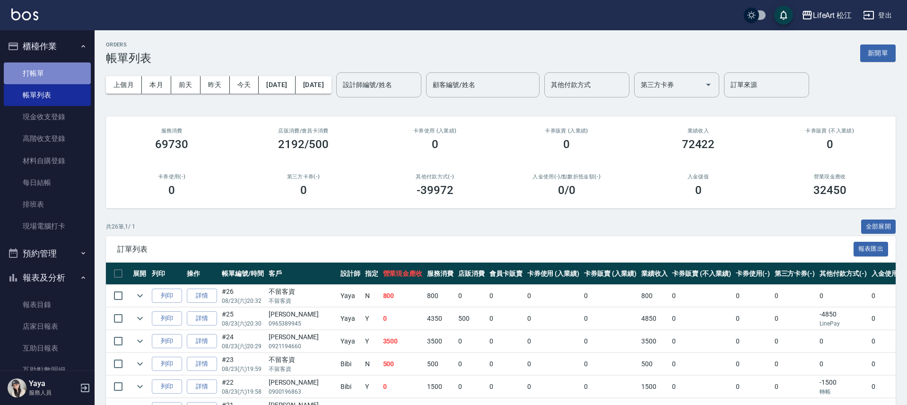
click at [53, 68] on link "打帳單" at bounding box center [47, 73] width 87 height 22
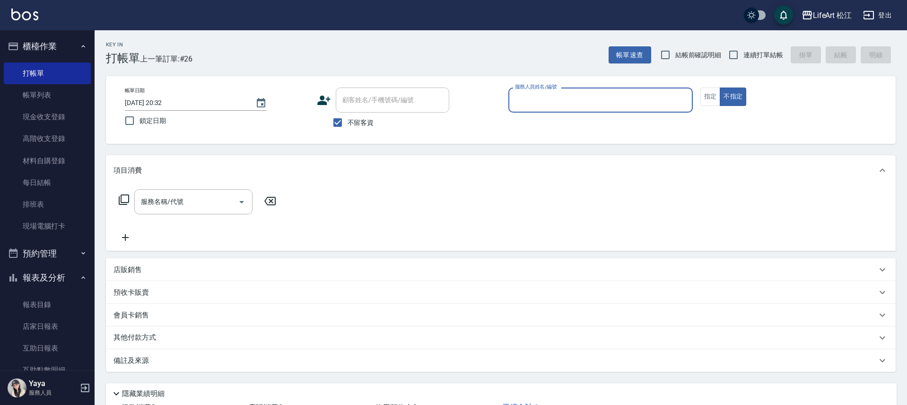
click at [567, 104] on input "服務人員姓名/編號" at bounding box center [601, 100] width 176 height 17
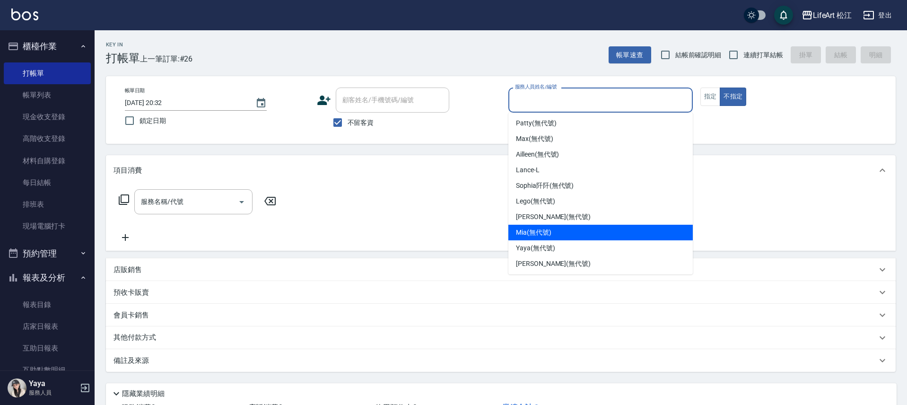
scroll to position [2, 0]
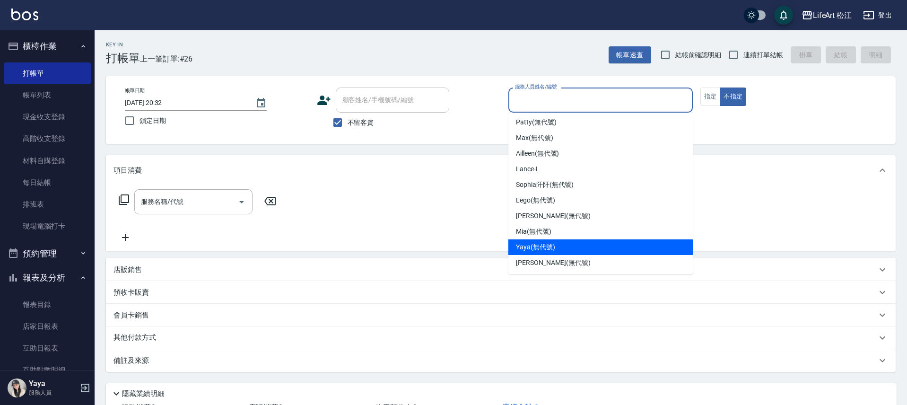
click at [564, 243] on div "Yaya (無代號)" at bounding box center [600, 247] width 184 height 16
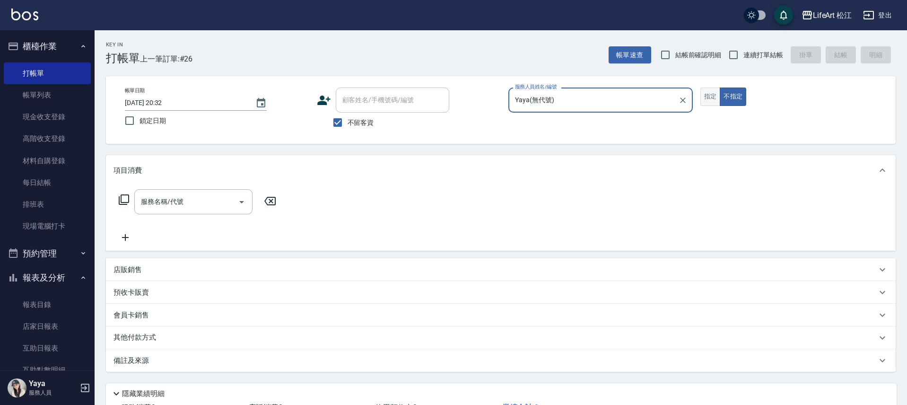
click at [711, 99] on button "指定" at bounding box center [710, 96] width 20 height 18
click at [207, 192] on div "服務名稱/代號" at bounding box center [193, 201] width 118 height 25
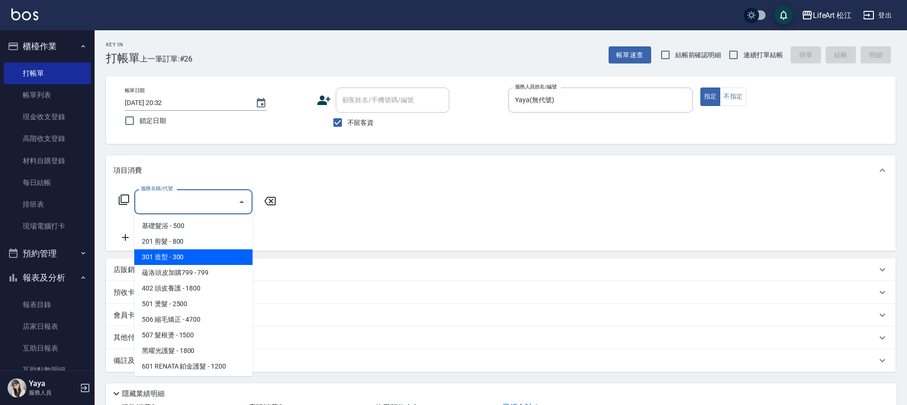
click at [198, 243] on span "201 剪髮 - 800" at bounding box center [193, 242] width 118 height 16
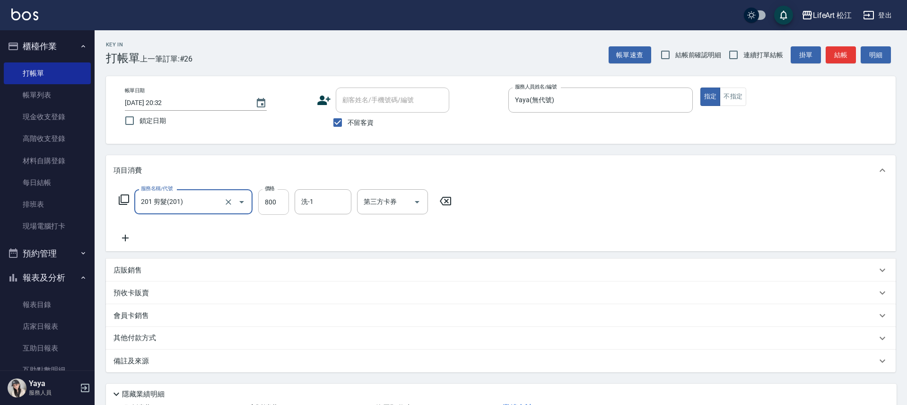
click at [267, 201] on input "800" at bounding box center [273, 202] width 31 height 26
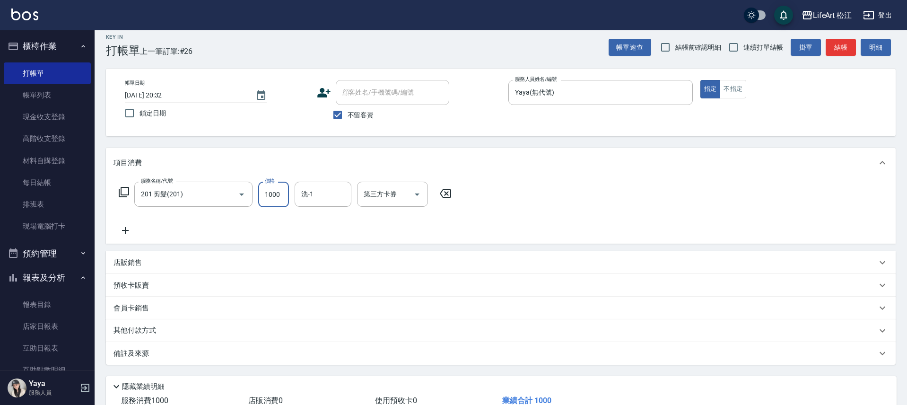
scroll to position [14, 0]
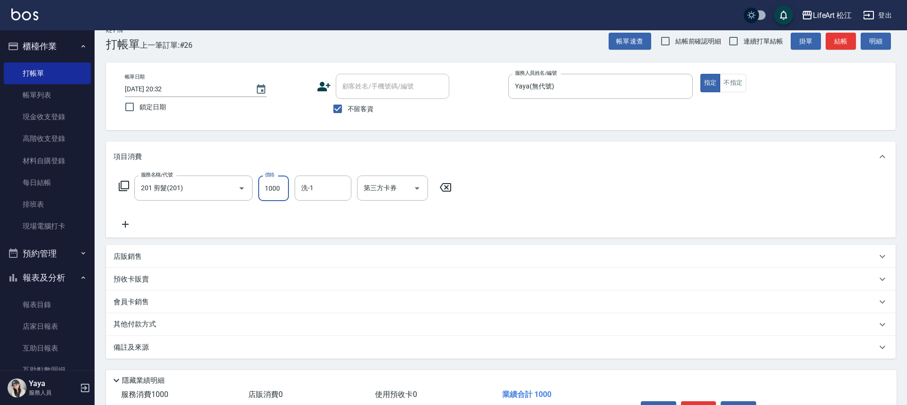
click at [274, 345] on div "備註及來源" at bounding box center [494, 347] width 763 height 10
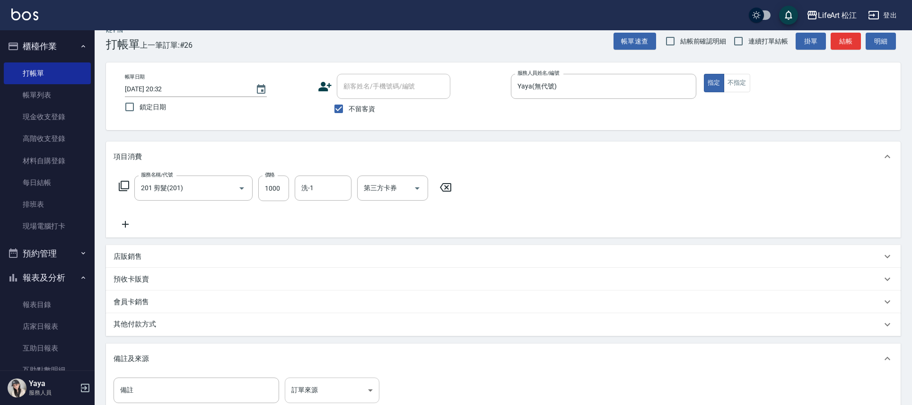
click at [332, 394] on body "LifeArt 松江 登出 櫃檯作業 打帳單 帳單列表 現金收支登錄 高階收支登錄 材料自購登錄 每日結帳 排班表 現場電腦打卡 預約管理 預約管理 單日預約…" at bounding box center [456, 255] width 912 height 538
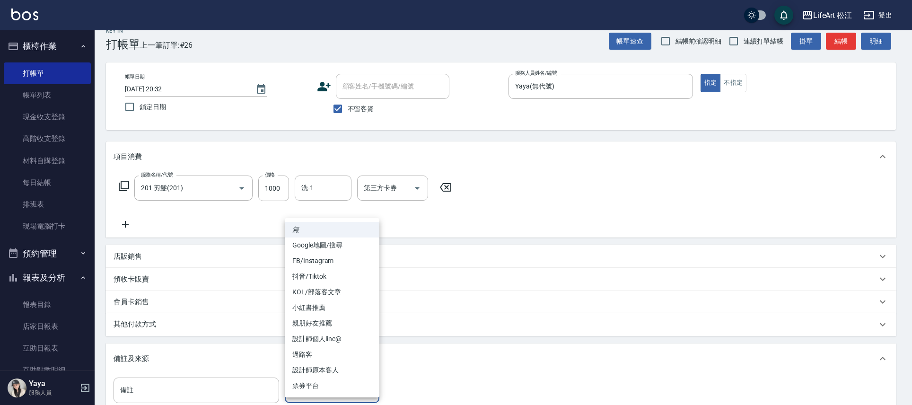
click at [346, 365] on li "設計師原本客人" at bounding box center [332, 370] width 95 height 16
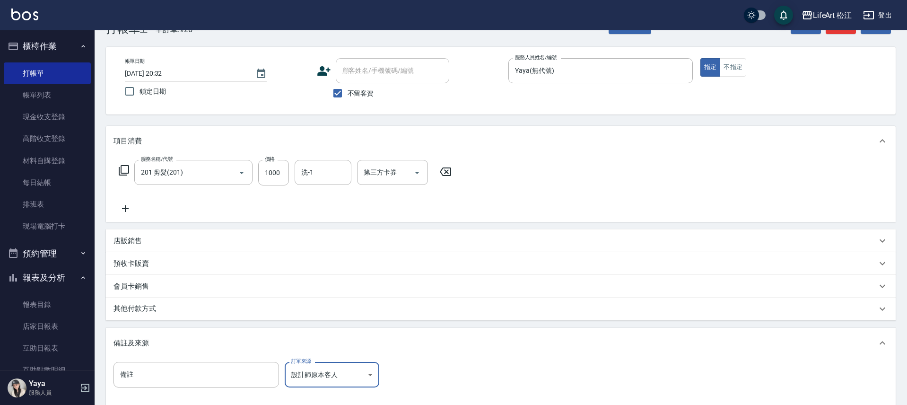
scroll to position [138, 0]
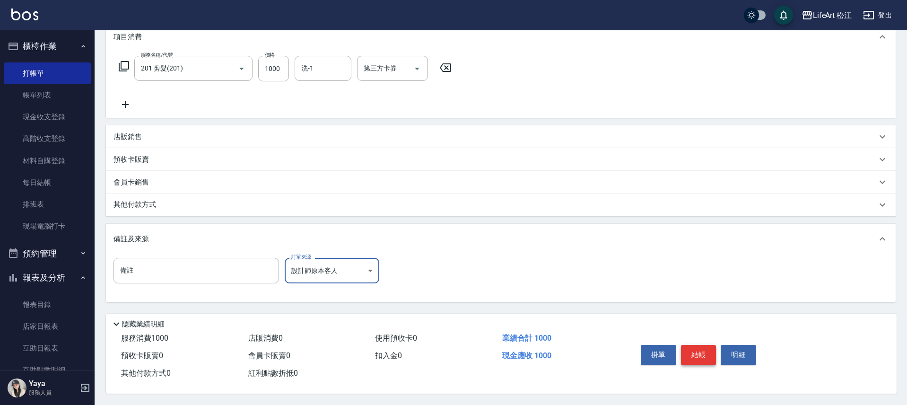
click at [697, 345] on button "結帳" at bounding box center [698, 355] width 35 height 20
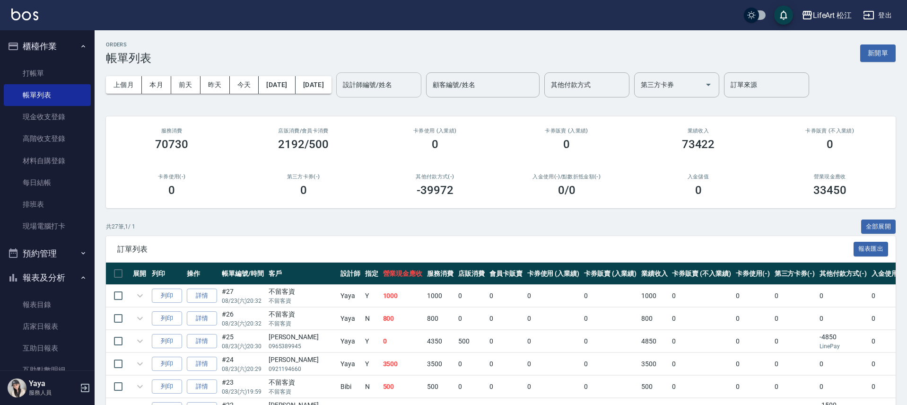
click at [410, 94] on div "設計師編號/姓名" at bounding box center [378, 84] width 85 height 25
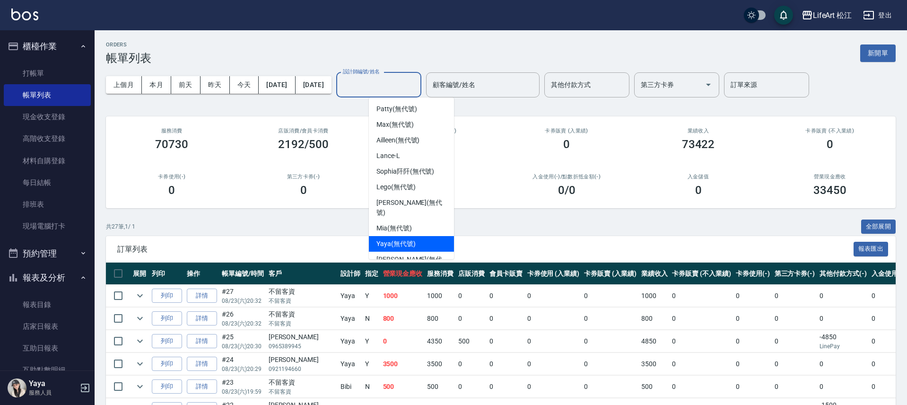
click at [412, 239] on span "Yaya (無代號)" at bounding box center [395, 244] width 39 height 10
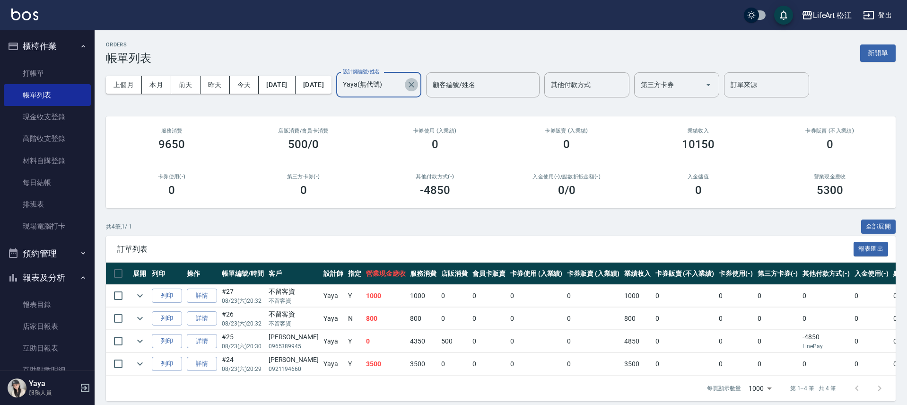
click at [416, 83] on icon "Clear" at bounding box center [411, 84] width 9 height 9
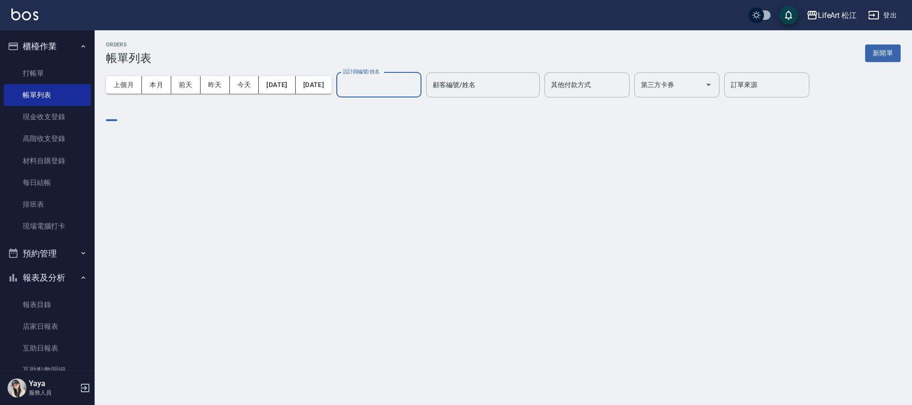
click at [417, 85] on input "設計師編號/姓名" at bounding box center [378, 85] width 77 height 17
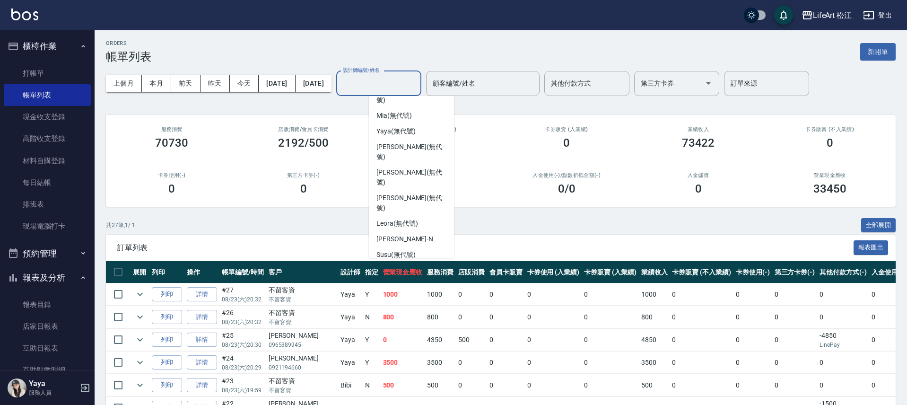
scroll to position [2, 0]
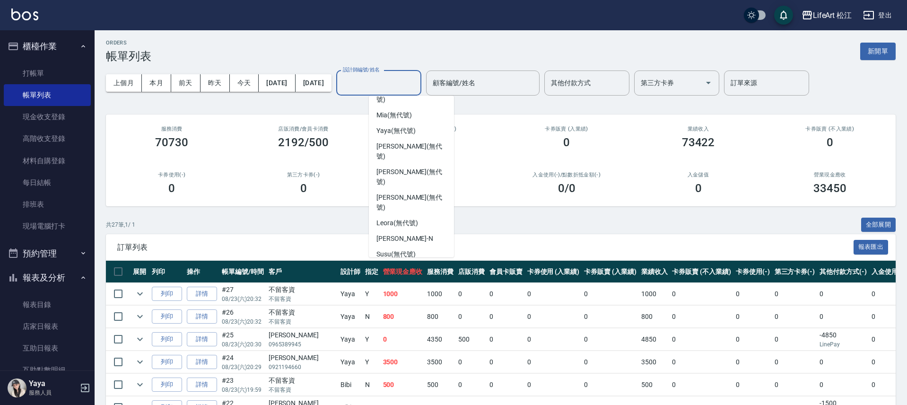
click at [427, 278] on div "Momo (無代號)" at bounding box center [411, 286] width 85 height 16
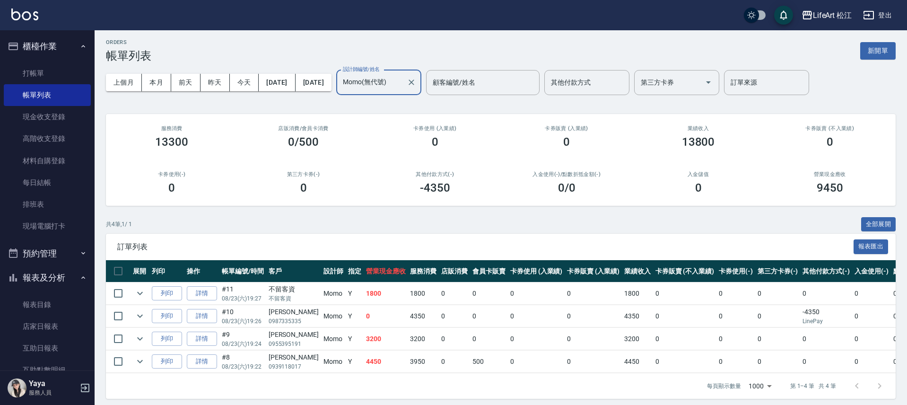
scroll to position [15, 0]
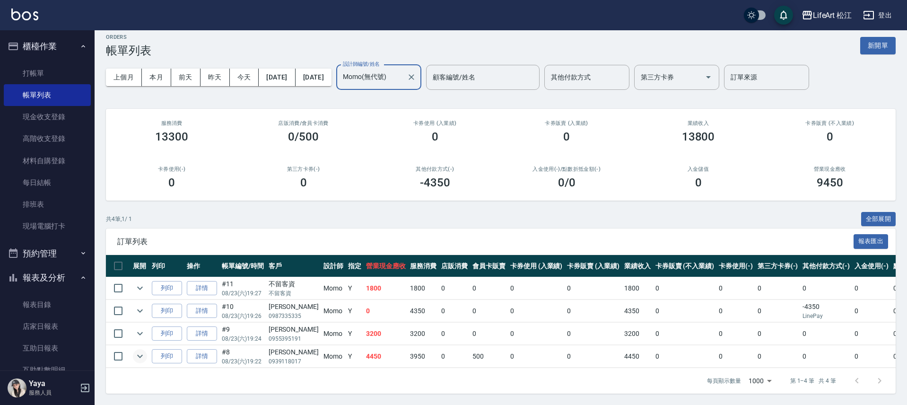
click at [143, 350] on icon "expand row" at bounding box center [139, 355] width 11 height 11
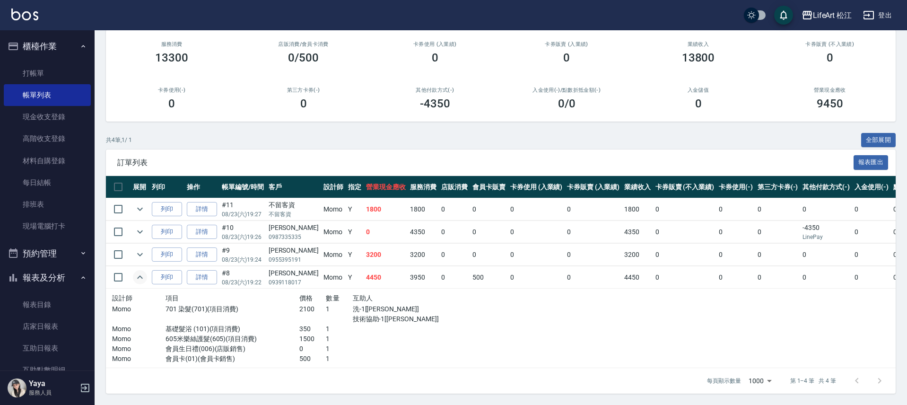
scroll to position [94, 0]
click at [133, 270] on button "expand row" at bounding box center [140, 277] width 14 height 14
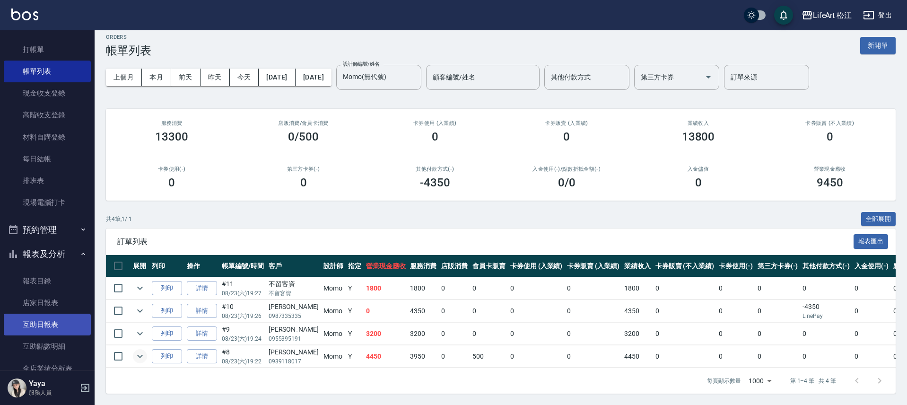
scroll to position [43, 0]
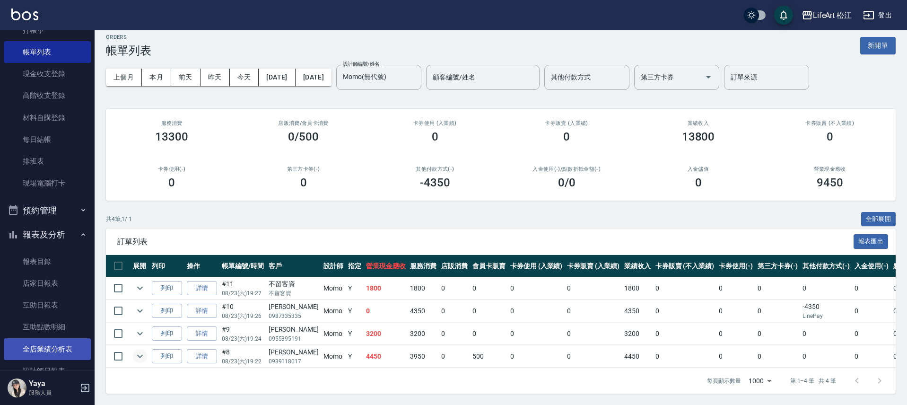
click at [55, 345] on link "全店業績分析表" at bounding box center [47, 349] width 87 height 22
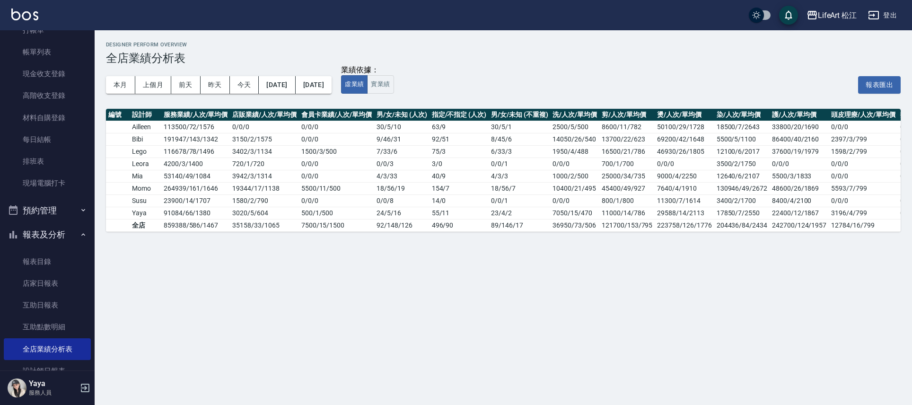
click at [447, 77] on div "業績依據： 虛業績 實業績 報表匯出" at bounding box center [620, 85] width 559 height 18
click at [59, 239] on button "報表及分析" at bounding box center [47, 234] width 87 height 25
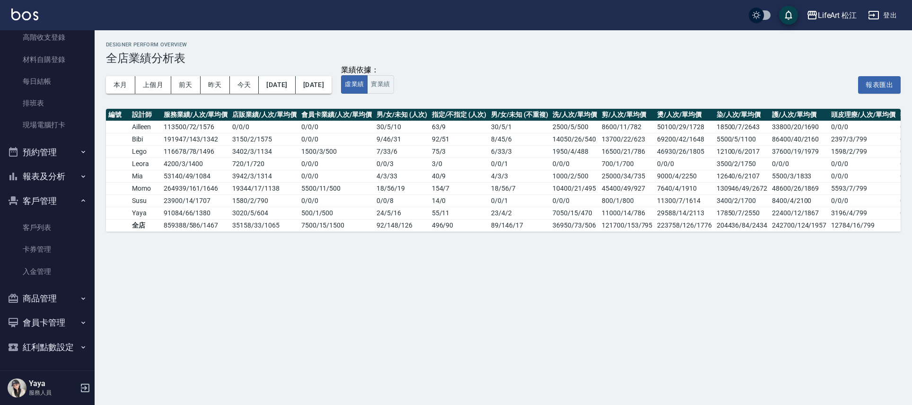
click at [51, 197] on button "客戶管理" at bounding box center [47, 201] width 87 height 25
